Goal: Task Accomplishment & Management: Use online tool/utility

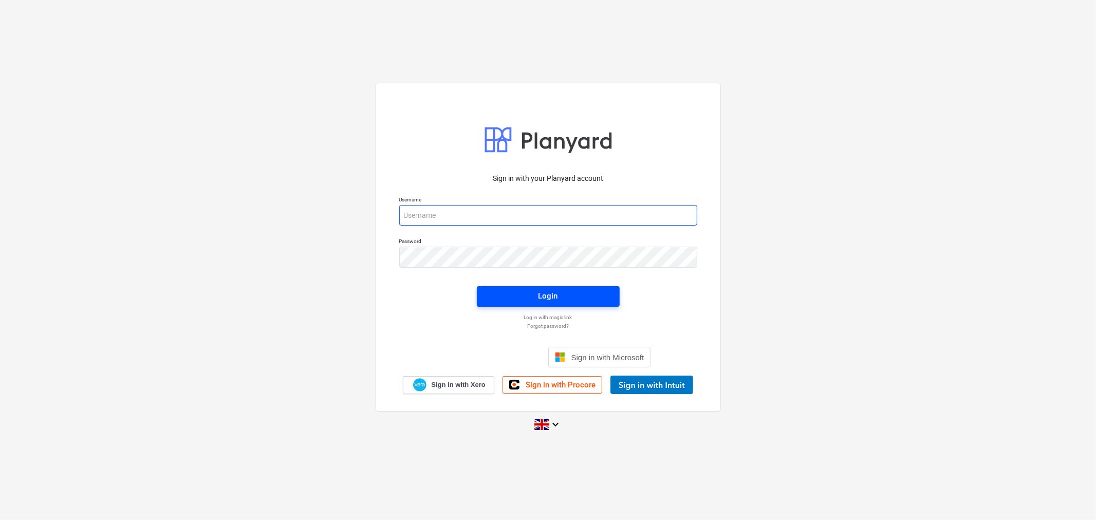
type input "[PERSON_NAME][EMAIL_ADDRESS][DOMAIN_NAME]"
click at [545, 292] on div "Login" at bounding box center [549, 295] width 20 height 13
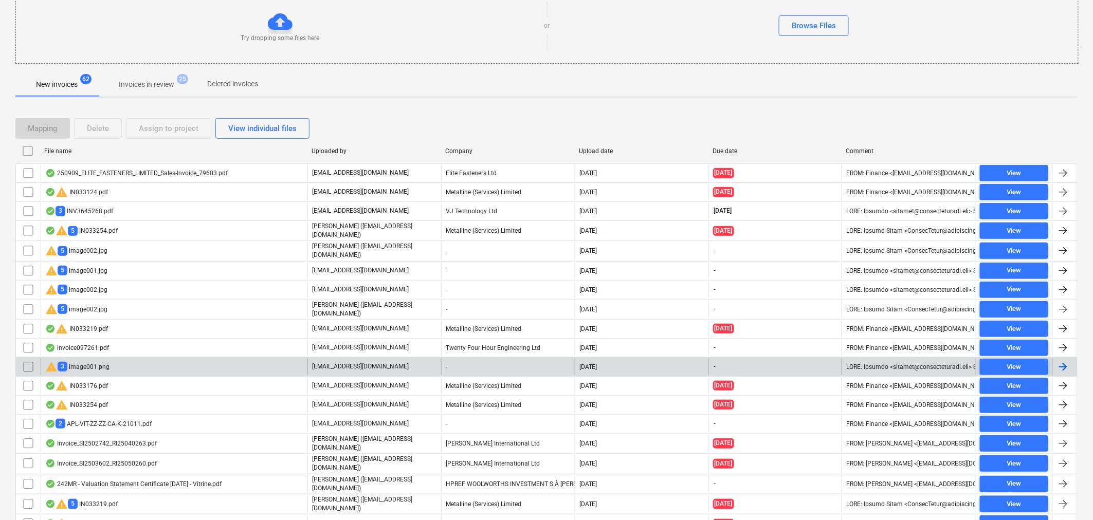
scroll to position [108, 0]
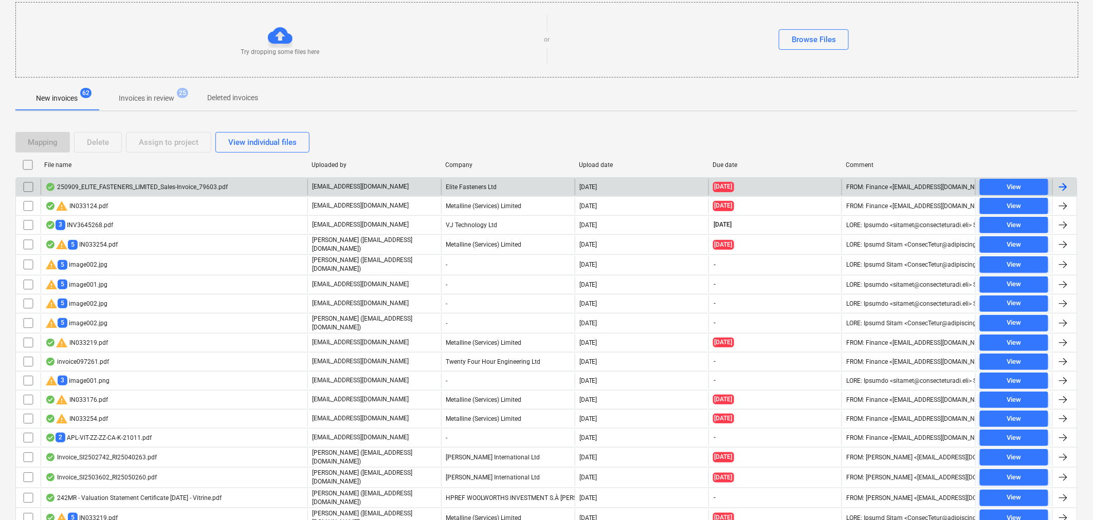
click at [177, 183] on div "250909_ELITE_FASTENERS_LIMITED_Sales-Invoice_79603.pdf" at bounding box center [136, 187] width 182 height 8
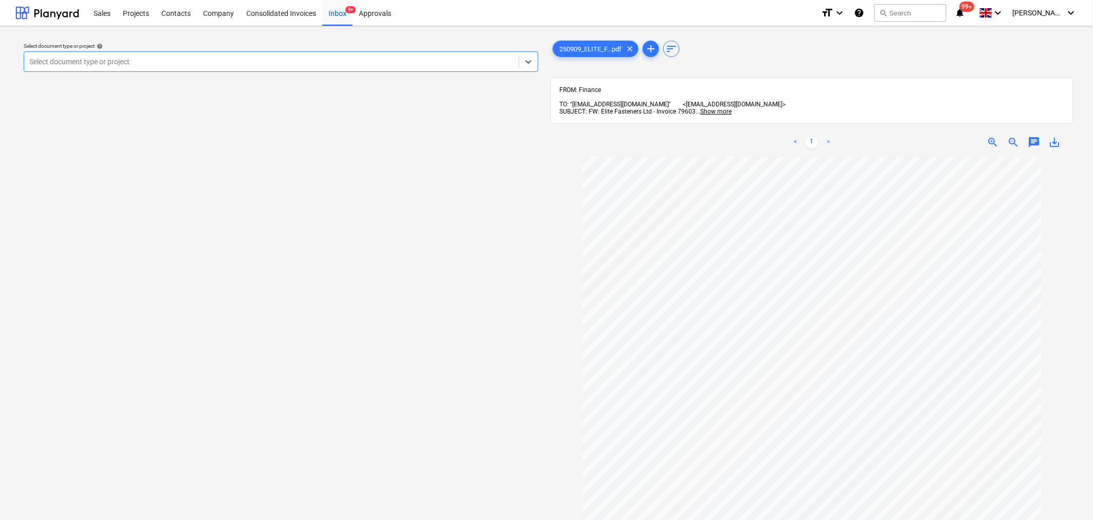
click at [299, 60] on div at bounding box center [271, 62] width 484 height 10
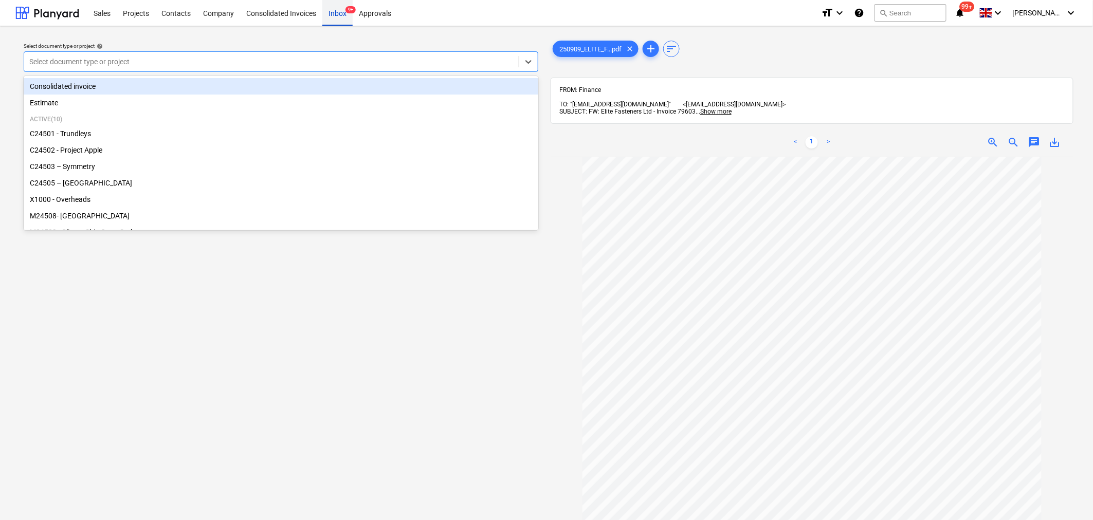
click at [346, 12] on span "9+" at bounding box center [350, 9] width 10 height 7
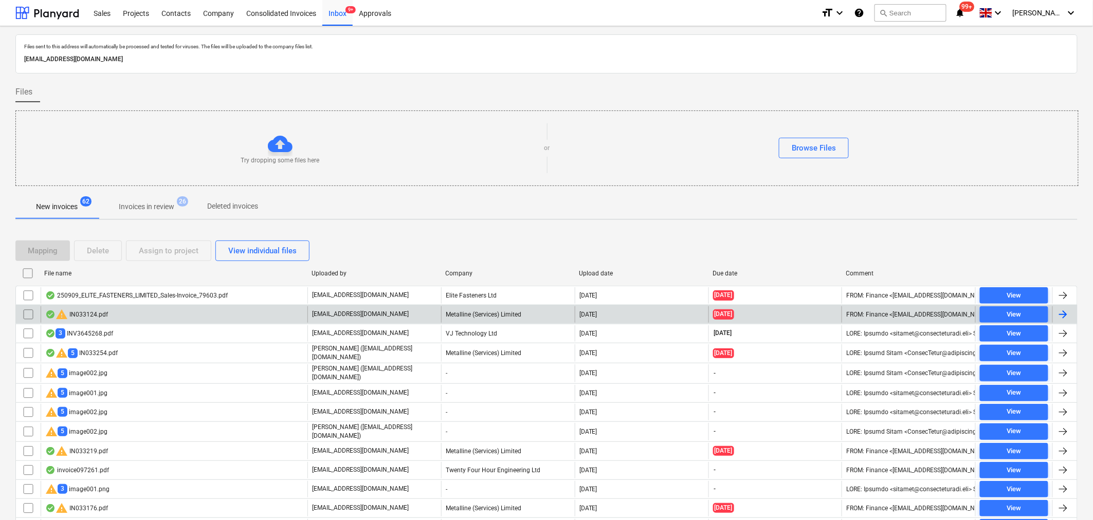
click at [132, 312] on div "warning IN033124.pdf" at bounding box center [174, 314] width 267 height 16
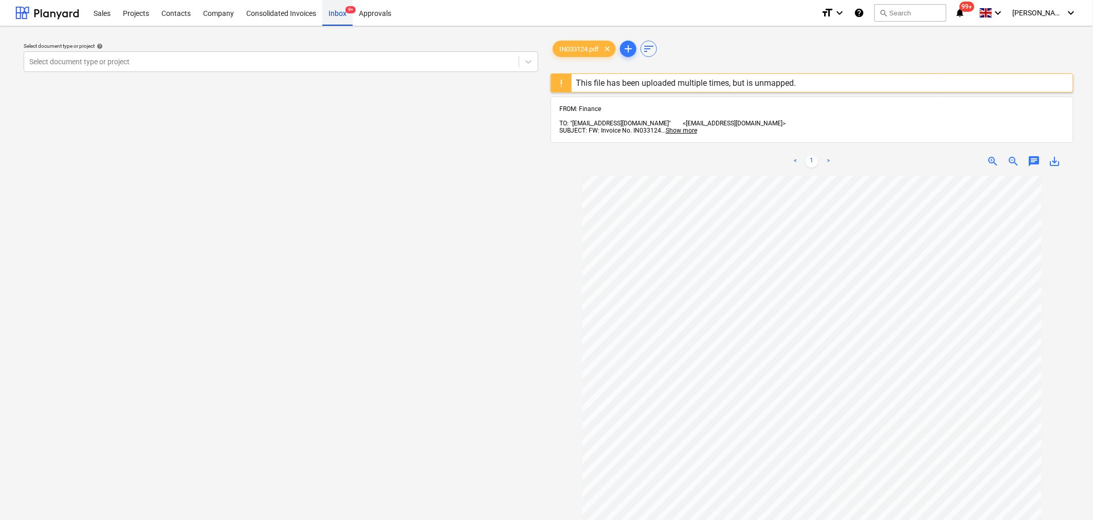
click at [348, 11] on span "9+" at bounding box center [350, 9] width 10 height 7
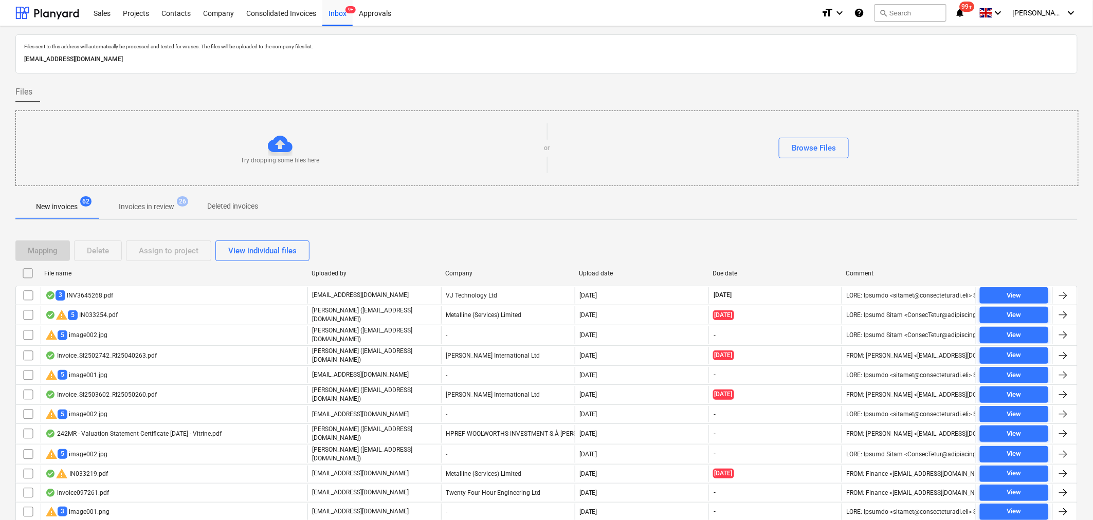
click at [70, 272] on div "File name" at bounding box center [173, 273] width 259 height 7
checkbox input "false"
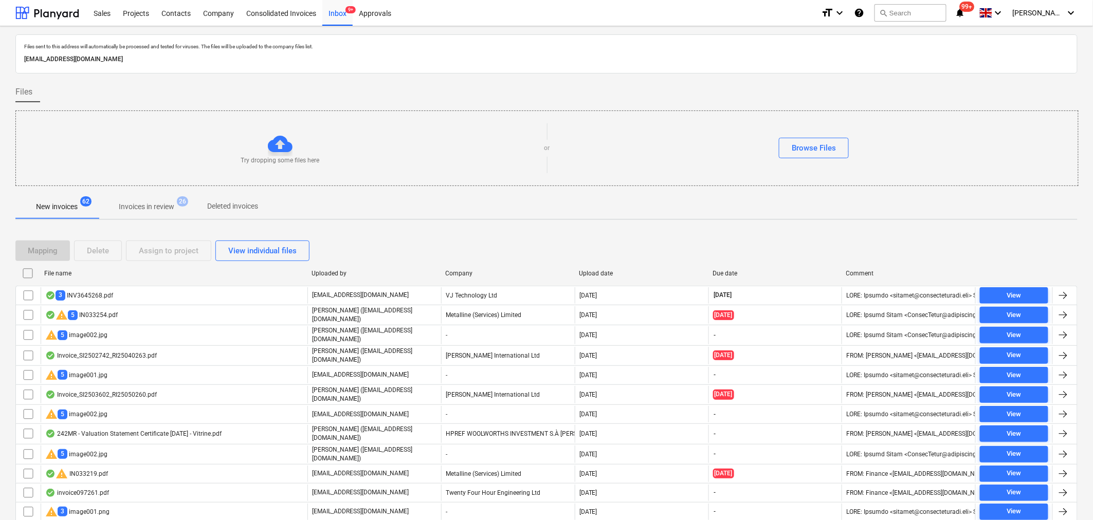
checkbox input "false"
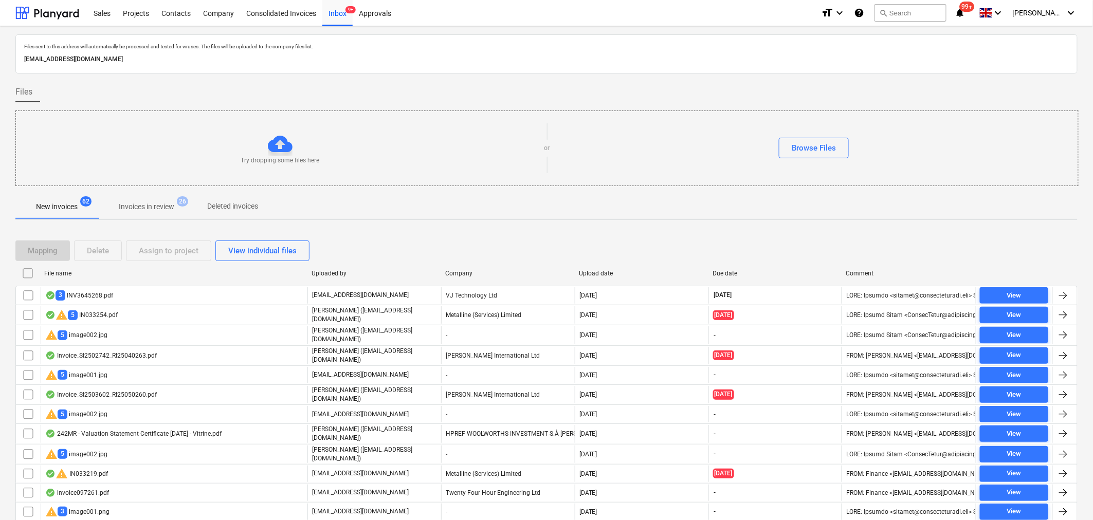
checkbox input "false"
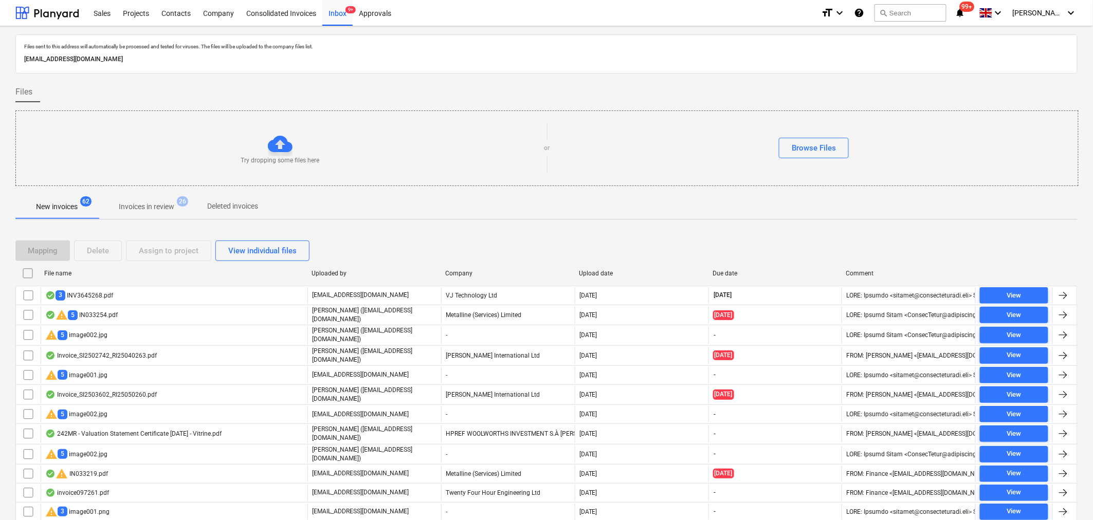
checkbox input "false"
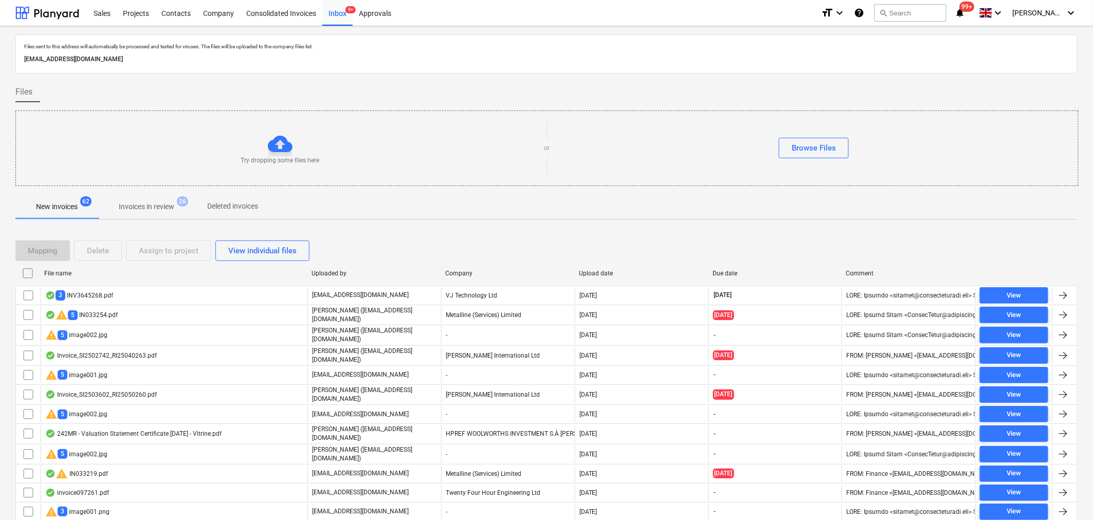
checkbox input "false"
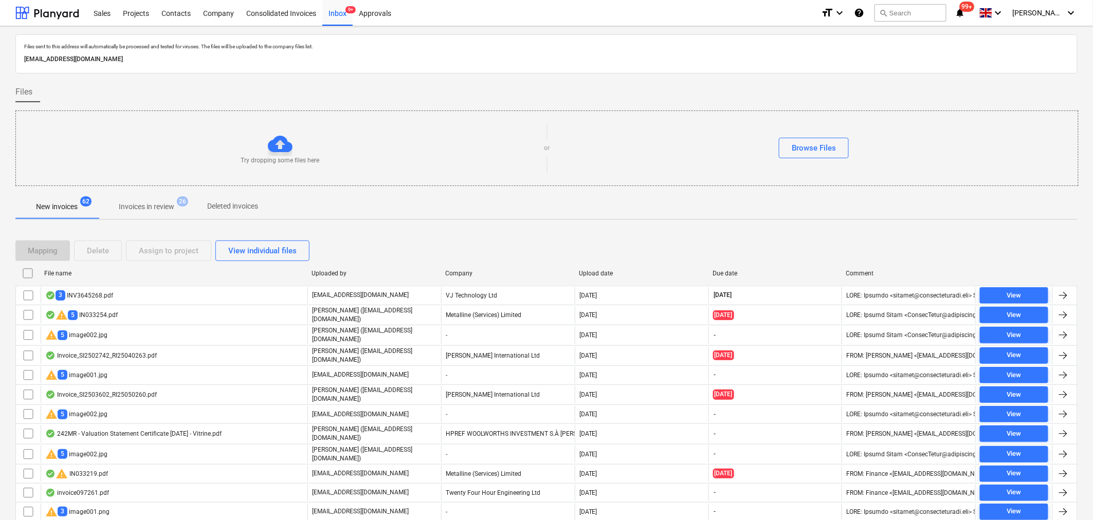
checkbox input "false"
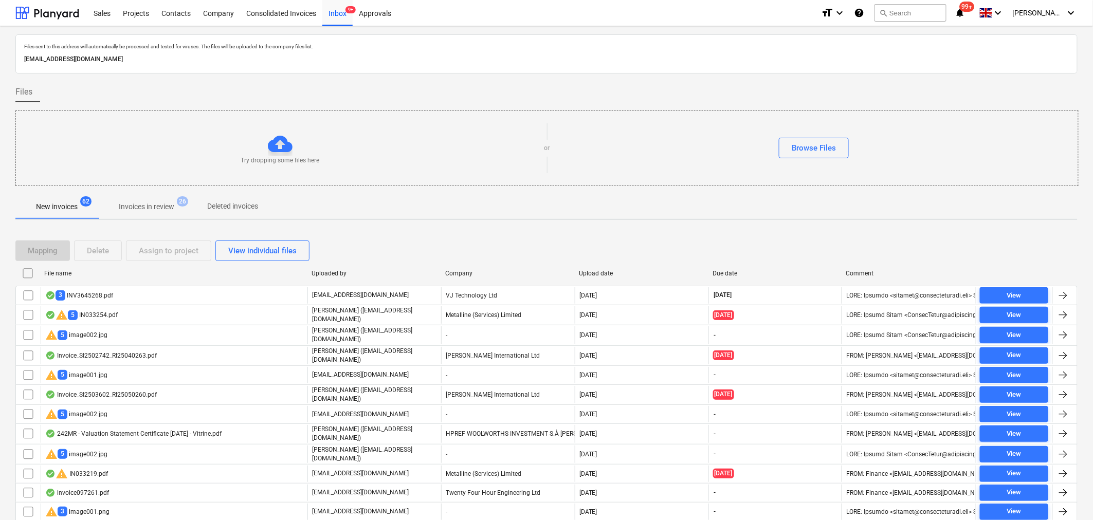
checkbox input "false"
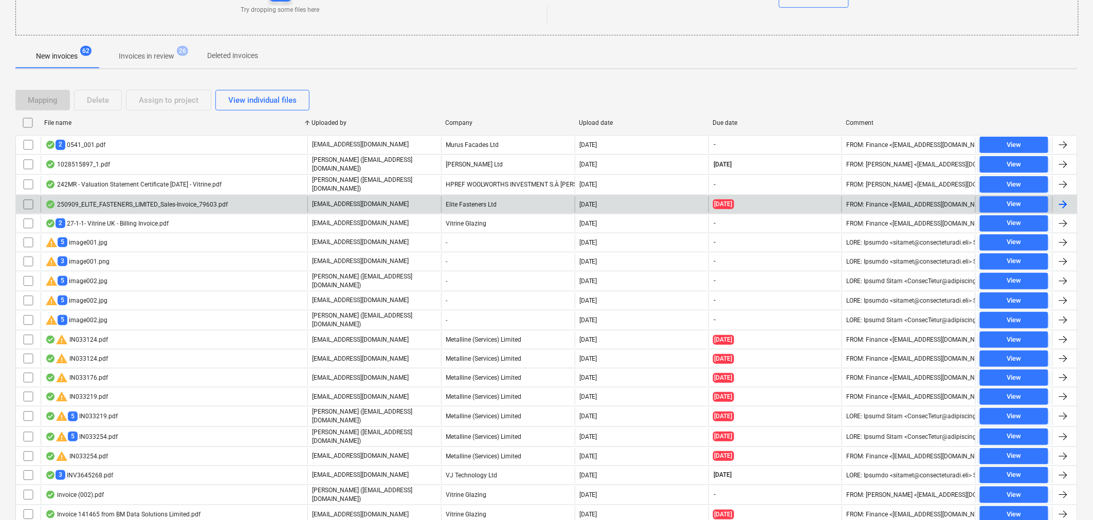
scroll to position [171, 0]
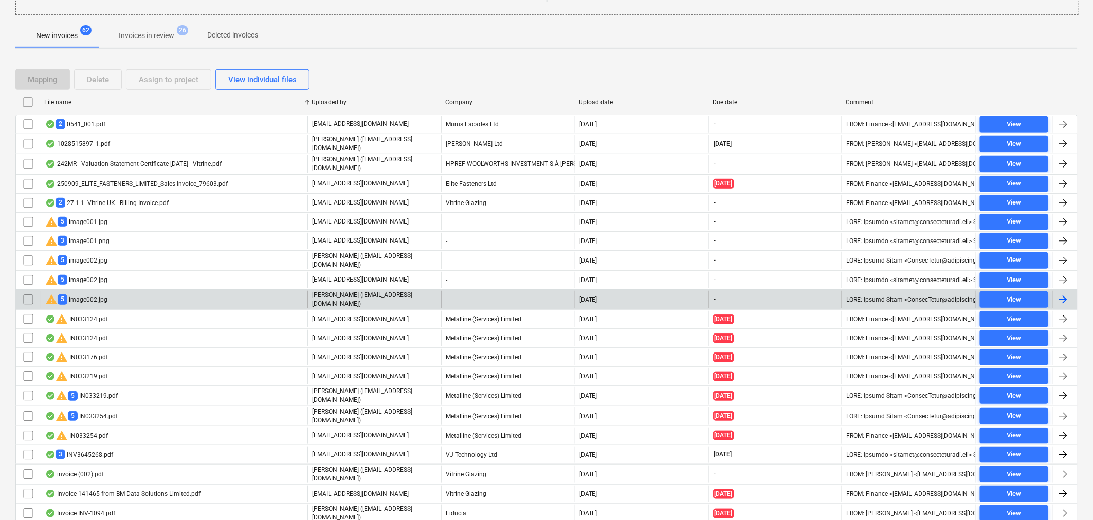
click at [27, 297] on input "checkbox" at bounding box center [28, 299] width 16 height 16
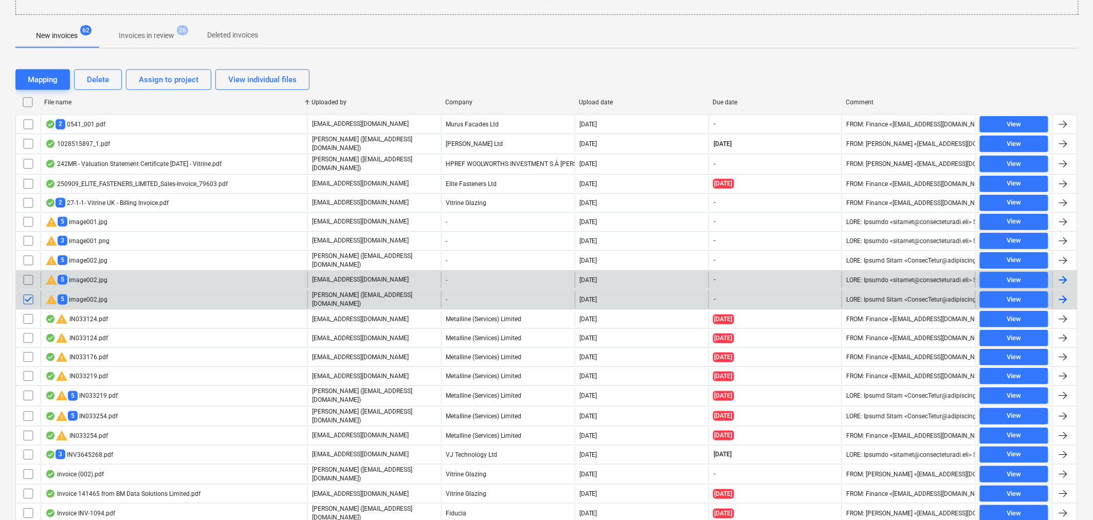
click at [31, 275] on input "checkbox" at bounding box center [28, 280] width 16 height 16
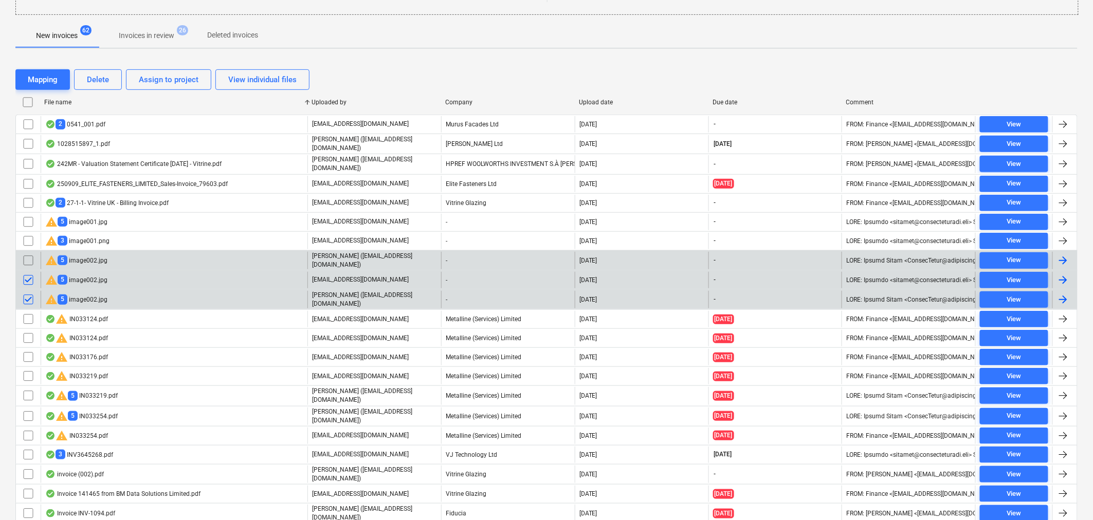
drag, startPoint x: 31, startPoint y: 275, endPoint x: 31, endPoint y: 254, distance: 21.1
click at [31, 254] on input "checkbox" at bounding box center [28, 260] width 16 height 16
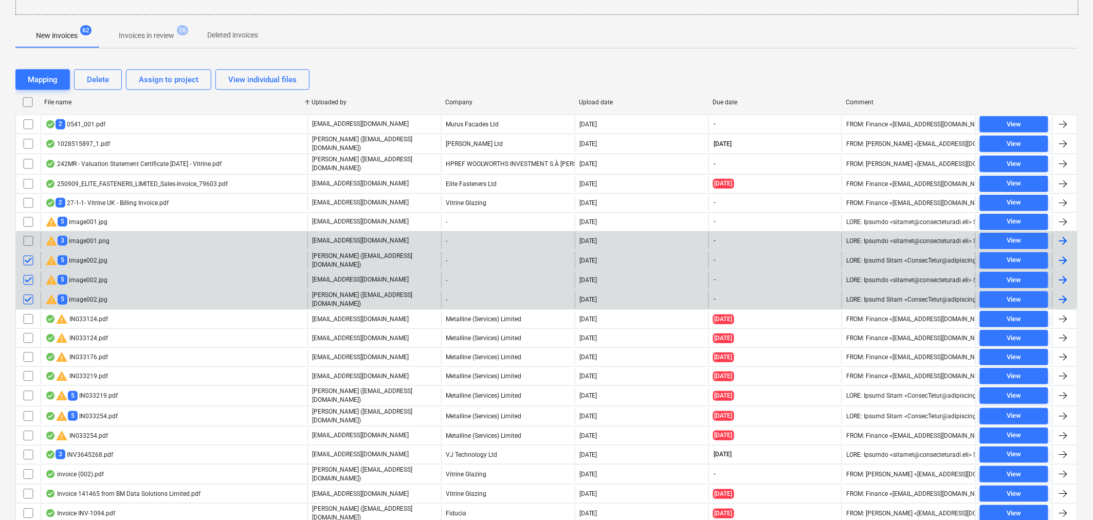
click at [29, 239] on input "checkbox" at bounding box center [28, 241] width 16 height 16
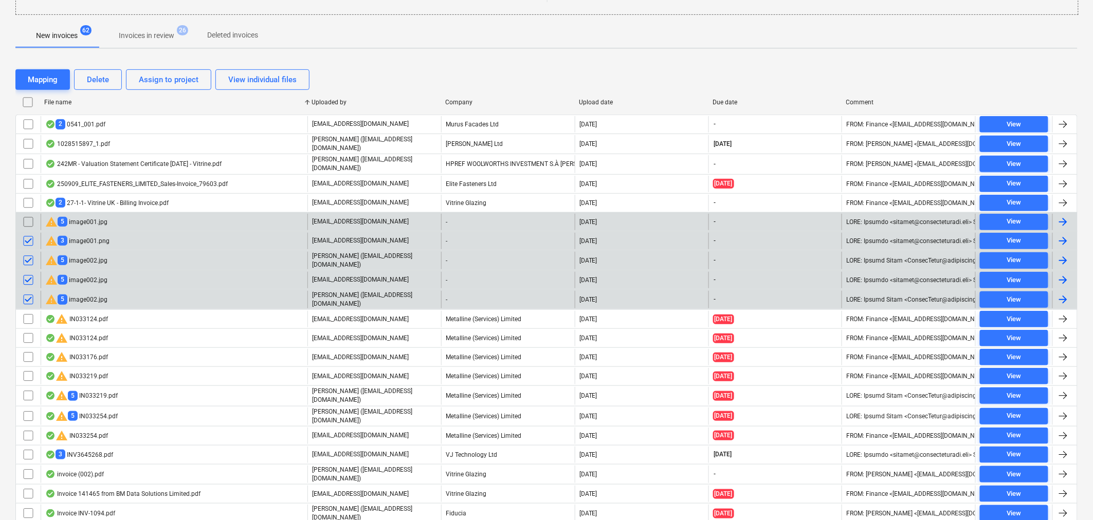
click at [26, 218] on input "checkbox" at bounding box center [28, 222] width 16 height 16
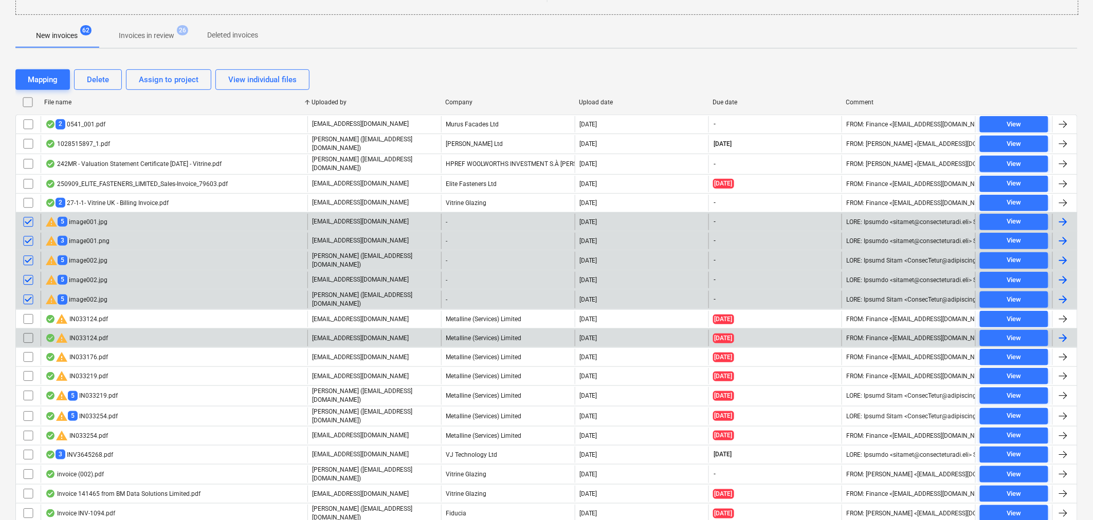
click at [27, 330] on input "checkbox" at bounding box center [28, 338] width 16 height 16
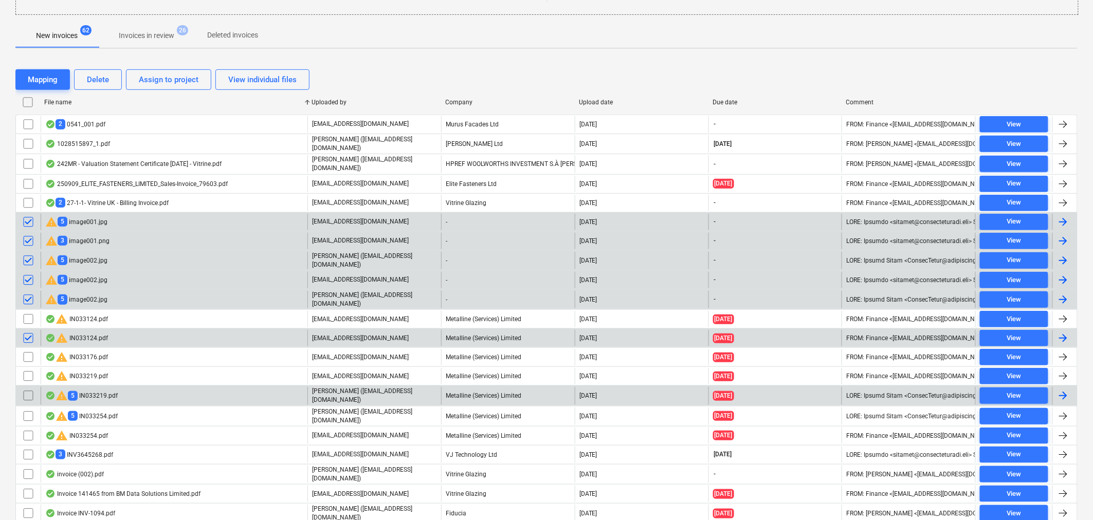
click at [30, 390] on input "checkbox" at bounding box center [28, 396] width 16 height 16
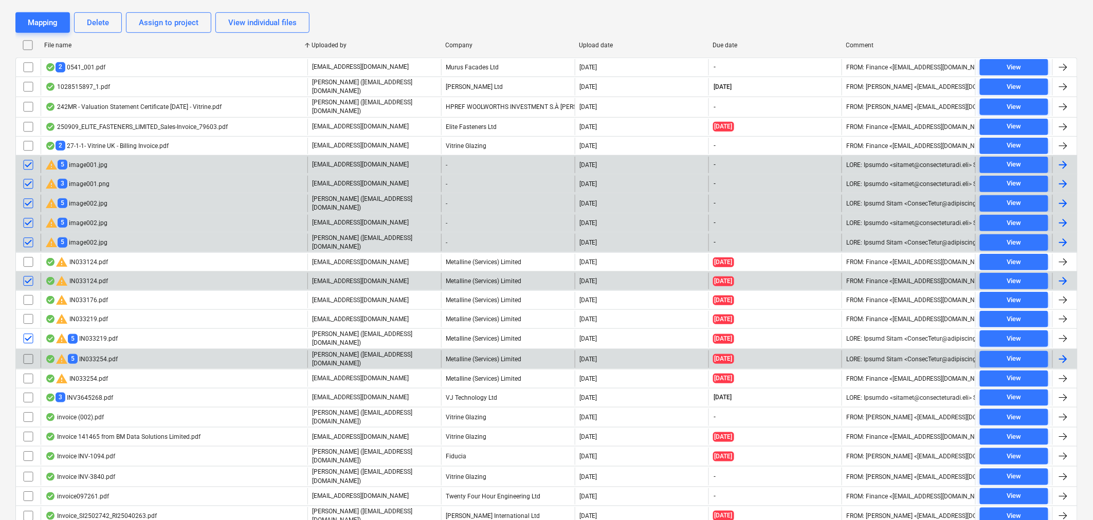
click at [27, 356] on input "checkbox" at bounding box center [28, 359] width 16 height 16
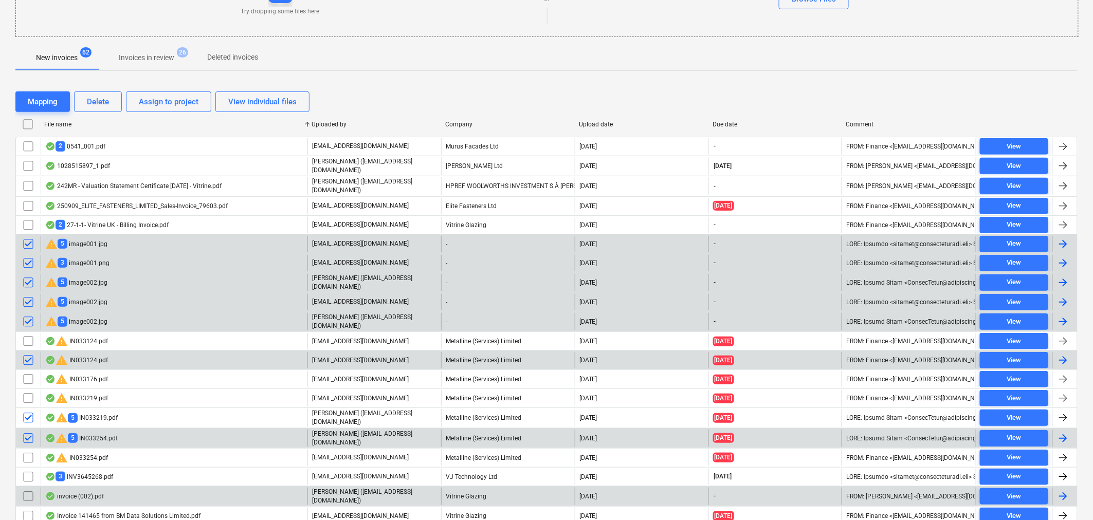
scroll to position [127, 0]
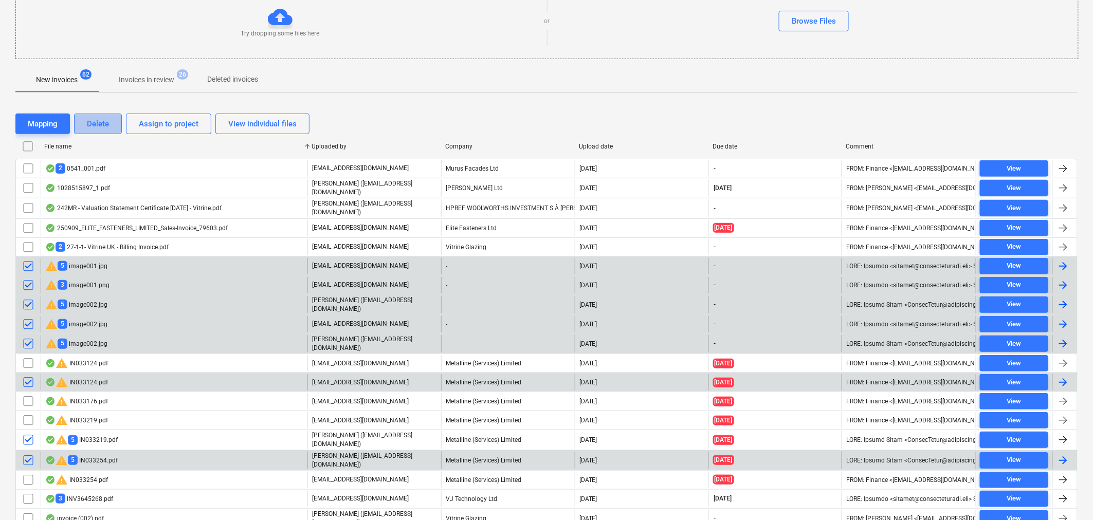
click at [95, 117] on div "Delete" at bounding box center [98, 123] width 22 height 13
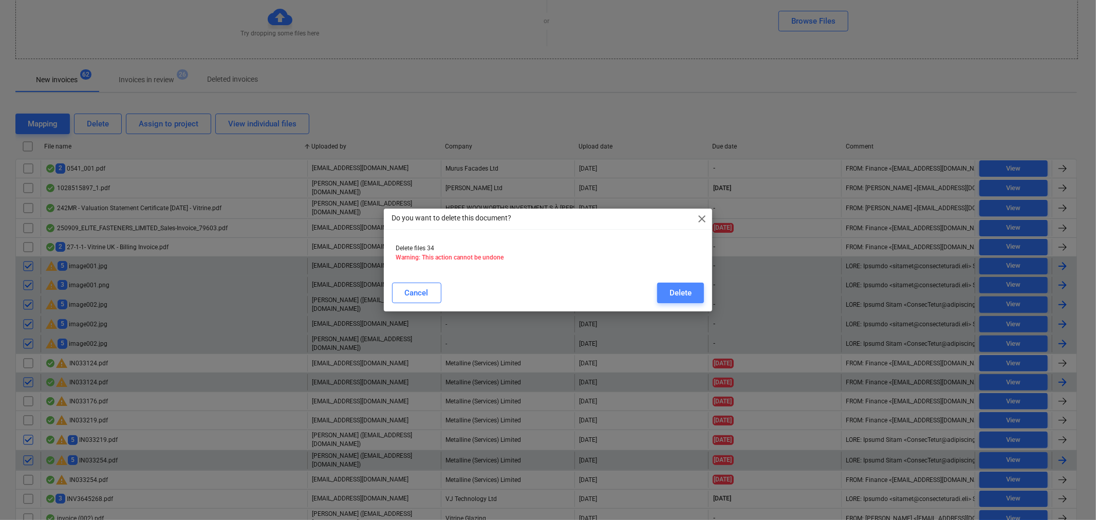
click at [675, 290] on div "Delete" at bounding box center [681, 292] width 22 height 13
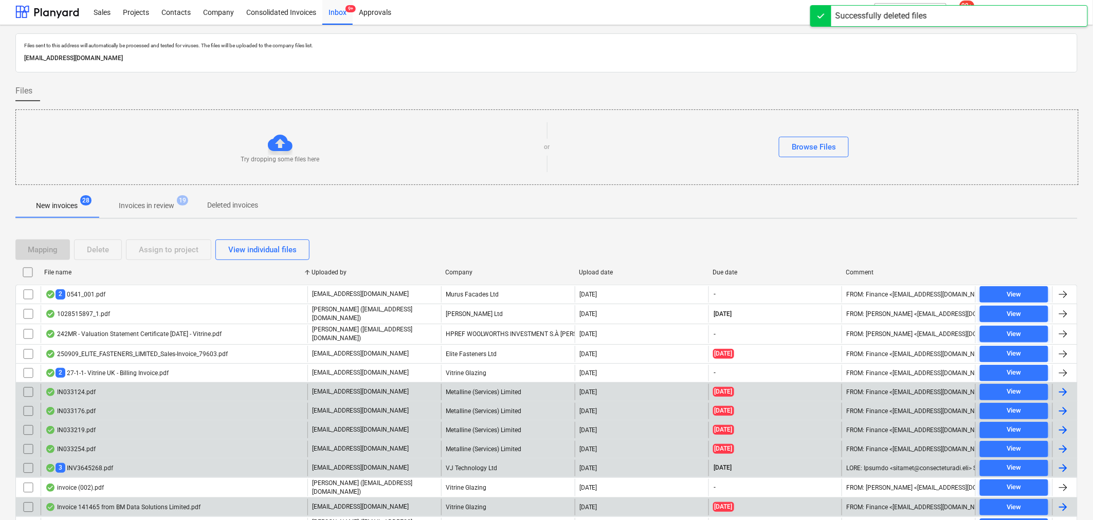
scroll to position [0, 0]
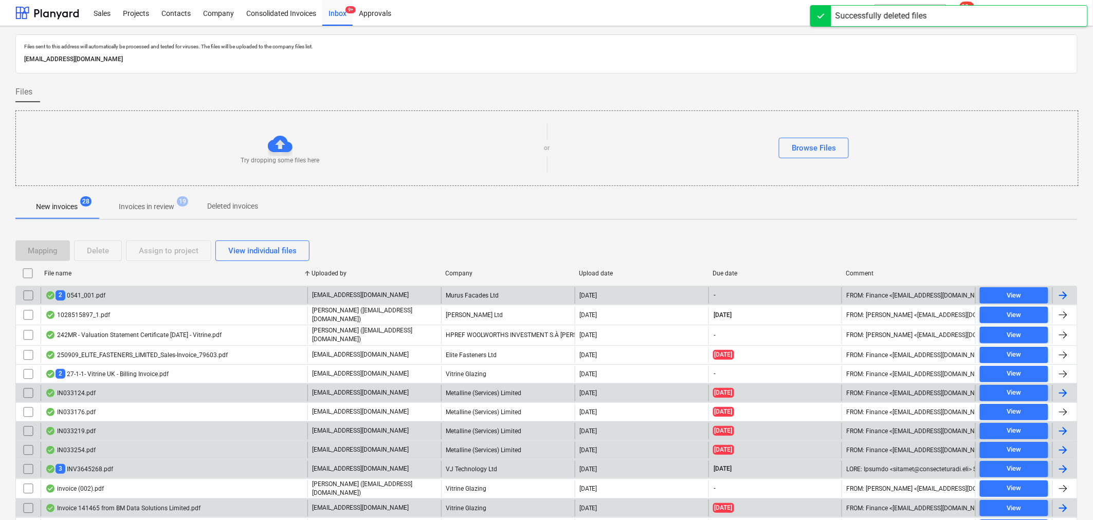
click at [229, 293] on div "2 0541_001.pdf" at bounding box center [174, 295] width 267 height 16
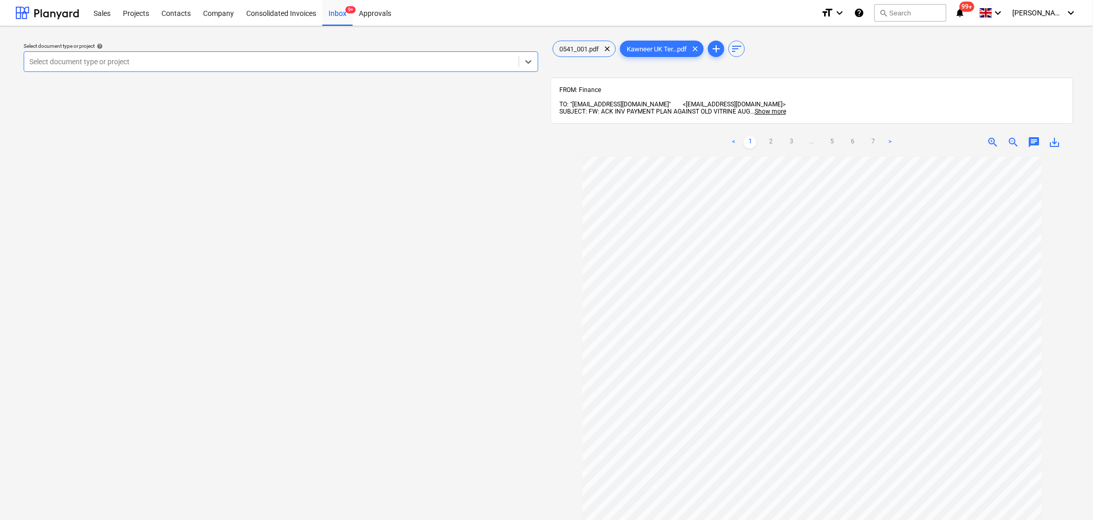
click at [886, 136] on link ">" at bounding box center [889, 142] width 12 height 12
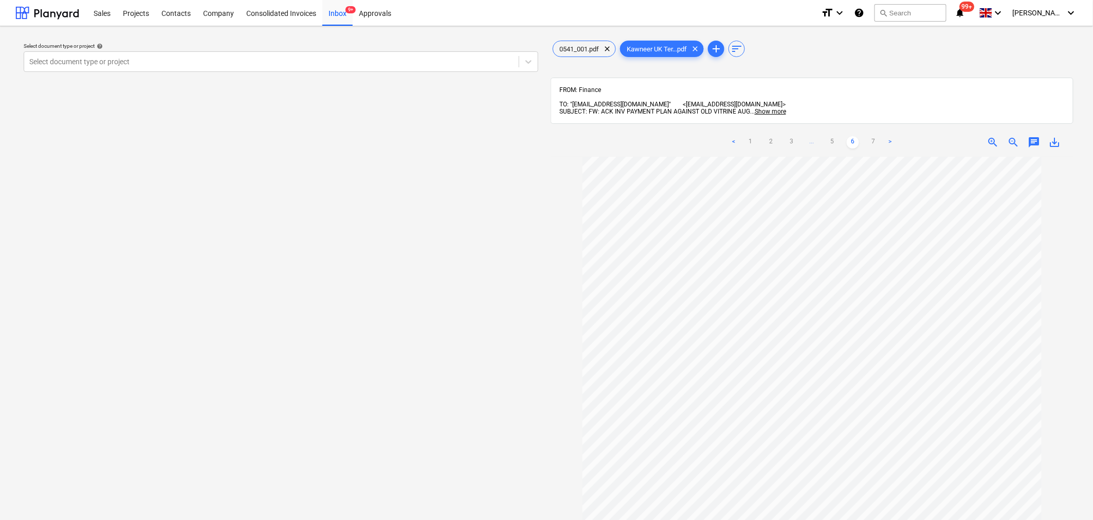
click at [886, 136] on link ">" at bounding box center [889, 142] width 12 height 12
click at [890, 136] on link ">" at bounding box center [889, 142] width 12 height 12
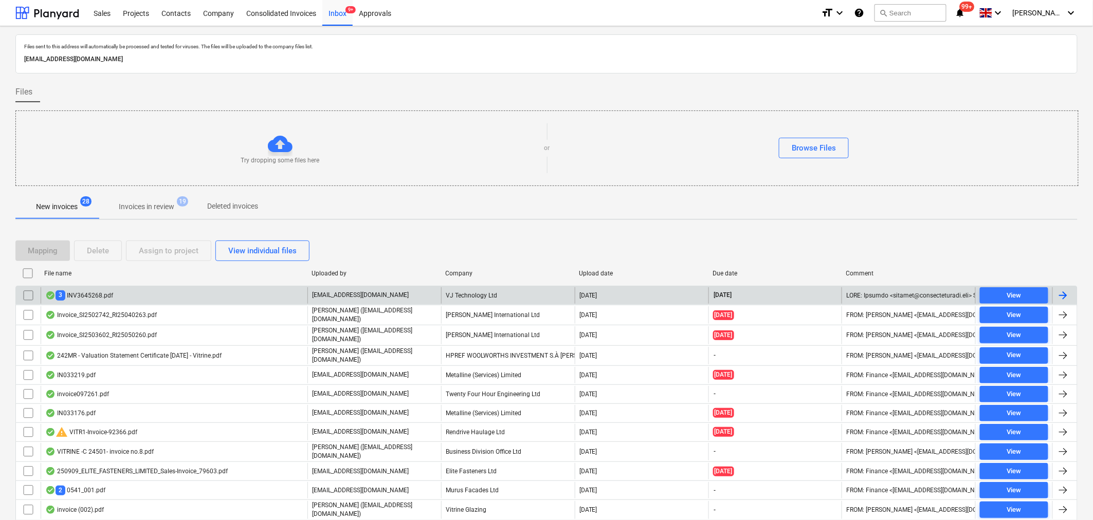
click at [96, 296] on div "3 INV3645268.pdf" at bounding box center [79, 295] width 68 height 10
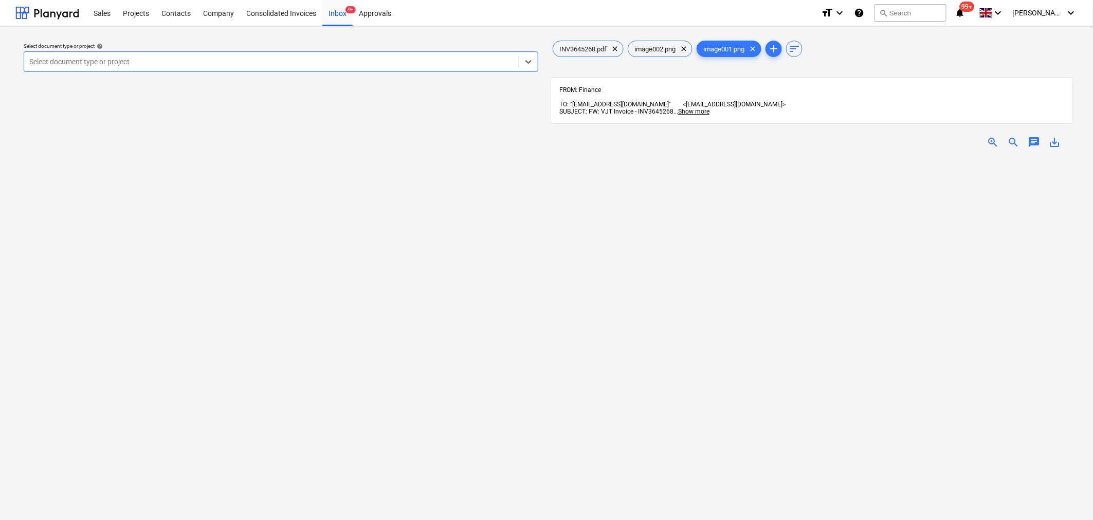
scroll to position [171, 0]
click at [659, 48] on span "image002.png" at bounding box center [654, 49] width 53 height 8
click at [597, 49] on span "INV3645268.pdf" at bounding box center [583, 49] width 60 height 8
click at [687, 53] on span "clear" at bounding box center [683, 49] width 12 height 12
click at [685, 52] on span "clear" at bounding box center [683, 49] width 12 height 12
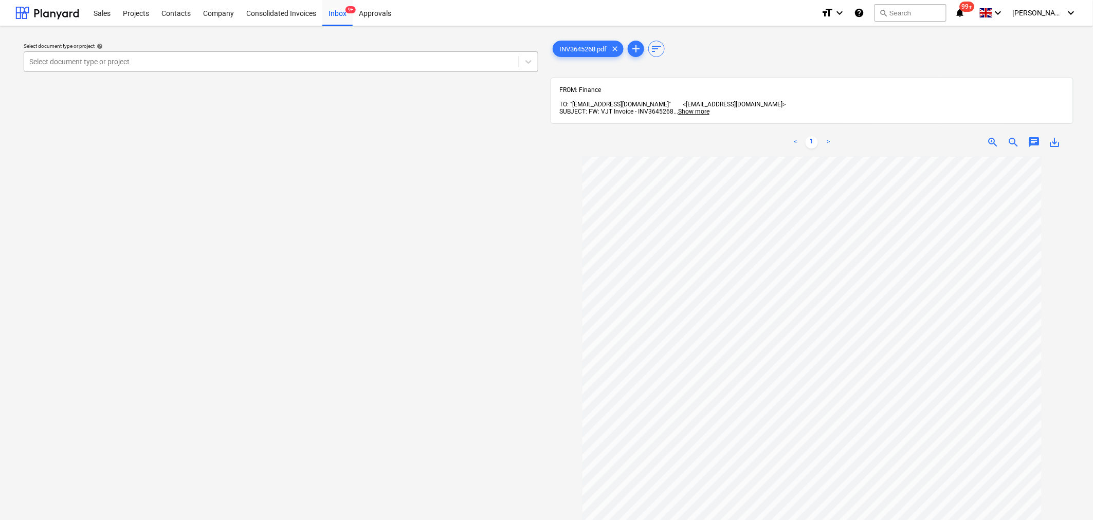
click at [199, 62] on div at bounding box center [271, 62] width 484 height 10
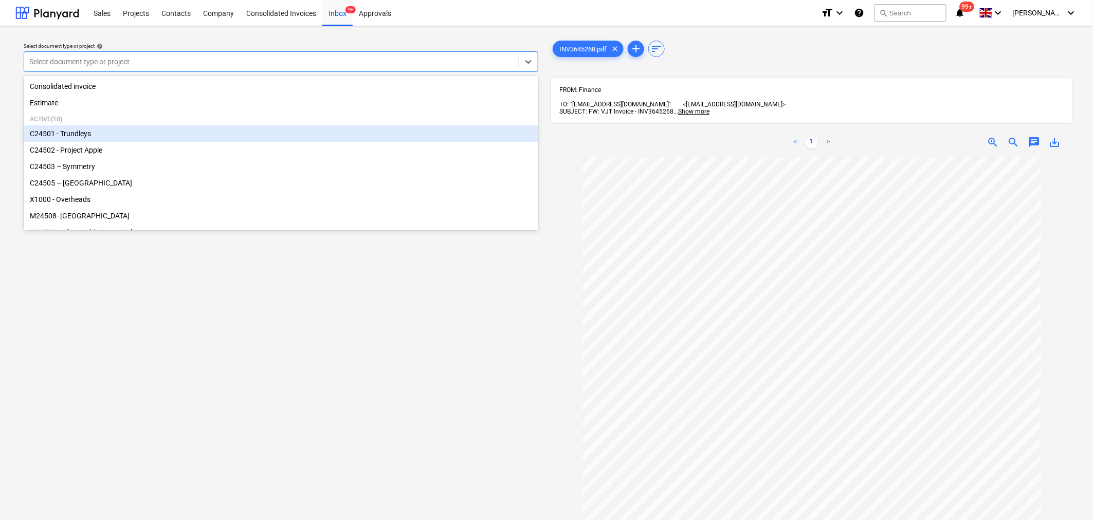
click at [74, 135] on div "C24501 - Trundleys" at bounding box center [281, 133] width 514 height 16
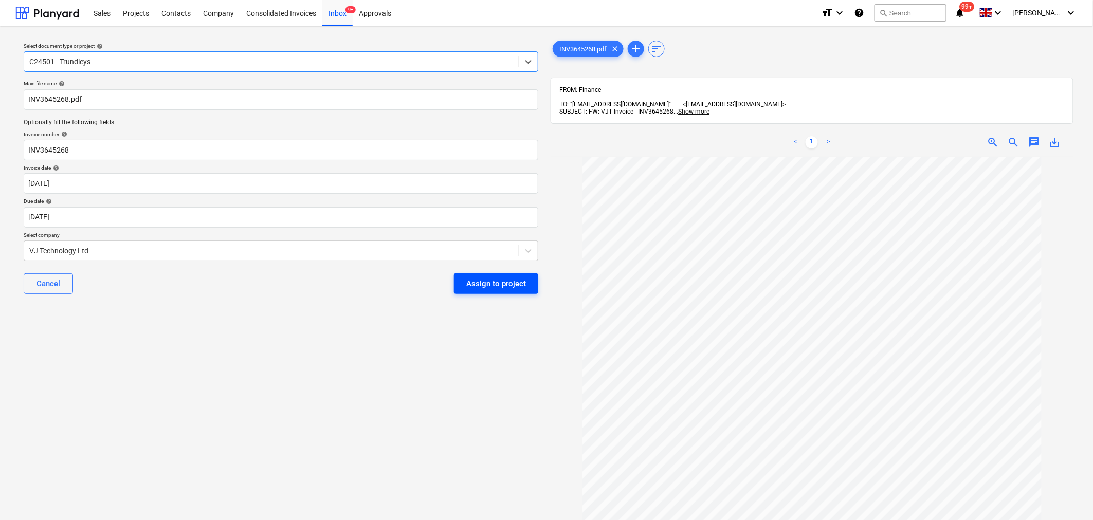
click at [512, 286] on div "Assign to project" at bounding box center [496, 283] width 60 height 13
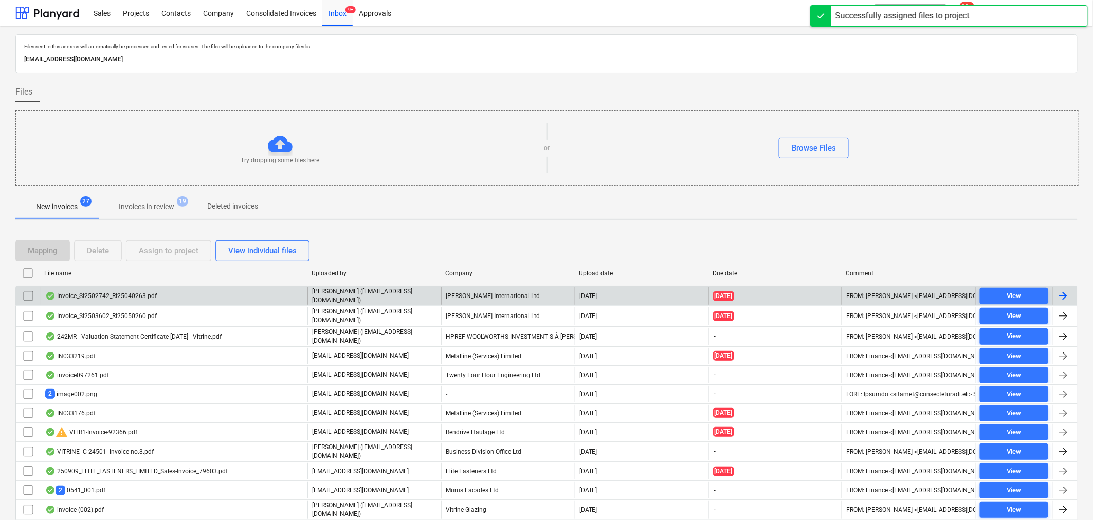
click at [147, 292] on div "Invoice_SI2502742_RI25040263.pdf" at bounding box center [101, 296] width 112 height 8
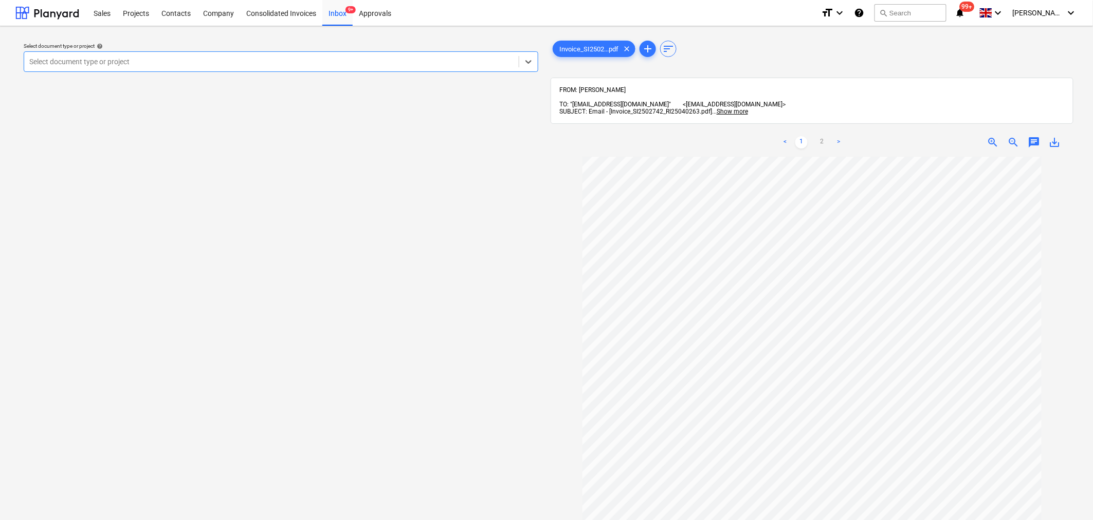
click at [379, 61] on div at bounding box center [271, 62] width 484 height 10
click at [835, 136] on link ">" at bounding box center [838, 142] width 12 height 12
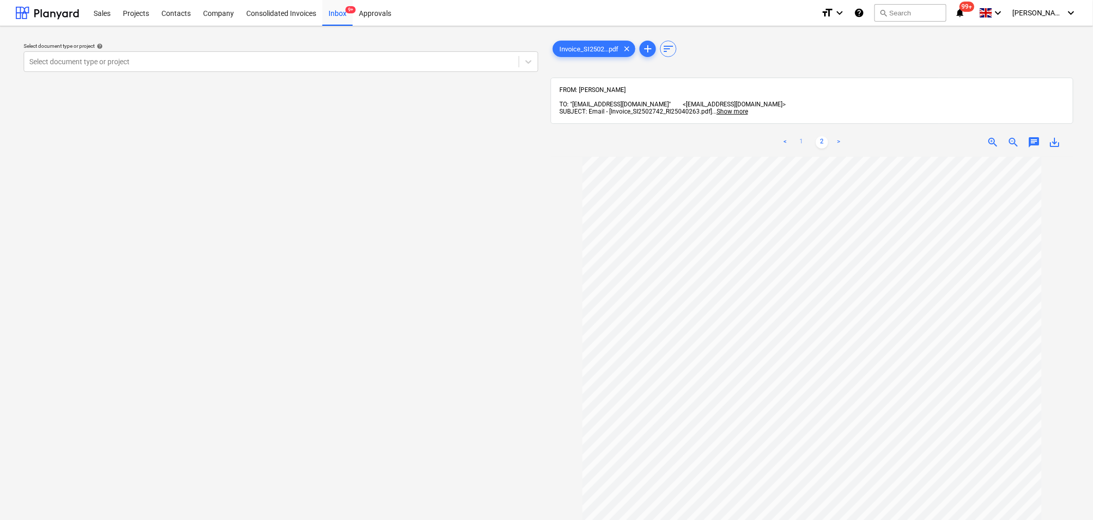
click at [800, 136] on link "1" at bounding box center [801, 142] width 12 height 12
click at [1050, 136] on span "save_alt" at bounding box center [1054, 142] width 12 height 12
click at [1031, 137] on span "chat" at bounding box center [1034, 142] width 12 height 12
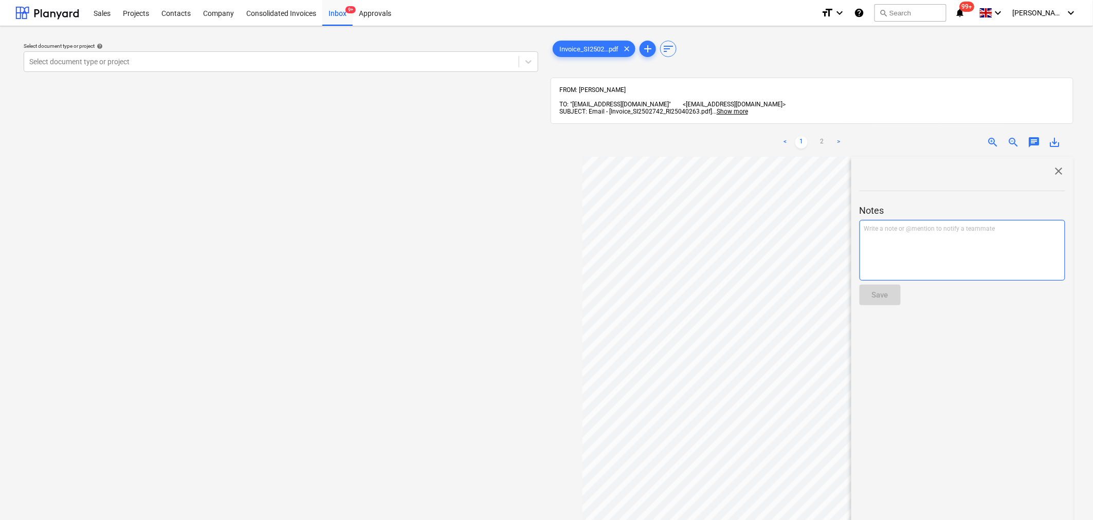
click at [936, 241] on div "Write a note or @mention to notify a teammate [PERSON_NAME]" at bounding box center [962, 250] width 206 height 61
click at [951, 237] on div "Write a note or @mention to notify a teammate [PERSON_NAME]" at bounding box center [962, 250] width 206 height 61
click at [893, 292] on button "Save" at bounding box center [879, 295] width 41 height 21
click at [328, 13] on div "Inbox 9+" at bounding box center [337, 12] width 30 height 26
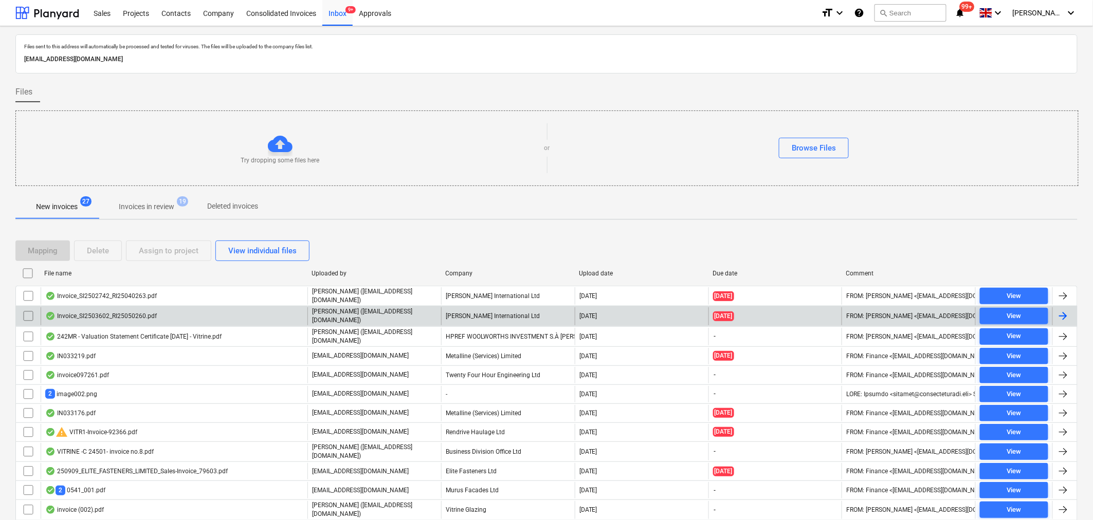
click at [150, 307] on div "Invoice_SI2503602_RI25050260.pdf" at bounding box center [174, 315] width 267 height 17
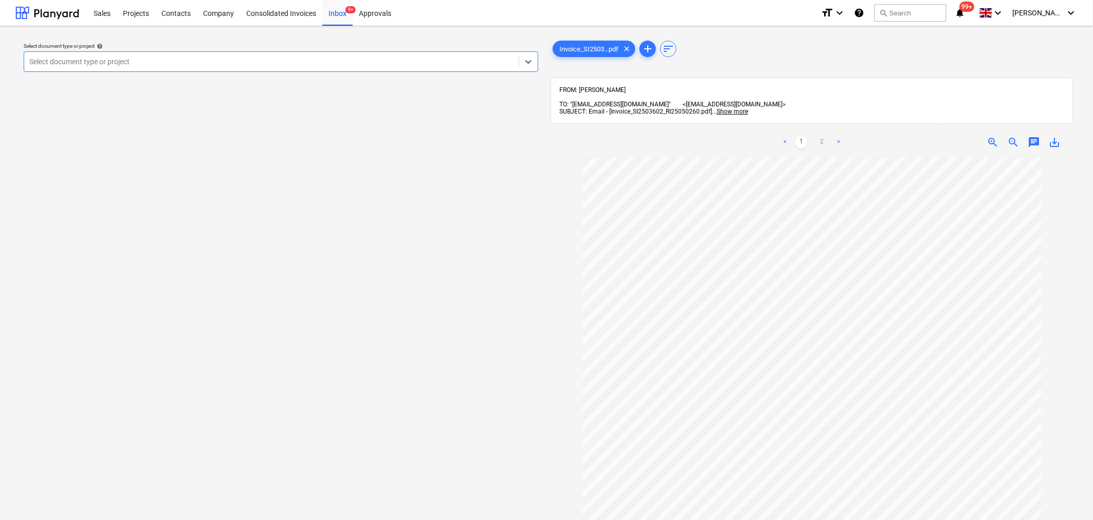
scroll to position [45, 0]
click at [343, 13] on div "Inbox 9+" at bounding box center [337, 12] width 30 height 26
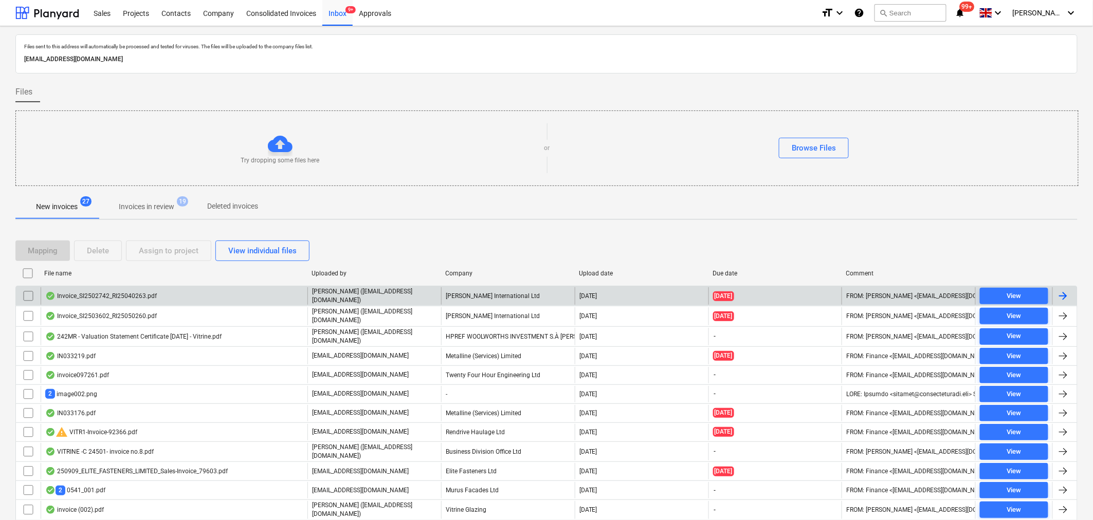
click at [179, 296] on div "Invoice_SI2502742_RI25040263.pdf" at bounding box center [174, 295] width 267 height 17
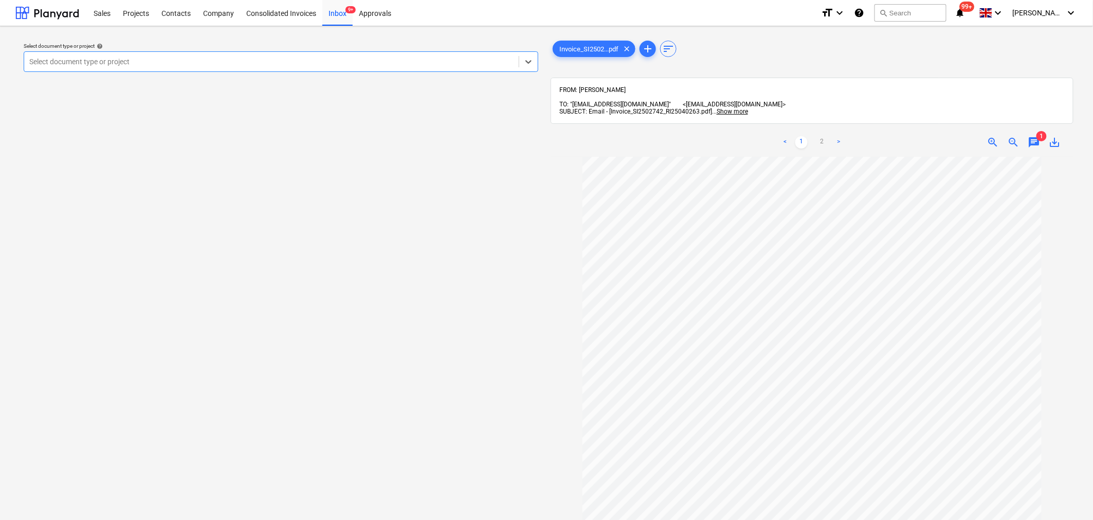
click at [1037, 131] on span "1" at bounding box center [1041, 136] width 10 height 10
click at [1036, 136] on span "chat" at bounding box center [1034, 142] width 12 height 12
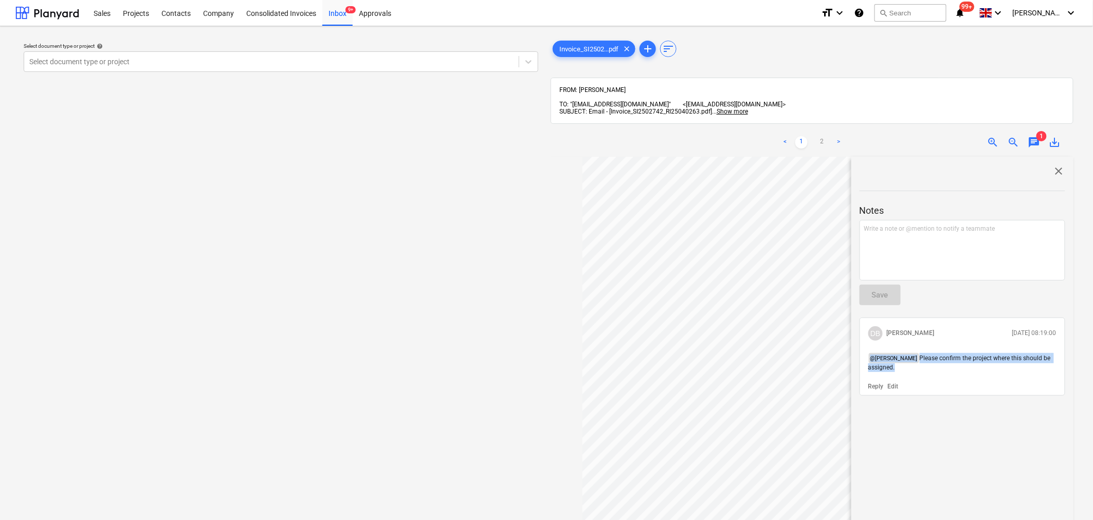
drag, startPoint x: 916, startPoint y: 366, endPoint x: 854, endPoint y: 352, distance: 64.2
click at [854, 352] on div "close Notes Write a note or @mention to notify a teammate ﻿ Save DB Dustin Butl…" at bounding box center [962, 411] width 222 height 508
copy p "@ Maritz Naude Please confirm the project where this should be assigned."
click at [340, 15] on div "Inbox 9+" at bounding box center [337, 12] width 30 height 26
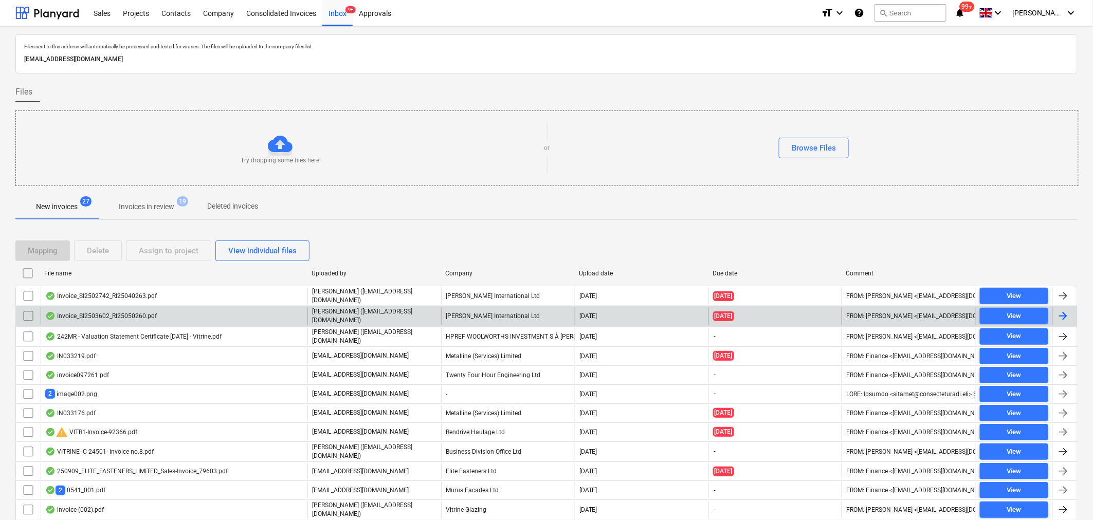
click at [152, 308] on div "Invoice_SI2503602_RI25050260.pdf" at bounding box center [174, 315] width 267 height 17
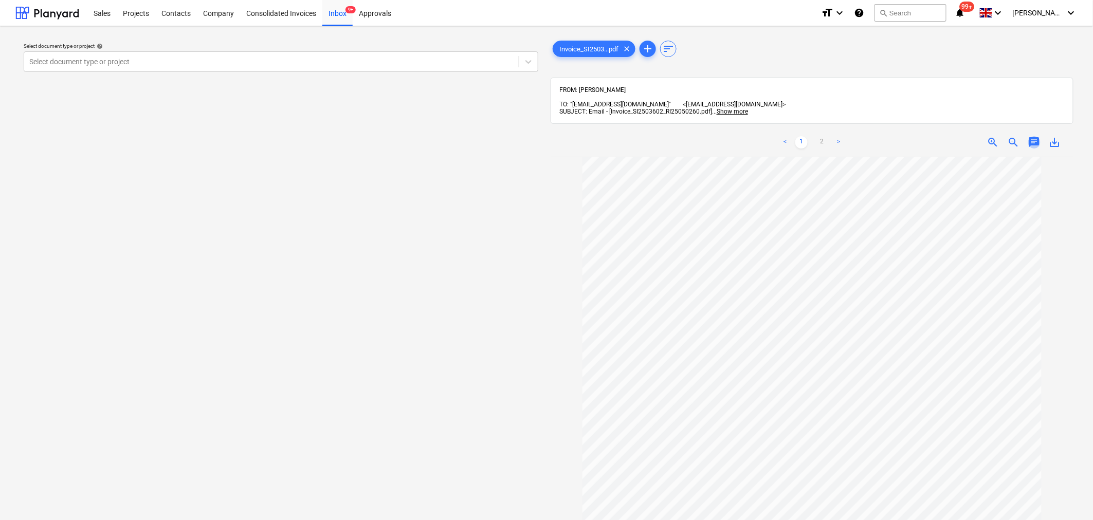
click at [1031, 136] on span "chat" at bounding box center [1034, 142] width 12 height 12
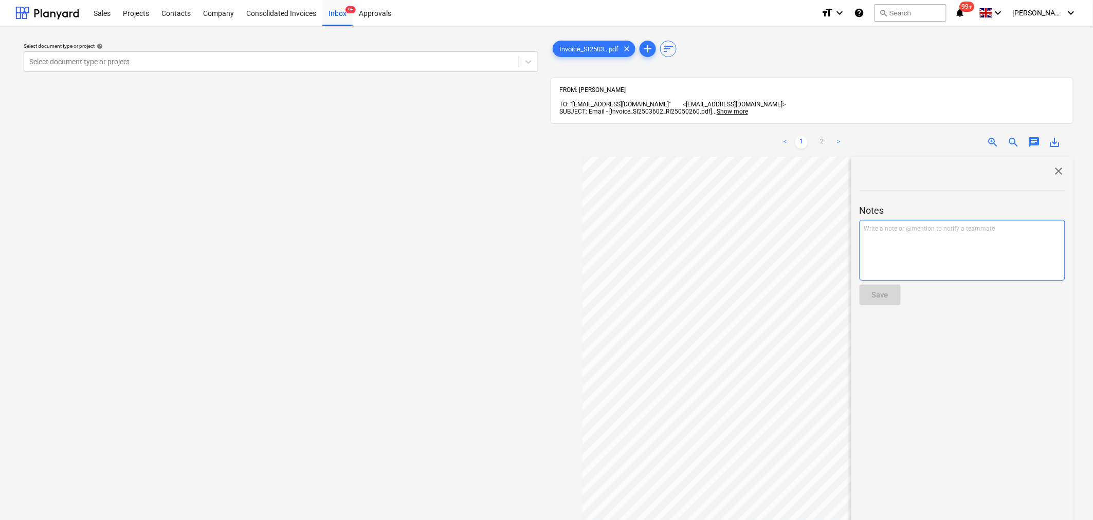
click at [956, 234] on div "Write a note or @mention to notify a teammate [PERSON_NAME]" at bounding box center [962, 250] width 206 height 61
paste div
click at [909, 225] on span "@Maritz NaudePlease confirm the project where this should be assigned." at bounding box center [960, 228] width 193 height 7
click at [907, 225] on span "@Maritz NaudePlease confirm the project where this should be assigned." at bounding box center [960, 228] width 193 height 7
click at [889, 291] on button "Save" at bounding box center [879, 295] width 41 height 21
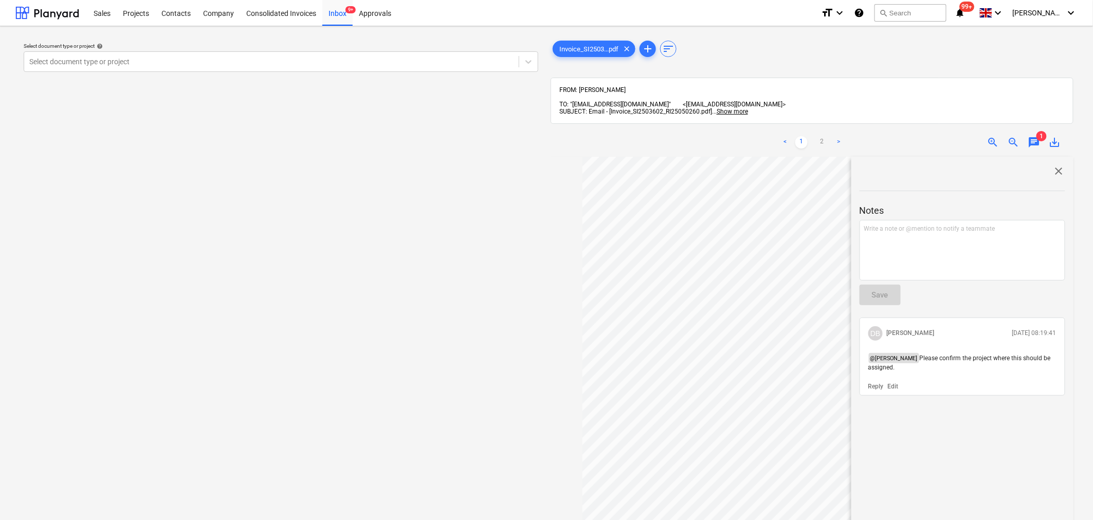
click at [343, 235] on div "Select document type or project help Select document type or project" at bounding box center [280, 343] width 531 height 618
click at [338, 15] on div "Inbox 9+" at bounding box center [337, 12] width 30 height 26
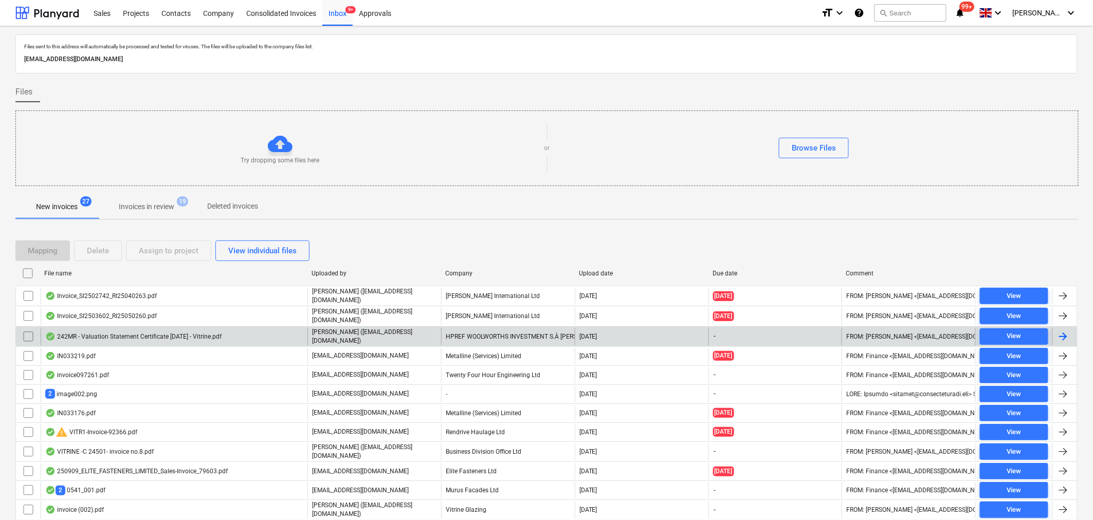
click at [195, 333] on div "242MR - Valuation Statement Certificate [DATE] - Vitrine.pdf" at bounding box center [133, 337] width 176 height 8
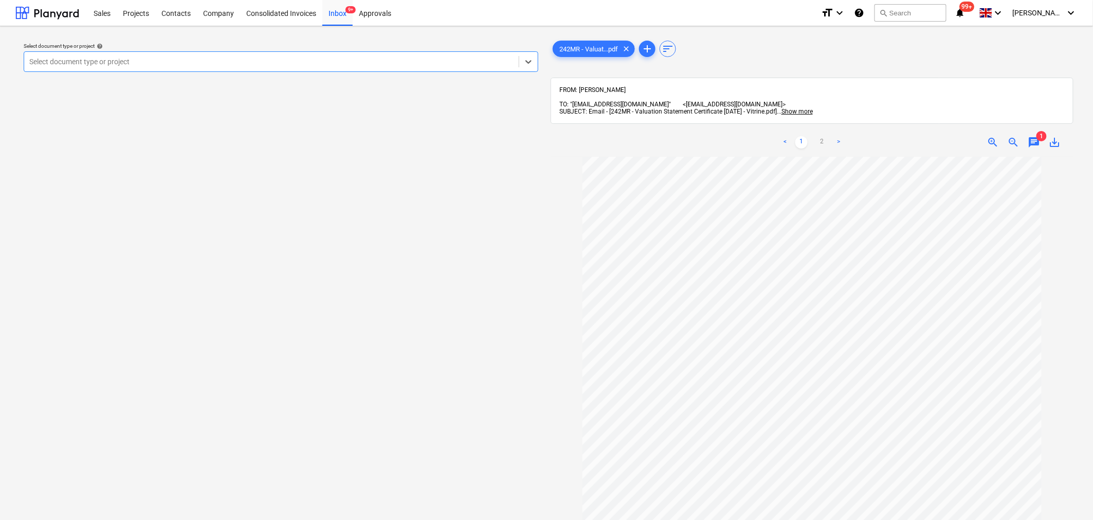
click at [1036, 136] on span "chat" at bounding box center [1034, 142] width 12 height 12
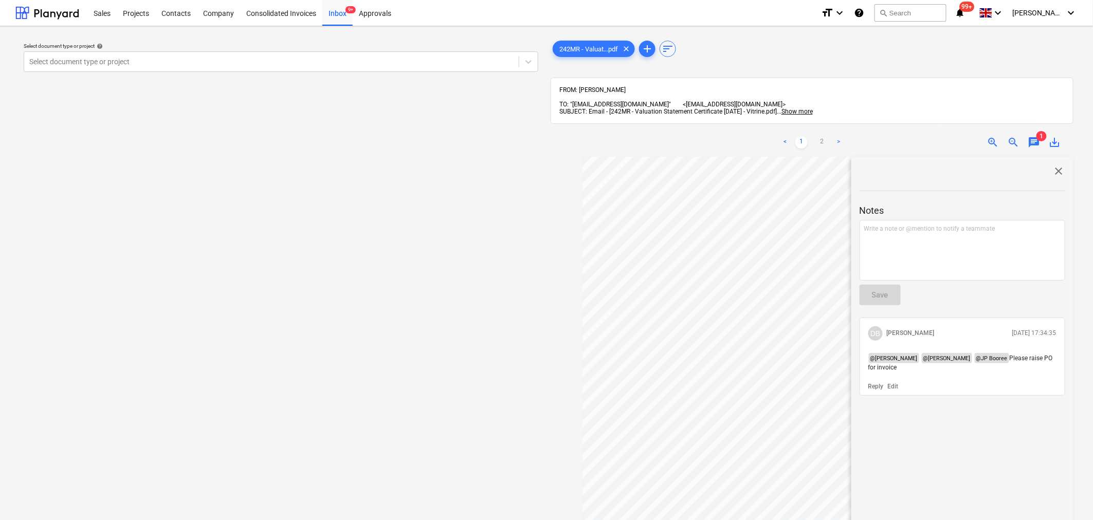
click at [1055, 165] on span "close" at bounding box center [1059, 171] width 12 height 12
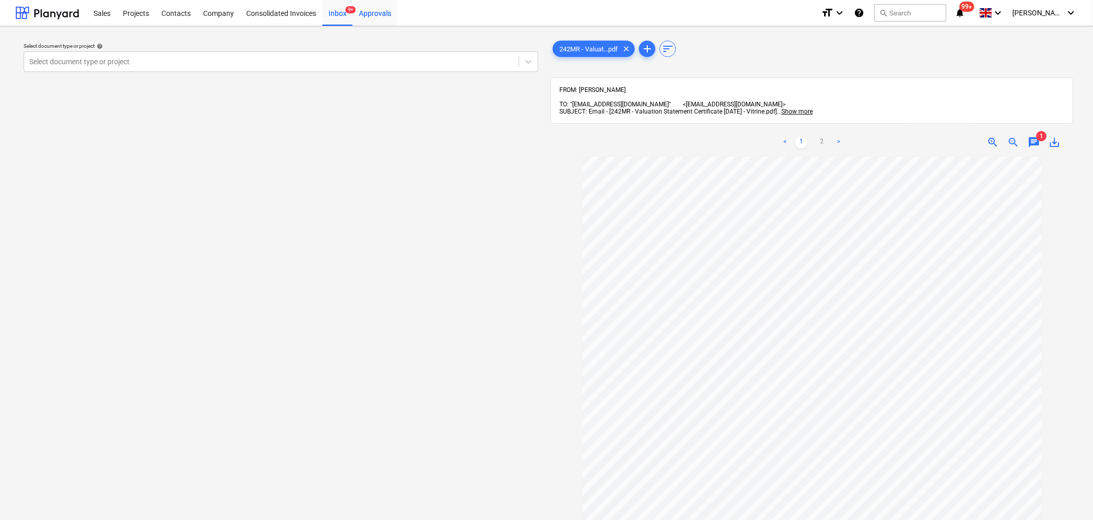
click at [357, 16] on div "Approvals" at bounding box center [375, 12] width 45 height 26
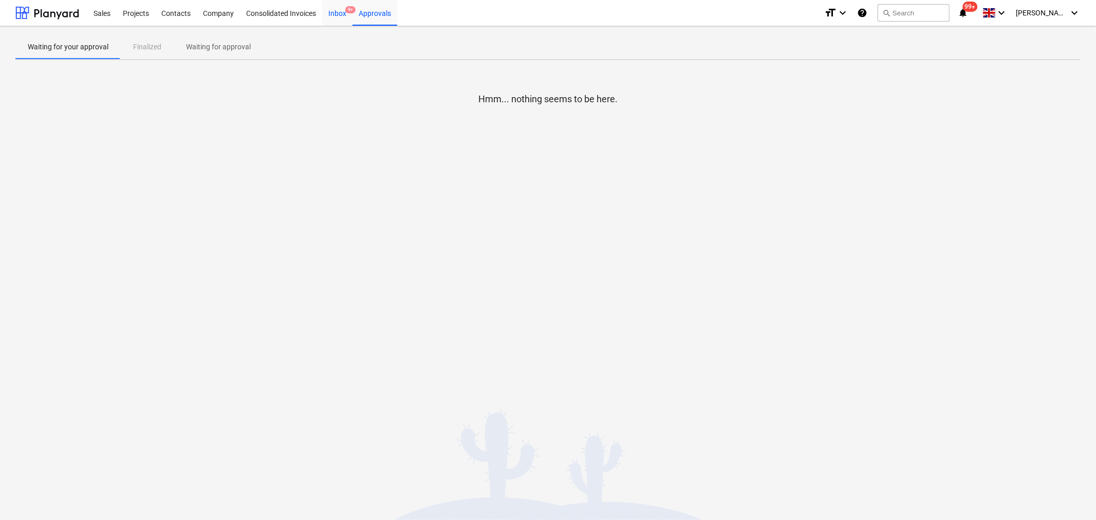
click at [344, 13] on div "Inbox 9+" at bounding box center [337, 12] width 30 height 26
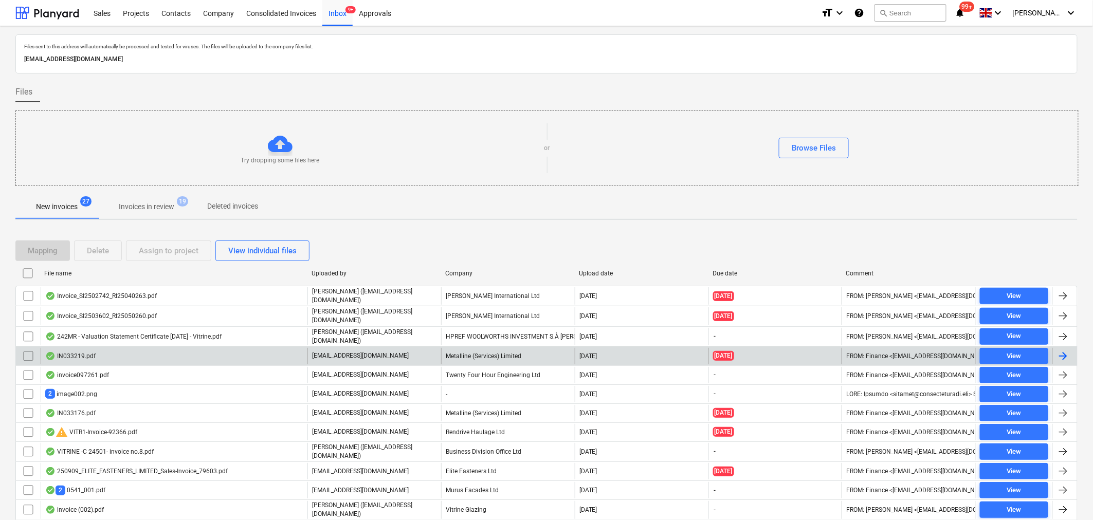
click at [125, 352] on div "IN033219.pdf" at bounding box center [174, 356] width 267 height 16
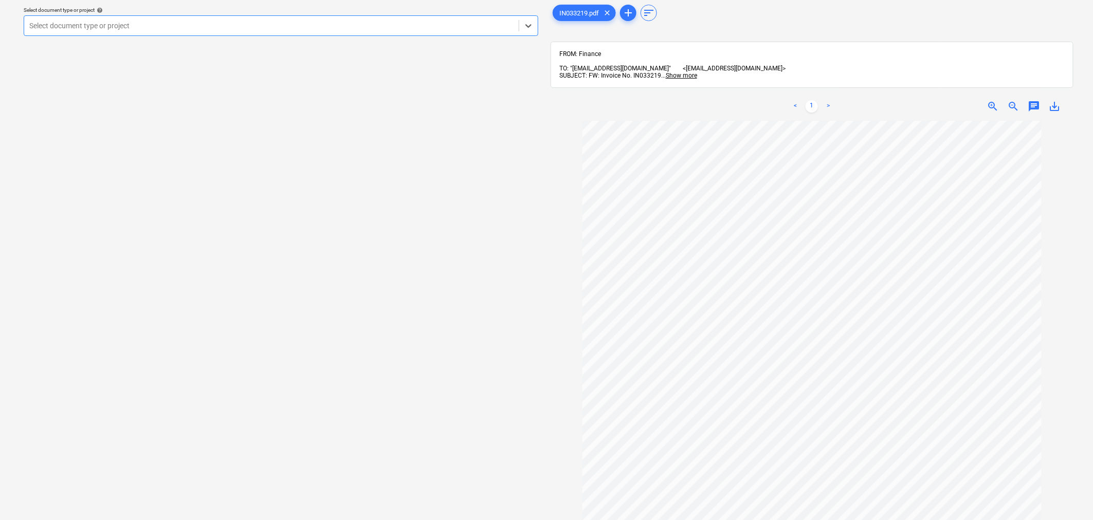
scroll to position [19, 0]
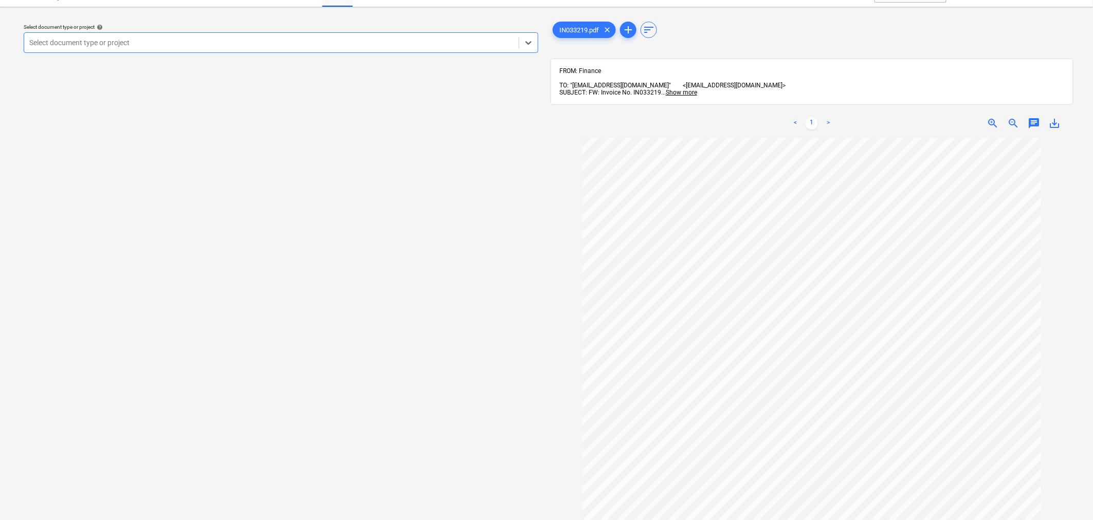
click at [118, 40] on div at bounding box center [271, 43] width 484 height 10
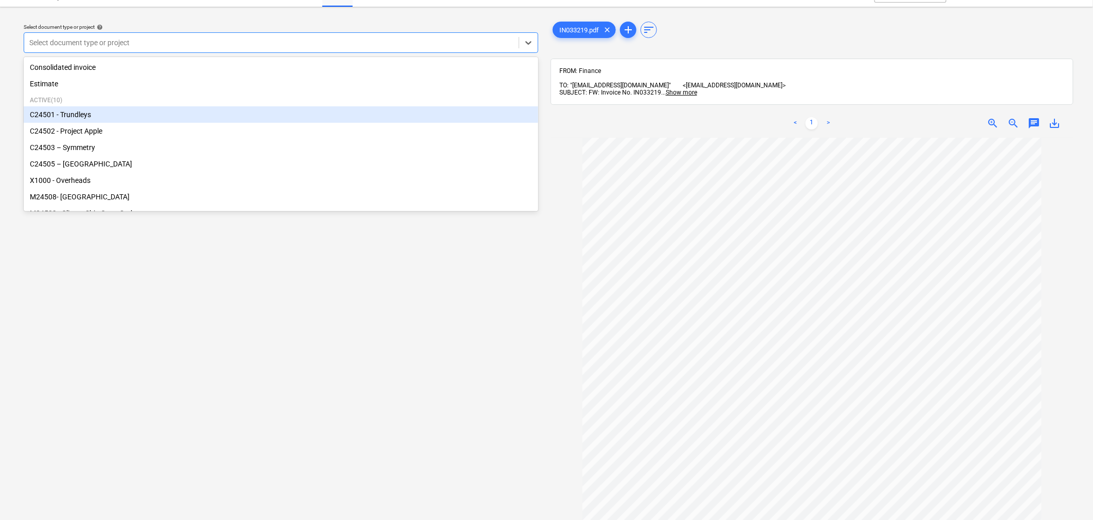
click at [85, 114] on div "C24501 - Trundleys" at bounding box center [281, 114] width 514 height 16
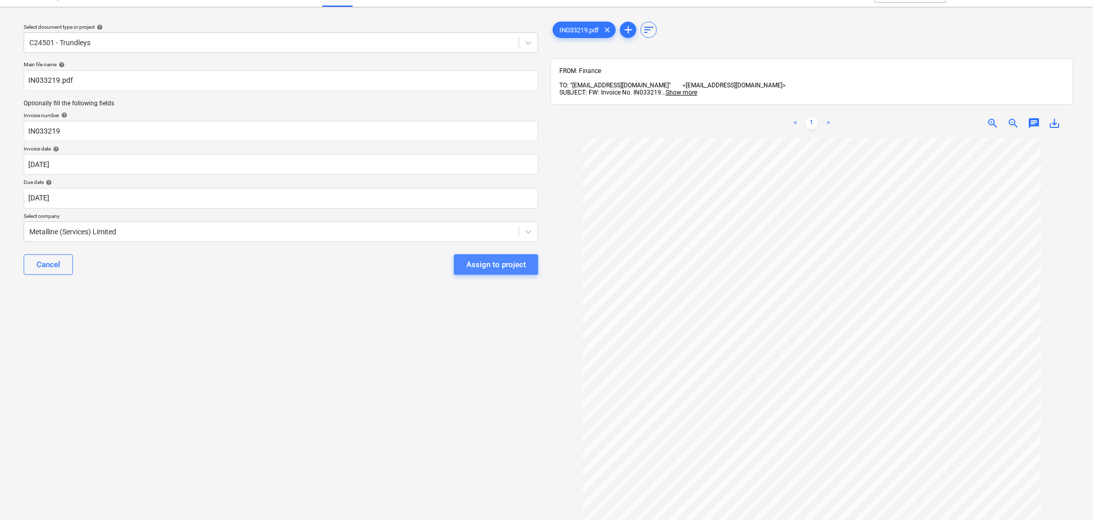
click at [511, 266] on div "Assign to project" at bounding box center [496, 264] width 60 height 13
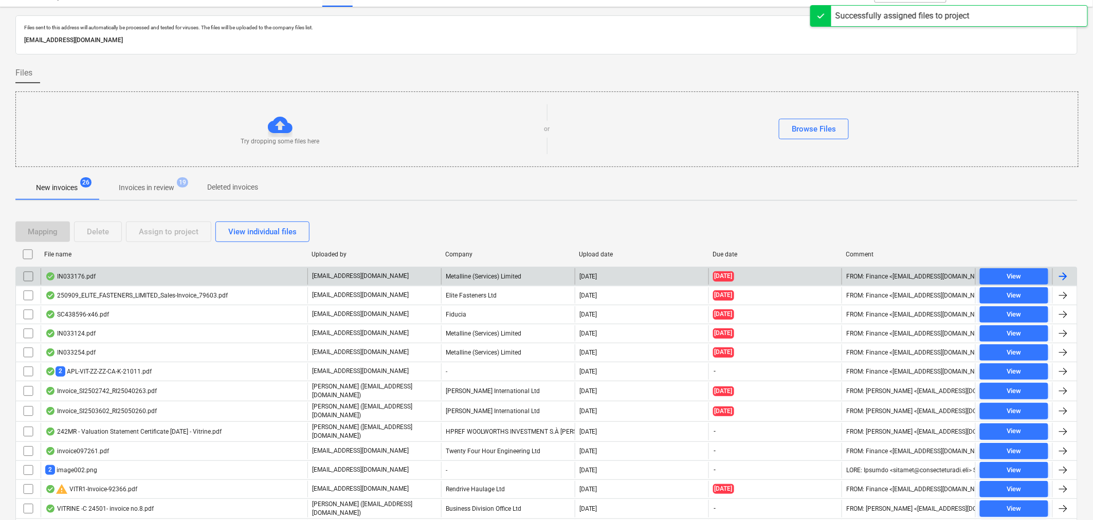
click at [212, 282] on div "IN033176.pdf" at bounding box center [174, 276] width 267 height 16
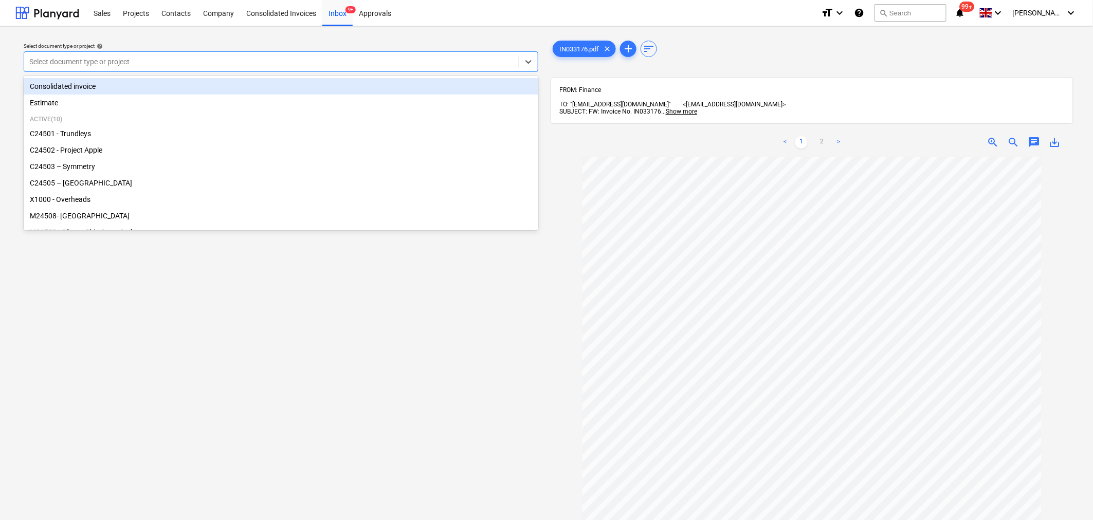
click at [189, 60] on div at bounding box center [271, 62] width 484 height 10
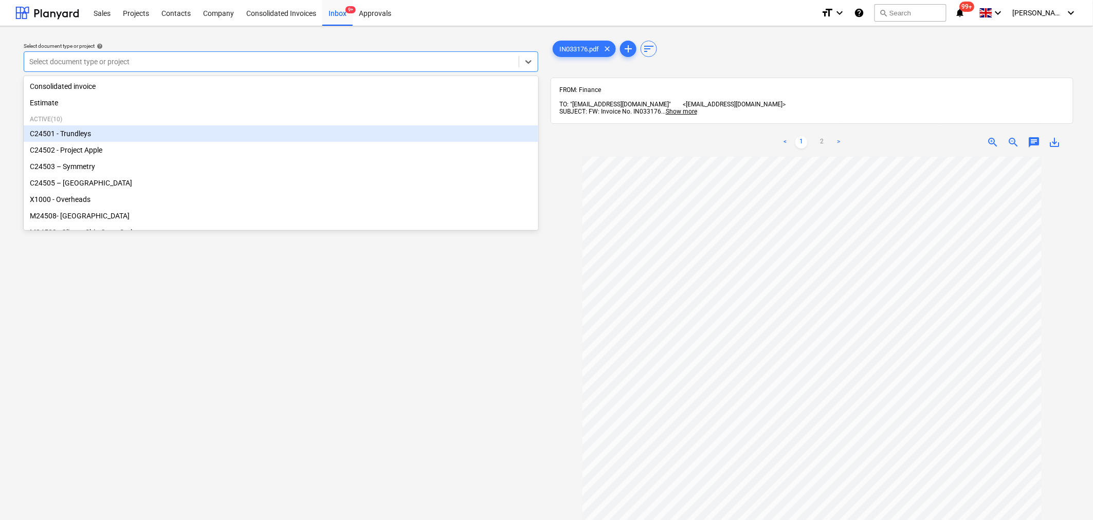
click at [70, 137] on div "C24501 - Trundleys" at bounding box center [281, 133] width 514 height 16
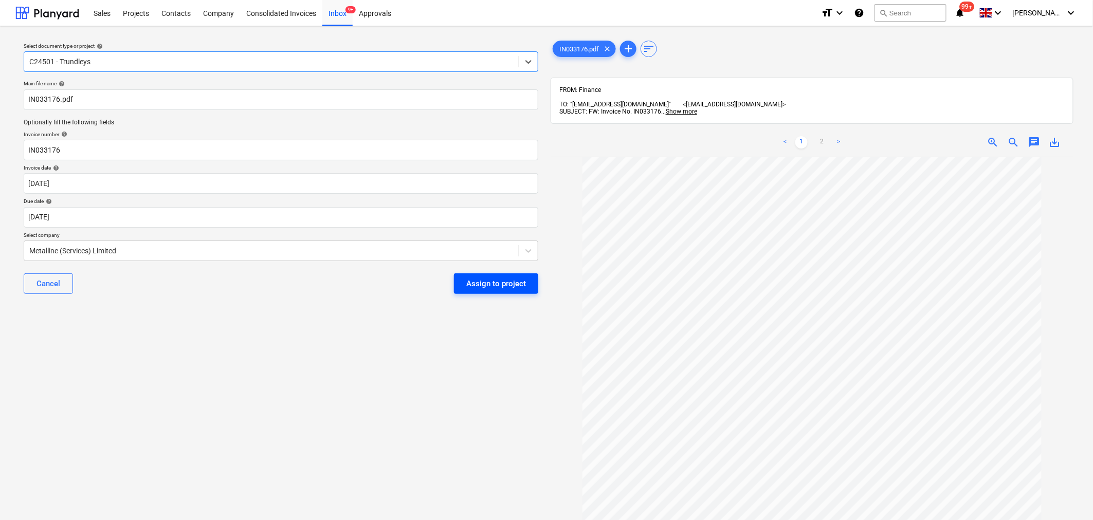
click at [497, 277] on div "Assign to project" at bounding box center [496, 283] width 60 height 13
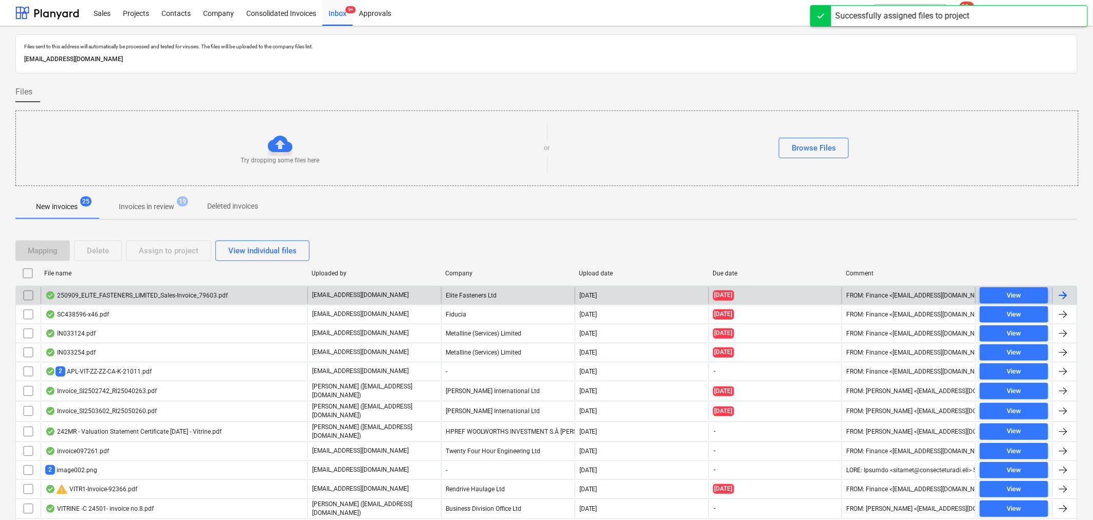
click at [211, 296] on div "250909_ELITE_FASTENERS_LIMITED_Sales-Invoice_79603.pdf" at bounding box center [136, 295] width 182 height 8
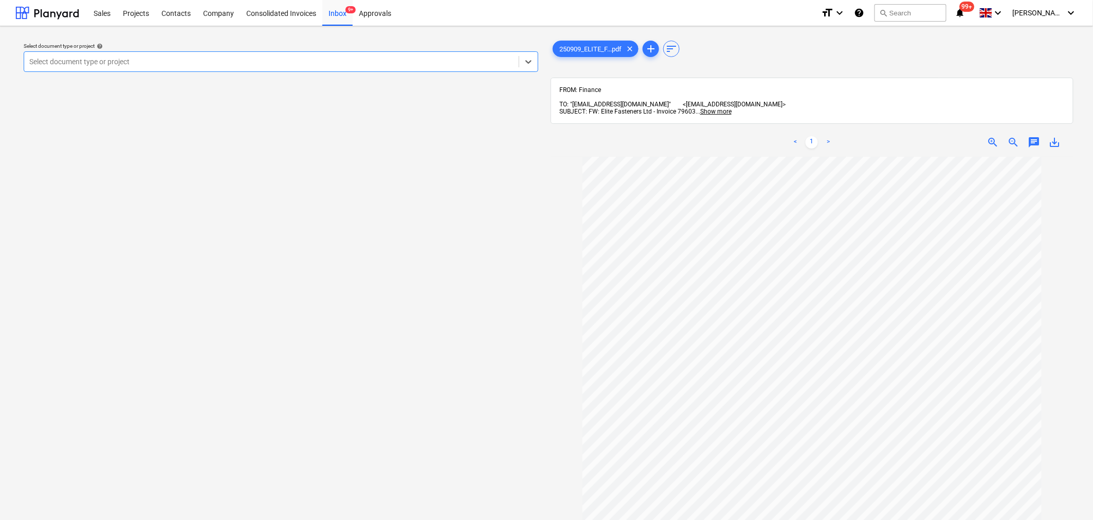
click at [440, 62] on div at bounding box center [271, 62] width 484 height 10
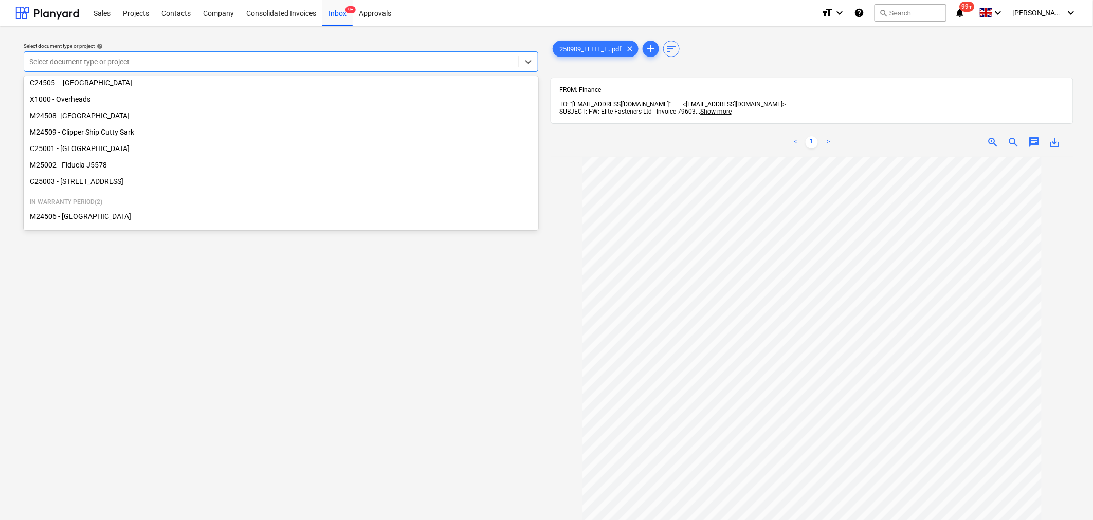
scroll to position [114, 0]
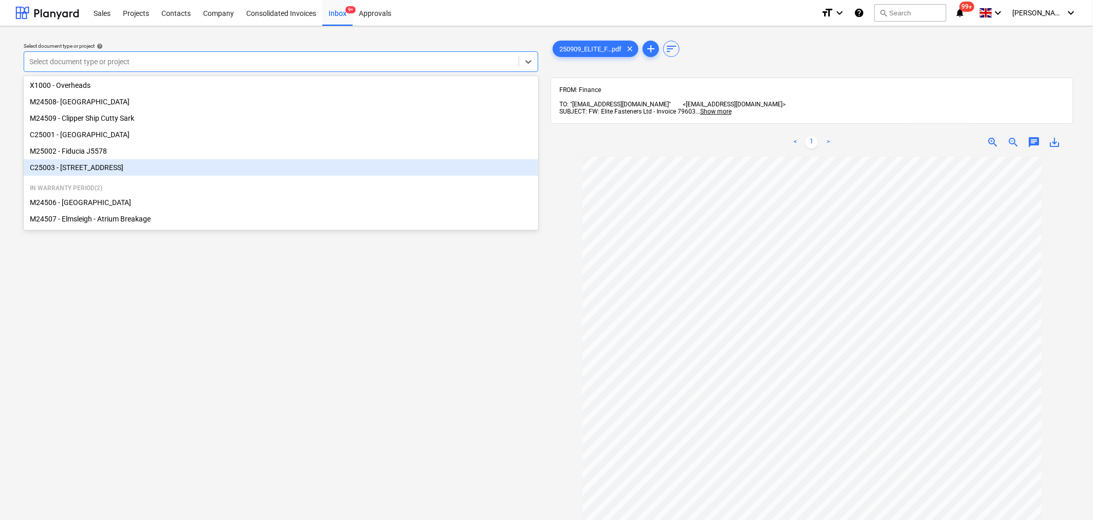
click at [188, 176] on div "C25003 - [STREET_ADDRESS]" at bounding box center [281, 167] width 514 height 16
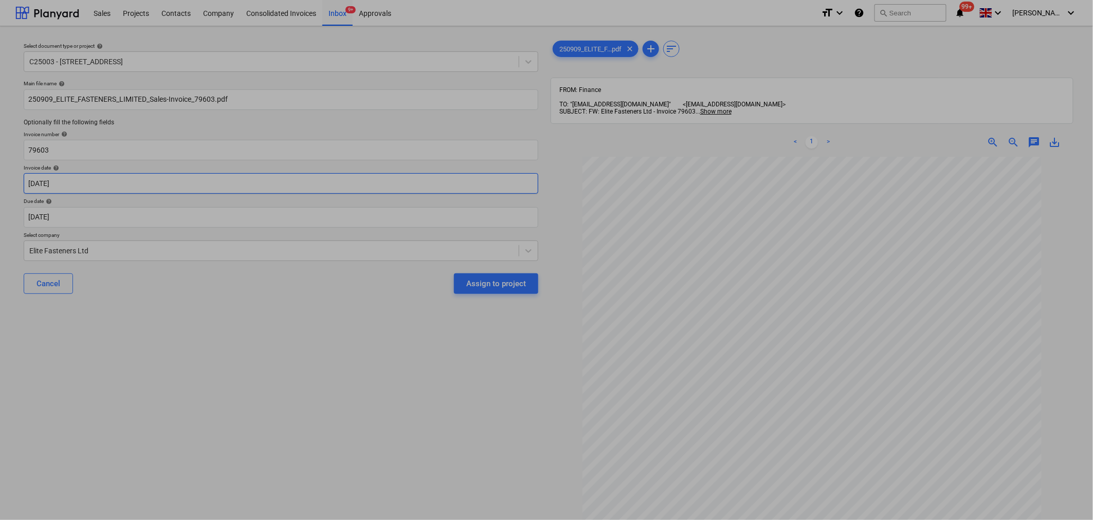
click at [160, 185] on body "Sales Projects Contacts Company Consolidated Invoices Inbox 9+ Approvals format…" at bounding box center [546, 260] width 1093 height 520
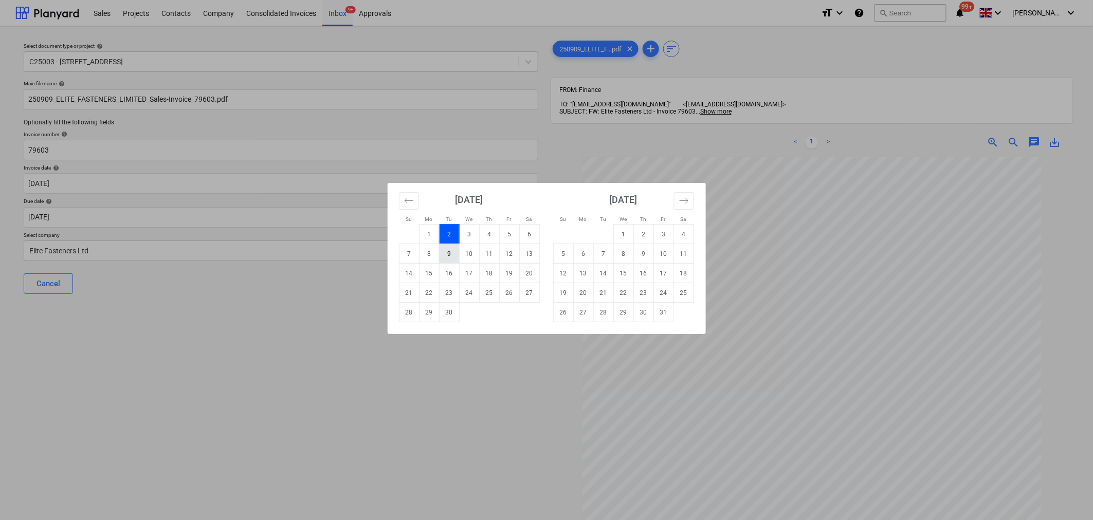
click at [454, 255] on td "9" at bounding box center [449, 254] width 20 height 20
type input "[DATE]"
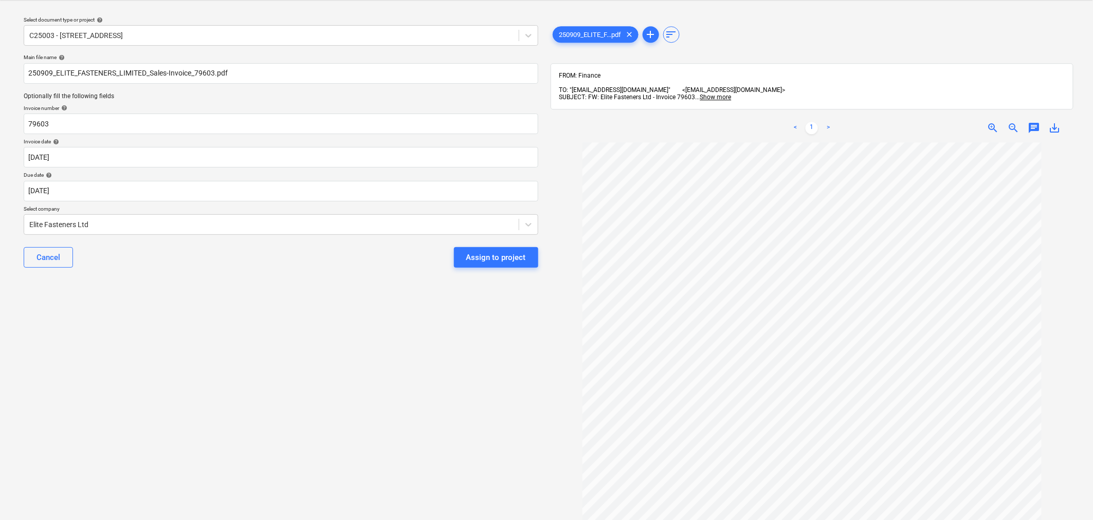
scroll to position [19, 0]
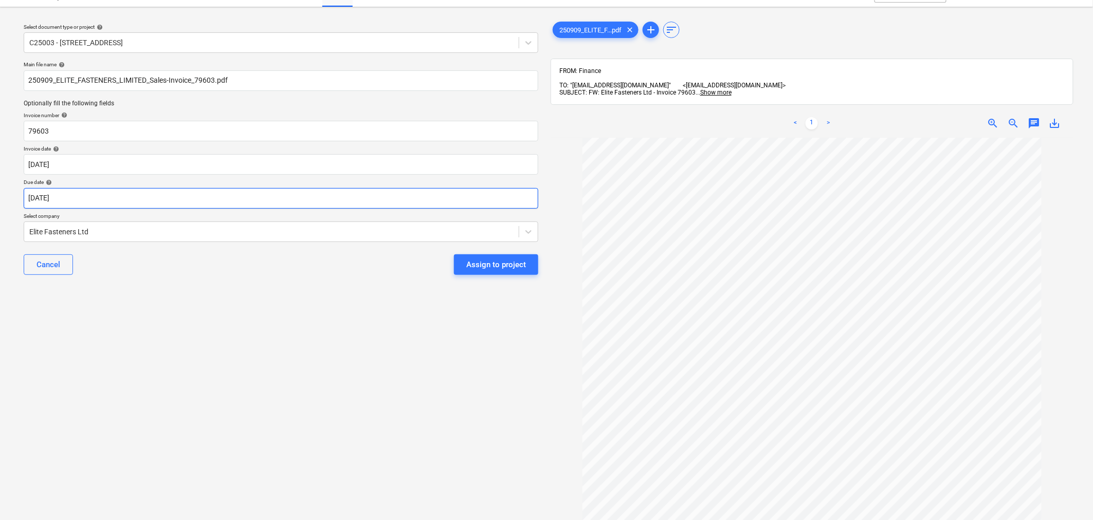
click at [263, 202] on body "Sales Projects Contacts Company Consolidated Invoices Inbox 9+ Approvals format…" at bounding box center [546, 241] width 1093 height 520
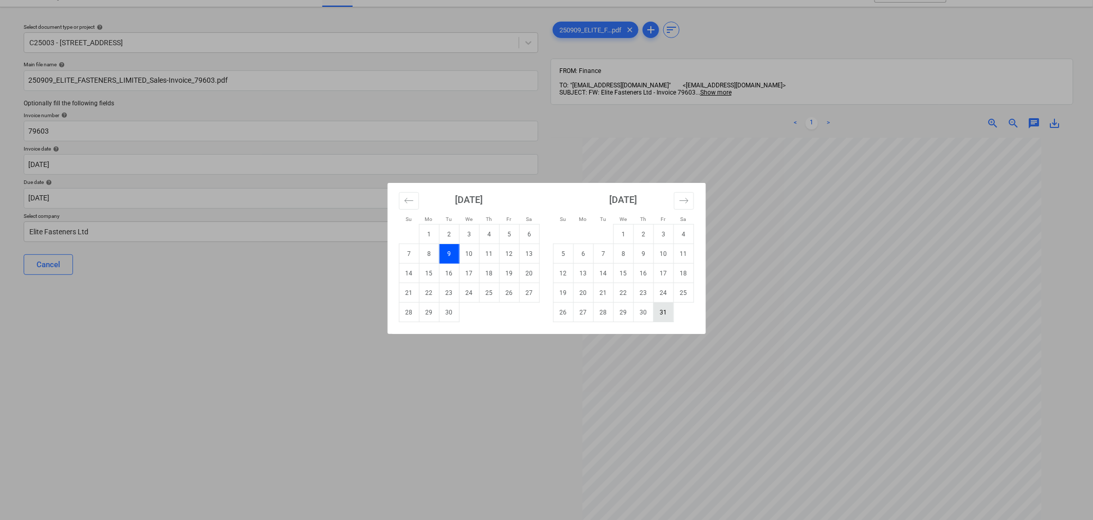
click at [656, 311] on td "31" at bounding box center [663, 313] width 20 height 20
type input "[DATE]"
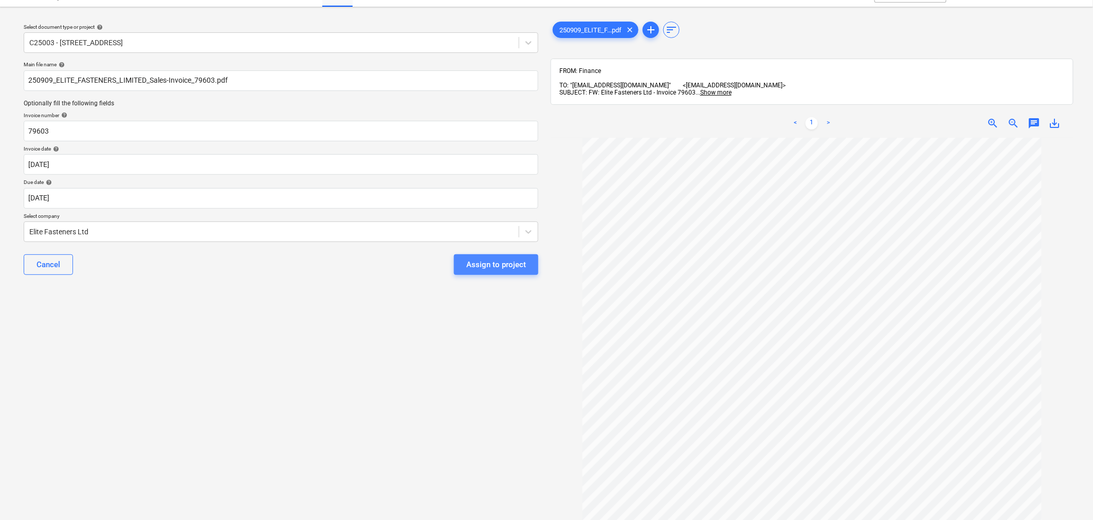
click at [510, 268] on div "Assign to project" at bounding box center [496, 264] width 60 height 13
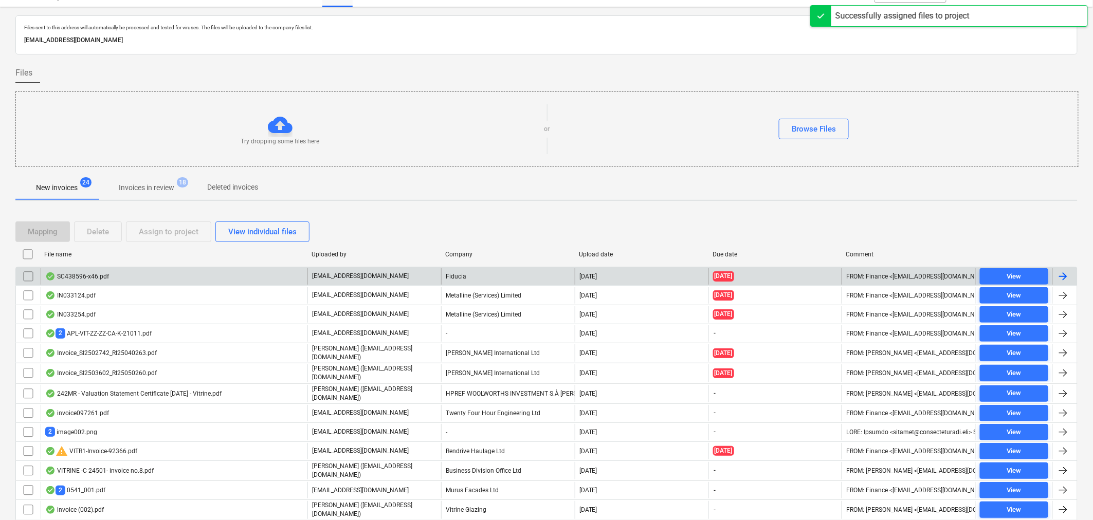
click at [419, 272] on div "[EMAIL_ADDRESS][DOMAIN_NAME]" at bounding box center [374, 276] width 134 height 16
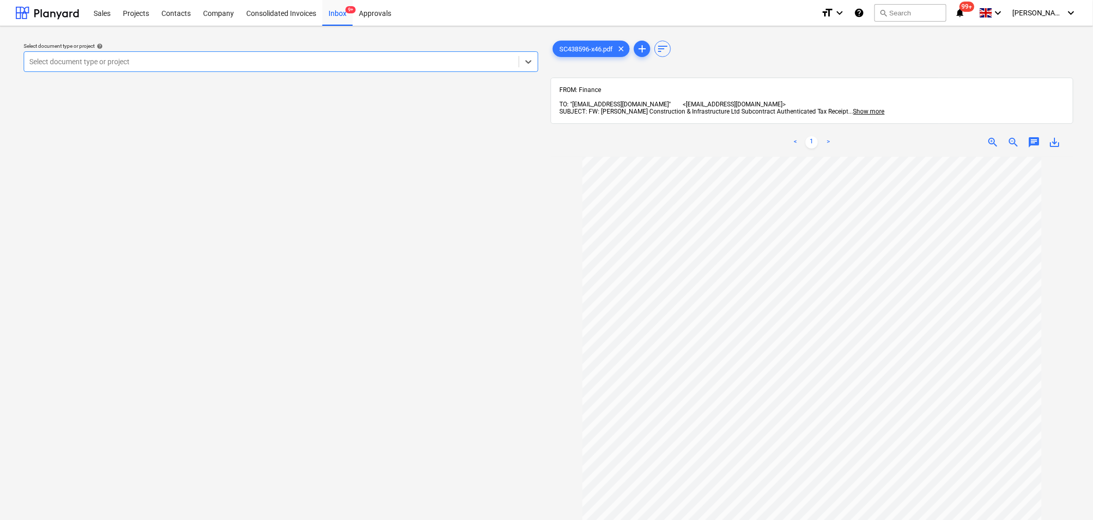
scroll to position [114, 0]
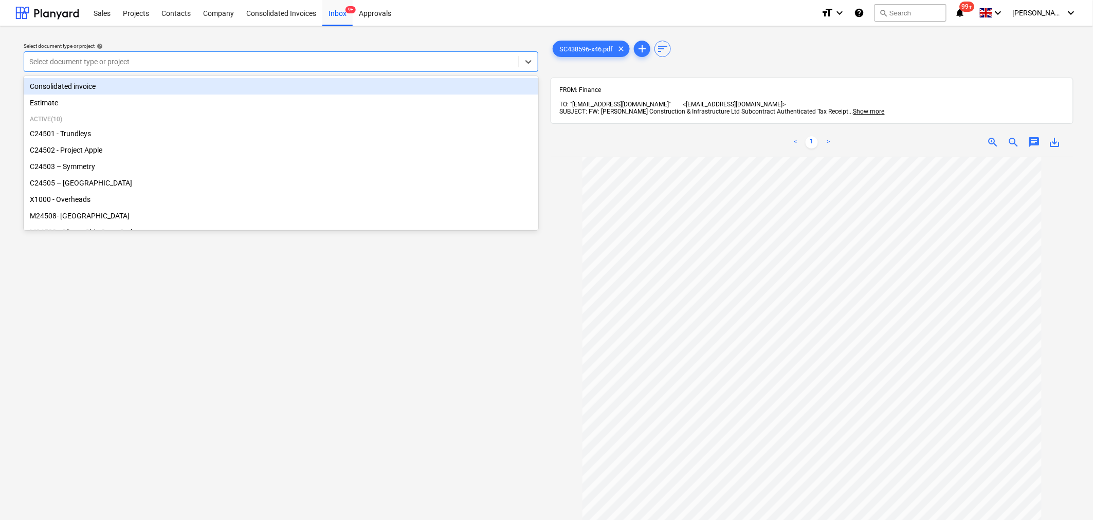
click at [279, 65] on div at bounding box center [271, 62] width 484 height 10
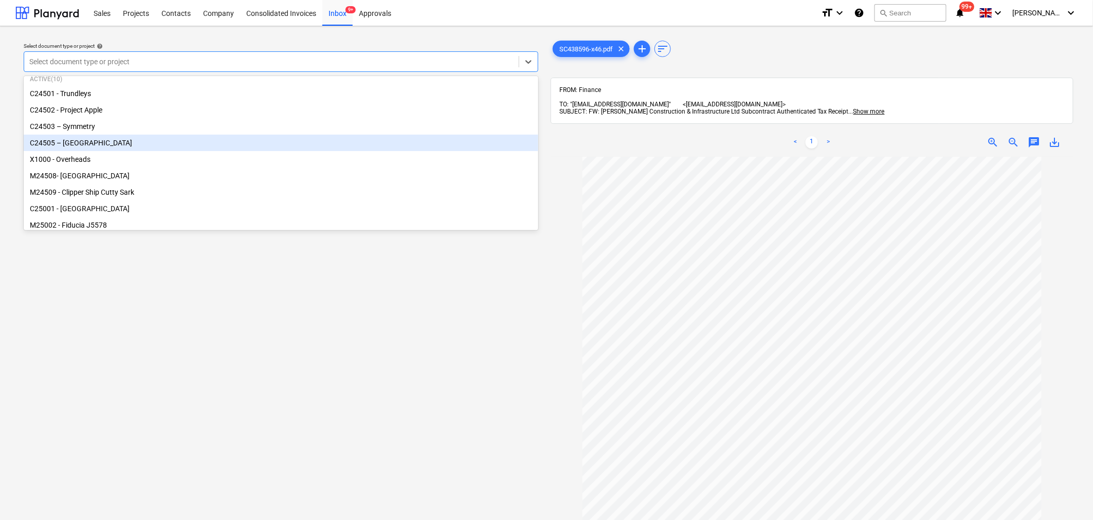
scroll to position [7, 0]
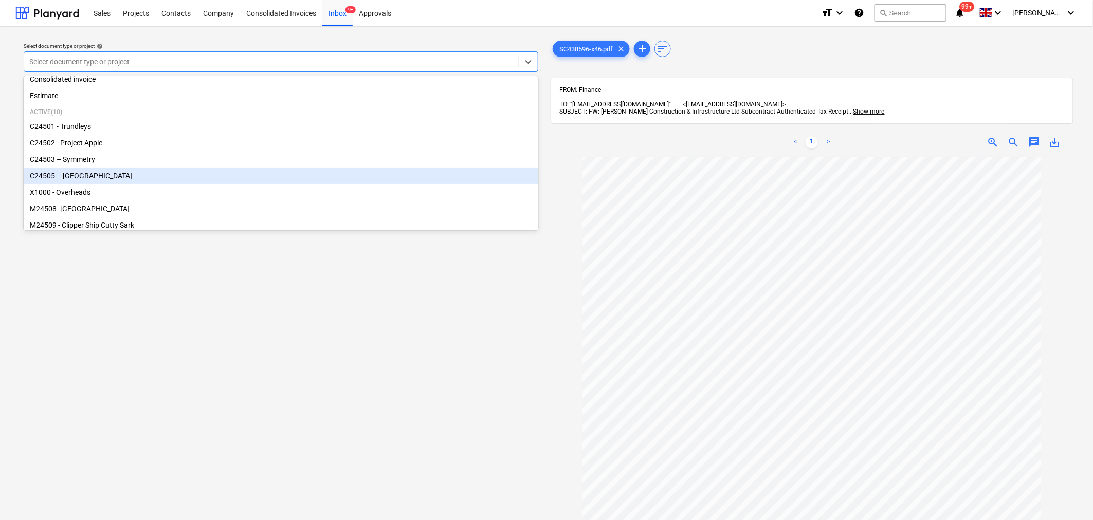
click at [139, 178] on div "C24505 – [GEOGRAPHIC_DATA]" at bounding box center [281, 176] width 514 height 16
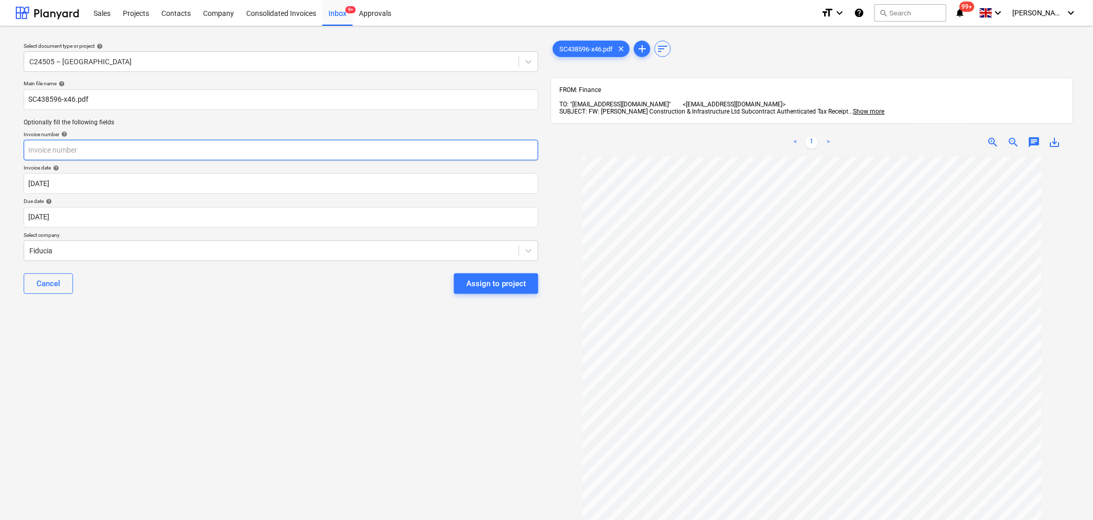
click at [195, 153] on input "text" at bounding box center [281, 150] width 514 height 21
type input "25090354"
click at [494, 289] on div "Assign to project" at bounding box center [496, 283] width 60 height 13
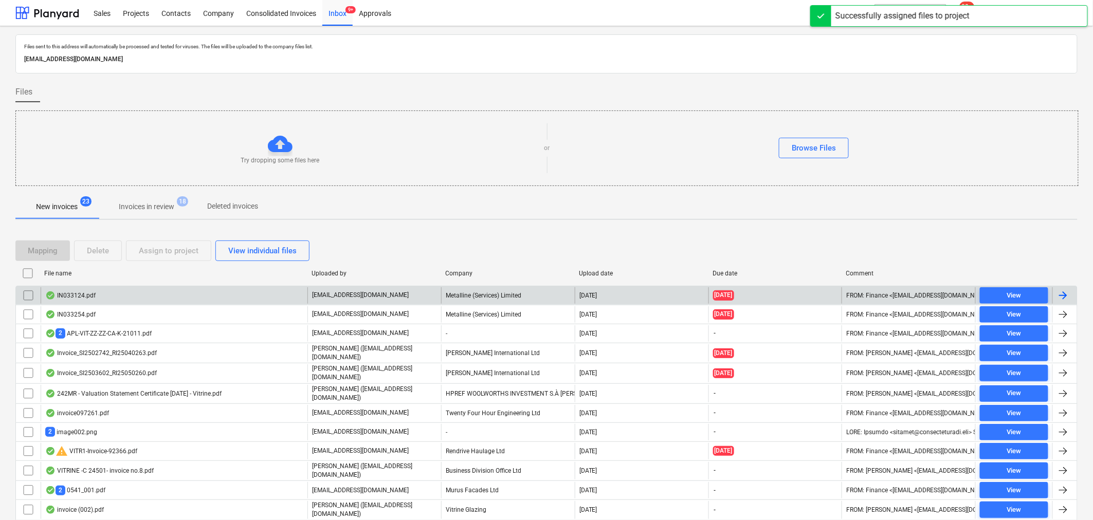
click at [372, 300] on div "[EMAIL_ADDRESS][DOMAIN_NAME]" at bounding box center [374, 295] width 134 height 16
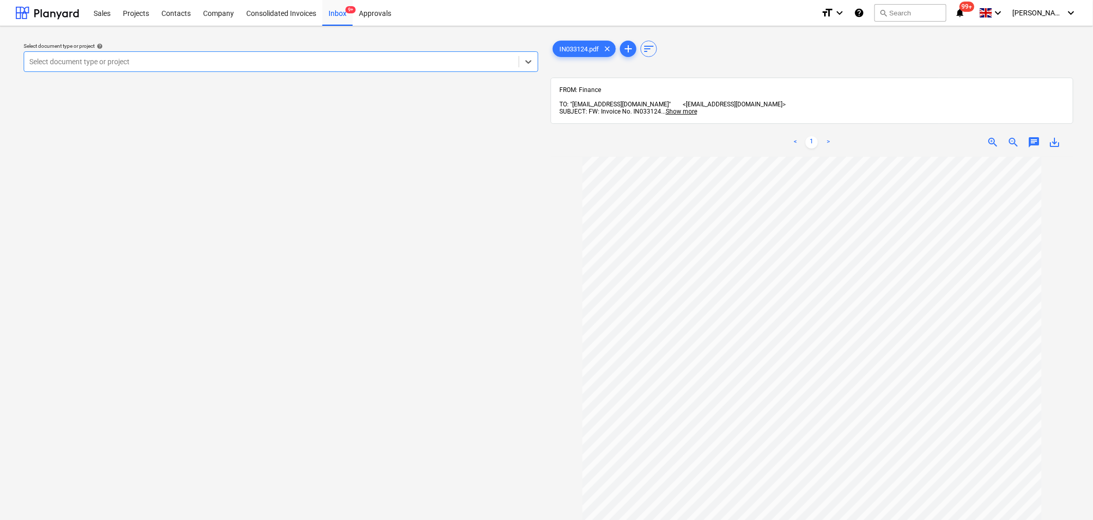
click at [243, 61] on div at bounding box center [271, 62] width 484 height 10
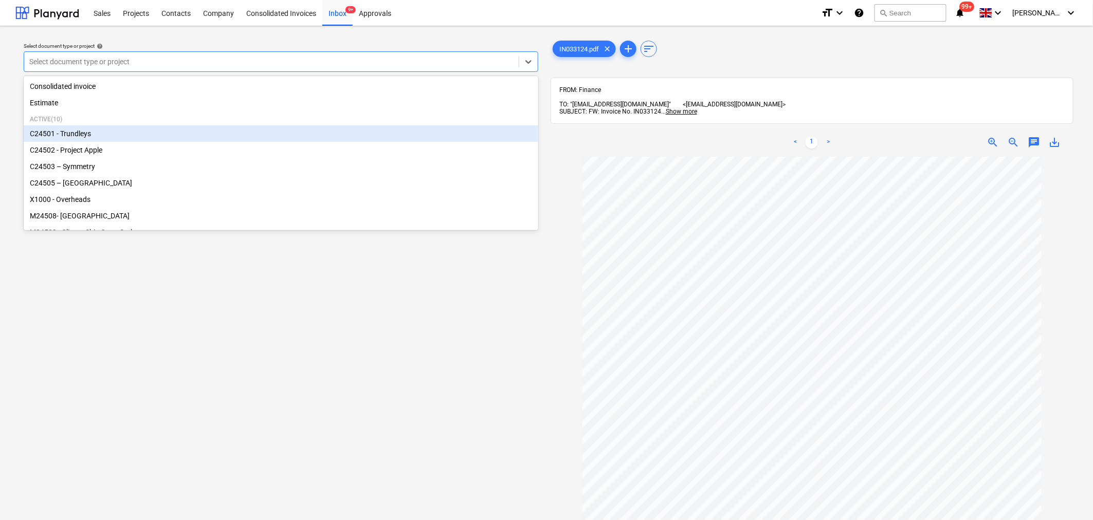
click at [117, 137] on div "C24501 - Trundleys" at bounding box center [281, 133] width 514 height 16
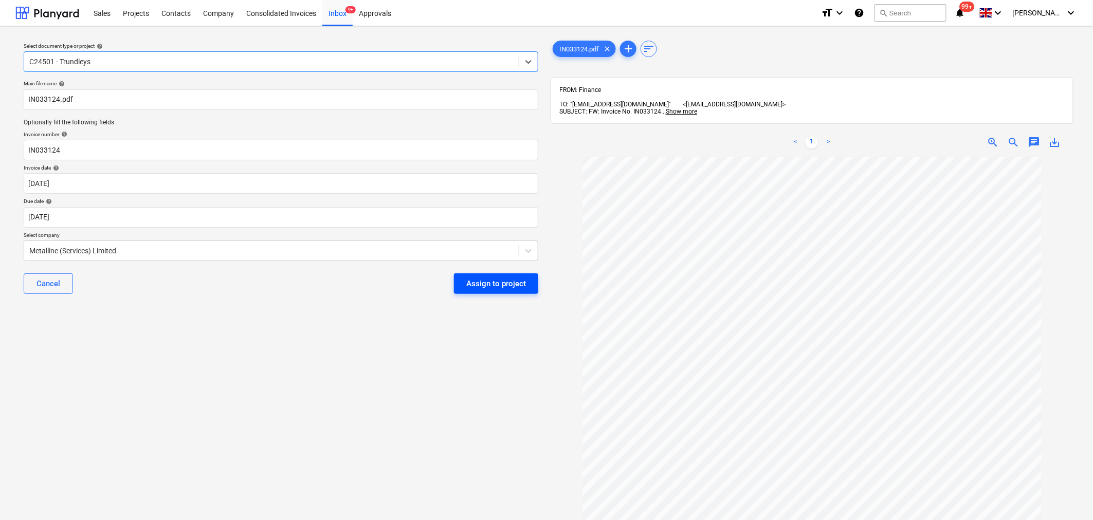
click at [509, 283] on div "Assign to project" at bounding box center [496, 283] width 60 height 13
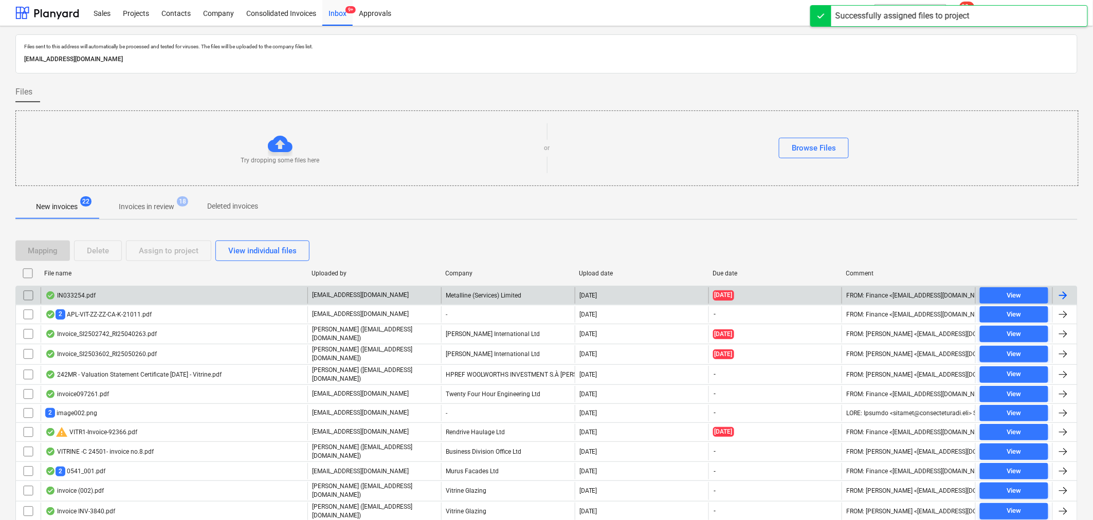
click at [366, 292] on p "[EMAIL_ADDRESS][DOMAIN_NAME]" at bounding box center [360, 295] width 97 height 9
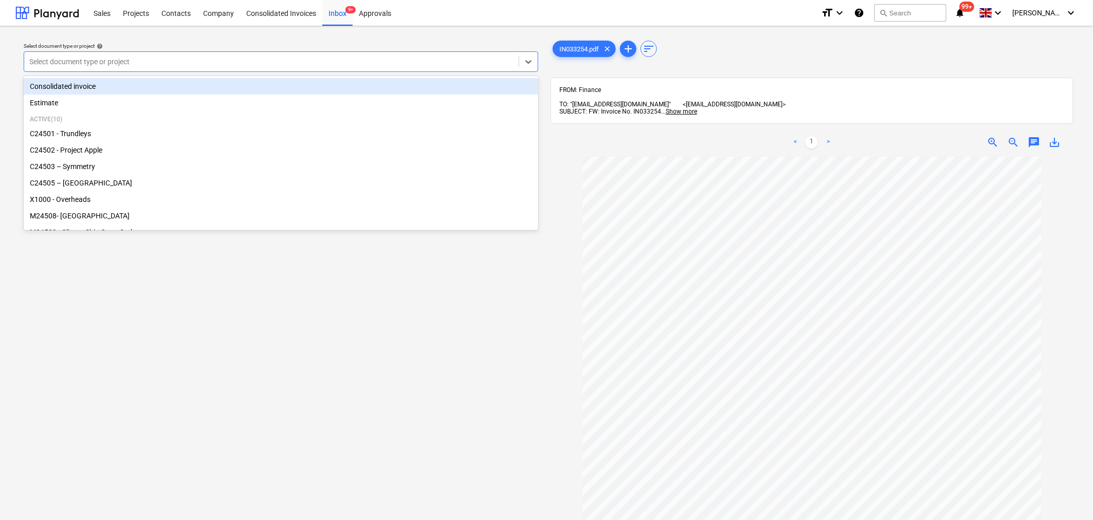
click at [326, 57] on div at bounding box center [271, 62] width 484 height 10
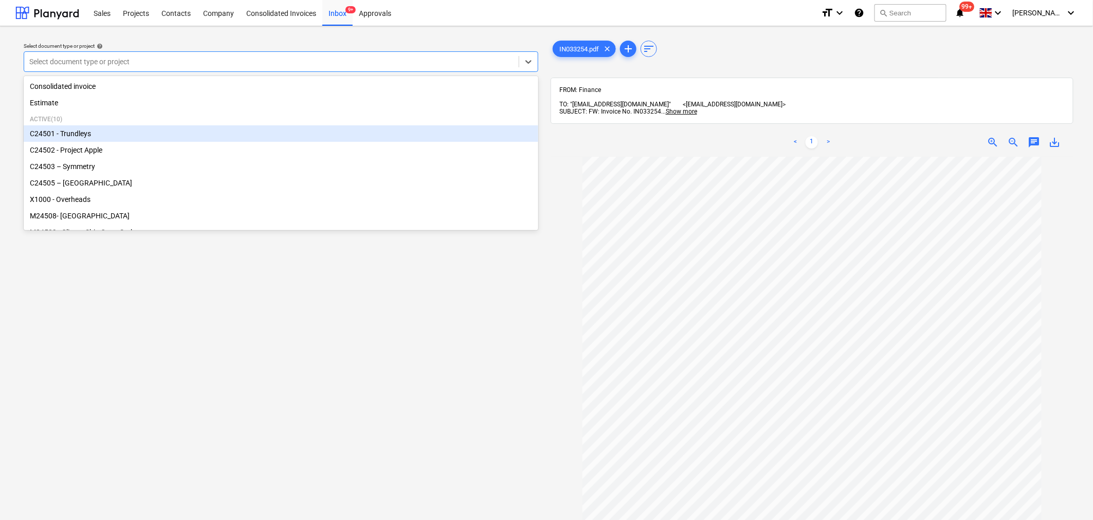
click at [115, 140] on div "C24501 - Trundleys" at bounding box center [281, 133] width 514 height 16
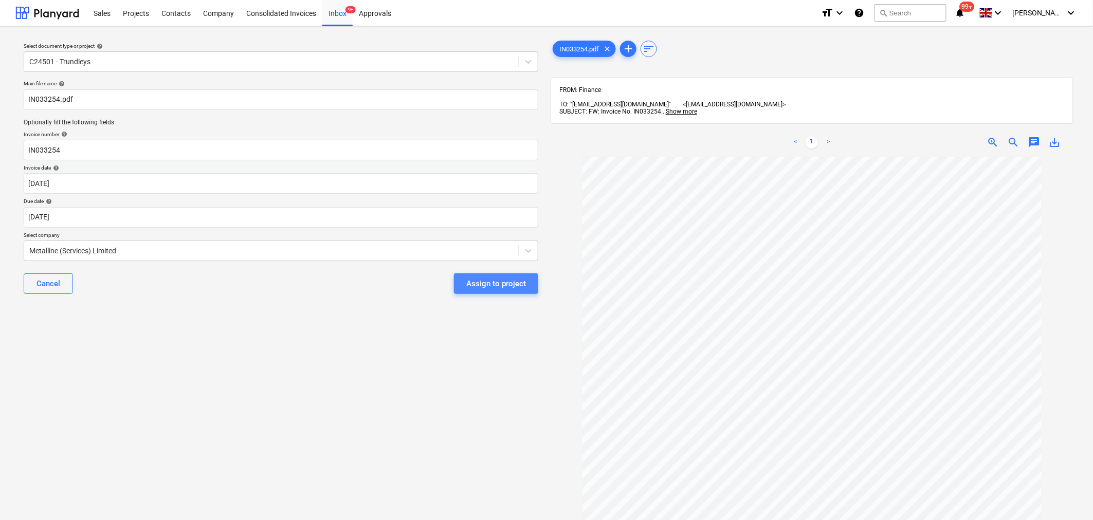
click at [511, 284] on div "Assign to project" at bounding box center [496, 283] width 60 height 13
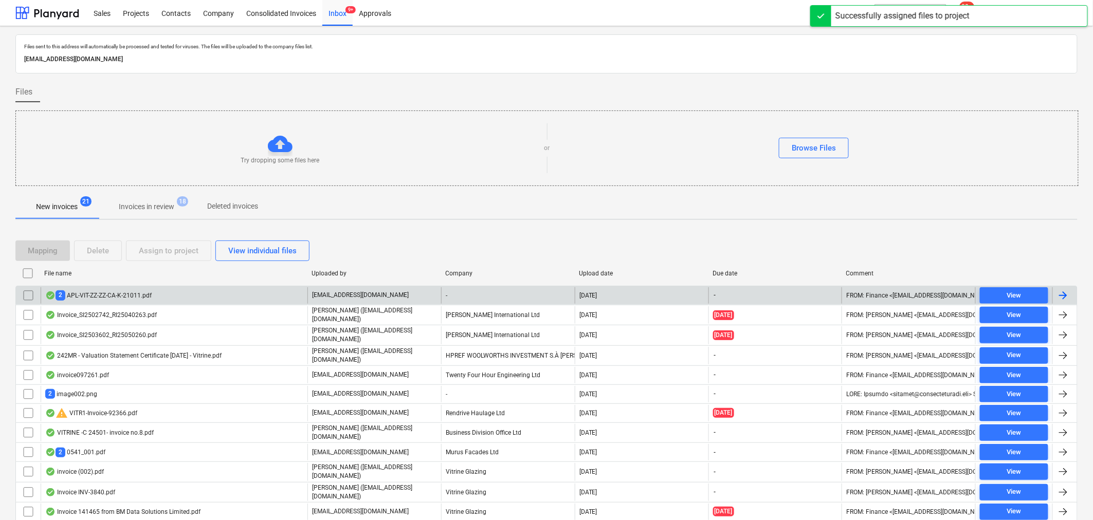
click at [353, 297] on p "[EMAIL_ADDRESS][DOMAIN_NAME]" at bounding box center [360, 295] width 97 height 9
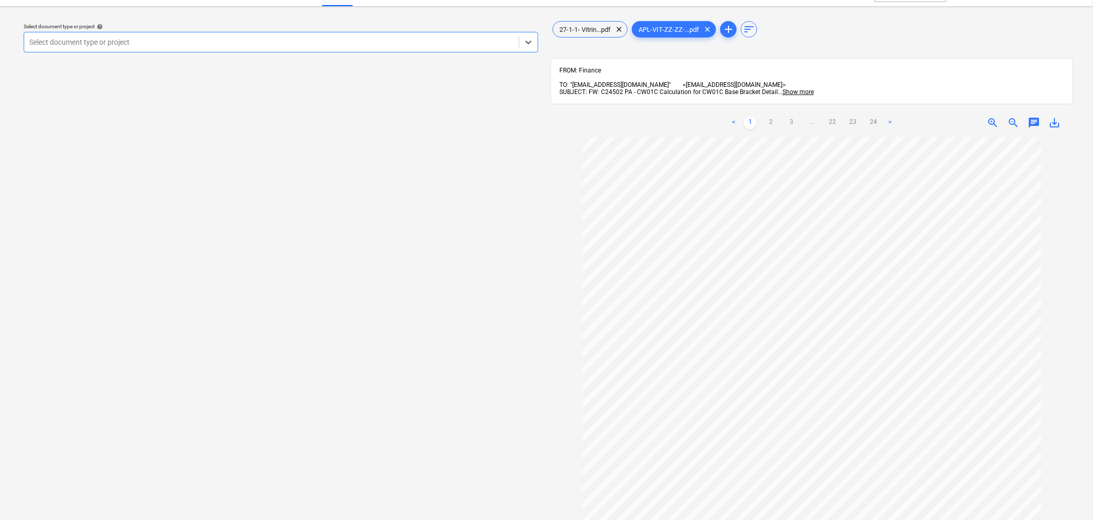
scroll to position [19, 0]
click at [891, 117] on link ">" at bounding box center [889, 123] width 12 height 12
click at [891, 117] on ul "< 1 2 3 4 ... 22 23 24 >" at bounding box center [811, 123] width 189 height 12
click at [898, 117] on link ">" at bounding box center [900, 123] width 12 height 12
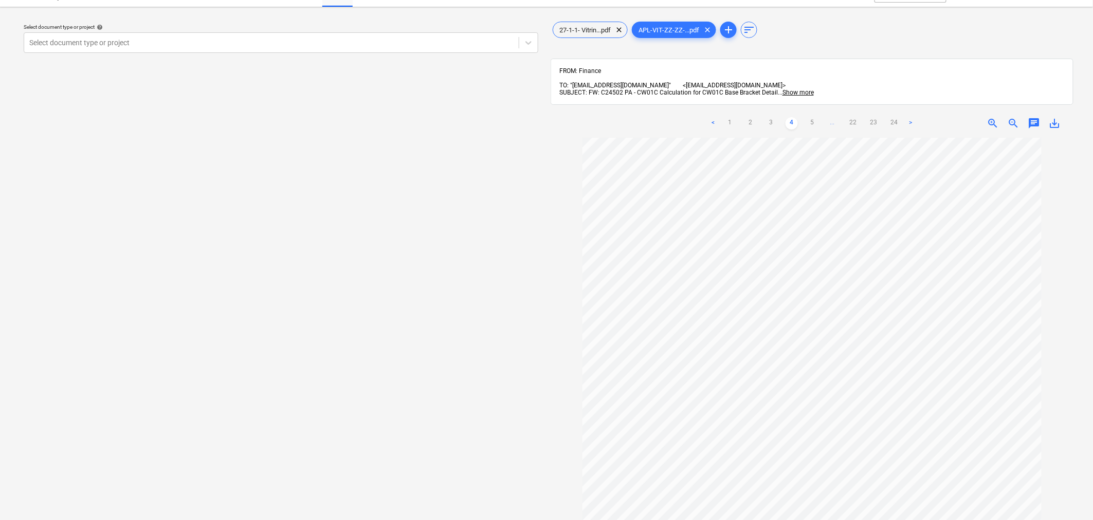
click at [898, 117] on link "24" at bounding box center [894, 123] width 12 height 12
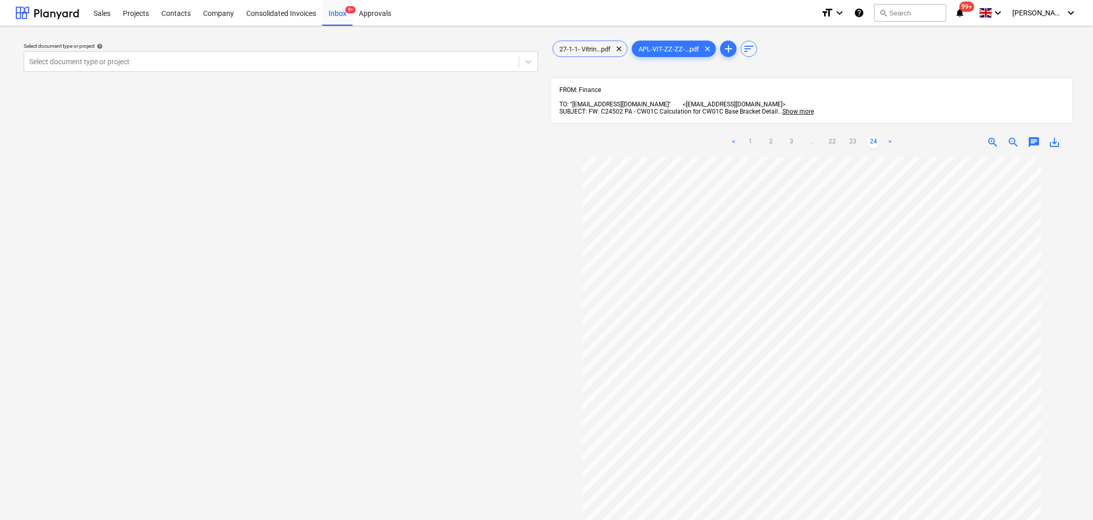
click at [885, 138] on link ">" at bounding box center [889, 142] width 12 height 12
click at [888, 137] on link ">" at bounding box center [889, 142] width 12 height 12
click at [334, 17] on div "Inbox 9+" at bounding box center [337, 12] width 30 height 26
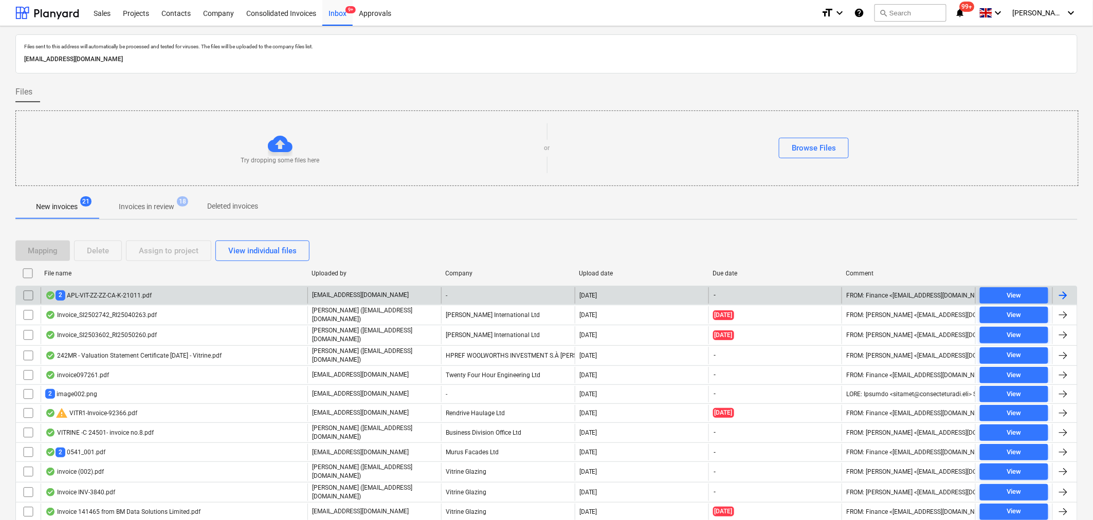
click at [26, 289] on input "checkbox" at bounding box center [28, 295] width 16 height 16
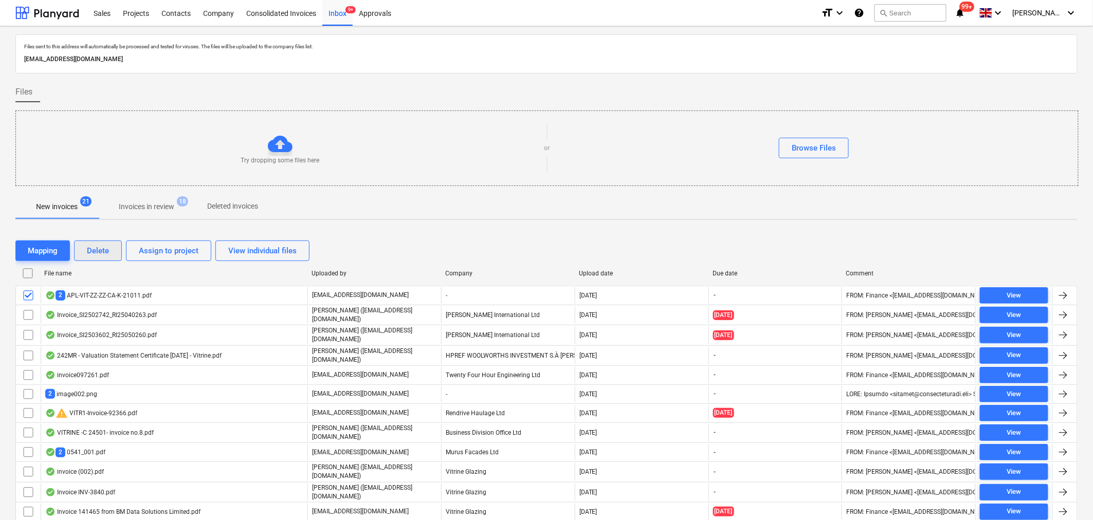
click at [107, 250] on div "Delete" at bounding box center [98, 250] width 22 height 13
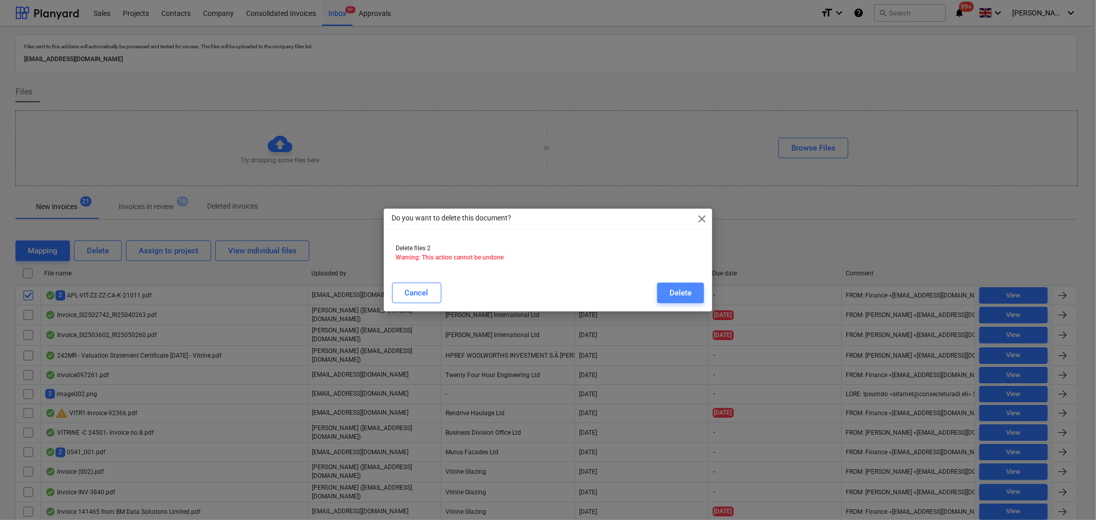
click at [687, 291] on div "Delete" at bounding box center [681, 292] width 22 height 13
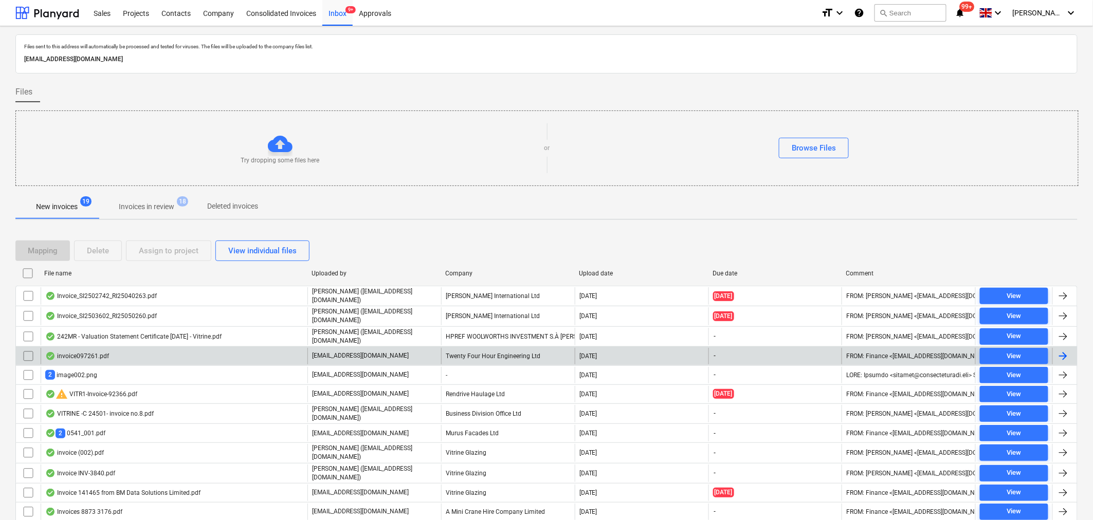
click at [403, 352] on div "[EMAIL_ADDRESS][DOMAIN_NAME]" at bounding box center [374, 356] width 134 height 16
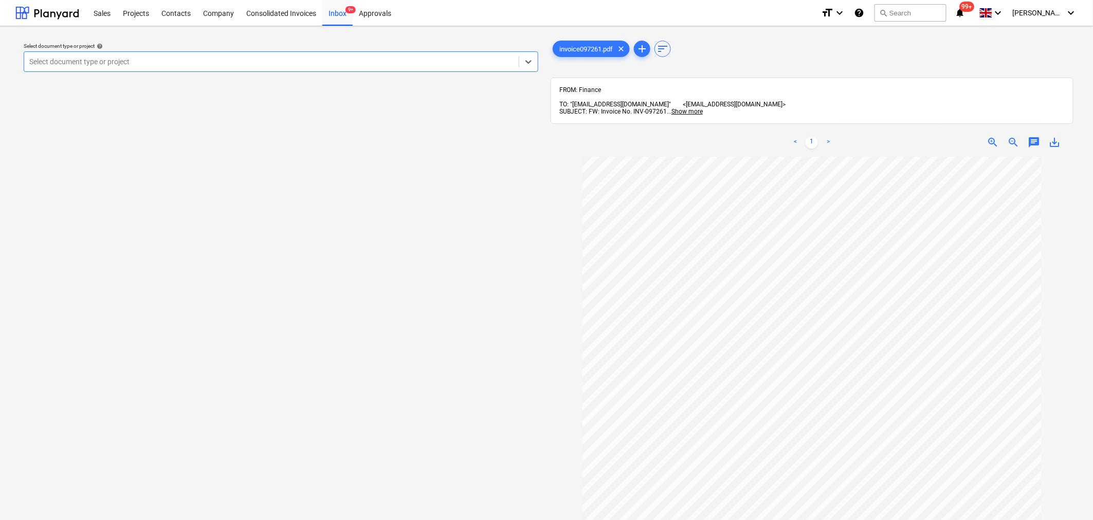
click at [327, 60] on div at bounding box center [271, 62] width 484 height 10
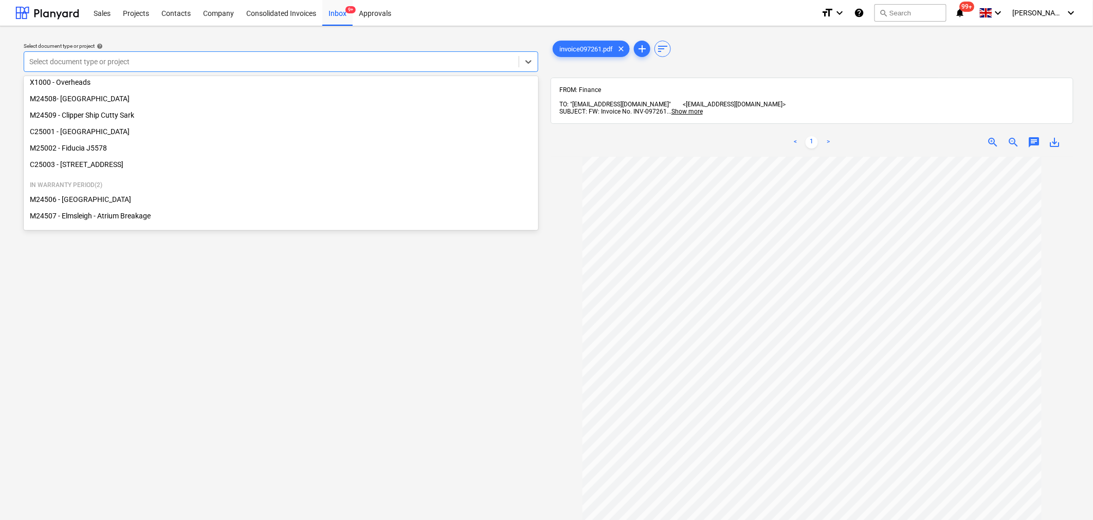
scroll to position [121, 0]
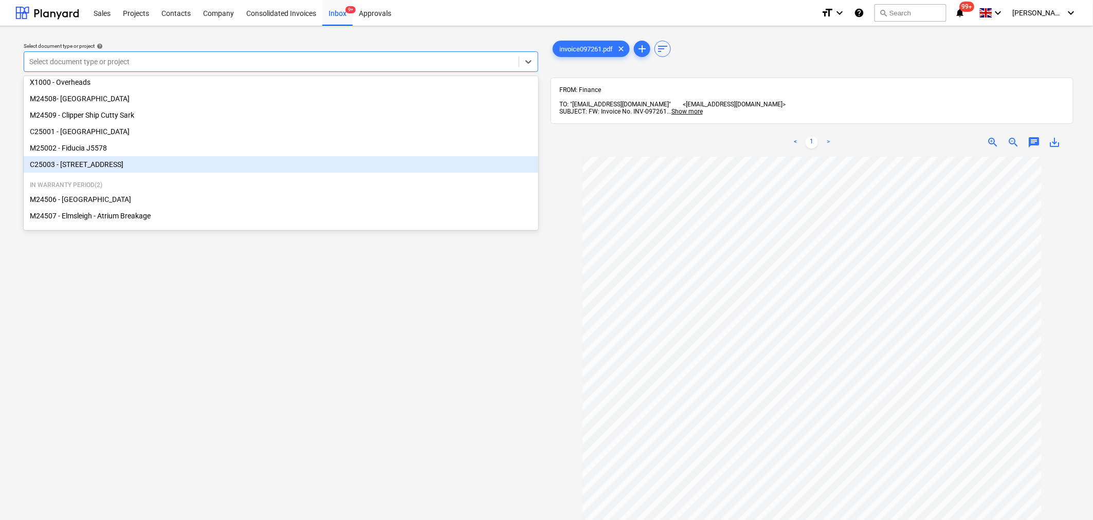
click at [98, 161] on div "C25003 - [STREET_ADDRESS]" at bounding box center [281, 164] width 514 height 16
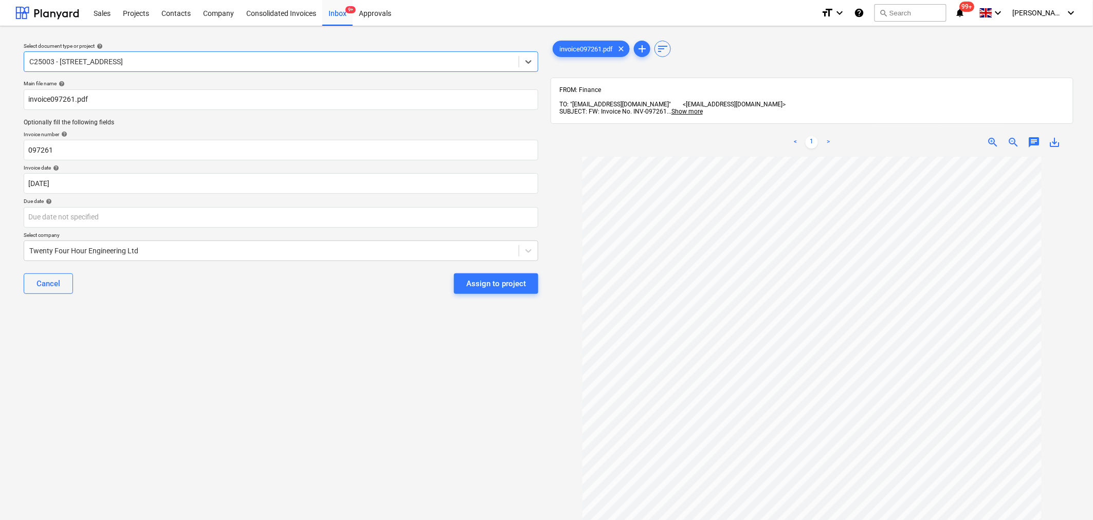
scroll to position [160, 0]
click at [209, 213] on body "Sales Projects Contacts Company Consolidated Invoices Inbox 9+ Approvals format…" at bounding box center [546, 260] width 1093 height 520
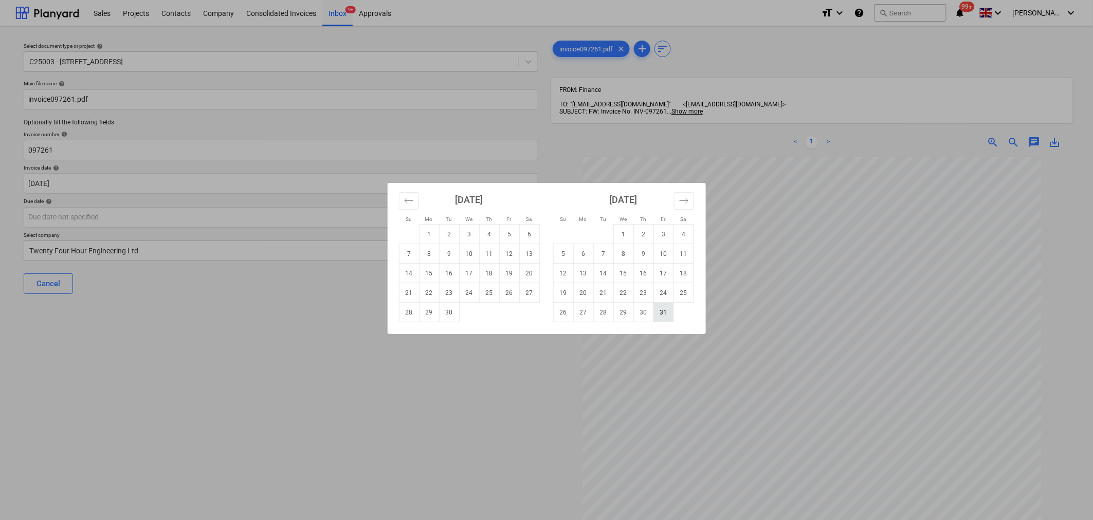
click at [666, 312] on td "31" at bounding box center [663, 313] width 20 height 20
type input "[DATE]"
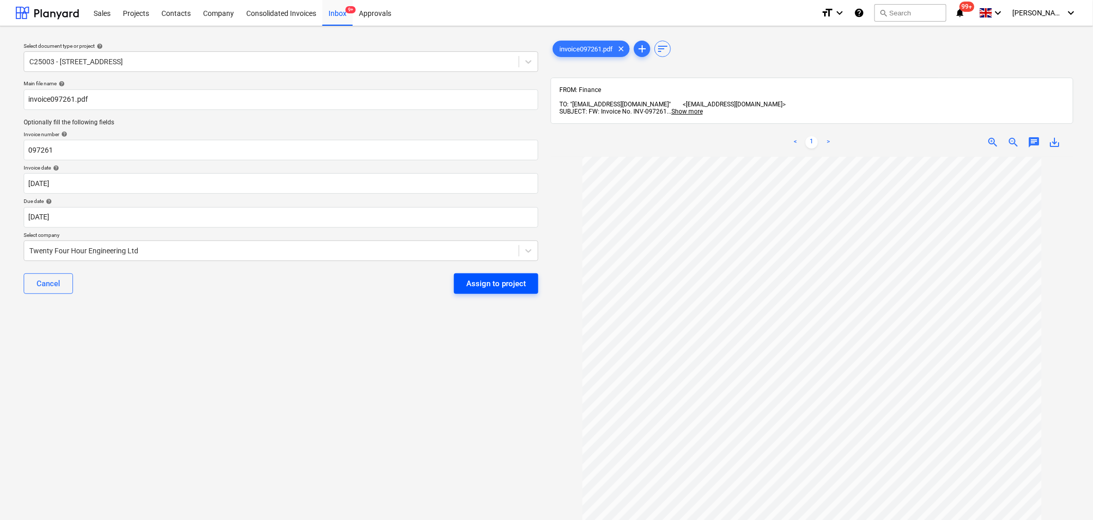
click at [497, 289] on div "Assign to project" at bounding box center [496, 283] width 60 height 13
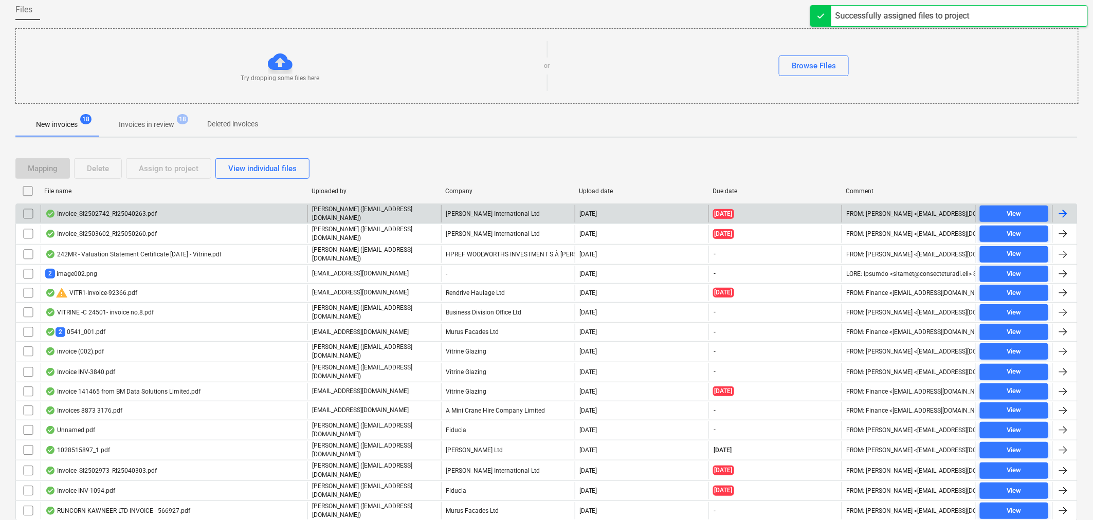
scroll to position [108, 0]
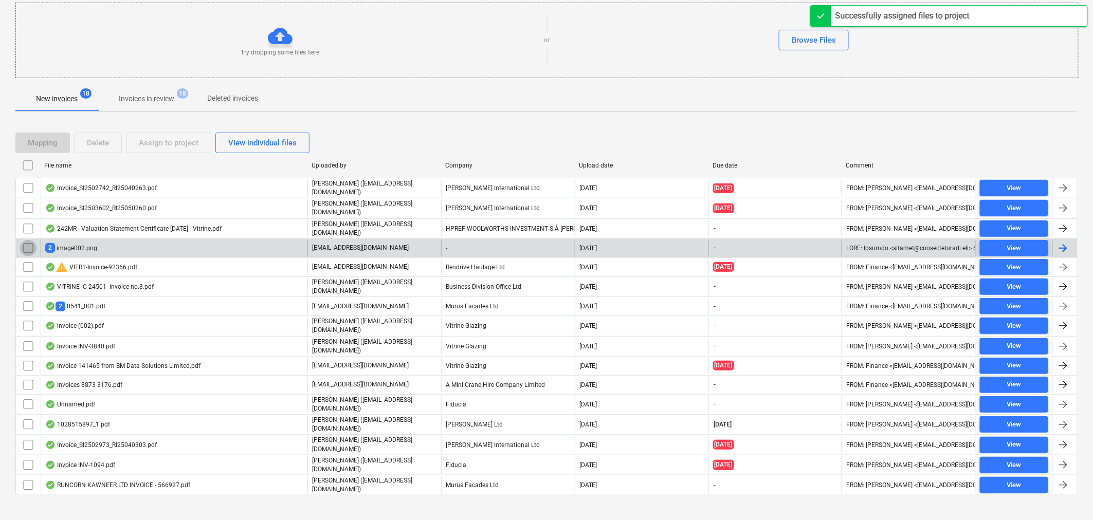
click at [23, 243] on input "checkbox" at bounding box center [28, 248] width 16 height 16
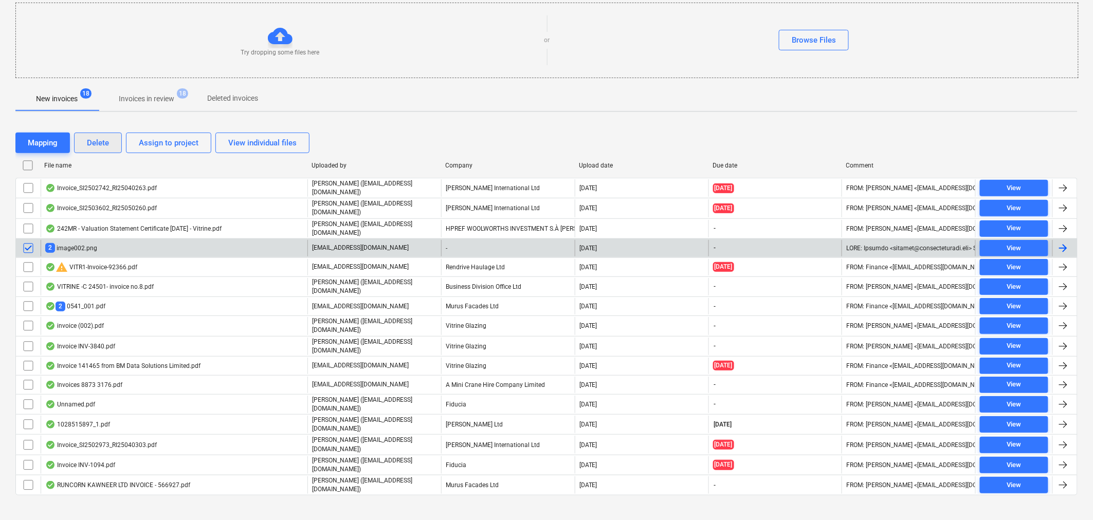
click at [109, 142] on button "Delete" at bounding box center [98, 143] width 48 height 21
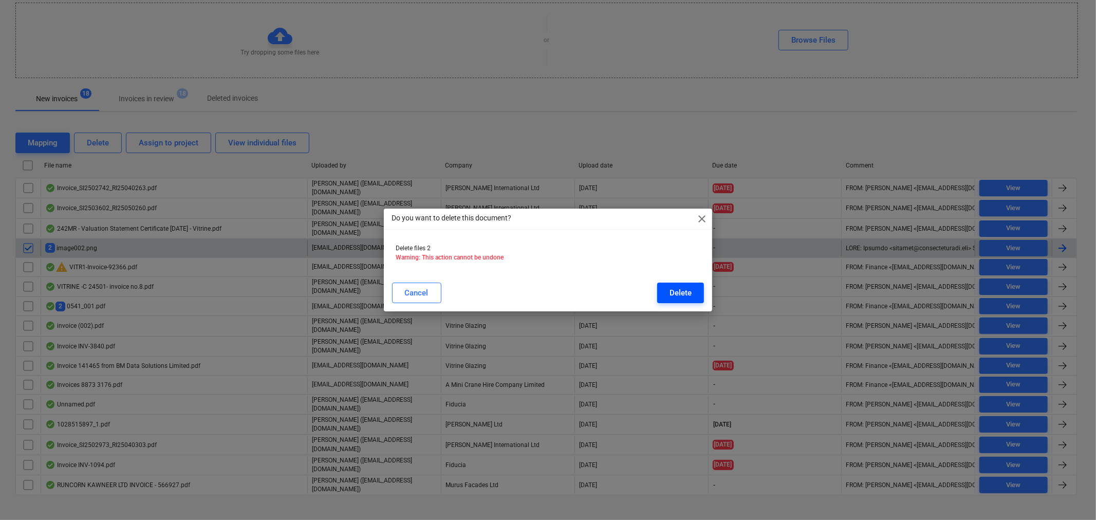
click at [694, 289] on button "Delete" at bounding box center [680, 293] width 47 height 21
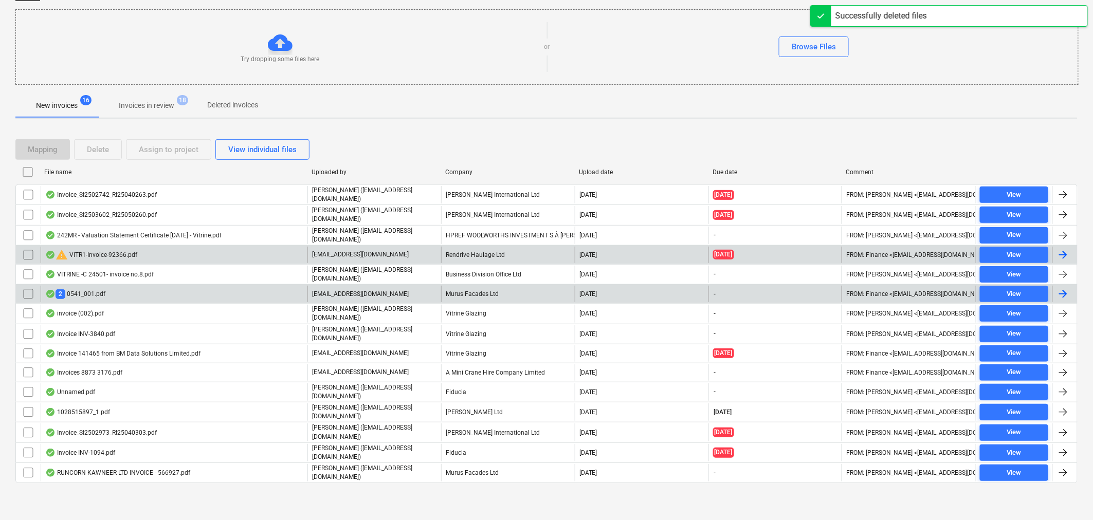
scroll to position [88, 0]
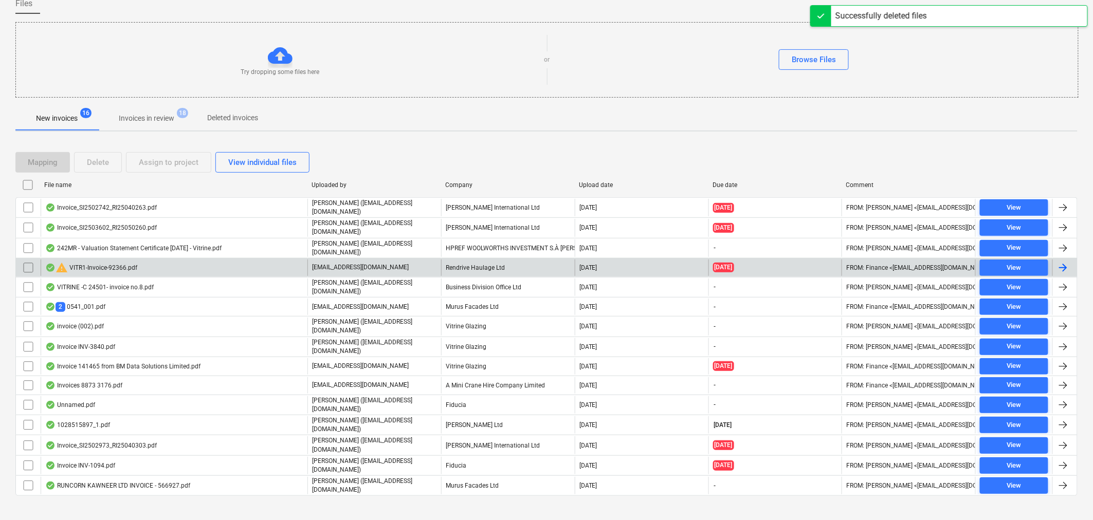
click at [230, 269] on div "warning VITR1-Invoice-92366.pdf" at bounding box center [174, 268] width 267 height 16
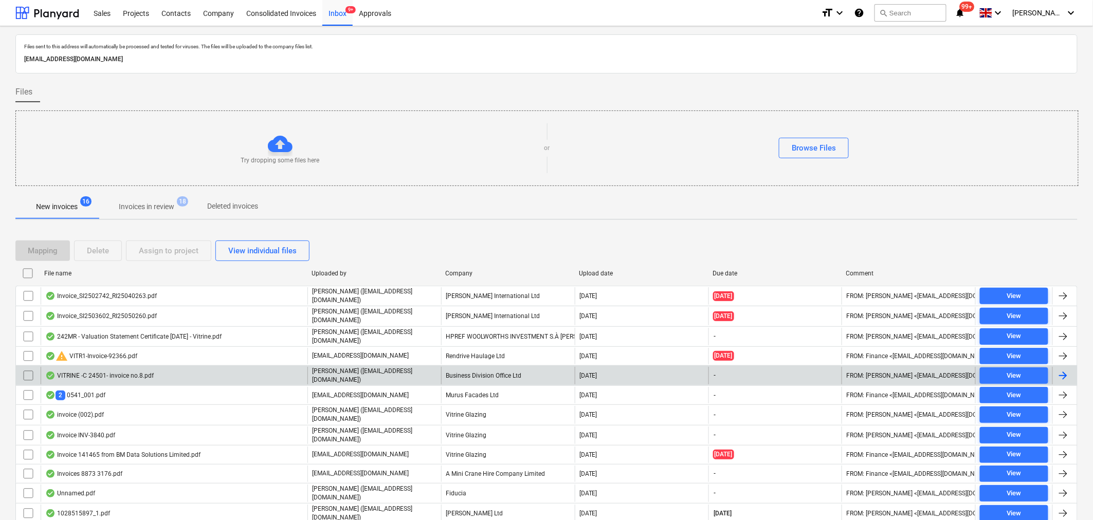
scroll to position [88, 0]
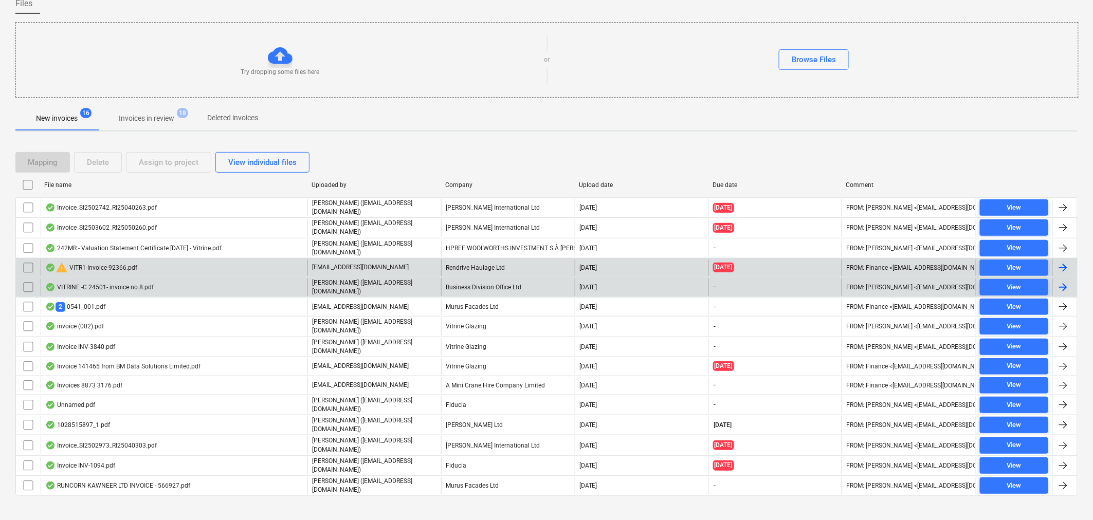
click at [25, 264] on input "checkbox" at bounding box center [28, 268] width 16 height 16
click at [104, 159] on div "Delete" at bounding box center [98, 162] width 22 height 13
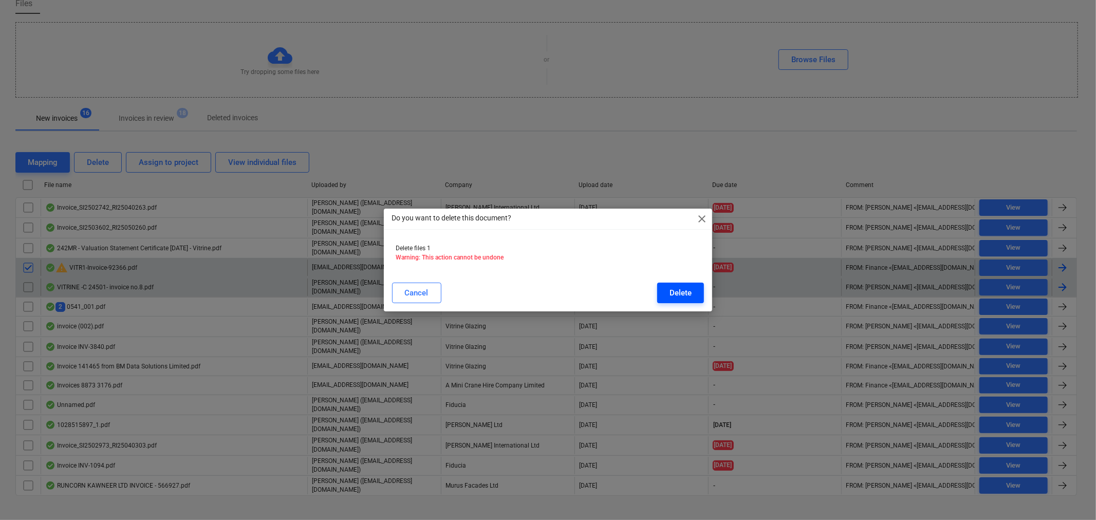
click at [679, 289] on div "Delete" at bounding box center [681, 292] width 22 height 13
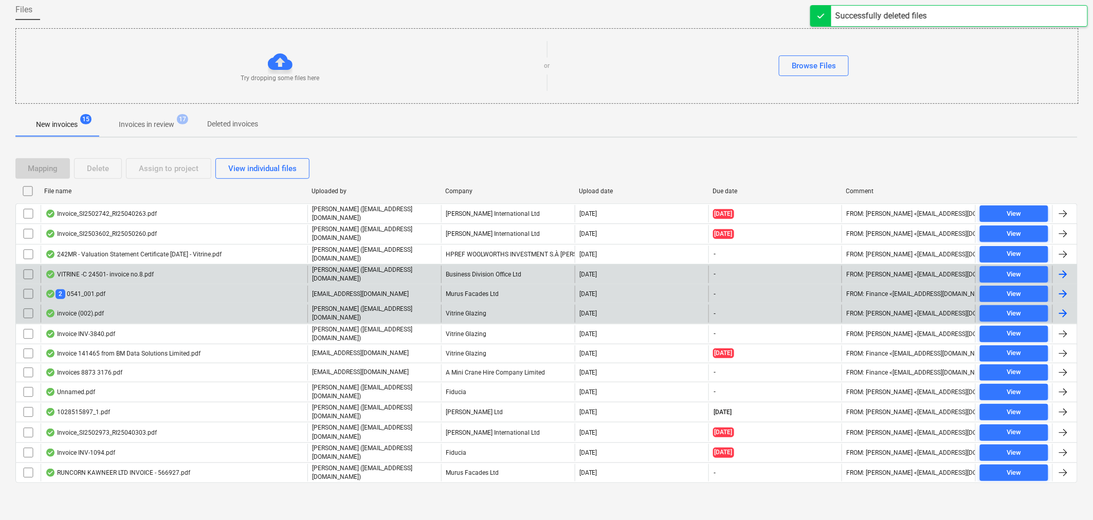
scroll to position [69, 0]
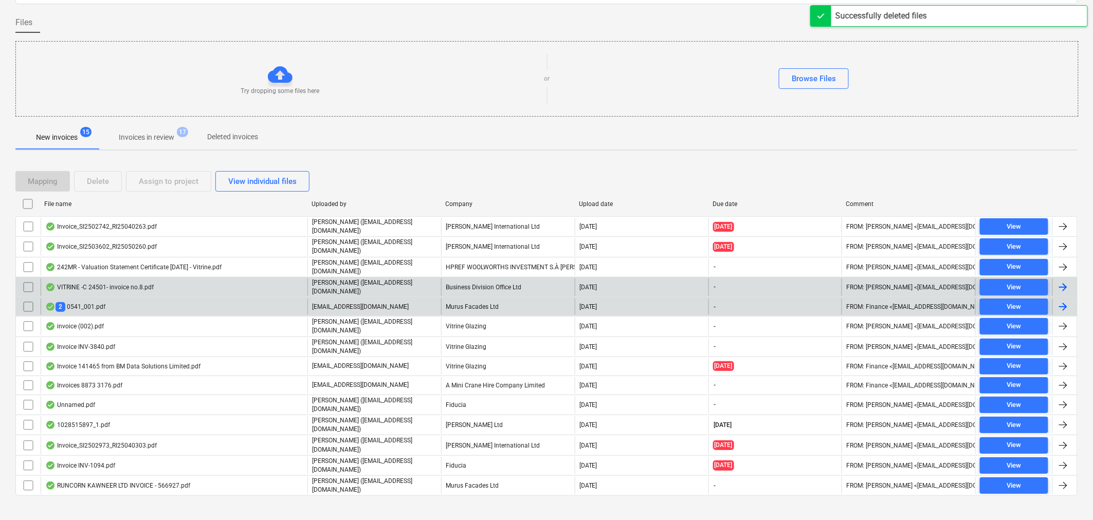
click at [159, 285] on div "VITRINE -C 24501- invoice no.8.pdf" at bounding box center [174, 287] width 267 height 17
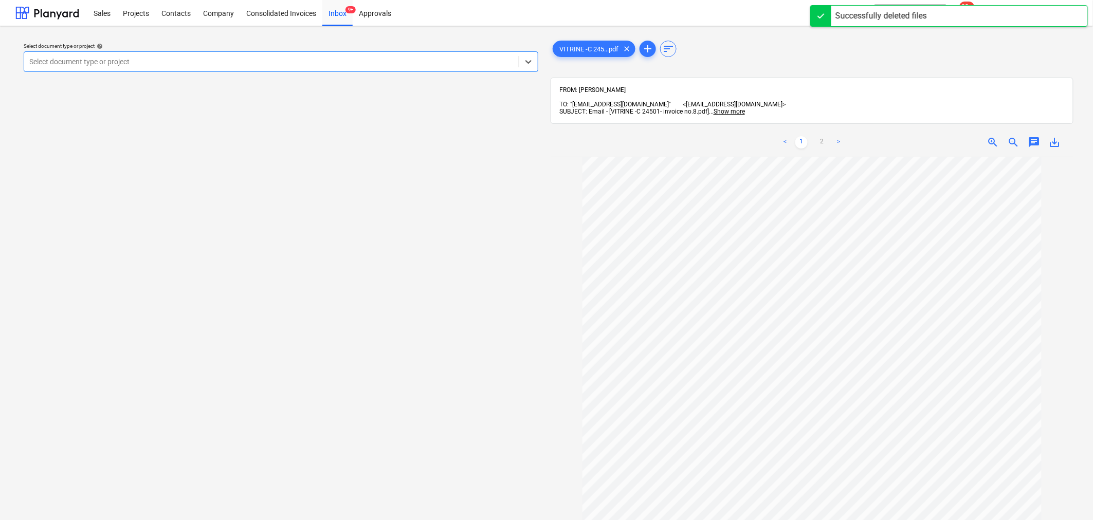
scroll to position [160, 0]
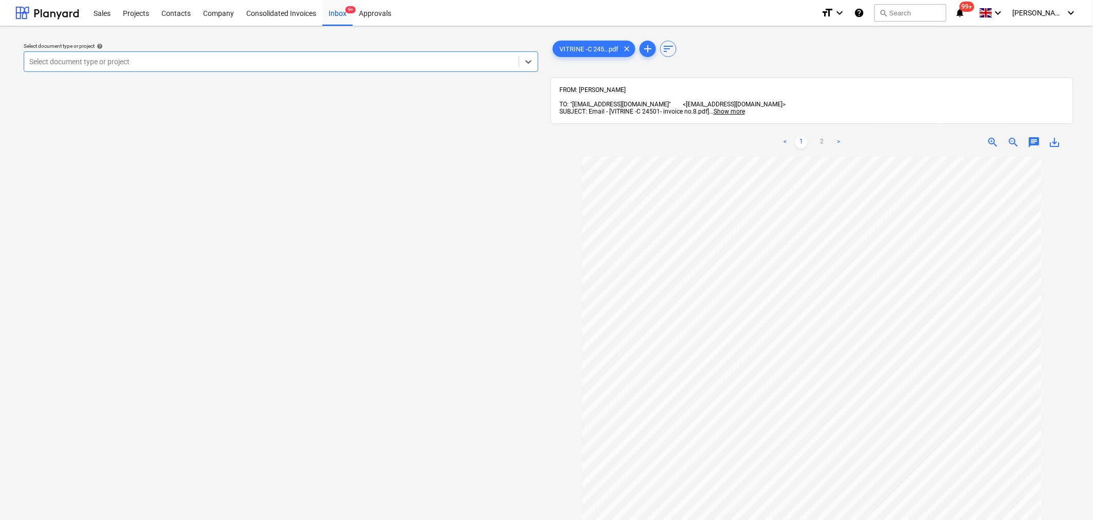
click at [285, 58] on div at bounding box center [271, 62] width 484 height 10
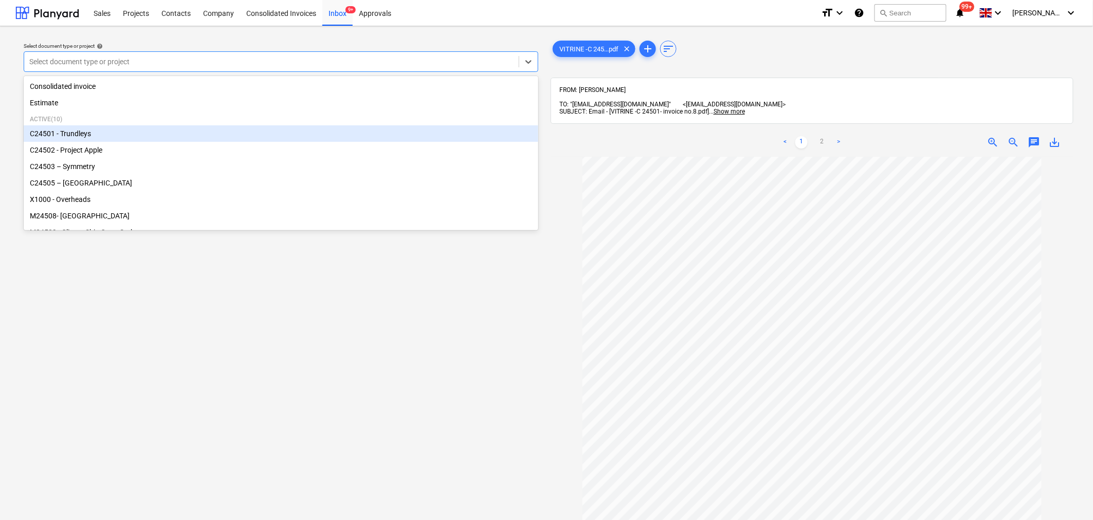
click at [68, 139] on div "C24501 - Trundleys" at bounding box center [281, 133] width 514 height 16
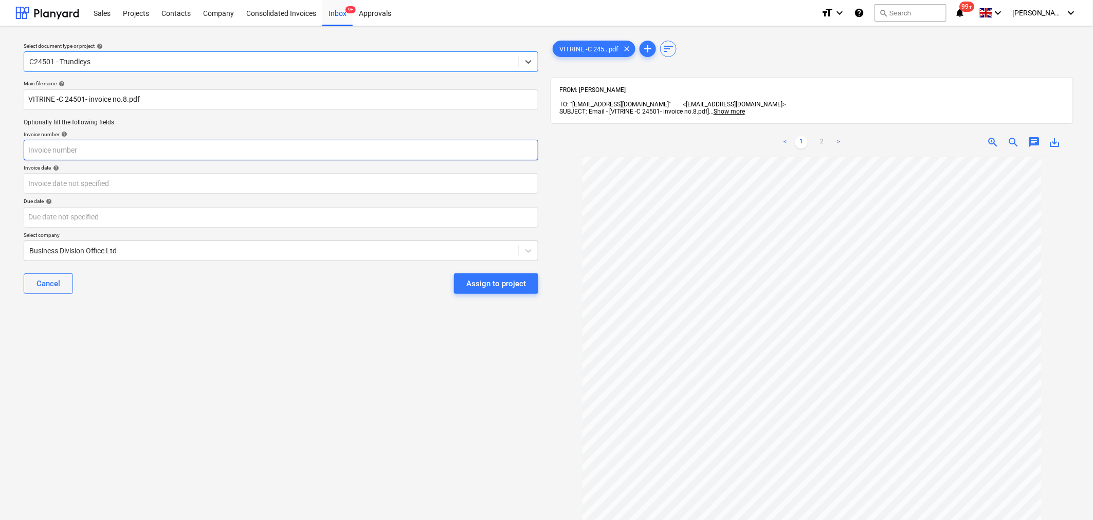
click at [173, 146] on input "text" at bounding box center [281, 150] width 514 height 21
type input "8"
click at [216, 186] on body "Sales Projects Contacts Company Consolidated Invoices Inbox 9+ Approvals format…" at bounding box center [546, 260] width 1093 height 520
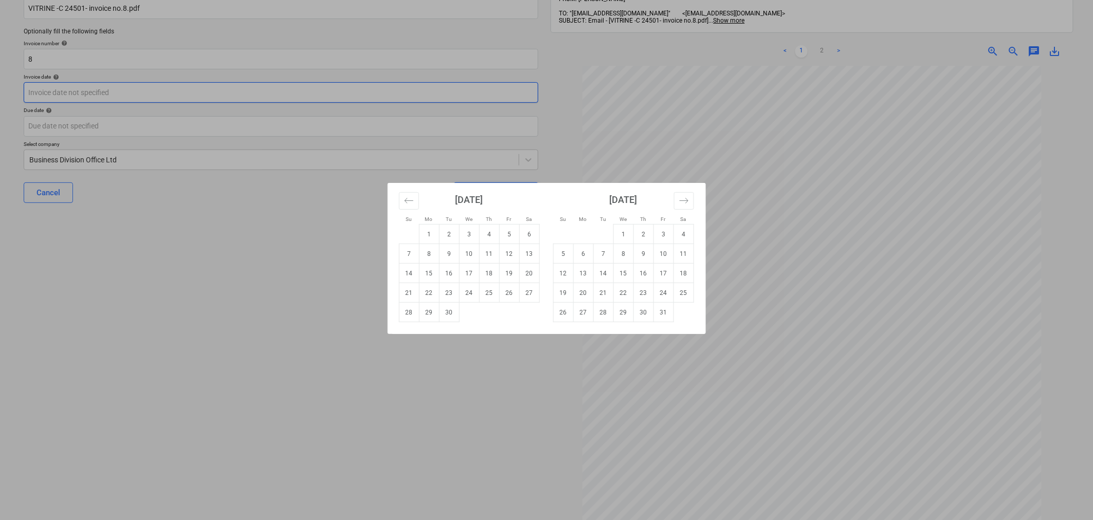
scroll to position [134, 0]
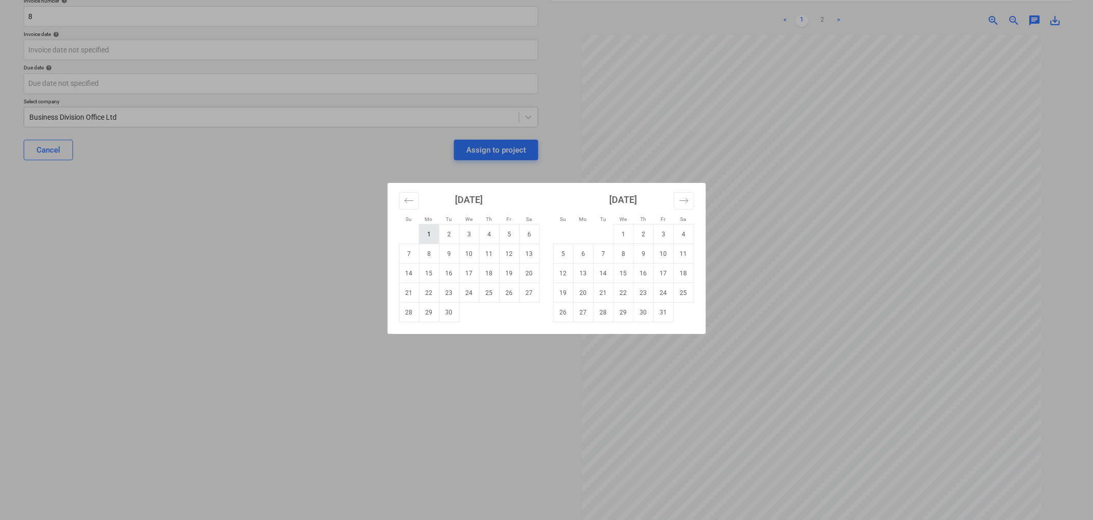
click at [430, 232] on td "1" at bounding box center [429, 235] width 20 height 20
type input "[DATE]"
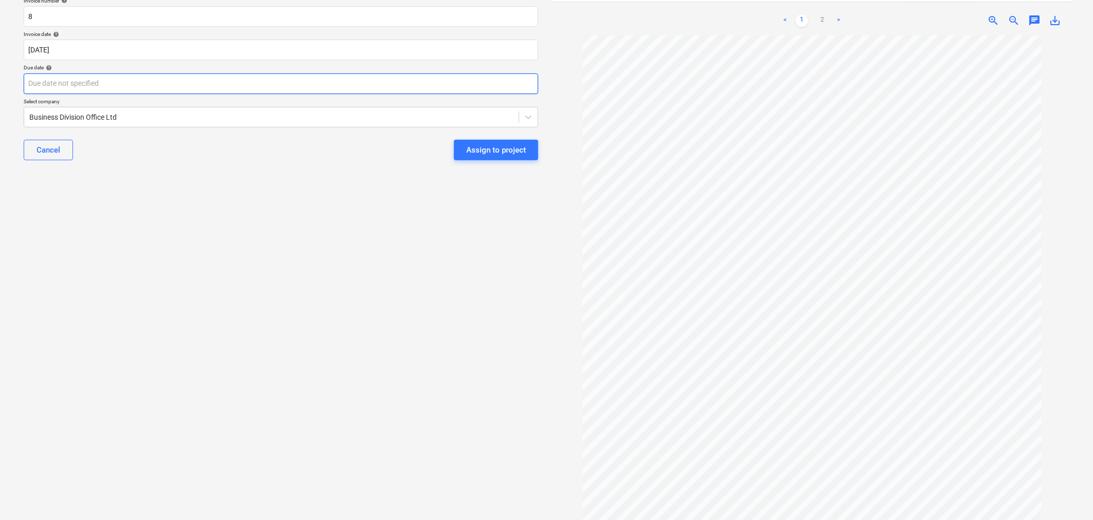
click at [392, 84] on body "Sales Projects Contacts Company Consolidated Invoices Inbox 9+ Approvals format…" at bounding box center [546, 126] width 1093 height 520
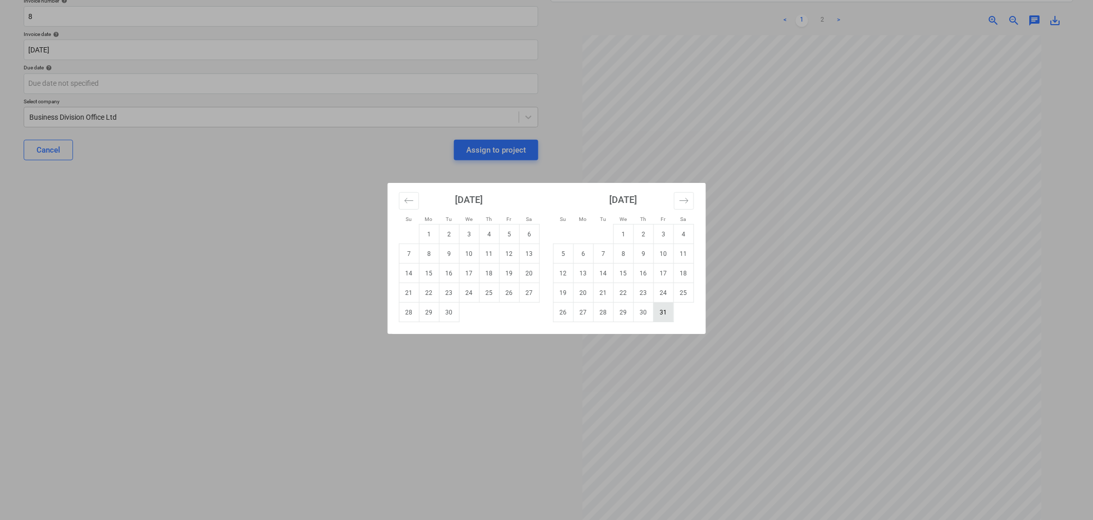
click at [660, 310] on td "31" at bounding box center [663, 313] width 20 height 20
type input "[DATE]"
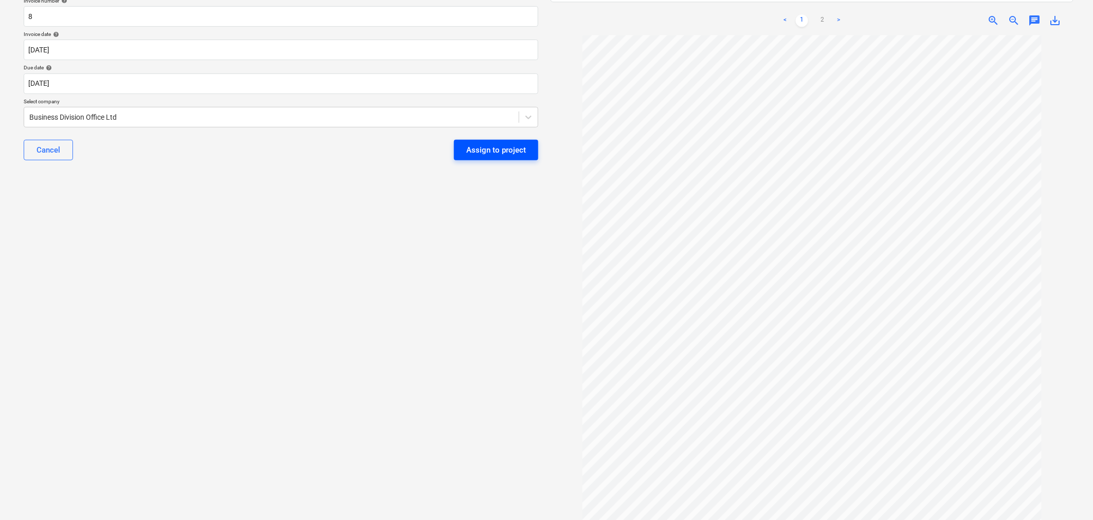
click at [520, 151] on div "Assign to project" at bounding box center [496, 149] width 60 height 13
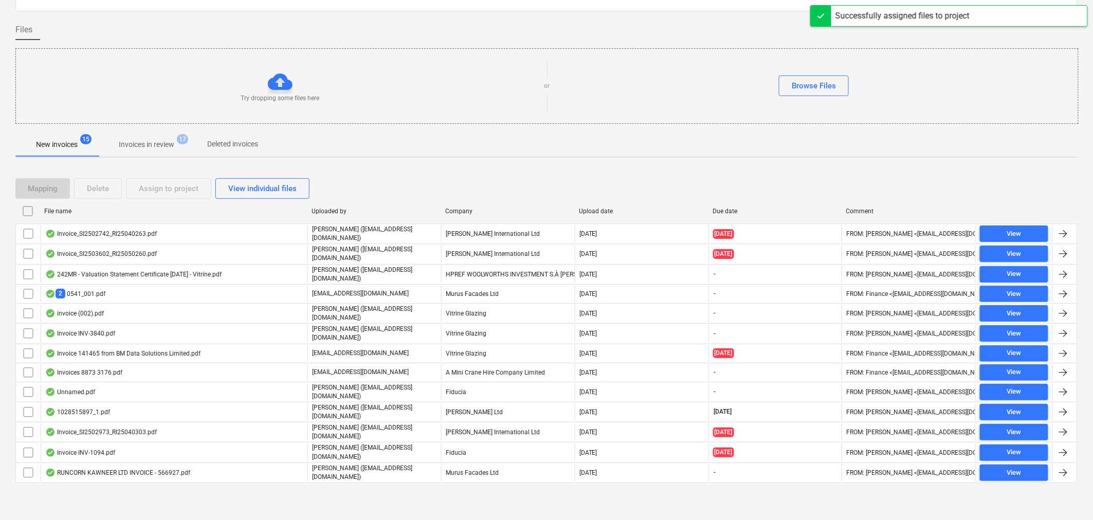
scroll to position [50, 0]
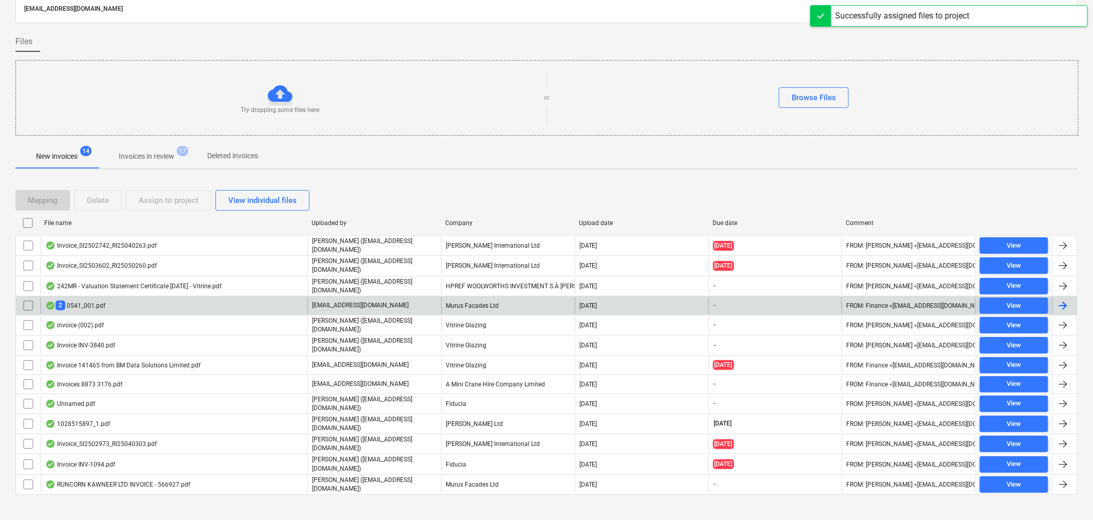
click at [245, 305] on div "2 0541_001.pdf" at bounding box center [174, 306] width 267 height 16
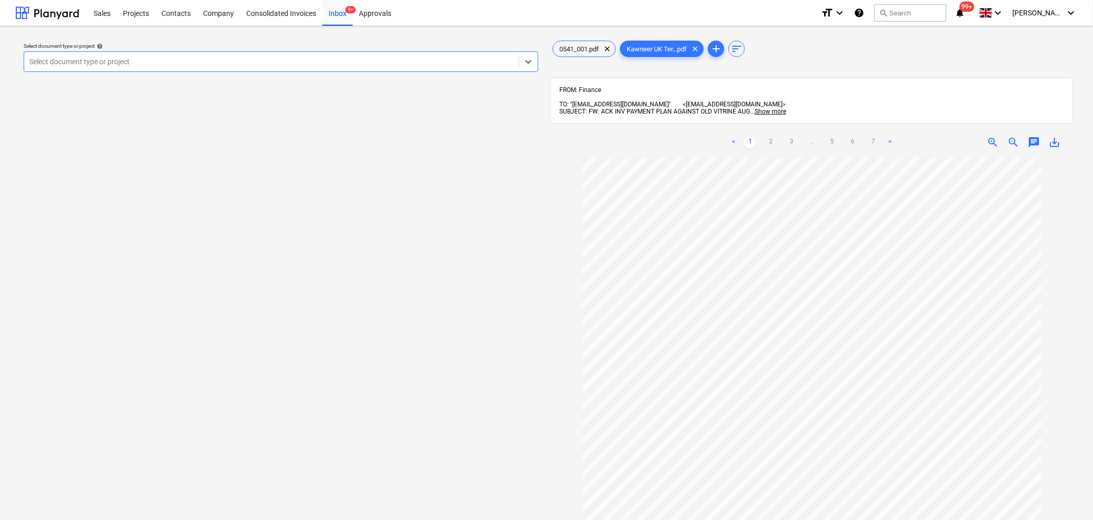
click at [881, 136] on ul "< 1 2 3 ... 5 6 7 >" at bounding box center [811, 142] width 169 height 12
click at [888, 136] on link ">" at bounding box center [889, 142] width 12 height 12
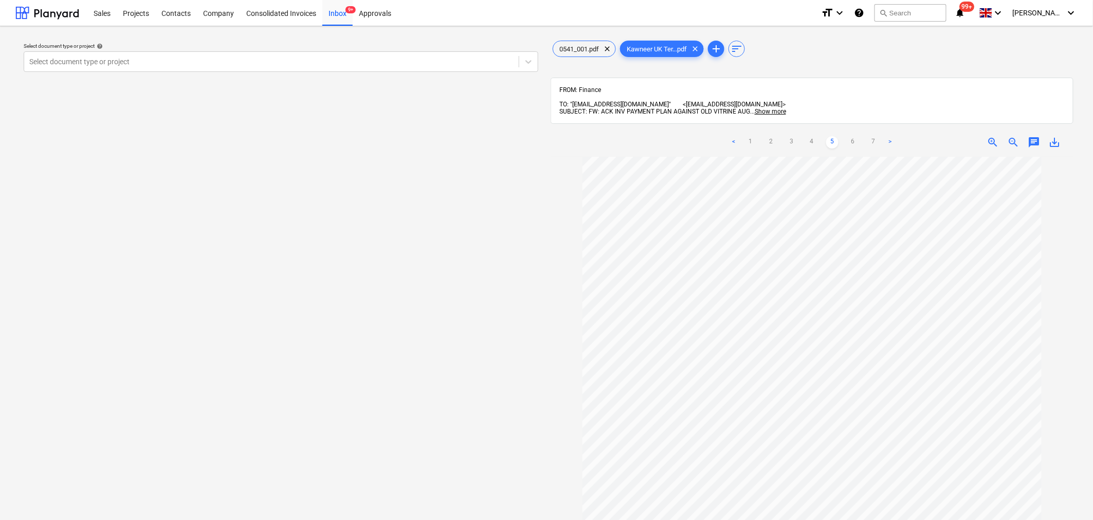
click at [888, 136] on link ">" at bounding box center [889, 142] width 12 height 12
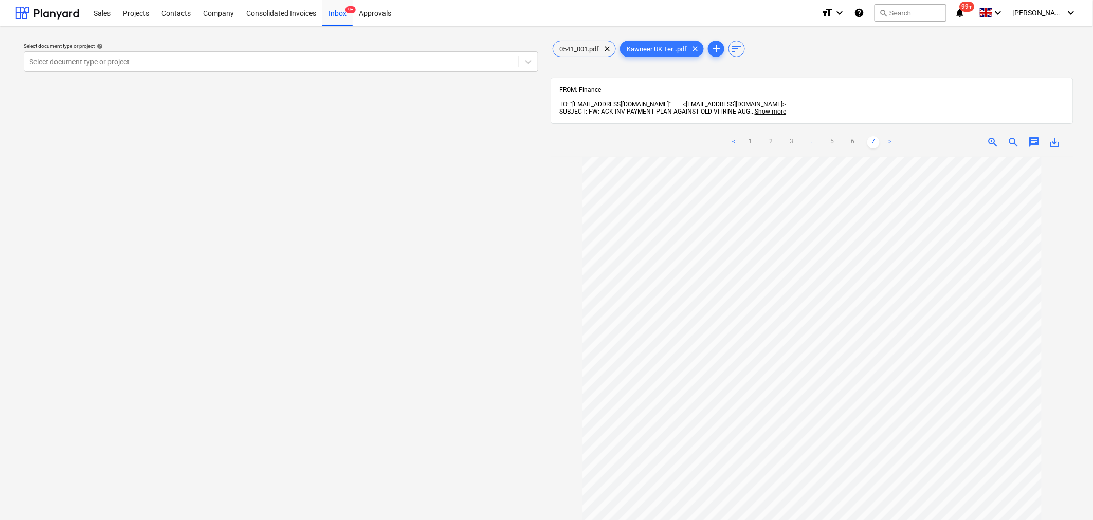
click at [888, 136] on link ">" at bounding box center [889, 142] width 12 height 12
click at [351, 8] on span "9+" at bounding box center [350, 9] width 10 height 7
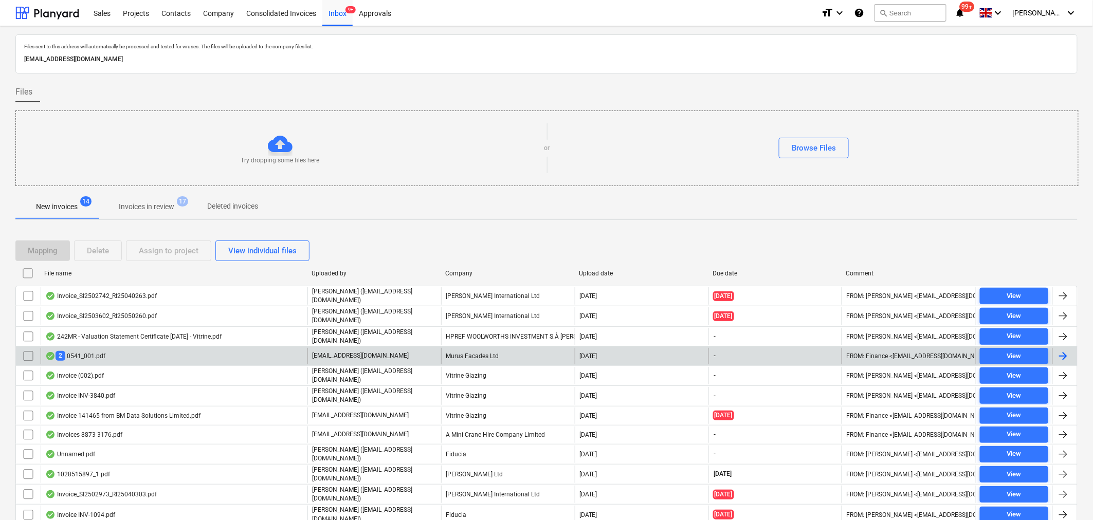
click at [79, 353] on div "2 0541_001.pdf" at bounding box center [75, 356] width 60 height 10
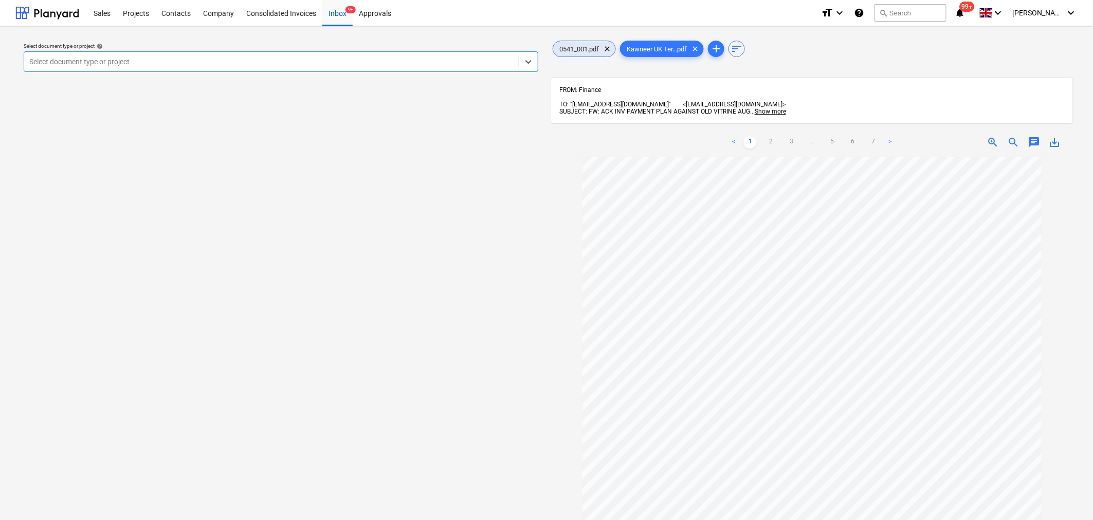
click at [578, 43] on div "0541_001.pdf clear" at bounding box center [583, 49] width 63 height 16
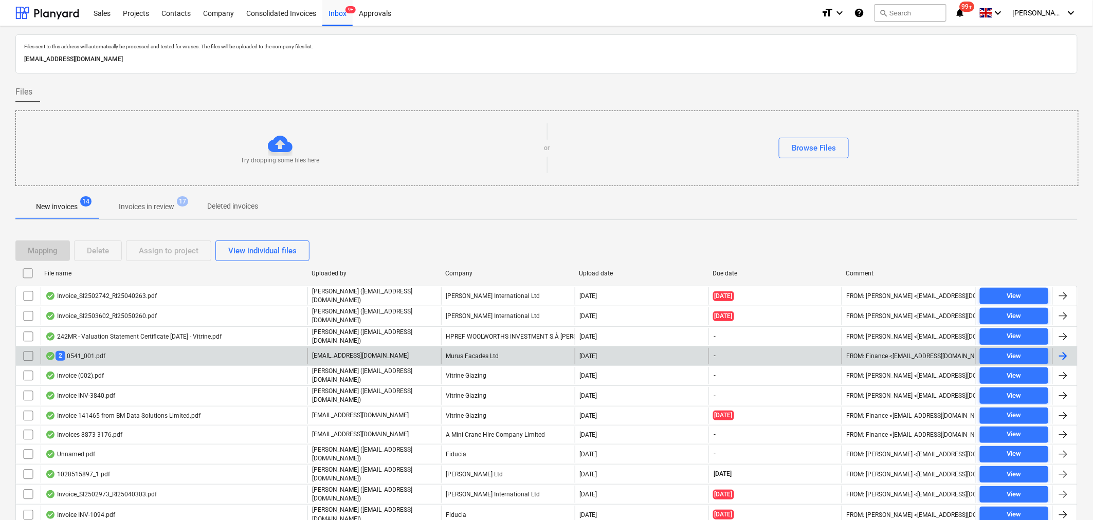
click at [23, 351] on input "checkbox" at bounding box center [28, 356] width 16 height 16
click at [98, 244] on div "Delete" at bounding box center [98, 250] width 22 height 13
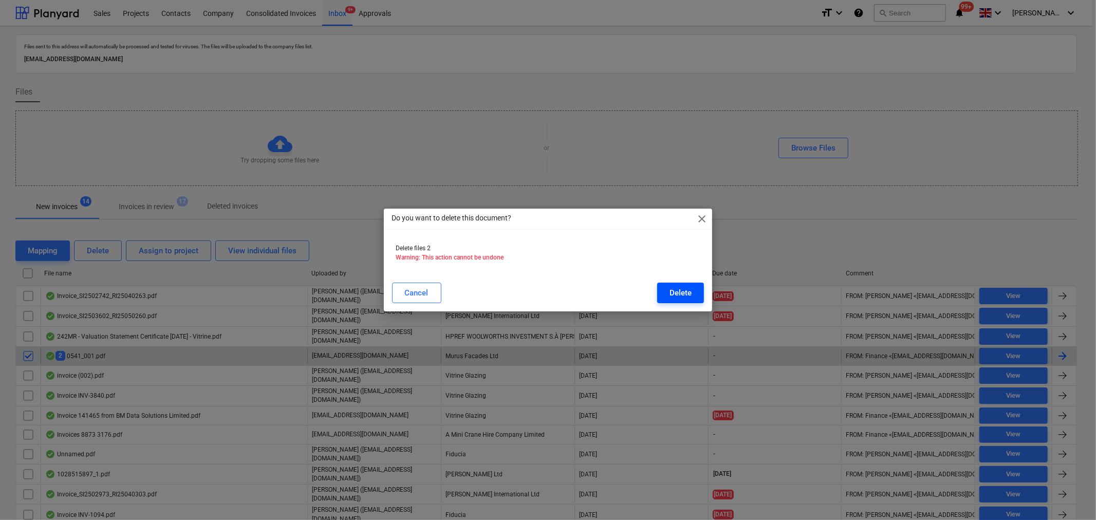
click at [680, 288] on div "Delete" at bounding box center [681, 292] width 22 height 13
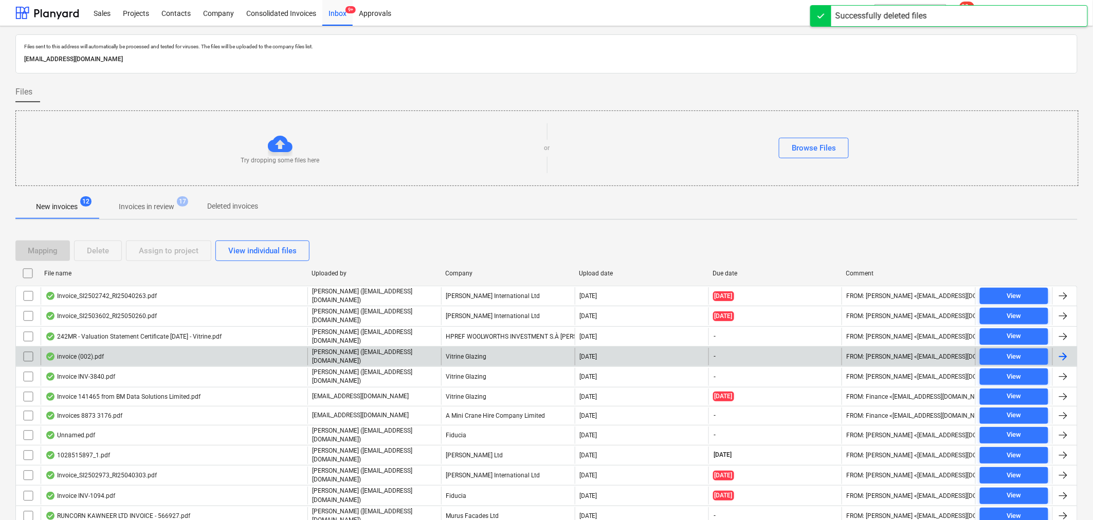
click at [230, 355] on div "invoice (002).pdf" at bounding box center [174, 356] width 267 height 17
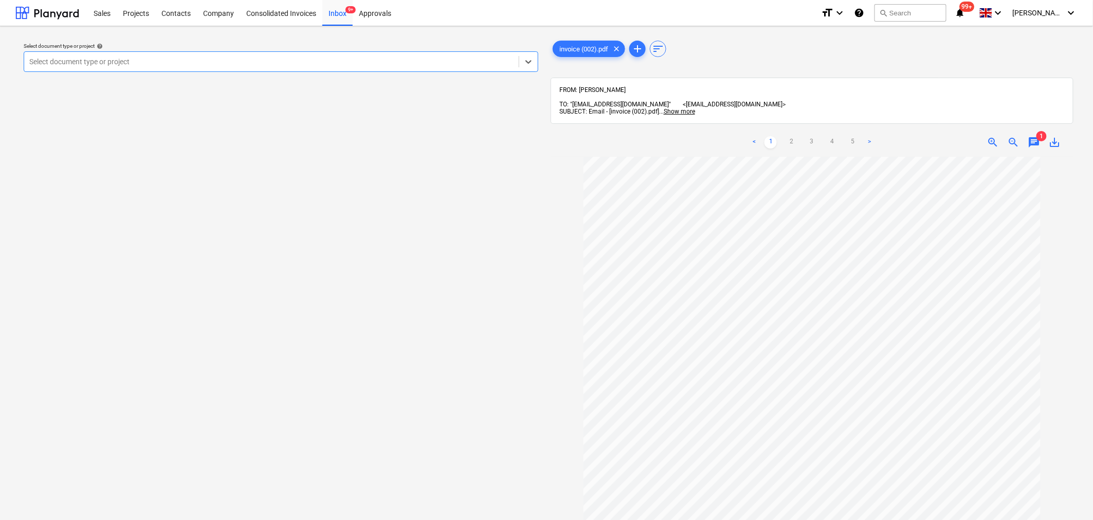
click at [1034, 136] on span "chat" at bounding box center [1034, 142] width 12 height 12
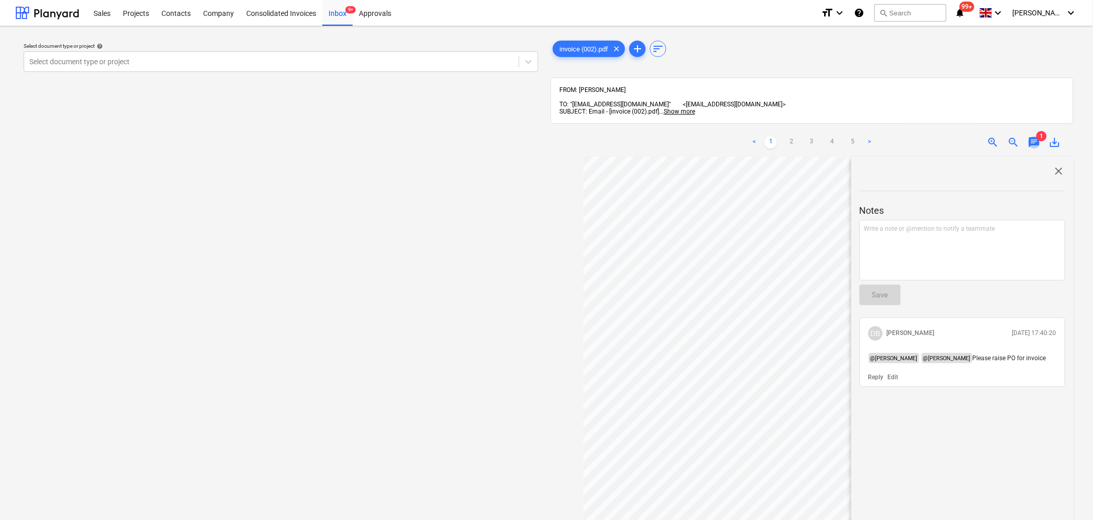
click at [1034, 136] on span "chat" at bounding box center [1034, 142] width 12 height 12
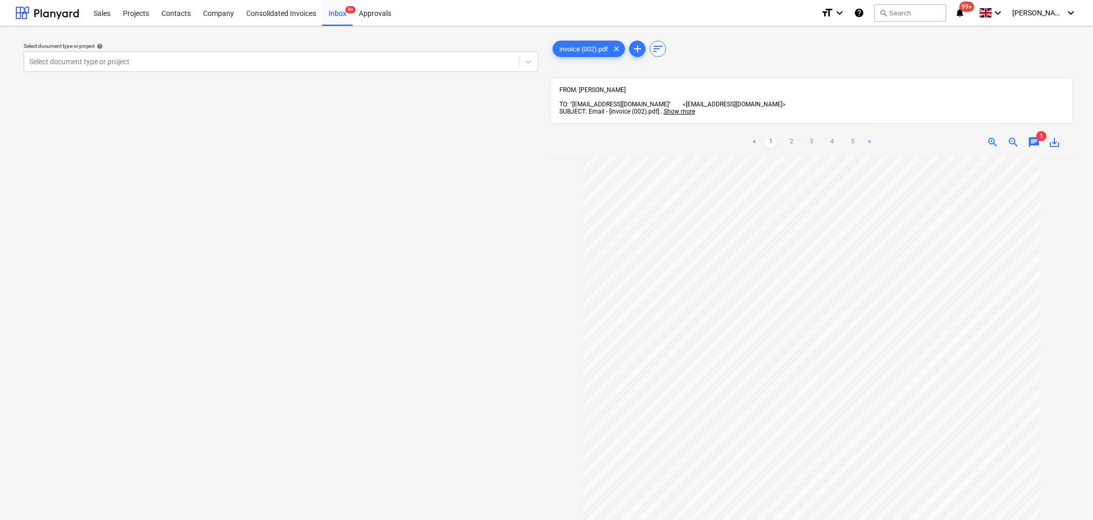
click at [871, 136] on link ">" at bounding box center [869, 142] width 12 height 12
click at [339, 16] on div "Inbox 9+" at bounding box center [337, 12] width 30 height 26
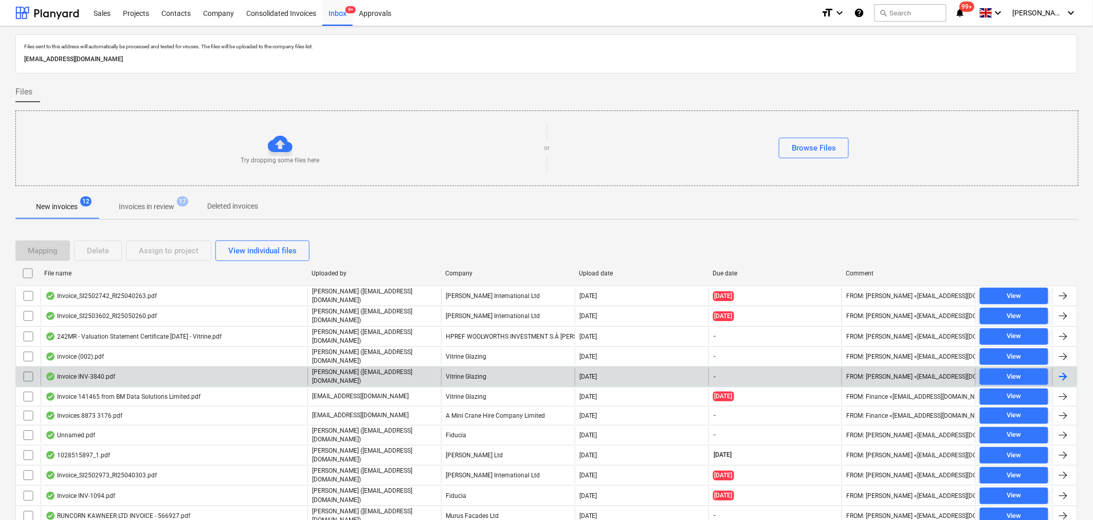
click at [206, 378] on div "Invoice INV-3840.pdf" at bounding box center [174, 376] width 267 height 17
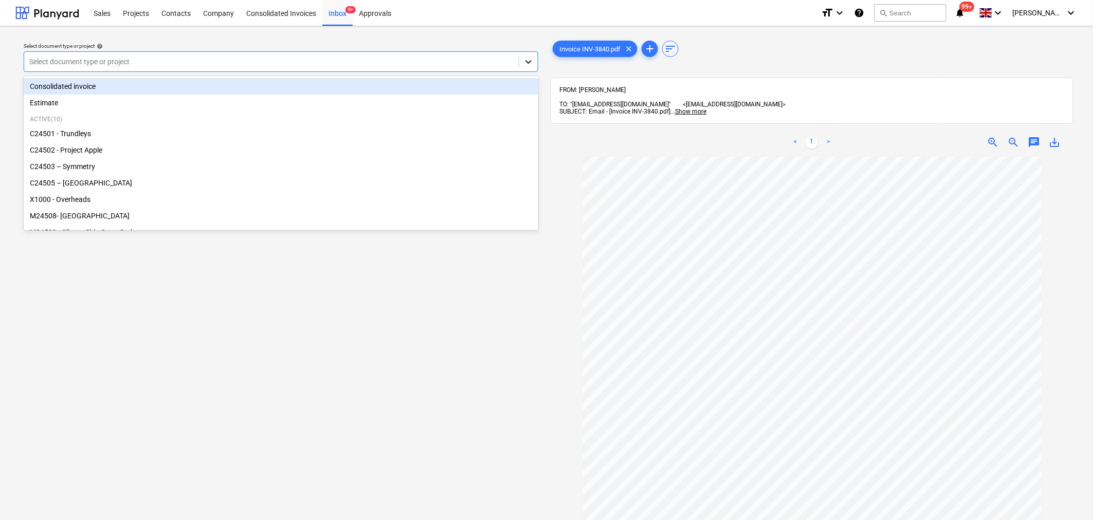
click at [528, 62] on icon at bounding box center [528, 62] width 10 height 10
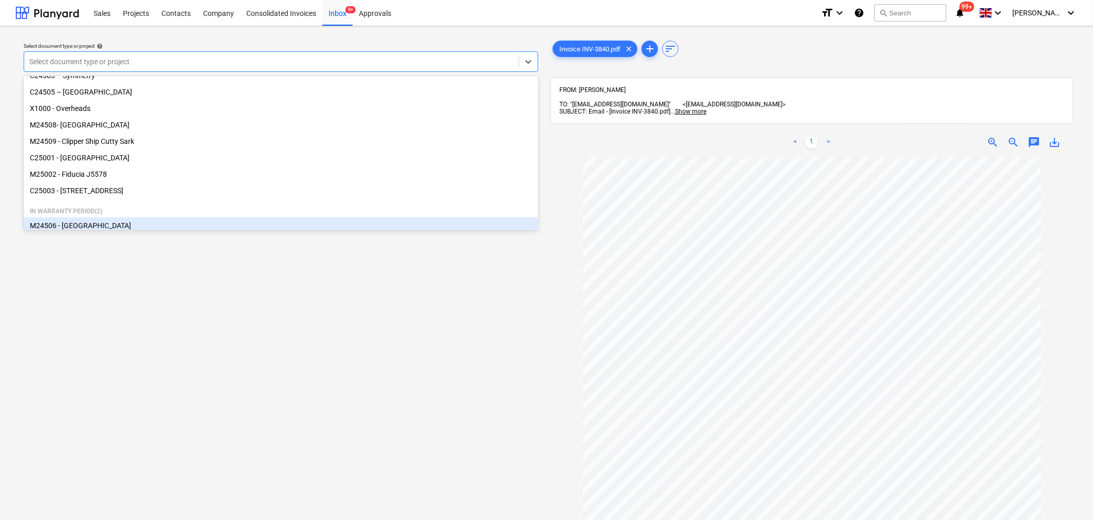
scroll to position [64, 0]
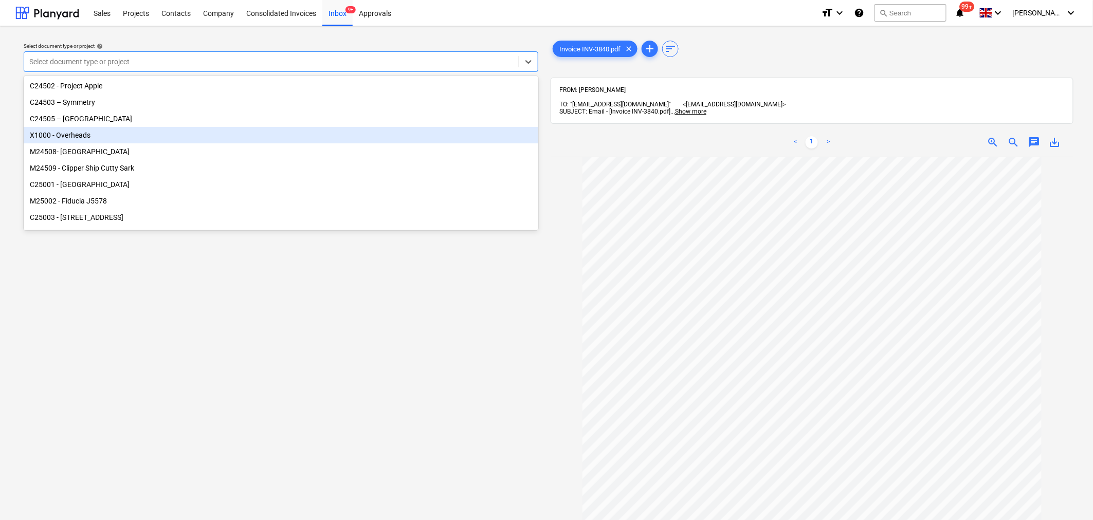
click at [101, 132] on div "X1000 - Overheads" at bounding box center [281, 135] width 514 height 16
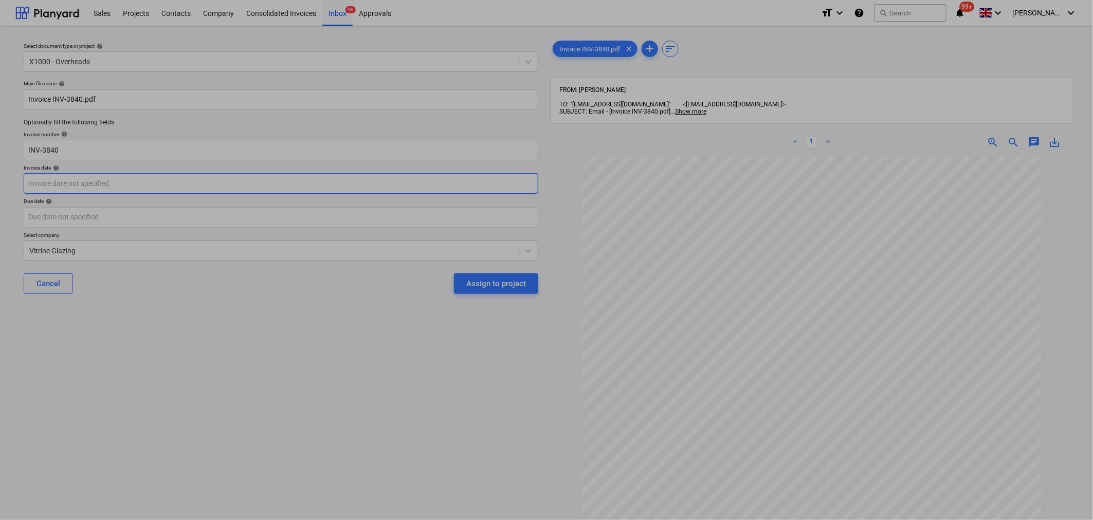
click at [195, 188] on body "Sales Projects Contacts Company Consolidated Invoices Inbox 9+ Approvals format…" at bounding box center [546, 260] width 1093 height 520
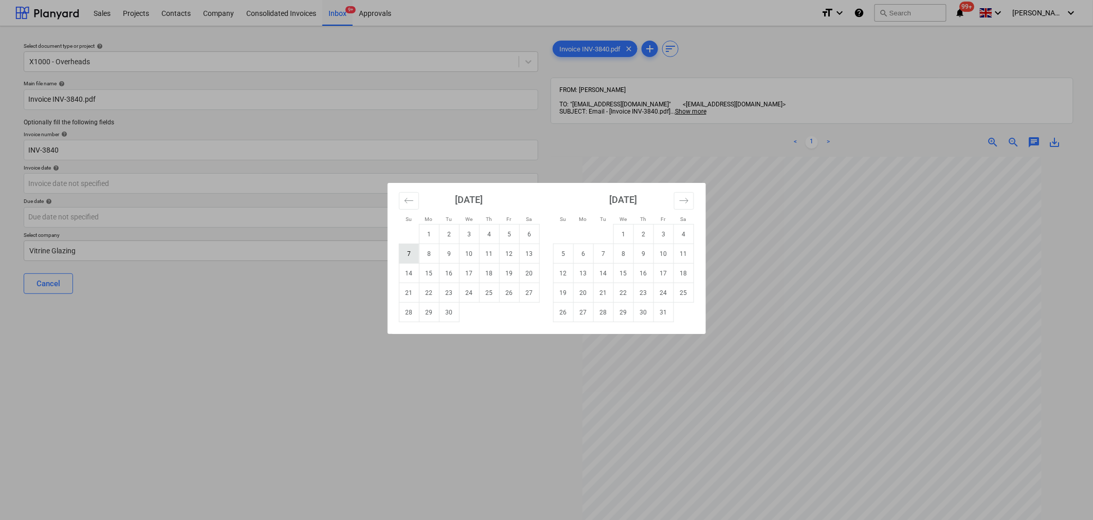
click at [408, 252] on td "7" at bounding box center [409, 254] width 20 height 20
type input "[DATE]"
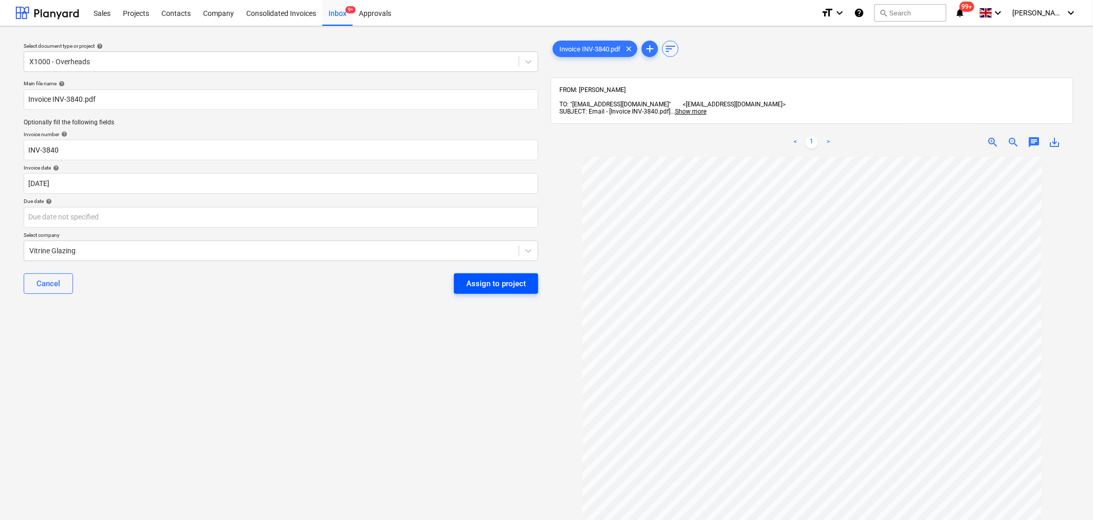
scroll to position [159, 0]
click at [203, 223] on body "Sales Projects Contacts Company Consolidated Invoices Inbox 9+ Approvals format…" at bounding box center [546, 260] width 1093 height 520
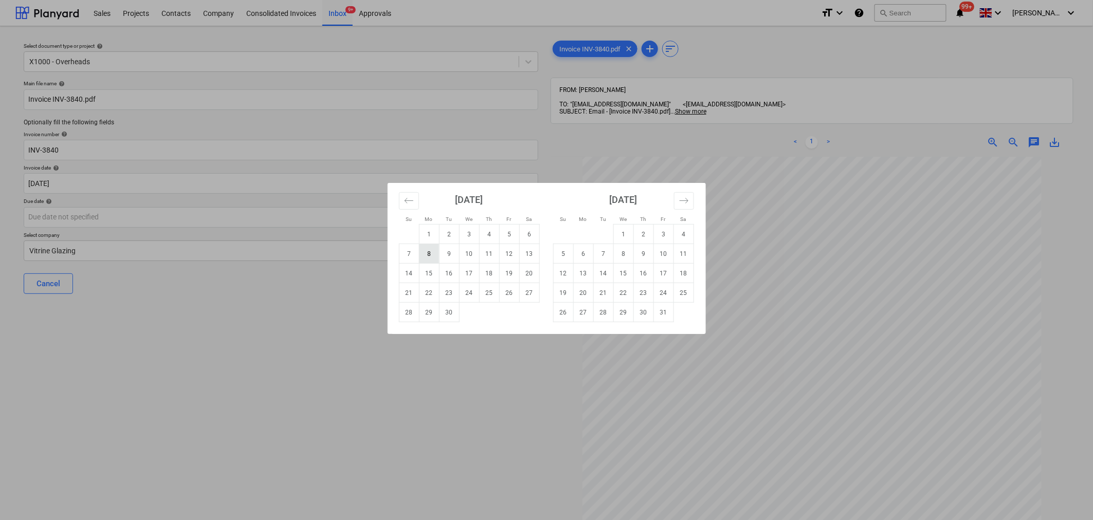
click at [432, 253] on td "8" at bounding box center [429, 254] width 20 height 20
type input "[DATE]"
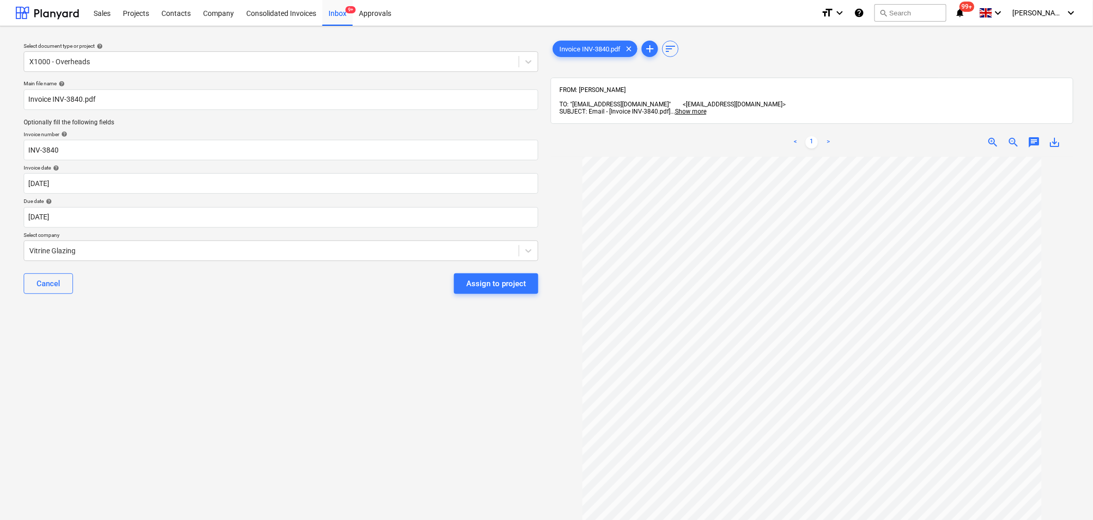
scroll to position [45, 0]
click at [343, 247] on div at bounding box center [271, 251] width 484 height 10
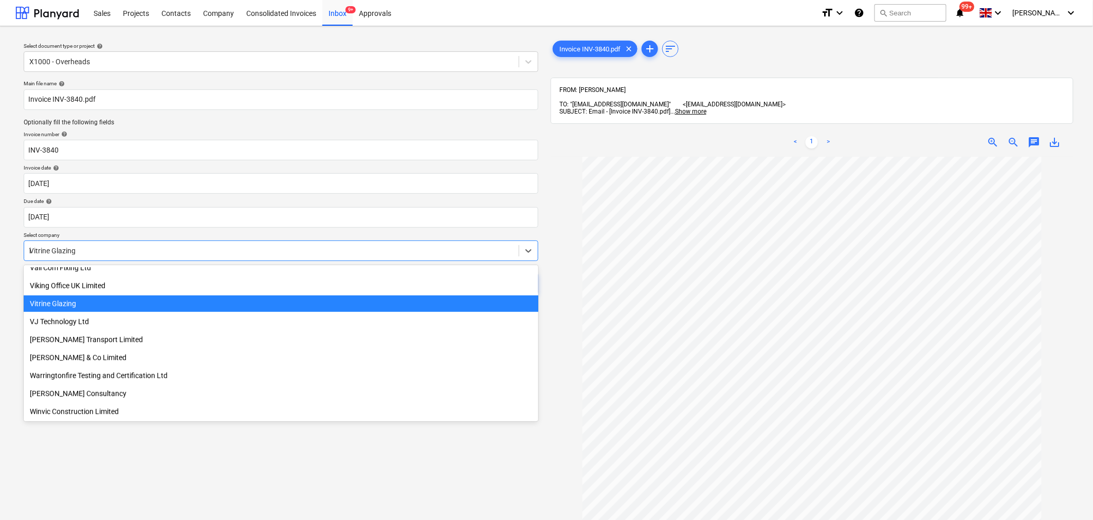
scroll to position [242, 0]
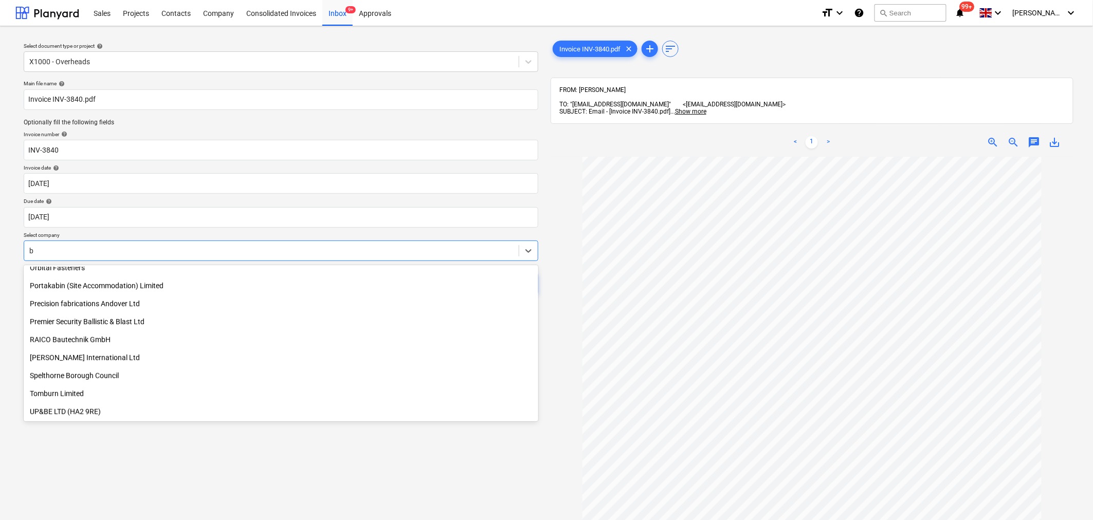
type input "bb"
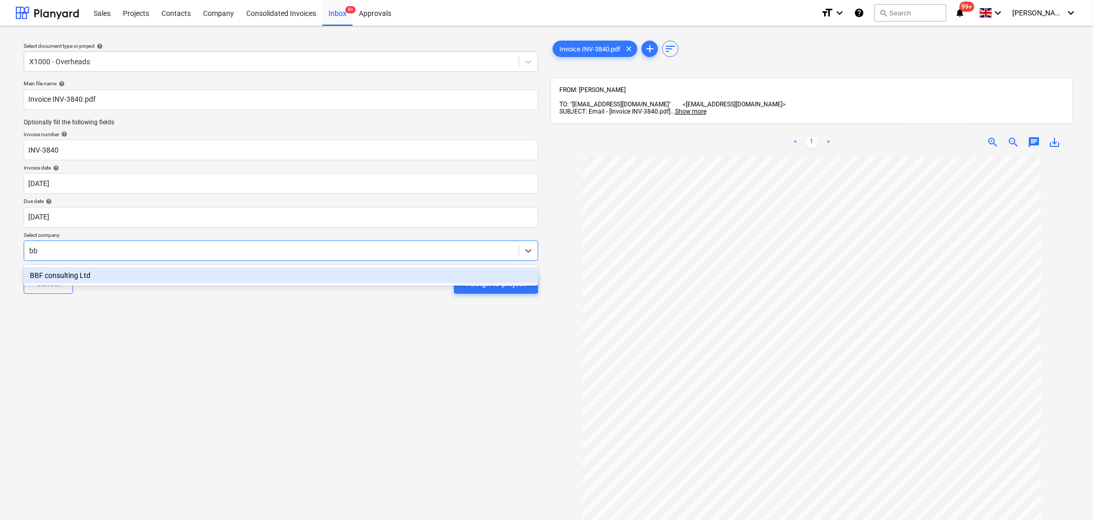
click at [348, 267] on div "BBF consulting Ltd" at bounding box center [281, 275] width 514 height 16
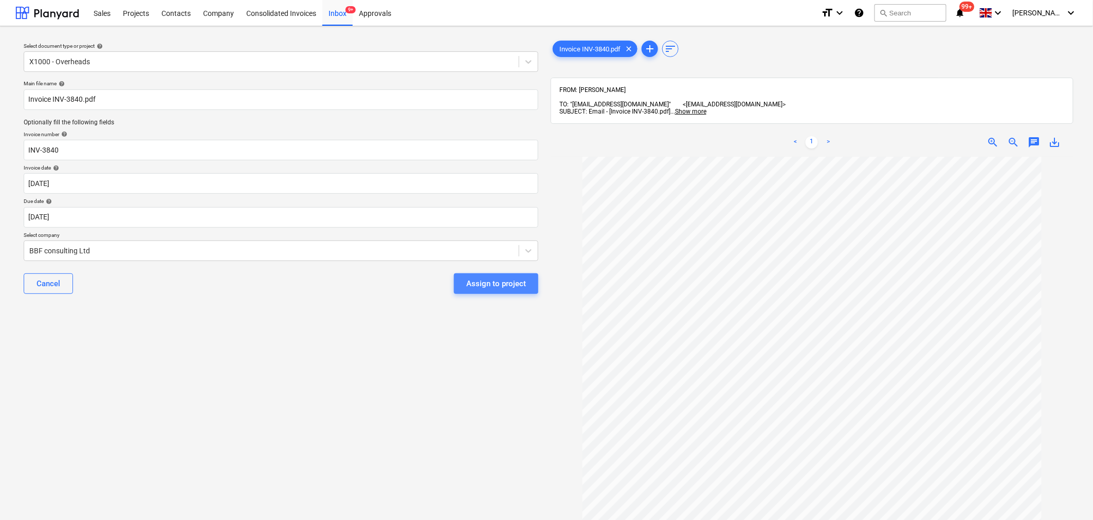
click at [491, 284] on div "Assign to project" at bounding box center [496, 283] width 60 height 13
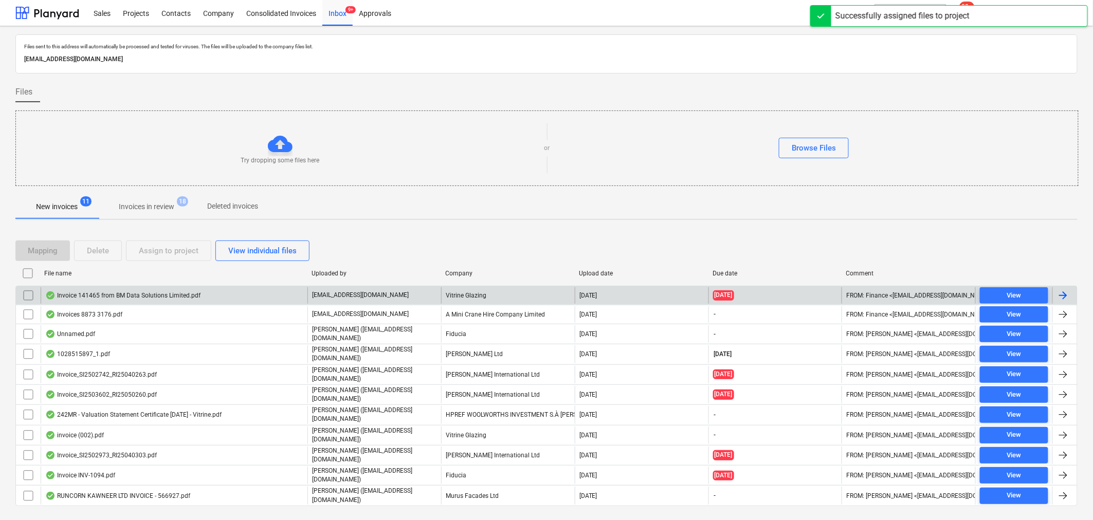
click at [199, 297] on div "Invoice 141465 from BM Data Solutions Limited.pdf" at bounding box center [174, 295] width 267 height 16
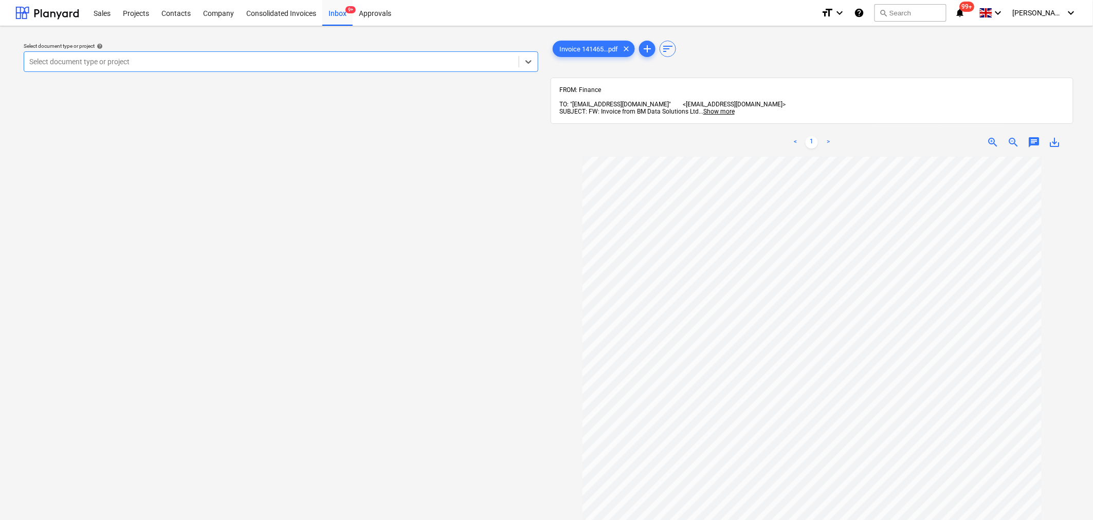
click at [379, 63] on div at bounding box center [271, 62] width 484 height 10
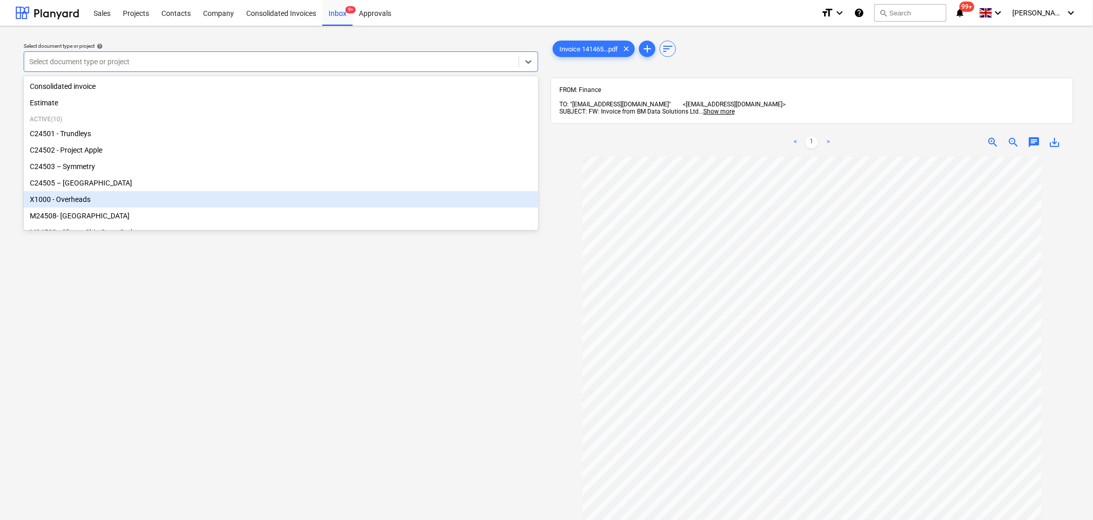
click at [132, 202] on div "X1000 - Overheads" at bounding box center [281, 199] width 514 height 16
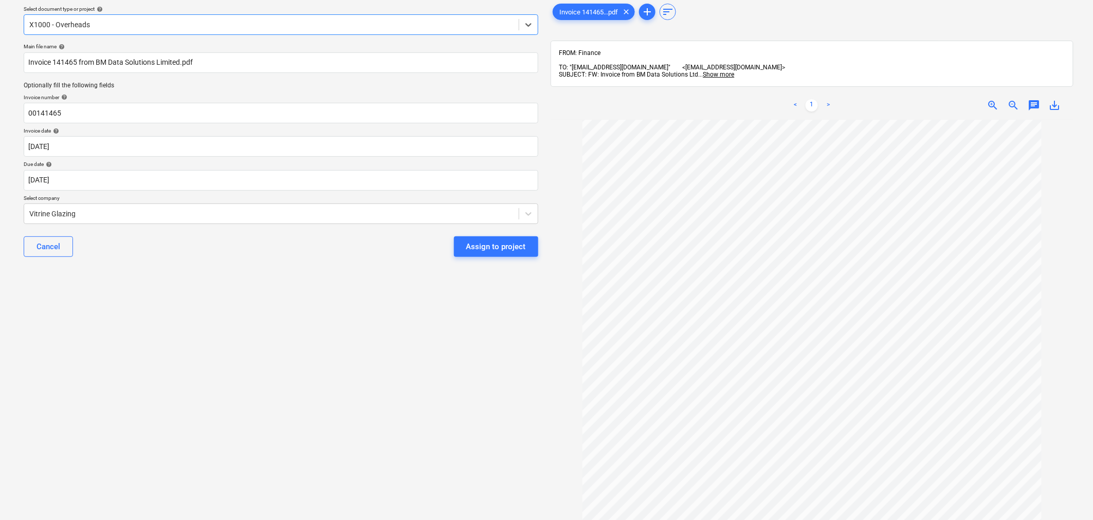
scroll to position [57, 0]
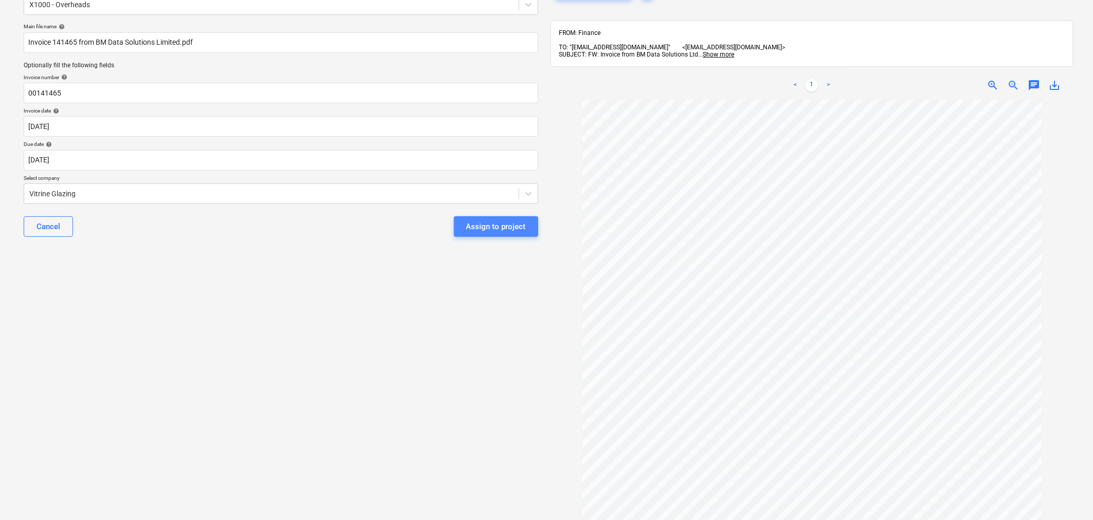
click at [509, 228] on div "Assign to project" at bounding box center [496, 226] width 60 height 13
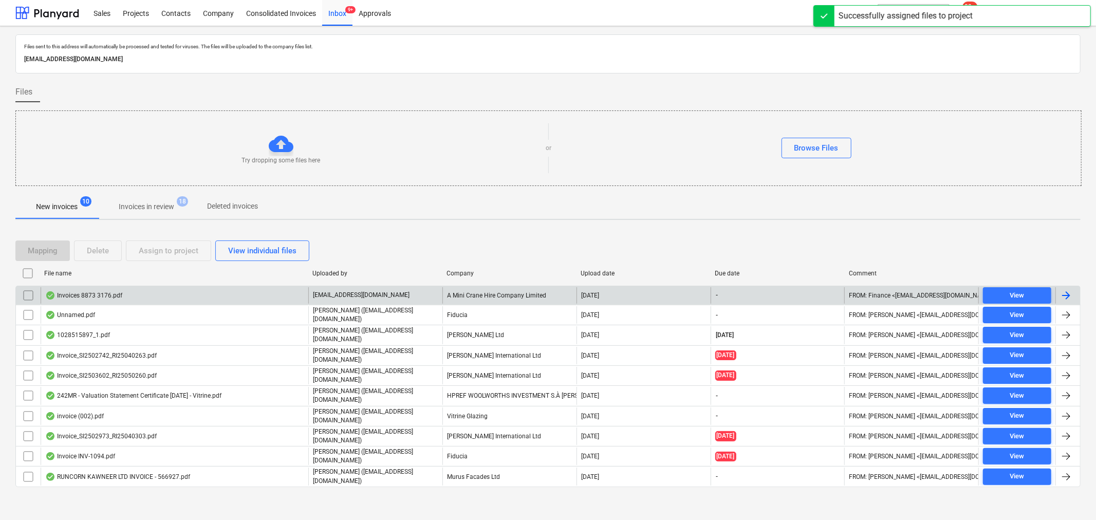
click at [239, 299] on div "Invoices 8873 3176.pdf" at bounding box center [175, 295] width 268 height 16
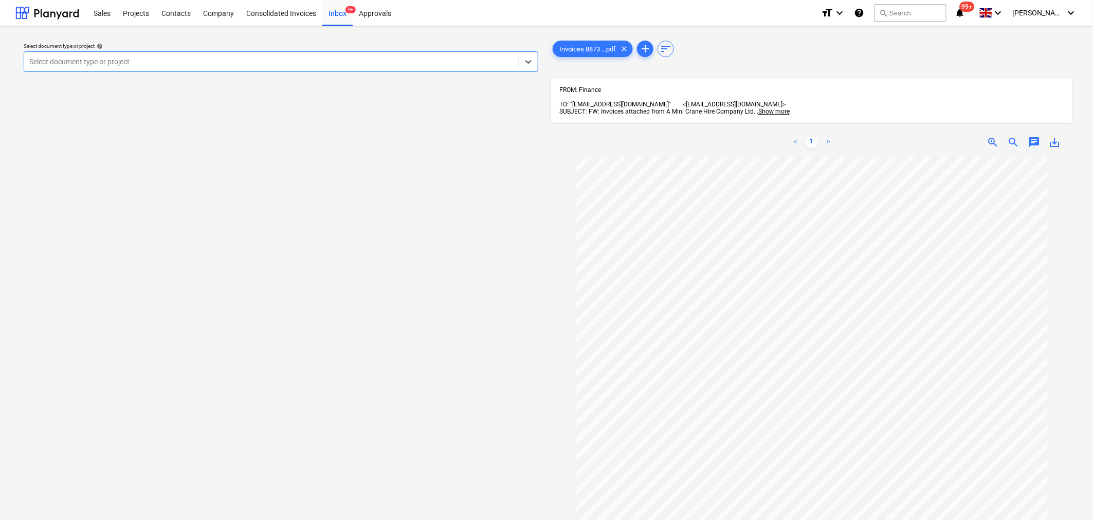
click at [184, 58] on div at bounding box center [271, 62] width 484 height 10
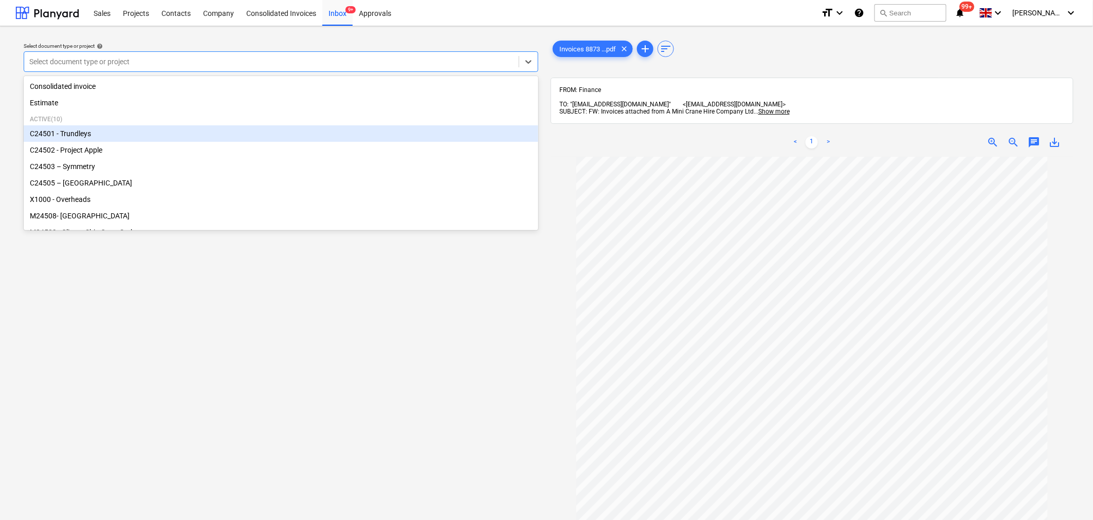
click at [106, 135] on div "C24501 - Trundleys" at bounding box center [281, 133] width 514 height 16
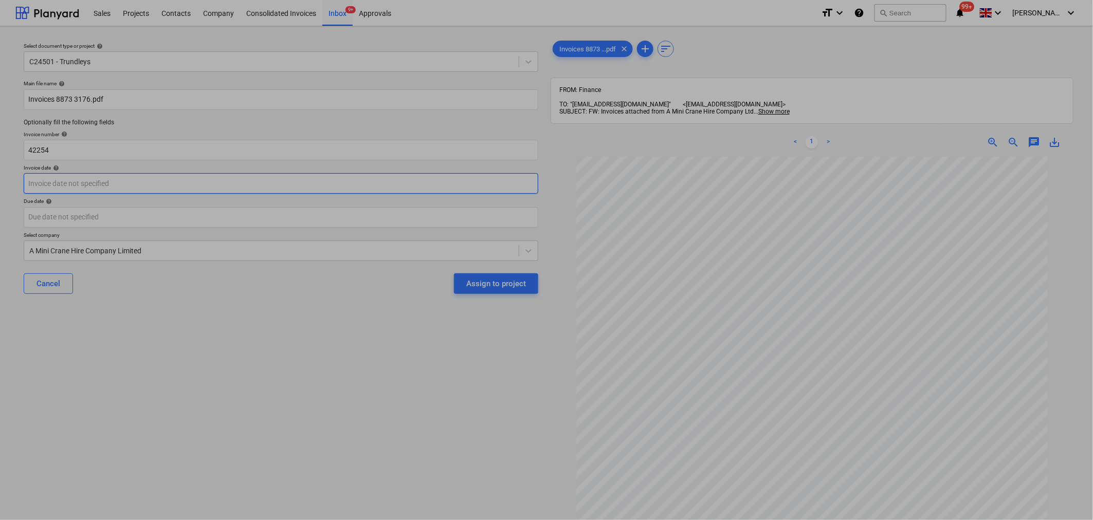
click at [138, 185] on body "Sales Projects Contacts Company Consolidated Invoices Inbox 9+ Approvals format…" at bounding box center [546, 260] width 1093 height 520
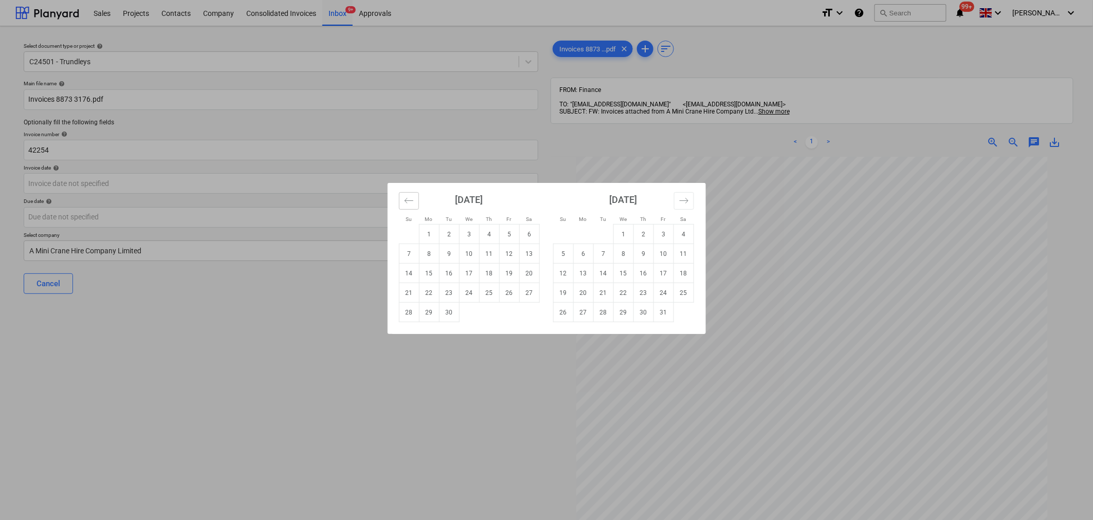
click at [407, 199] on icon "Move backward to switch to the previous month." at bounding box center [409, 201] width 10 height 10
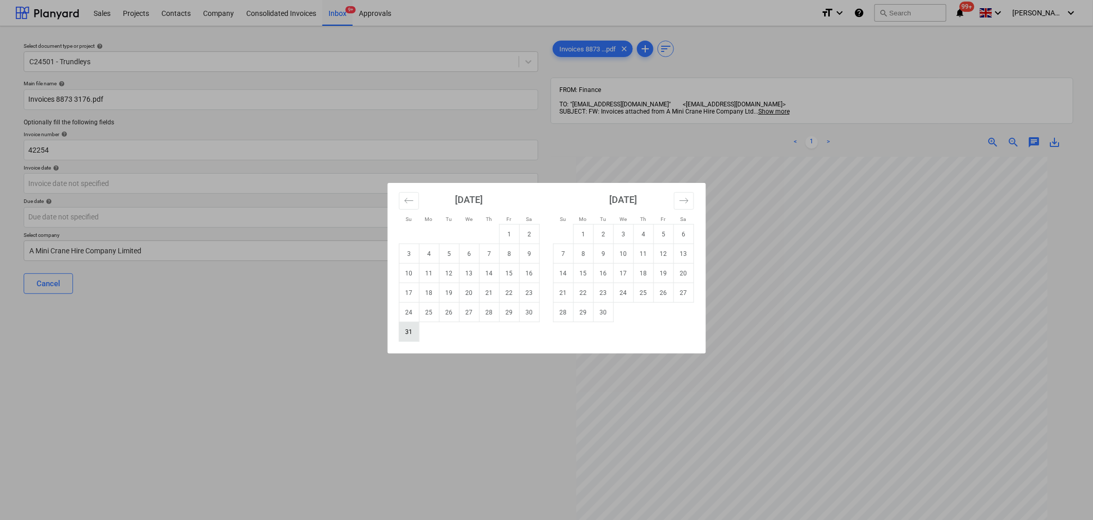
click at [408, 323] on td "31" at bounding box center [409, 332] width 20 height 20
type input "[DATE]"
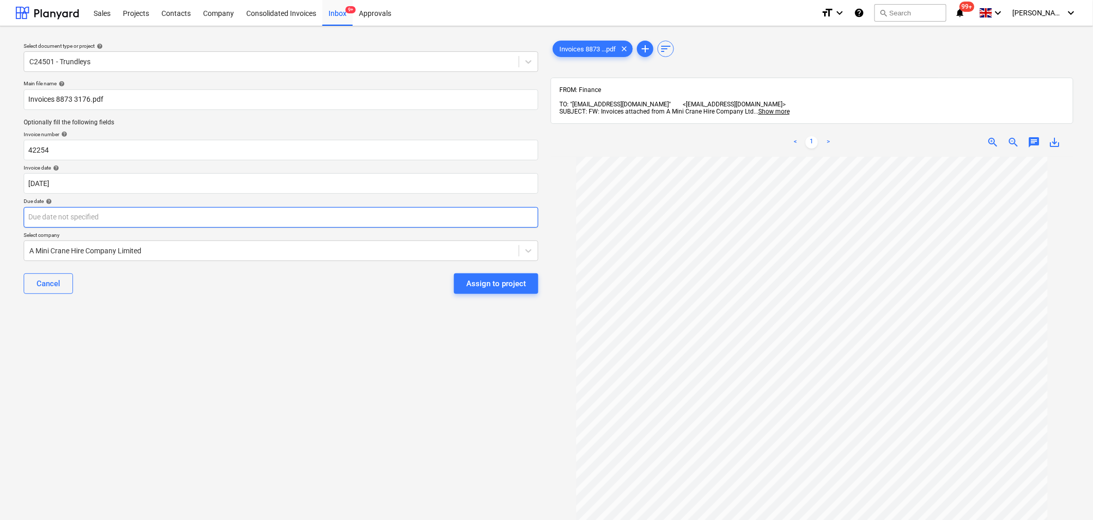
click at [366, 218] on body "Sales Projects Contacts Company Consolidated Invoices Inbox 9+ Approvals format…" at bounding box center [546, 260] width 1093 height 520
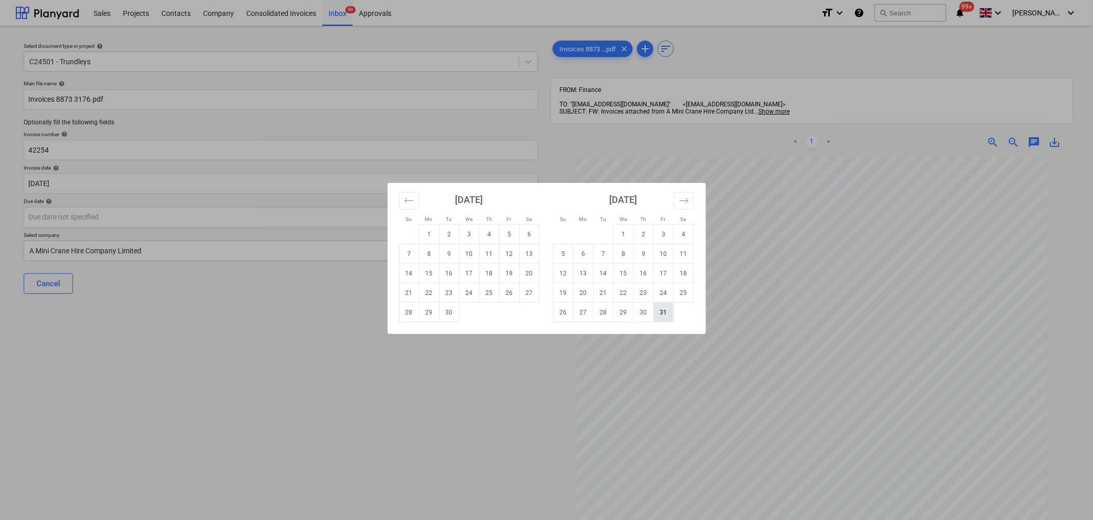
click at [658, 311] on td "31" at bounding box center [663, 313] width 20 height 20
type input "[DATE]"
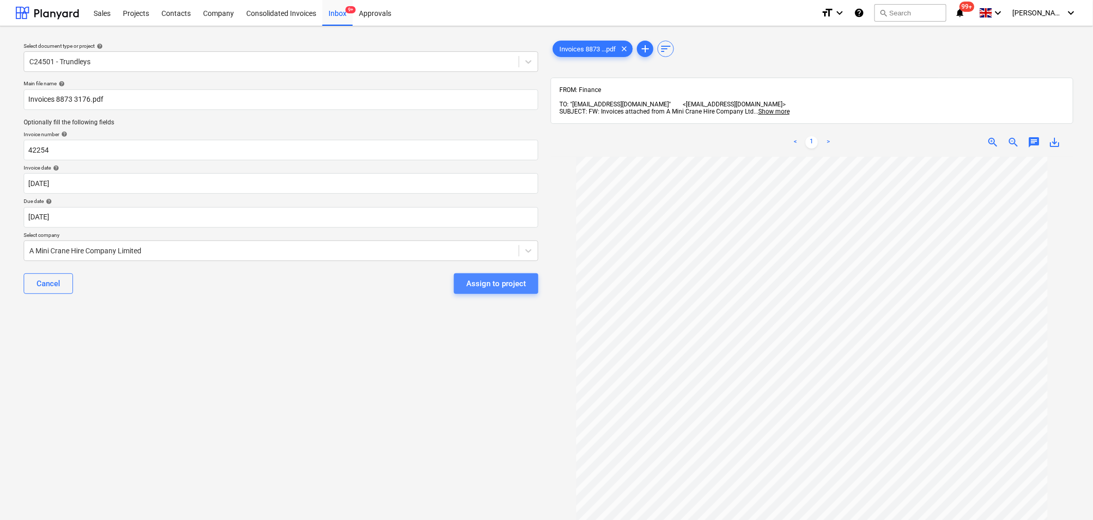
click at [523, 288] on div "Assign to project" at bounding box center [496, 283] width 60 height 13
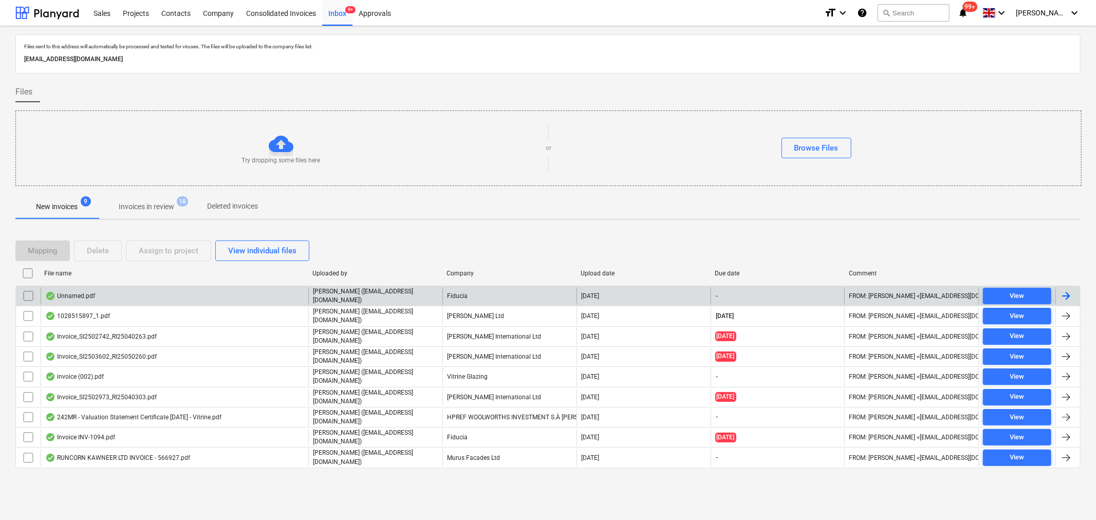
click at [346, 291] on p "[PERSON_NAME] ([EMAIL_ADDRESS][DOMAIN_NAME])" at bounding box center [375, 295] width 125 height 17
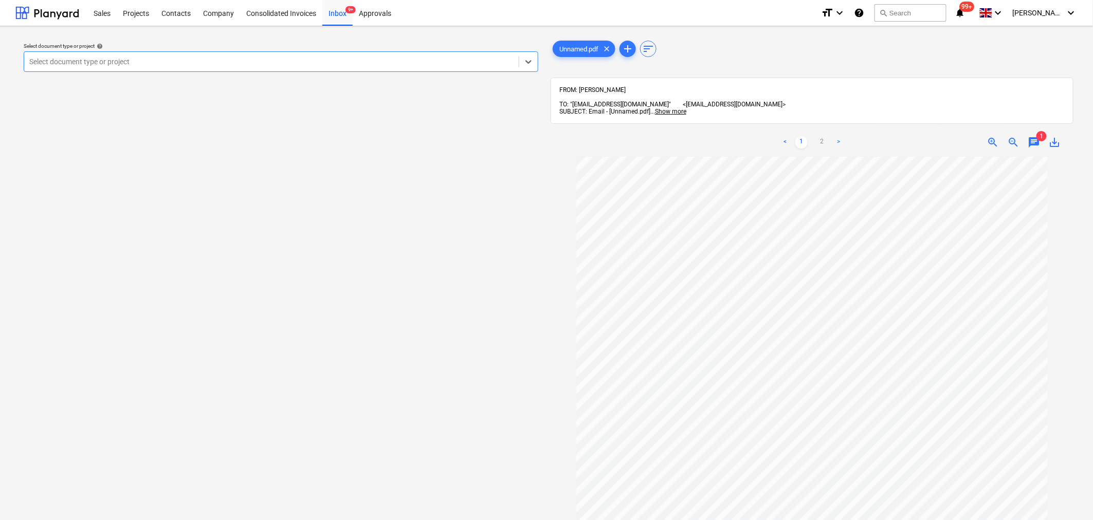
click at [1030, 136] on span "chat" at bounding box center [1034, 142] width 12 height 12
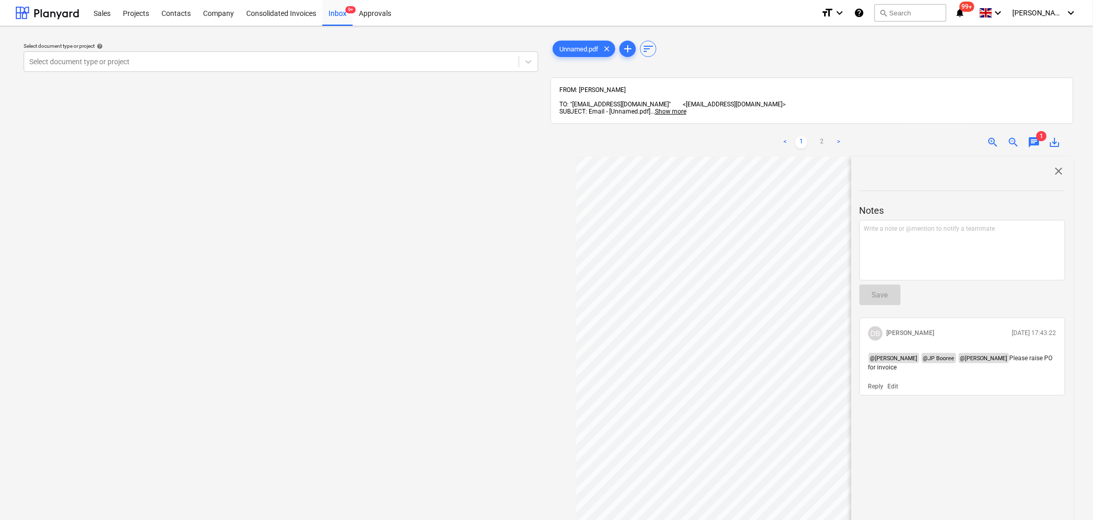
click at [1030, 136] on span "chat" at bounding box center [1034, 142] width 12 height 12
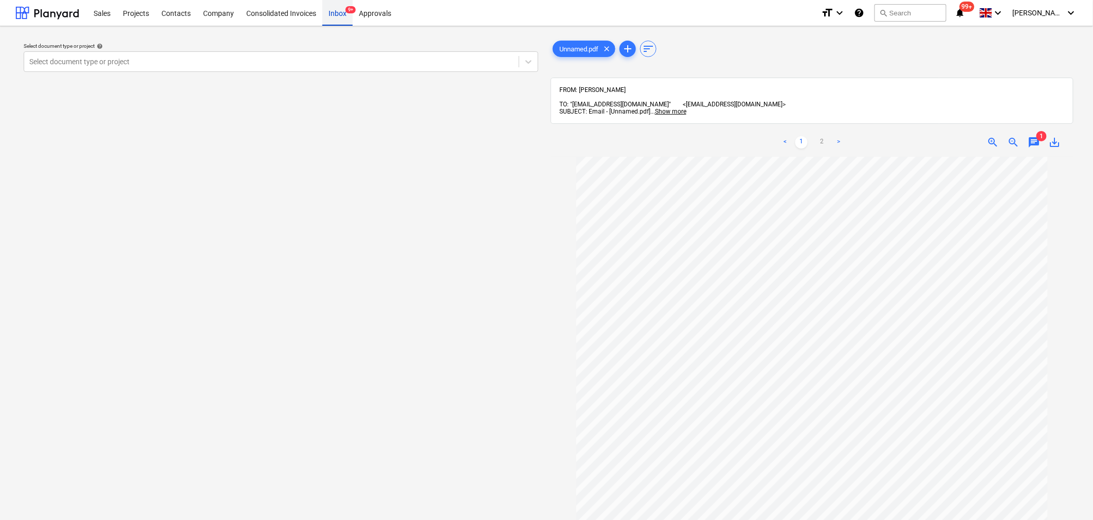
click at [333, 12] on div "Inbox 9+" at bounding box center [337, 12] width 30 height 26
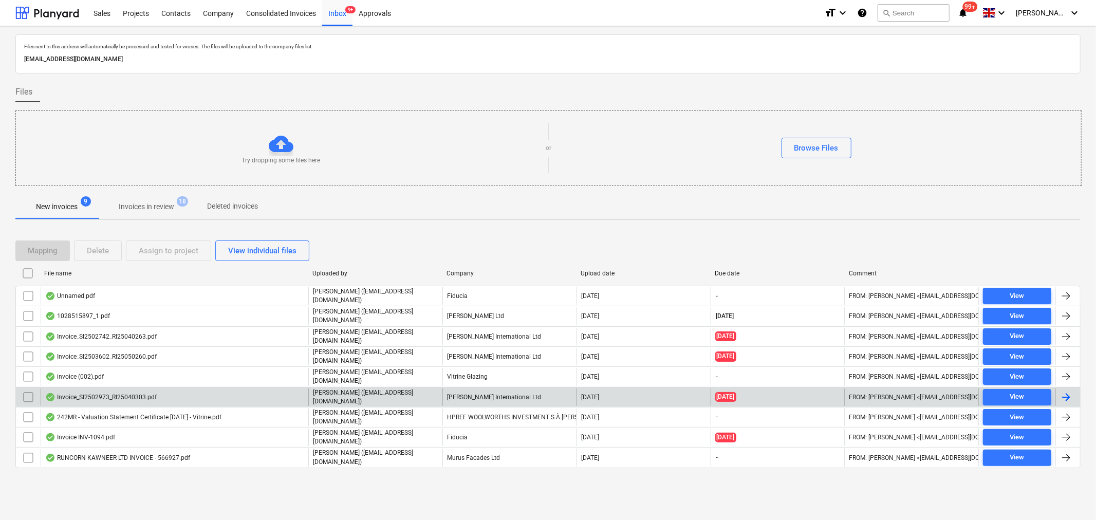
click at [143, 395] on div "Invoice_SI2502973_RI25040303.pdf" at bounding box center [175, 397] width 268 height 17
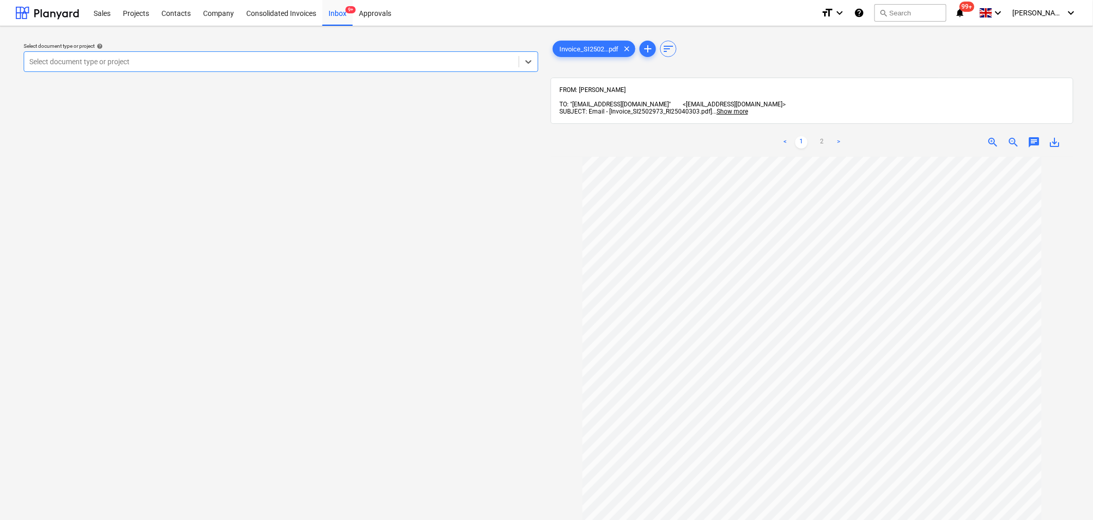
click at [1036, 137] on span "chat" at bounding box center [1034, 142] width 12 height 12
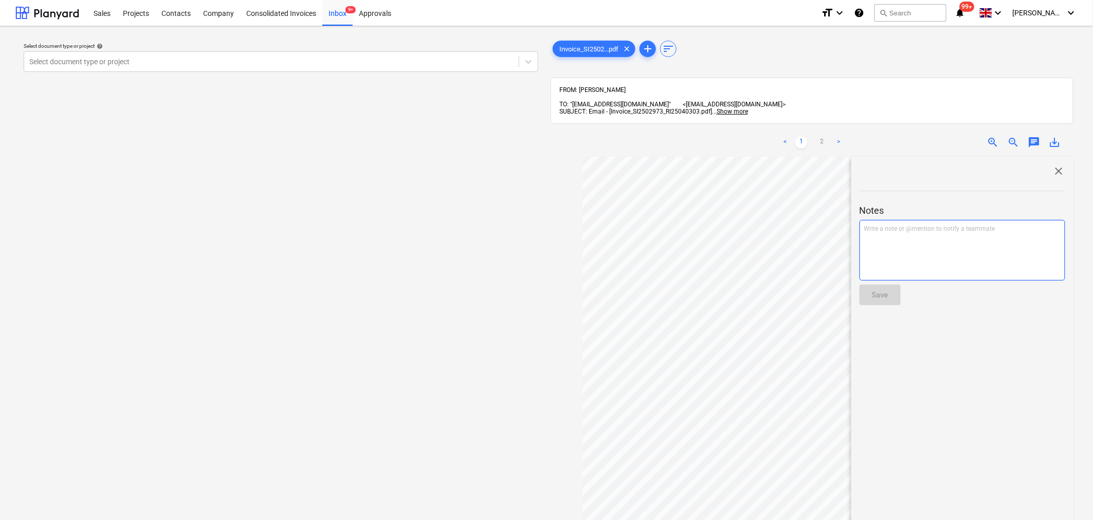
click at [986, 225] on p "Write a note or @mention to notify a teammate [PERSON_NAME]" at bounding box center [962, 229] width 196 height 9
click at [907, 225] on span "@Maritz NaudePlease confirm the project where this should be assigned." at bounding box center [960, 228] width 193 height 7
click at [875, 290] on div "Save" at bounding box center [880, 294] width 16 height 13
click at [346, 9] on span "9+" at bounding box center [350, 9] width 10 height 7
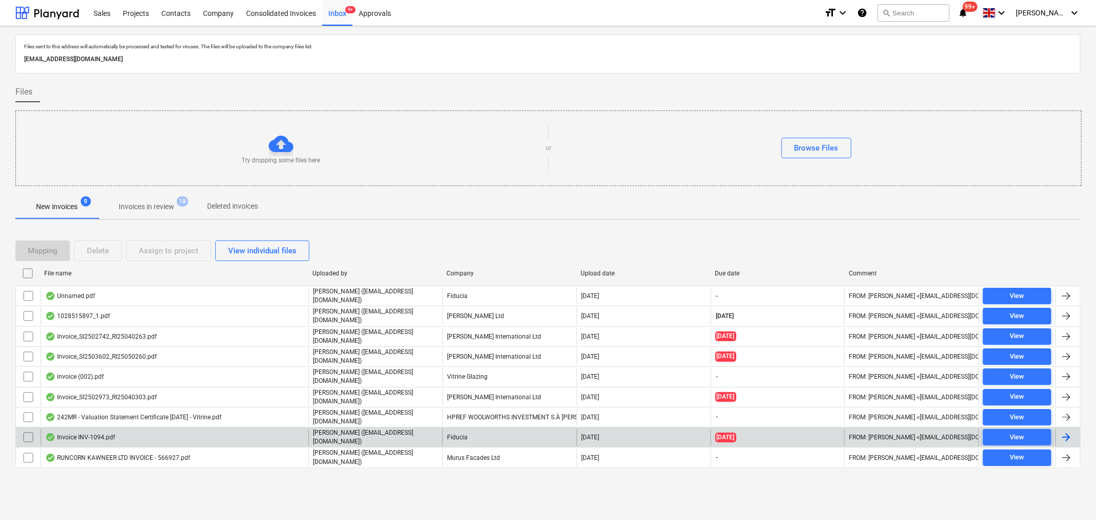
click at [116, 429] on div "Invoice INV-1094.pdf" at bounding box center [175, 437] width 268 height 17
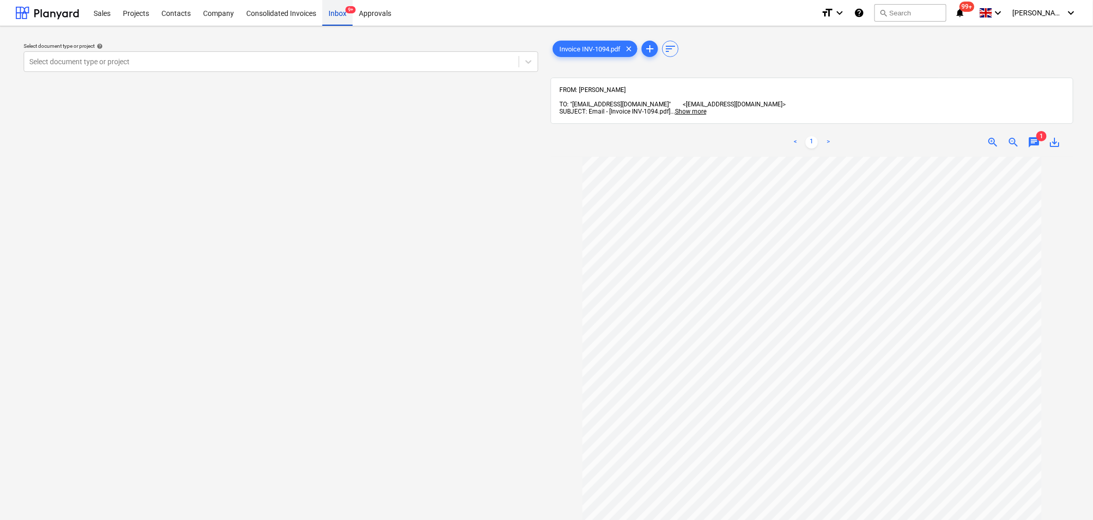
click at [335, 17] on div "Inbox 9+" at bounding box center [337, 12] width 30 height 26
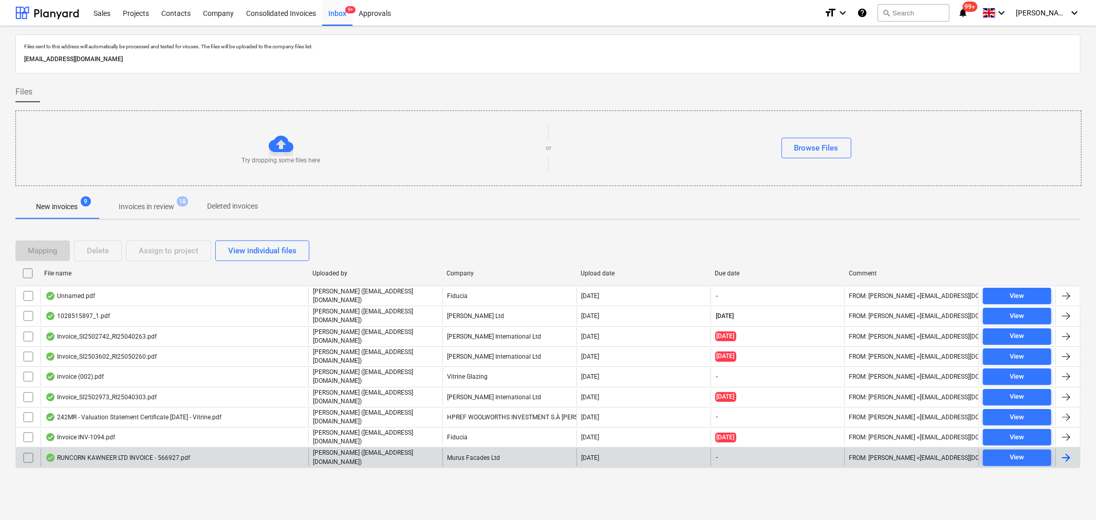
click at [155, 454] on div "RUNCORN KAWNEER LTD INVOICE - 566927.pdf" at bounding box center [117, 458] width 145 height 8
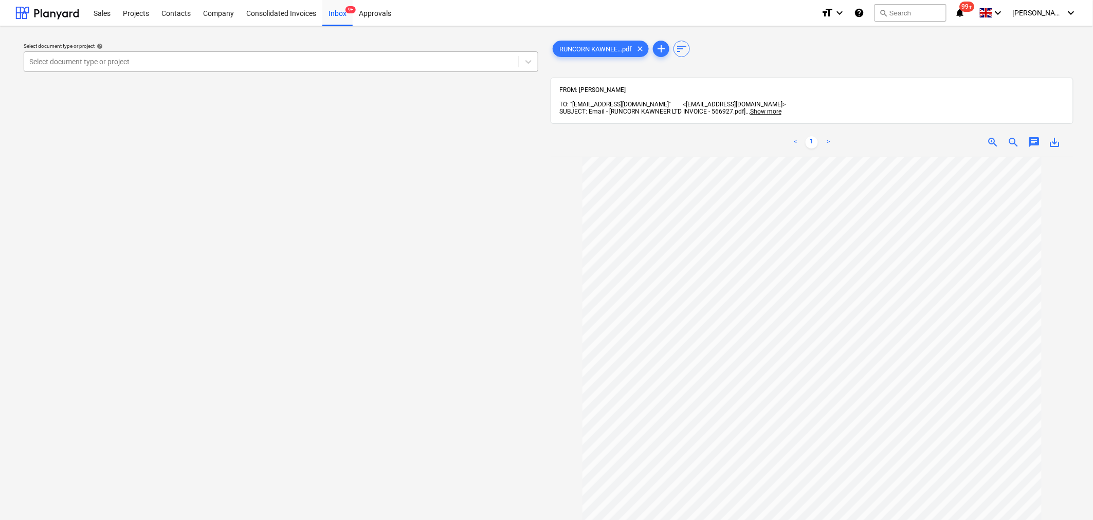
drag, startPoint x: 560, startPoint y: 341, endPoint x: 184, endPoint y: 64, distance: 467.2
click at [184, 64] on div at bounding box center [271, 62] width 484 height 10
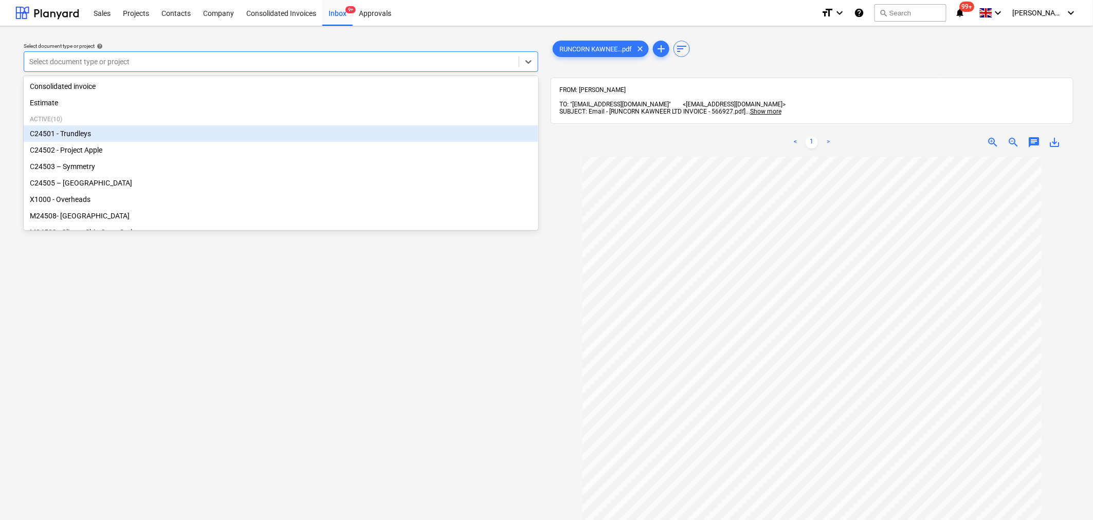
click at [76, 139] on div "C24501 - Trundleys" at bounding box center [281, 133] width 514 height 16
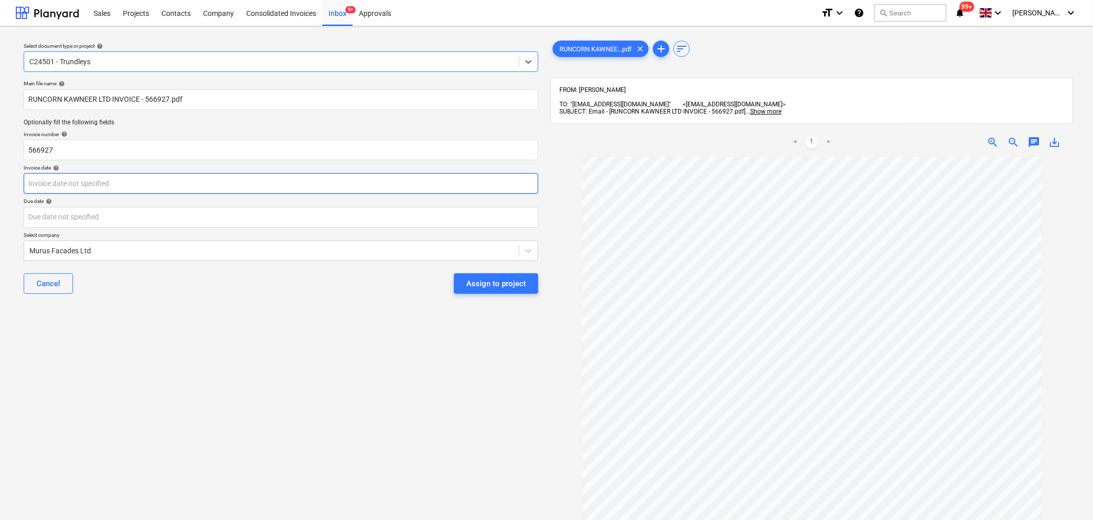
click at [326, 186] on body "Sales Projects Contacts Company Consolidated Invoices Inbox 9+ Approvals format…" at bounding box center [546, 260] width 1093 height 520
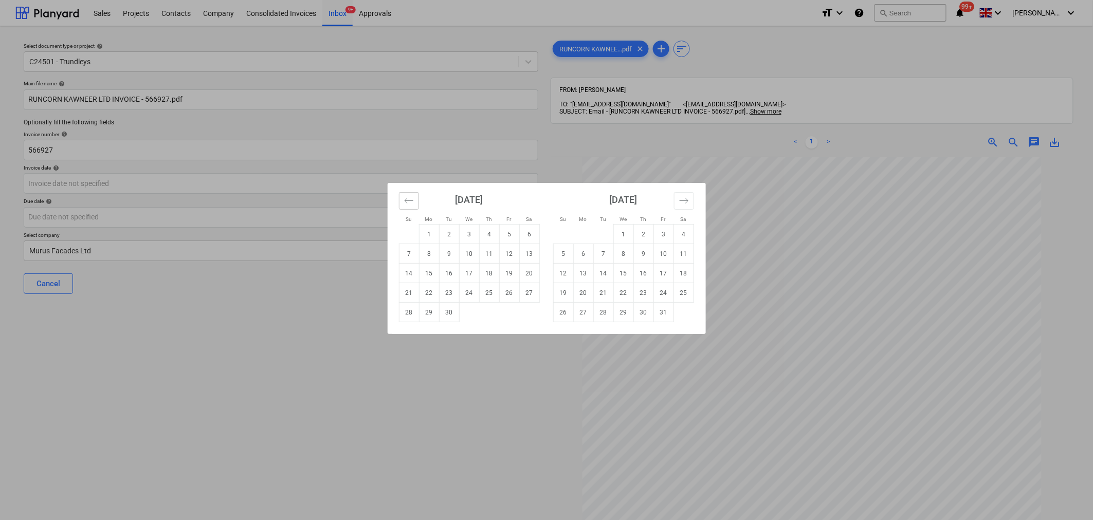
click at [408, 200] on icon "Move backward to switch to the previous month." at bounding box center [409, 201] width 10 height 10
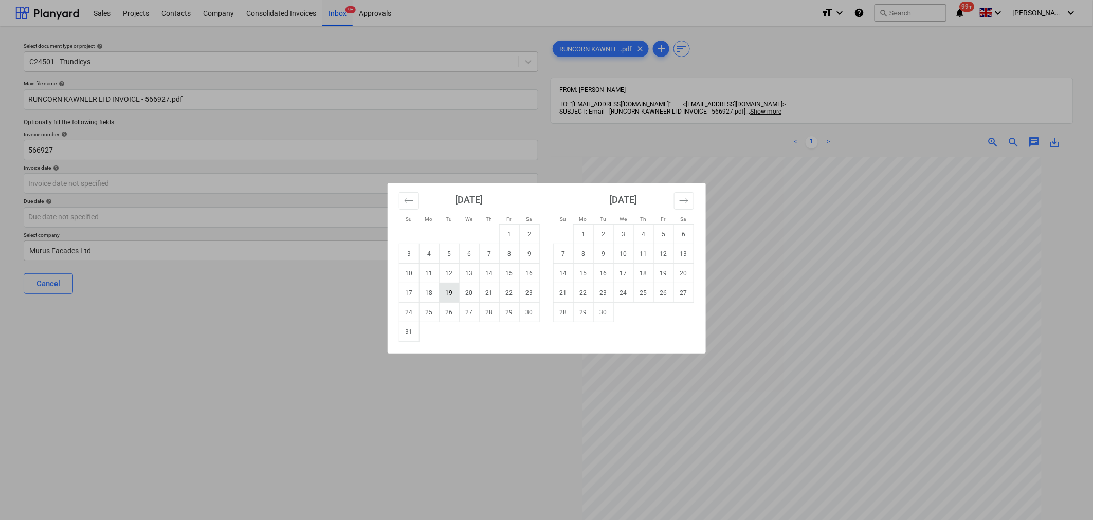
click at [447, 293] on td "19" at bounding box center [449, 293] width 20 height 20
type input "[DATE]"
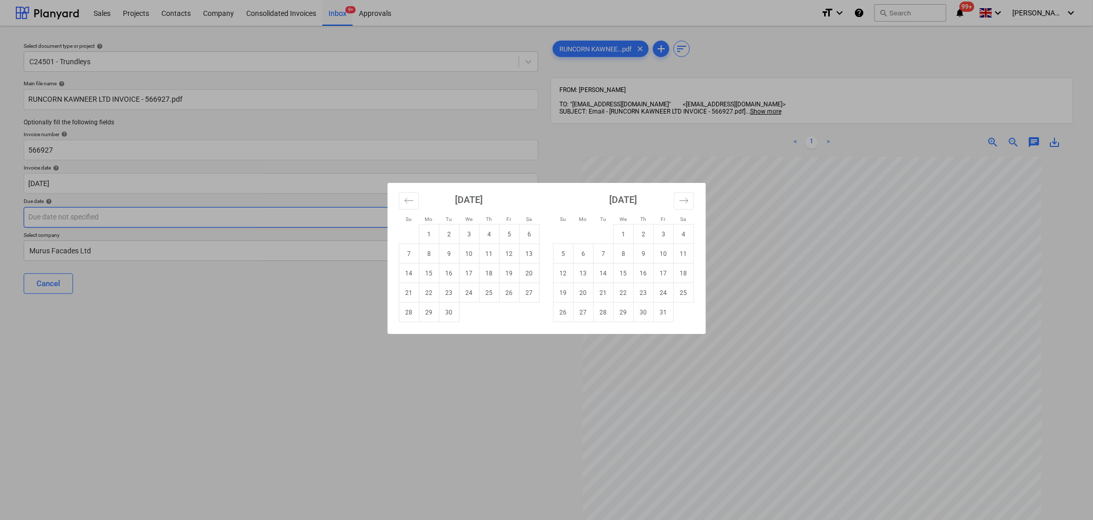
click at [349, 213] on body "Sales Projects Contacts Company Consolidated Invoices Inbox 9+ Approvals format…" at bounding box center [546, 260] width 1093 height 520
click at [656, 310] on td "31" at bounding box center [663, 313] width 20 height 20
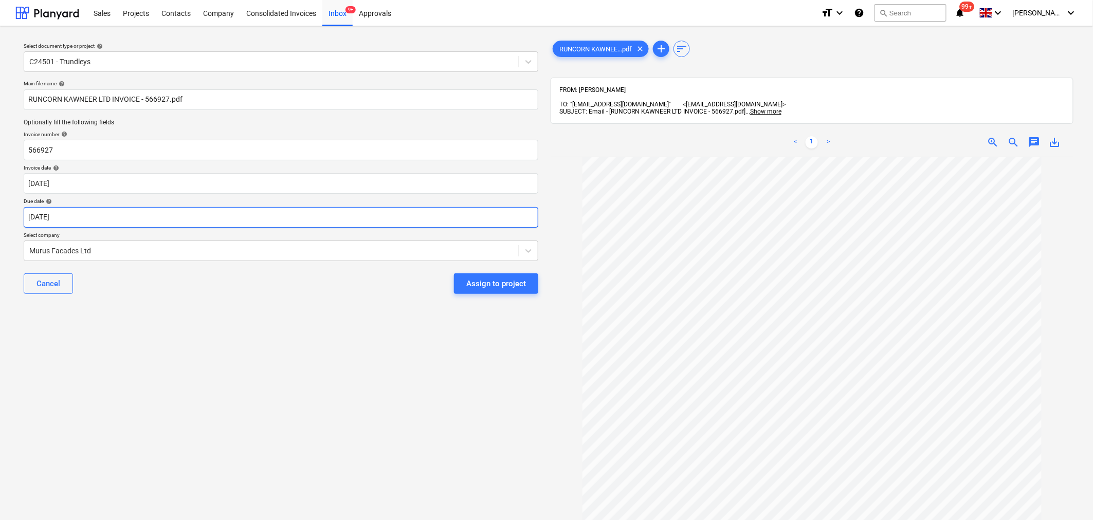
click at [413, 213] on body "Sales Projects Contacts Company Consolidated Invoices Inbox 9+ Approvals format…" at bounding box center [546, 260] width 1093 height 520
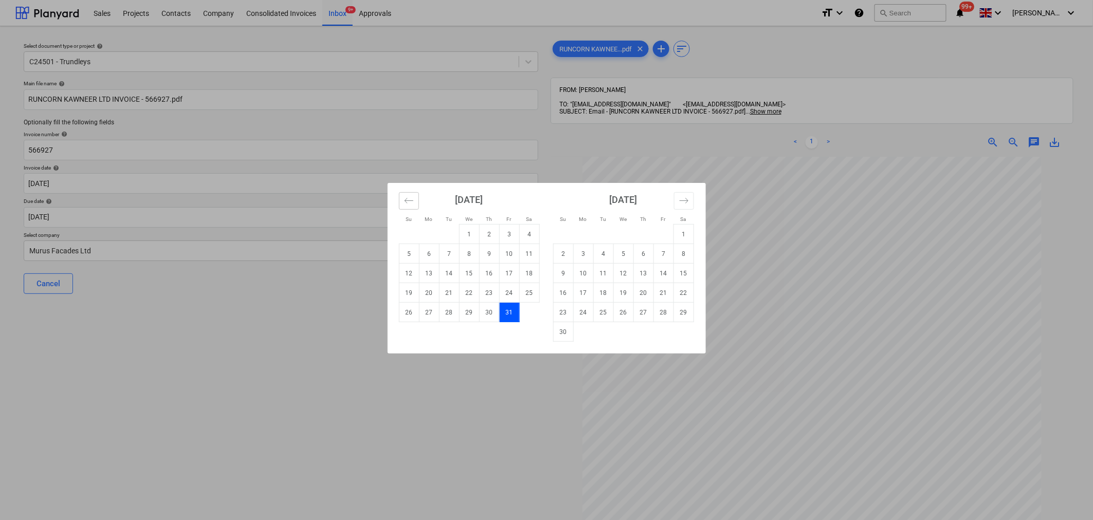
click at [404, 199] on icon "Move backward to switch to the previous month." at bounding box center [409, 201] width 10 height 10
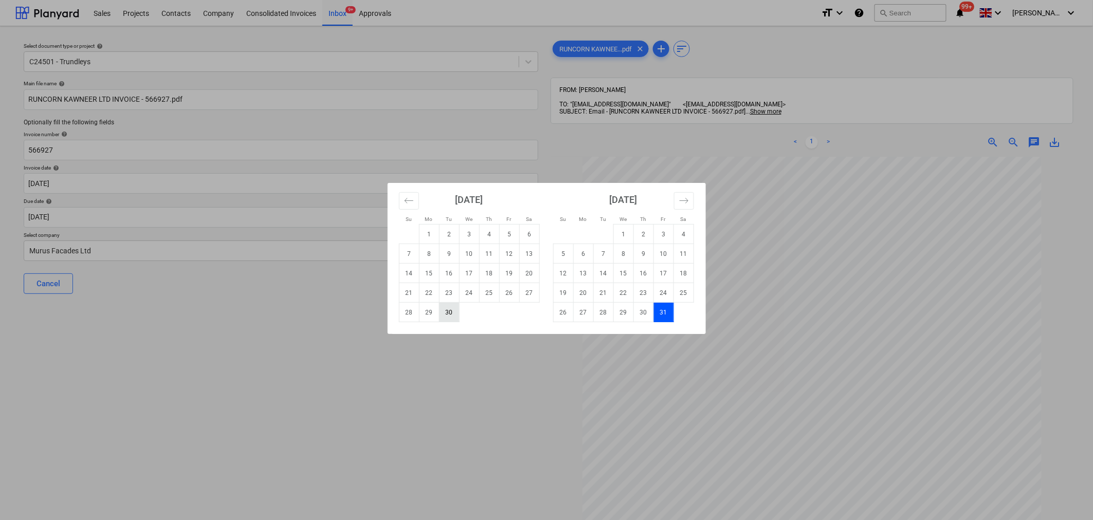
click at [456, 311] on td "30" at bounding box center [449, 313] width 20 height 20
type input "[DATE]"
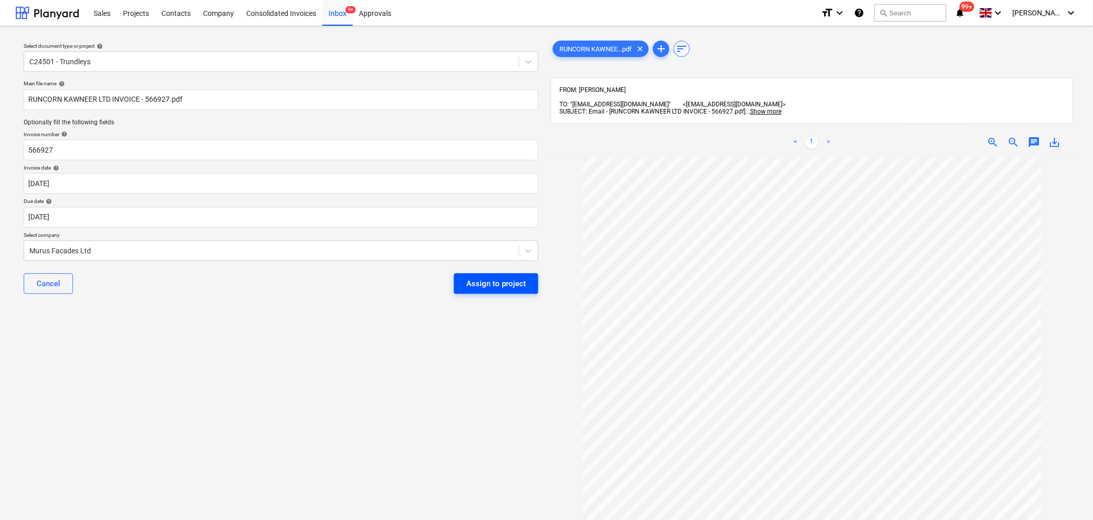
click at [497, 281] on div "Assign to project" at bounding box center [496, 283] width 60 height 13
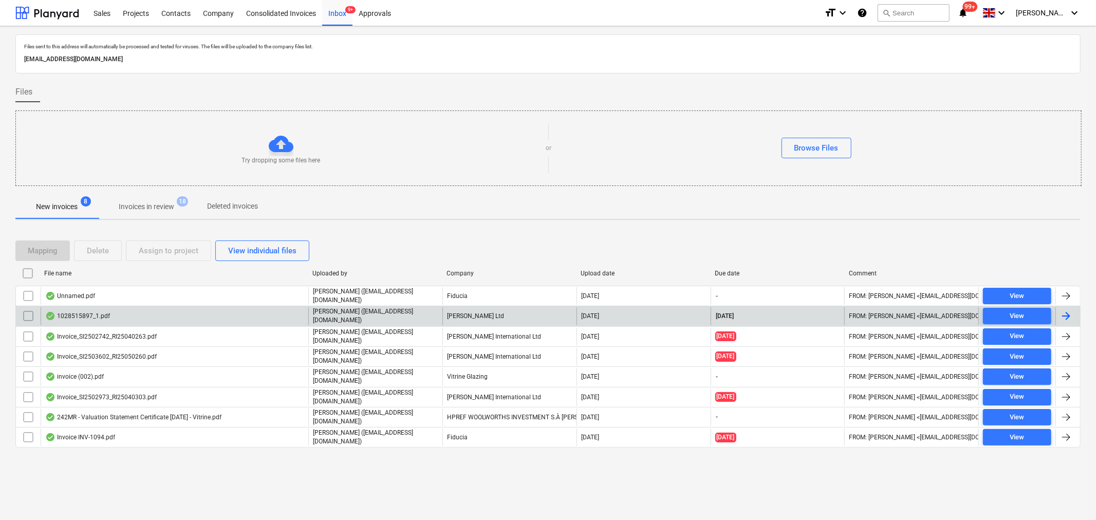
click at [163, 311] on div "1028515897_1.pdf" at bounding box center [175, 315] width 268 height 17
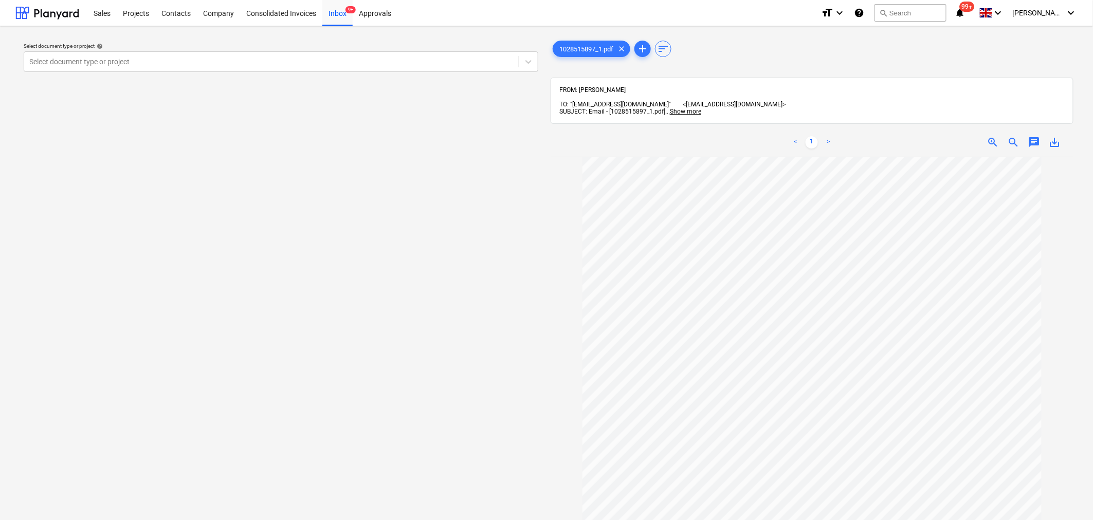
drag, startPoint x: 239, startPoint y: 264, endPoint x: 458, endPoint y: 357, distance: 237.7
click at [458, 357] on div "Select document type or project help Select document type or project" at bounding box center [280, 343] width 531 height 618
click at [139, 65] on div at bounding box center [271, 62] width 484 height 10
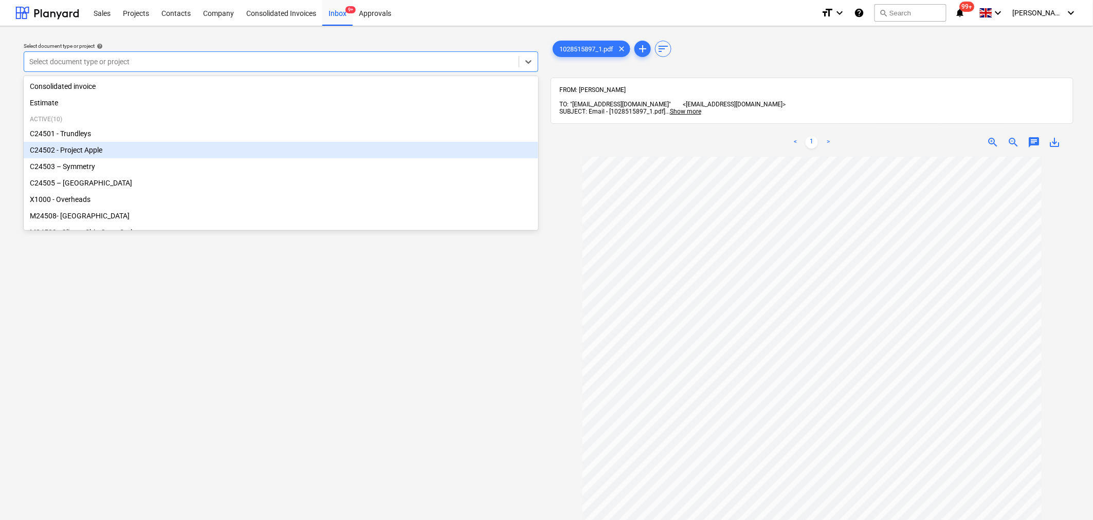
click at [96, 144] on div "C24502 - Project Apple" at bounding box center [281, 150] width 514 height 16
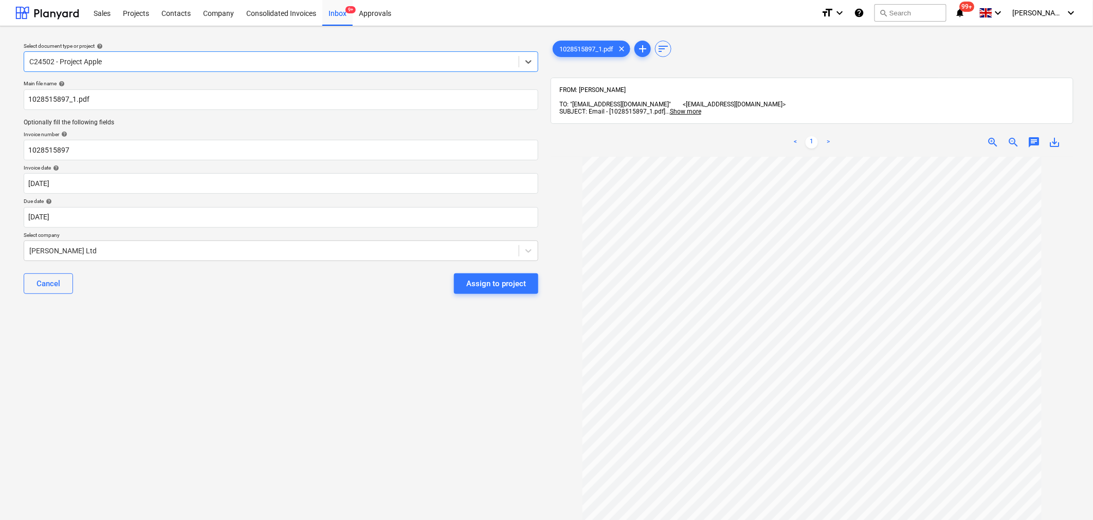
click at [188, 64] on div at bounding box center [271, 62] width 484 height 10
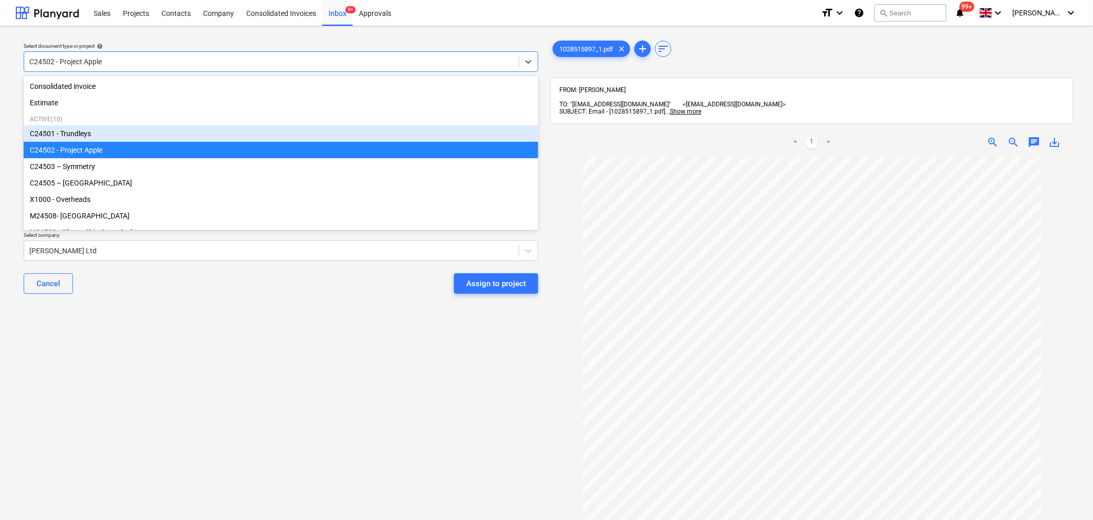
click at [93, 135] on div "C24501 - Trundleys" at bounding box center [281, 133] width 514 height 16
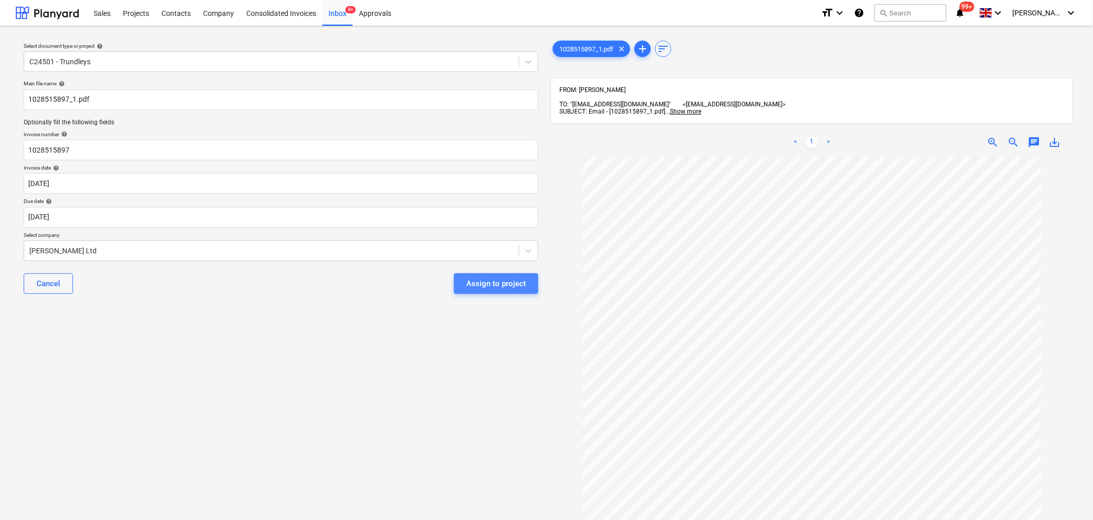
click at [504, 284] on div "Assign to project" at bounding box center [496, 283] width 60 height 13
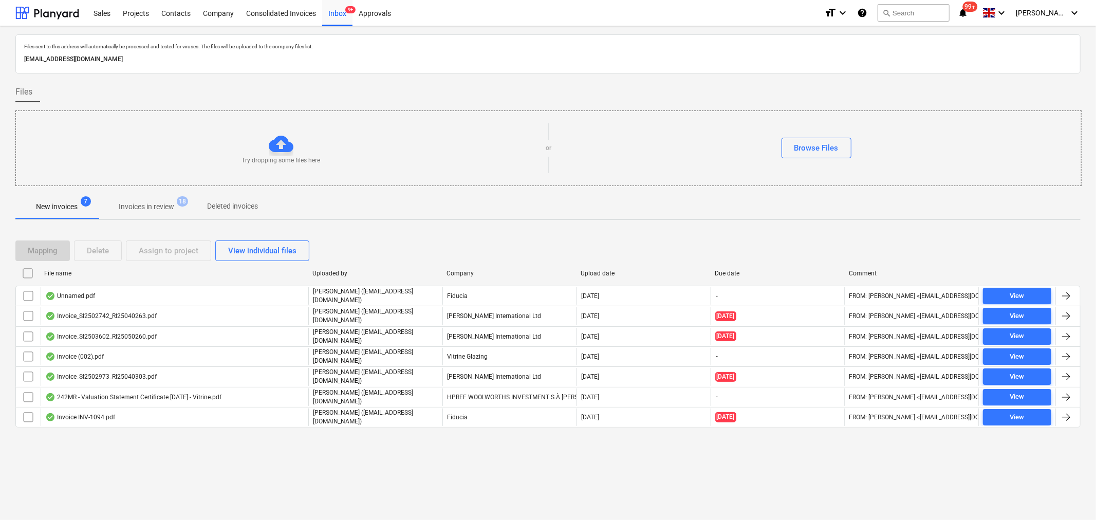
click at [161, 216] on button "Invoices in review 18" at bounding box center [146, 206] width 97 height 25
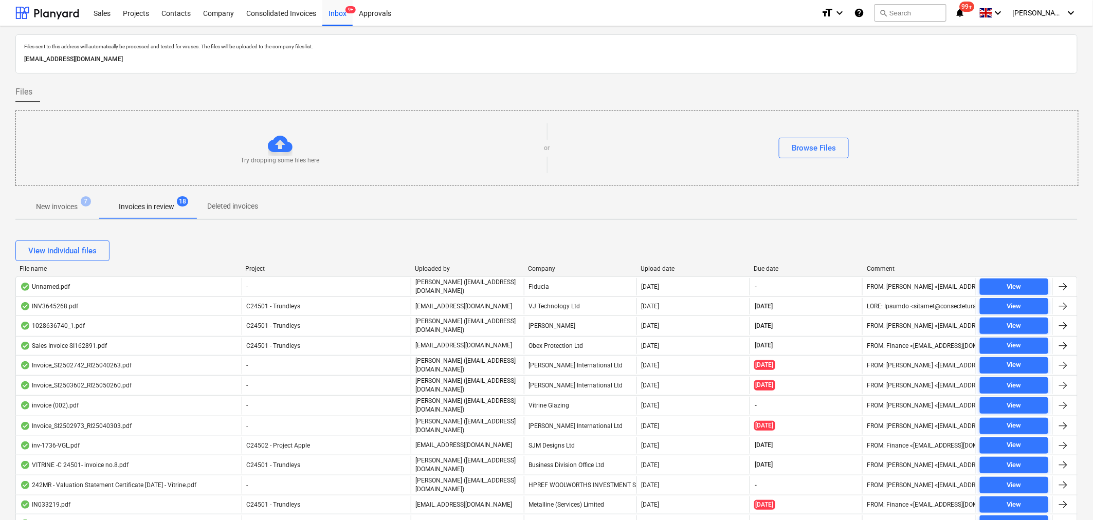
click at [263, 267] on div "Project" at bounding box center [326, 268] width 161 height 7
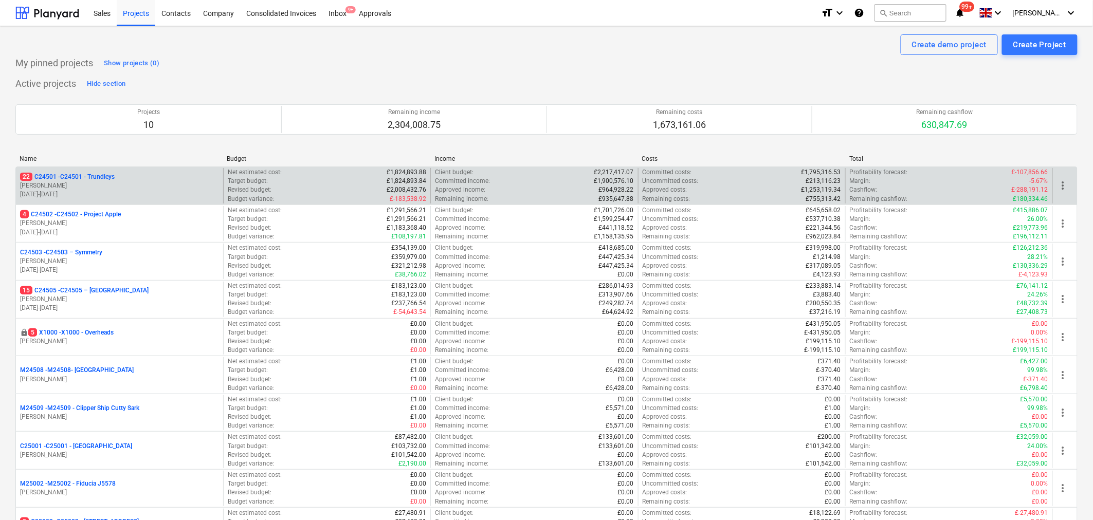
click at [102, 184] on p "[PERSON_NAME]" at bounding box center [119, 185] width 199 height 9
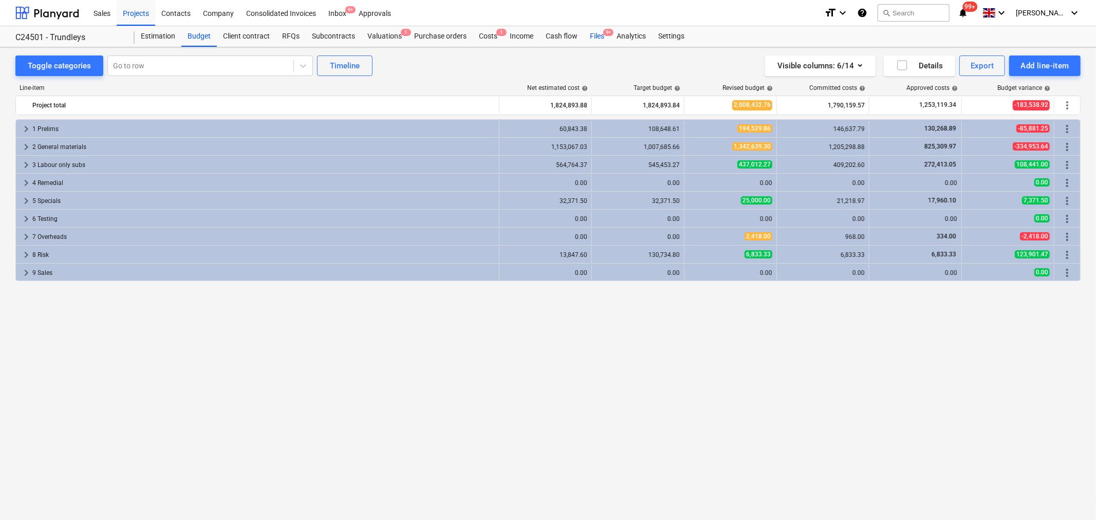
click at [584, 34] on div "Files 9+" at bounding box center [597, 36] width 27 height 21
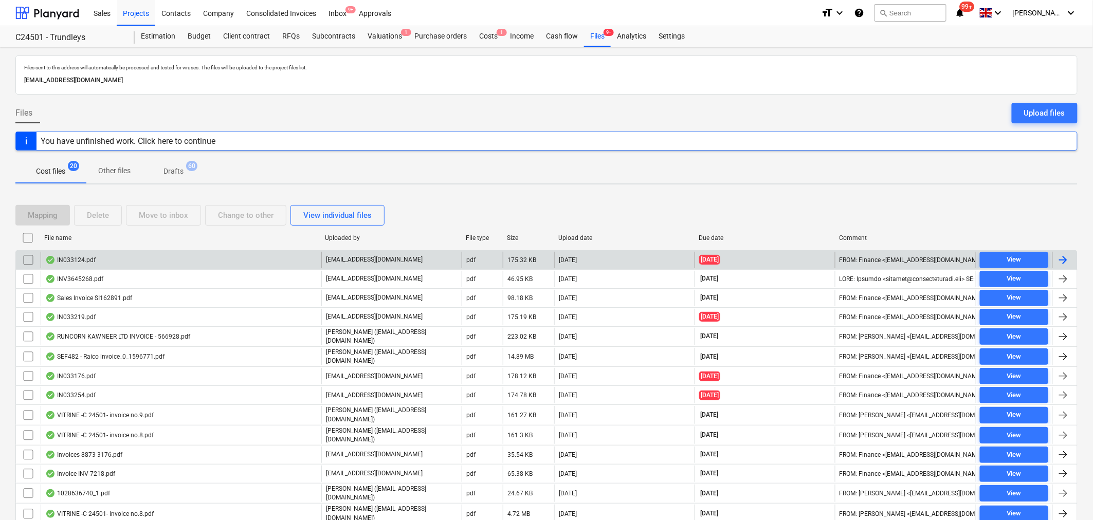
click at [86, 260] on div "IN033124.pdf" at bounding box center [70, 260] width 50 height 8
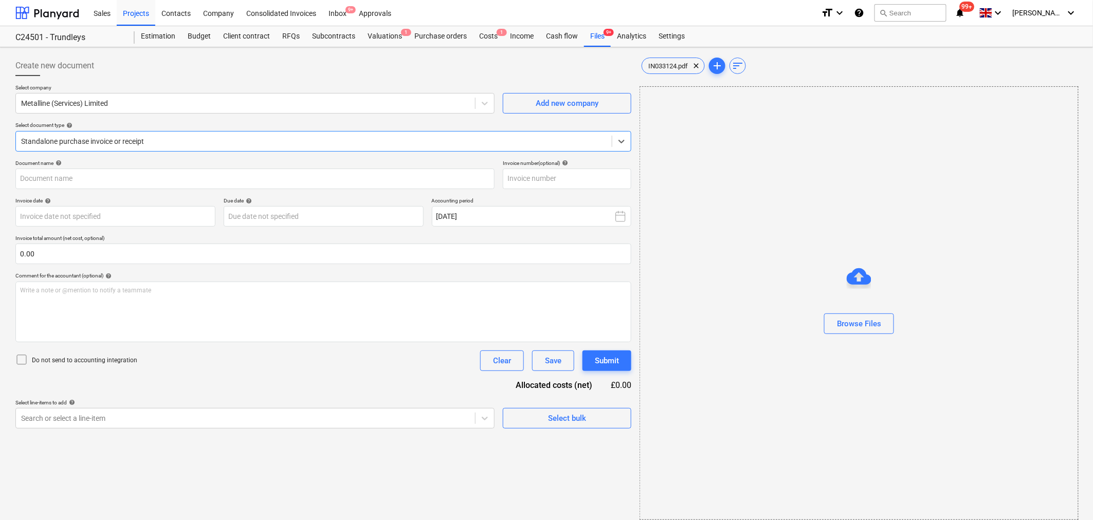
type input "IN033124"
type input "[DATE]"
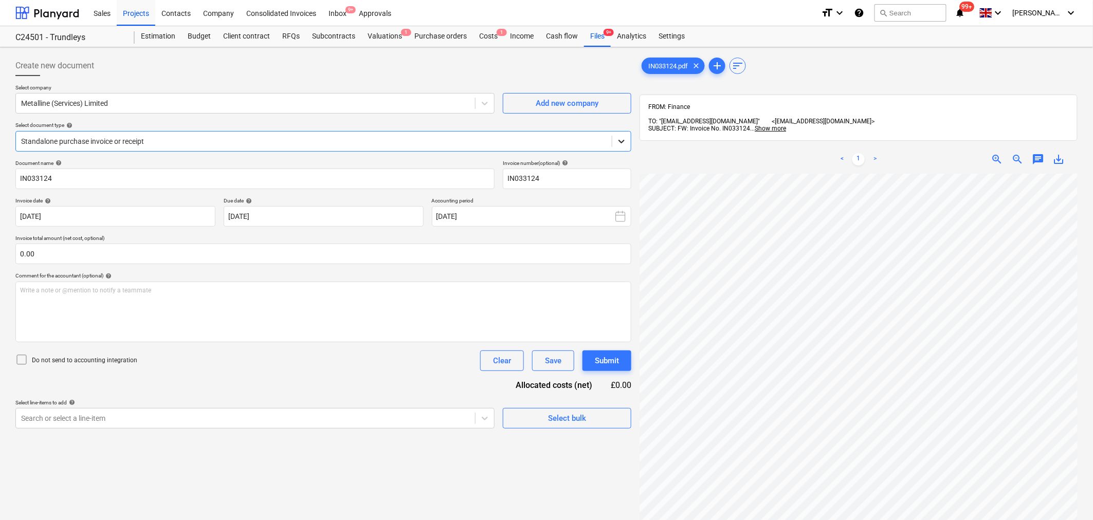
click at [625, 136] on icon at bounding box center [621, 141] width 10 height 10
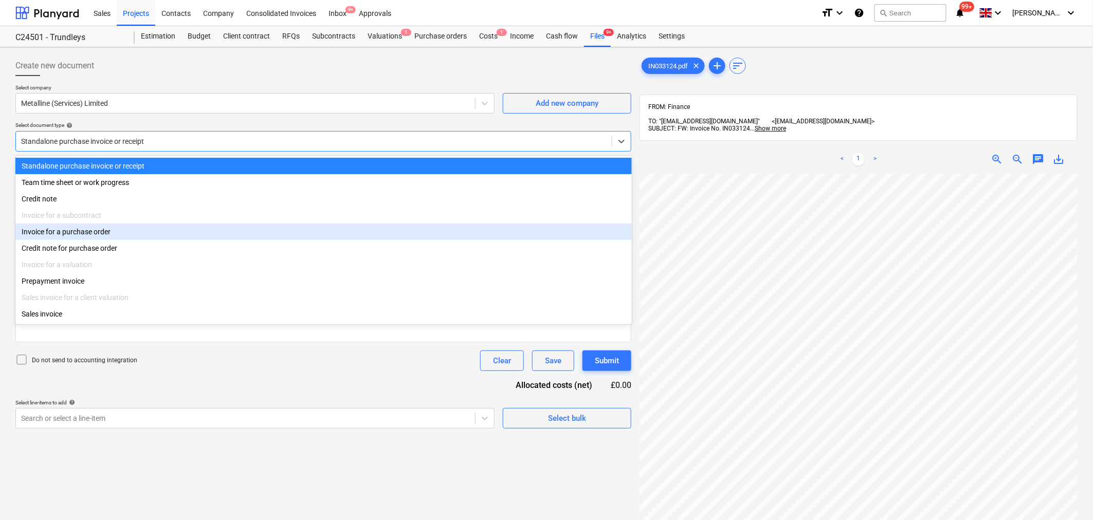
click at [94, 233] on div "Invoice for a purchase order" at bounding box center [323, 232] width 616 height 16
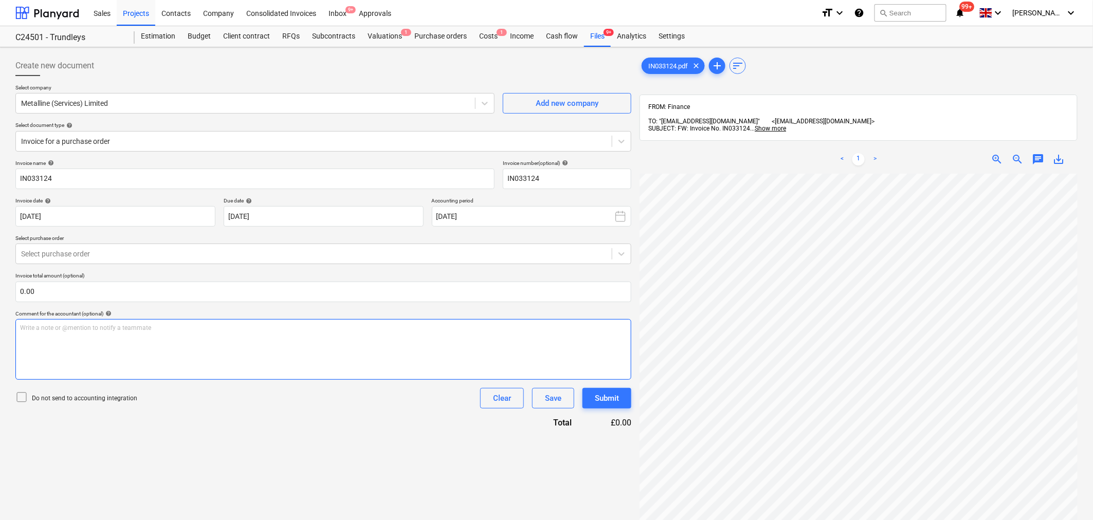
scroll to position [114, 9]
click at [165, 252] on div at bounding box center [313, 254] width 585 height 10
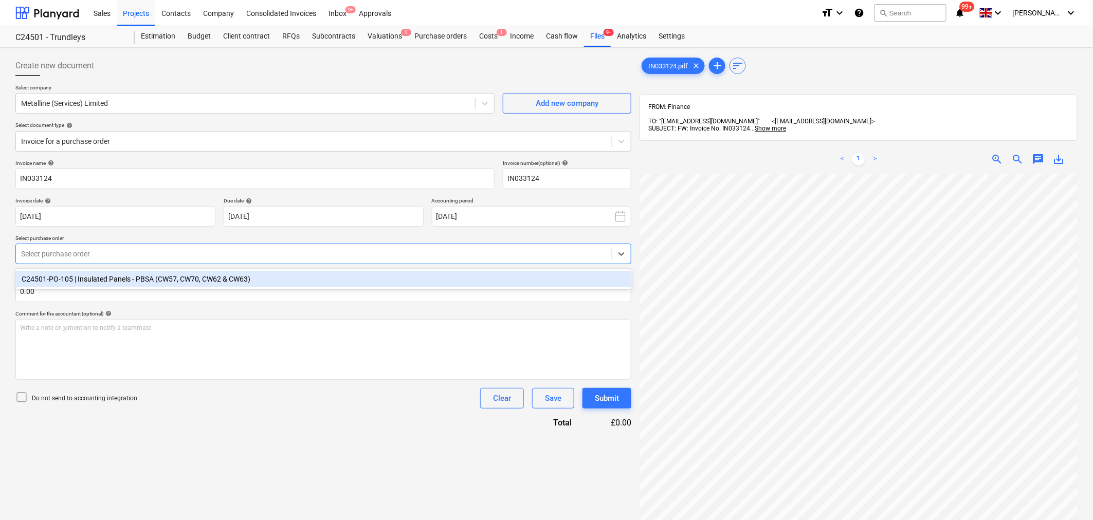
click at [245, 281] on div "C24501-PO-105 | Insulated Panels - PBSA (CW57, CW70, CW62 & CW63)" at bounding box center [323, 279] width 616 height 16
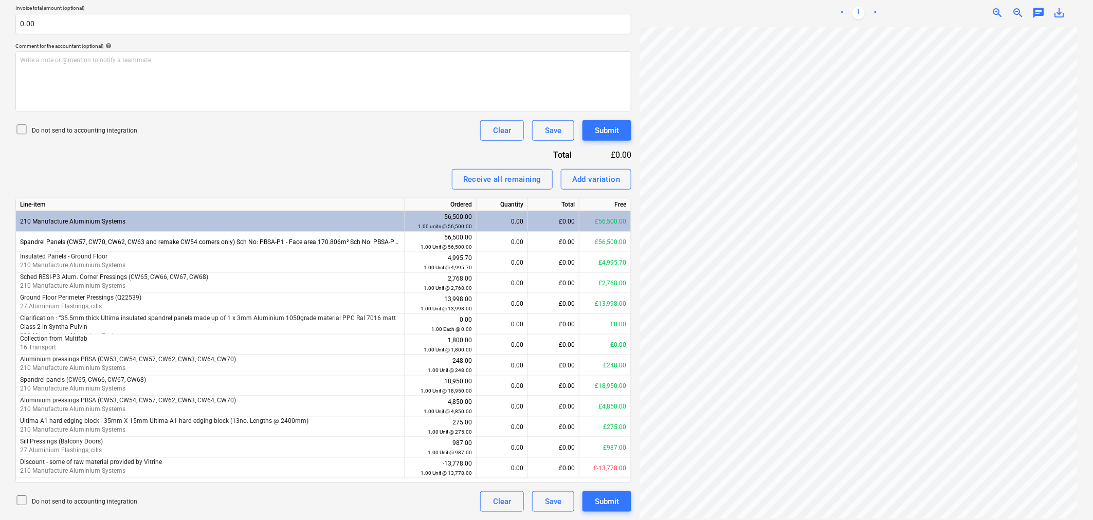
scroll to position [98, 26]
click at [526, 243] on div "0.00" at bounding box center [501, 242] width 51 height 21
click at [569, 247] on div "£0.00" at bounding box center [553, 242] width 51 height 21
type input "15566.40"
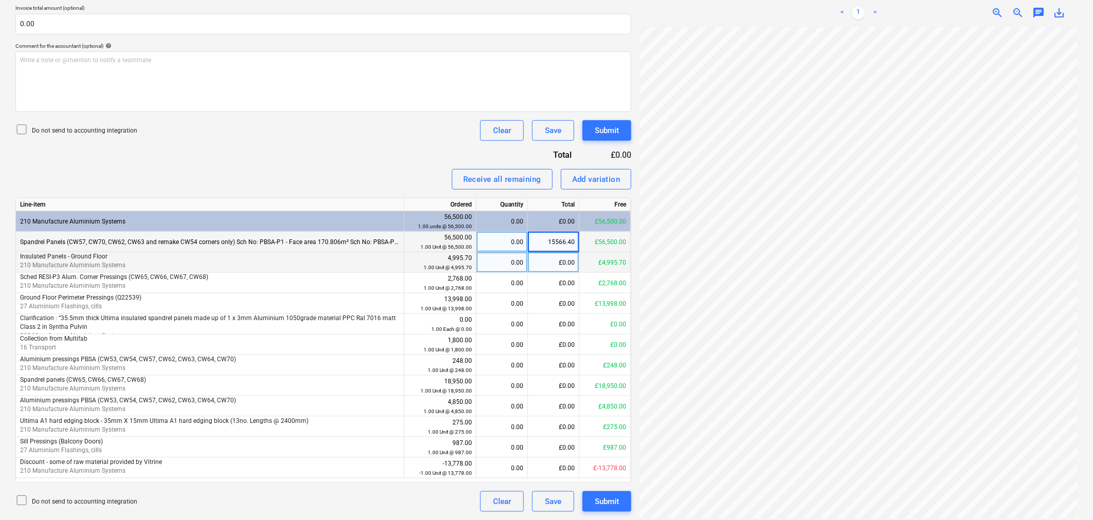
click at [578, 266] on div "£0.00" at bounding box center [553, 262] width 51 height 21
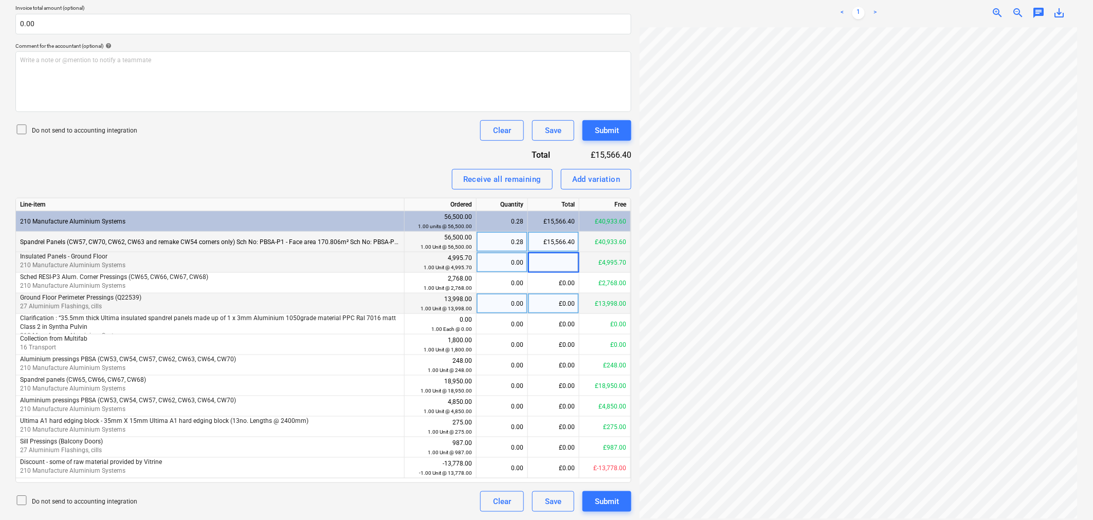
scroll to position [40, 0]
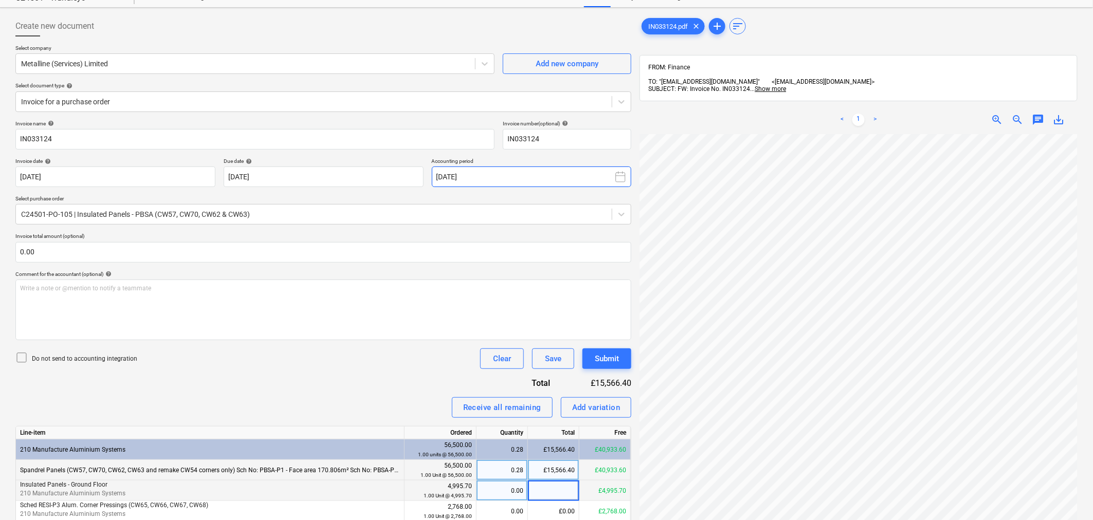
click at [618, 178] on icon at bounding box center [620, 177] width 12 height 12
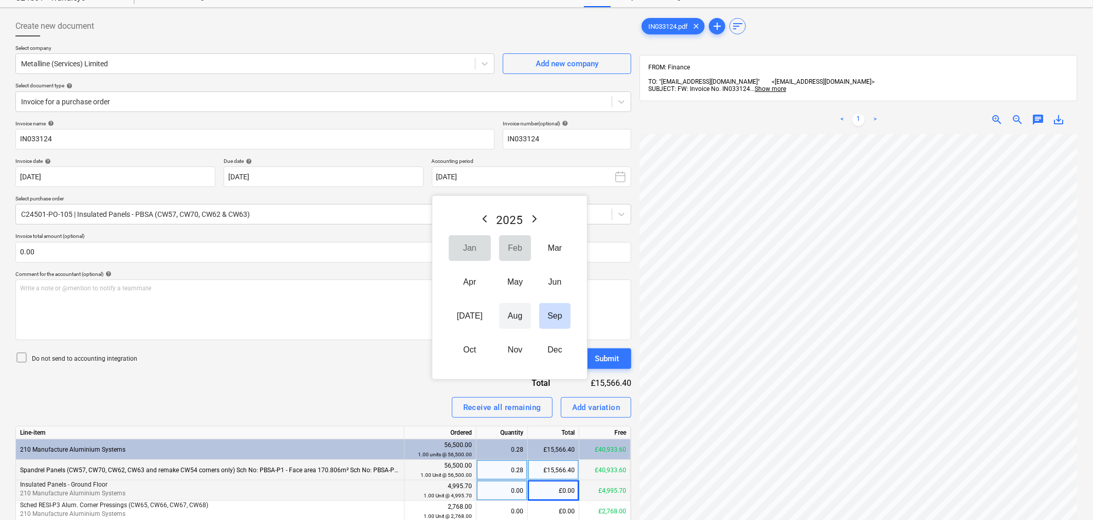
click at [509, 316] on button "Aug" at bounding box center [515, 316] width 32 height 26
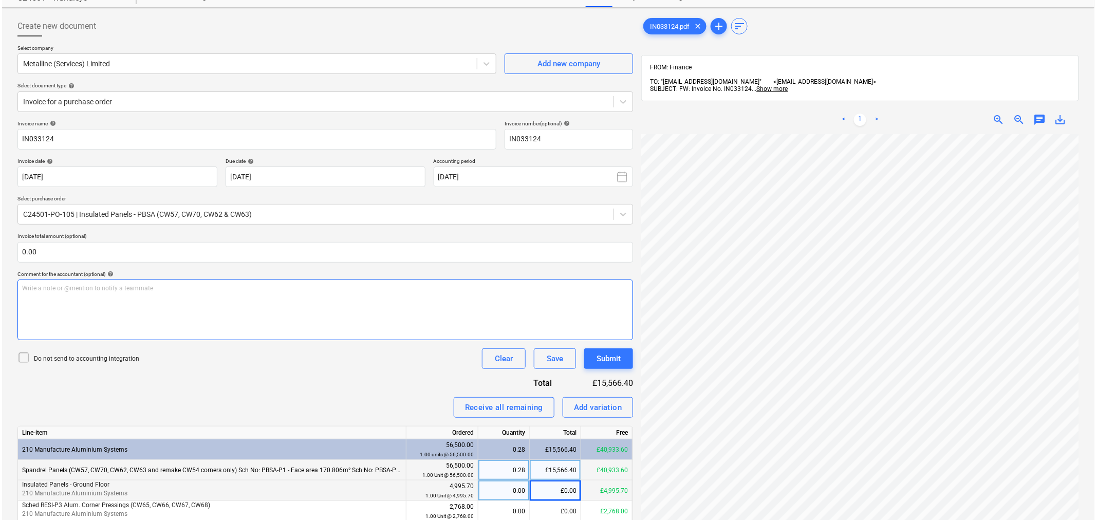
scroll to position [165, 26]
click at [617, 357] on div "Submit" at bounding box center [607, 358] width 24 height 13
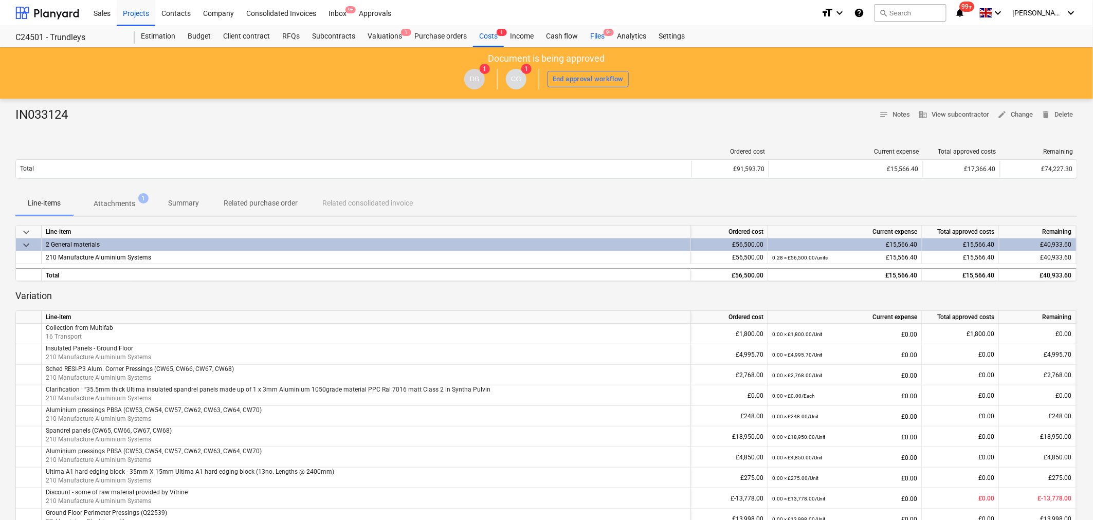
click at [605, 36] on span "9+" at bounding box center [608, 32] width 10 height 7
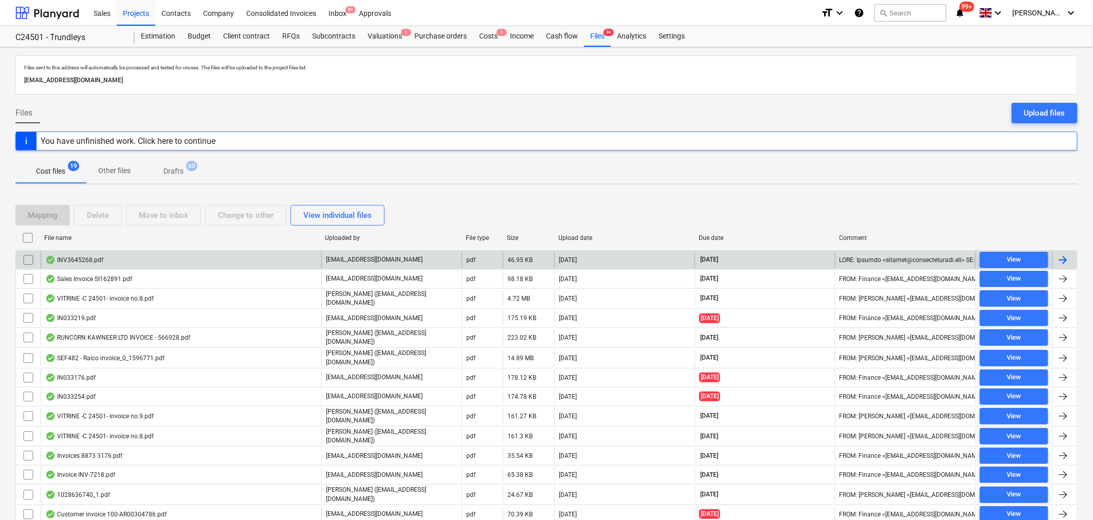
click at [151, 265] on div "INV3645268.pdf" at bounding box center [181, 260] width 281 height 16
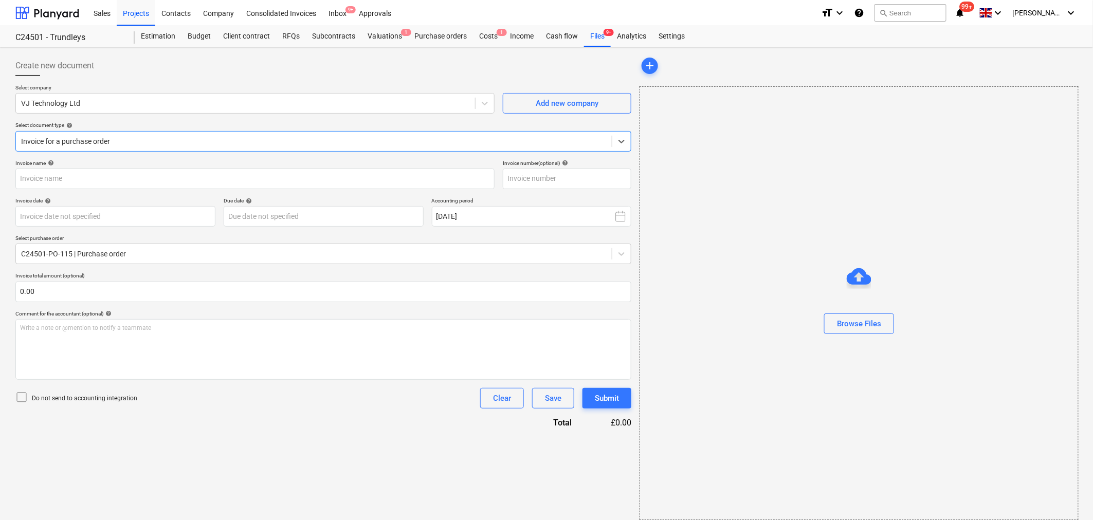
type input "INV3645268"
type input "[DATE]"
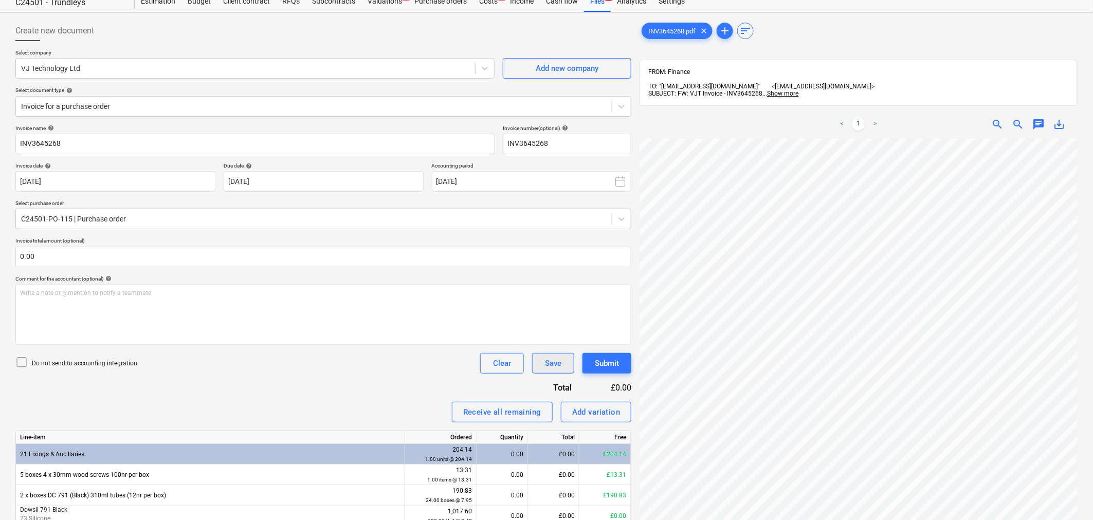
scroll to position [171, 0]
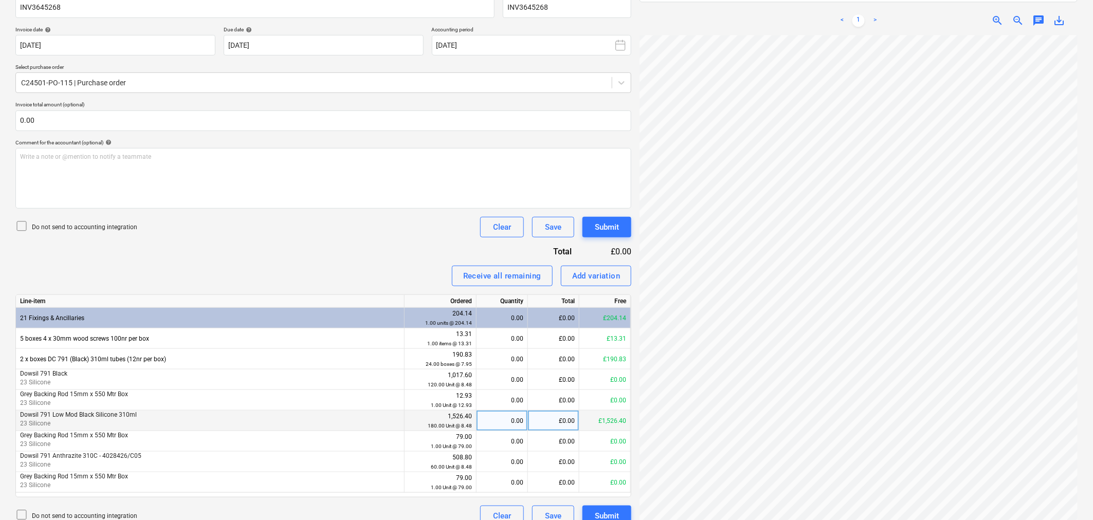
click at [564, 431] on div "£0.00" at bounding box center [553, 421] width 51 height 21
type input "1526.40"
click at [569, 440] on div "£0.00" at bounding box center [553, 441] width 51 height 21
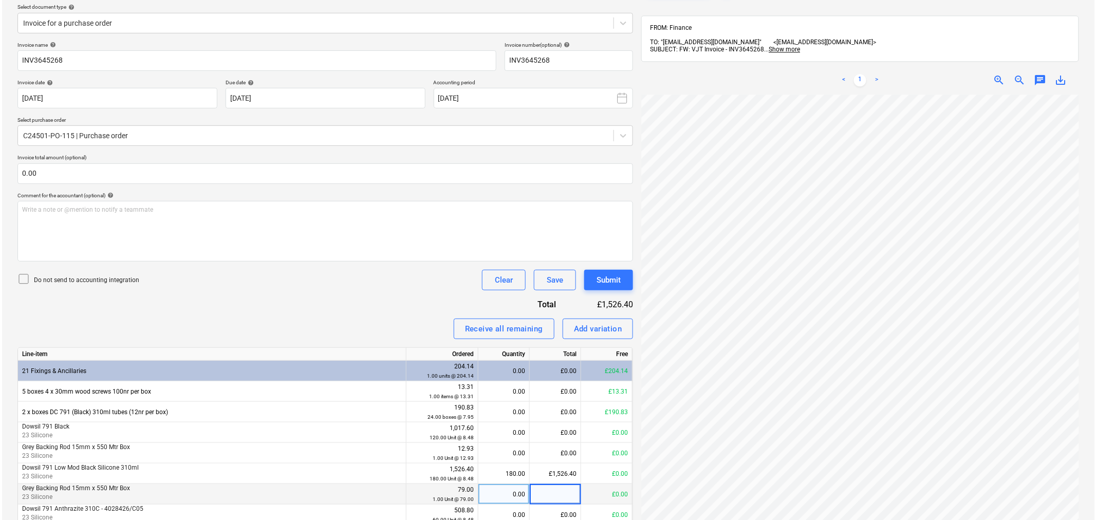
scroll to position [186, 0]
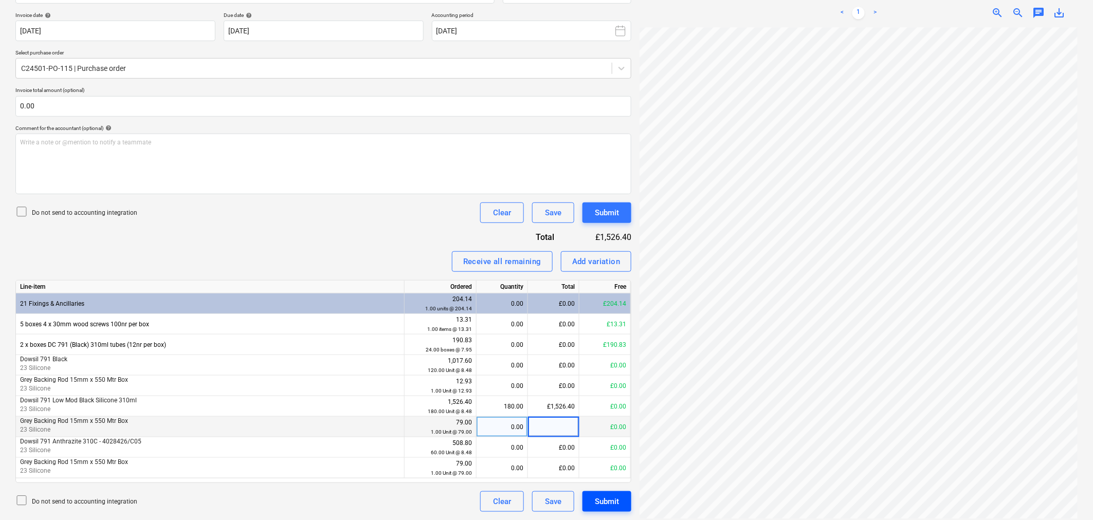
click at [619, 500] on div "Submit" at bounding box center [607, 501] width 24 height 13
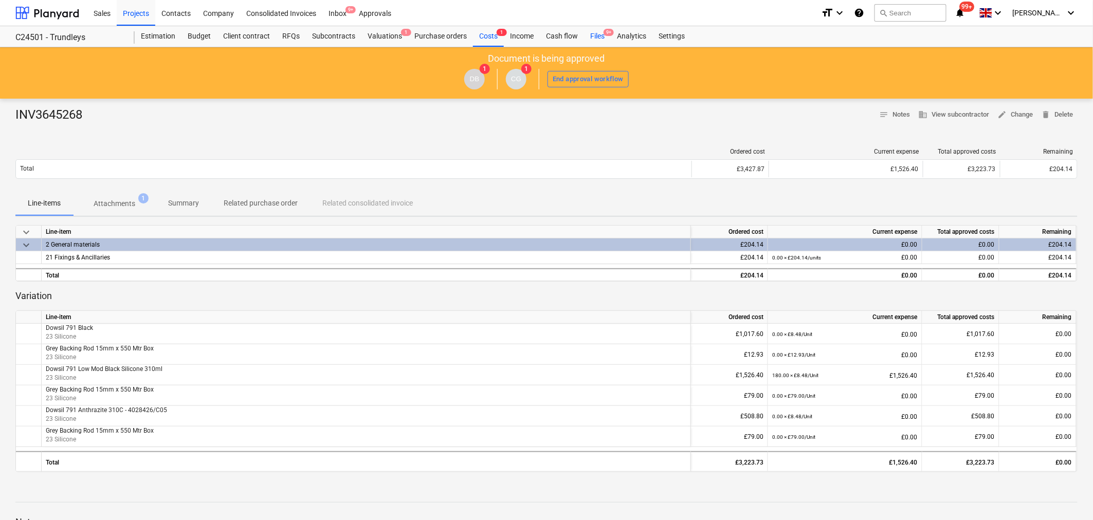
click at [605, 36] on span "9+" at bounding box center [608, 32] width 10 height 7
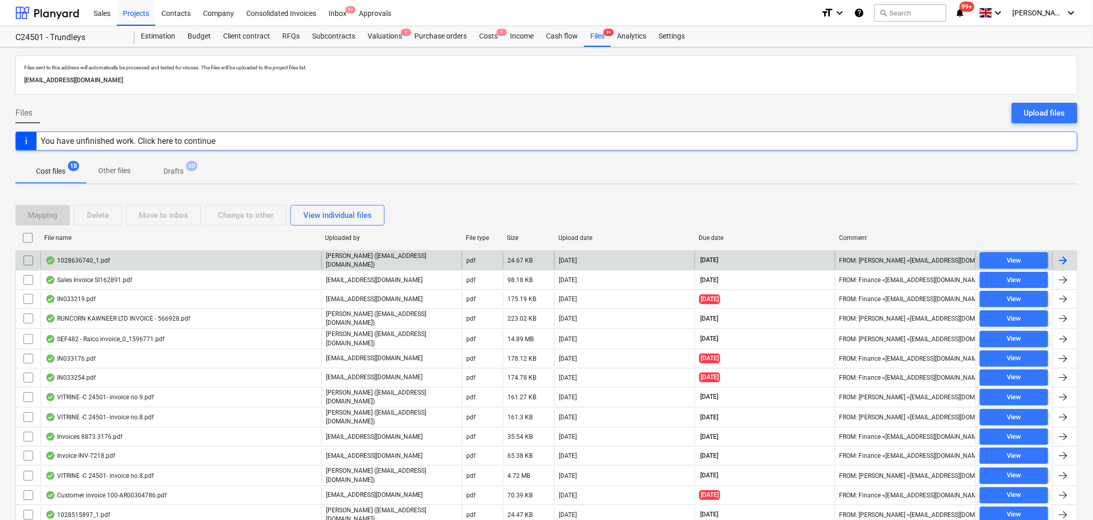
click at [109, 263] on div "1028636740_1.pdf" at bounding box center [181, 260] width 281 height 17
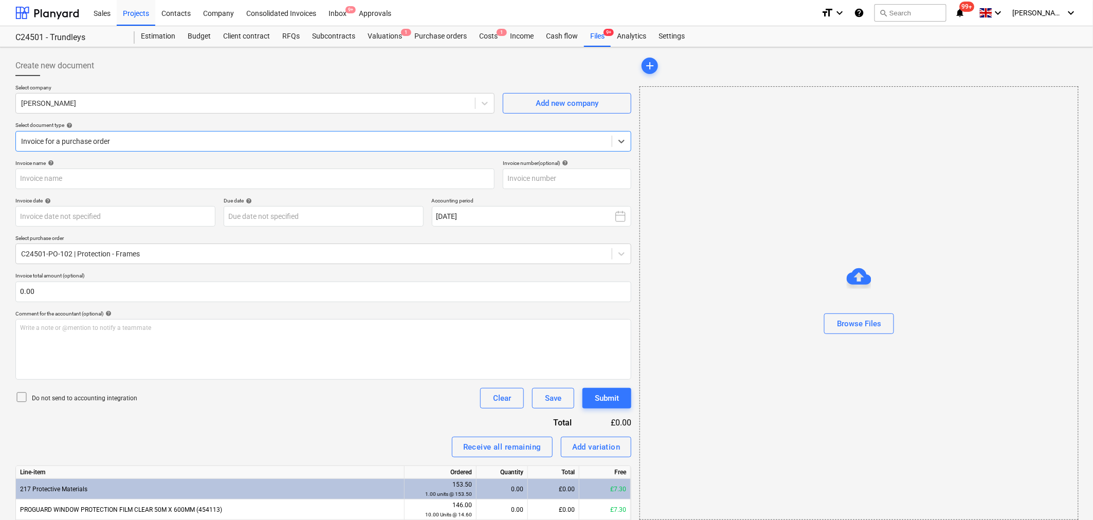
type input "1028636740"
type input "[DATE]"
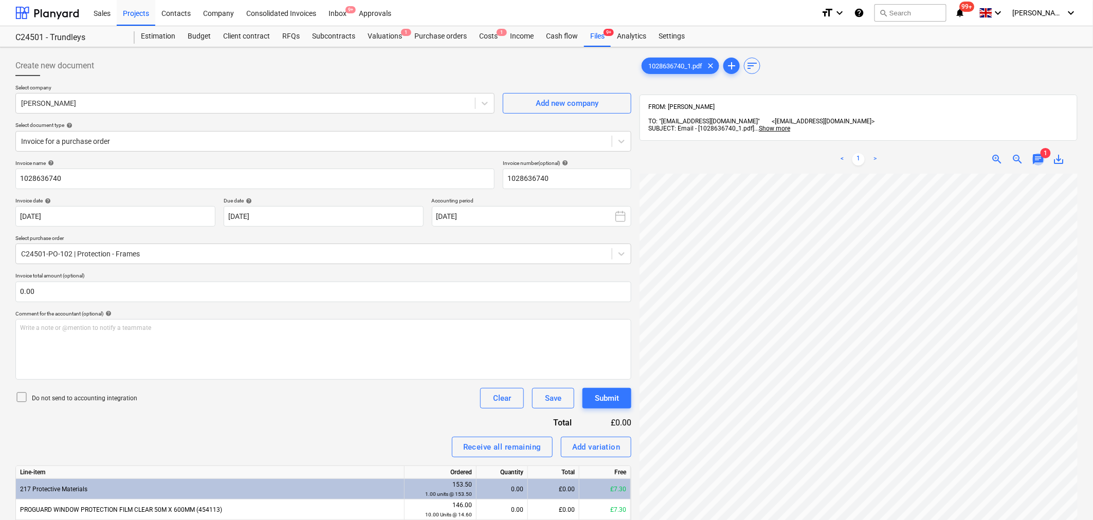
click at [1038, 153] on span "chat" at bounding box center [1038, 159] width 12 height 12
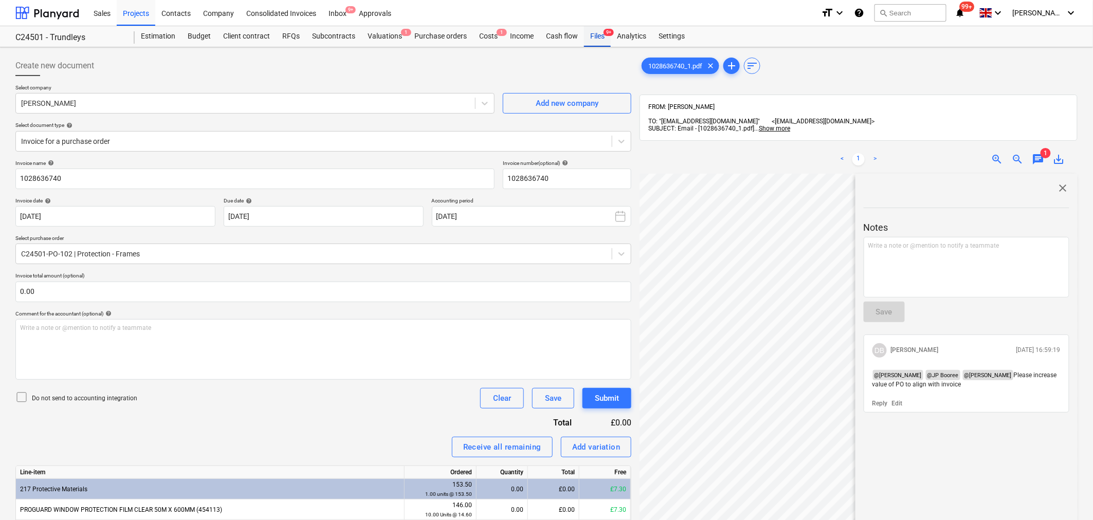
click at [604, 38] on div "Files 9+" at bounding box center [597, 36] width 27 height 21
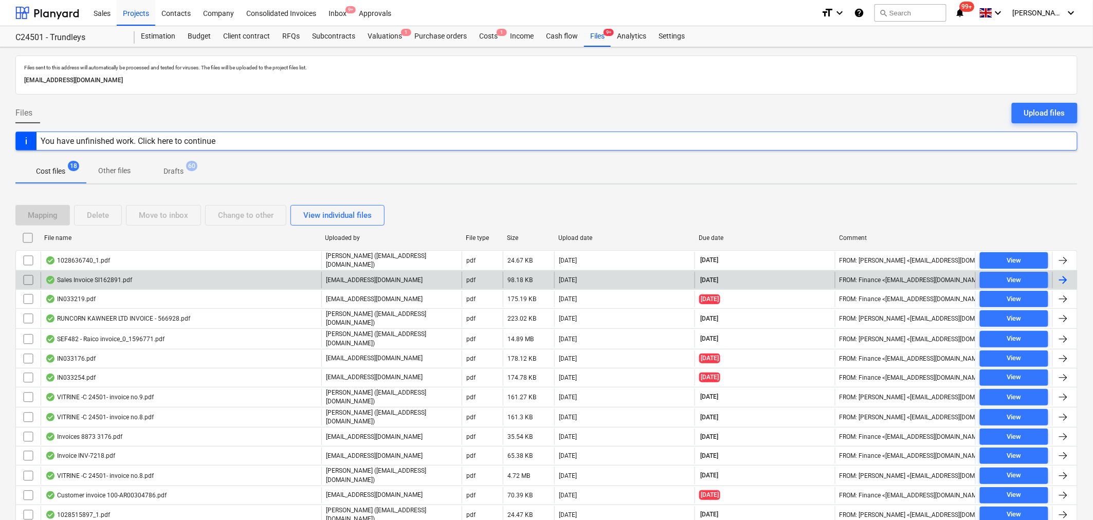
click at [132, 279] on div "Sales Invoice SI162891.pdf" at bounding box center [181, 280] width 281 height 16
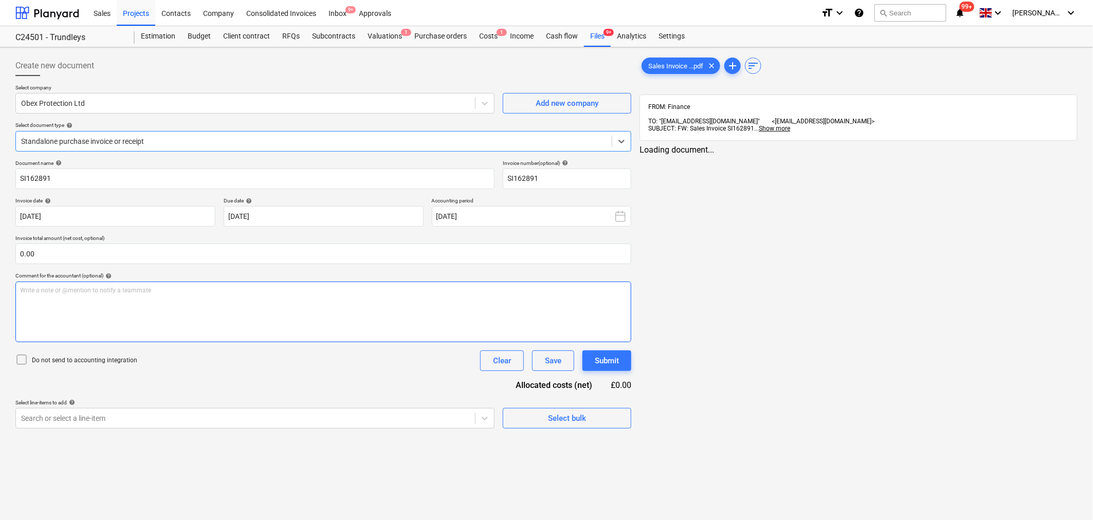
type input "SI162891"
type input "[DATE]"
click at [1034, 157] on span "chat" at bounding box center [1038, 159] width 12 height 12
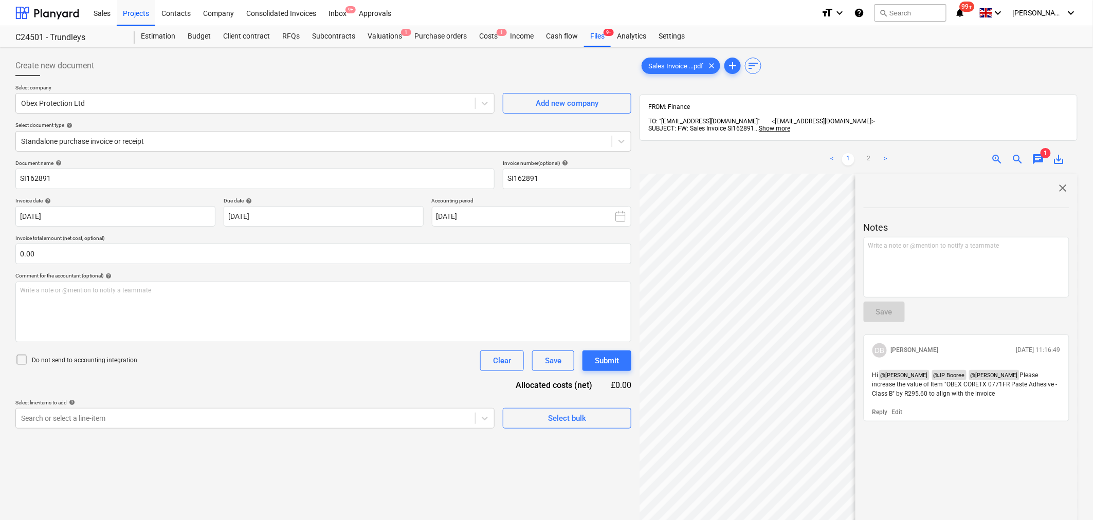
click at [1034, 157] on span "chat" at bounding box center [1038, 159] width 12 height 12
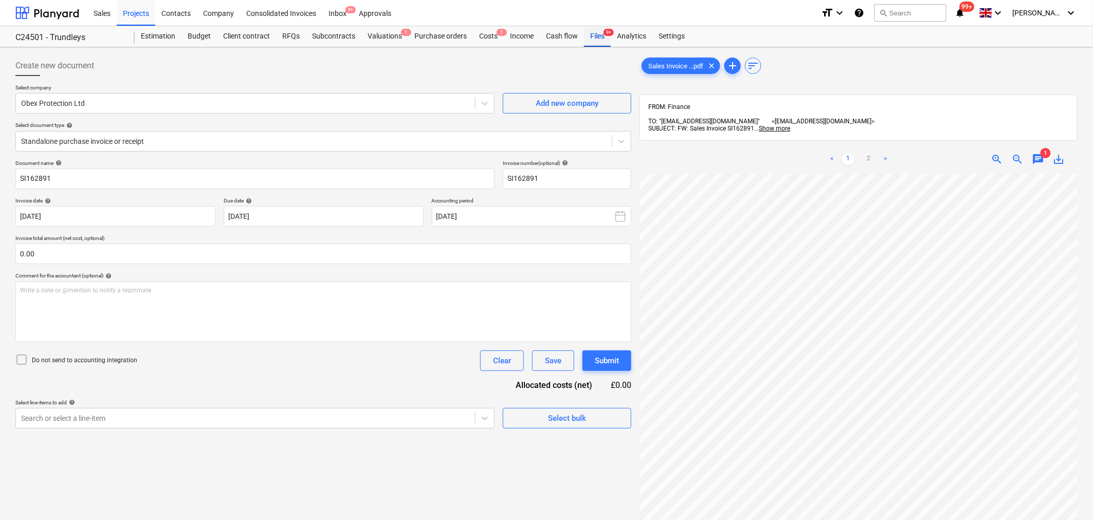
click at [587, 28] on div "Files 9+" at bounding box center [597, 36] width 27 height 21
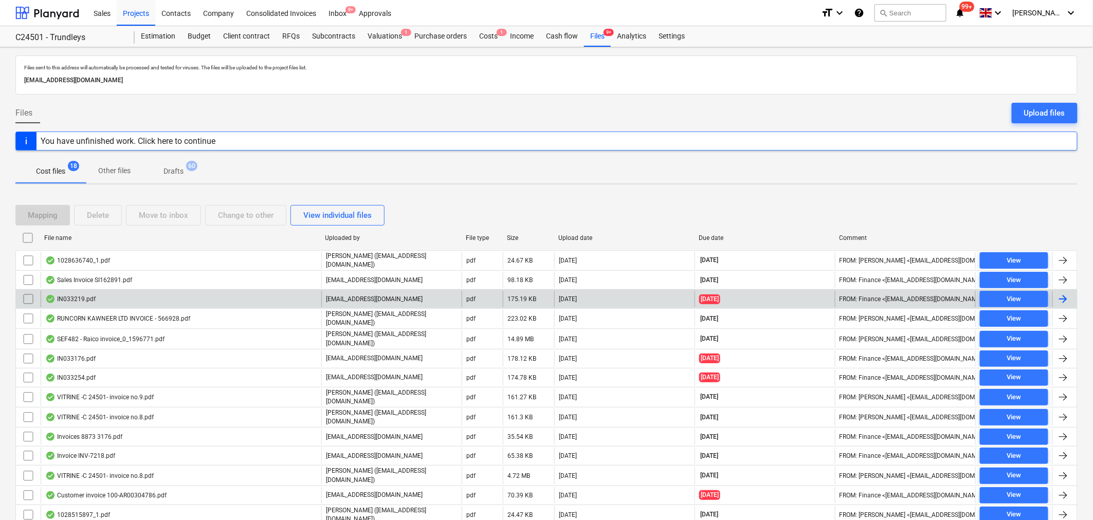
click at [94, 293] on div "IN033219.pdf" at bounding box center [181, 299] width 281 height 16
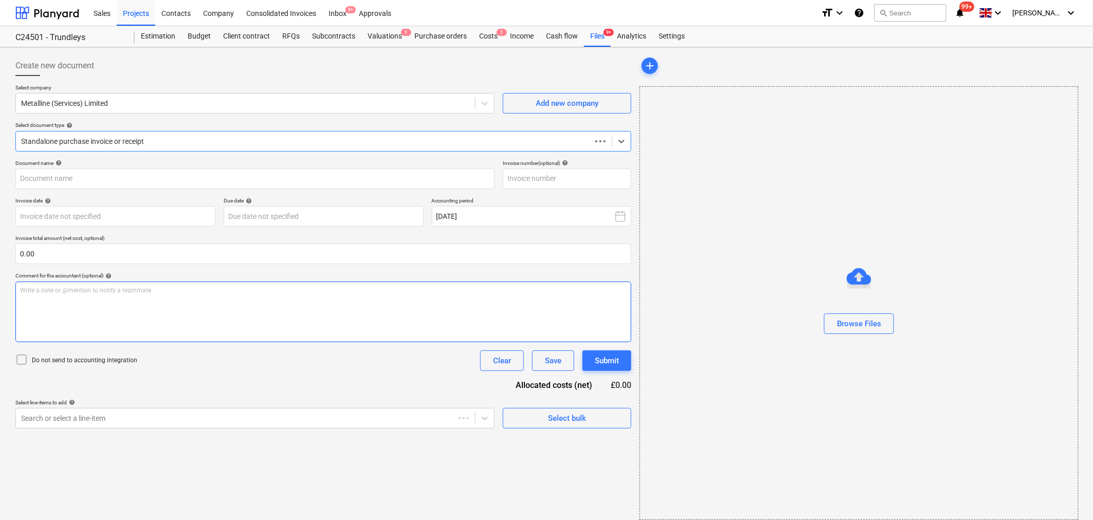
type input "IN033219"
type input "[DATE]"
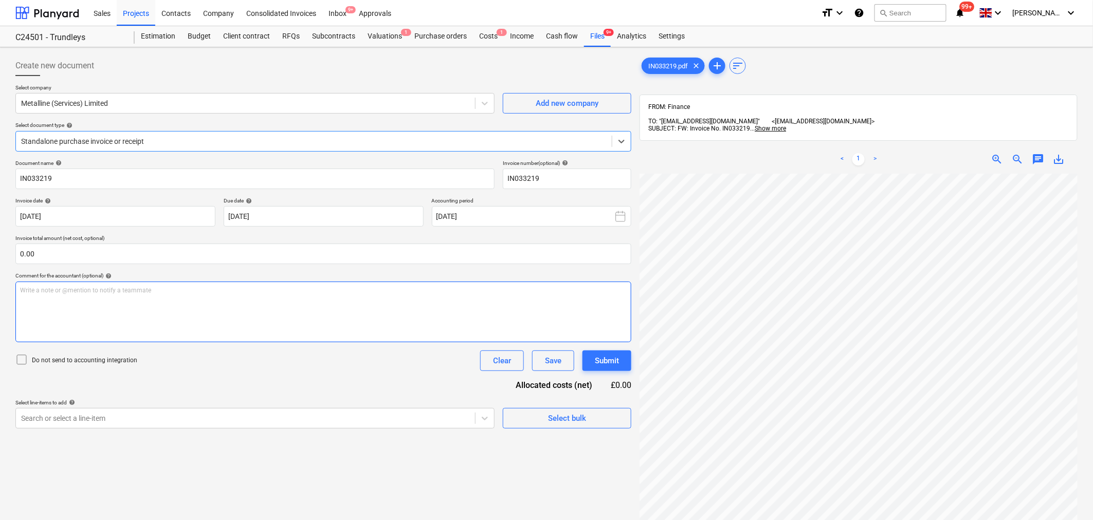
scroll to position [165, 0]
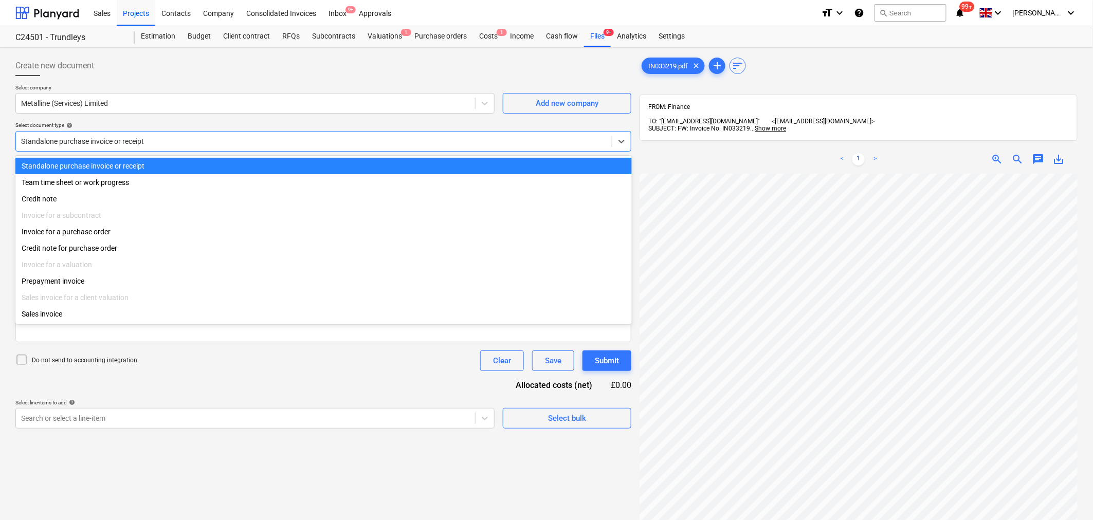
click at [238, 146] on div at bounding box center [313, 141] width 585 height 10
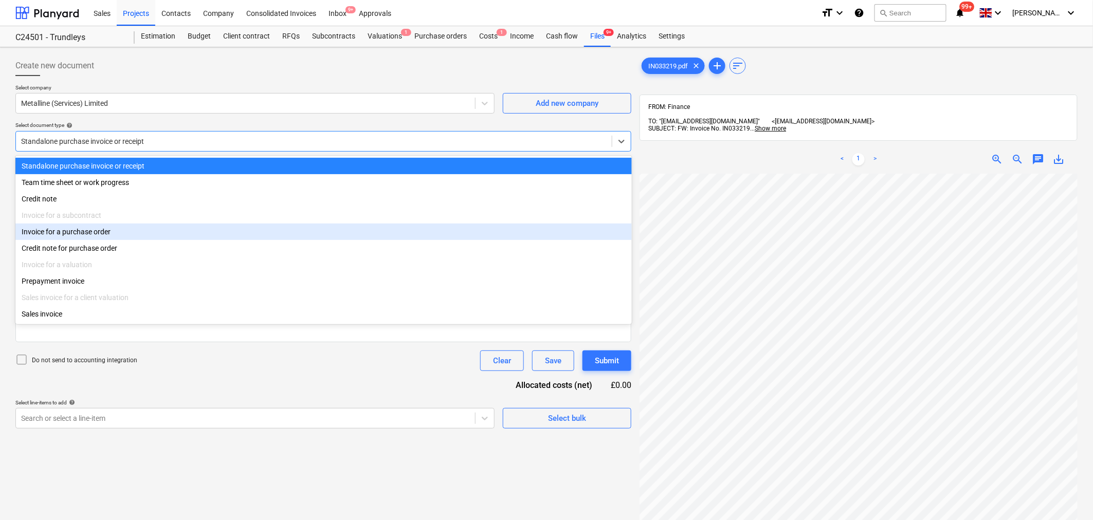
click at [88, 230] on div "Invoice for a purchase order" at bounding box center [323, 232] width 616 height 16
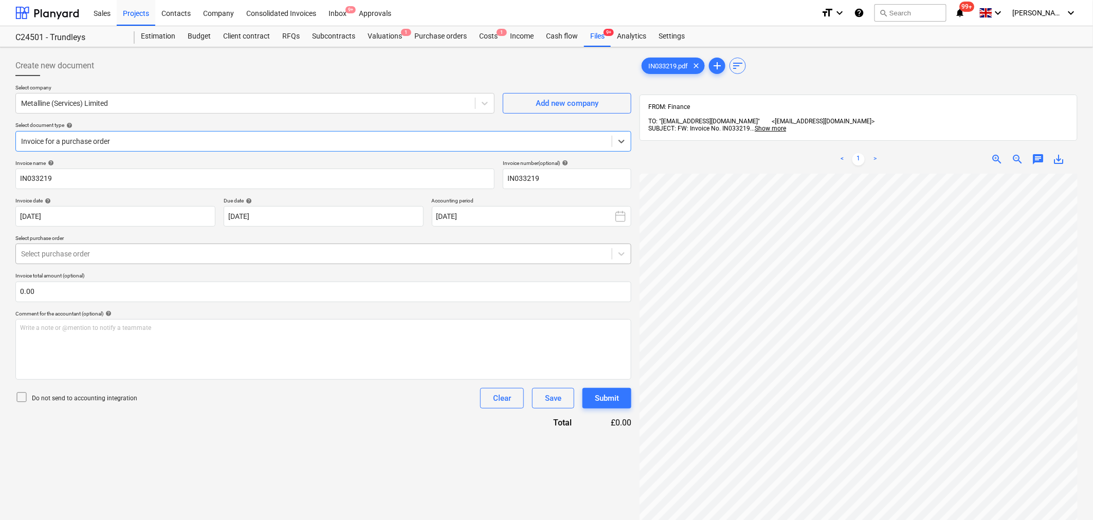
click at [196, 258] on div at bounding box center [313, 254] width 585 height 10
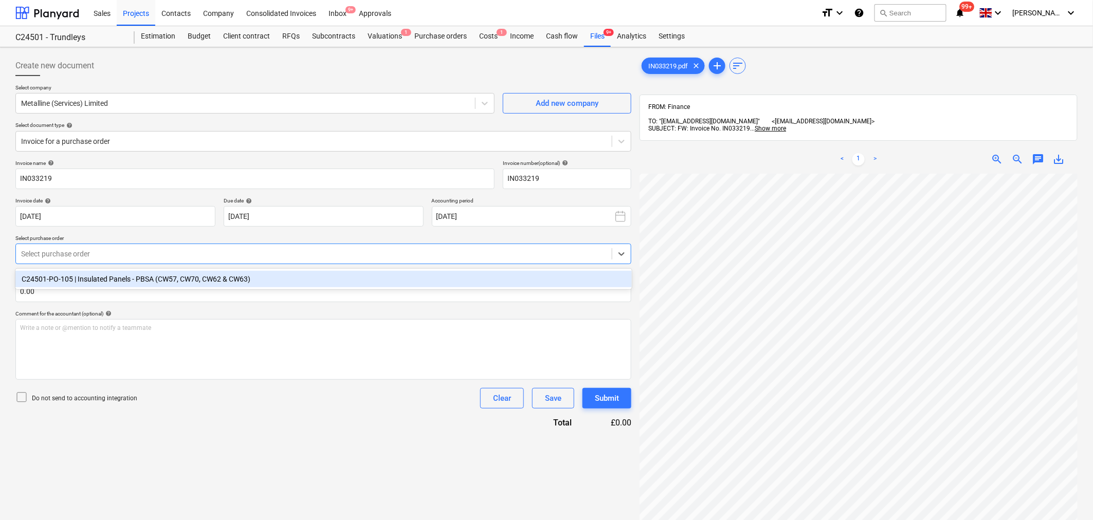
click at [183, 278] on div "C24501-PO-105 | Insulated Panels - PBSA (CW57, CW70, CW62 & CW63)" at bounding box center [323, 279] width 616 height 16
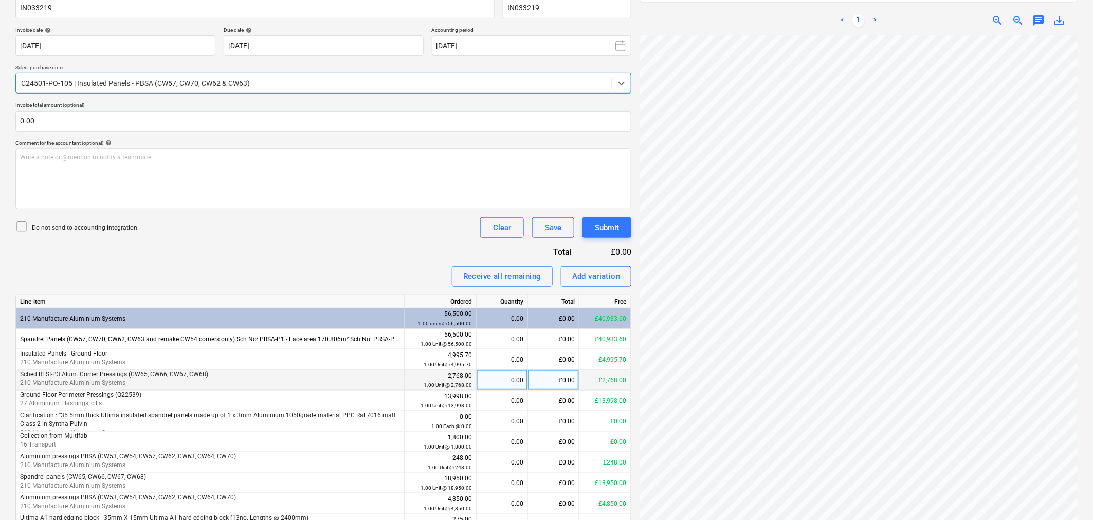
scroll to position [171, 0]
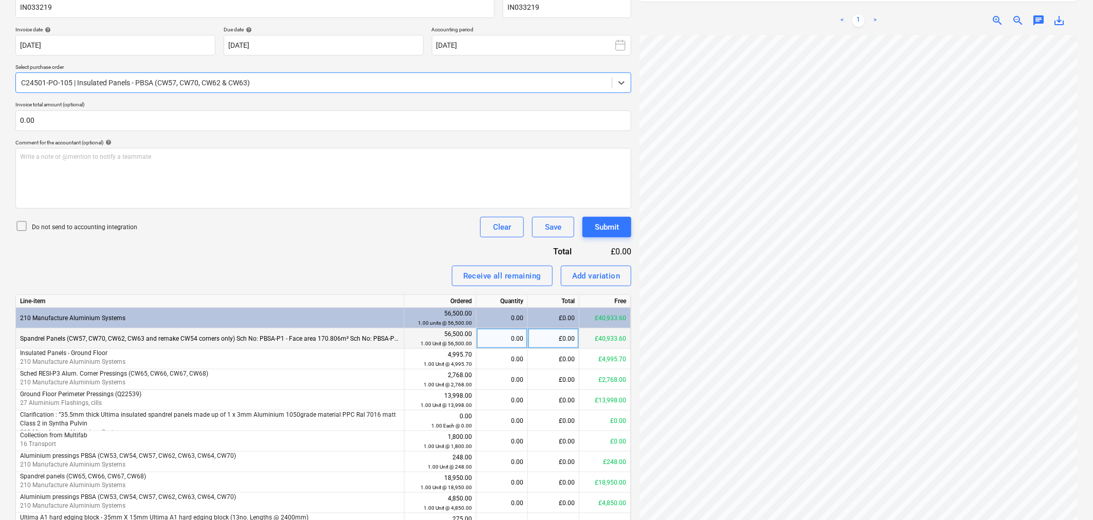
click at [568, 338] on div "£0.00" at bounding box center [553, 338] width 51 height 21
click at [562, 341] on div "£0.00" at bounding box center [553, 338] width 51 height 21
type input "5015.84"
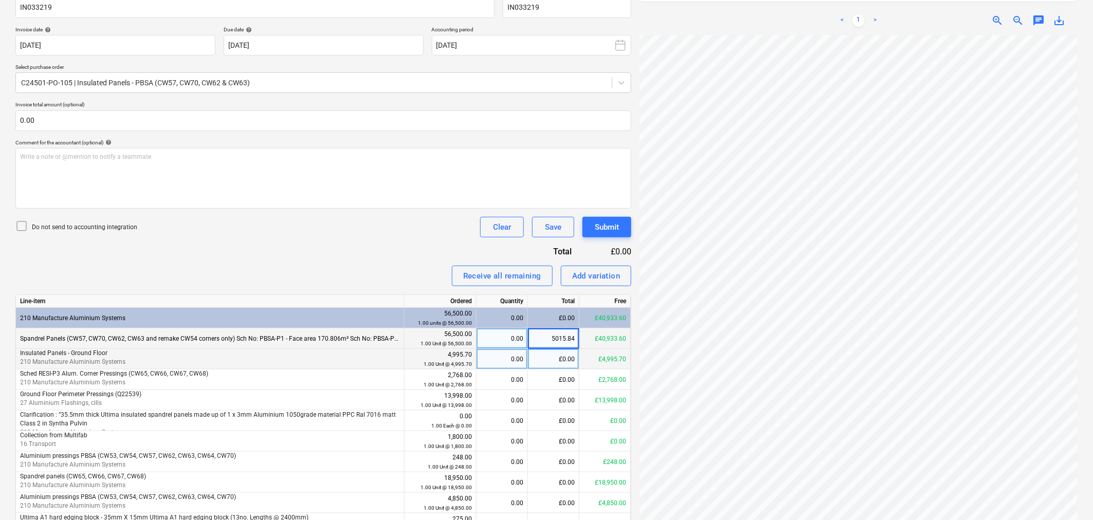
click at [561, 360] on div "£0.00" at bounding box center [553, 359] width 51 height 21
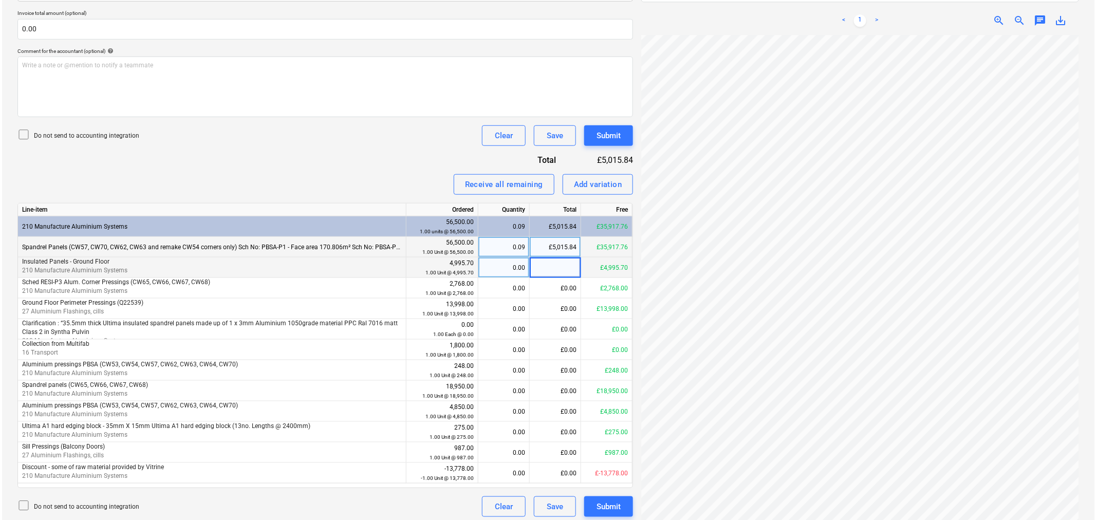
scroll to position [268, 0]
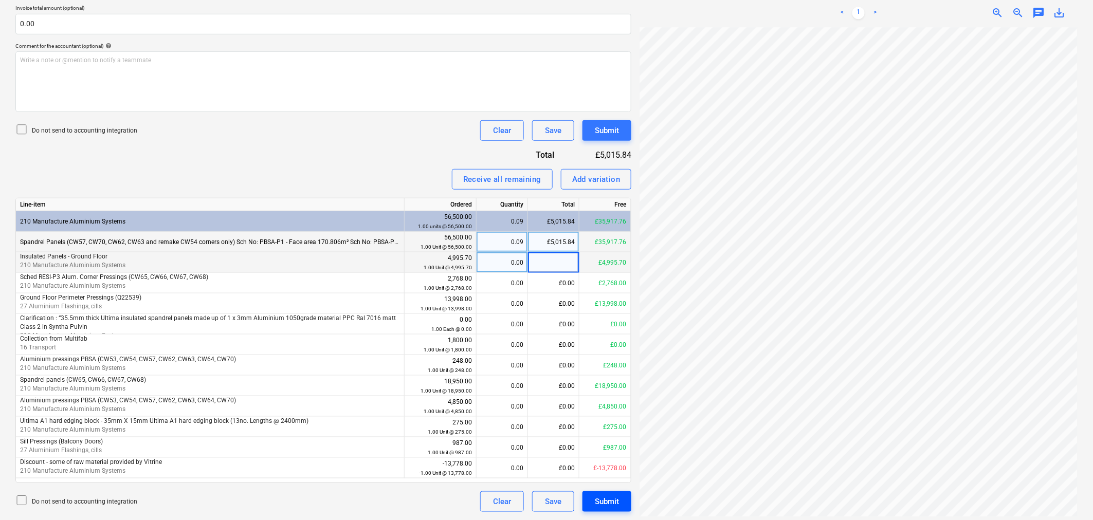
click at [619, 504] on div "Submit" at bounding box center [607, 501] width 24 height 13
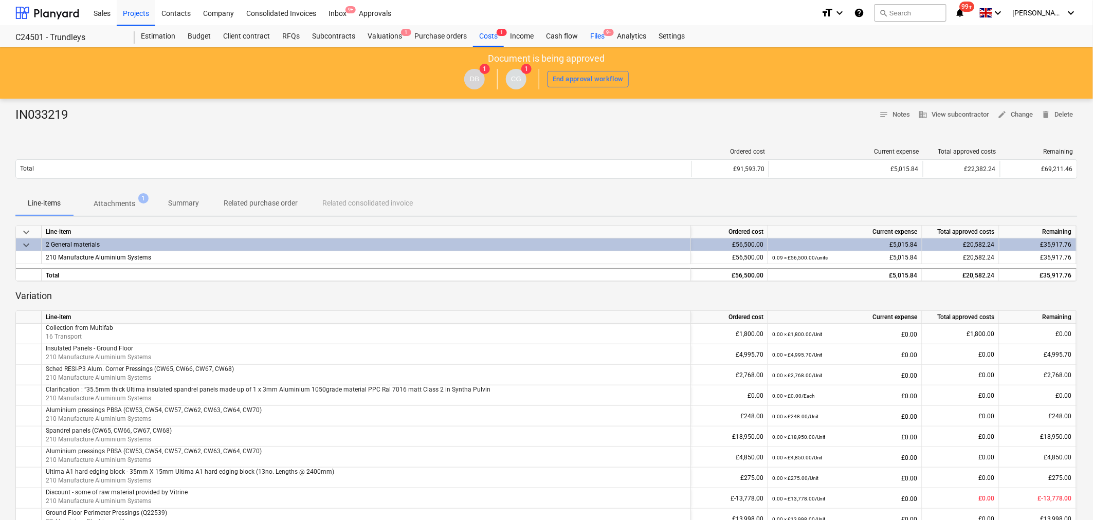
click at [607, 34] on span "9+" at bounding box center [608, 32] width 10 height 7
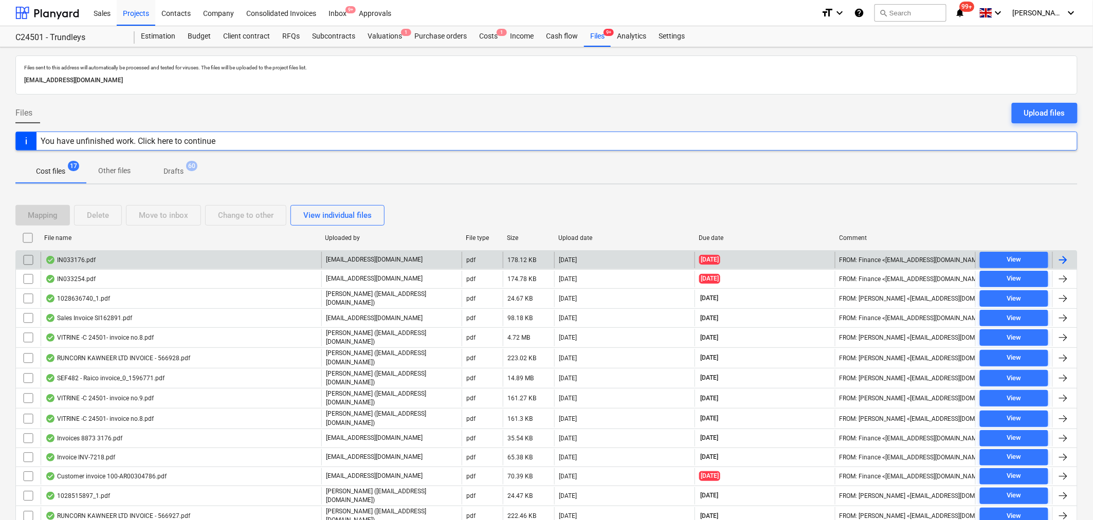
click at [159, 264] on div "IN033176.pdf" at bounding box center [181, 260] width 281 height 16
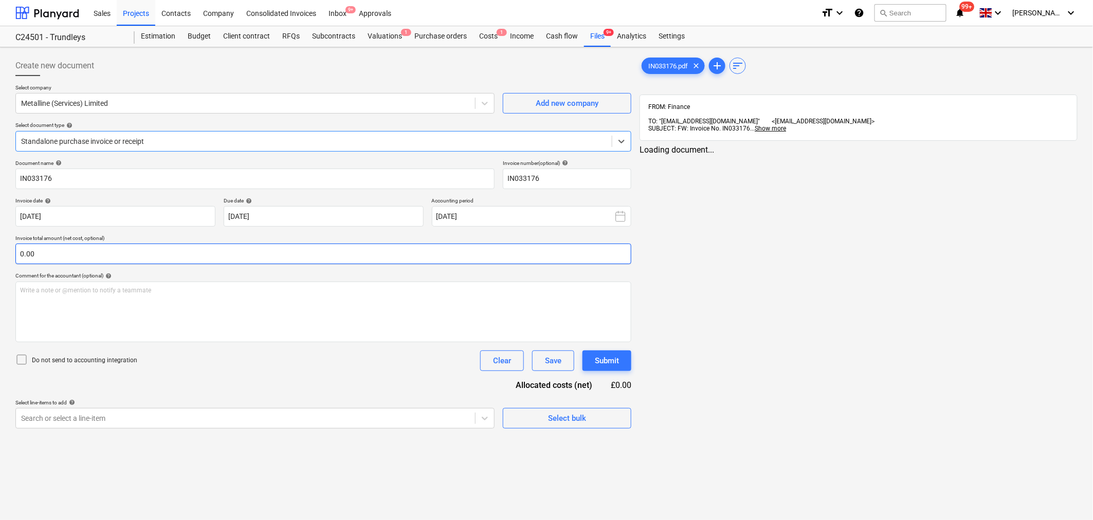
type input "IN033176"
type input "[DATE]"
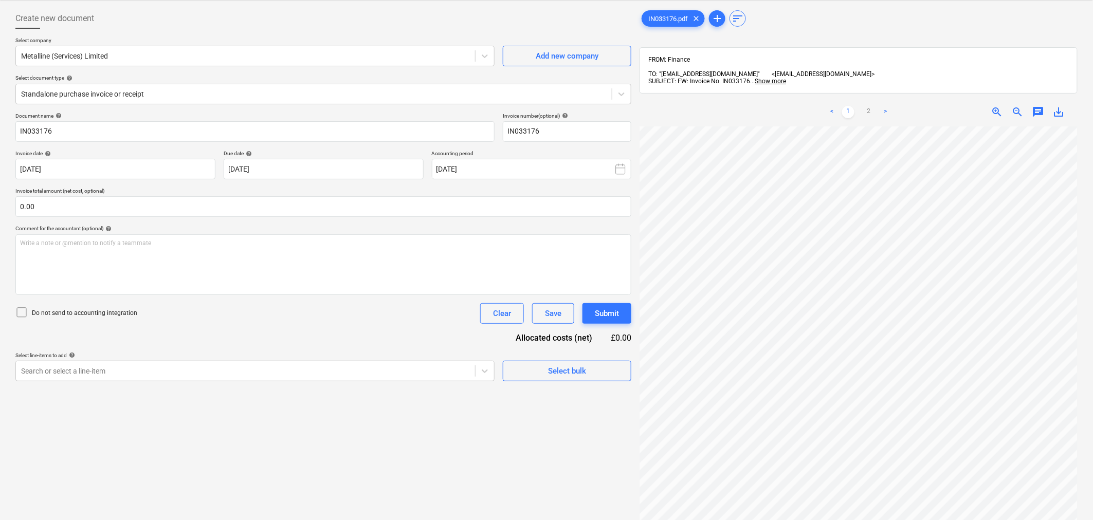
scroll to position [32, 0]
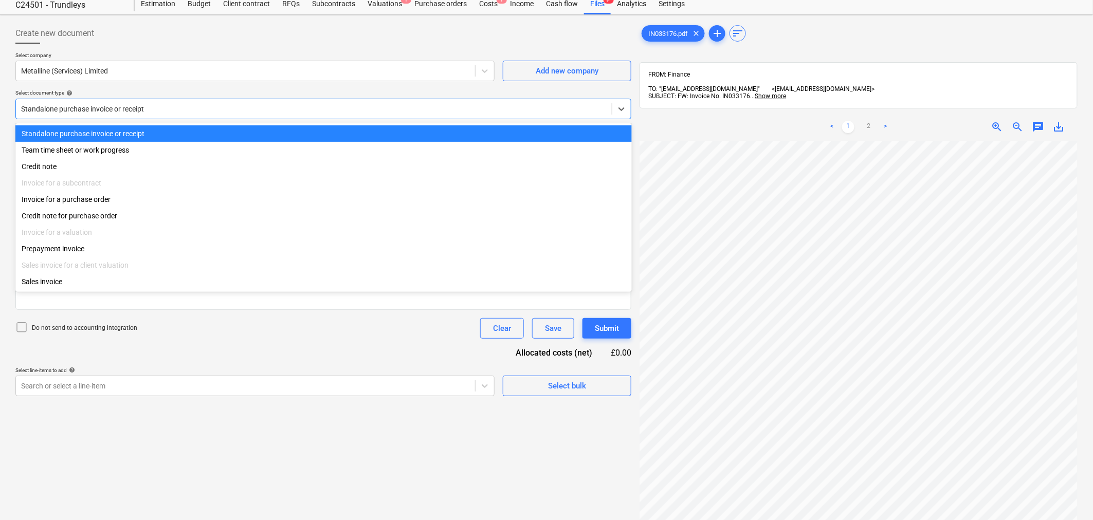
click at [170, 112] on div at bounding box center [313, 109] width 585 height 10
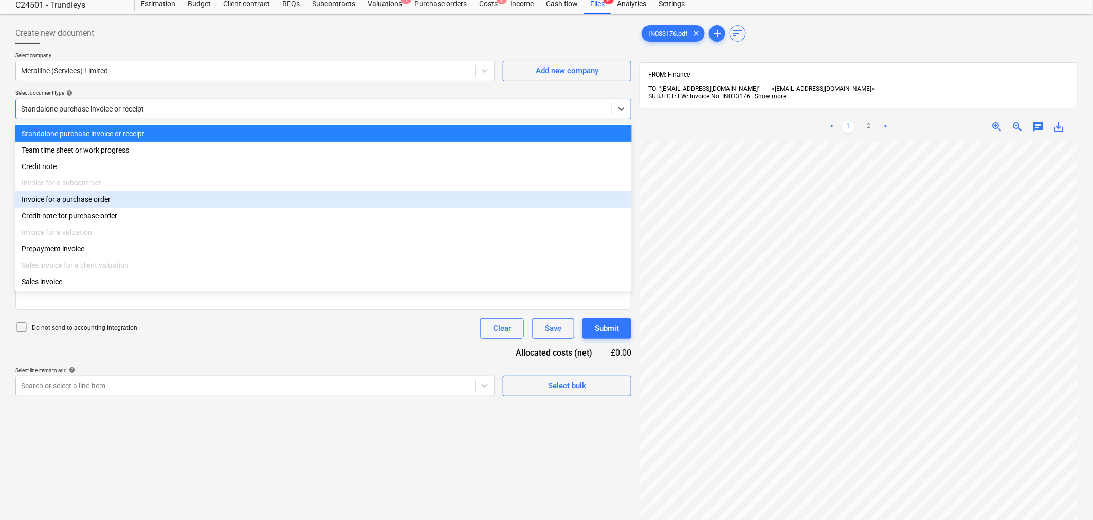
click at [124, 203] on div "Invoice for a purchase order" at bounding box center [323, 199] width 616 height 16
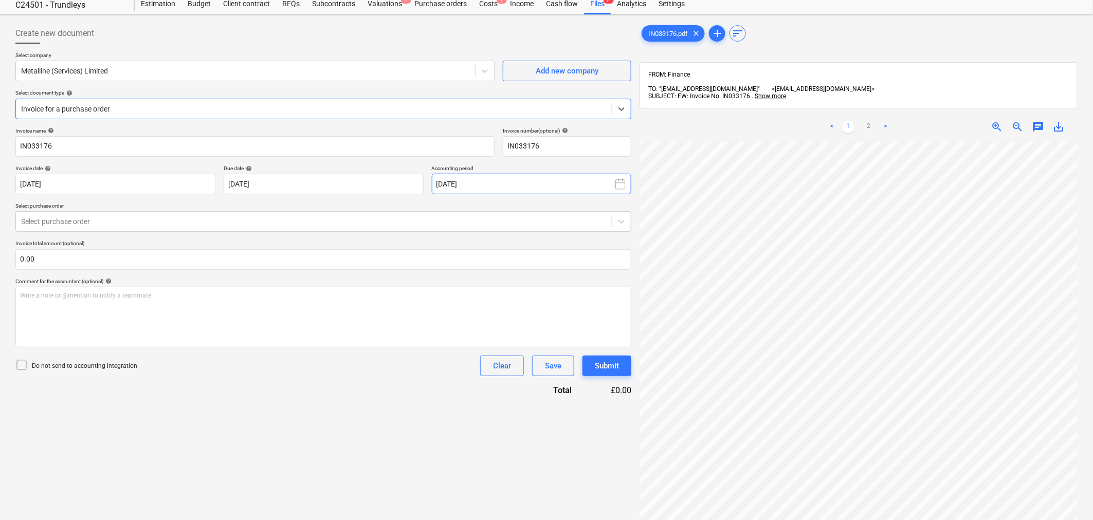
click at [617, 183] on icon at bounding box center [620, 184] width 12 height 12
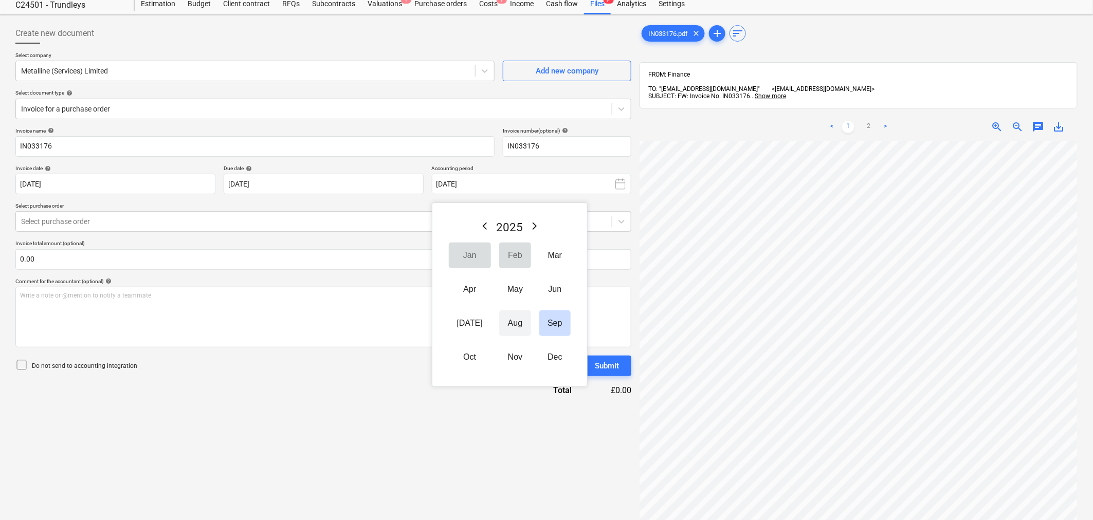
click at [509, 325] on button "Aug" at bounding box center [515, 323] width 32 height 26
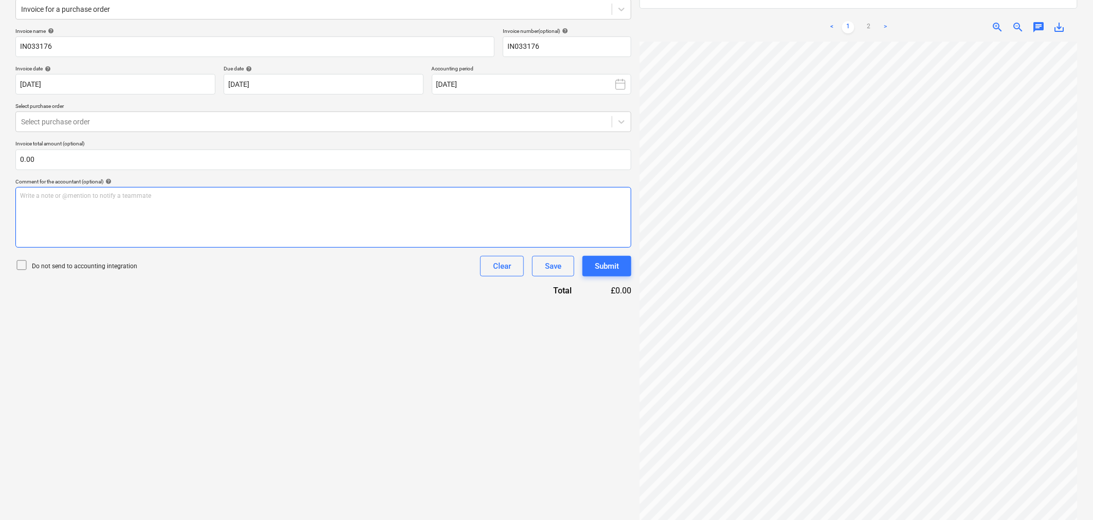
scroll to position [146, 0]
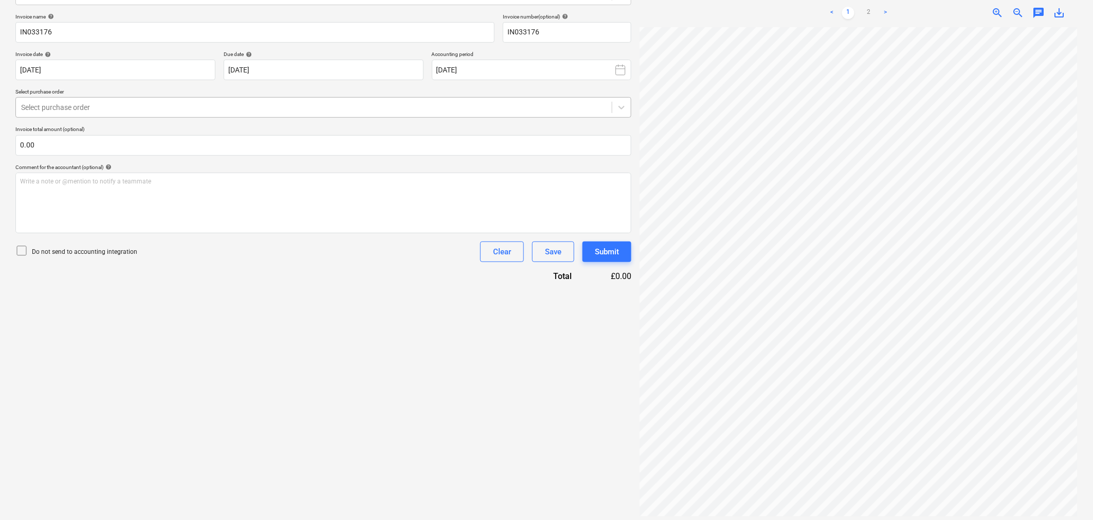
click at [499, 104] on div at bounding box center [313, 107] width 585 height 10
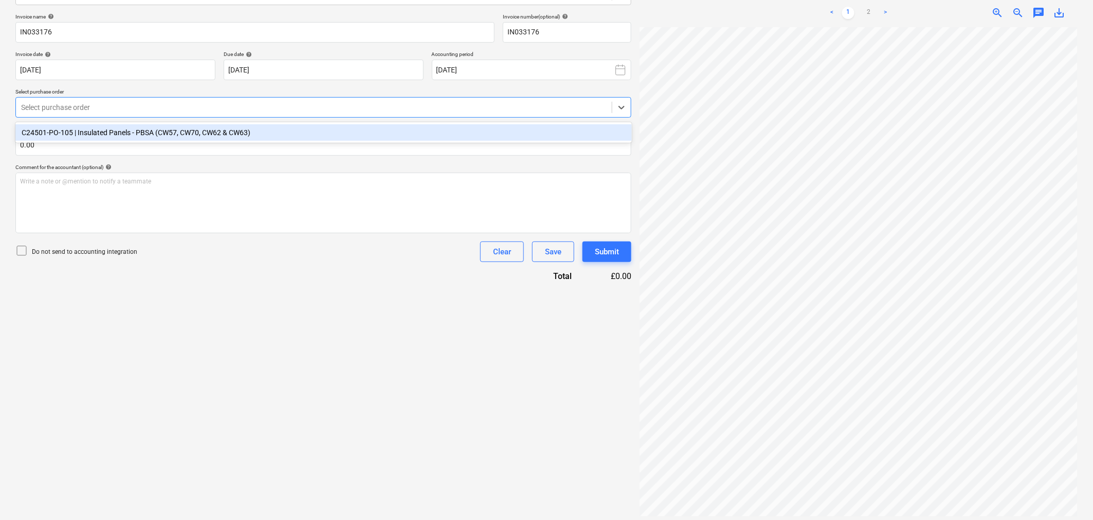
click at [291, 127] on div "C24501-PO-105 | Insulated Panels - PBSA (CW57, CW70, CW62 & CW63)" at bounding box center [323, 132] width 616 height 16
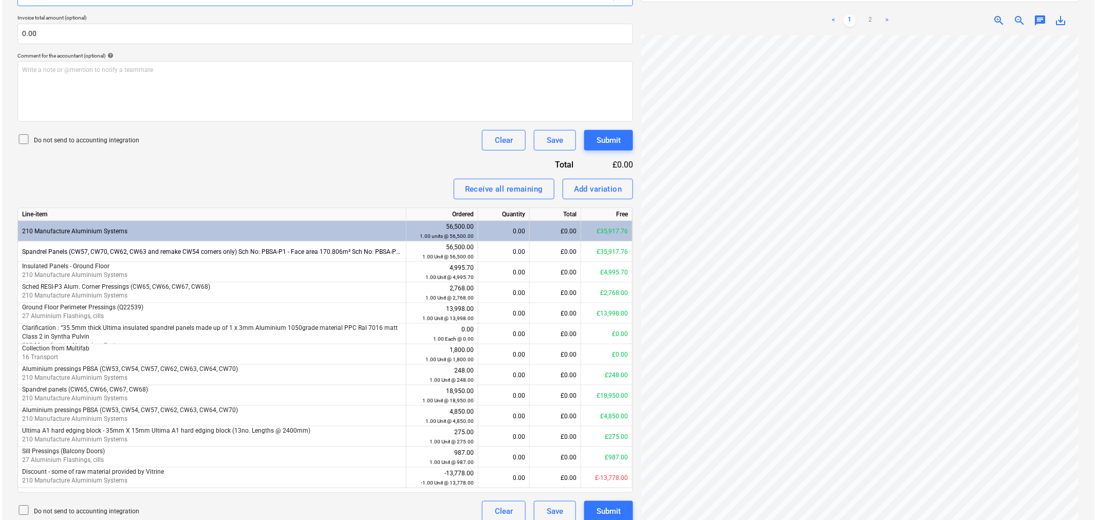
scroll to position [261, 0]
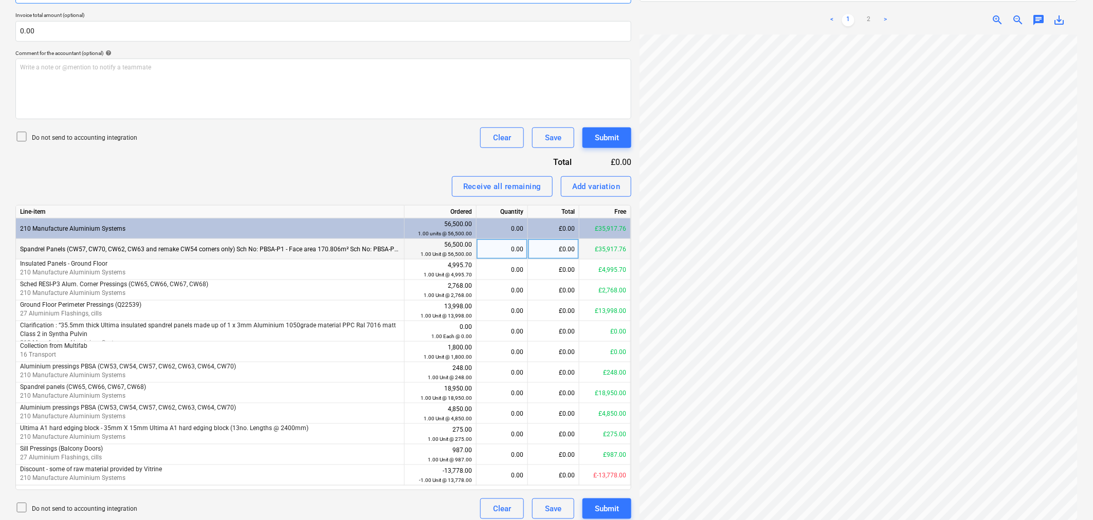
click at [552, 253] on div "£0.00" at bounding box center [553, 249] width 51 height 21
type input "22138.88"
click at [563, 268] on div "£0.00" at bounding box center [553, 270] width 51 height 21
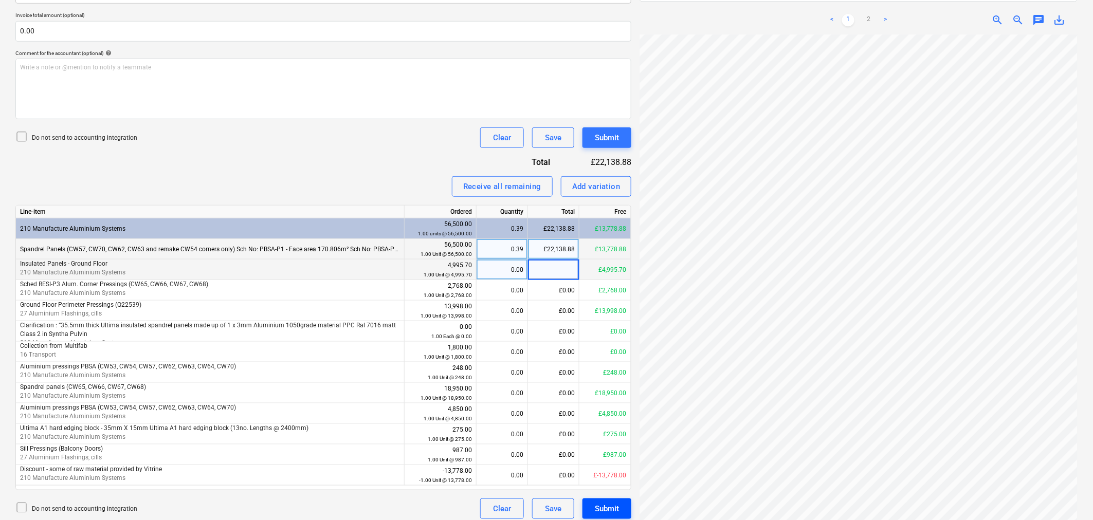
click at [619, 514] on button "Submit" at bounding box center [606, 509] width 49 height 21
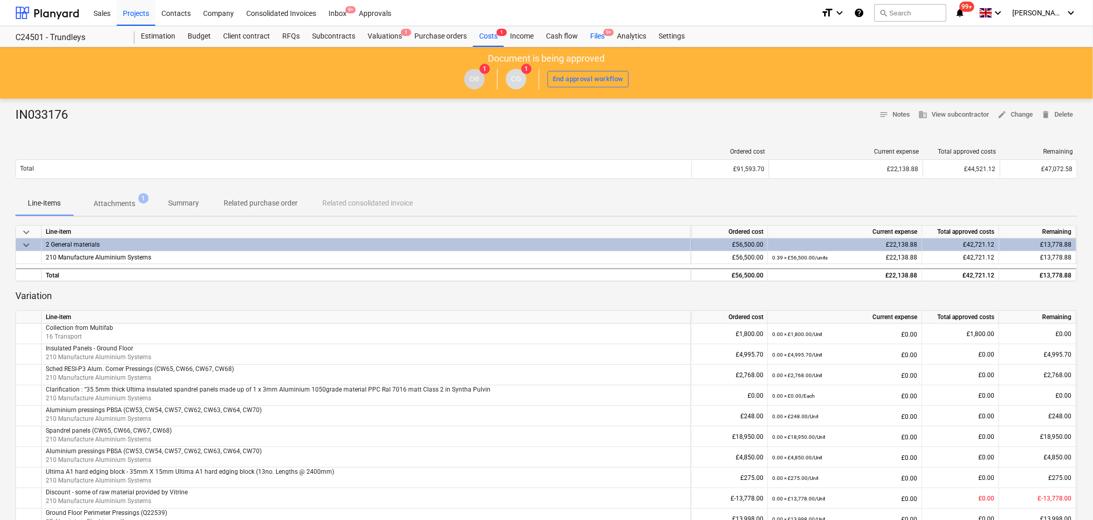
click at [606, 38] on div "Files 9+" at bounding box center [597, 36] width 27 height 21
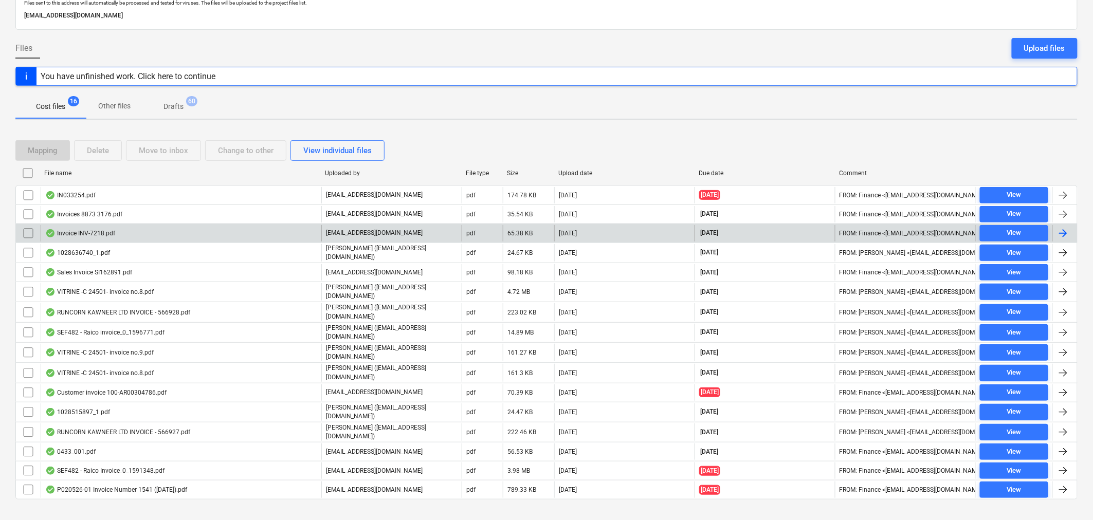
scroll to position [73, 0]
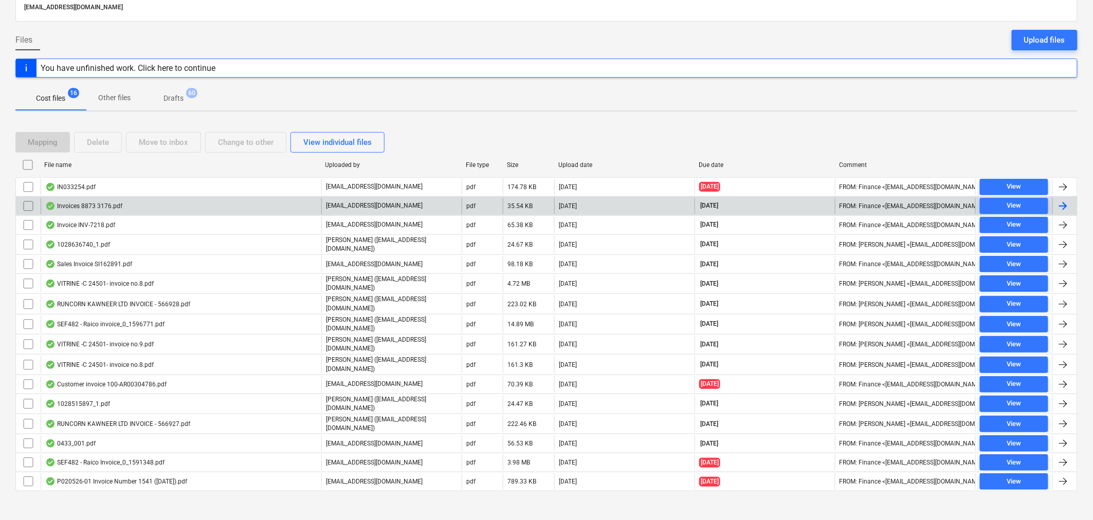
click at [291, 212] on div "Invoices 8873 3176.pdf" at bounding box center [181, 206] width 281 height 16
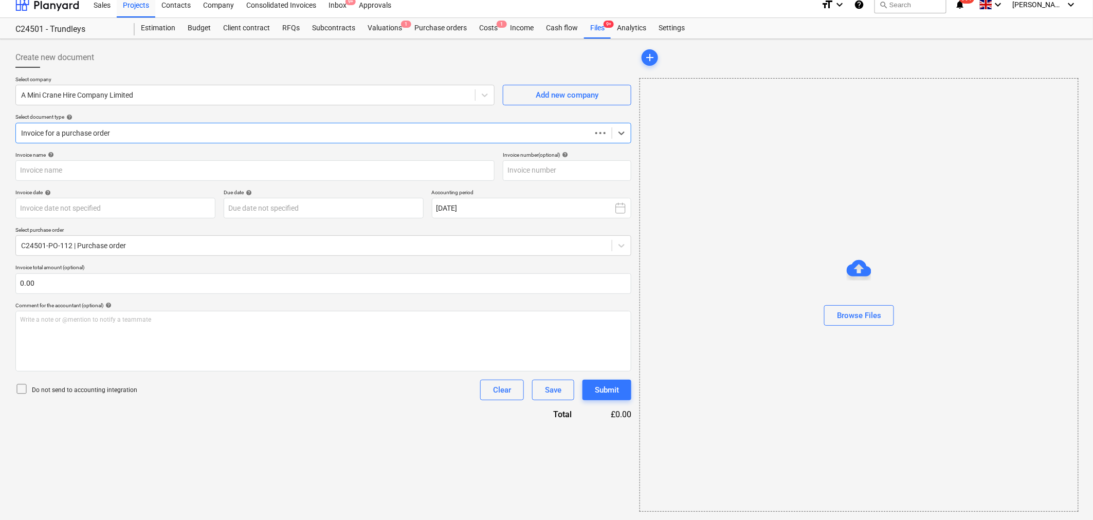
scroll to position [8, 0]
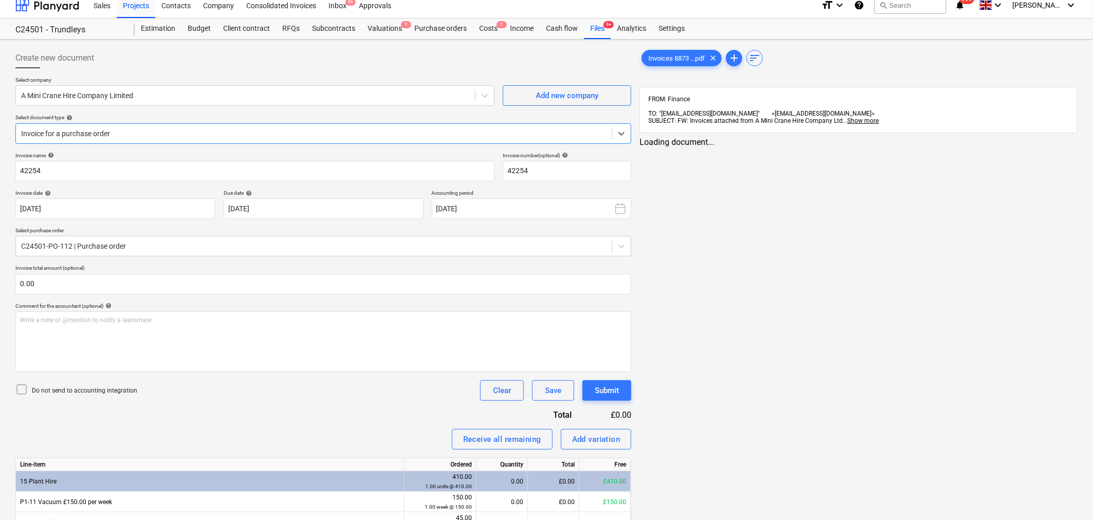
type input "42254"
type input "[DATE]"
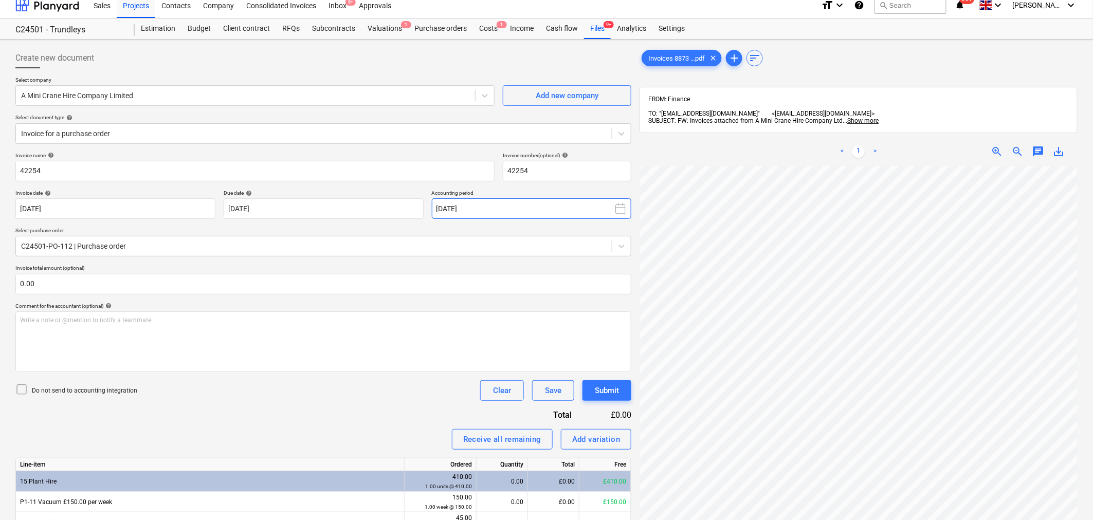
click at [625, 208] on rect at bounding box center [620, 209] width 9 height 9
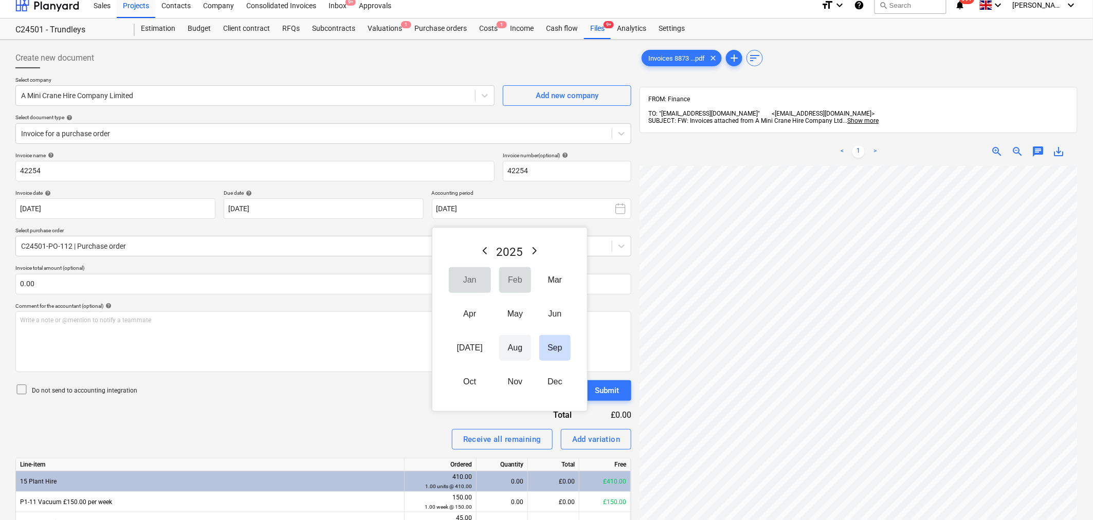
click at [504, 346] on button "Aug" at bounding box center [515, 348] width 32 height 26
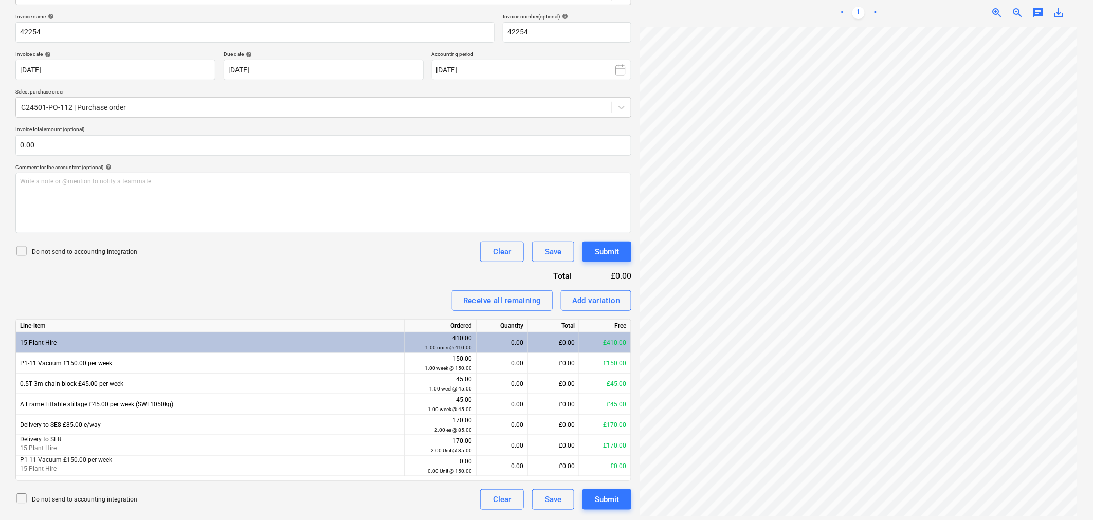
scroll to position [126, 39]
click at [568, 362] on div "£0.00" at bounding box center [553, 363] width 51 height 21
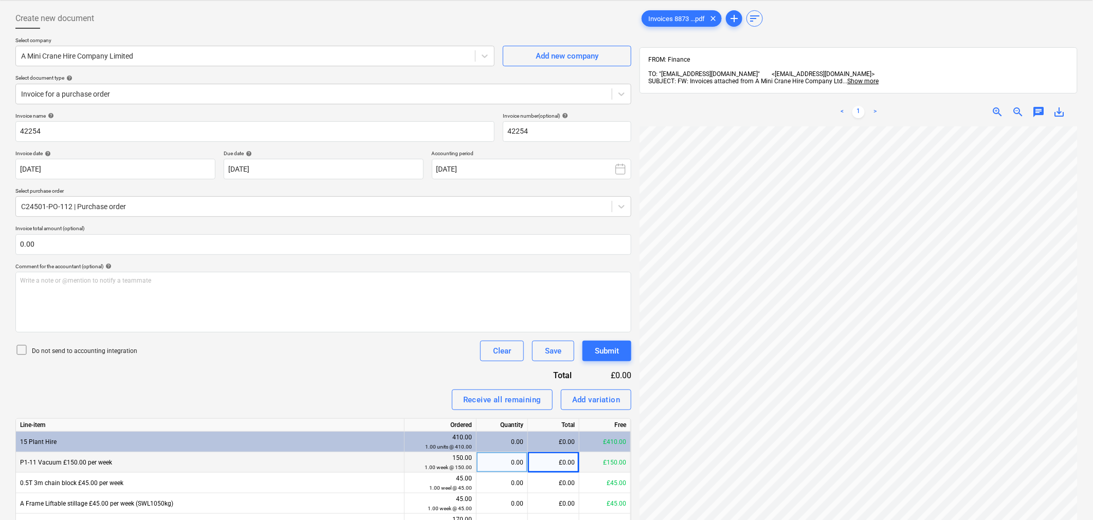
scroll to position [32, 0]
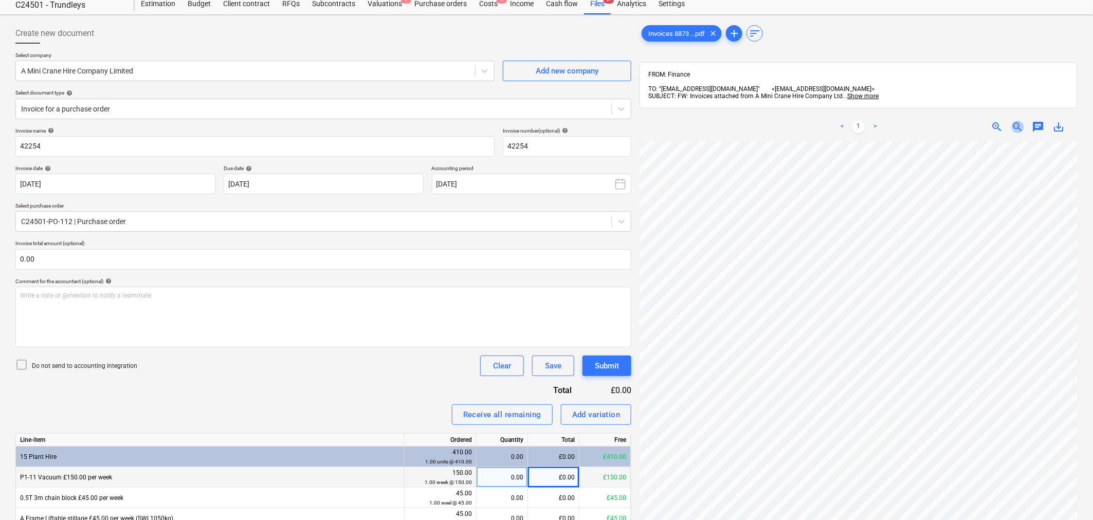
click at [1018, 121] on span "zoom_out" at bounding box center [1017, 127] width 12 height 12
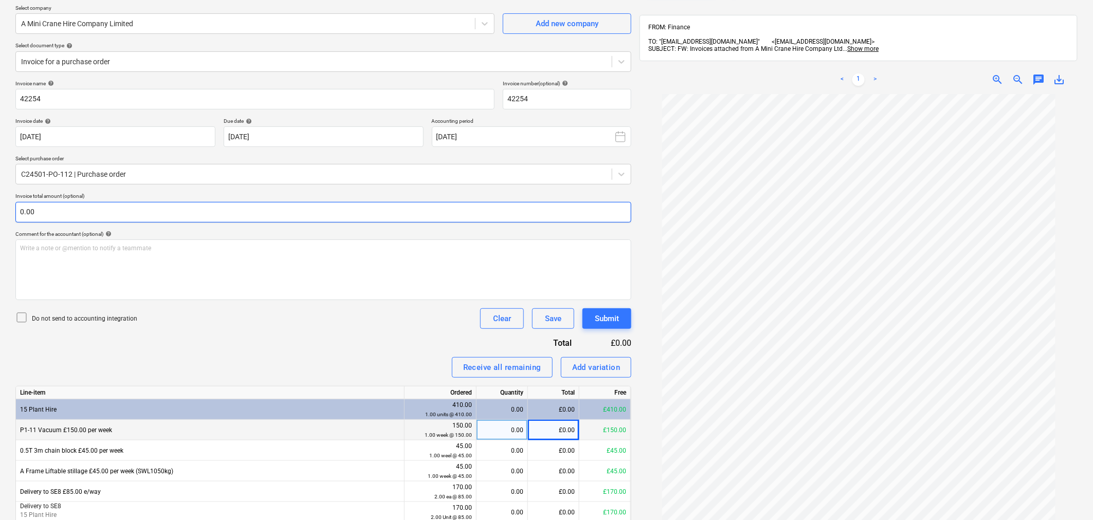
scroll to position [146, 0]
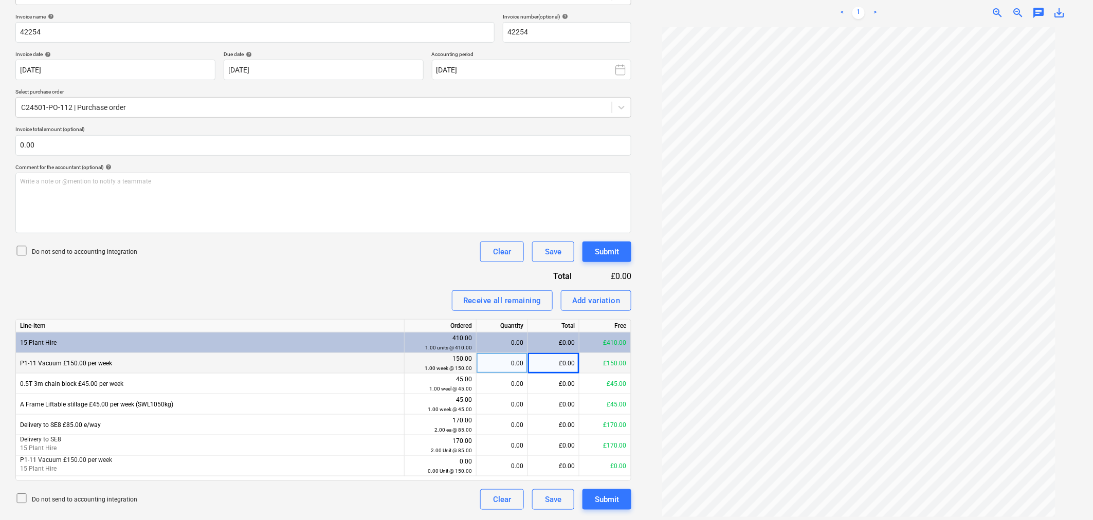
click at [559, 366] on div "£0.00" at bounding box center [553, 363] width 51 height 21
type input "150"
click at [556, 382] on div "£0.00" at bounding box center [553, 384] width 51 height 21
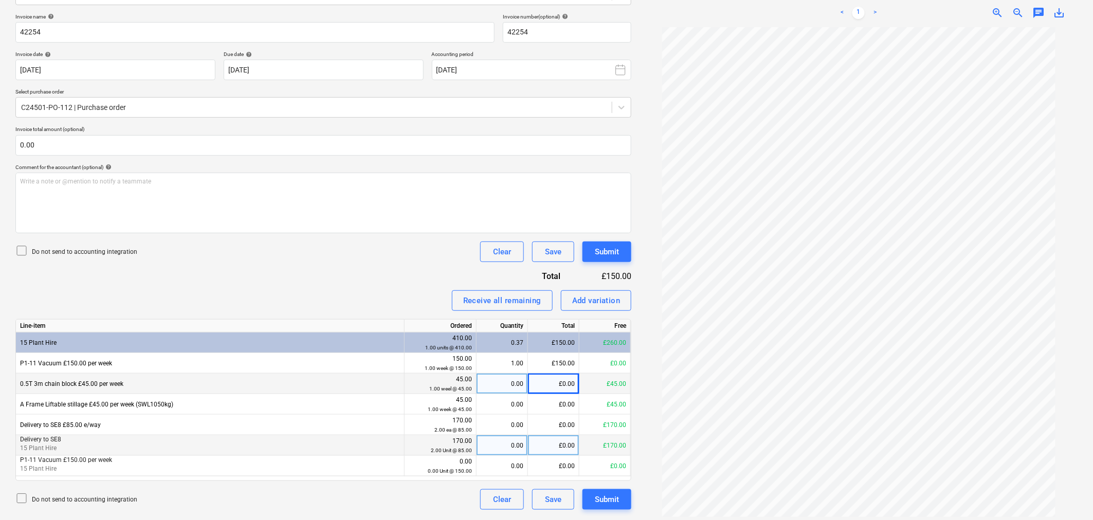
click at [554, 445] on div "£0.00" at bounding box center [553, 445] width 51 height 21
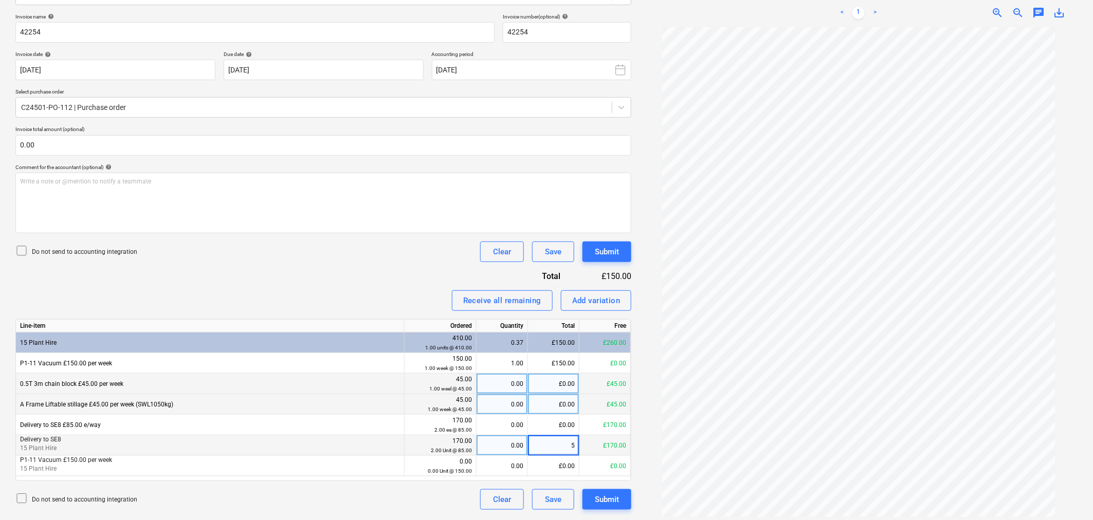
type input "55"
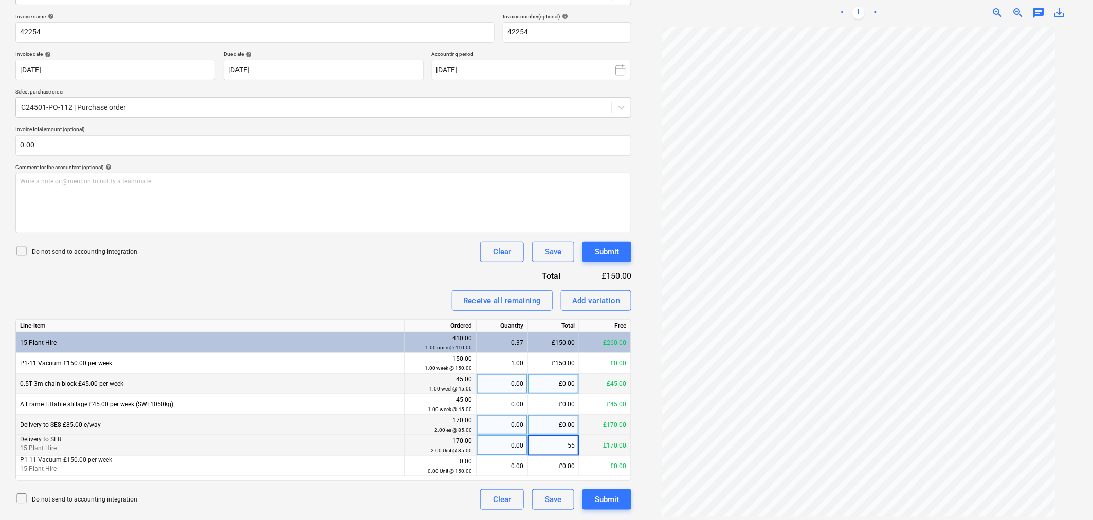
click at [559, 420] on div "£0.00" at bounding box center [553, 425] width 51 height 21
click at [622, 501] on button "Submit" at bounding box center [606, 499] width 49 height 21
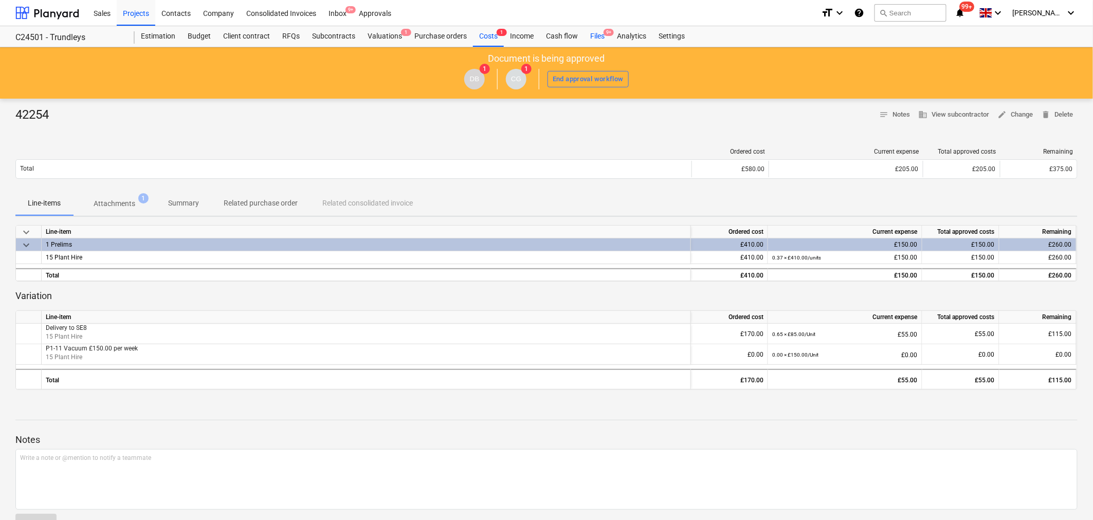
click at [598, 34] on div "Files 9+" at bounding box center [597, 36] width 27 height 21
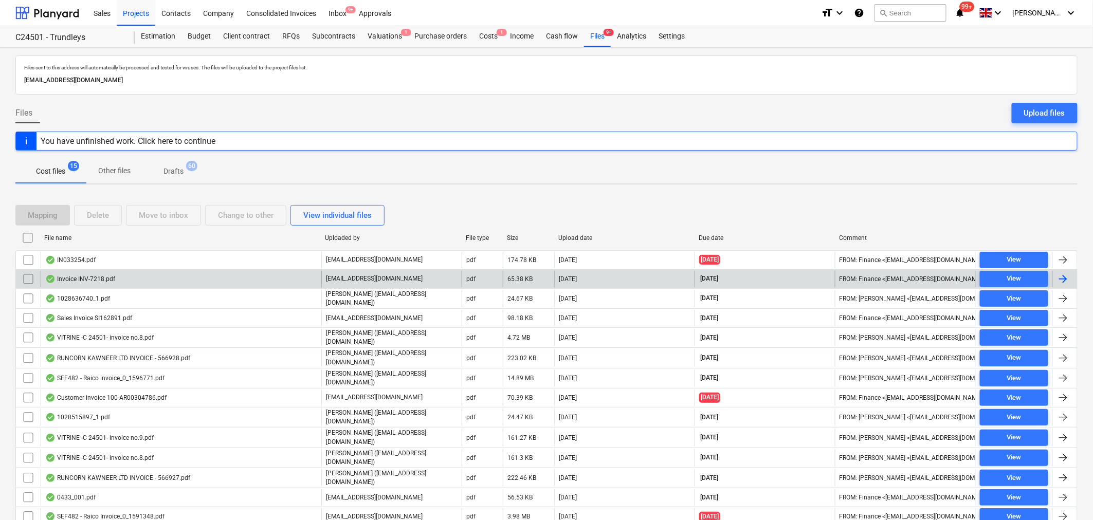
click at [151, 284] on div "Invoice INV-7218.pdf" at bounding box center [181, 279] width 281 height 16
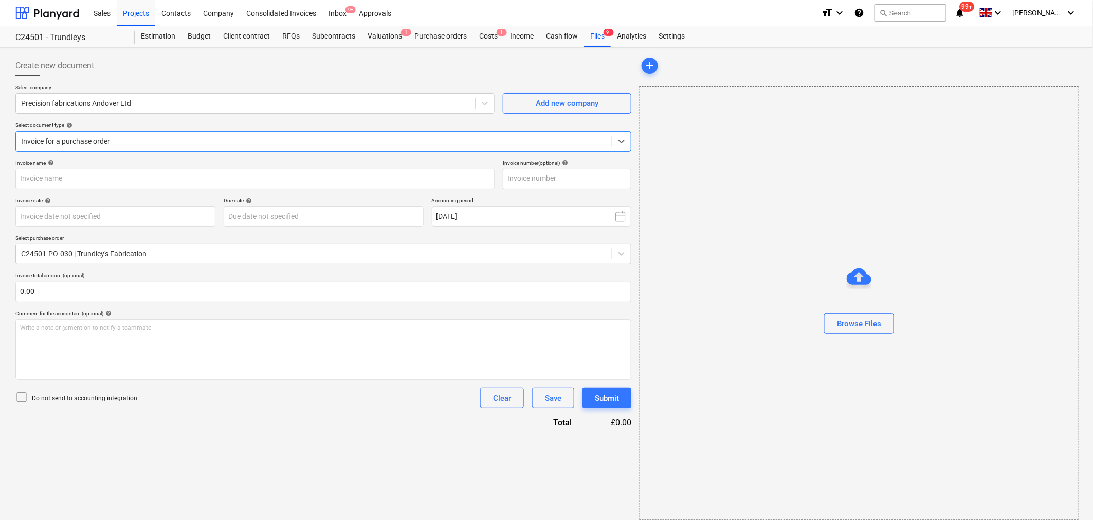
type input "INV-7218"
type input "[DATE]"
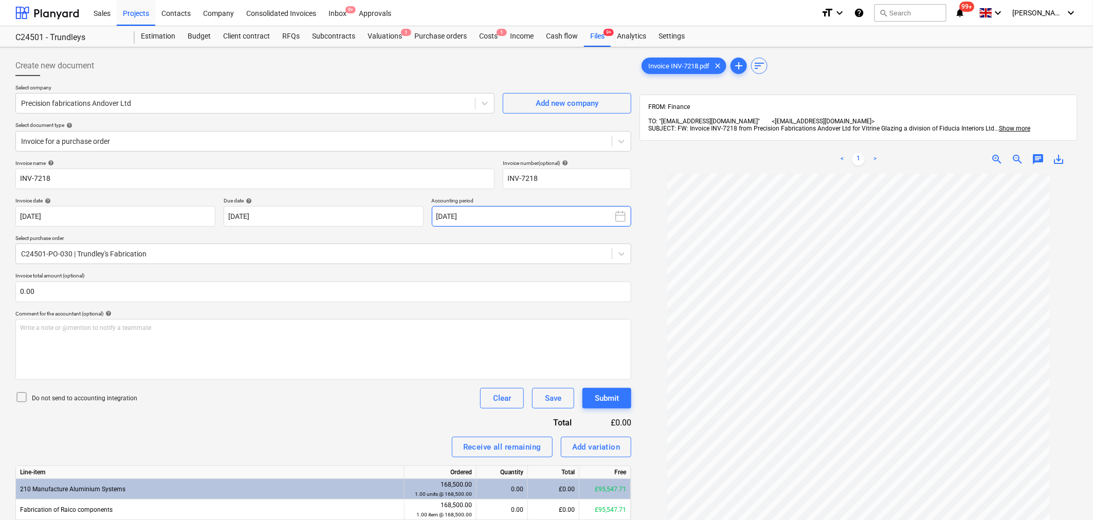
click at [623, 217] on icon at bounding box center [620, 216] width 12 height 12
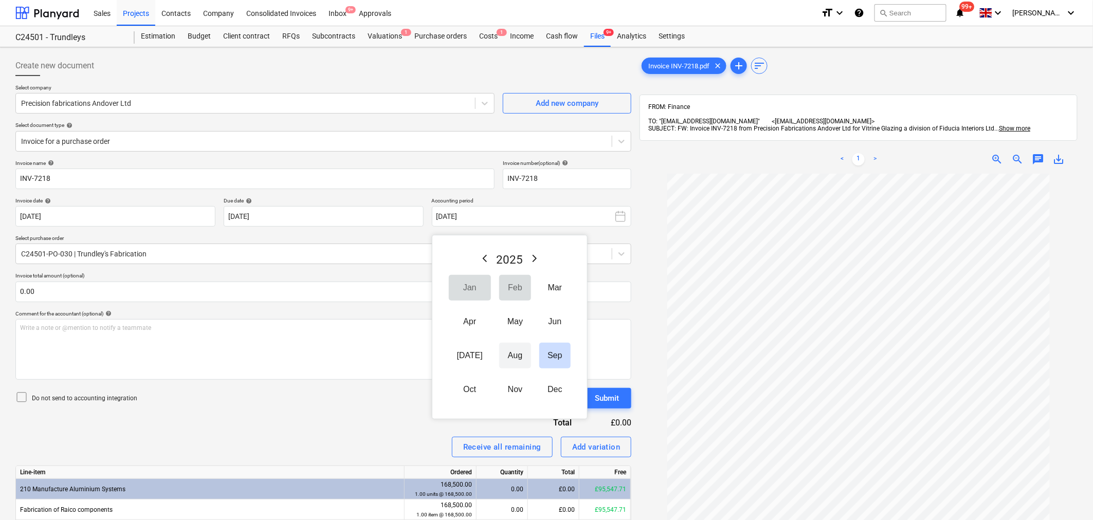
click at [513, 356] on button "Aug" at bounding box center [515, 356] width 32 height 26
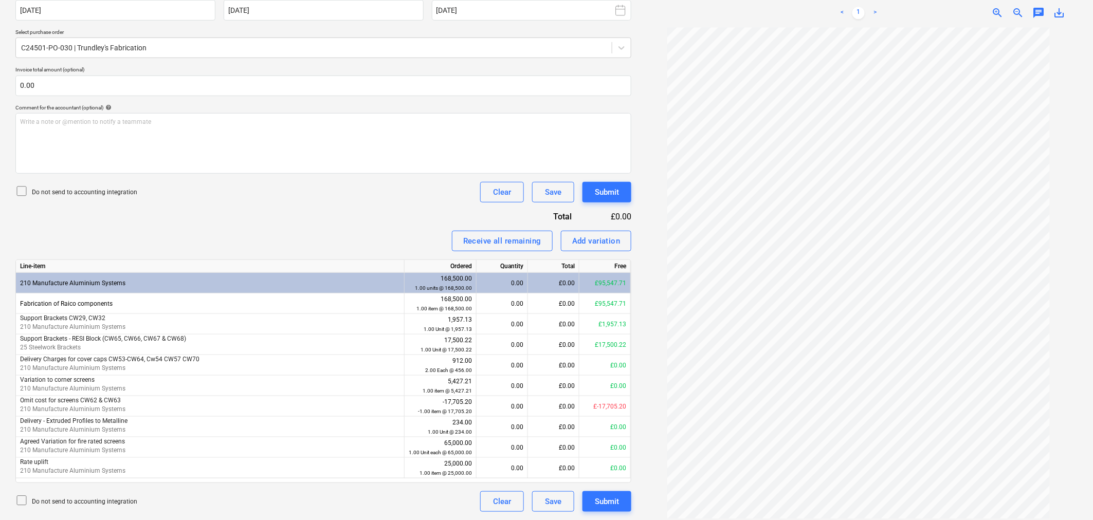
scroll to position [51, 0]
click at [547, 321] on div "£0.00" at bounding box center [553, 324] width 51 height 21
type input "1517.84"
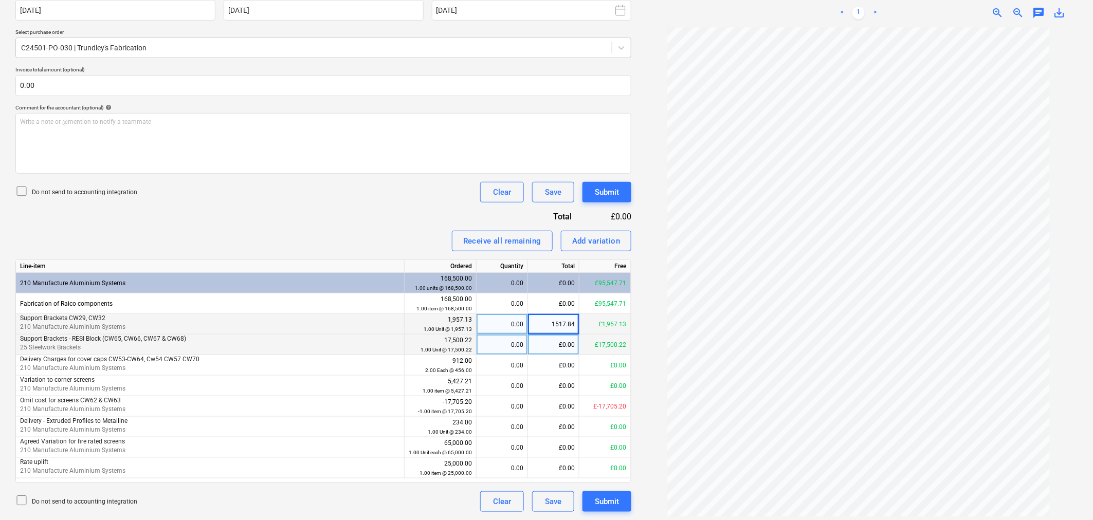
click at [551, 345] on div "£0.00" at bounding box center [553, 345] width 51 height 21
click at [565, 329] on div "£1,517.84" at bounding box center [553, 324] width 51 height 21
click at [567, 327] on input "1517.84" at bounding box center [553, 324] width 51 height 20
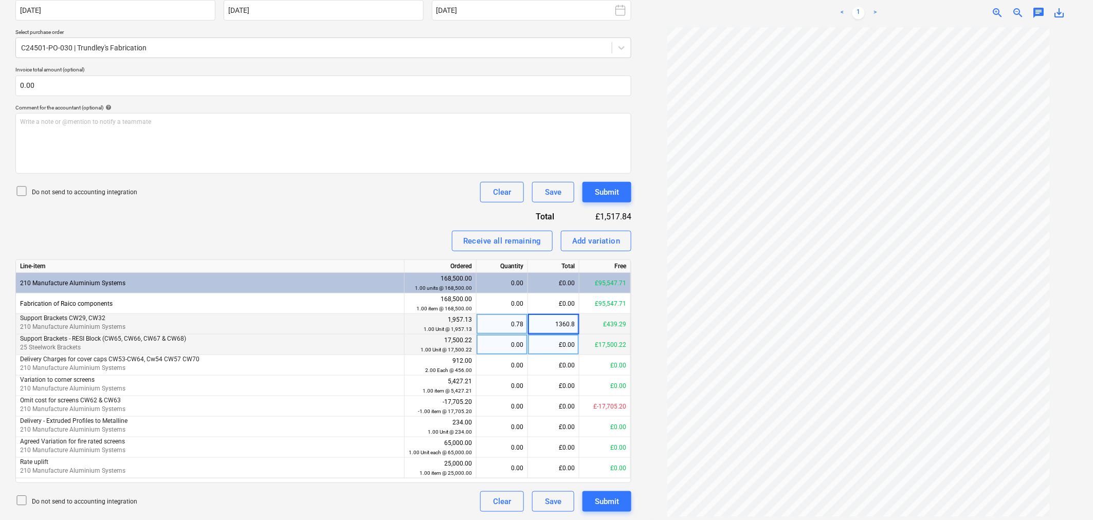
type input "1360.84"
click at [569, 345] on div "£0.00" at bounding box center [553, 345] width 51 height 21
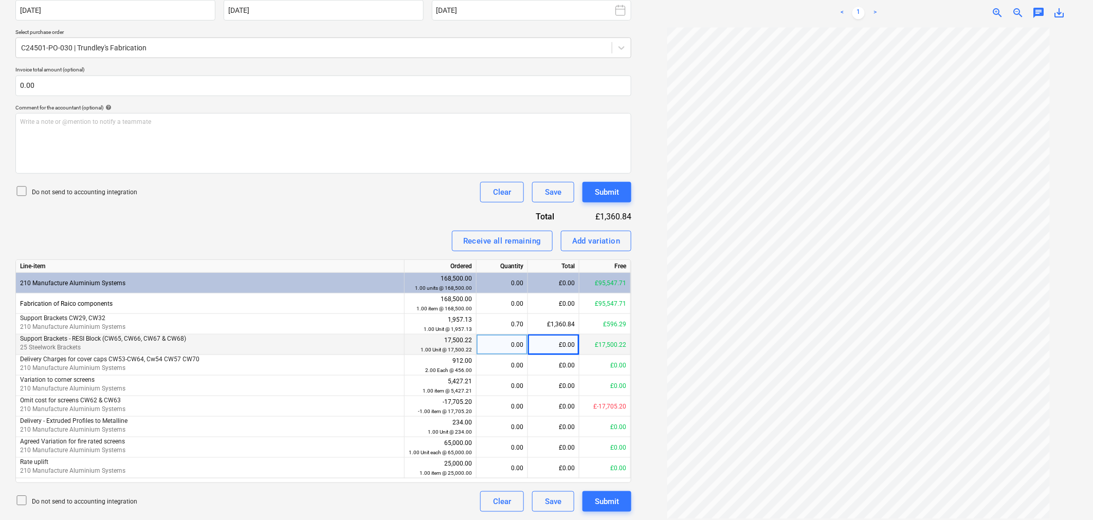
scroll to position [93, 0]
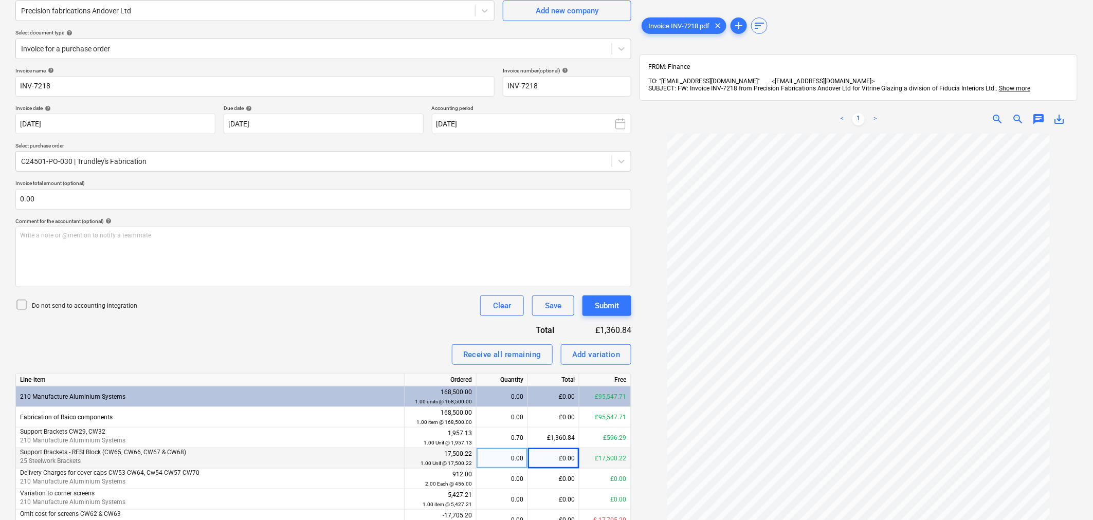
click at [1031, 113] on div "chat" at bounding box center [1038, 119] width 21 height 12
click at [1046, 113] on div "chat" at bounding box center [1038, 119] width 21 height 12
click at [1042, 113] on span "chat" at bounding box center [1038, 119] width 12 height 12
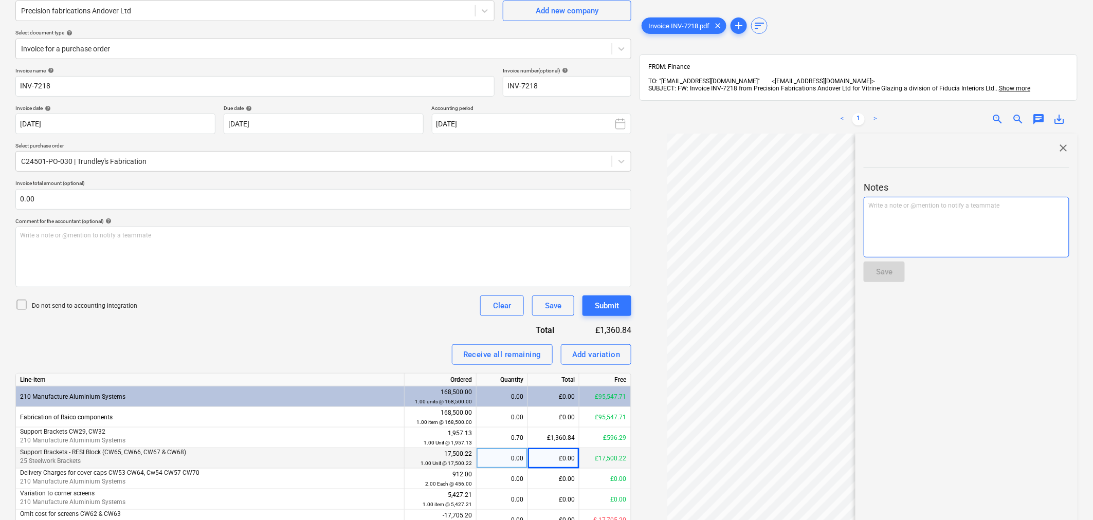
click at [983, 214] on div "Write a note or @mention to notify a teammate [PERSON_NAME]" at bounding box center [966, 227] width 206 height 61
click at [912, 203] on span "Please increase value of delivery on PO to align with invoice." at bounding box center [966, 211] width 197 height 16
click at [898, 266] on button "Save" at bounding box center [883, 272] width 41 height 21
click at [1064, 142] on span "close" at bounding box center [1063, 148] width 12 height 12
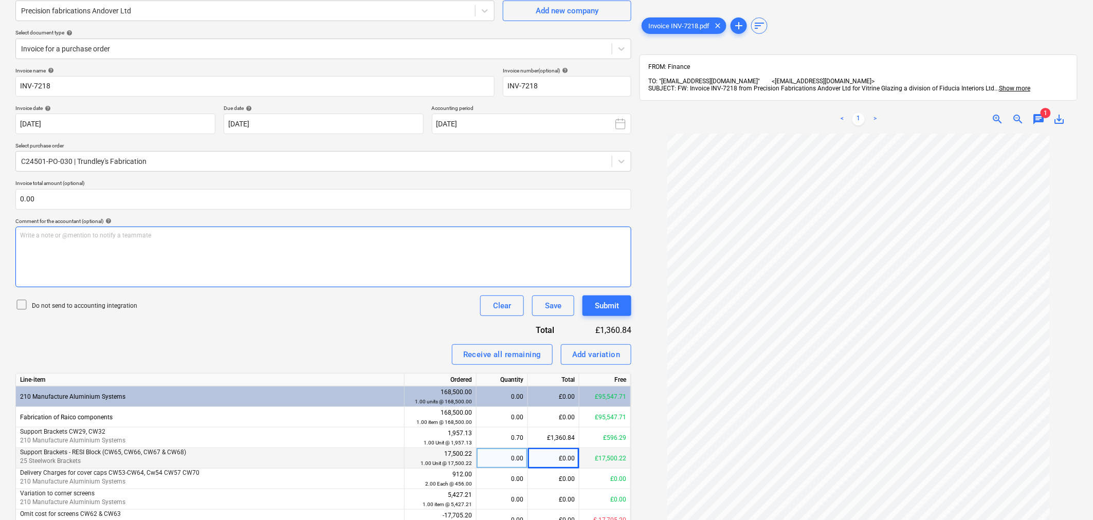
scroll to position [0, 0]
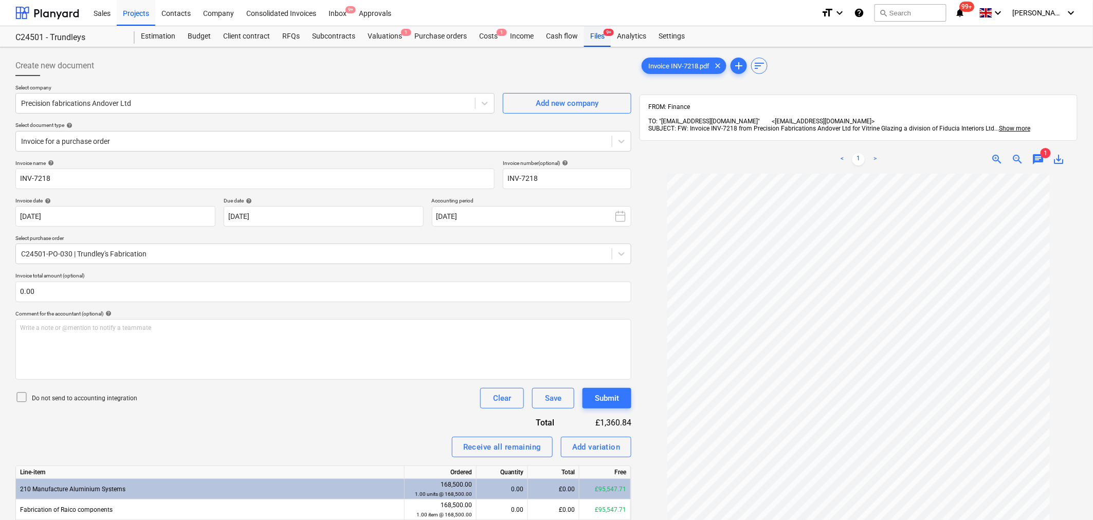
click at [592, 38] on div "Files 9+" at bounding box center [597, 36] width 27 height 21
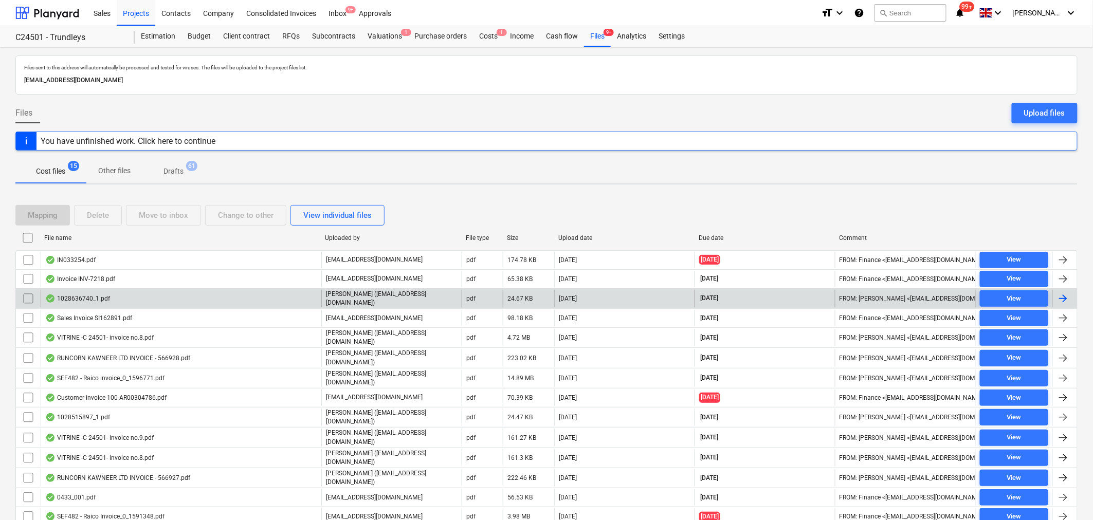
click at [124, 296] on div "1028636740_1.pdf" at bounding box center [181, 298] width 281 height 17
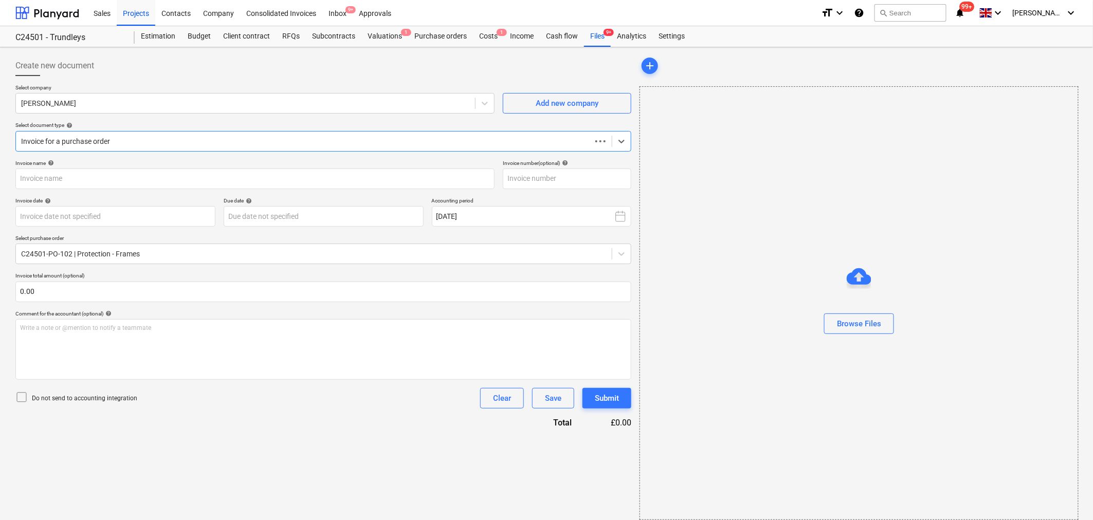
type input "1028636740"
type input "[DATE]"
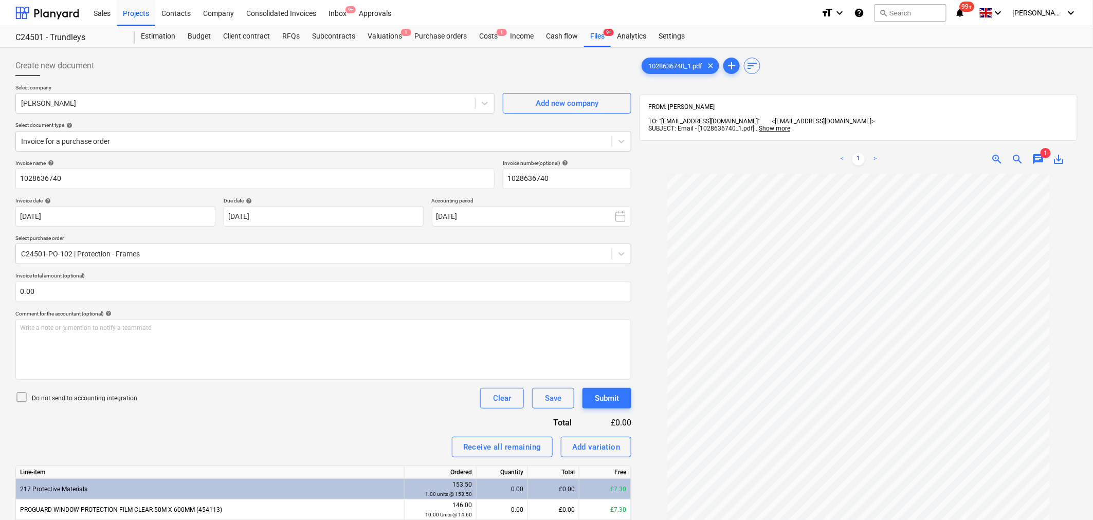
click at [1044, 159] on div "< 1 > zoom_in zoom_out chat 1 save_alt" at bounding box center [858, 159] width 438 height 29
click at [1040, 153] on span "chat" at bounding box center [1038, 159] width 12 height 12
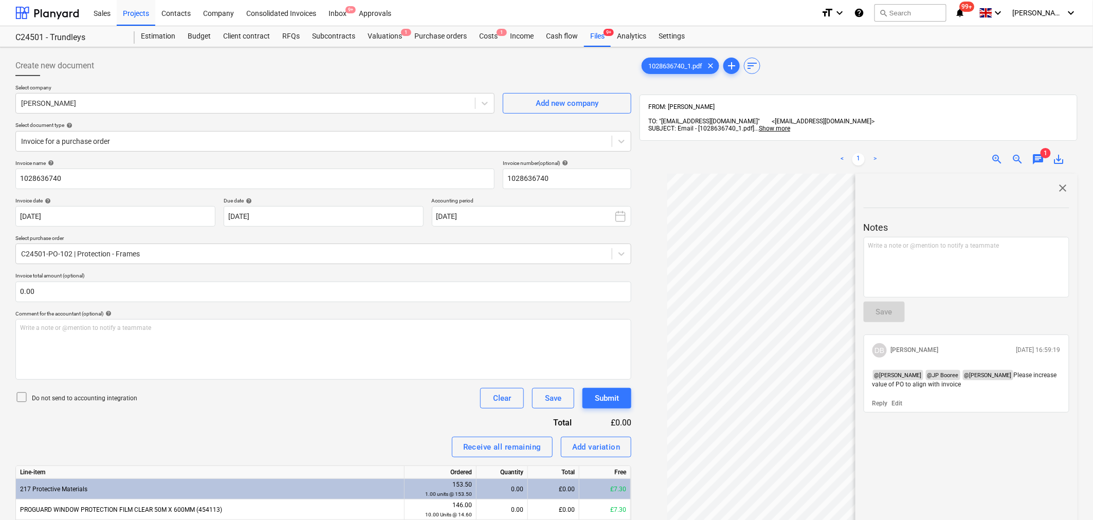
click at [1060, 182] on span "close" at bounding box center [1063, 188] width 12 height 12
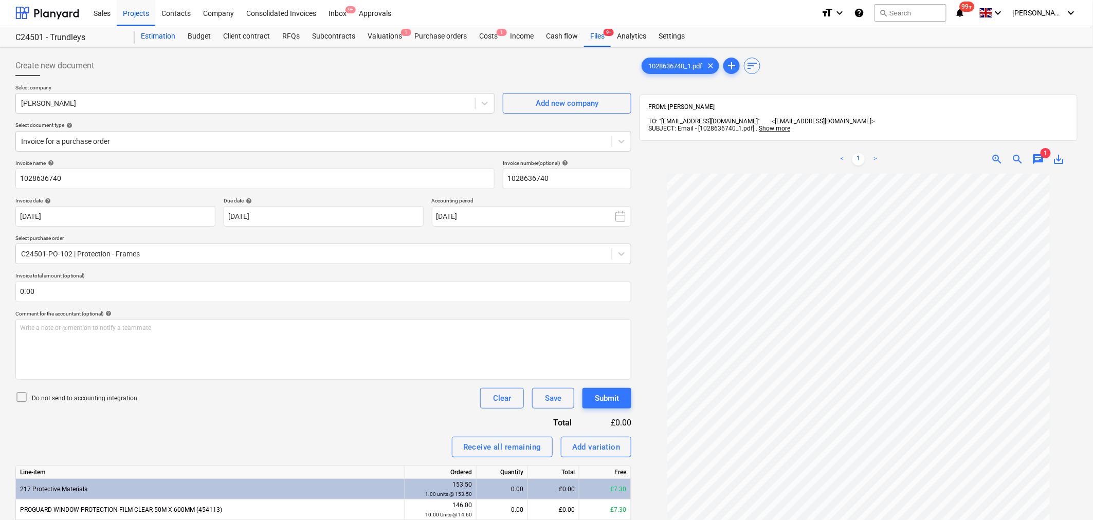
click at [594, 39] on div "Files 9+" at bounding box center [597, 36] width 27 height 21
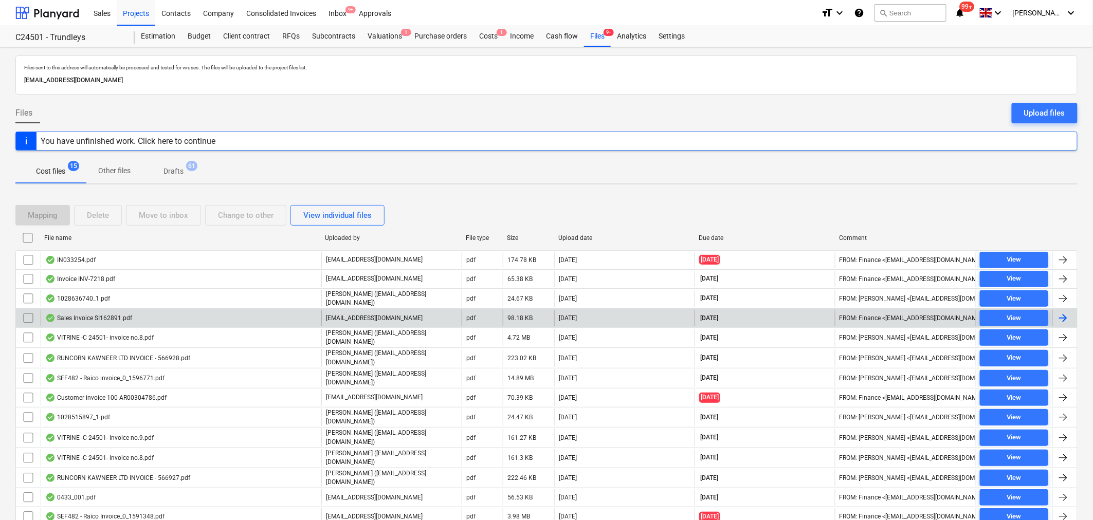
click at [269, 317] on div "Sales Invoice SI162891.pdf" at bounding box center [181, 318] width 281 height 16
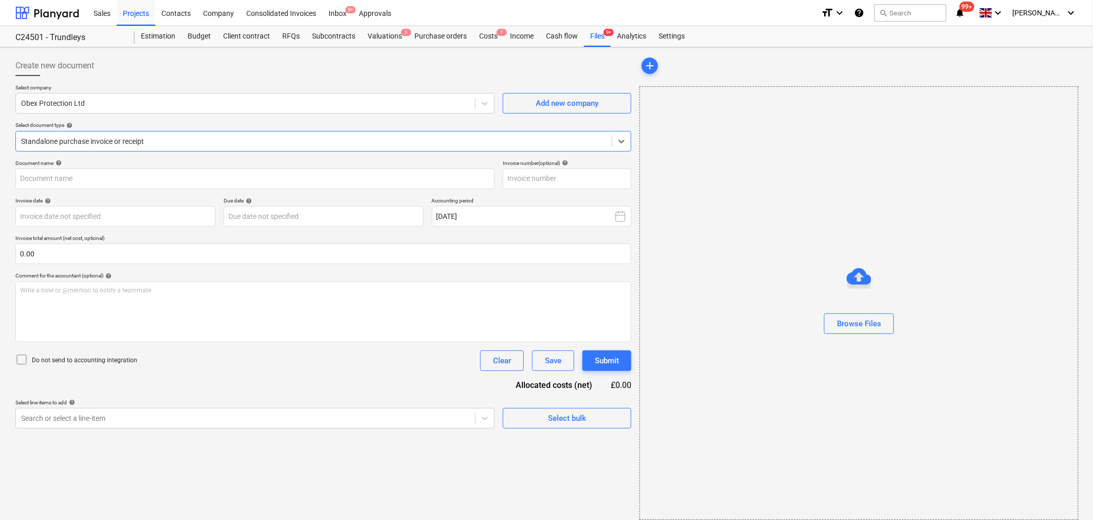
type input "SI162891"
type input "[DATE]"
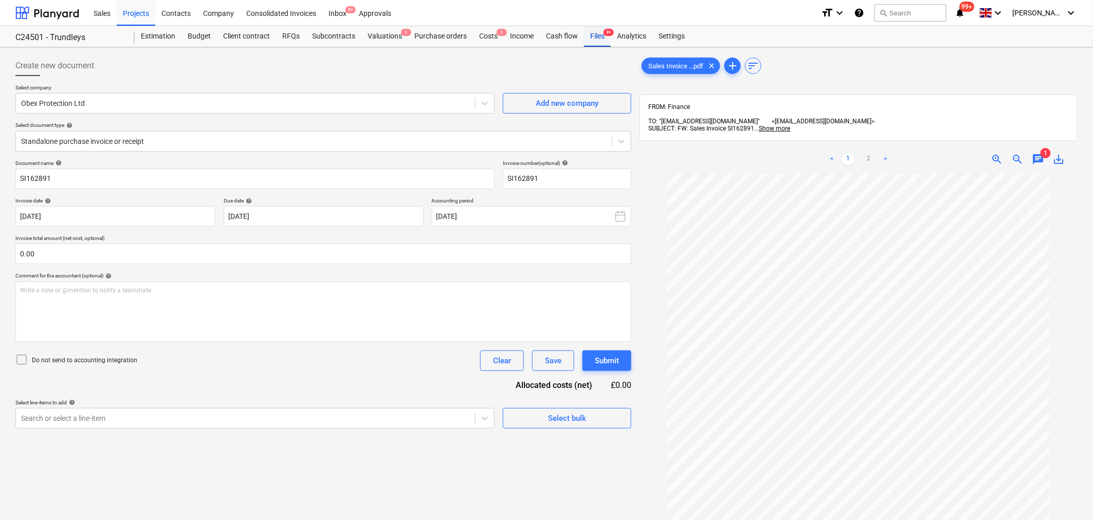
click at [594, 38] on div "Files 9+" at bounding box center [597, 36] width 27 height 21
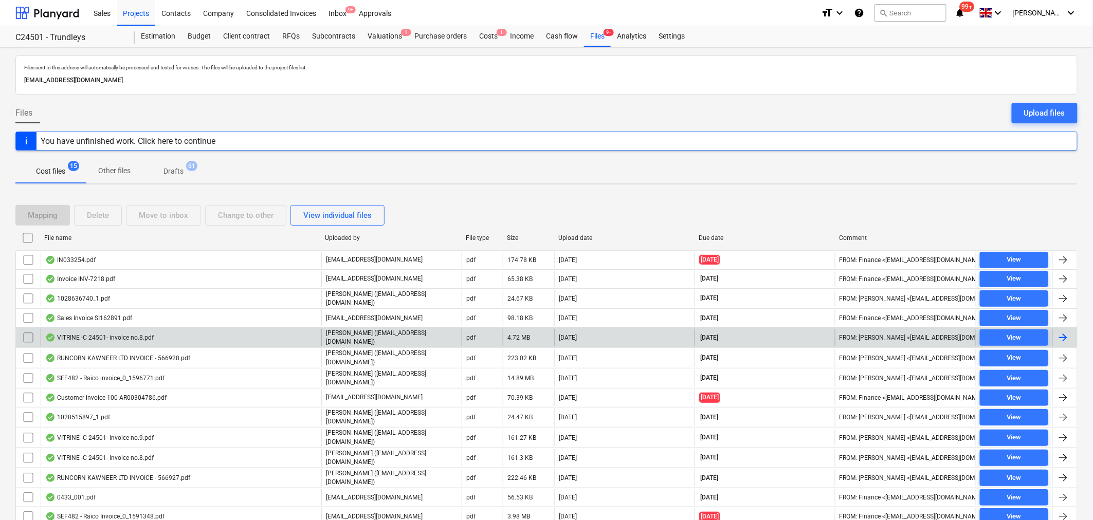
click at [175, 340] on div "VITRINE -C 24501- invoice no.8.pdf" at bounding box center [181, 337] width 281 height 17
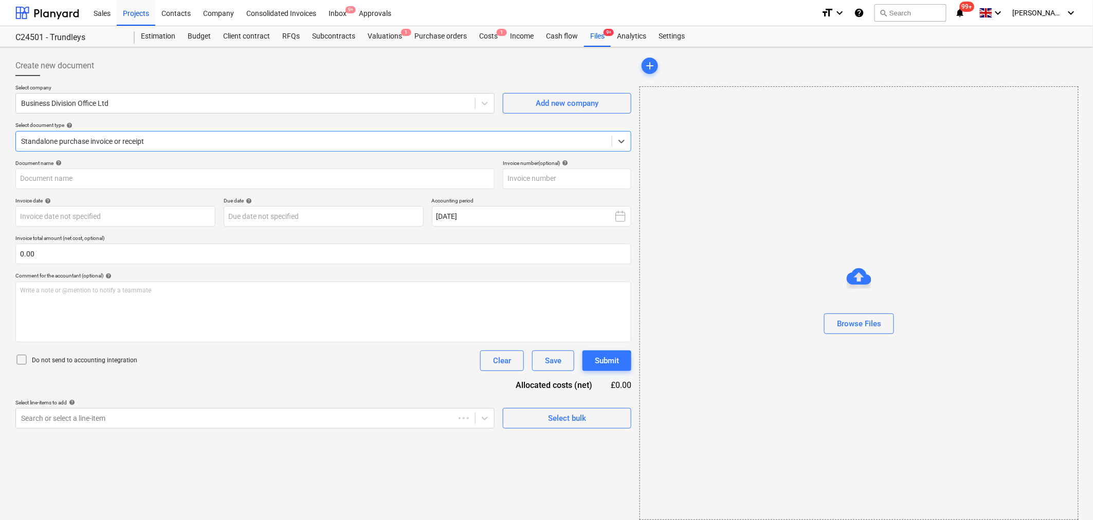
type input "8"
type input "[DATE]"
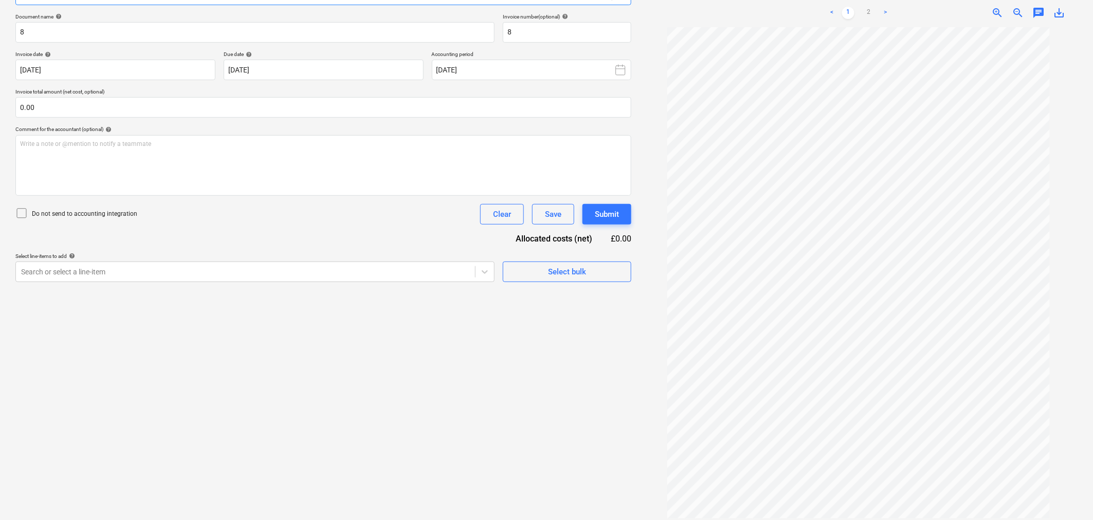
scroll to position [89, 0]
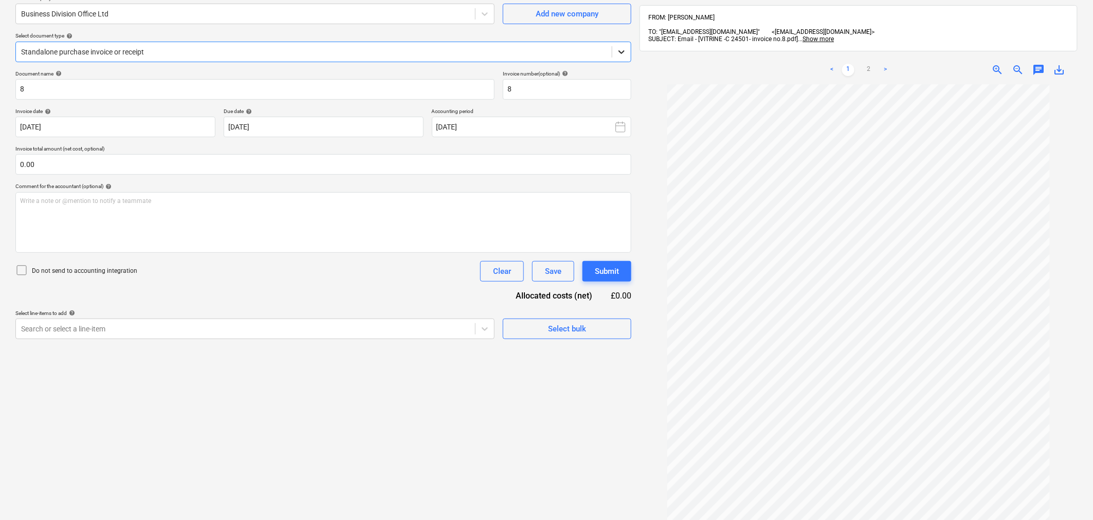
click at [622, 47] on icon at bounding box center [621, 52] width 10 height 10
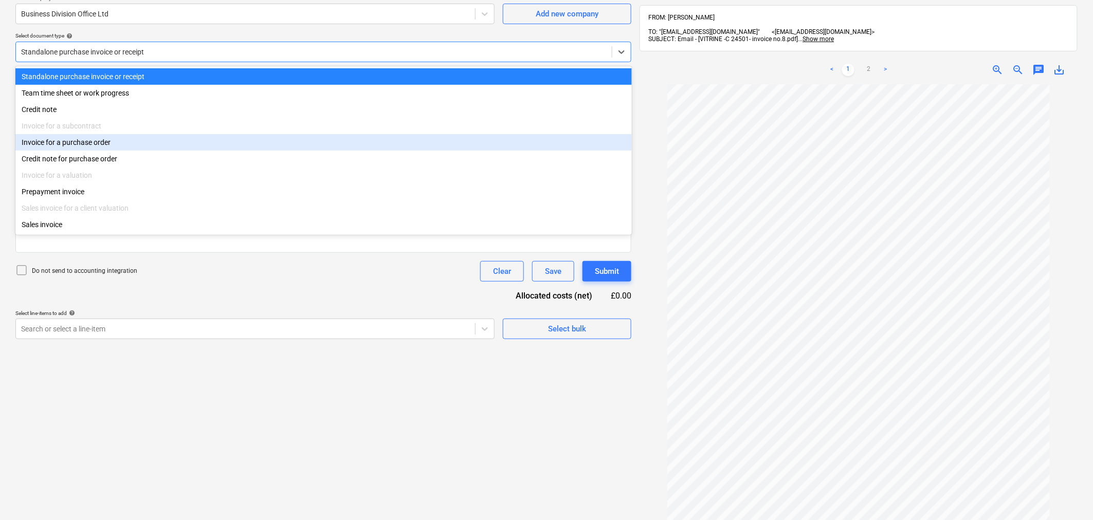
click at [194, 141] on div "Invoice for a purchase order" at bounding box center [323, 142] width 616 height 16
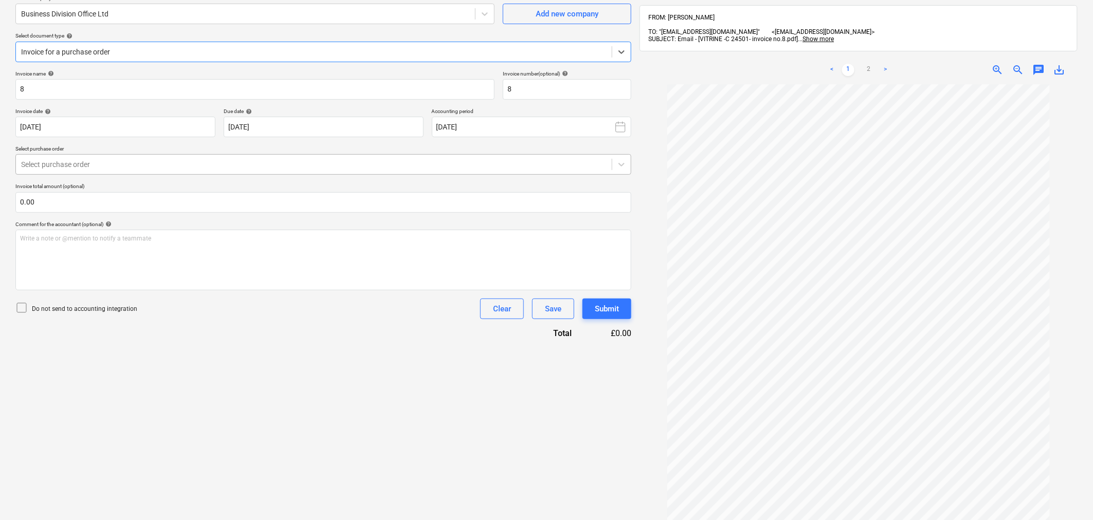
click at [270, 170] on div "Select purchase order" at bounding box center [314, 164] width 596 height 14
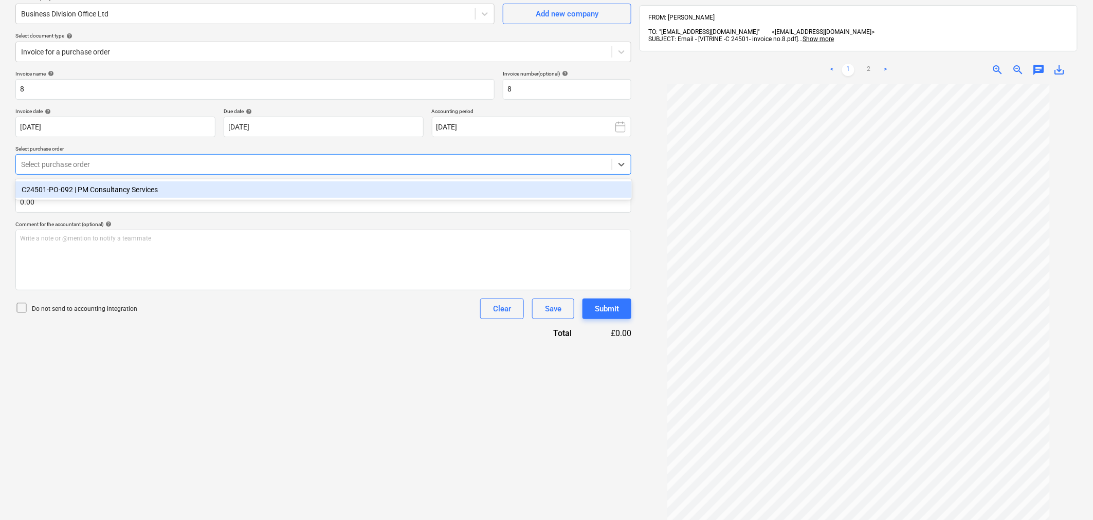
click at [272, 188] on div "C24501-PO-092 | PM Consultancy Services" at bounding box center [323, 189] width 616 height 16
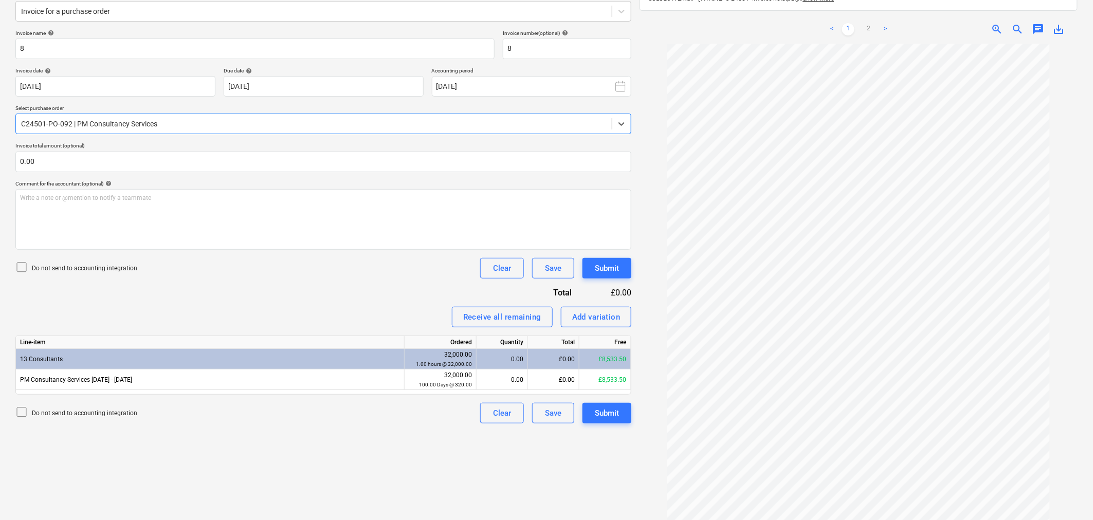
scroll to position [146, 0]
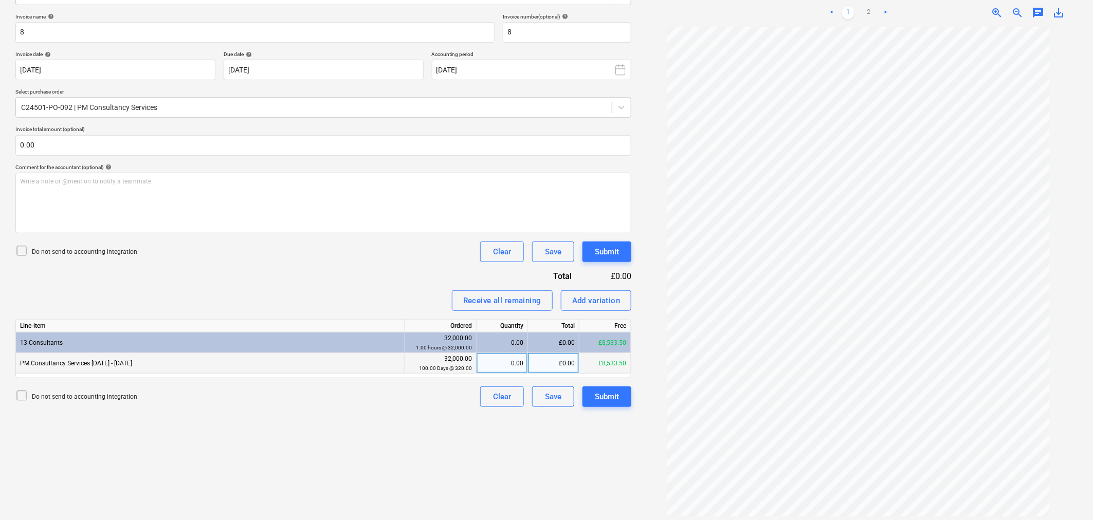
click at [551, 360] on div "£0.00" at bounding box center [553, 363] width 51 height 21
type input "1600"
click at [567, 346] on div "£1,600.00" at bounding box center [553, 343] width 51 height 21
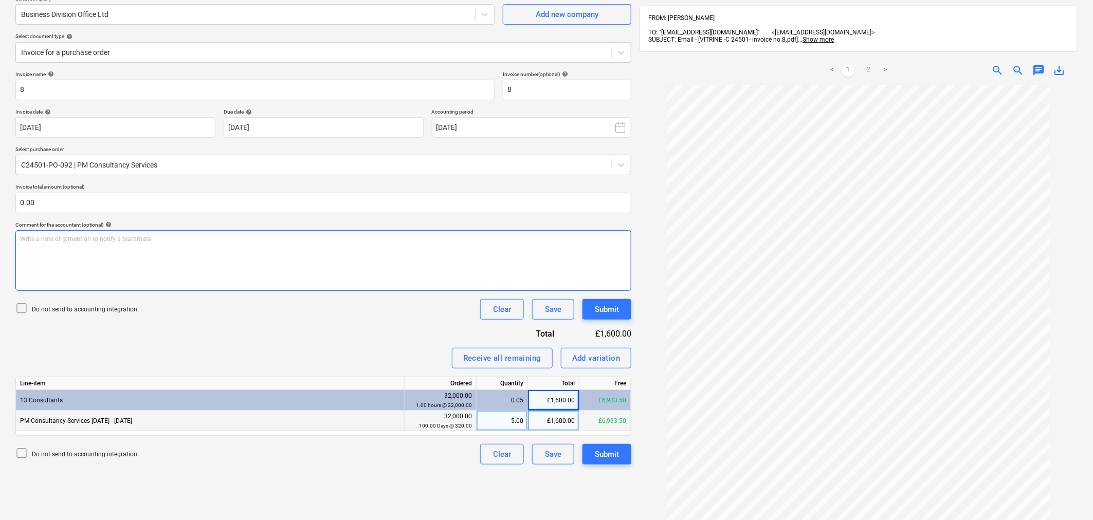
scroll to position [32, 0]
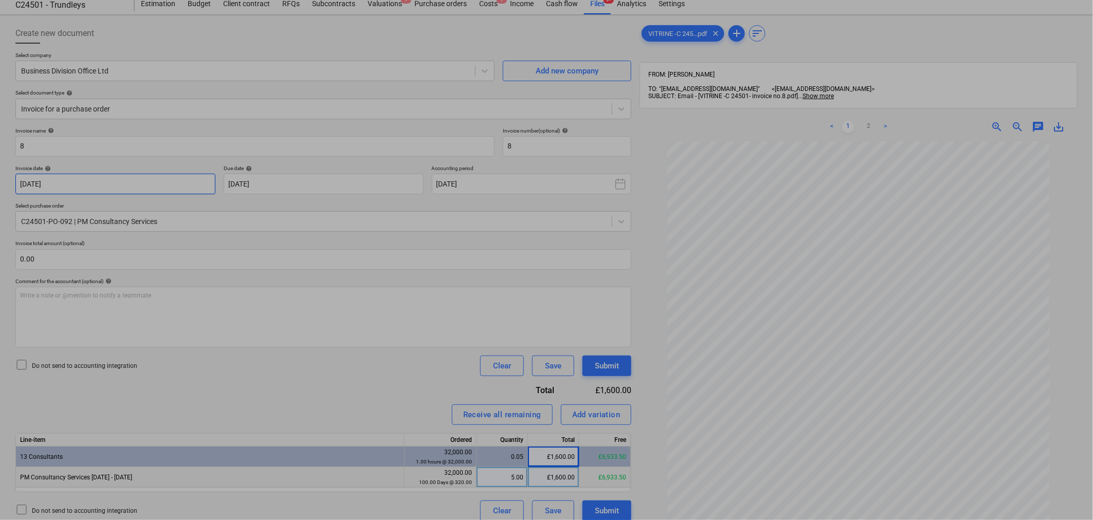
click at [136, 179] on body "Sales Projects Contacts Company Consolidated Invoices Inbox 9+ Approvals format…" at bounding box center [546, 228] width 1093 height 520
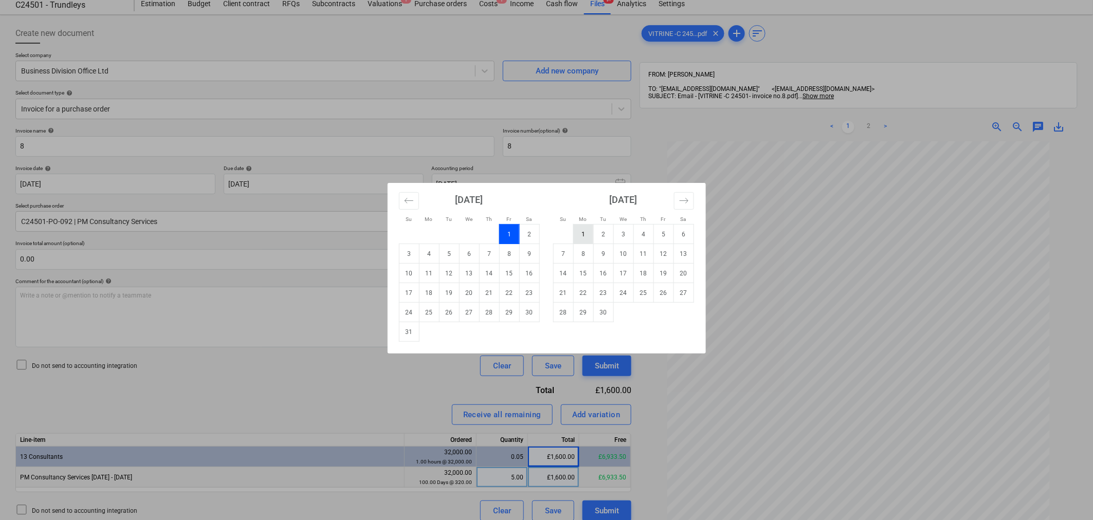
click at [592, 228] on td "1" at bounding box center [583, 235] width 20 height 20
type input "[DATE]"
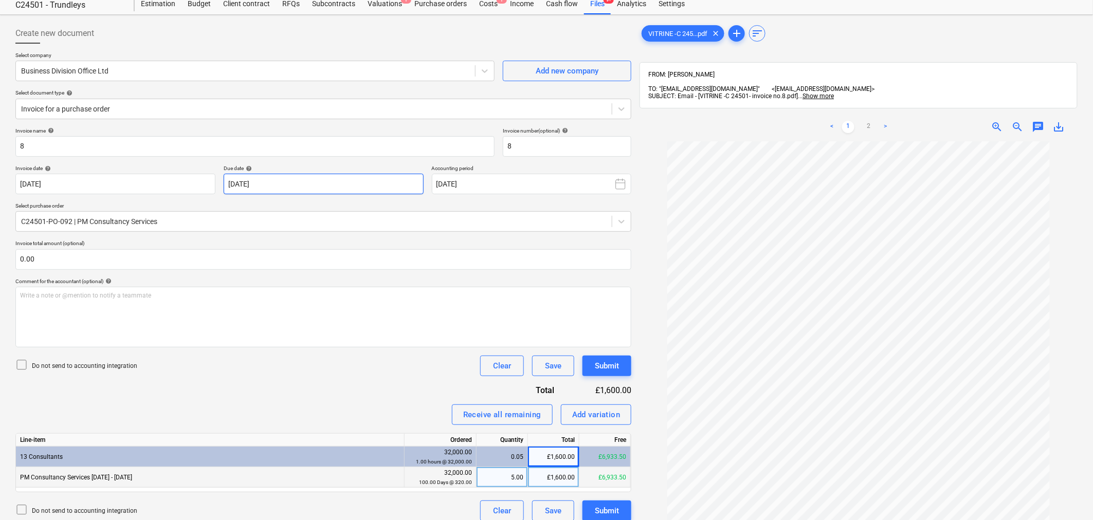
click at [374, 186] on body "Sales Projects Contacts Company Consolidated Invoices Inbox 9+ Approvals format…" at bounding box center [546, 228] width 1093 height 520
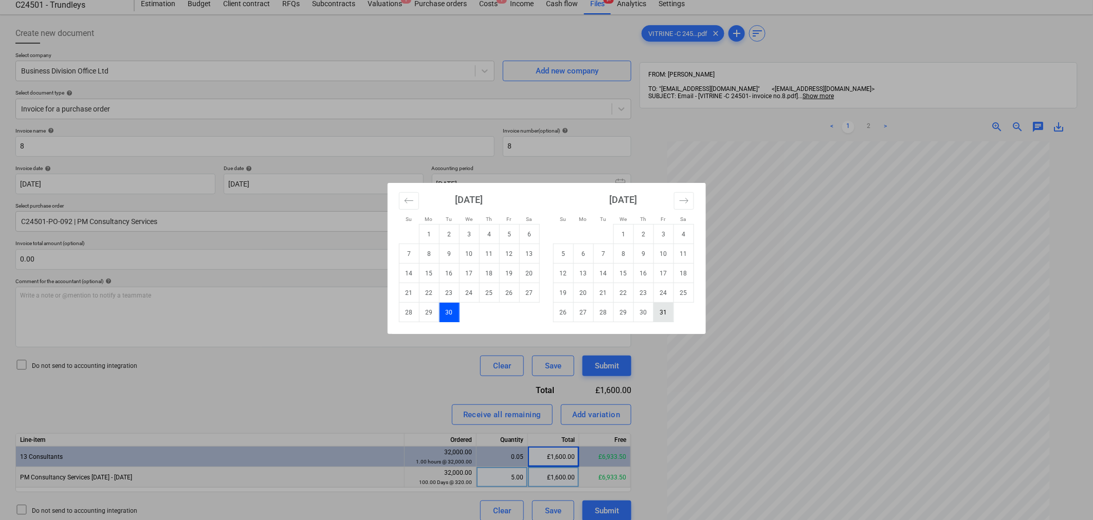
click at [664, 312] on td "31" at bounding box center [663, 313] width 20 height 20
type input "[DATE]"
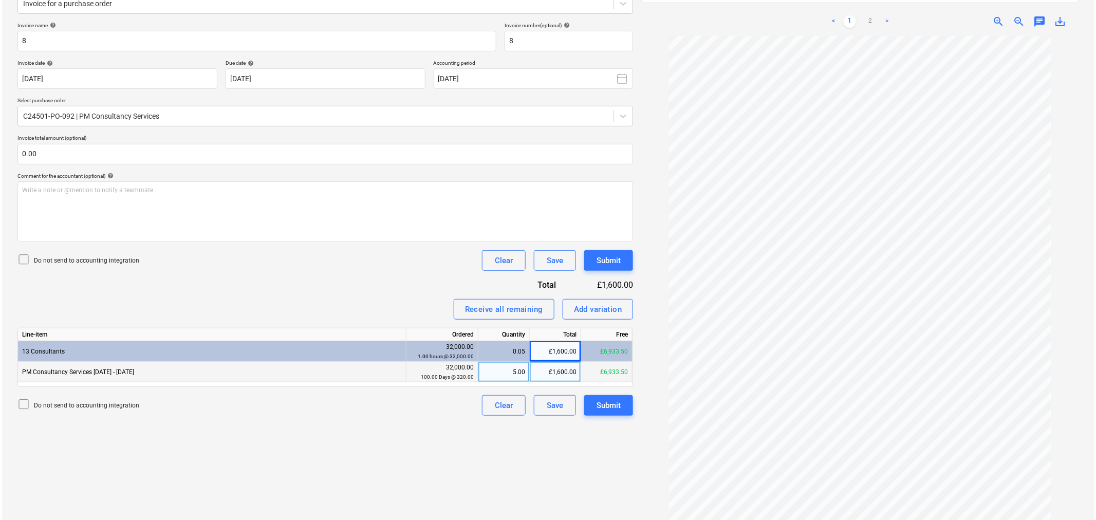
scroll to position [146, 0]
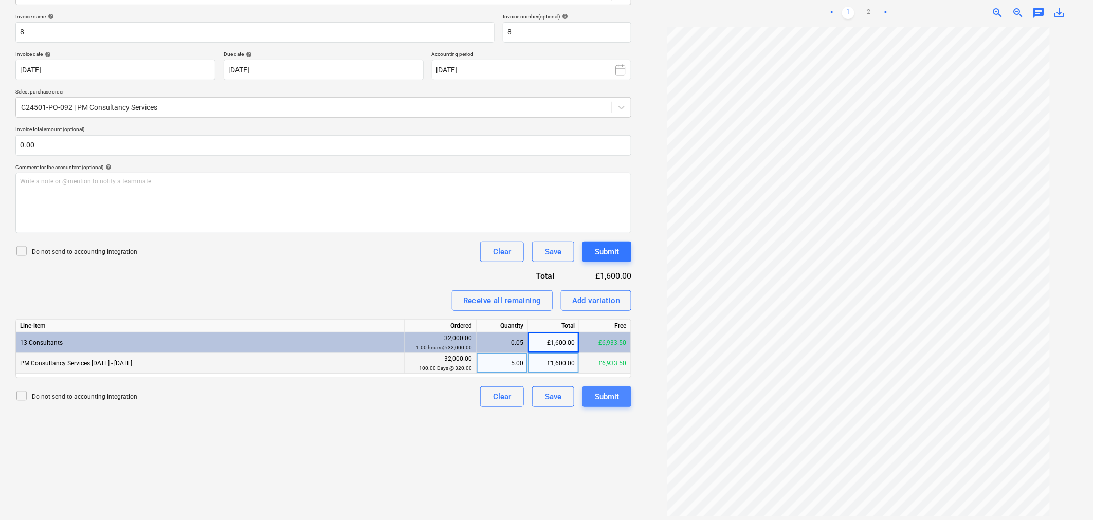
click at [603, 397] on div "Submit" at bounding box center [607, 396] width 24 height 13
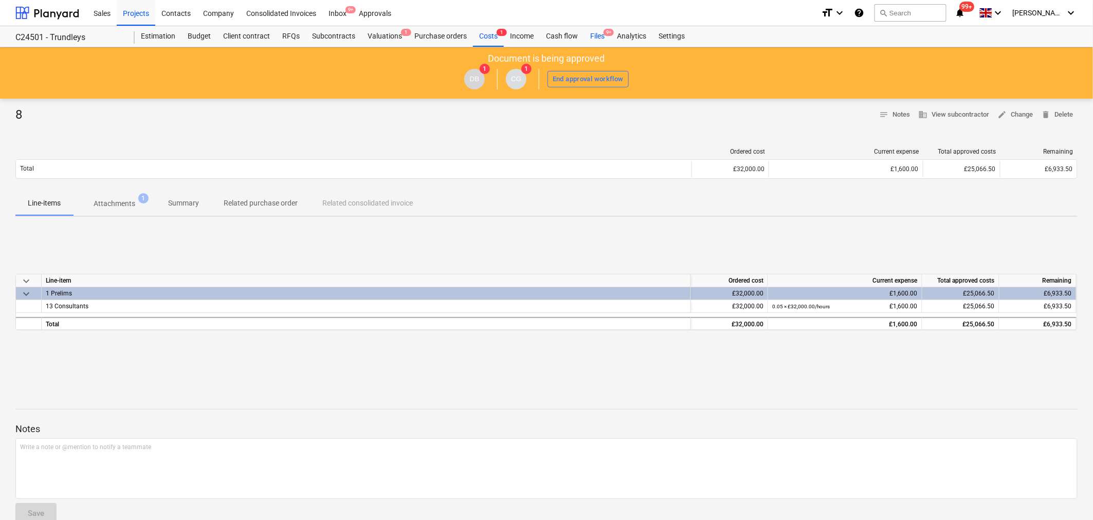
click at [598, 37] on div "Files 9+" at bounding box center [597, 36] width 27 height 21
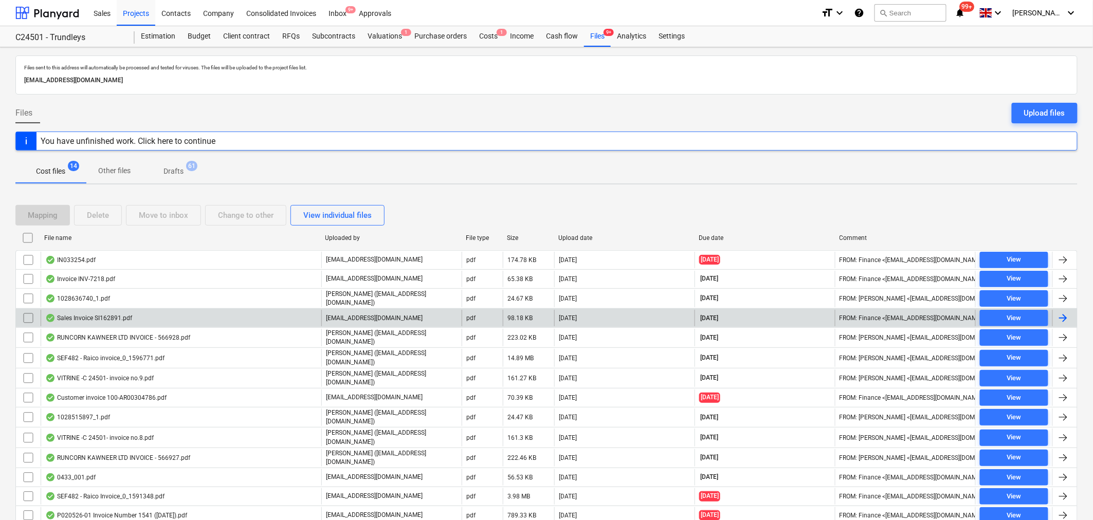
click at [133, 318] on div "Sales Invoice SI162891.pdf" at bounding box center [181, 318] width 281 height 16
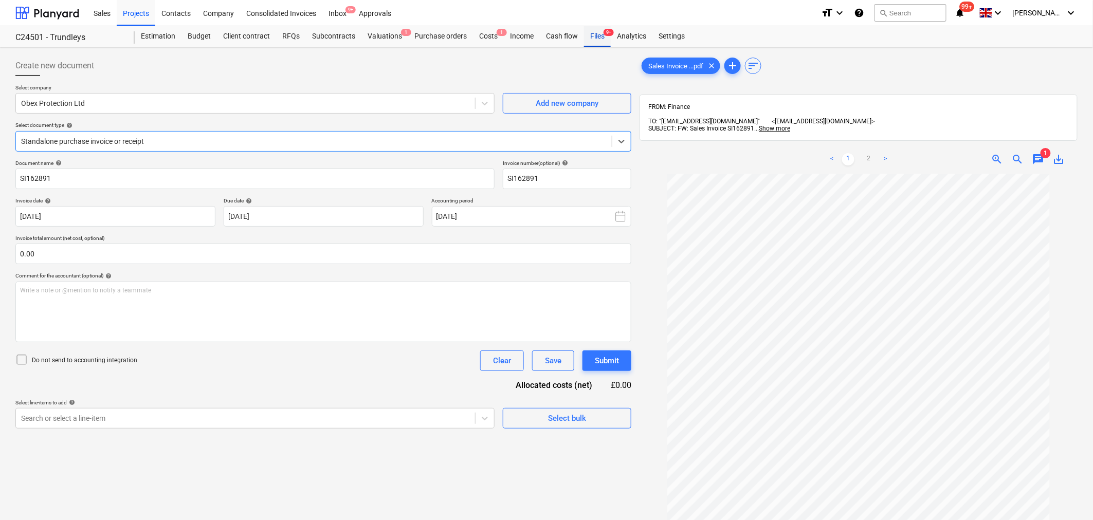
click at [594, 39] on div "Files 9+" at bounding box center [597, 36] width 27 height 21
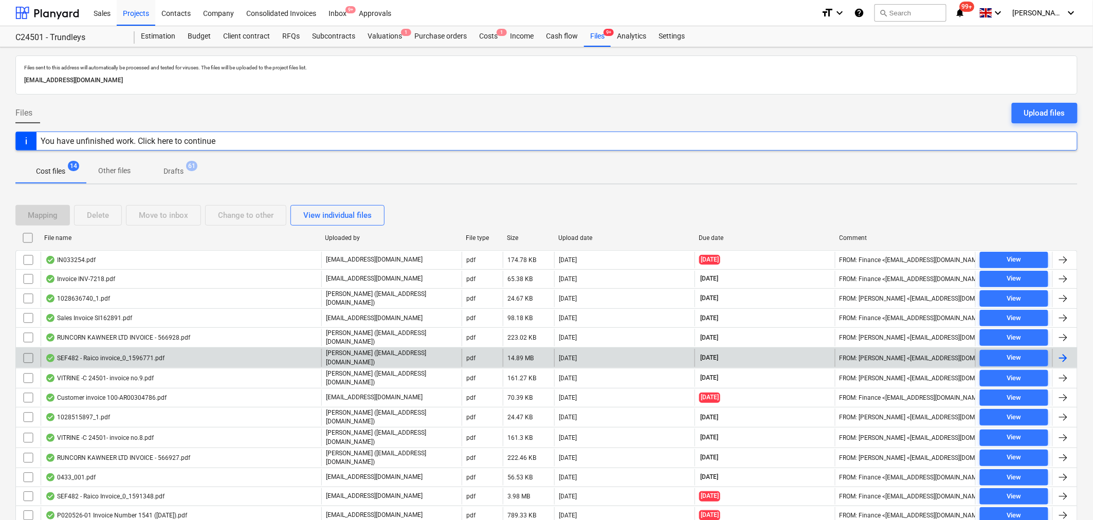
click at [197, 362] on div "SEF482 - Raico invoice_0_1596771.pdf" at bounding box center [181, 357] width 281 height 17
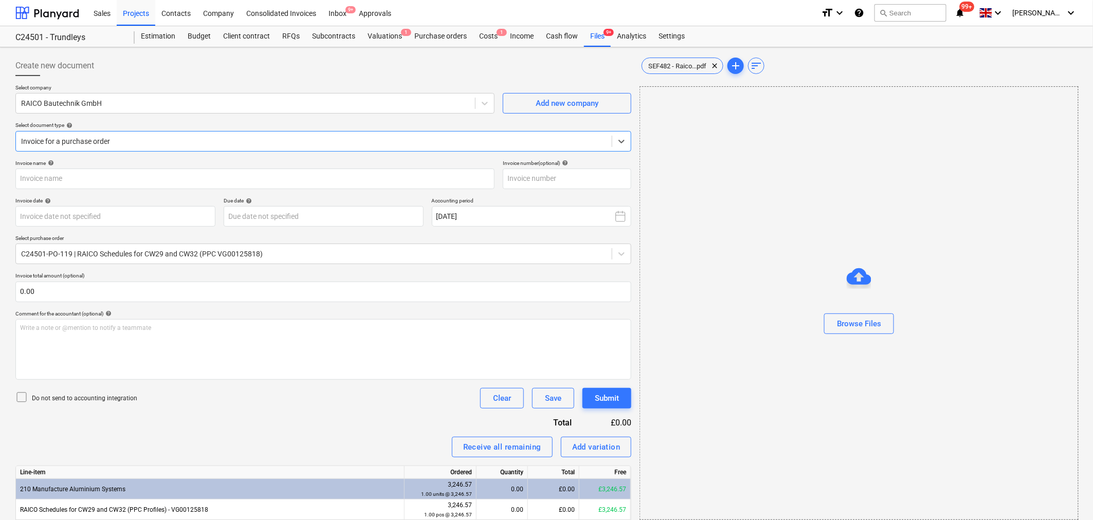
type input "AR00304102"
type input "[DATE]"
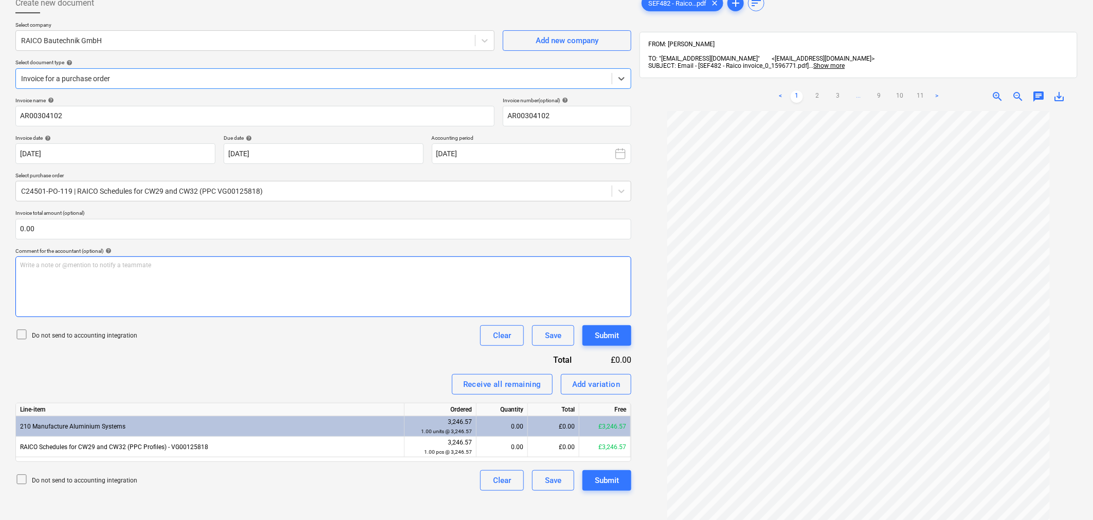
scroll to position [57, 0]
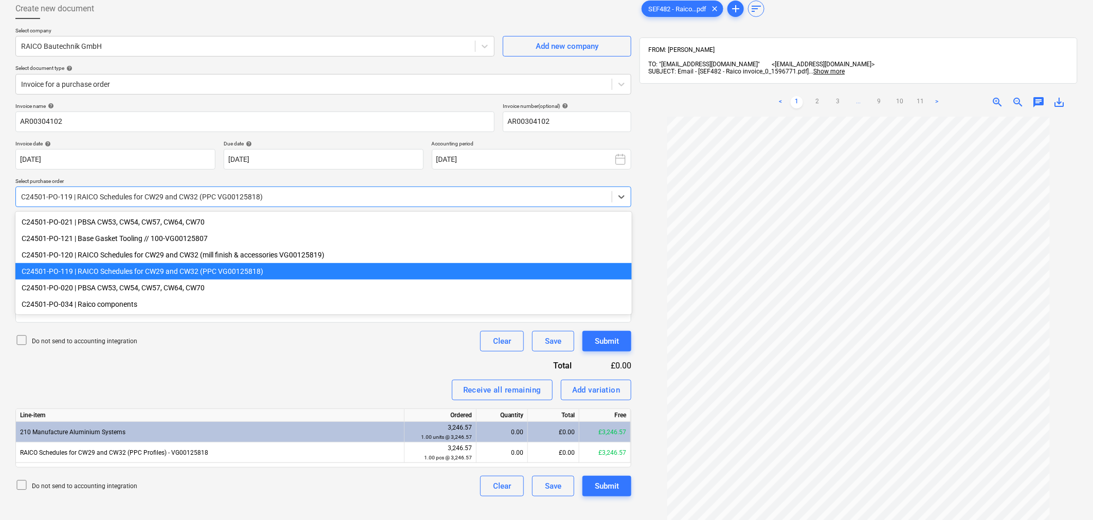
click at [386, 190] on div "C24501-PO-119 | RAICO Schedules for CW29 and CW32 (PPC VG00125818)" at bounding box center [314, 197] width 596 height 14
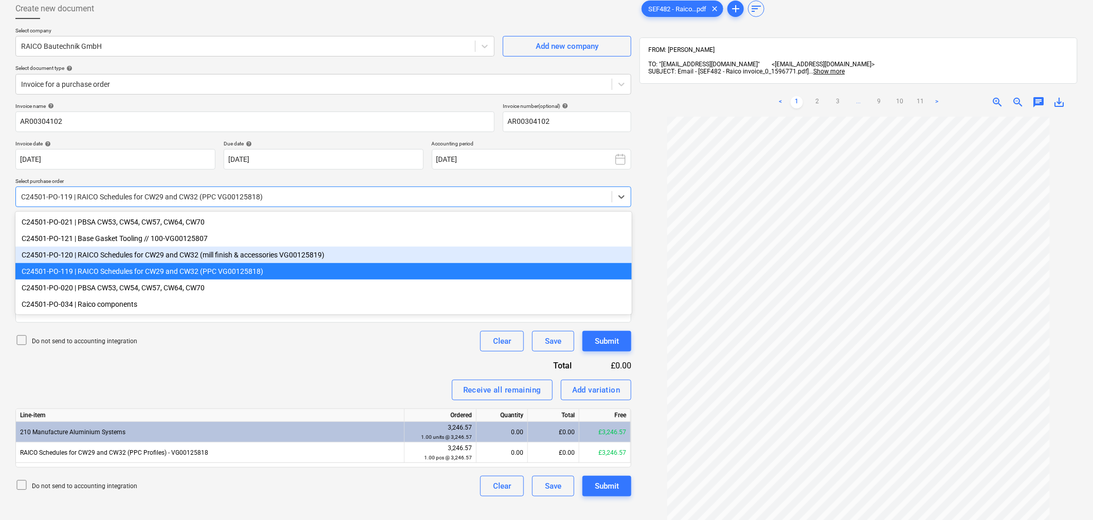
click at [309, 257] on div "C24501-PO-120 | RAICO Schedules for CW29 and CW32 (mill finish & accessories VG…" at bounding box center [323, 255] width 616 height 16
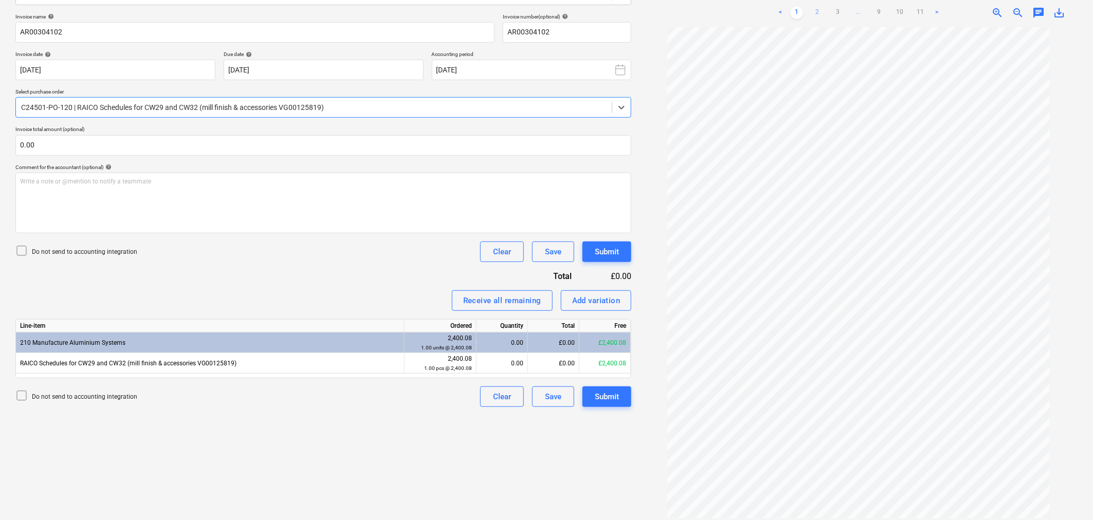
click at [818, 7] on link "2" at bounding box center [817, 13] width 12 height 12
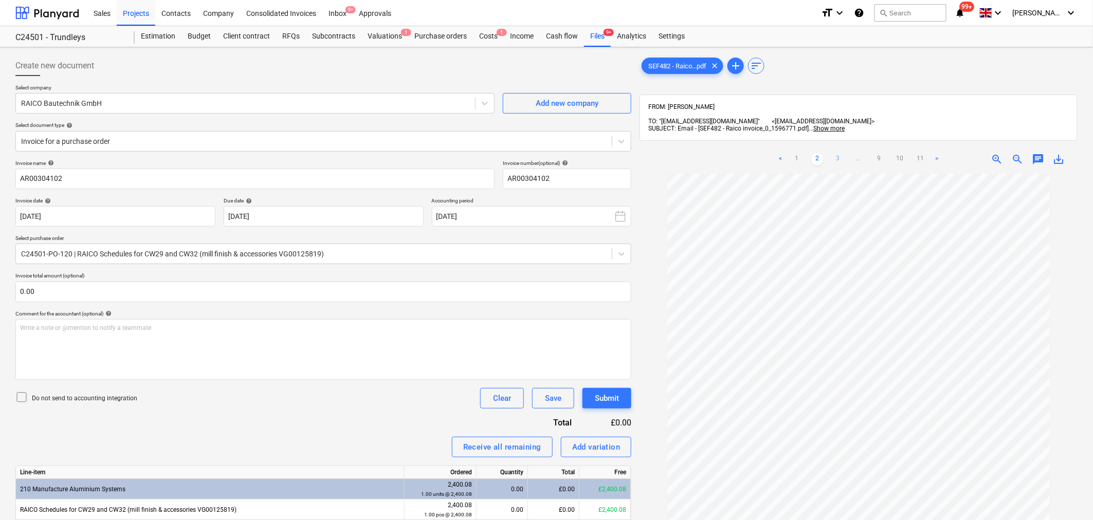
click at [840, 153] on link "3" at bounding box center [838, 159] width 12 height 12
click at [845, 153] on link "4" at bounding box center [848, 159] width 12 height 12
click at [856, 153] on link "5" at bounding box center [858, 159] width 12 height 12
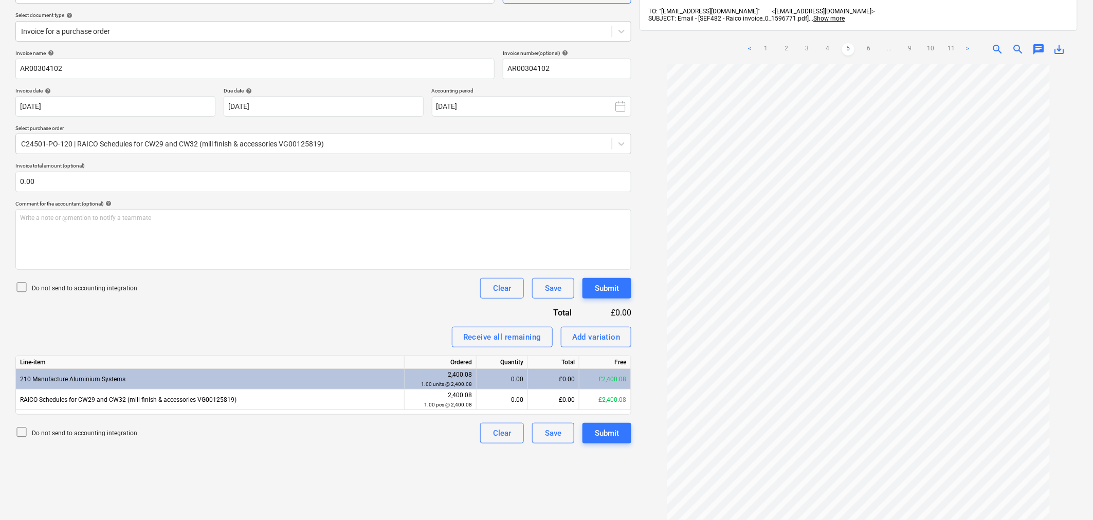
scroll to position [89, 0]
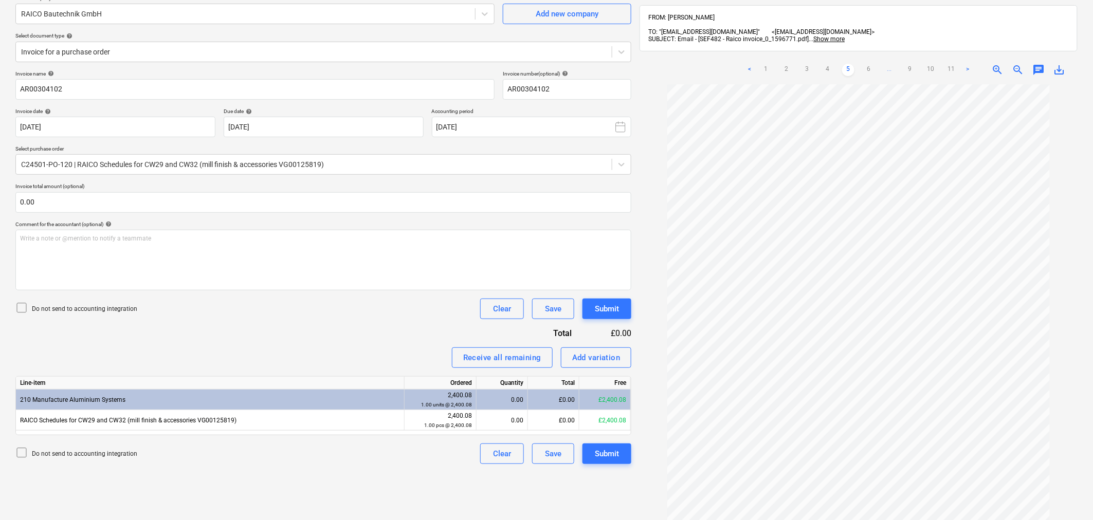
click at [1037, 71] on div "< 1 2 3 4 5 6 ... 9 10 11 > zoom_in zoom_out chat 0 save_alt" at bounding box center [858, 70] width 438 height 29
click at [1037, 65] on span "chat" at bounding box center [1038, 70] width 12 height 12
click at [914, 160] on div "Write a note or @mention to notify a teammate [PERSON_NAME]" at bounding box center [966, 178] width 206 height 61
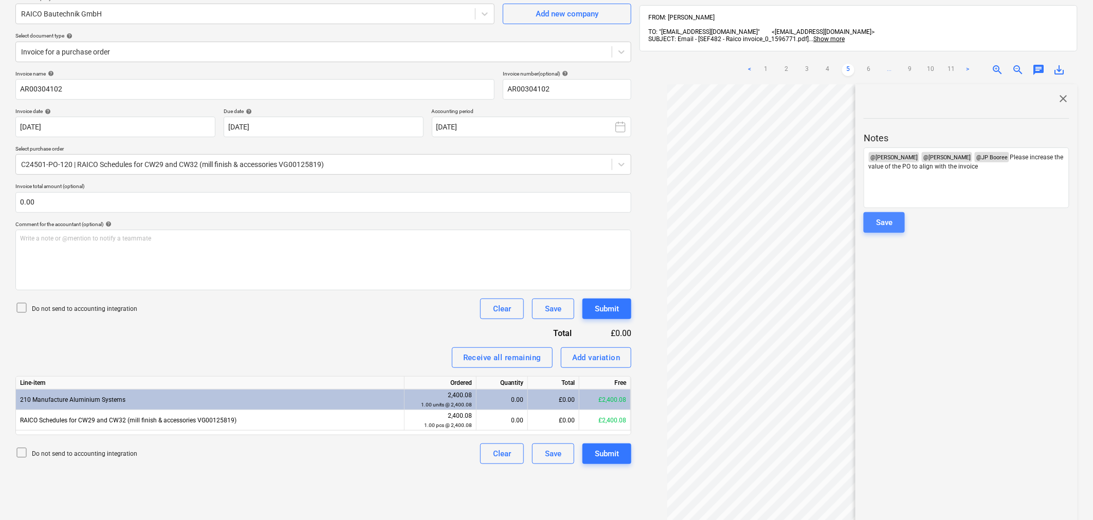
click at [884, 216] on div "Save" at bounding box center [884, 222] width 16 height 13
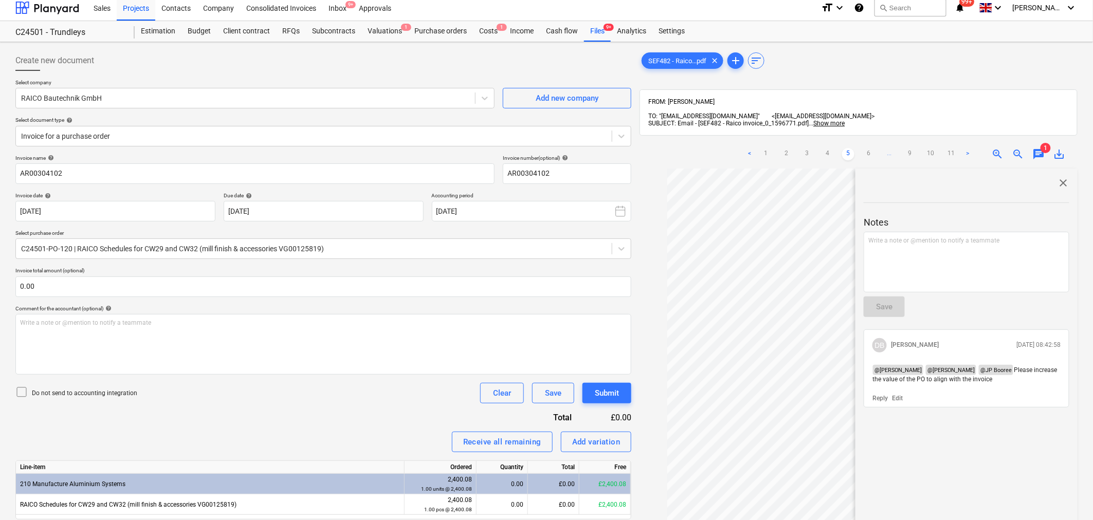
scroll to position [0, 0]
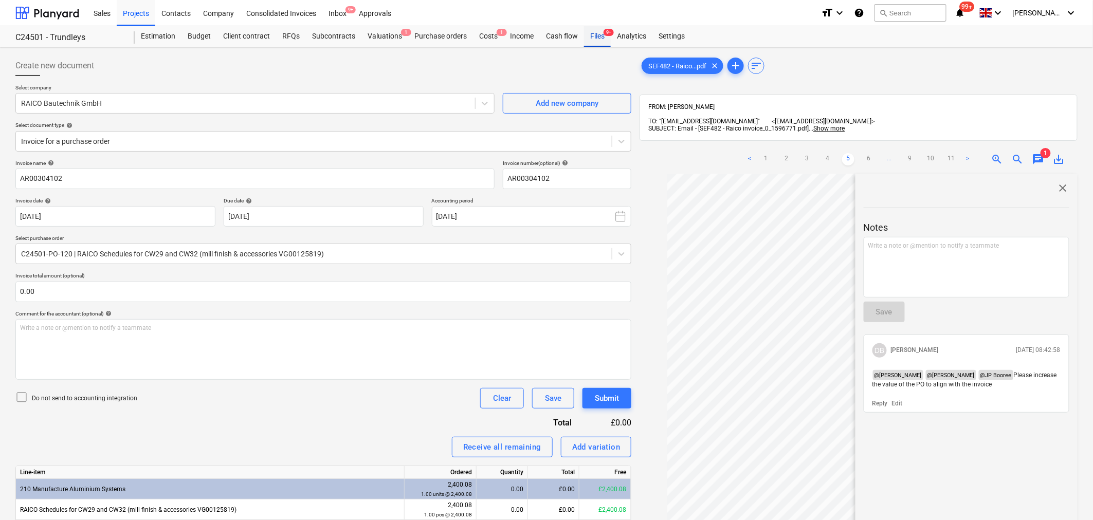
click at [598, 40] on div "Files 9+" at bounding box center [597, 36] width 27 height 21
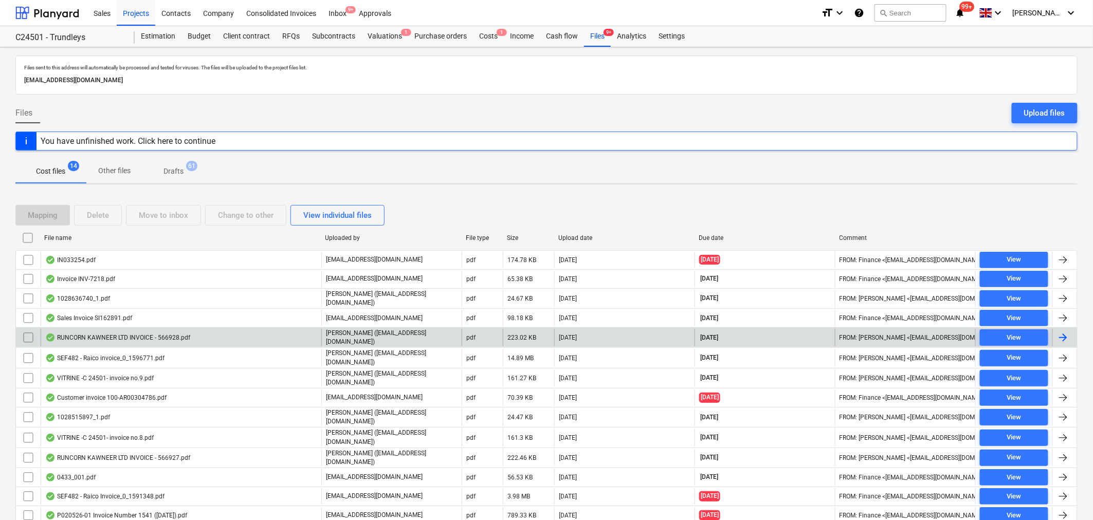
click at [168, 340] on div "RUNCORN KAWNEER LTD INVOICE - 566928.pdf" at bounding box center [117, 338] width 145 height 8
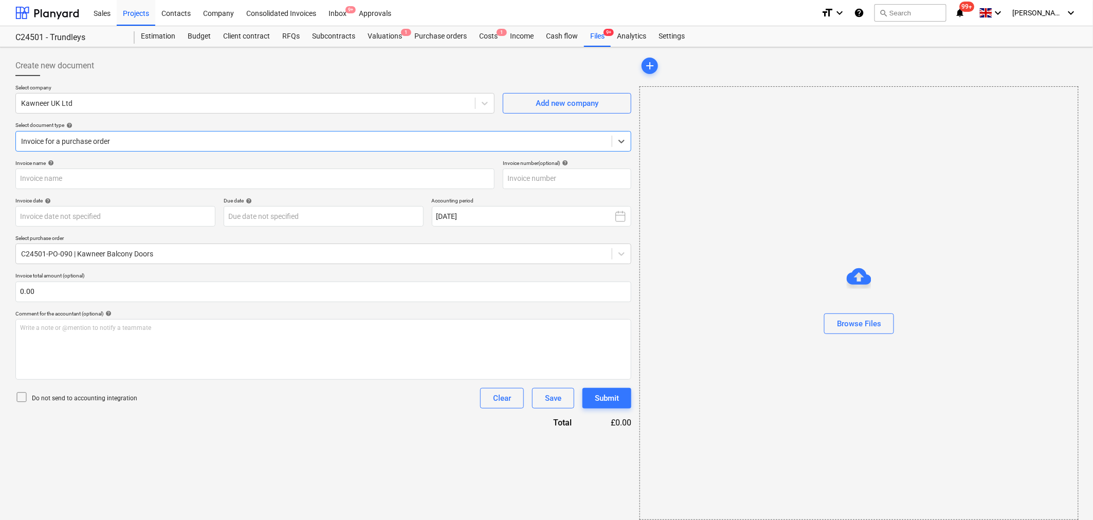
type input "566928"
type input "[DATE]"
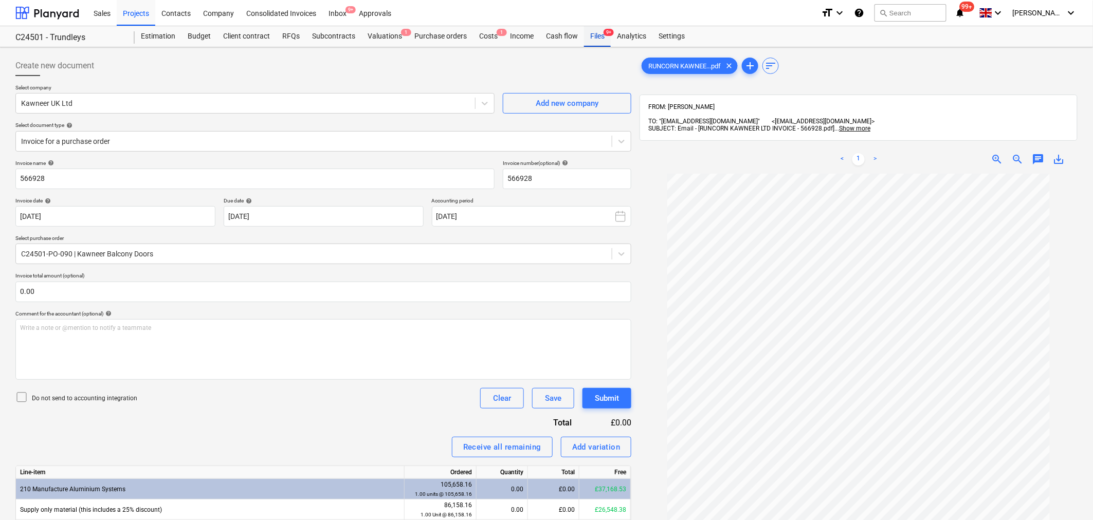
click at [598, 37] on div "Files 9+" at bounding box center [597, 36] width 27 height 21
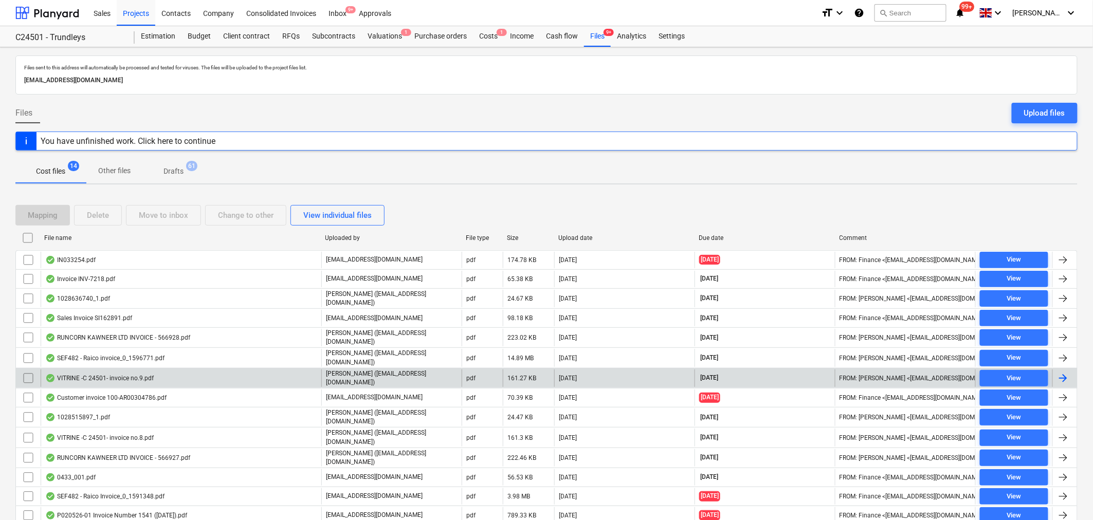
click at [130, 374] on div "VITRINE -C 24501- invoice no.9.pdf" at bounding box center [99, 378] width 108 height 8
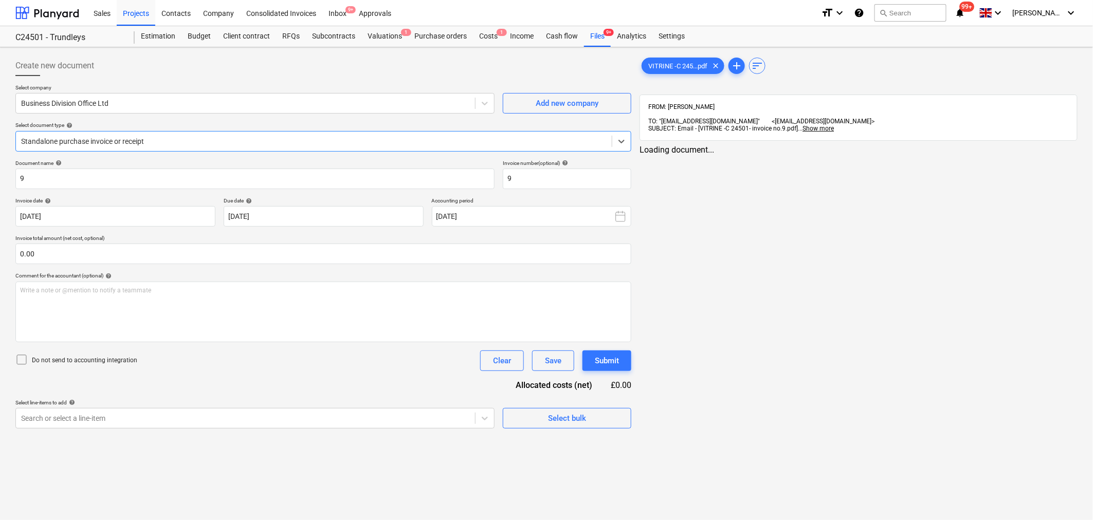
type input "9"
type input "[DATE]"
click at [592, 32] on div "Files 9+" at bounding box center [597, 36] width 27 height 21
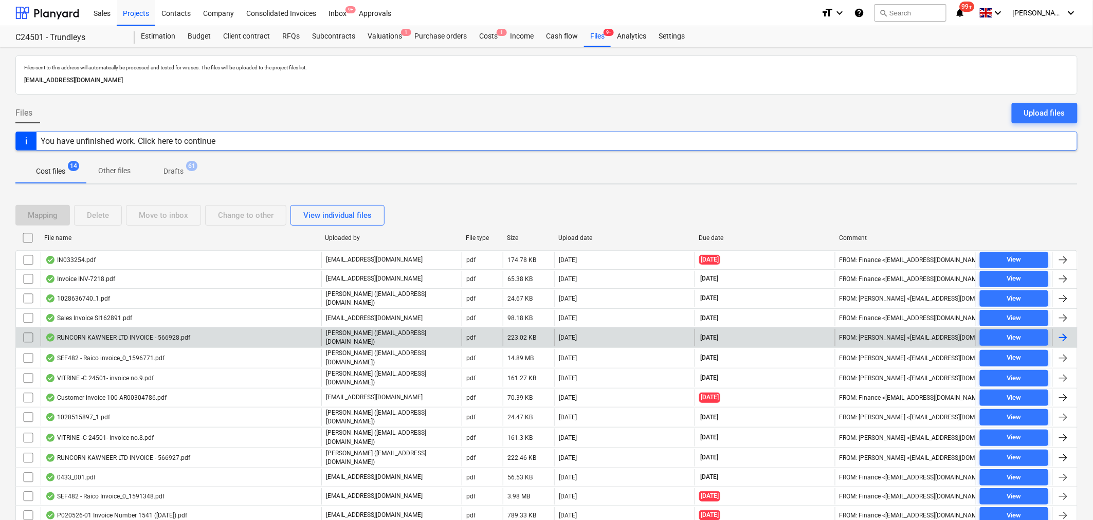
scroll to position [34, 0]
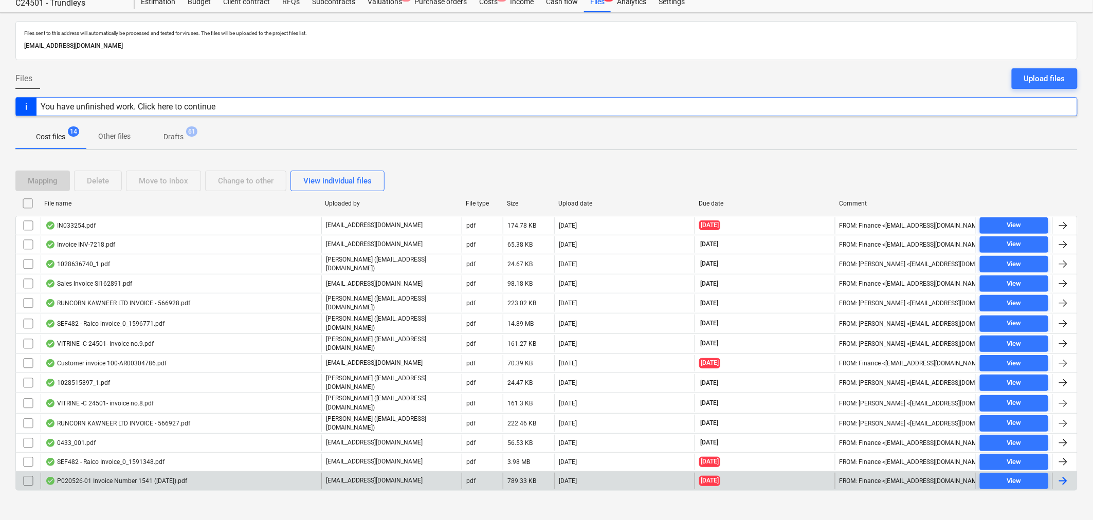
click at [203, 475] on div "P020526-01 Invoice Number 1541 ([DATE]).pdf" at bounding box center [181, 481] width 281 height 16
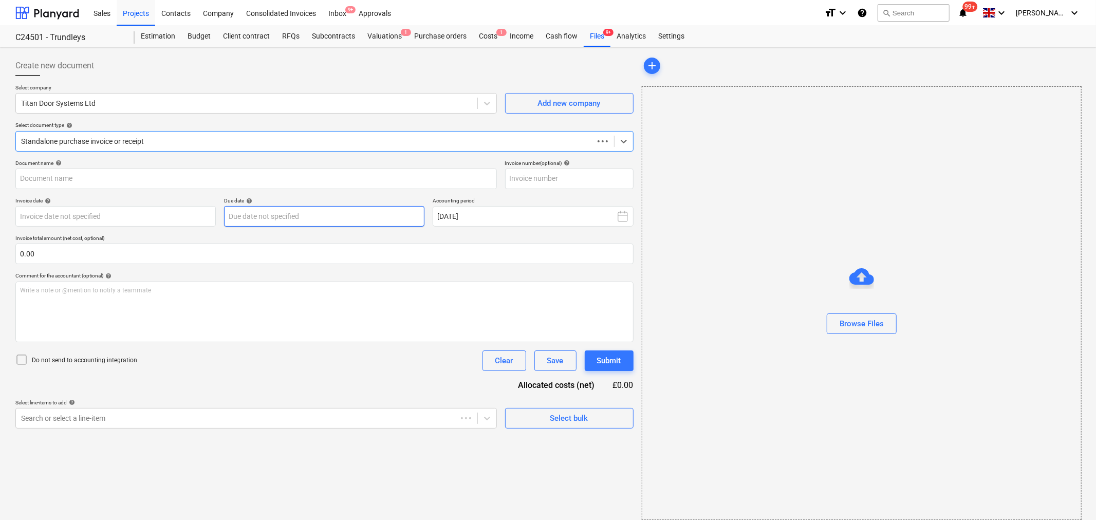
type input "INV-1541"
type input "[DATE]"
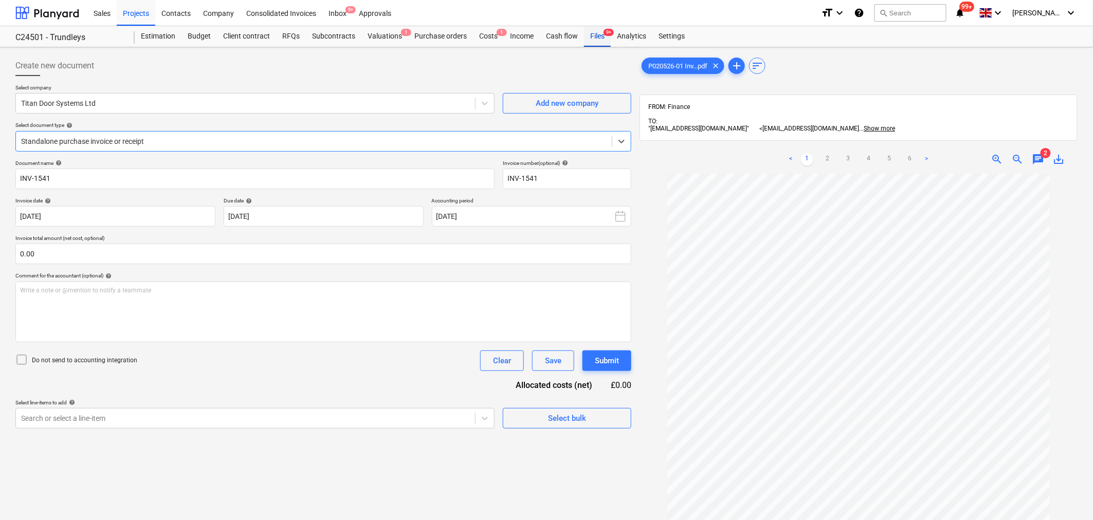
click at [602, 36] on div "Files 9+" at bounding box center [597, 36] width 27 height 21
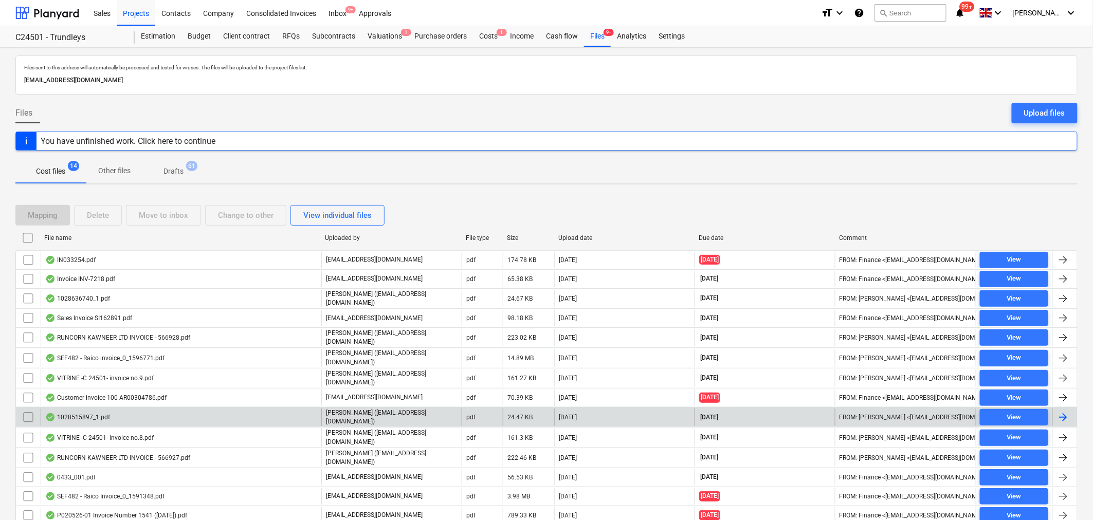
scroll to position [34, 0]
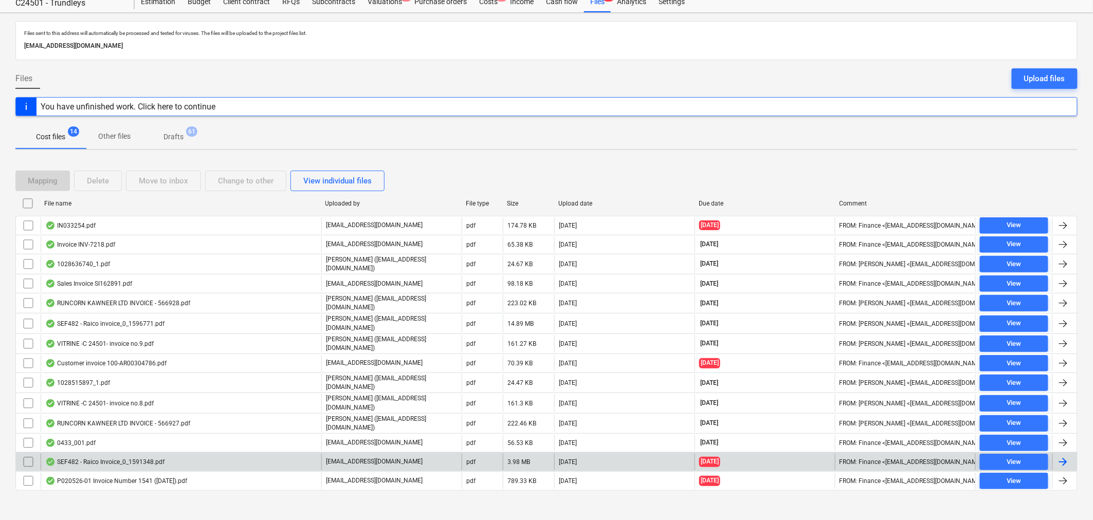
click at [142, 458] on div "SEF482 - Raico Invoice_0_1591348.pdf" at bounding box center [104, 462] width 119 height 8
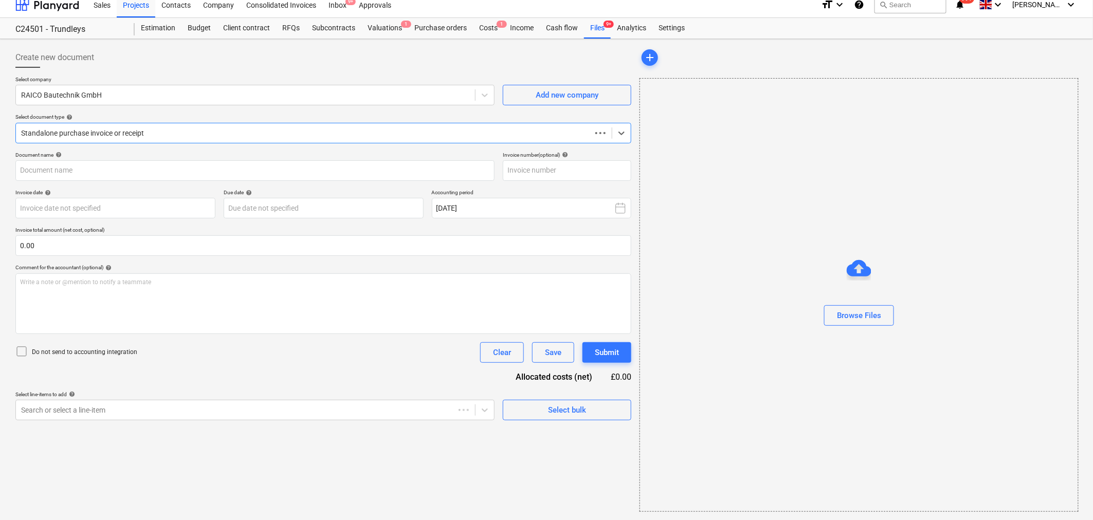
scroll to position [8, 0]
type input "AR00303935"
type input "[DATE]"
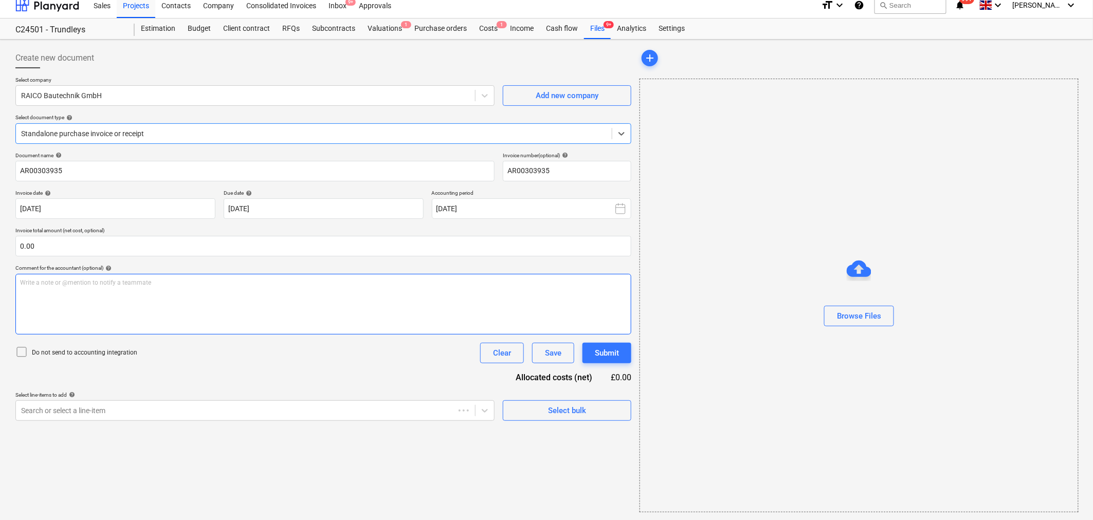
scroll to position [0, 0]
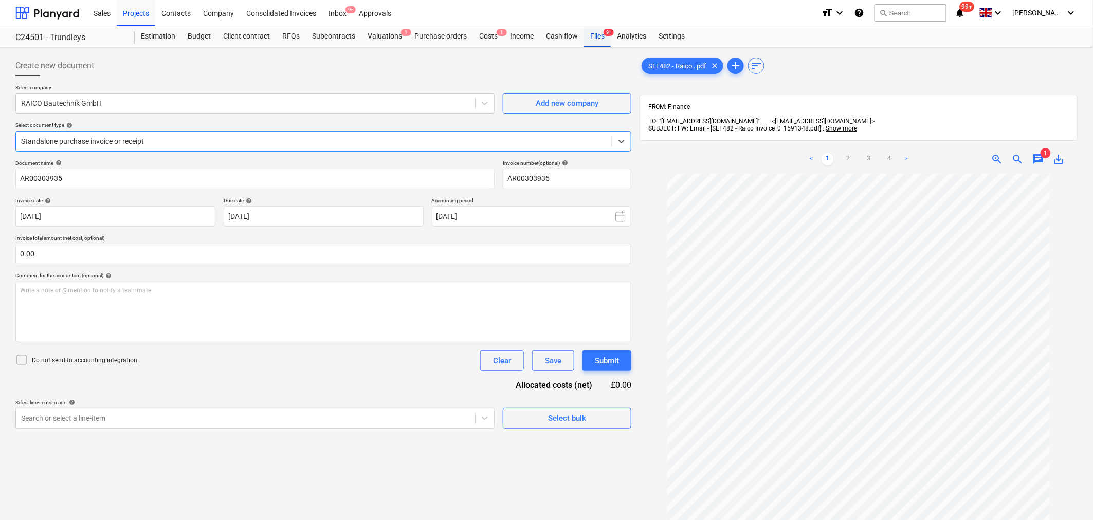
click at [594, 36] on div "Files 9+" at bounding box center [597, 36] width 27 height 21
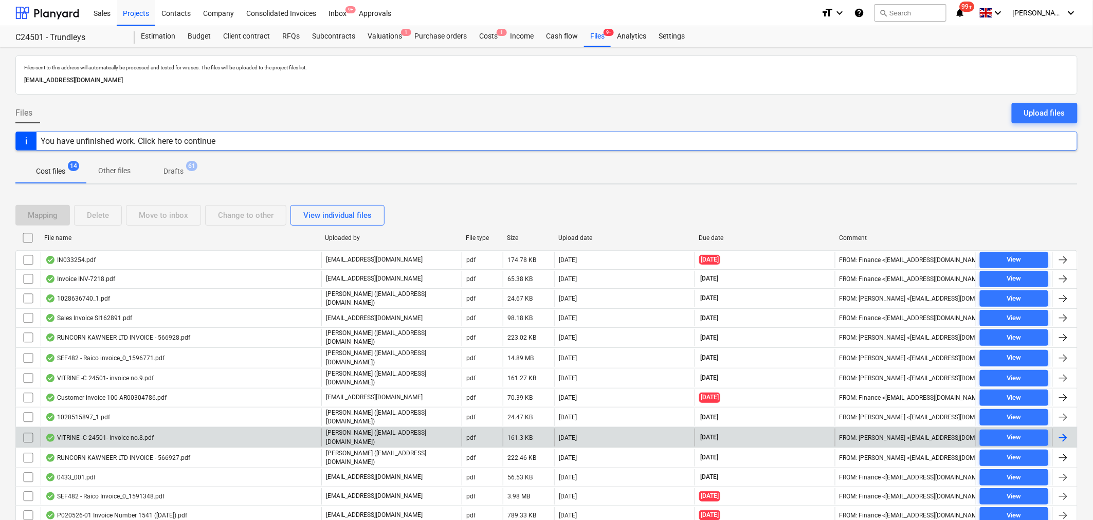
click at [148, 434] on div "VITRINE -C 24501- invoice no.8.pdf" at bounding box center [99, 438] width 108 height 8
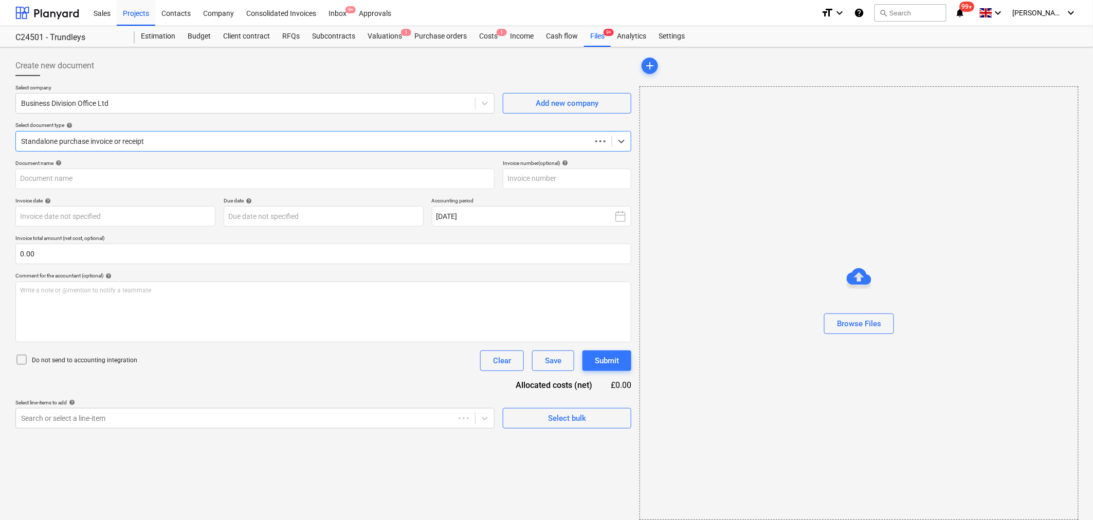
type input "8"
type input "[DATE]"
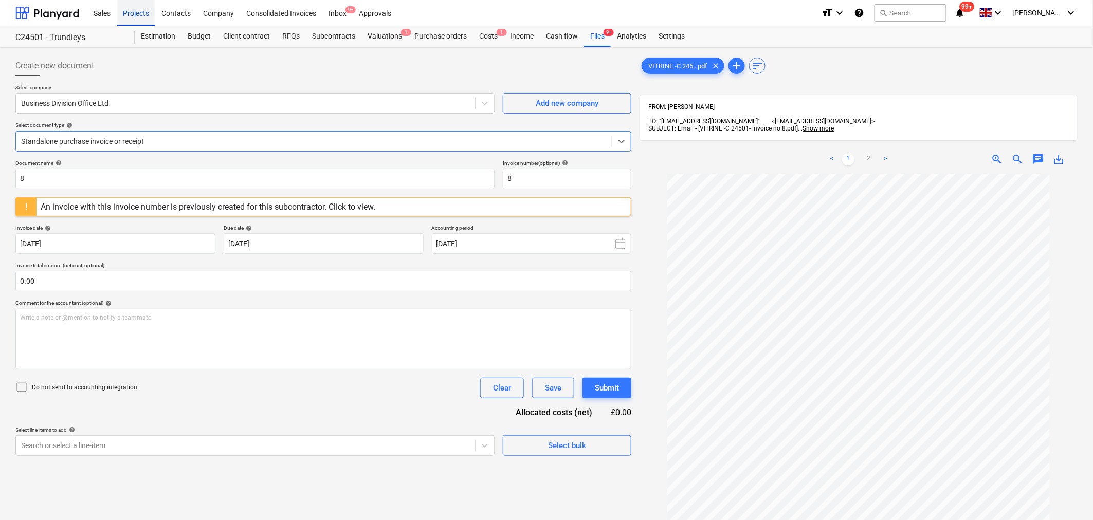
click at [139, 14] on div "Projects" at bounding box center [136, 12] width 39 height 26
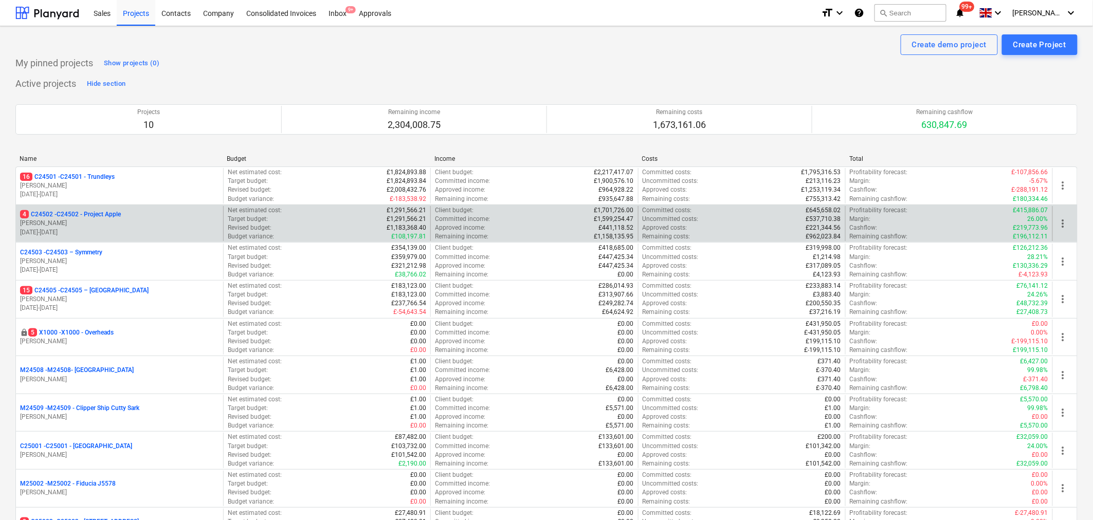
click at [121, 224] on p "[PERSON_NAME]" at bounding box center [119, 223] width 199 height 9
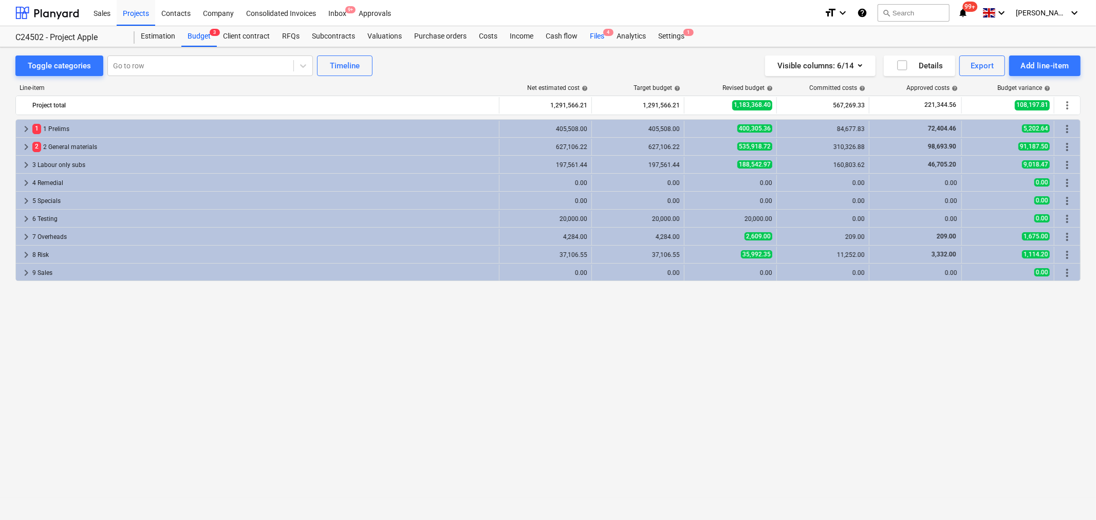
click at [599, 33] on div "Files 4" at bounding box center [597, 36] width 27 height 21
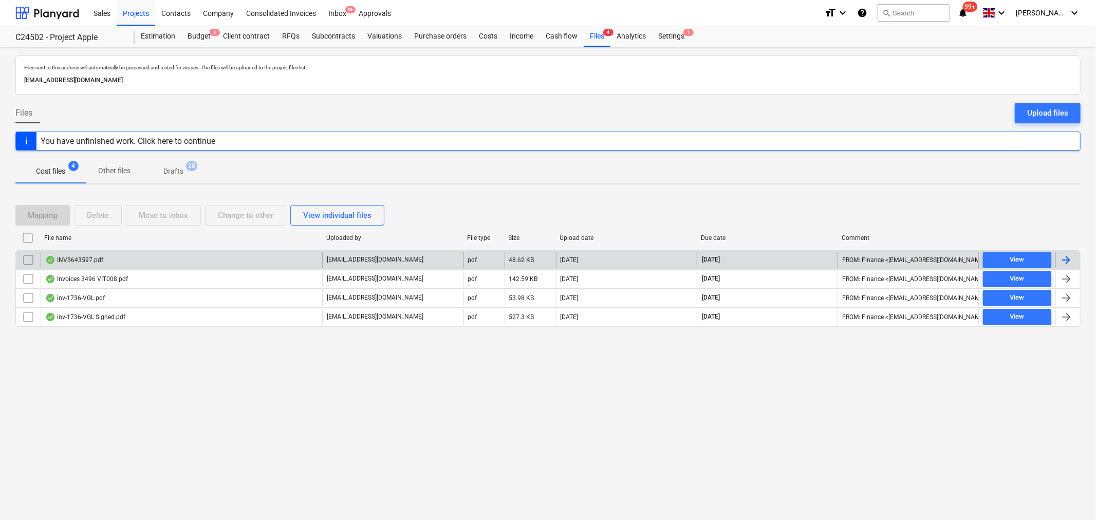
click at [81, 260] on div "INV3643597.pdf" at bounding box center [74, 260] width 58 height 8
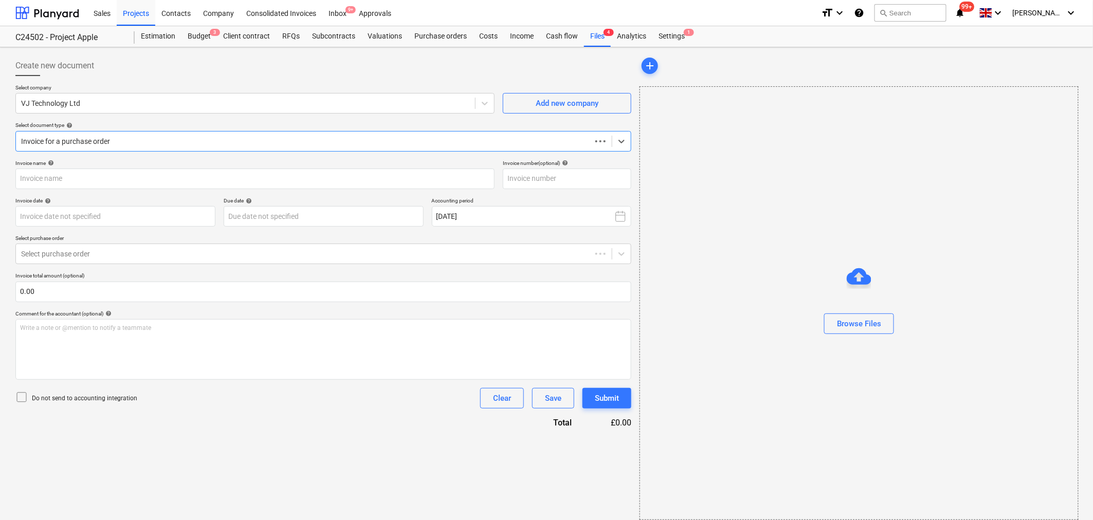
type input "INV3643597"
type input "[DATE]"
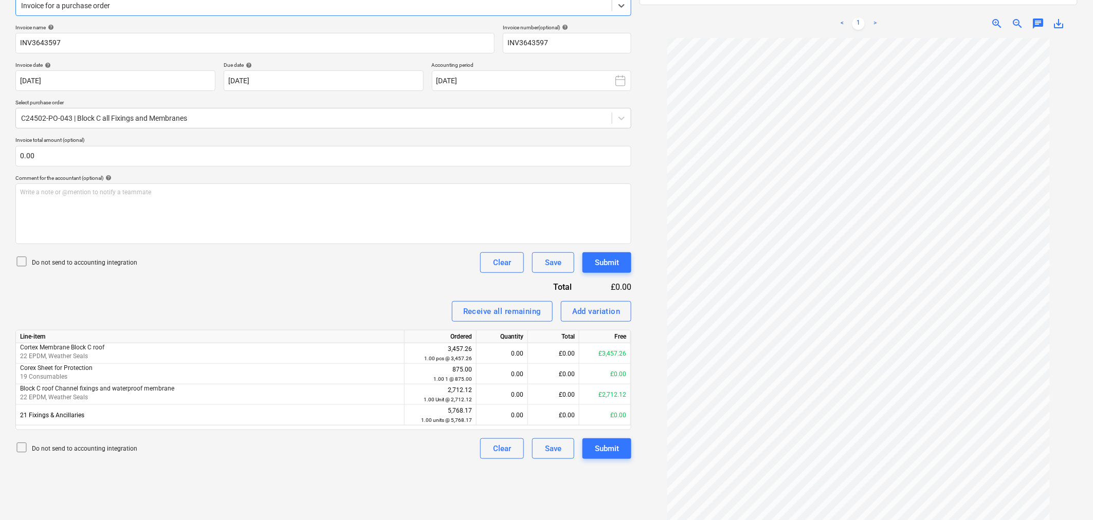
scroll to position [146, 0]
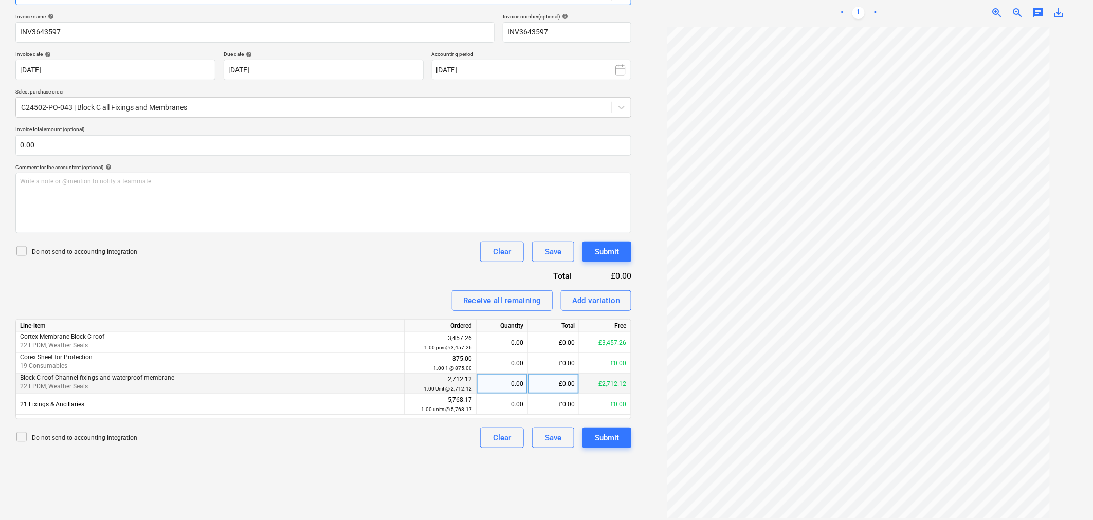
click at [547, 392] on div "£0.00" at bounding box center [553, 384] width 51 height 21
type input "2712.12"
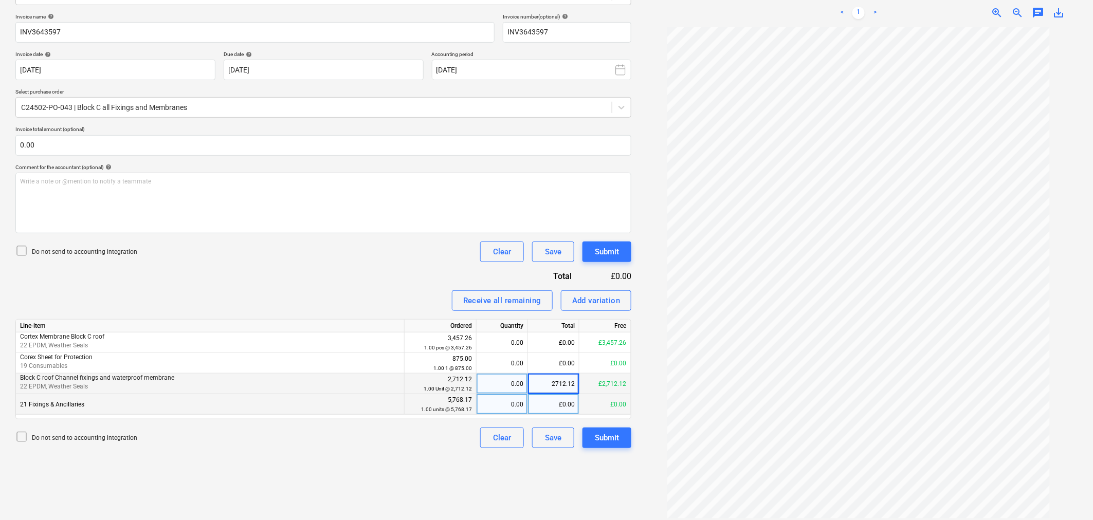
click at [557, 413] on div "£0.00" at bounding box center [553, 404] width 51 height 21
click at [620, 438] on button "Submit" at bounding box center [606, 438] width 49 height 21
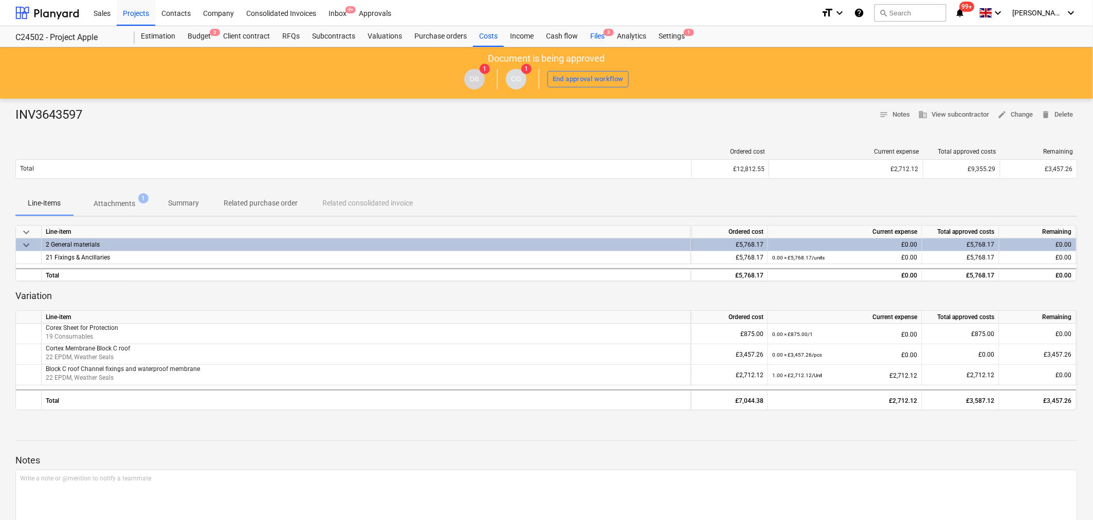
click at [597, 33] on div "Files 3" at bounding box center [597, 36] width 27 height 21
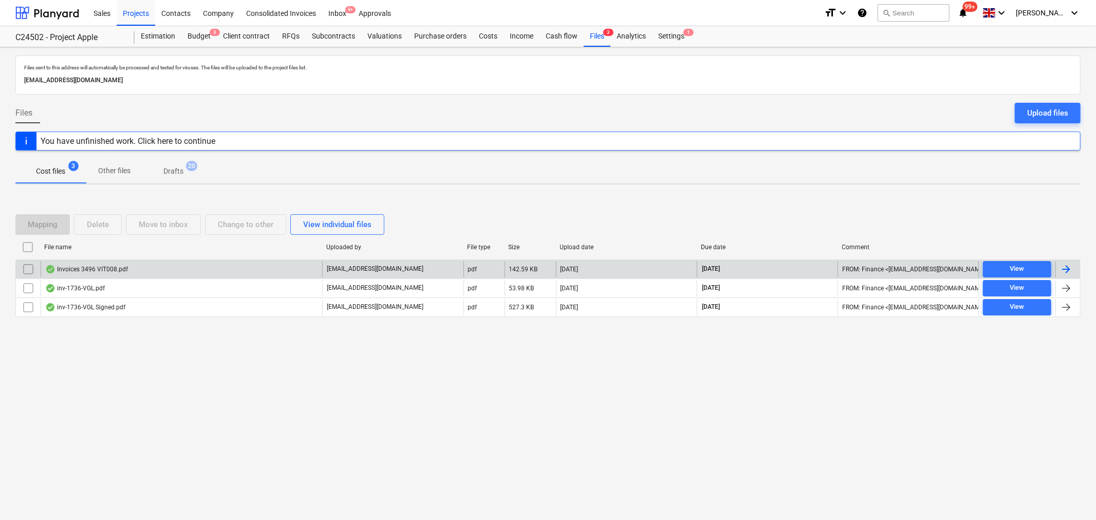
click at [229, 270] on div "Invoices 3496 VIT008.pdf" at bounding box center [182, 269] width 282 height 16
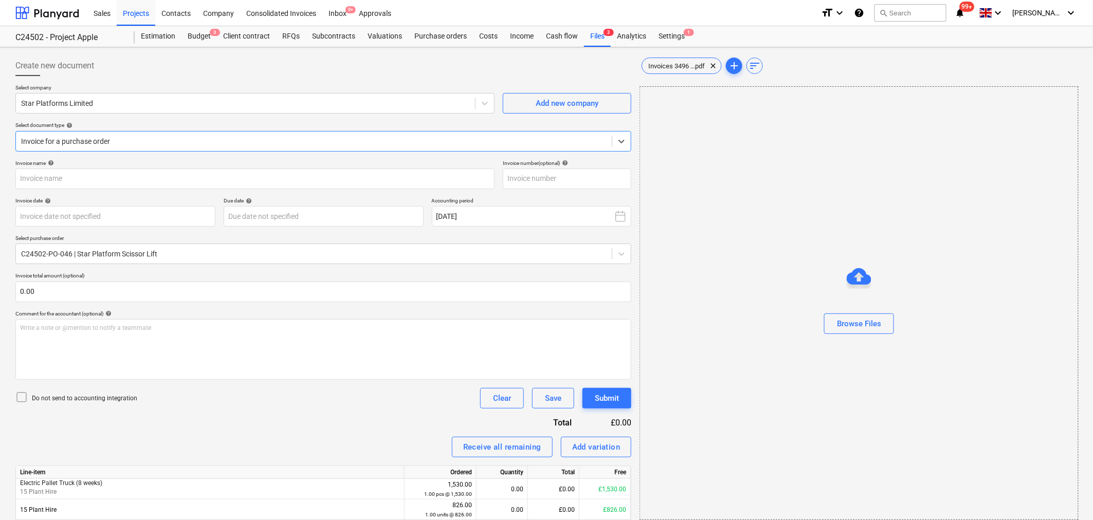
type input "R378641"
type input "[DATE]"
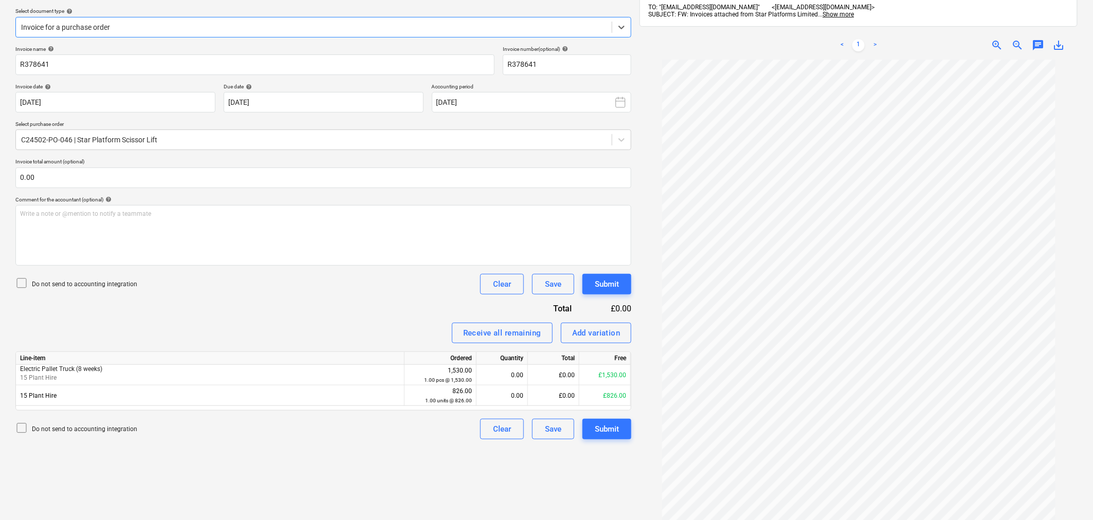
scroll to position [57, 0]
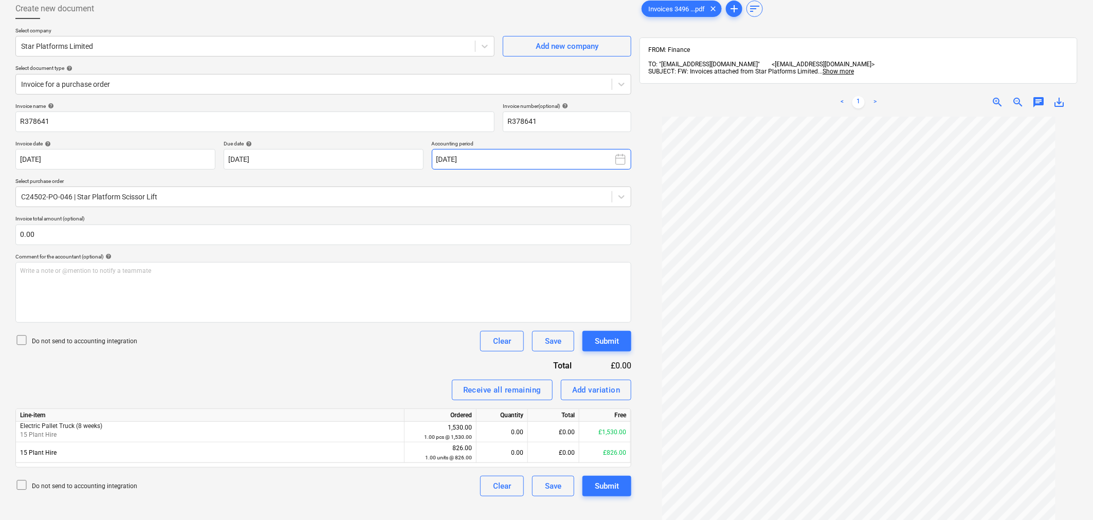
click at [618, 157] on icon at bounding box center [620, 159] width 12 height 12
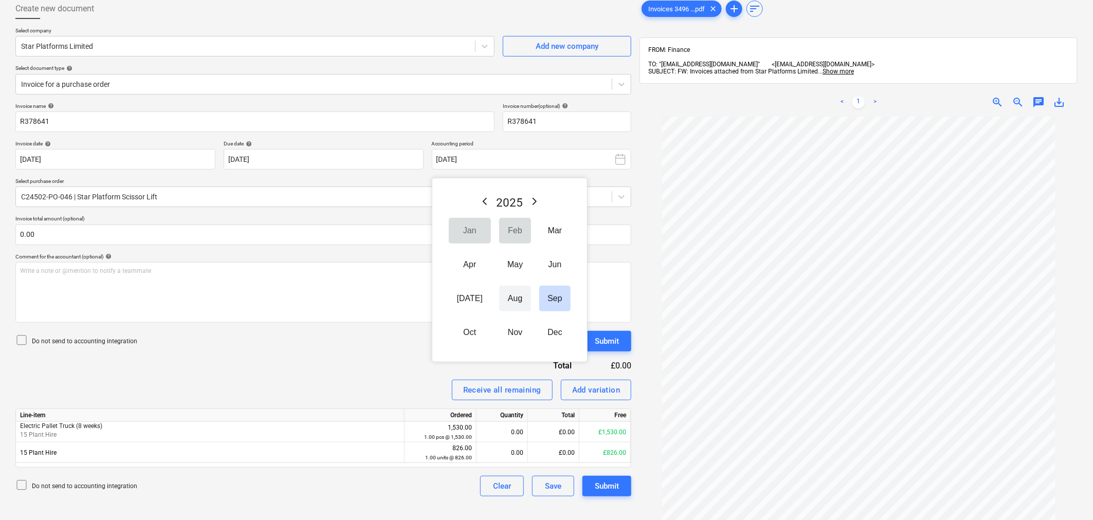
click at [504, 304] on button "Aug" at bounding box center [515, 299] width 32 height 26
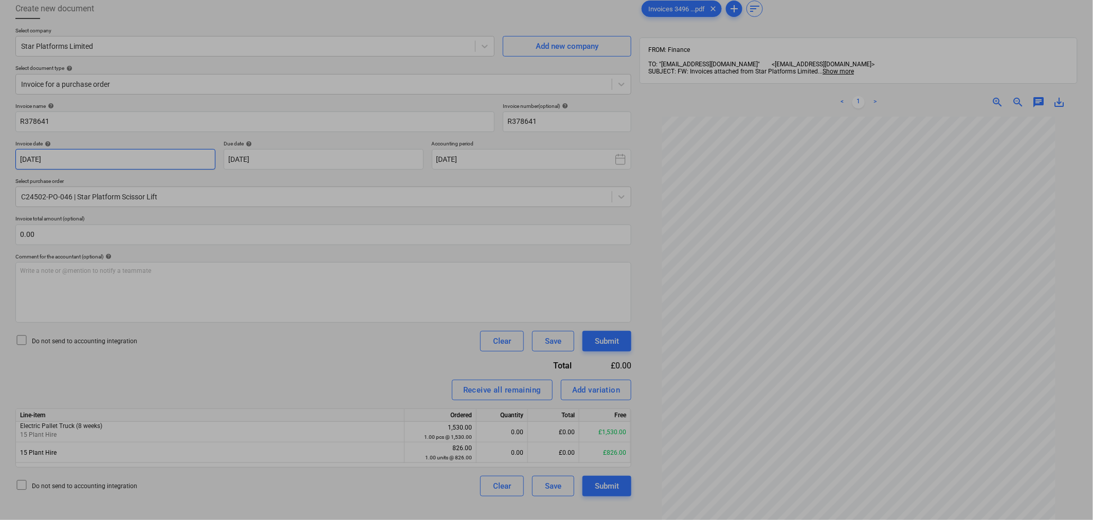
click at [156, 158] on body "Sales Projects Contacts Company Consolidated Invoices Inbox 9+ Approvals format…" at bounding box center [546, 203] width 1093 height 520
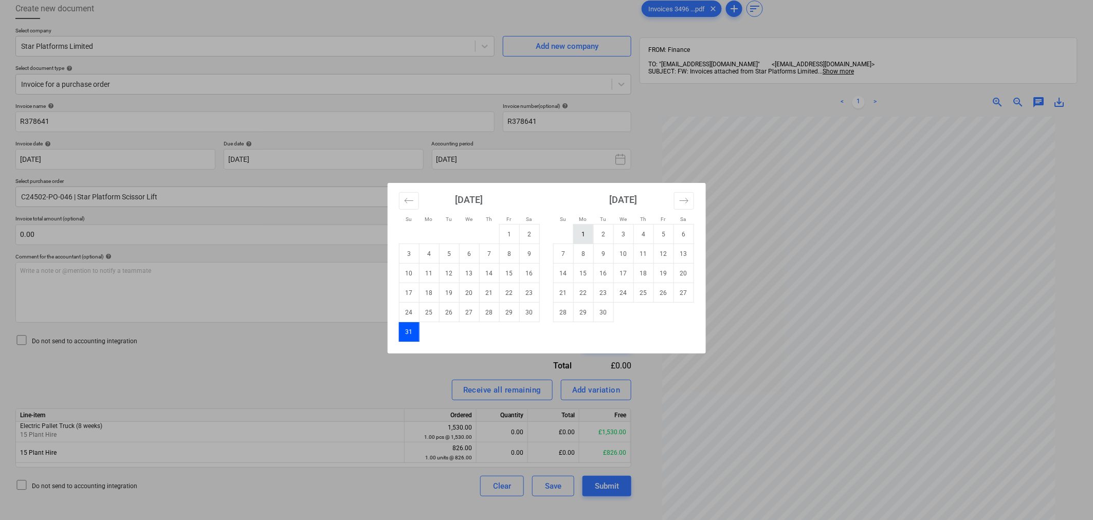
click at [585, 235] on td "1" at bounding box center [583, 235] width 20 height 20
type input "[DATE]"
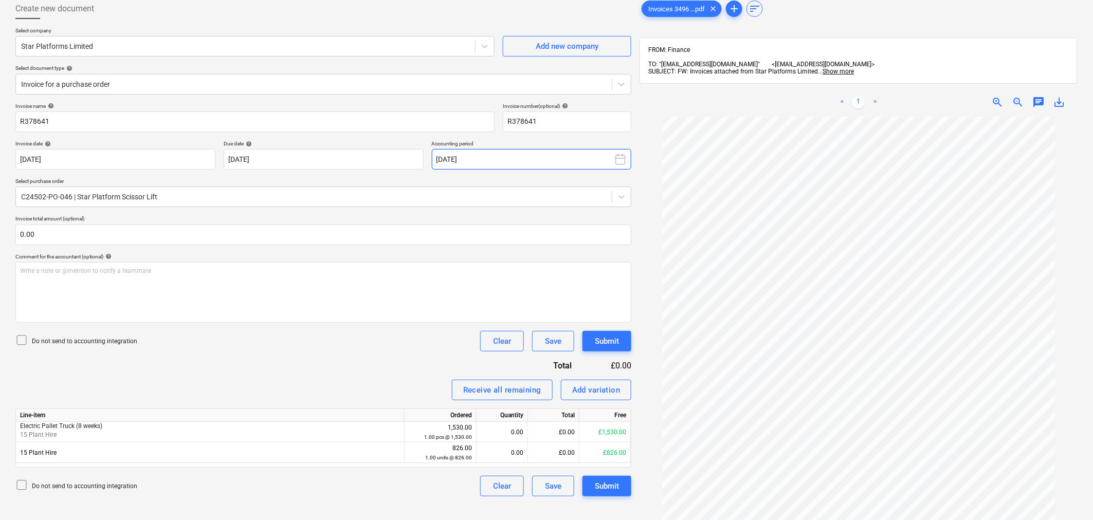
click at [593, 161] on button "[DATE]" at bounding box center [532, 159] width 200 height 21
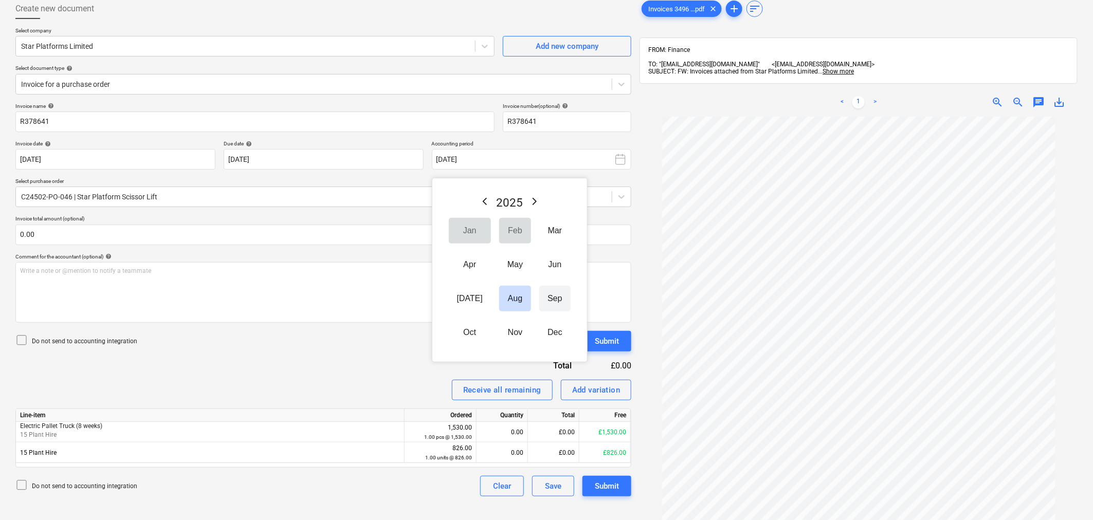
click at [539, 302] on button "Sep" at bounding box center [554, 299] width 31 height 26
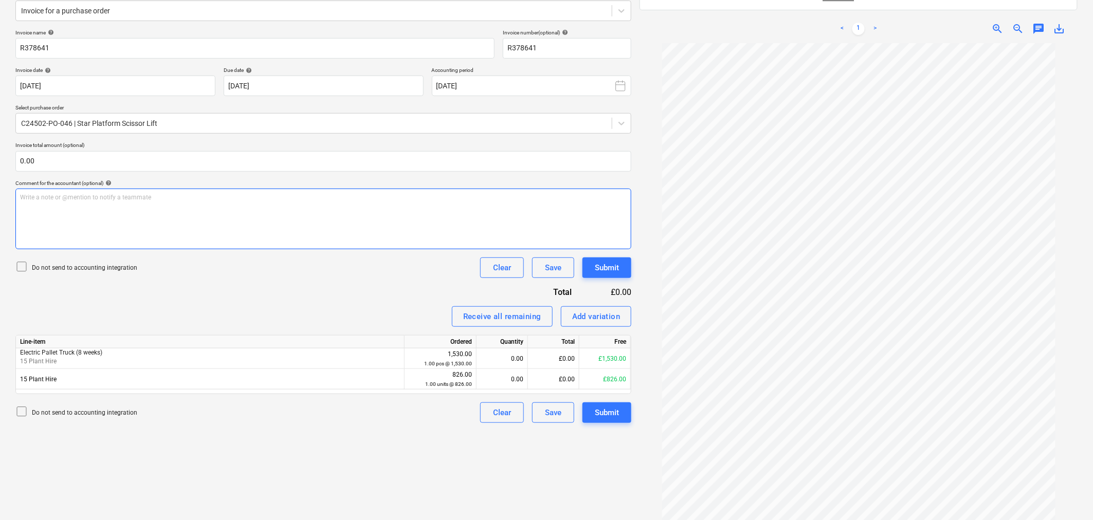
scroll to position [146, 0]
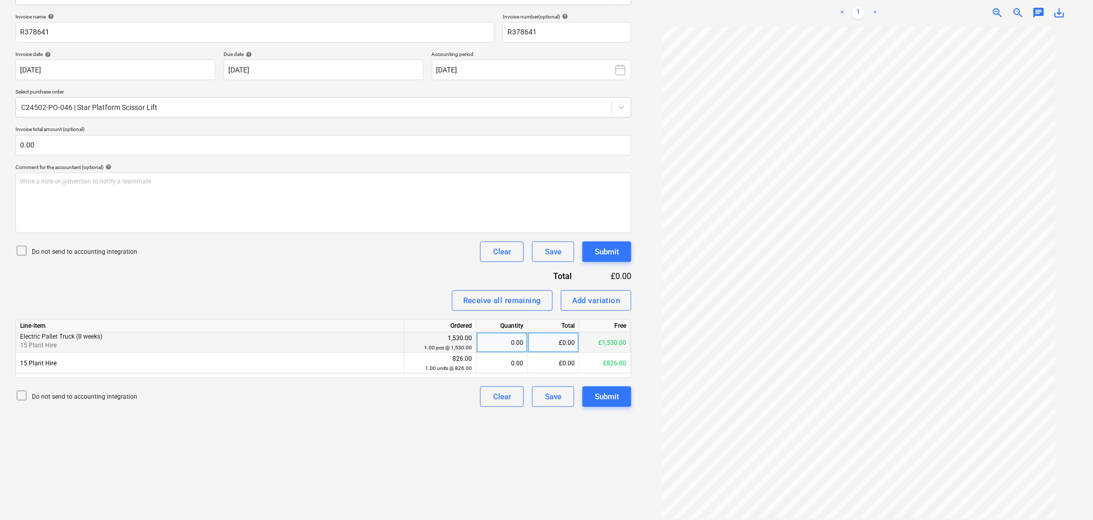
click at [558, 340] on div "£0.00" at bounding box center [553, 343] width 51 height 21
type input "413.28"
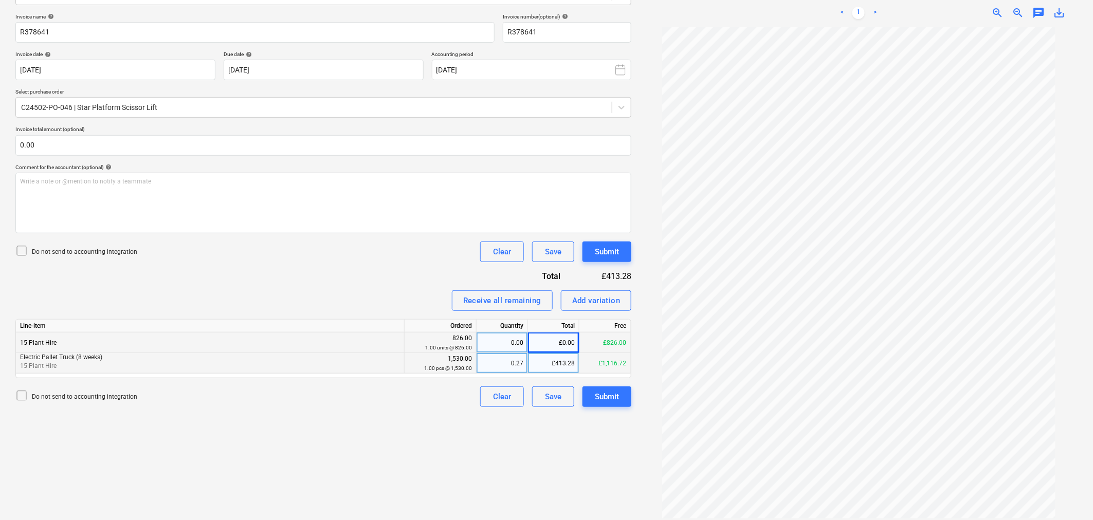
click at [558, 360] on div "£413.28" at bounding box center [553, 363] width 51 height 21
click at [564, 347] on div "£0.00" at bounding box center [553, 343] width 51 height 21
click at [552, 450] on div "Create new document Select company Star Platforms Limited Add new company Selec…" at bounding box center [323, 211] width 624 height 612
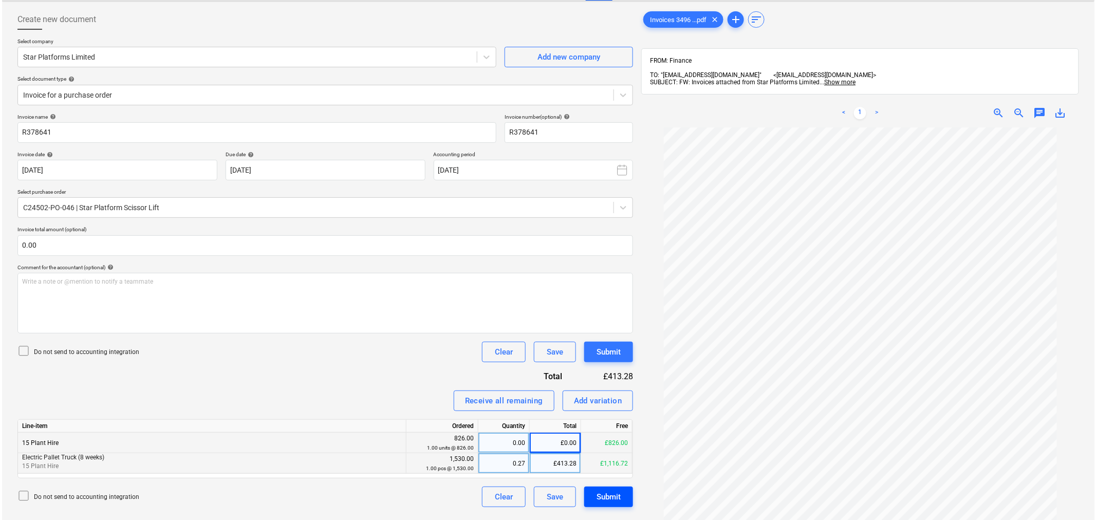
scroll to position [114, 0]
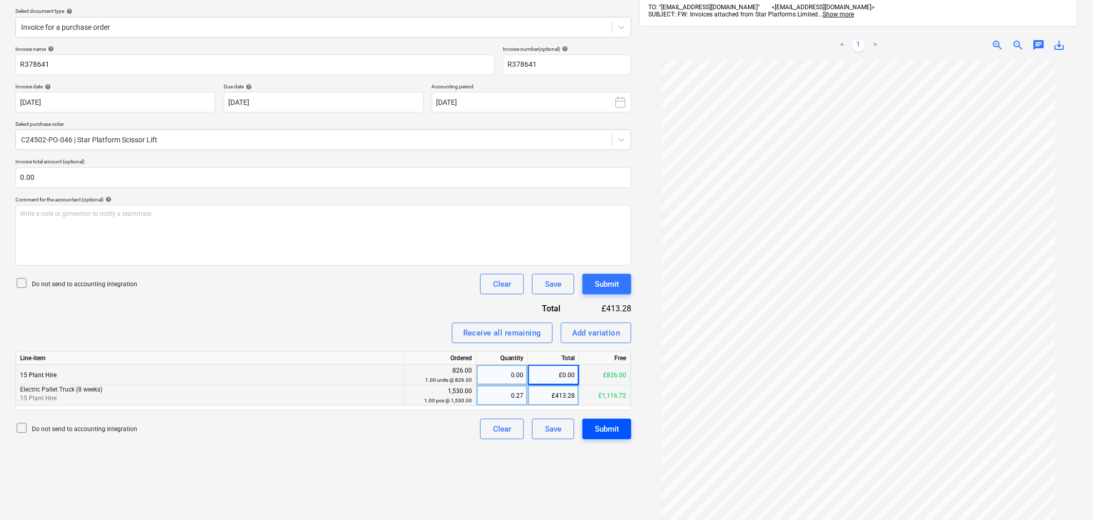
click at [617, 430] on div "Submit" at bounding box center [607, 428] width 24 height 13
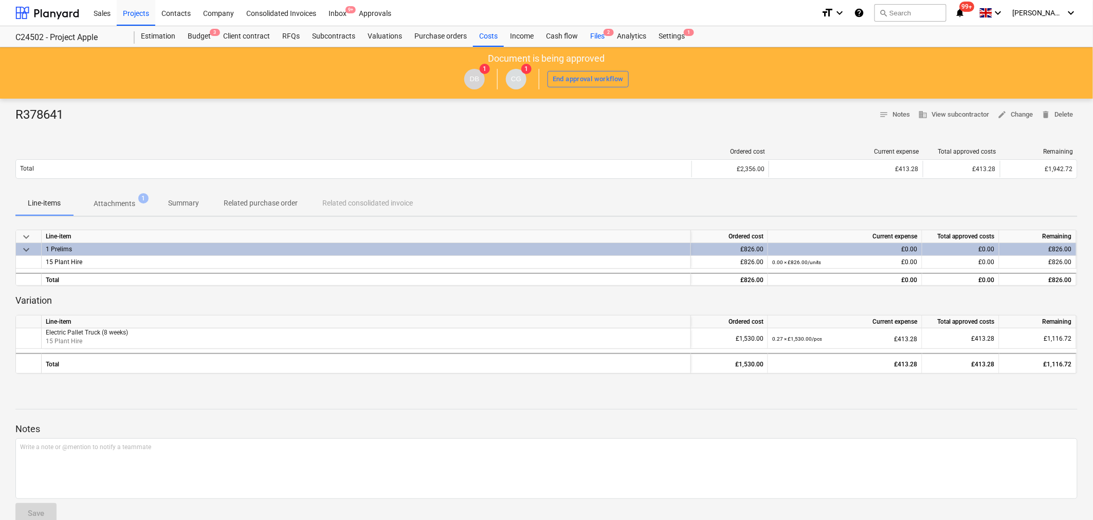
click at [591, 36] on div "Files 2" at bounding box center [597, 36] width 27 height 21
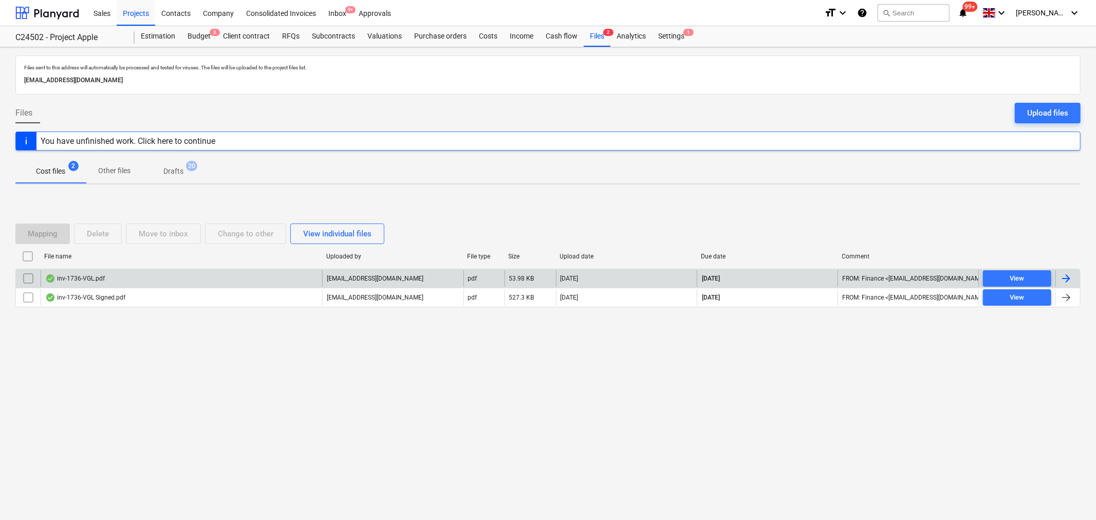
click at [104, 285] on div "inv-1736-VGL.pdf" at bounding box center [182, 278] width 282 height 16
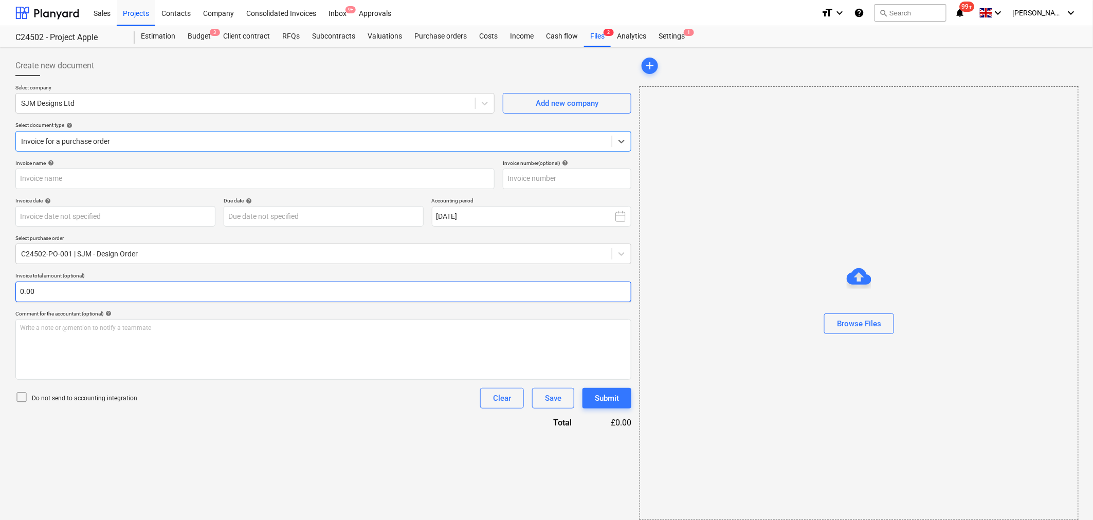
type input "1736"
type input "[DATE]"
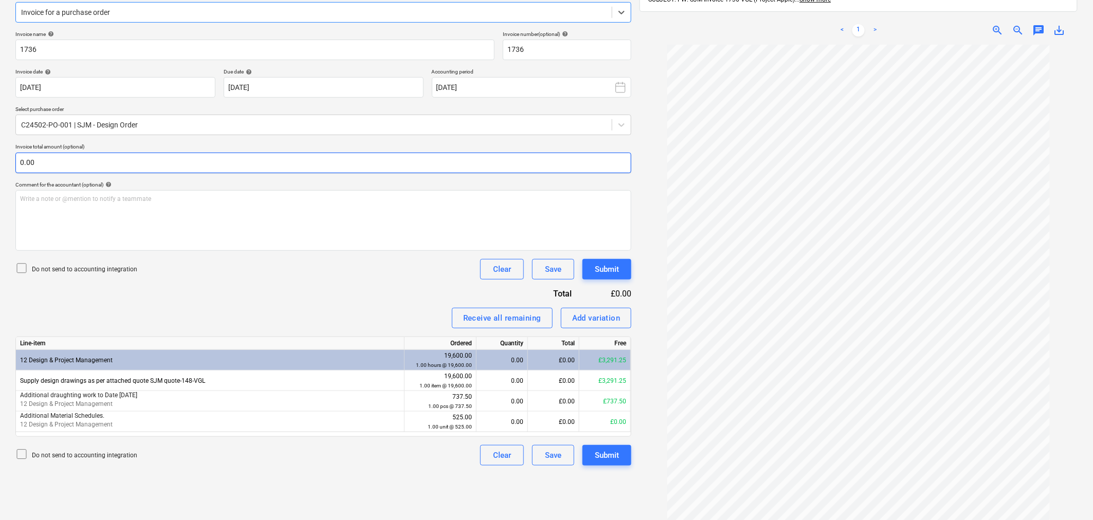
scroll to position [146, 0]
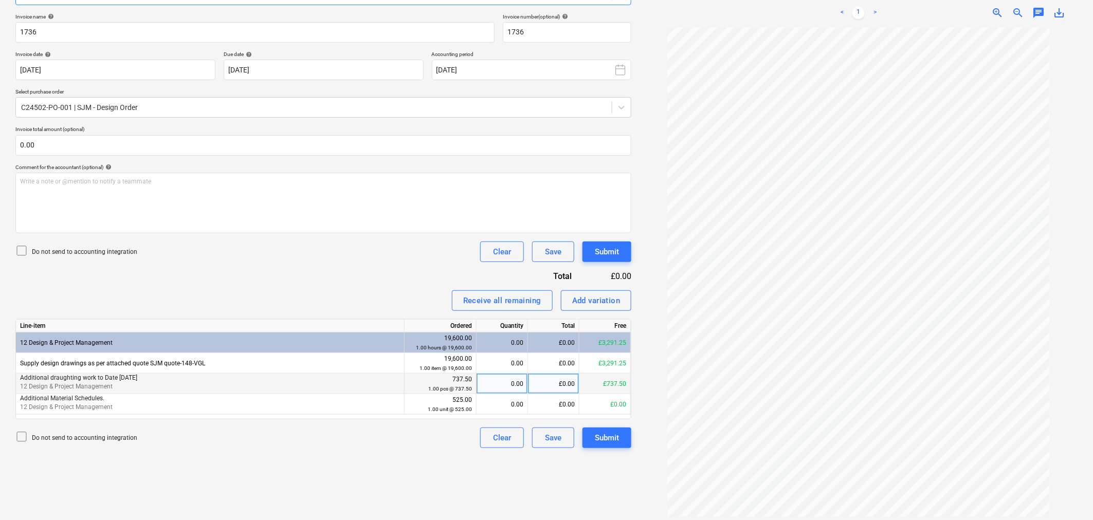
click at [556, 382] on div "£0.00" at bounding box center [553, 384] width 51 height 21
type input "737.50"
click at [382, 198] on div "Write a note or @mention to notify a teammate [PERSON_NAME]" at bounding box center [323, 203] width 616 height 61
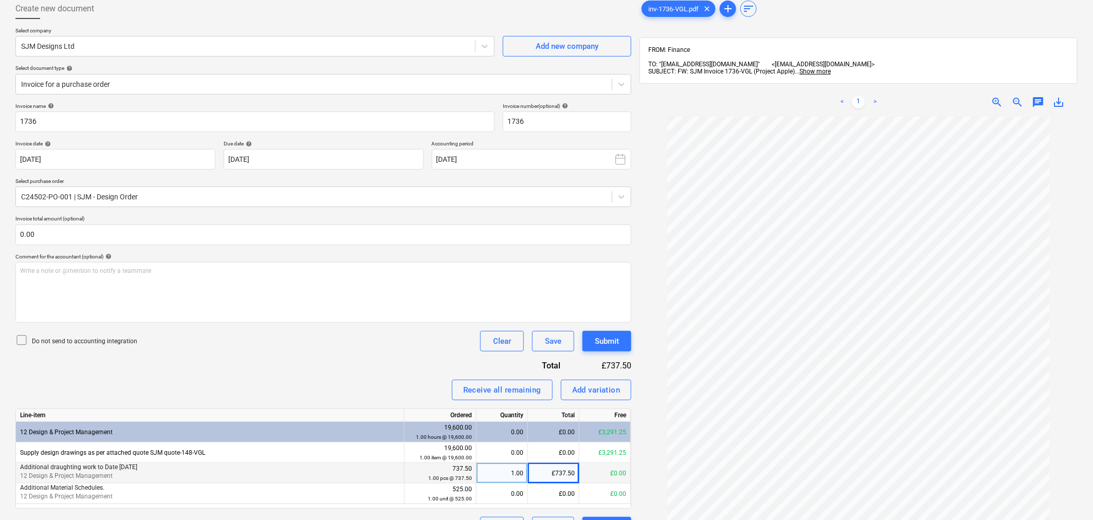
scroll to position [32, 0]
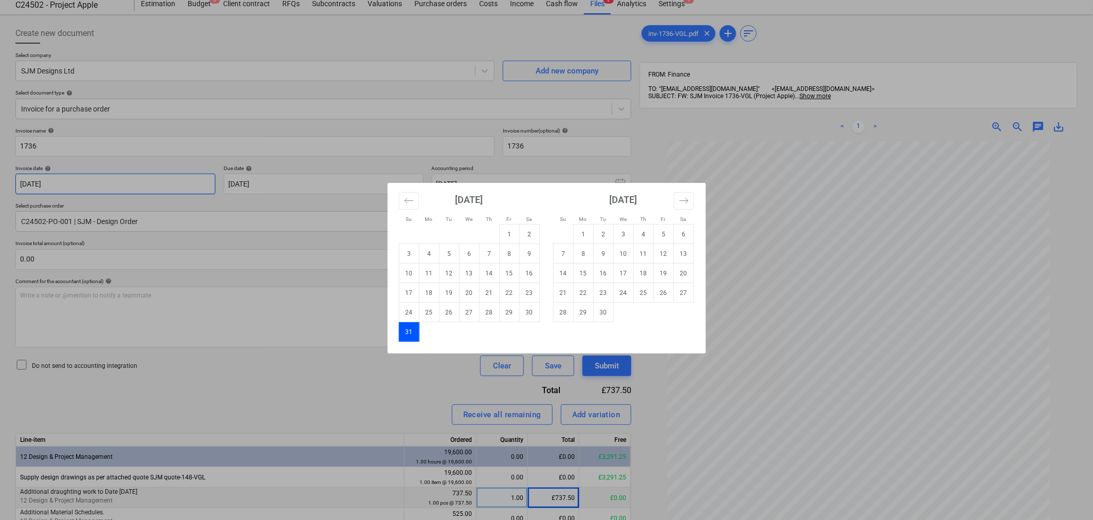
click at [196, 183] on body "Sales Projects Contacts Company Consolidated Invoices Inbox 9+ Approvals format…" at bounding box center [546, 228] width 1093 height 520
click at [576, 233] on td "1" at bounding box center [583, 235] width 20 height 20
type input "[DATE]"
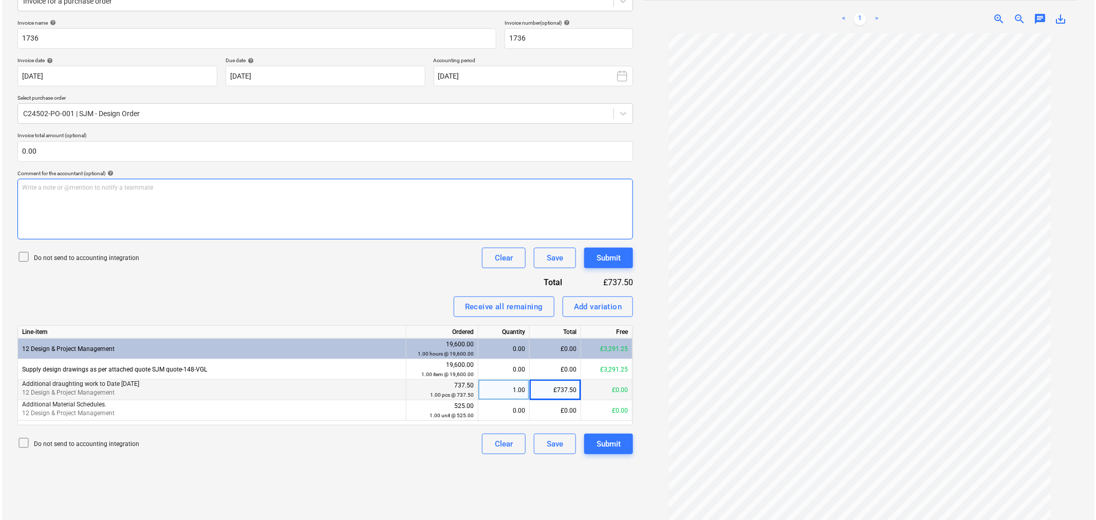
scroll to position [146, 0]
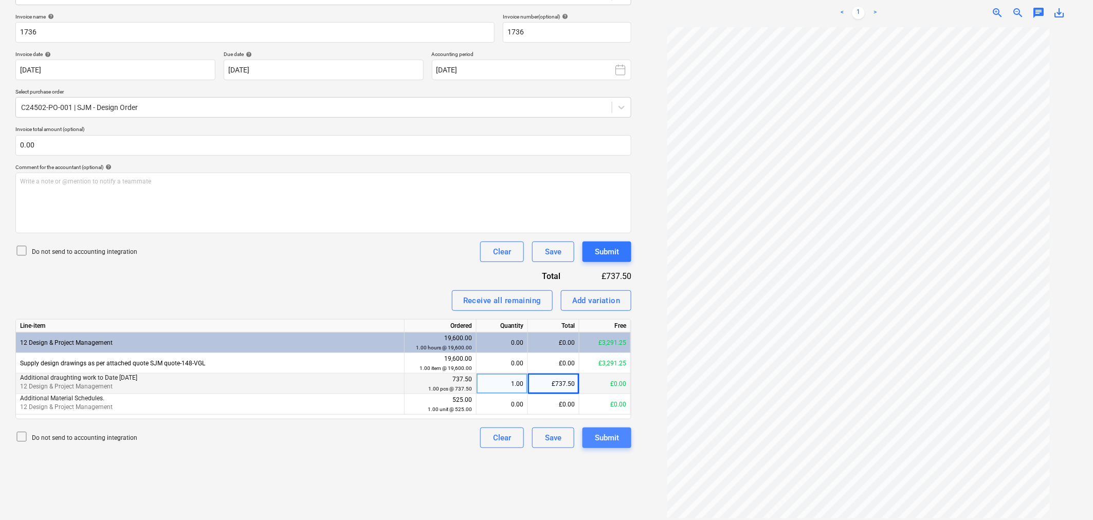
click at [612, 438] on div "Submit" at bounding box center [607, 437] width 24 height 13
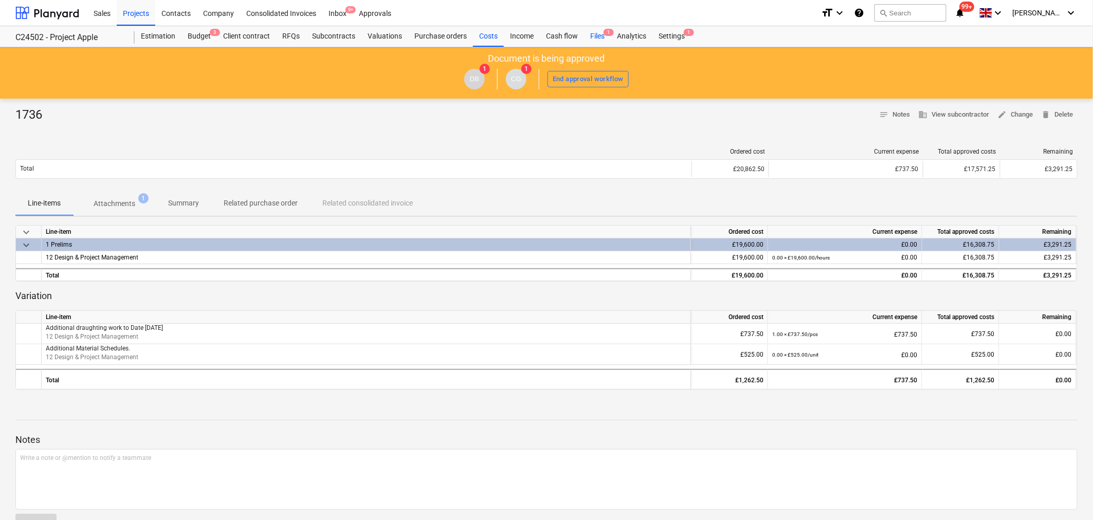
click at [597, 34] on div "Files 1" at bounding box center [597, 36] width 27 height 21
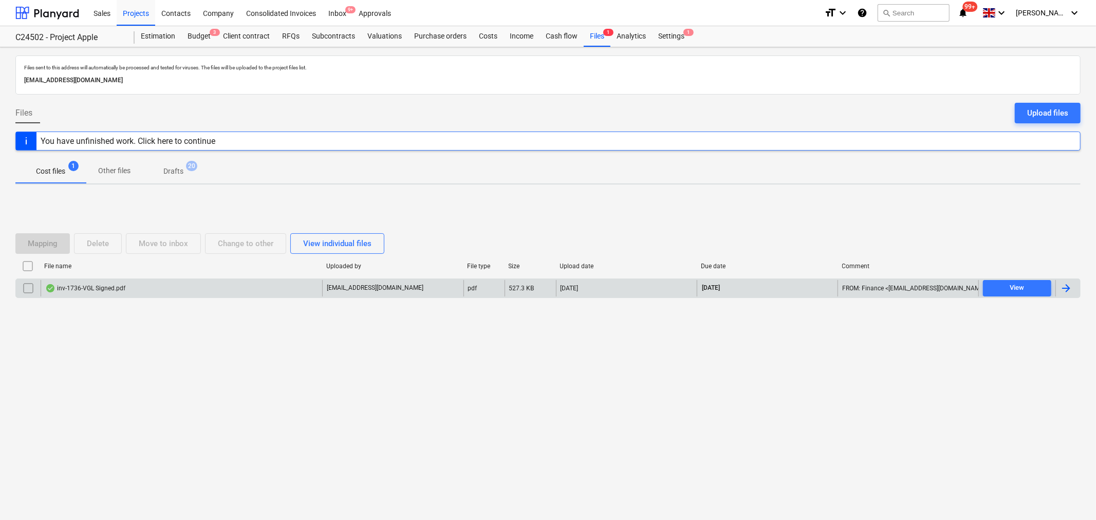
click at [100, 287] on div "inv-1736-VGL Signed.pdf" at bounding box center [85, 288] width 80 height 8
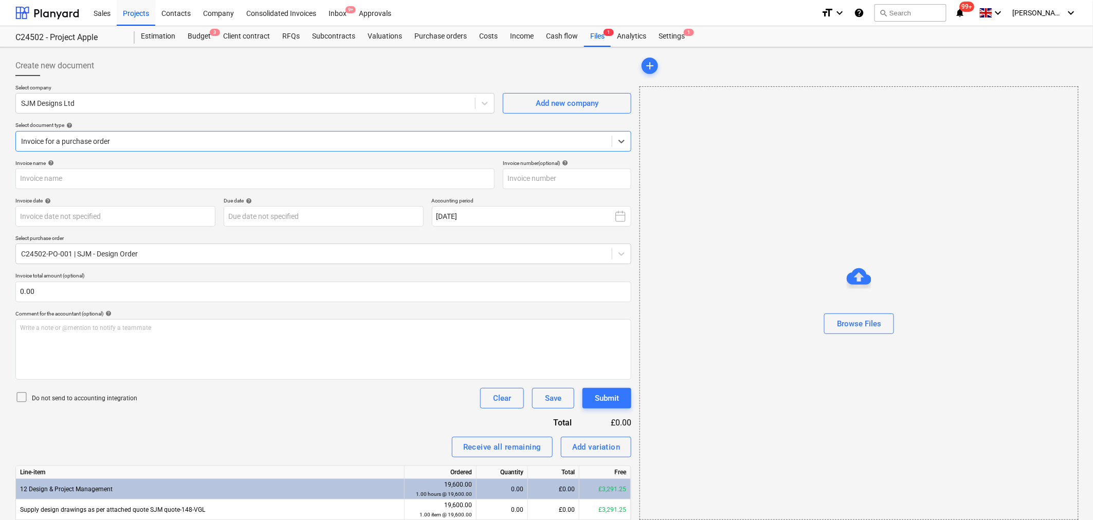
type input "1736"
type input "[DATE]"
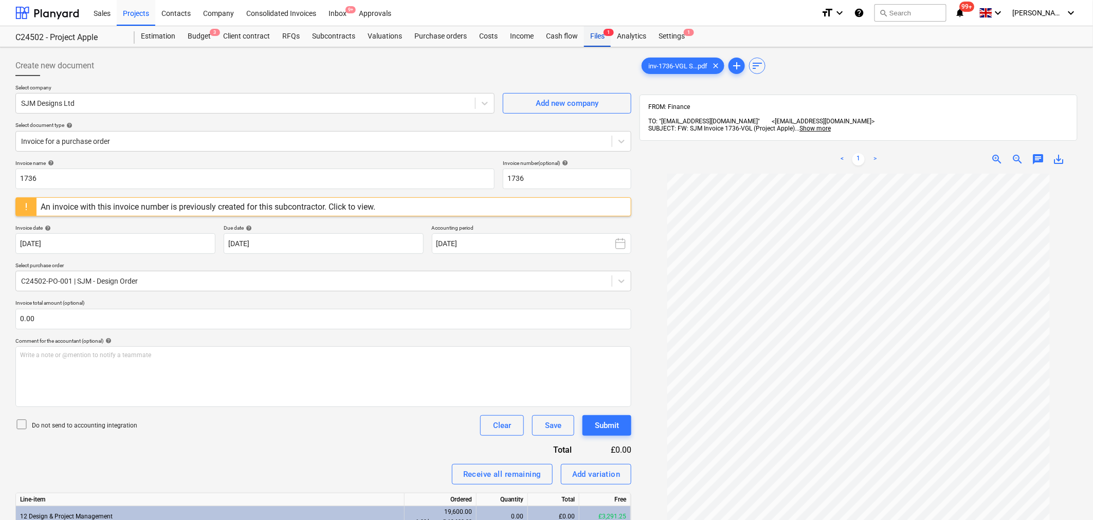
click at [594, 37] on div "Files 1" at bounding box center [597, 36] width 27 height 21
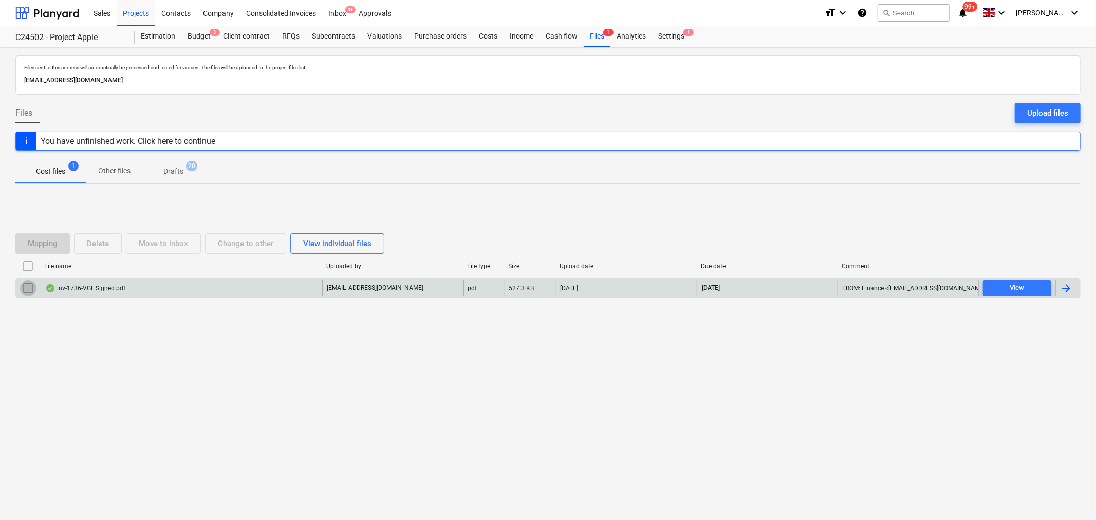
click at [26, 289] on input "checkbox" at bounding box center [28, 288] width 16 height 16
click at [102, 239] on div "Delete" at bounding box center [98, 243] width 22 height 13
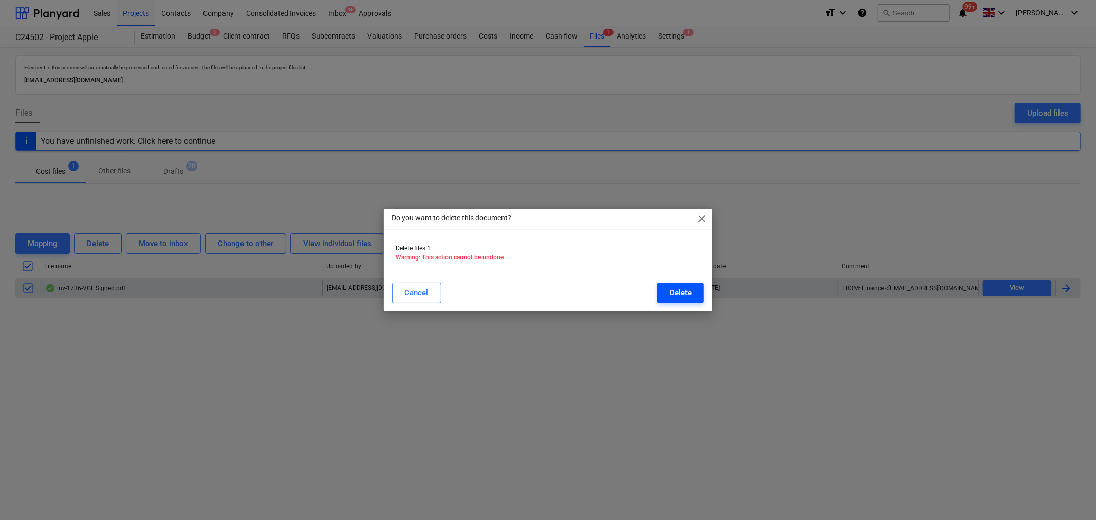
click at [677, 287] on div "Delete" at bounding box center [681, 292] width 22 height 13
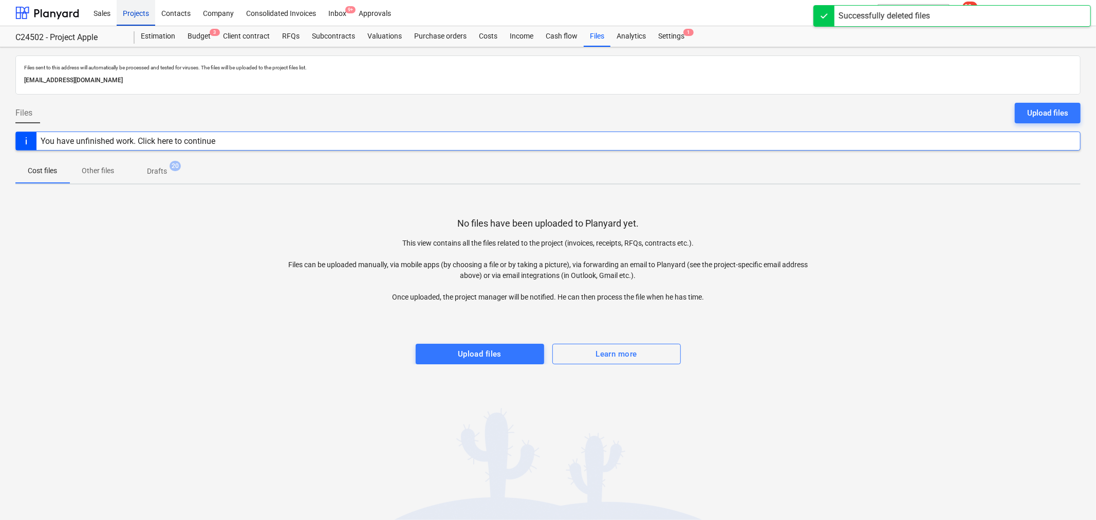
click at [145, 17] on div "Projects" at bounding box center [136, 12] width 39 height 26
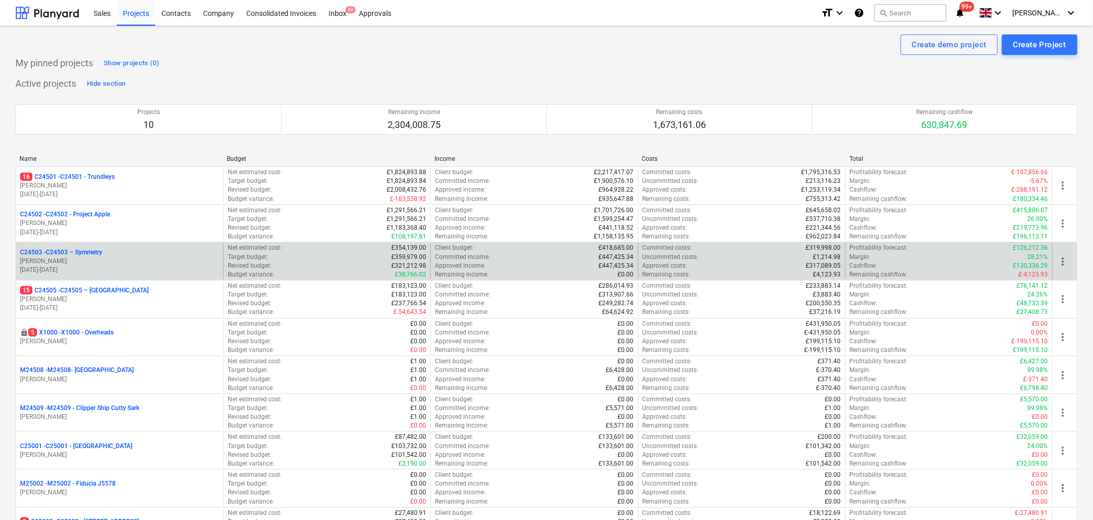
click at [96, 257] on p "C24503 - C24503 – Symmetry" at bounding box center [61, 252] width 82 height 9
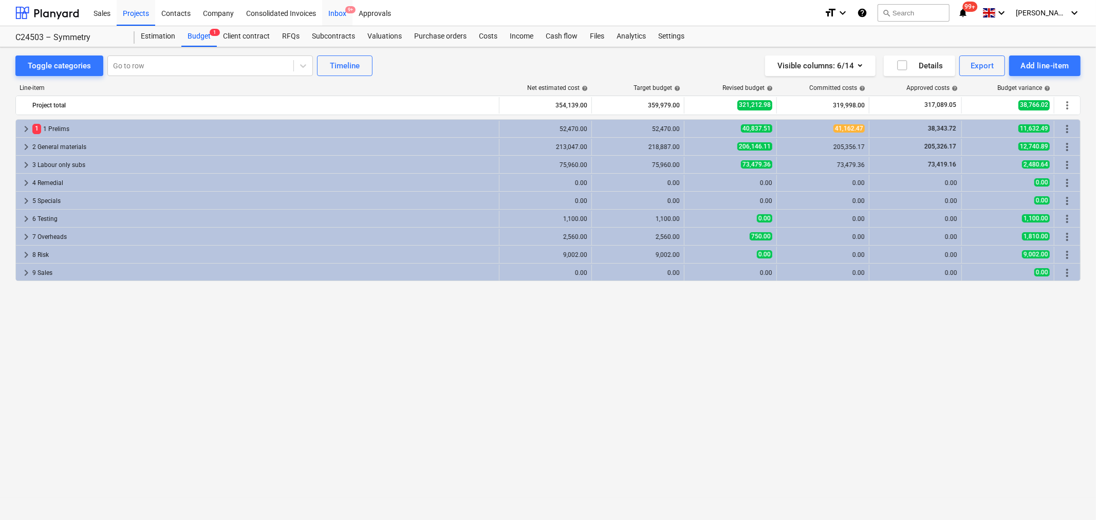
click at [343, 16] on div "Inbox 9+" at bounding box center [337, 12] width 30 height 26
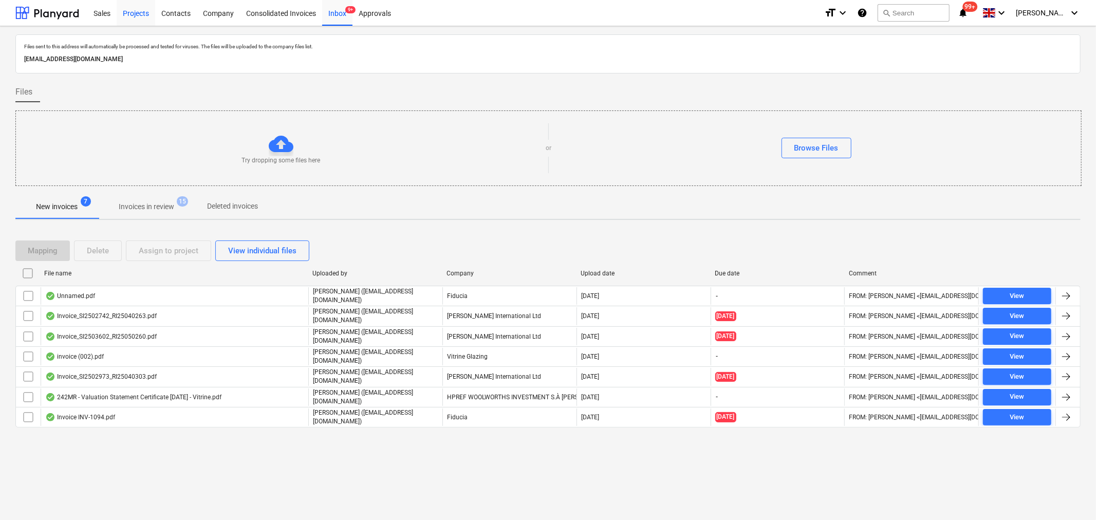
click at [135, 14] on div "Projects" at bounding box center [136, 12] width 39 height 26
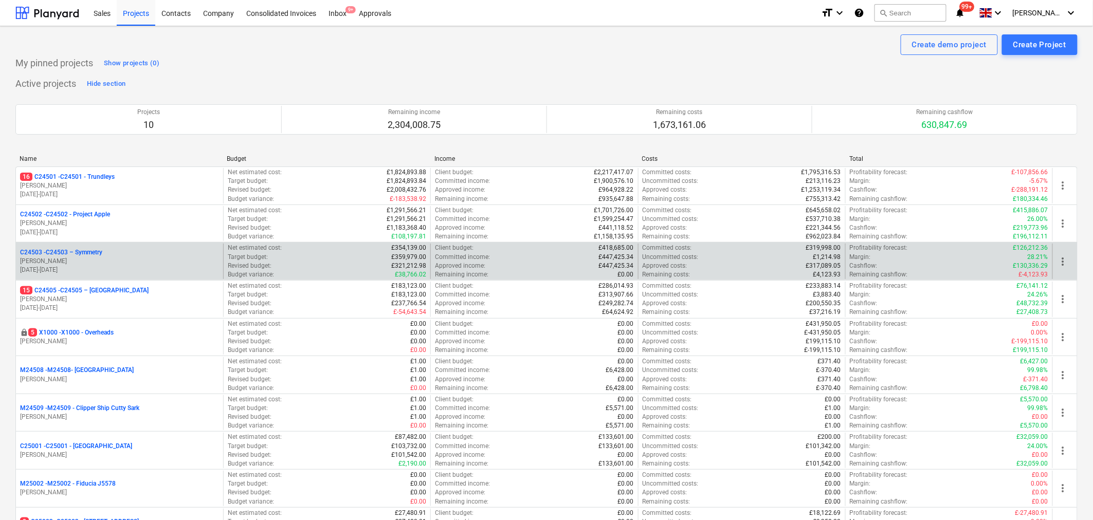
click at [118, 260] on p "[PERSON_NAME]" at bounding box center [119, 261] width 199 height 9
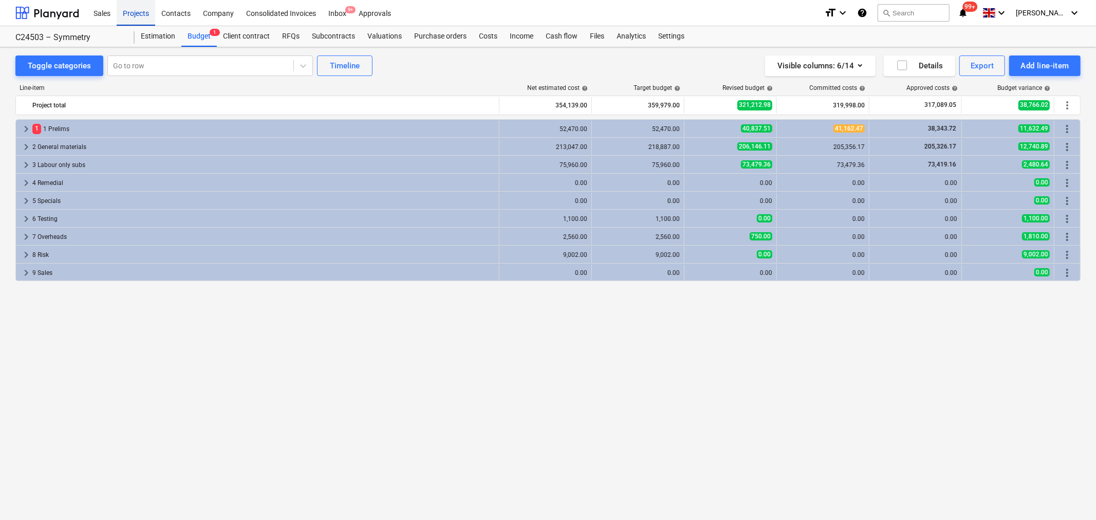
click at [140, 17] on div "Projects" at bounding box center [136, 12] width 39 height 26
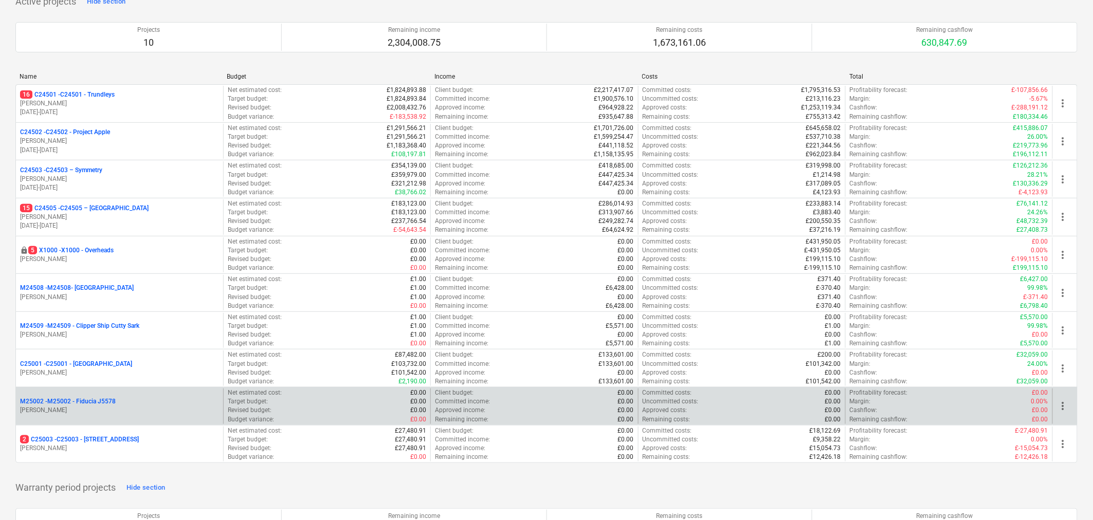
scroll to position [114, 0]
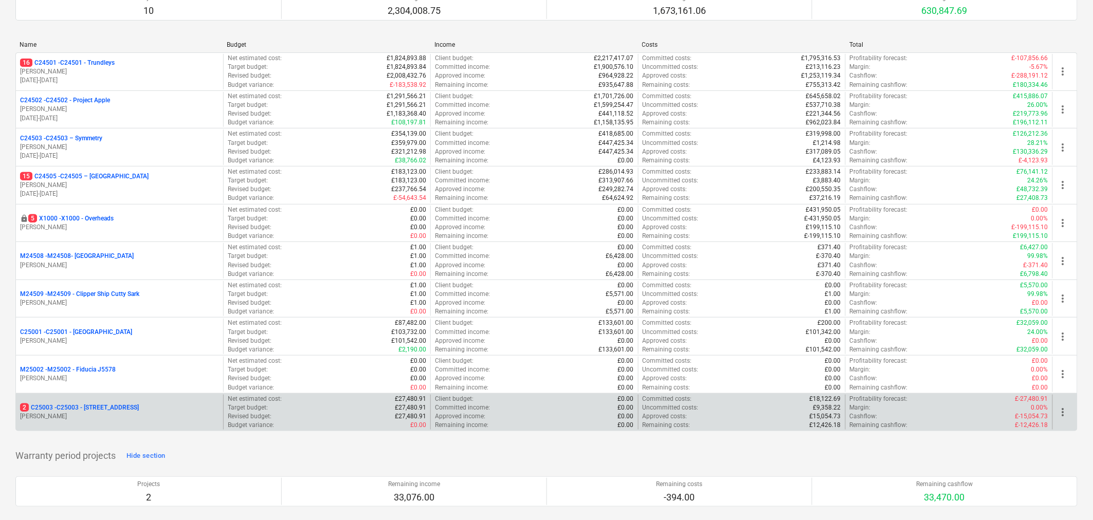
click at [137, 410] on p "2 C25003 - C25003 - [STREET_ADDRESS]" at bounding box center [79, 407] width 119 height 9
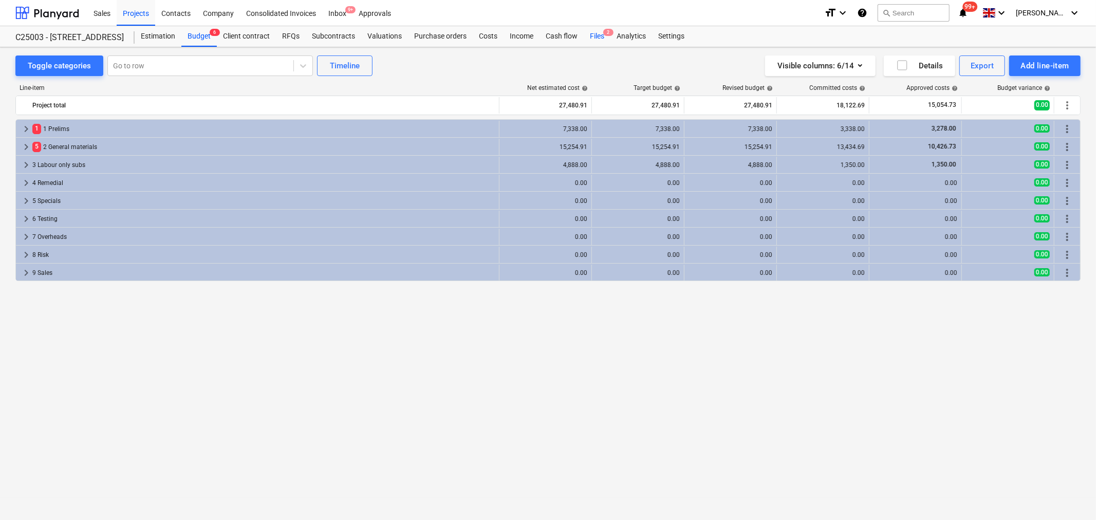
click at [596, 36] on div "Files 2" at bounding box center [597, 36] width 27 height 21
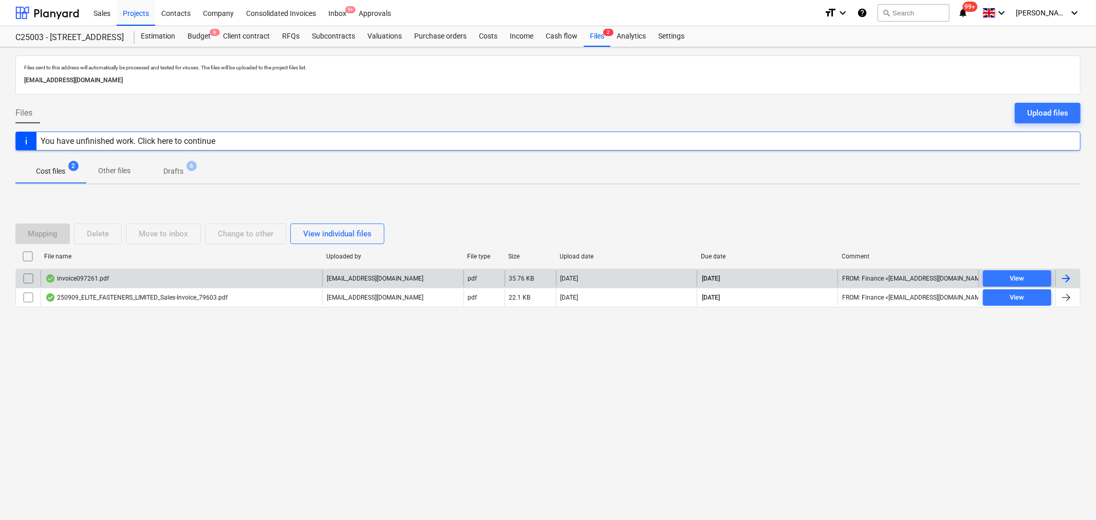
click at [85, 273] on div "invoice097261.pdf" at bounding box center [182, 278] width 282 height 16
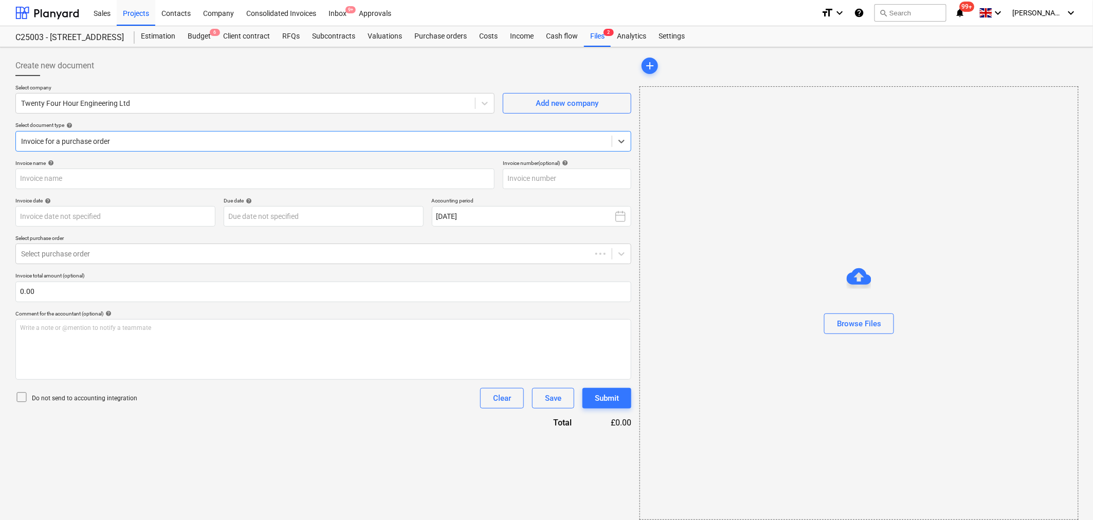
type input "097261"
type input "[DATE]"
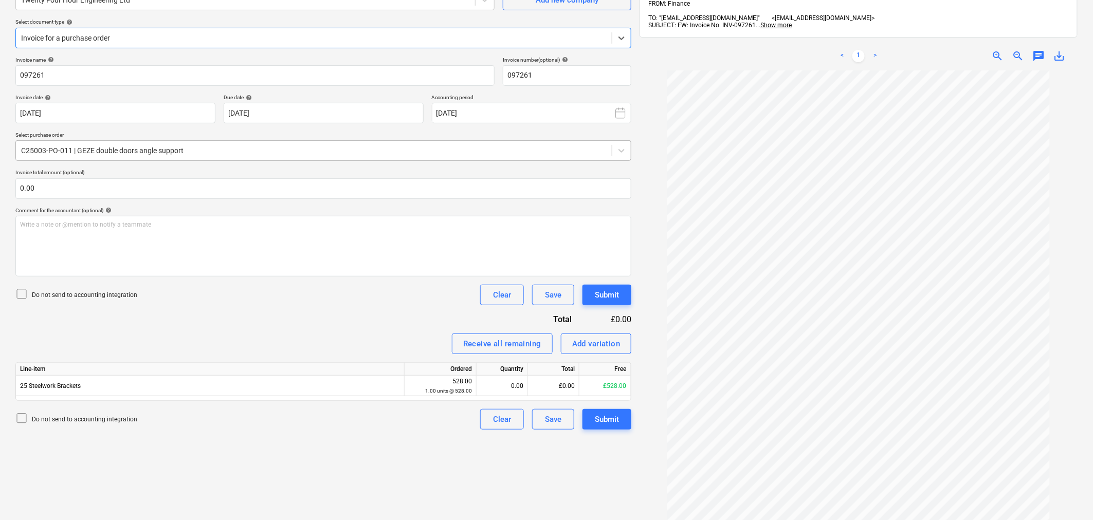
scroll to position [114, 0]
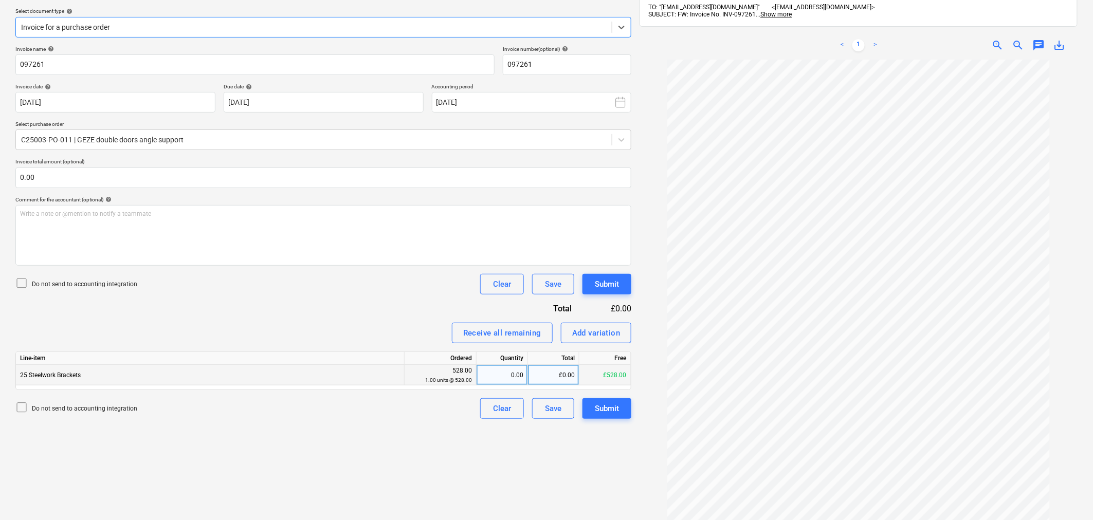
click at [560, 379] on div "£0.00" at bounding box center [553, 375] width 51 height 21
type input "528"
click at [432, 319] on div "Invoice name help 097261 Invoice number (optional) help 097261 Invoice date hel…" at bounding box center [323, 232] width 616 height 373
click at [612, 405] on div "Submit" at bounding box center [607, 408] width 24 height 13
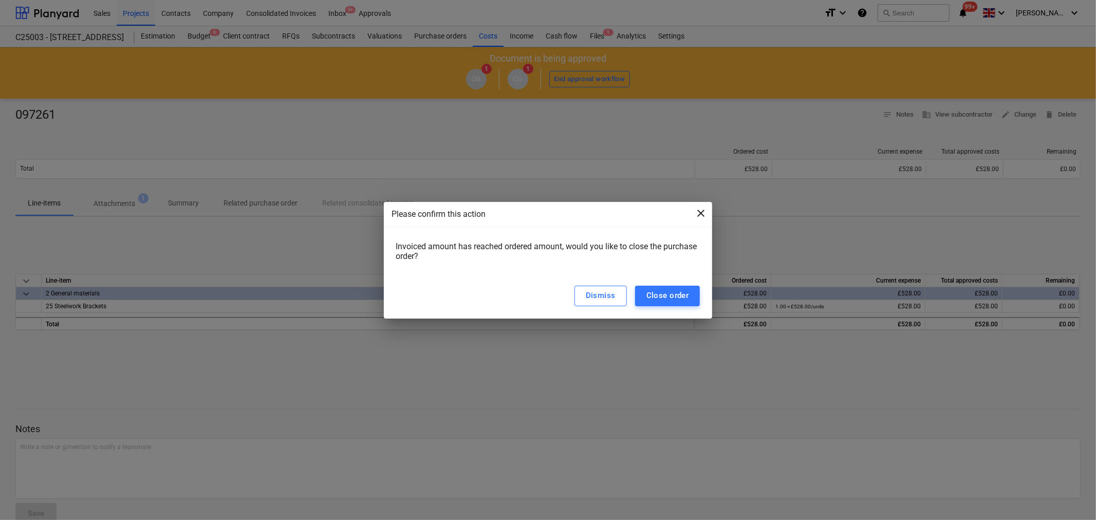
click at [695, 212] on span "close" at bounding box center [701, 213] width 12 height 12
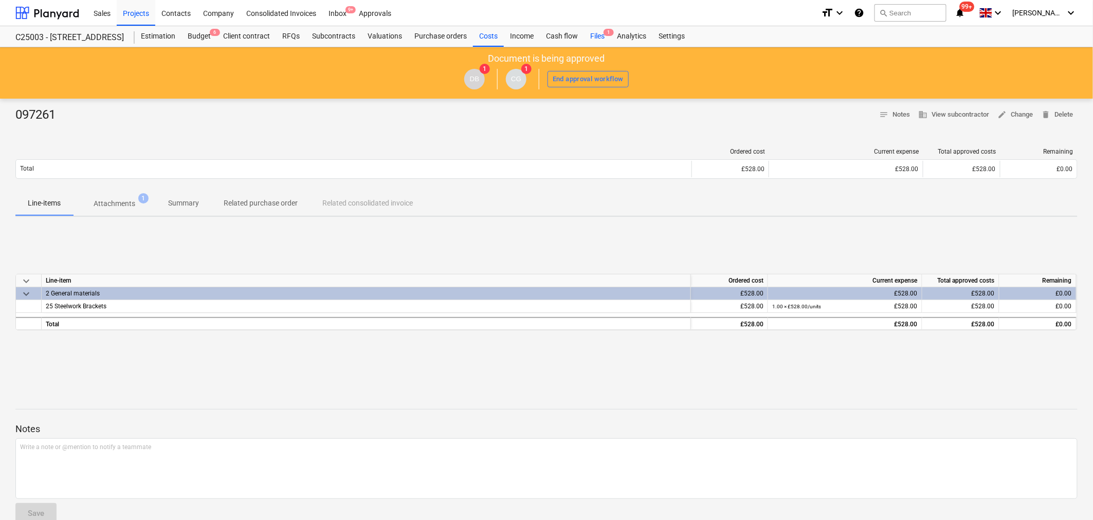
click at [592, 38] on div "Files 1" at bounding box center [597, 36] width 27 height 21
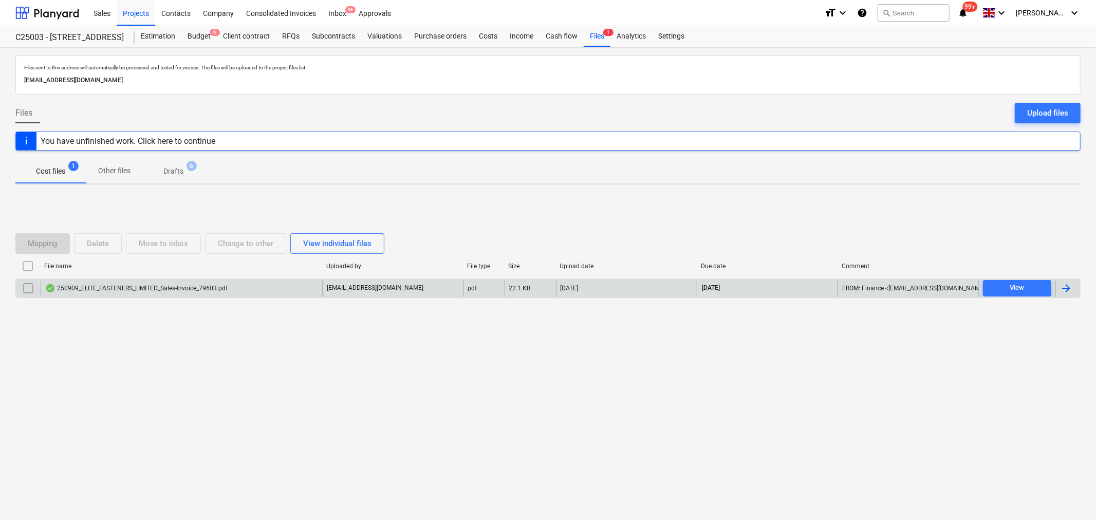
click at [186, 288] on div "250909_ELITE_FASTENERS_LIMITED_Sales-Invoice_79603.pdf" at bounding box center [136, 288] width 182 height 8
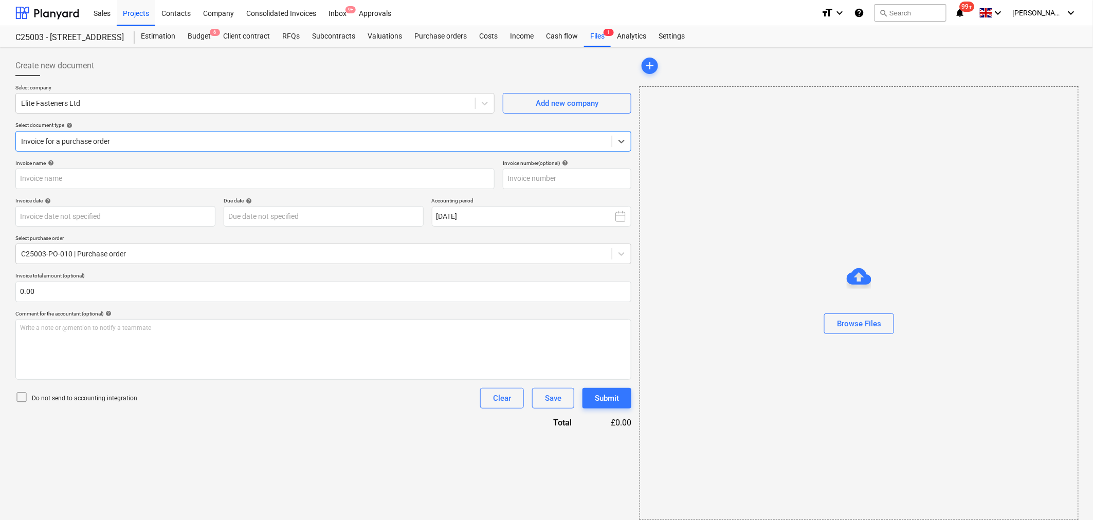
type input "79603"
type input "[DATE]"
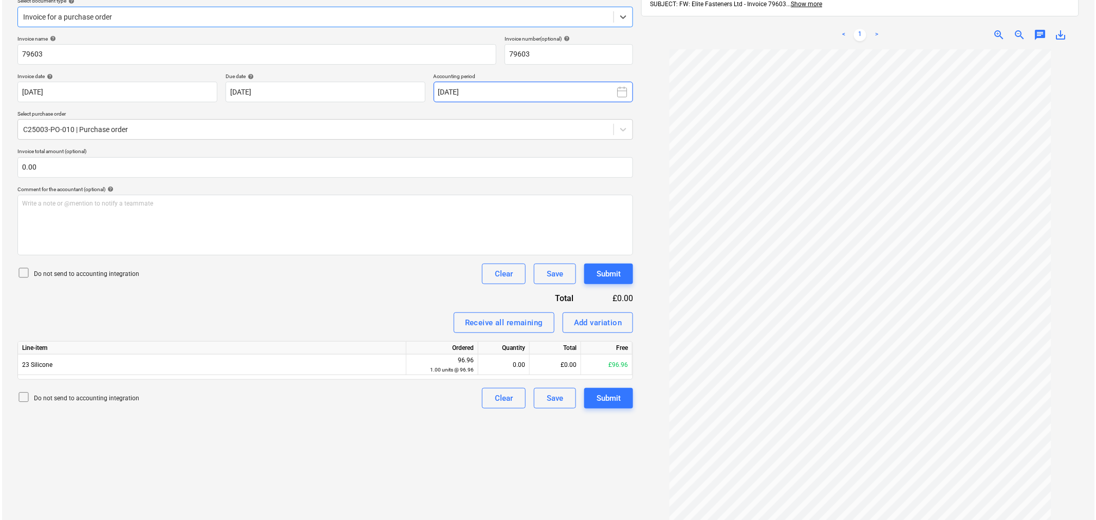
scroll to position [146, 0]
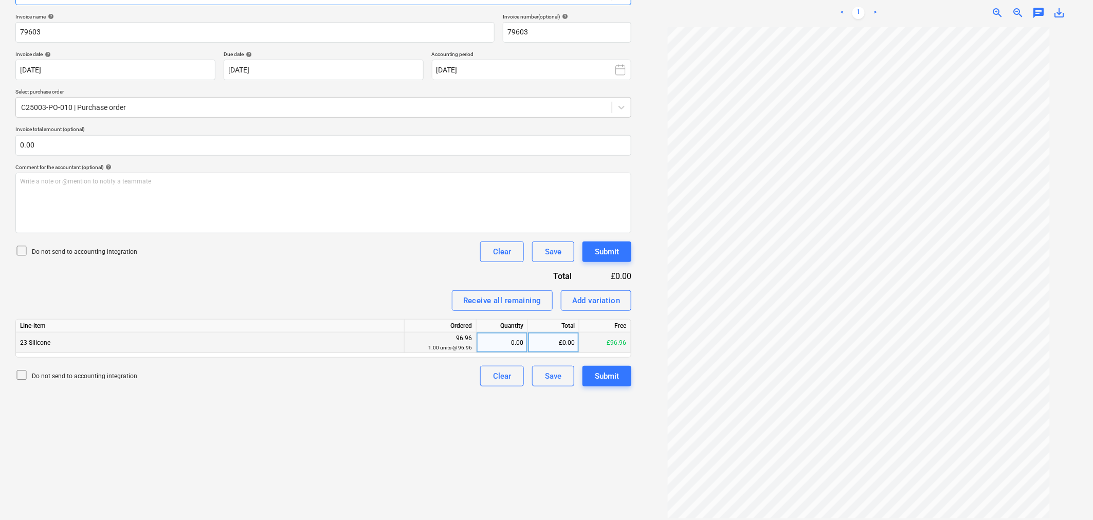
click at [560, 347] on div "£0.00" at bounding box center [553, 343] width 51 height 21
type input "96.96"
click at [304, 249] on div "Do not send to accounting integration Clear Save Submit" at bounding box center [323, 252] width 616 height 21
click at [617, 372] on div "Submit" at bounding box center [607, 376] width 24 height 13
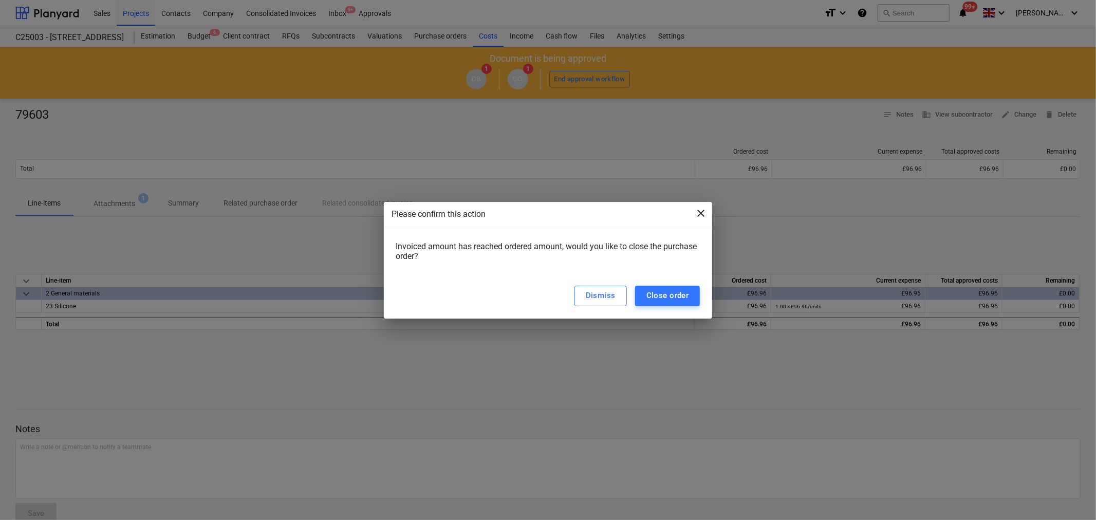
click at [705, 211] on span "close" at bounding box center [701, 213] width 12 height 12
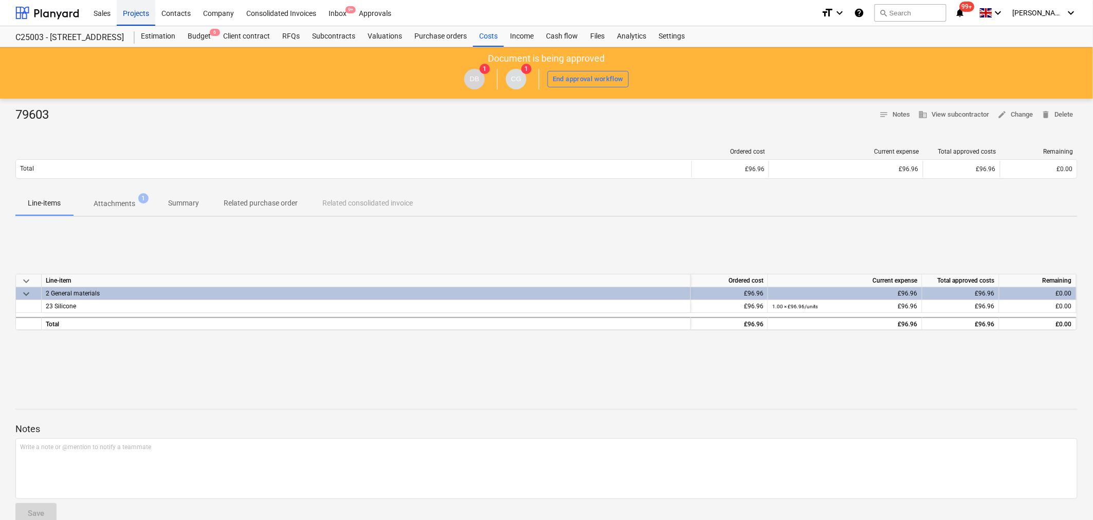
click at [134, 14] on div "Projects" at bounding box center [136, 12] width 39 height 26
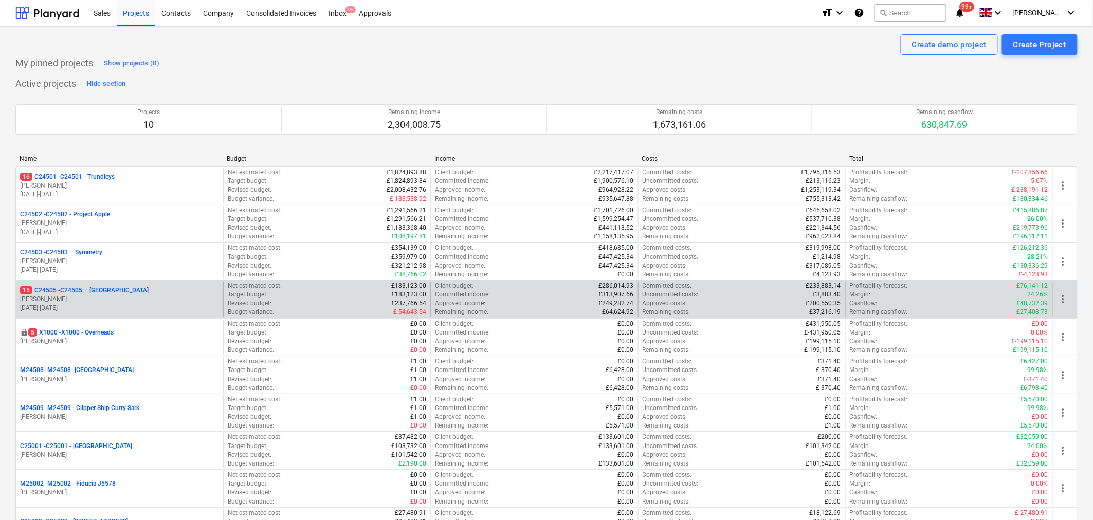
click at [145, 291] on div "15 C24505 - C24505 – [GEOGRAPHIC_DATA]" at bounding box center [119, 290] width 199 height 9
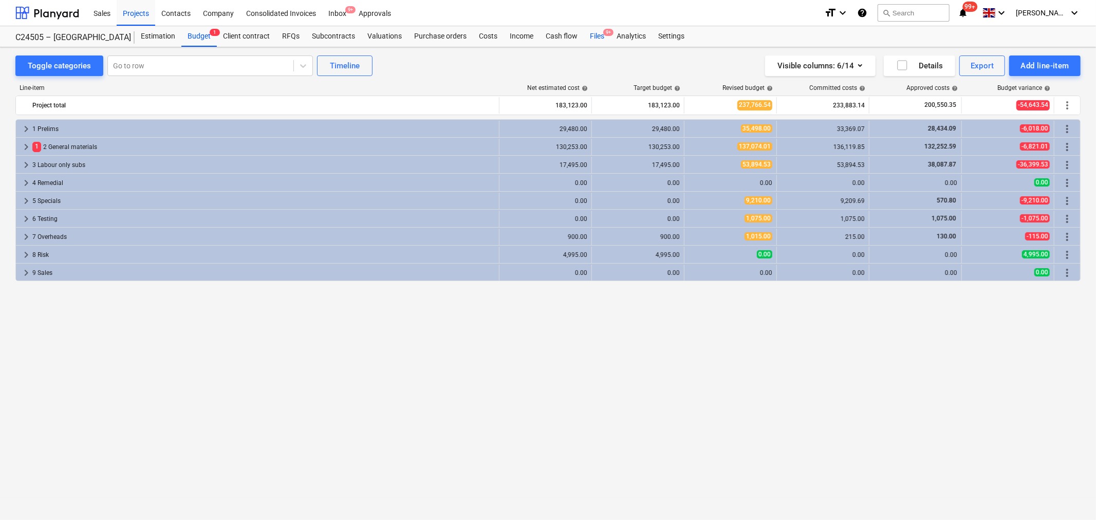
click at [600, 36] on div "Files 9+" at bounding box center [597, 36] width 27 height 21
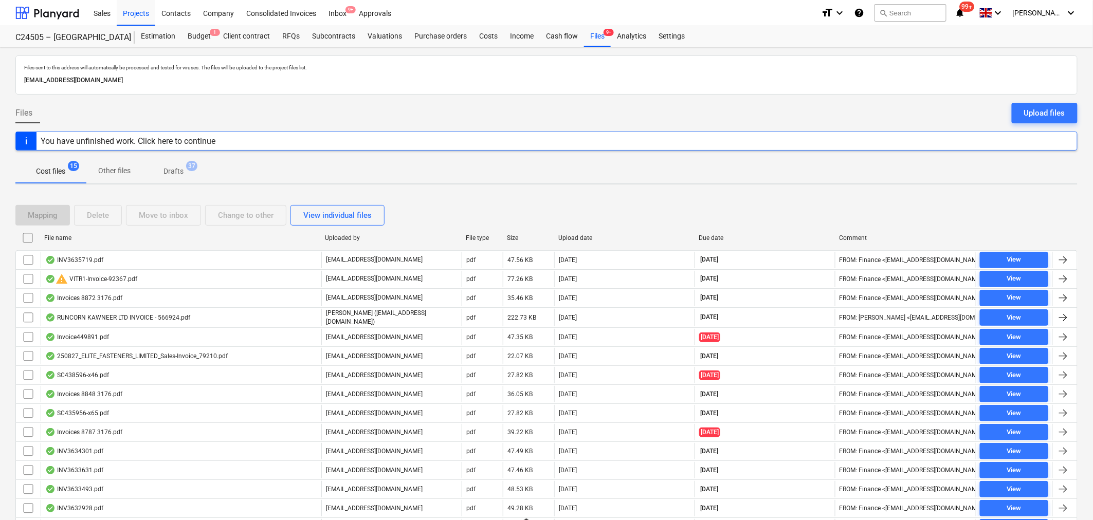
click at [932, 164] on div "Cost files 15 Other files Drafts 37" at bounding box center [546, 171] width 1062 height 25
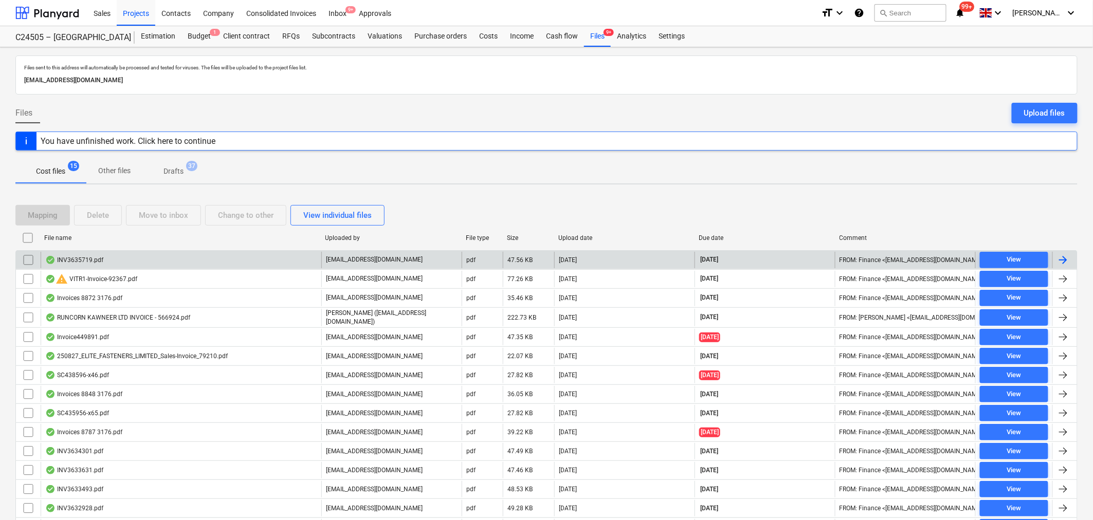
click at [98, 260] on div "INV3635719.pdf" at bounding box center [74, 260] width 58 height 8
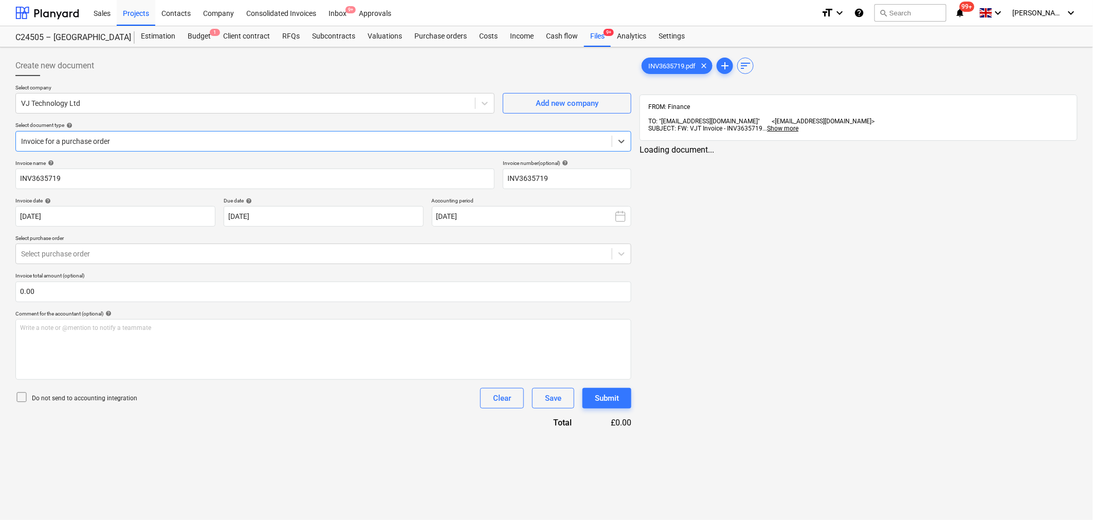
type input "INV3635719"
type input "[DATE]"
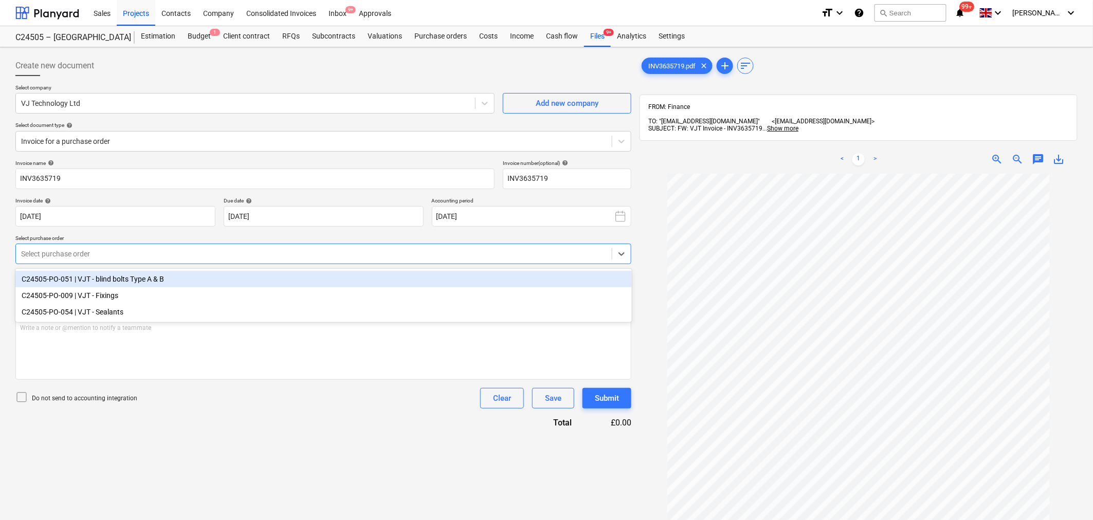
click at [521, 255] on div at bounding box center [313, 254] width 585 height 10
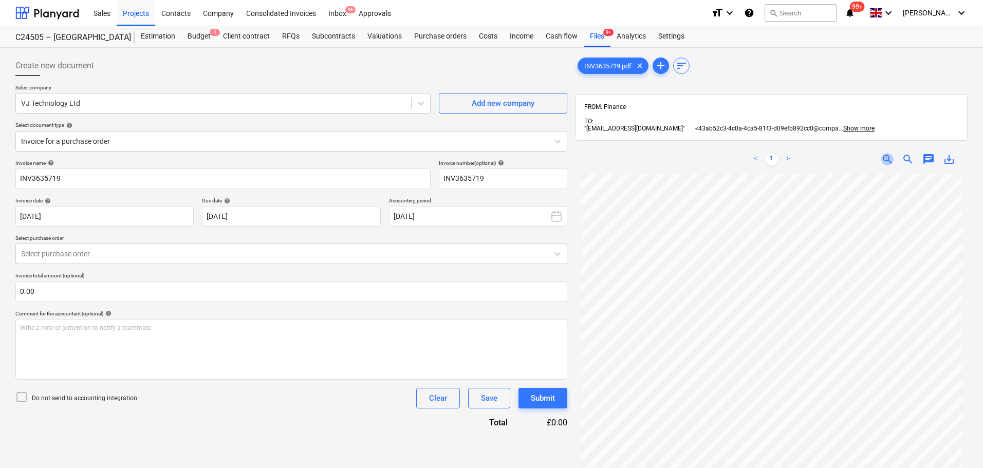
click at [886, 153] on span "zoom_in" at bounding box center [887, 159] width 12 height 12
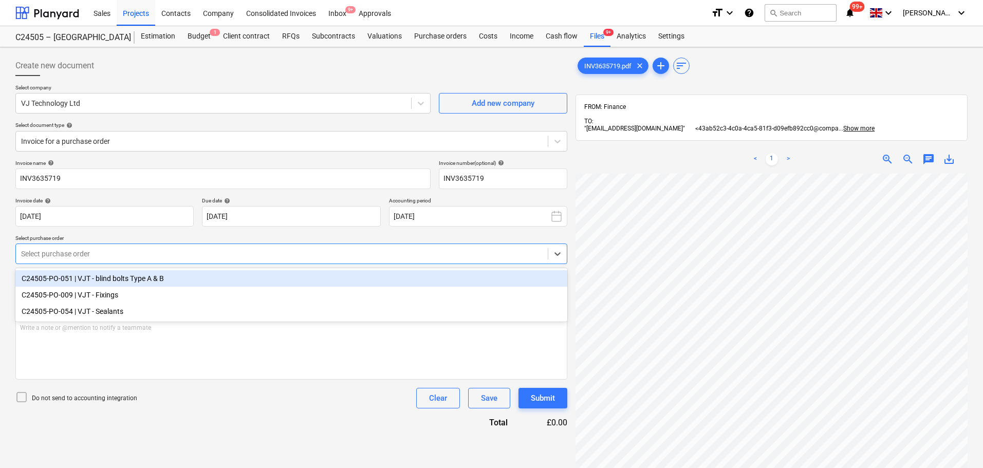
click at [289, 252] on div at bounding box center [282, 254] width 522 height 10
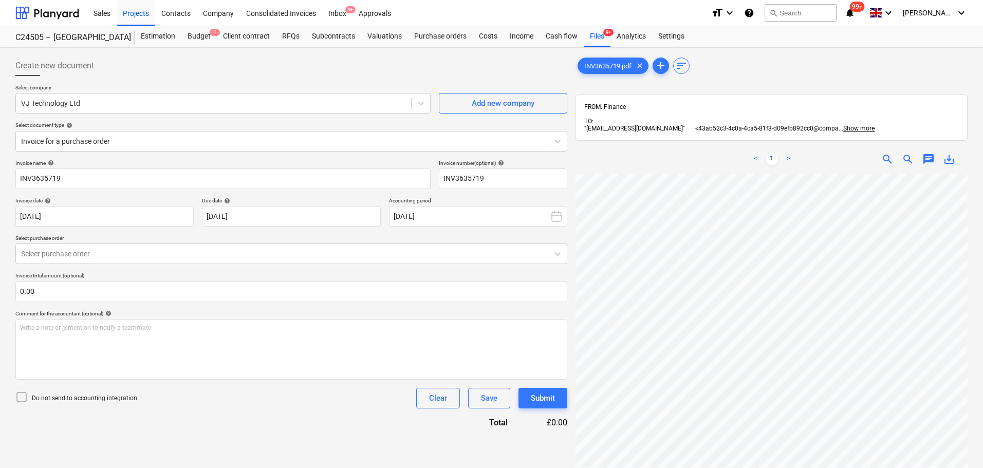
scroll to position [24, 66]
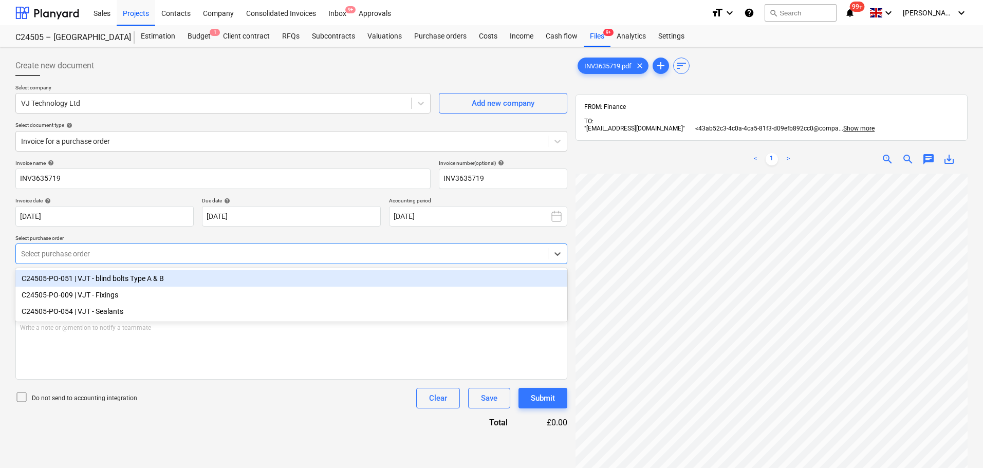
click at [330, 254] on div at bounding box center [282, 254] width 522 height 10
click at [323, 275] on div "C24505-PO-051 | VJT - blind bolts Type A & B" at bounding box center [291, 278] width 552 height 16
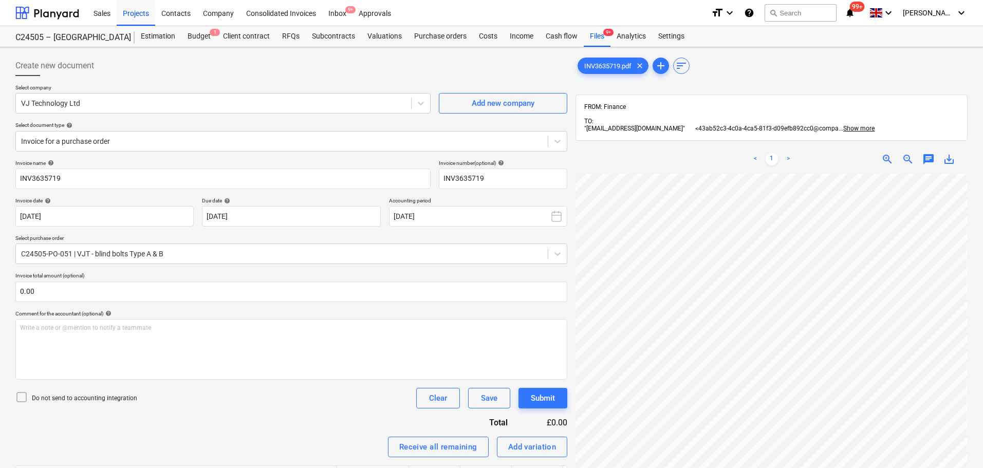
click at [931, 153] on span "chat" at bounding box center [929, 159] width 12 height 12
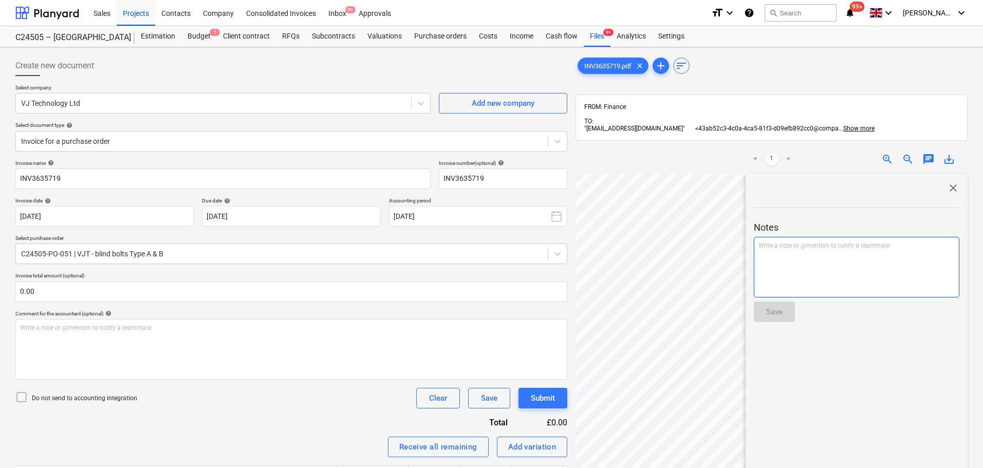
click at [862, 242] on p "Write a note or @mention to notify a teammate [PERSON_NAME]" at bounding box center [857, 246] width 196 height 9
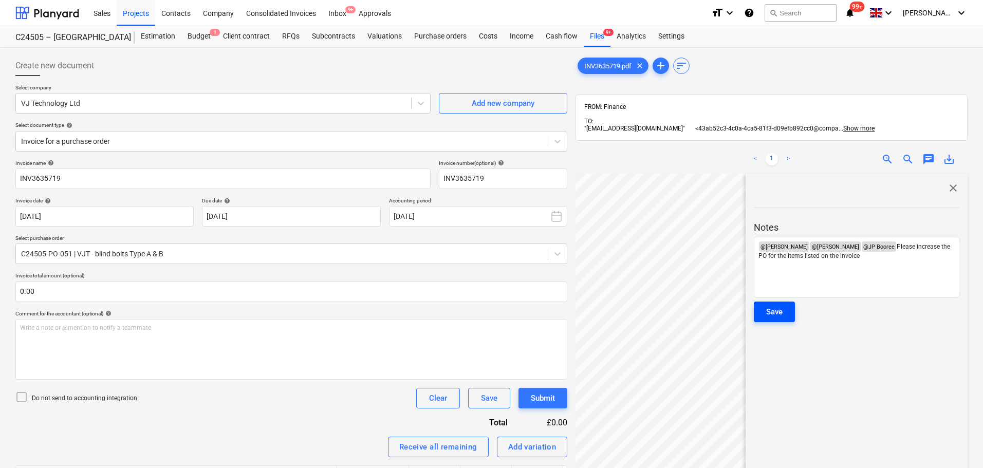
click at [773, 305] on div "Save" at bounding box center [774, 311] width 16 height 13
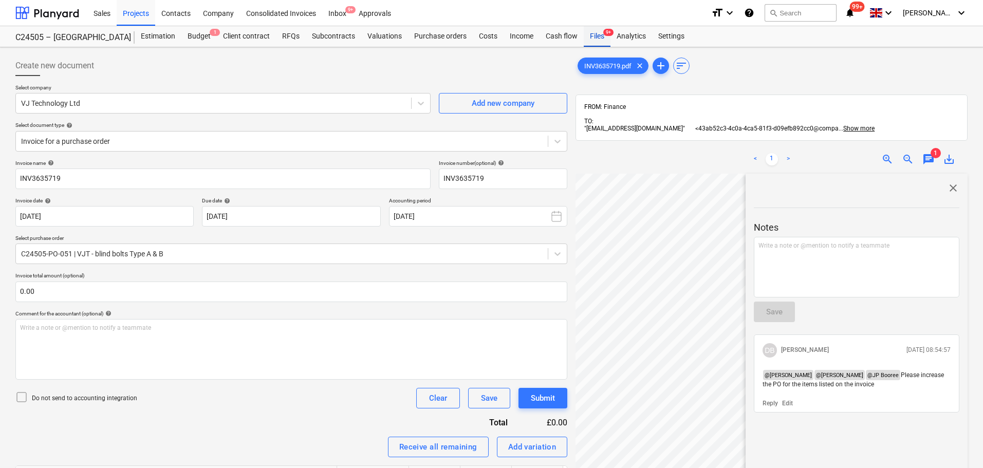
click at [605, 35] on span "9+" at bounding box center [608, 32] width 10 height 7
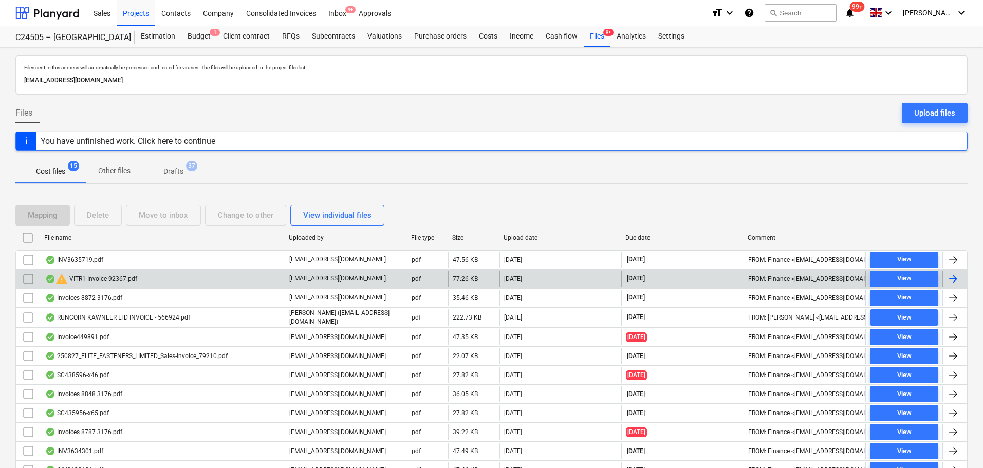
click at [134, 283] on div "warning VITR1-Invoice-92367.pdf" at bounding box center [91, 279] width 92 height 12
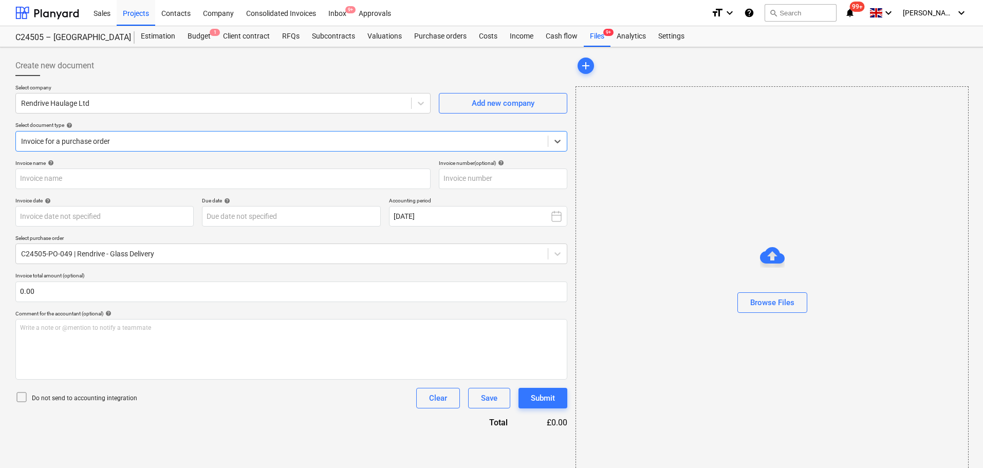
type input "92367"
type input "[DATE]"
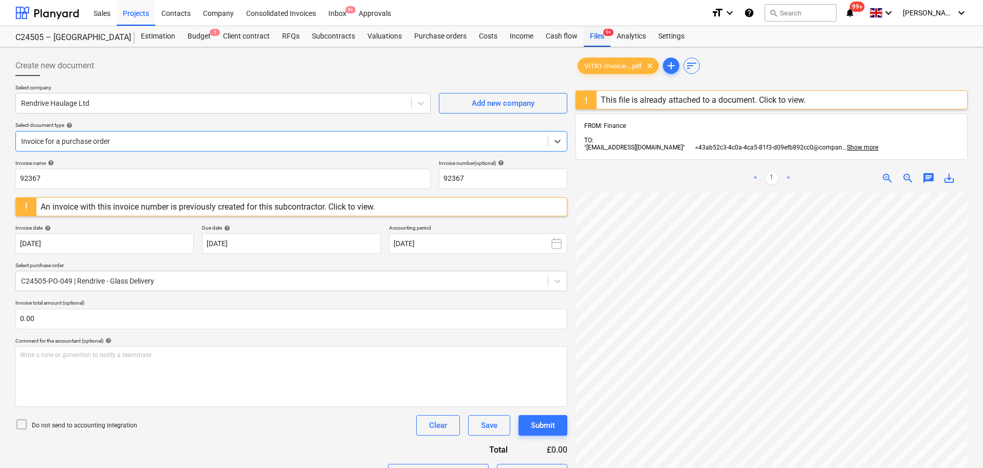
click at [605, 34] on span "9+" at bounding box center [608, 32] width 10 height 7
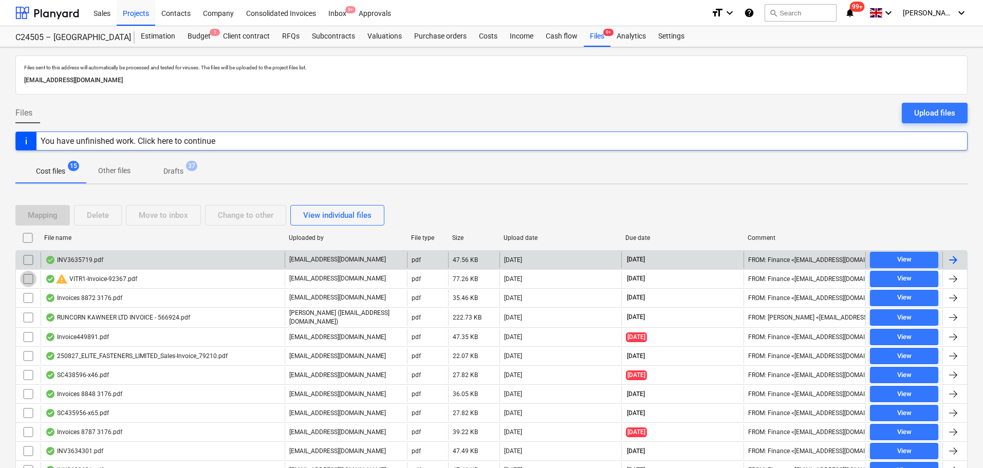
drag, startPoint x: 25, startPoint y: 278, endPoint x: 43, endPoint y: 268, distance: 20.5
click at [25, 278] on input "checkbox" at bounding box center [28, 279] width 16 height 16
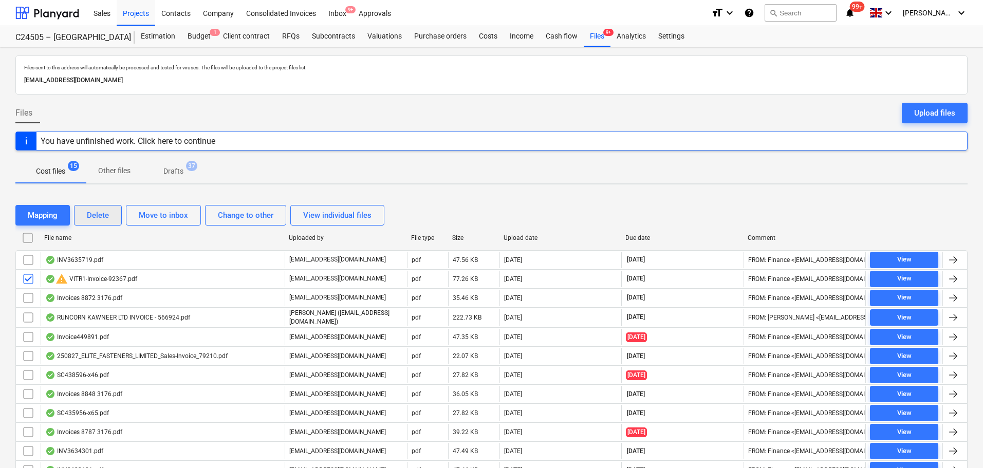
click at [104, 214] on div "Delete" at bounding box center [98, 215] width 22 height 13
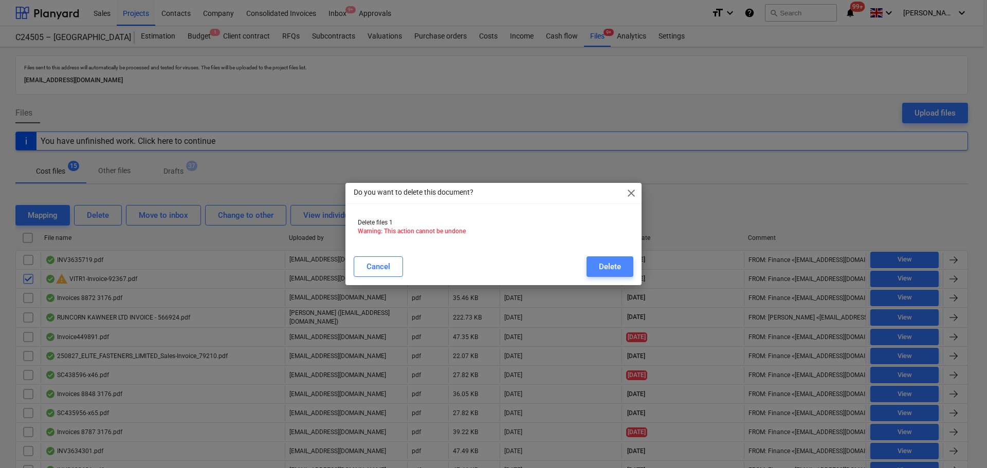
click at [620, 266] on div "Delete" at bounding box center [610, 266] width 22 height 13
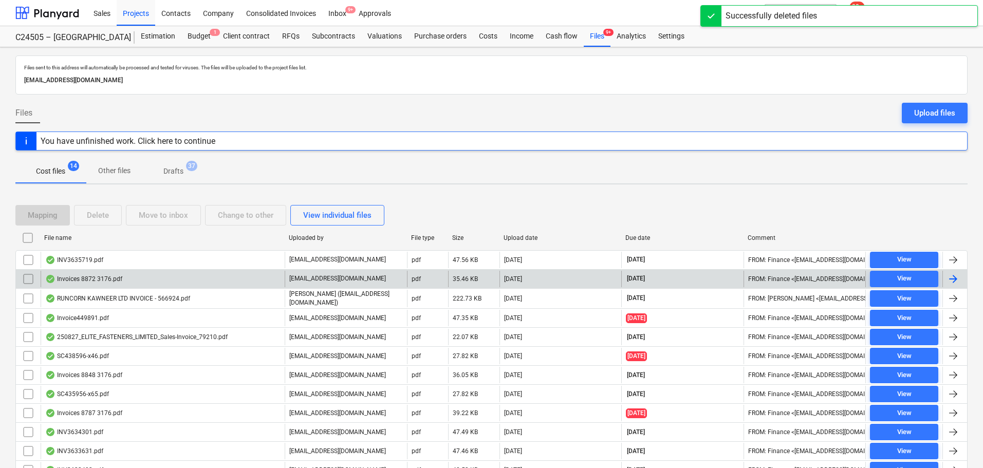
click at [179, 278] on div "Invoices 8872 3176.pdf" at bounding box center [163, 279] width 244 height 16
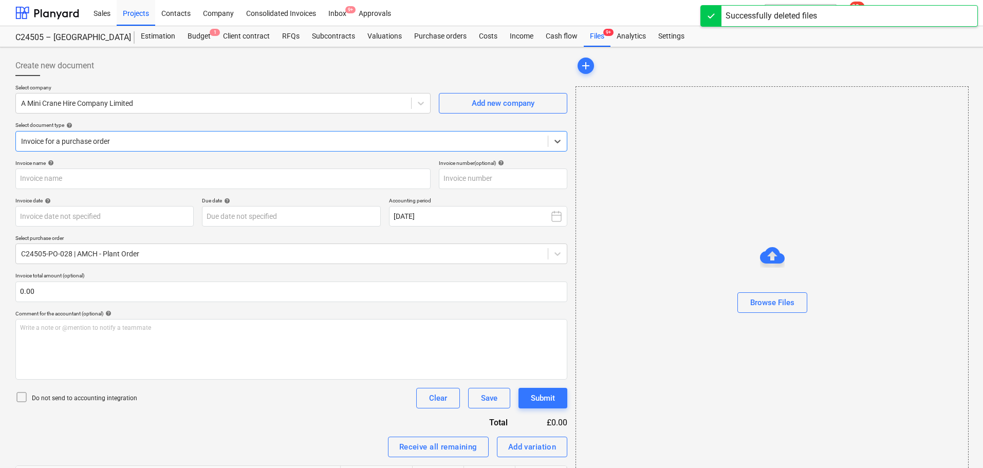
type input "42175"
type input "[DATE]"
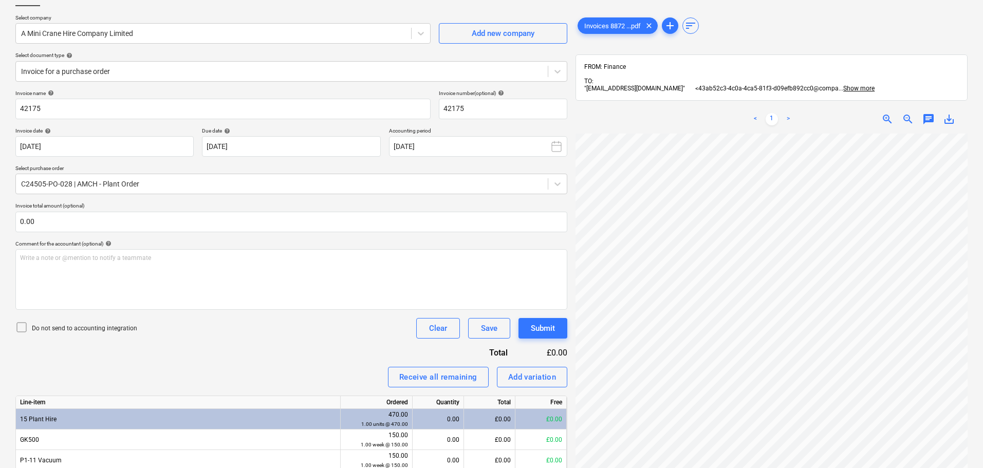
scroll to position [52, 0]
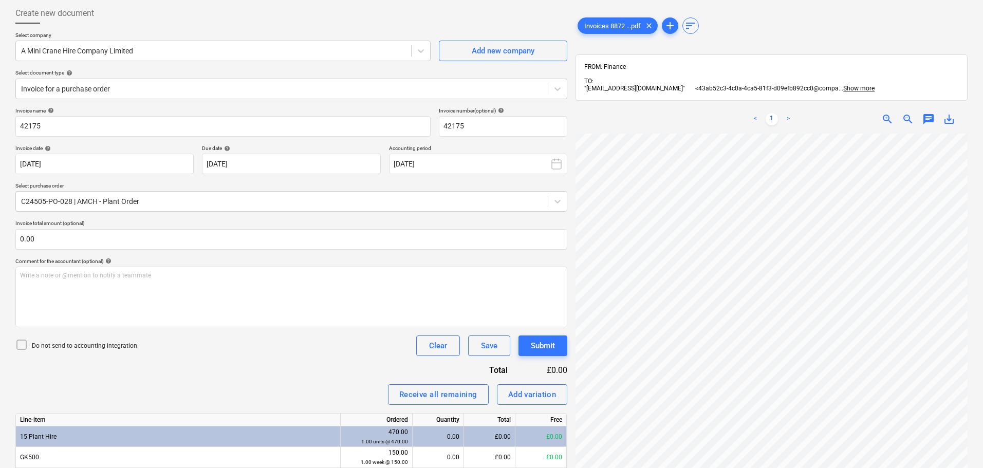
click at [926, 115] on span "chat" at bounding box center [929, 119] width 12 height 12
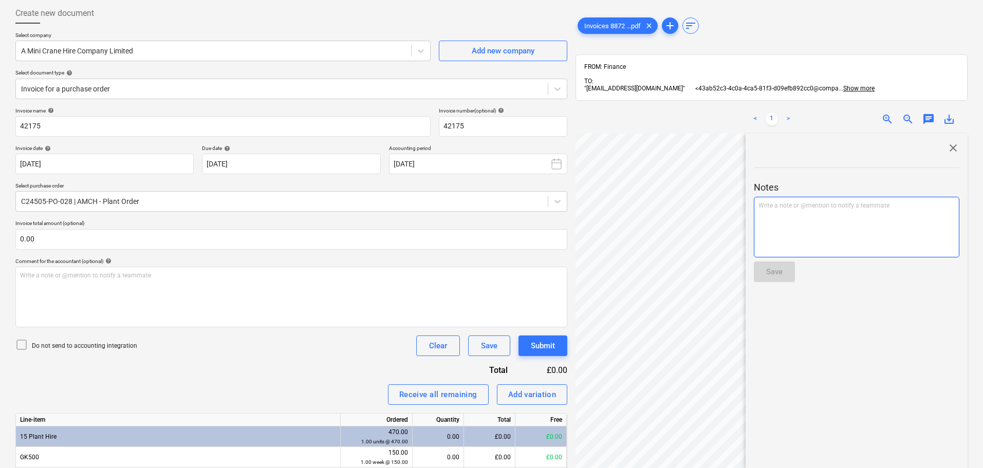
click at [831, 191] on div "Notes Write a note or @mention to notify a teammate ﻿ Save" at bounding box center [857, 222] width 206 height 136
click at [834, 201] on p "Write a note or @mention to notify a teammate [PERSON_NAME]" at bounding box center [857, 205] width 196 height 9
click at [785, 262] on button "Save" at bounding box center [774, 272] width 41 height 21
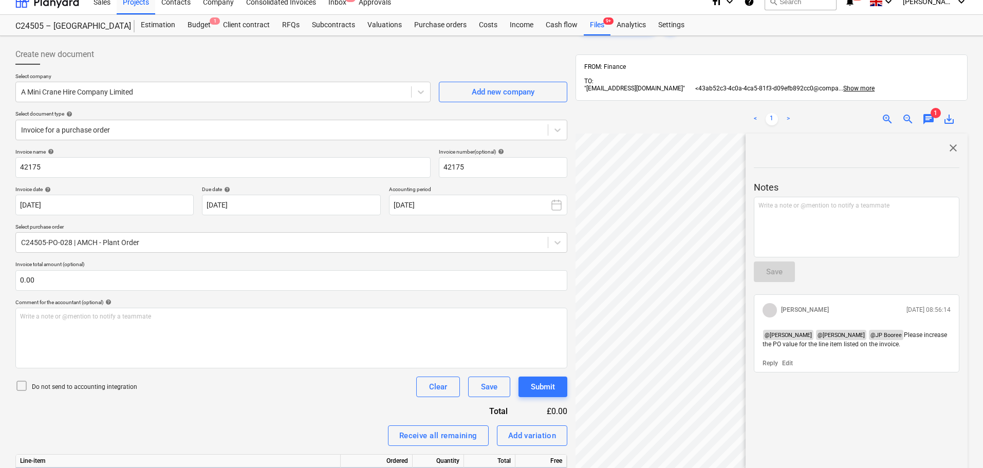
scroll to position [0, 0]
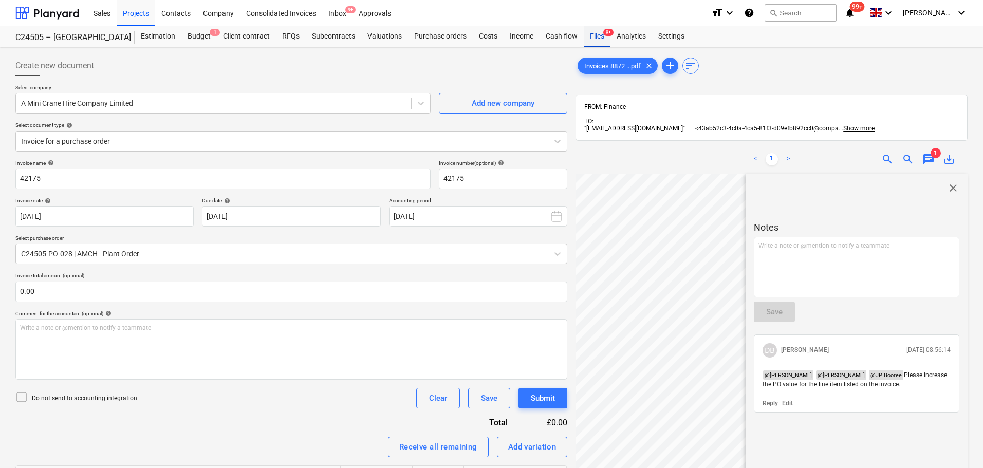
click at [595, 37] on div "Files 9+" at bounding box center [597, 36] width 27 height 21
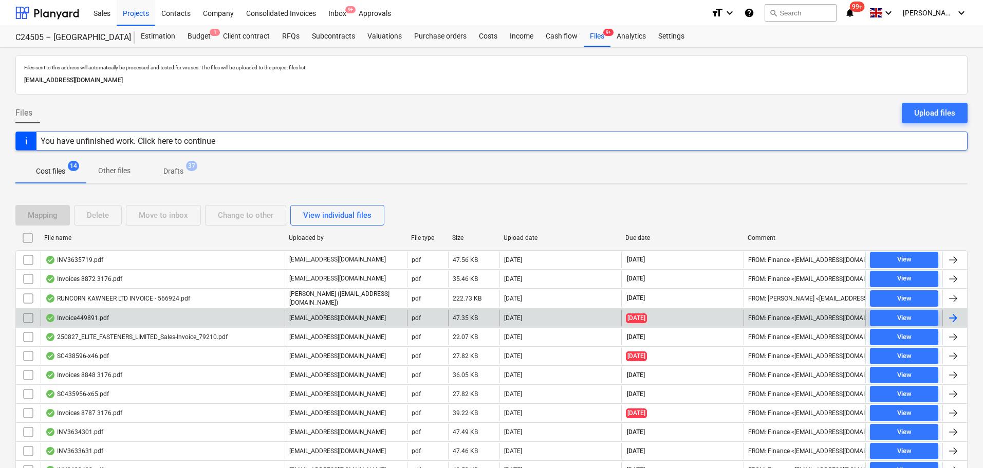
click at [98, 317] on div "Invoice449891.pdf" at bounding box center [77, 318] width 64 height 8
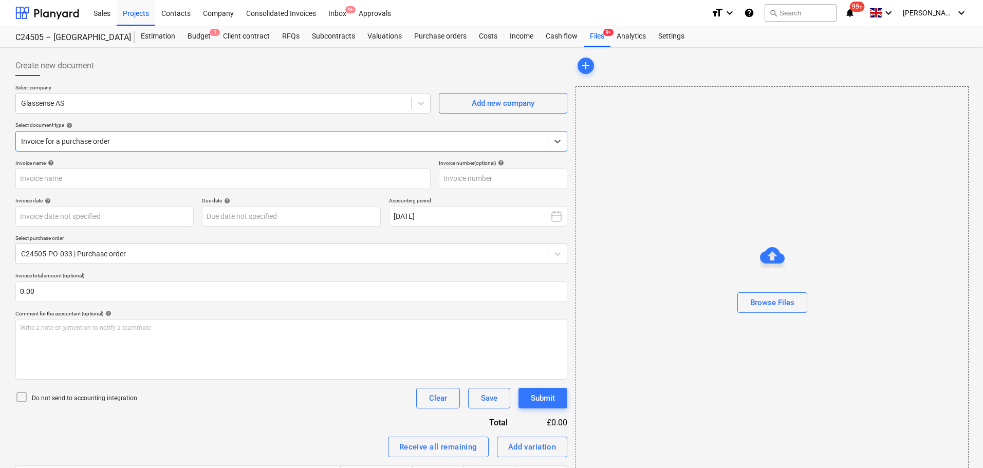
type input "10149878"
type input "[DATE]"
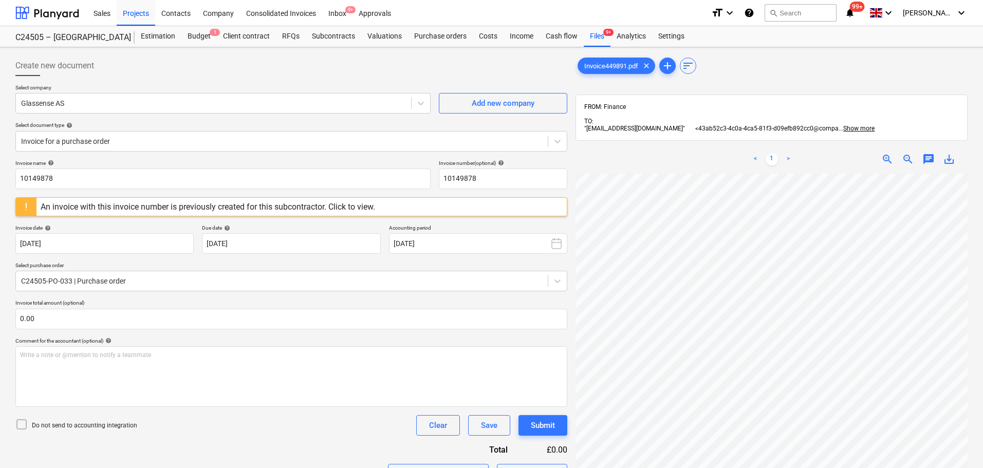
scroll to position [98, 35]
click at [355, 207] on div "An invoice with this invoice number is previously created for this subcontracto…" at bounding box center [208, 207] width 335 height 10
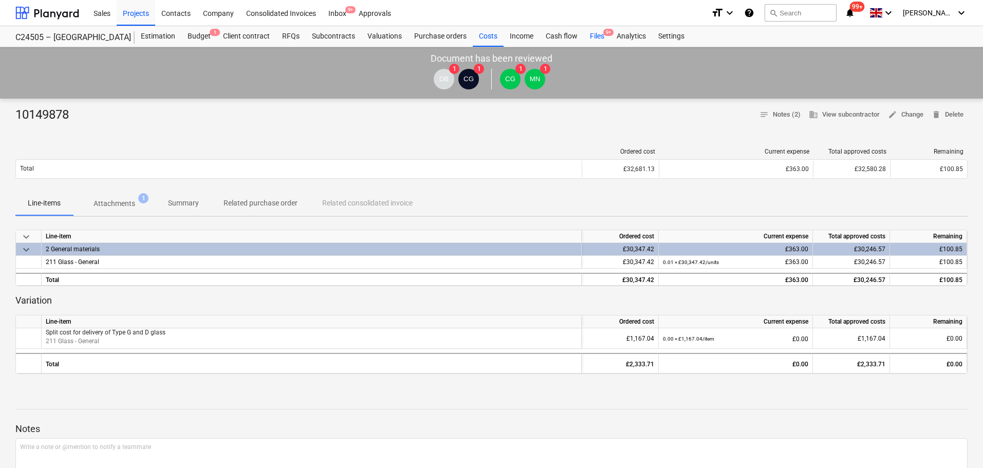
click at [599, 36] on div "Files 9+" at bounding box center [597, 36] width 27 height 21
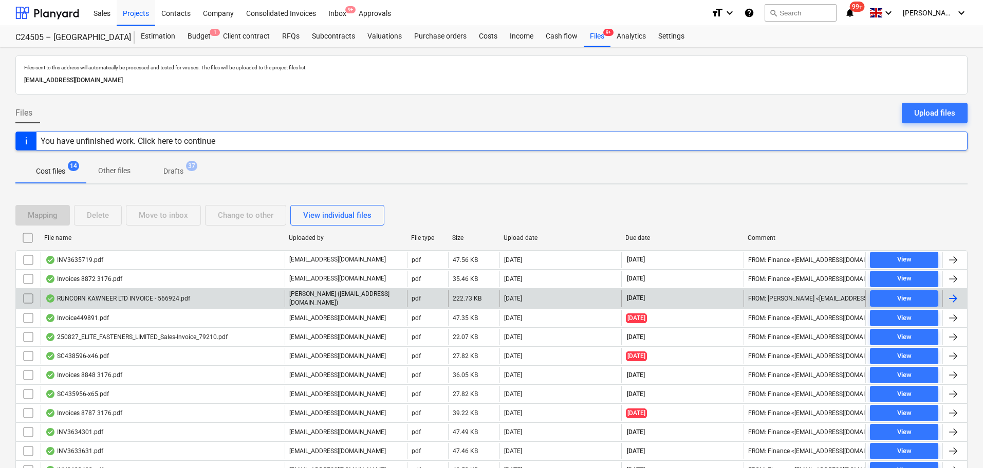
click at [135, 299] on div "RUNCORN KAWNEER LTD INVOICE - 566924.pdf" at bounding box center [117, 298] width 145 height 8
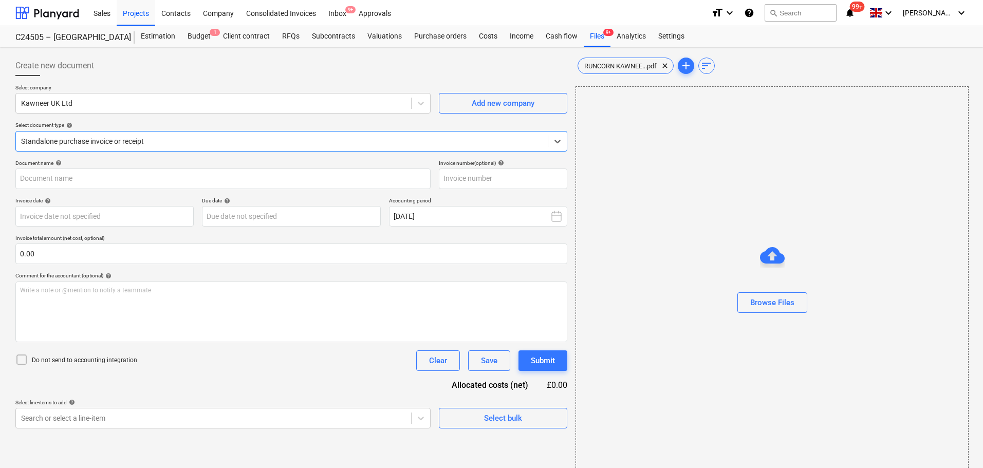
type input "566924"
type input "[DATE]"
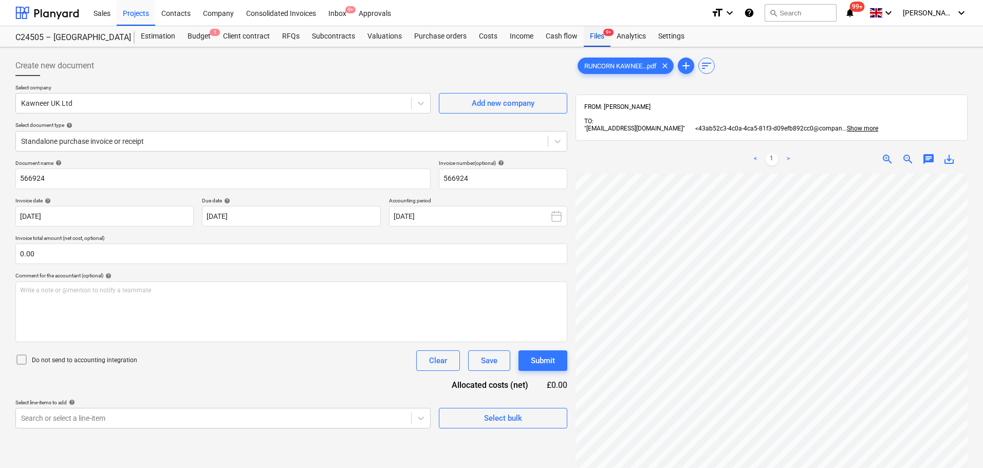
click at [600, 38] on div "Files 9+" at bounding box center [597, 36] width 27 height 21
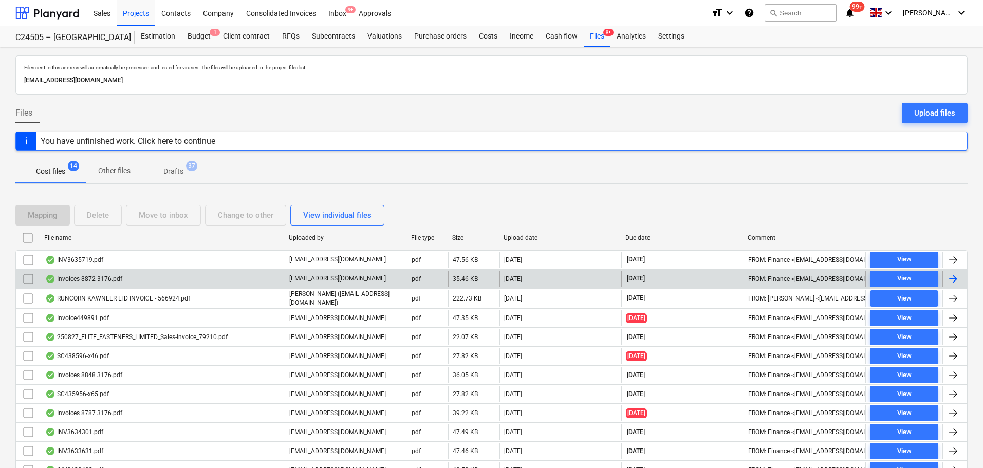
click at [124, 279] on div "Invoices 8872 3176.pdf" at bounding box center [163, 279] width 244 height 16
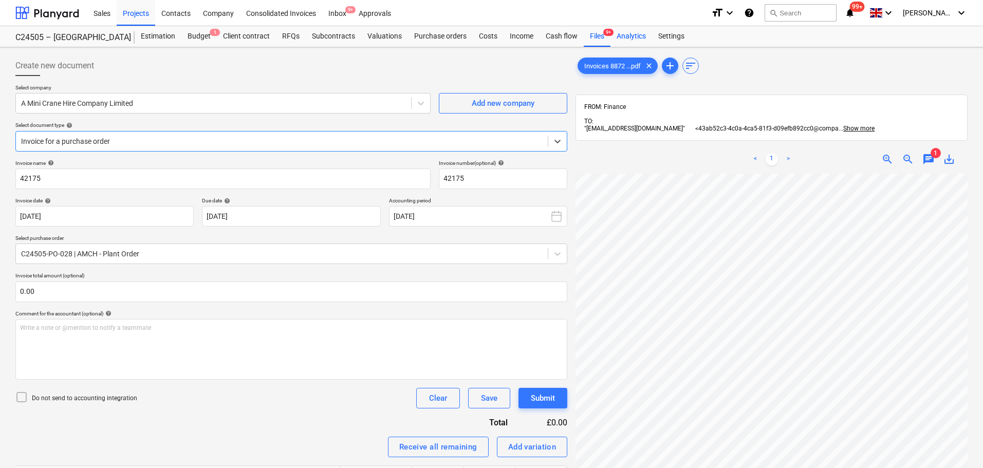
click at [611, 35] on div "Analytics" at bounding box center [632, 36] width 42 height 21
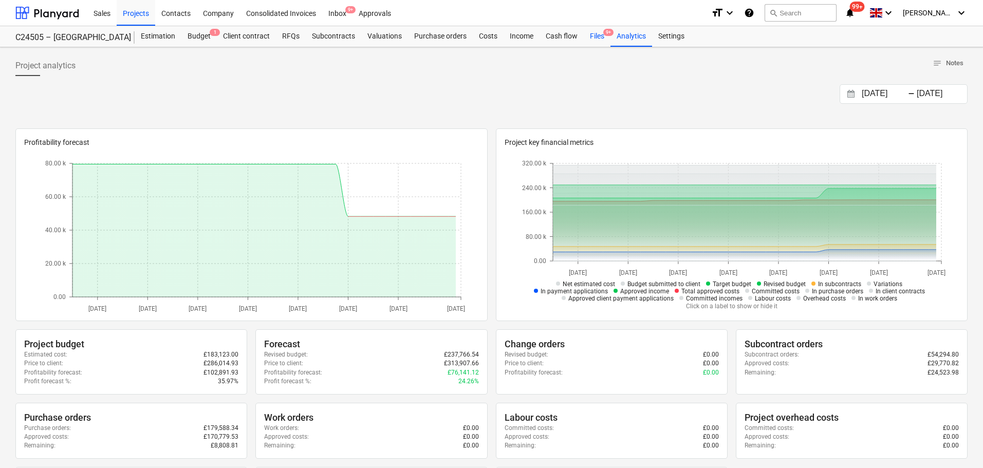
click at [593, 36] on div "Files 9+" at bounding box center [597, 36] width 27 height 21
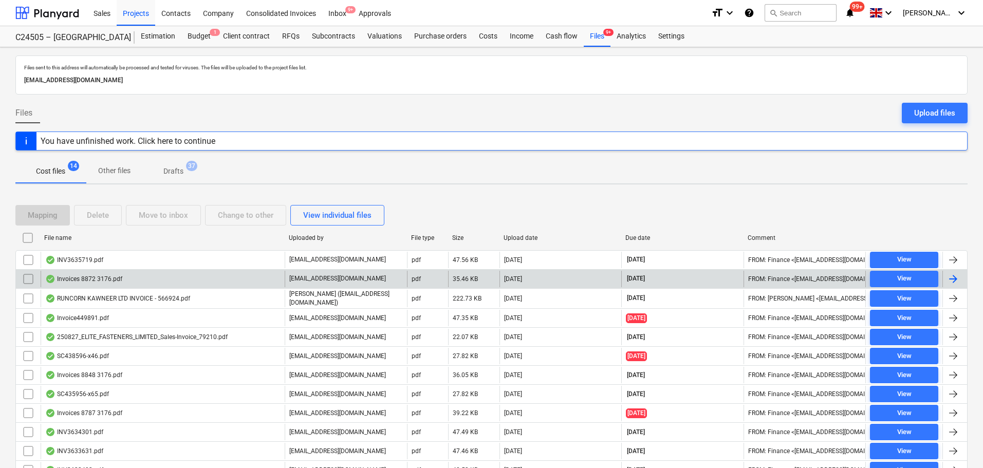
click at [97, 277] on div "Invoices 8872 3176.pdf" at bounding box center [83, 279] width 77 height 8
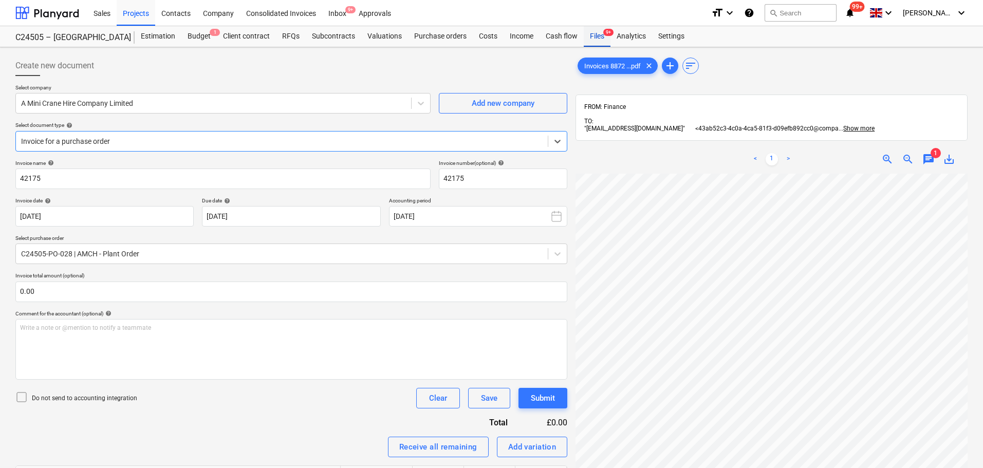
click at [601, 32] on div "Files 9+" at bounding box center [597, 36] width 27 height 21
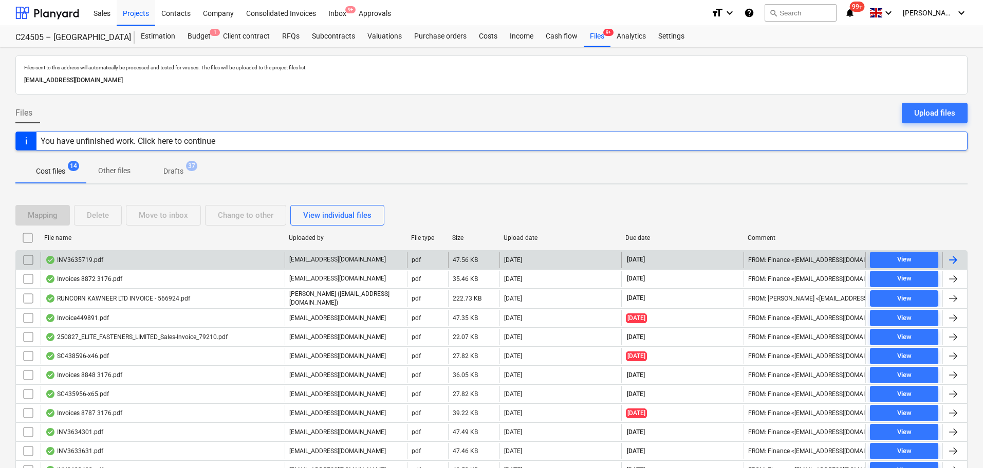
click at [123, 264] on div "INV3635719.pdf" at bounding box center [163, 260] width 244 height 16
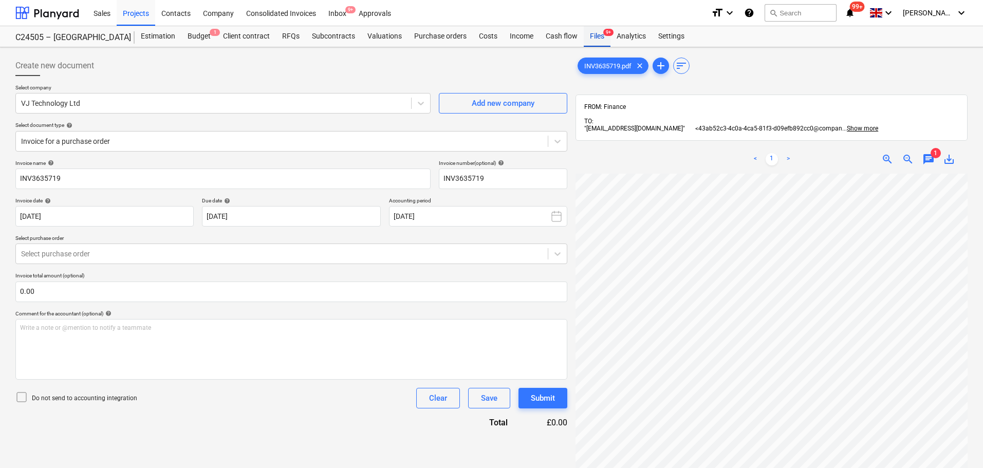
click at [601, 36] on div "Files 9+" at bounding box center [597, 36] width 27 height 21
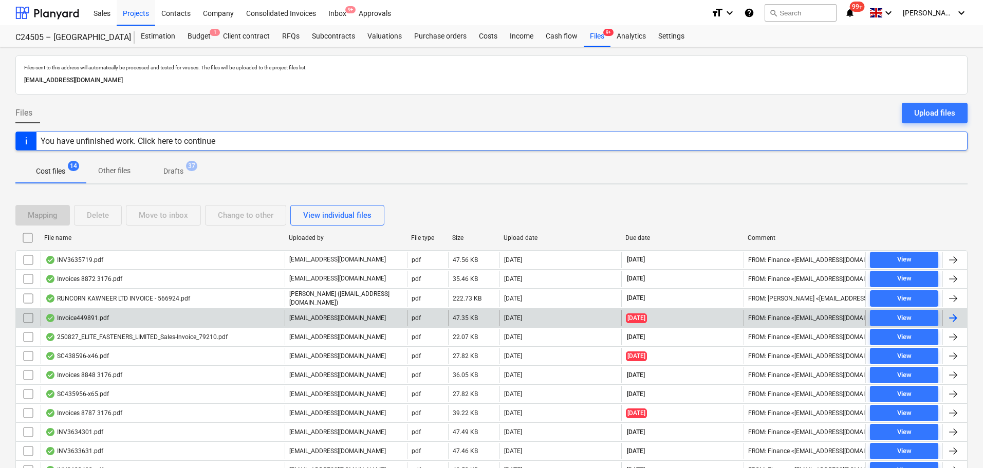
click at [205, 320] on div "Invoice449891.pdf" at bounding box center [163, 318] width 244 height 16
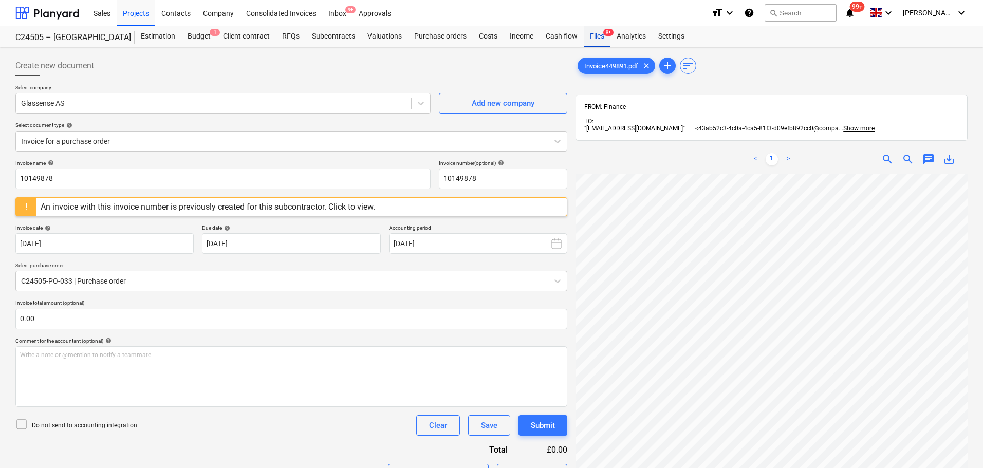
click at [603, 30] on span "9+" at bounding box center [608, 32] width 10 height 7
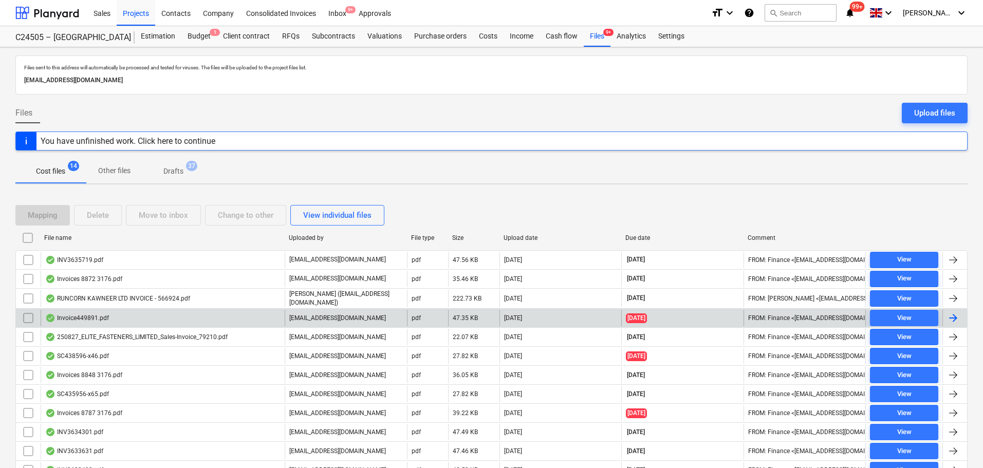
click at [126, 322] on div "Invoice449891.pdf" at bounding box center [163, 318] width 244 height 16
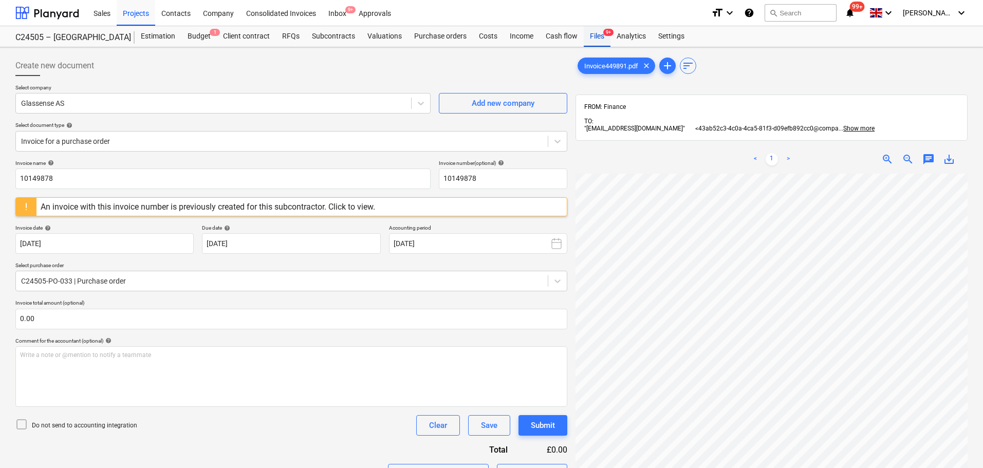
click at [600, 36] on div "Files 9+" at bounding box center [597, 36] width 27 height 21
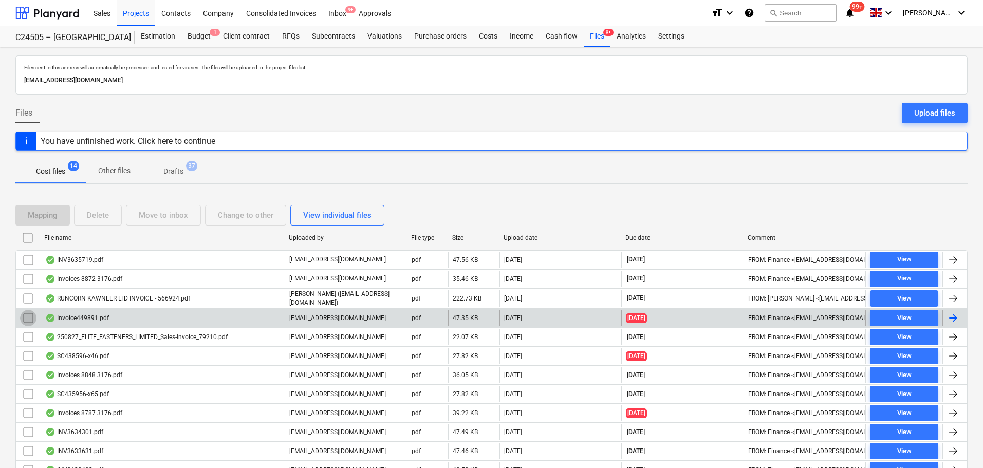
click at [30, 317] on input "checkbox" at bounding box center [28, 318] width 16 height 16
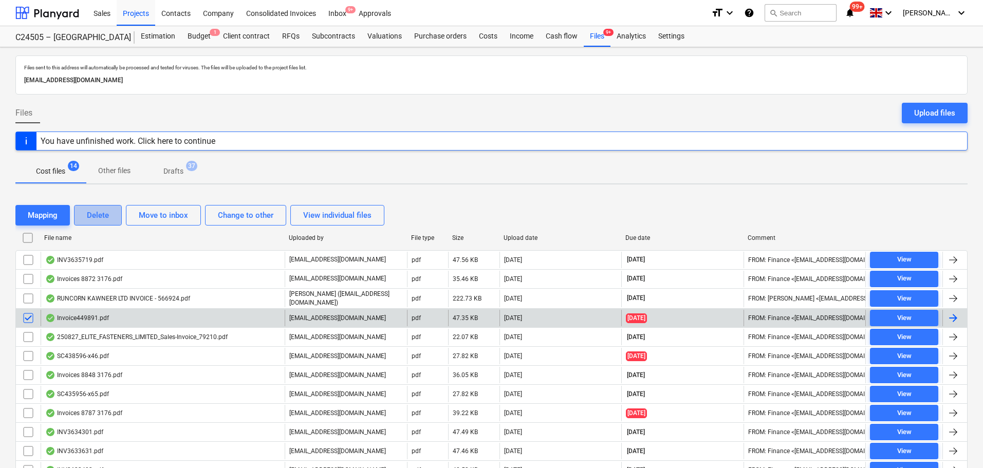
click at [110, 210] on button "Delete" at bounding box center [98, 215] width 48 height 21
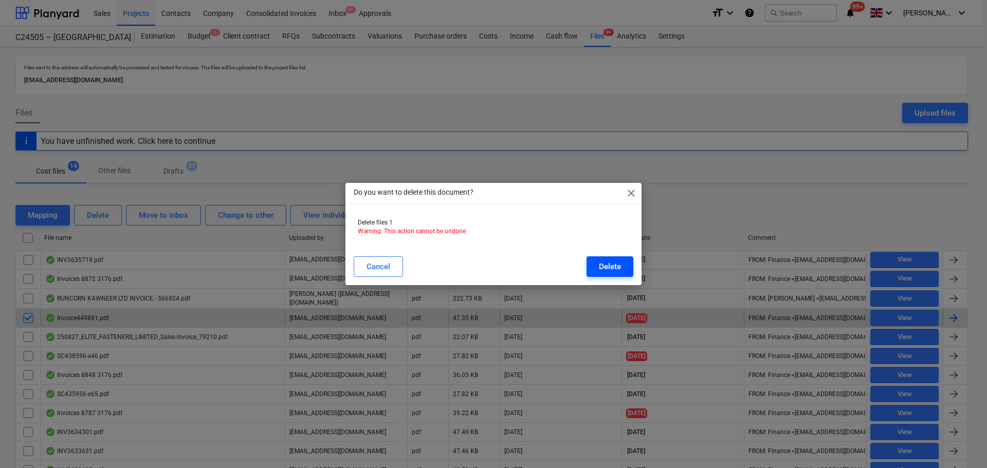
click at [610, 264] on div "Delete" at bounding box center [610, 266] width 22 height 13
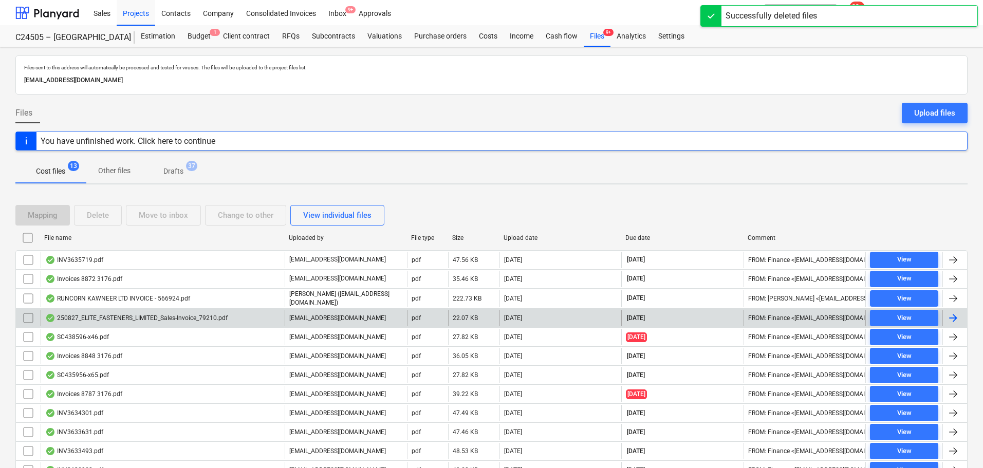
click at [181, 319] on div "250827_ELITE_FASTENERS_LIMITED_Sales-Invoice_79210.pdf" at bounding box center [136, 318] width 182 height 8
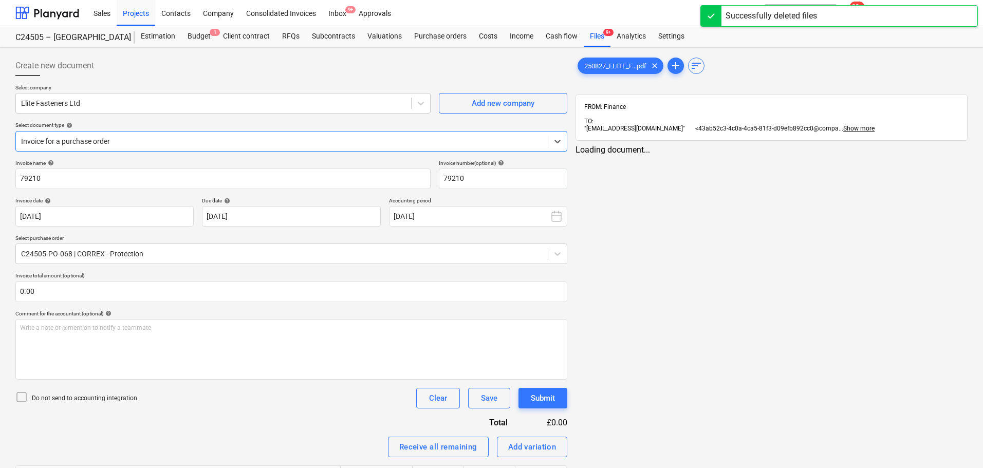
type input "79210"
type input "[DATE]"
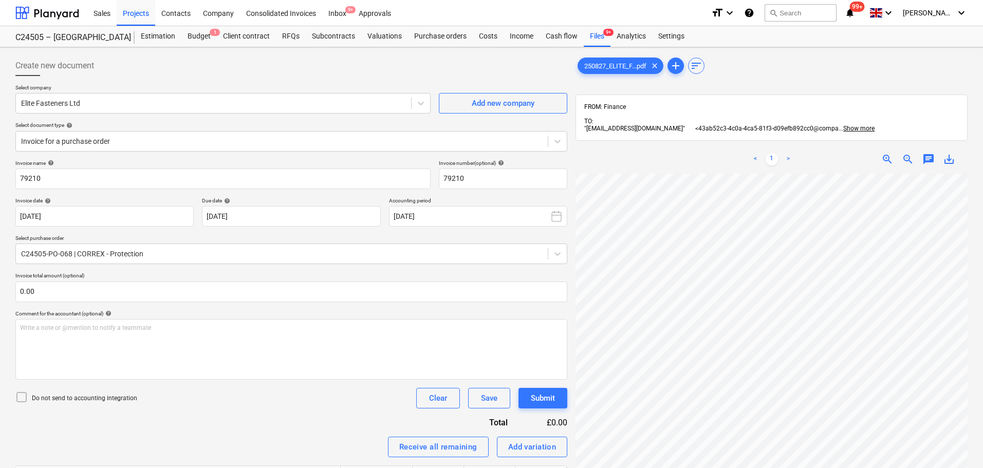
scroll to position [141, 48]
click at [909, 153] on span "zoom_out" at bounding box center [908, 159] width 12 height 12
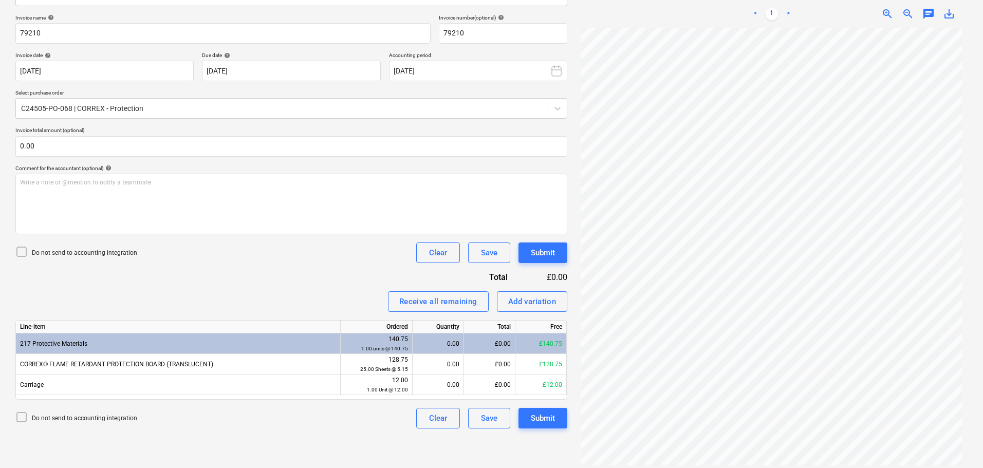
scroll to position [146, 0]
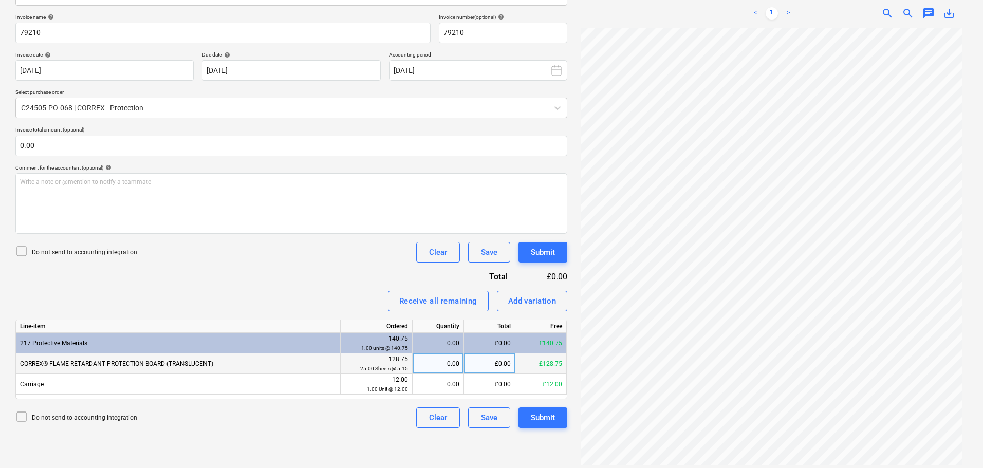
click at [494, 364] on div "£0.00" at bounding box center [489, 364] width 51 height 21
type input "128.75"
click at [315, 287] on div "Invoice name help 79210 Invoice number (optional) help 79210 Invoice date help …" at bounding box center [291, 221] width 552 height 414
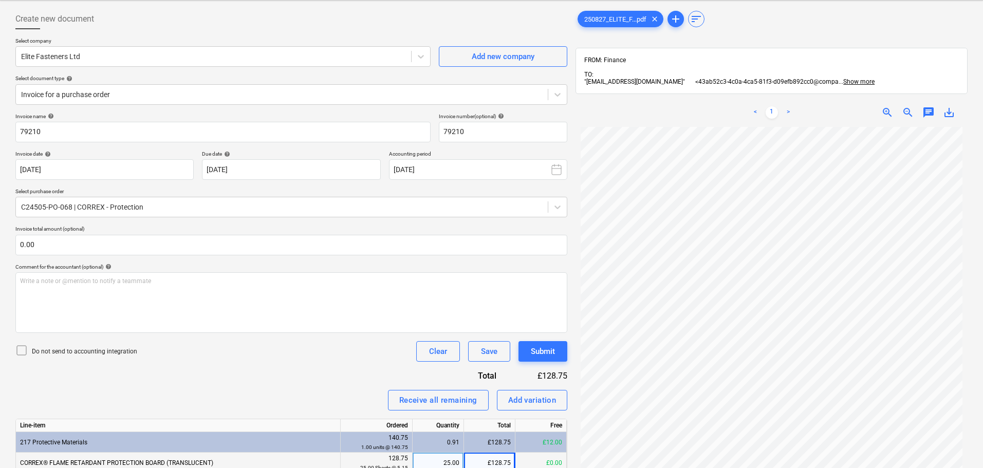
scroll to position [43, 0]
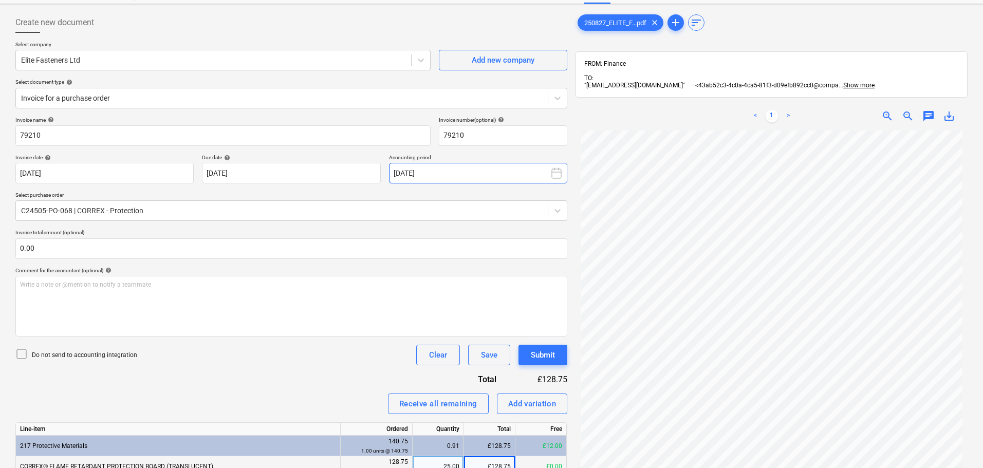
click at [561, 173] on rect at bounding box center [556, 173] width 9 height 9
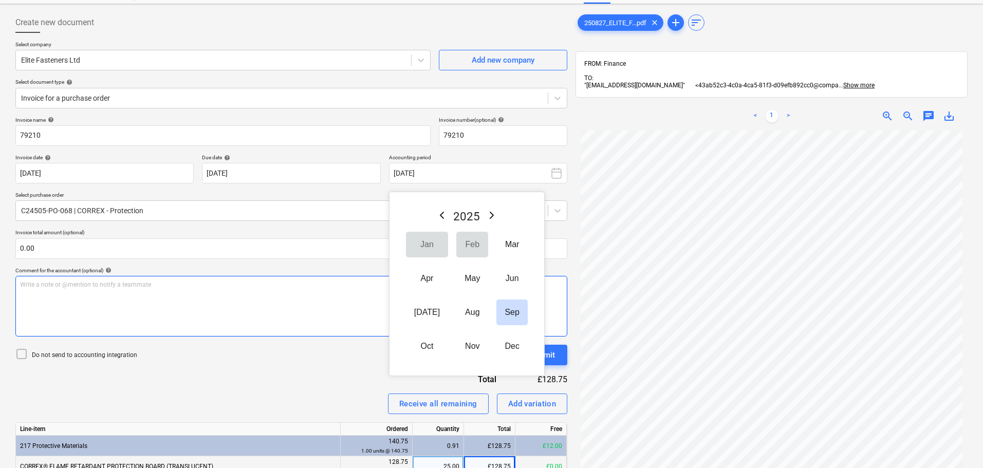
click at [459, 312] on button "Aug" at bounding box center [472, 313] width 32 height 26
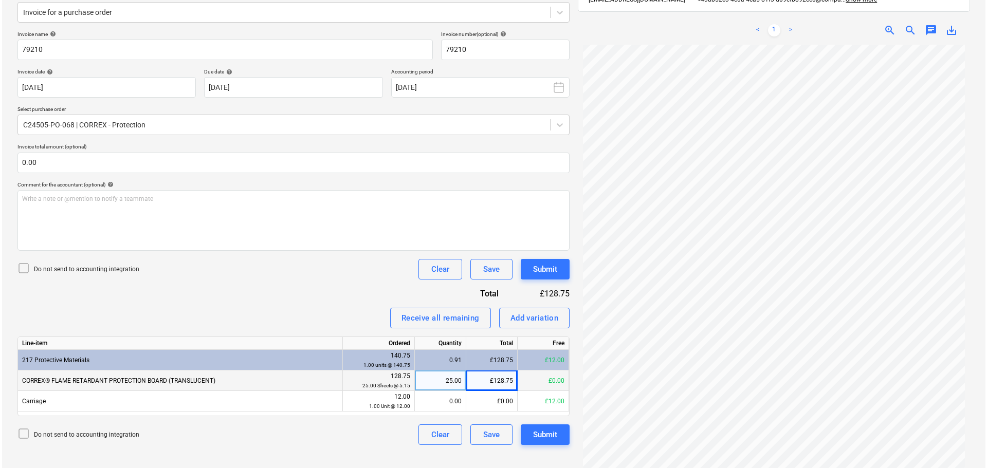
scroll to position [146, 0]
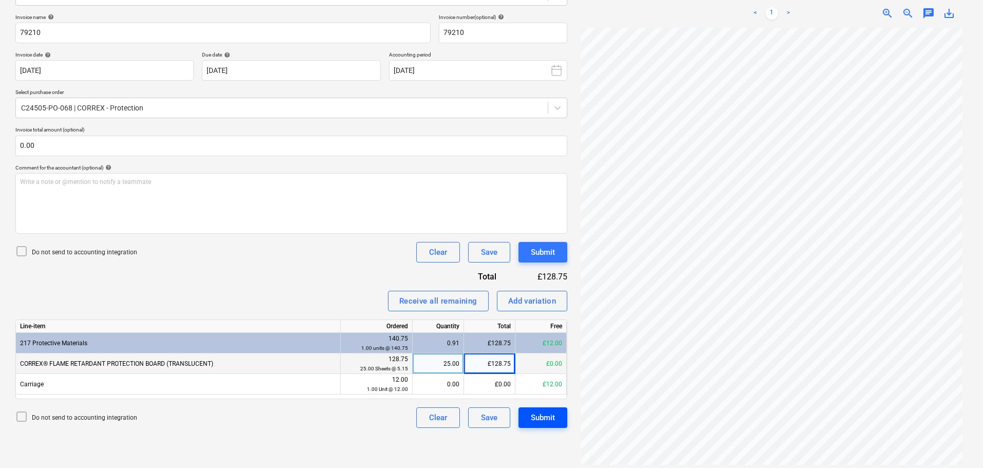
click at [554, 419] on div "Submit" at bounding box center [543, 417] width 24 height 13
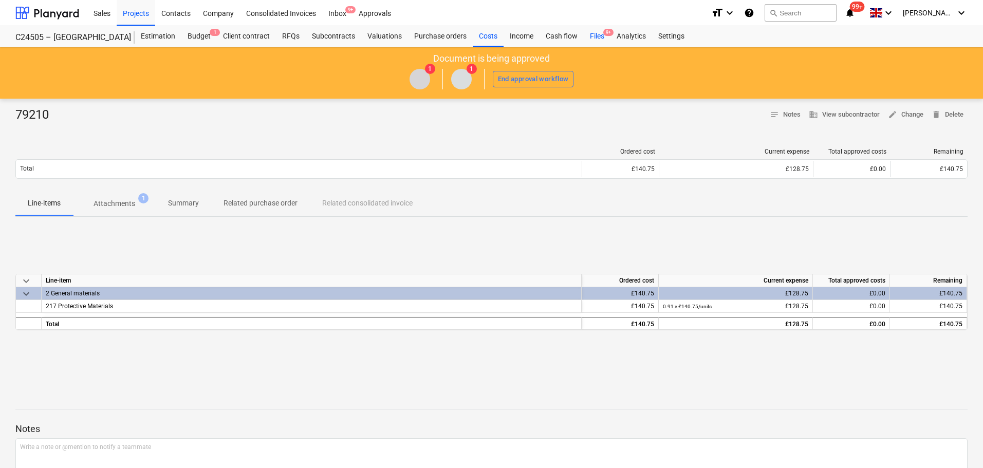
click at [601, 36] on div "Files 9+" at bounding box center [597, 36] width 27 height 21
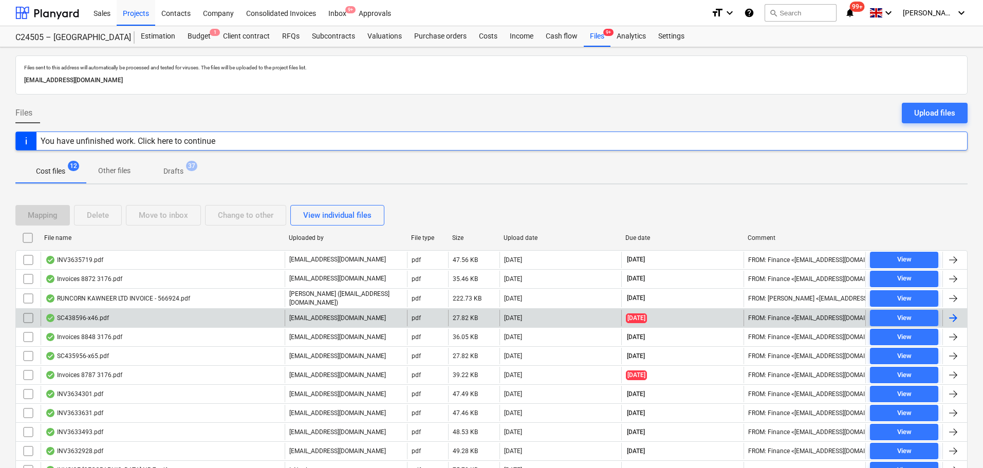
click at [101, 320] on div "SC438596-x46.pdf" at bounding box center [77, 318] width 64 height 8
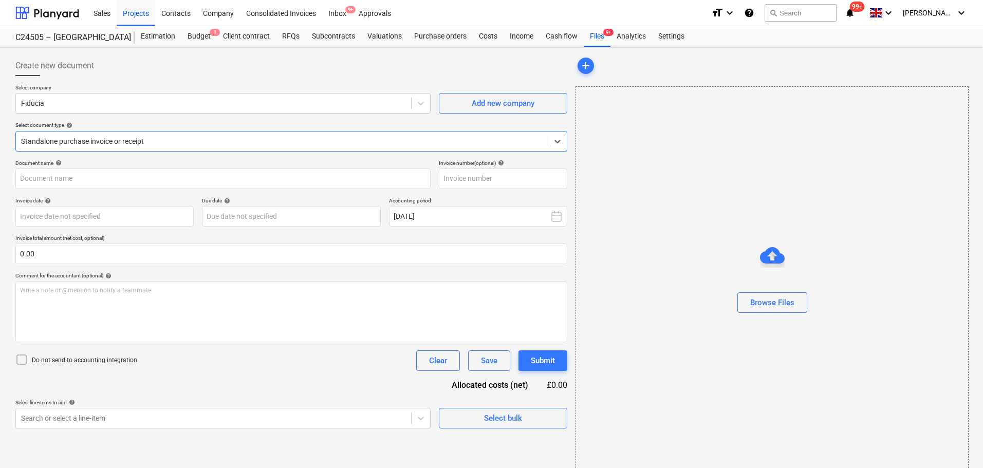
type input "25090354"
type input "[DATE]"
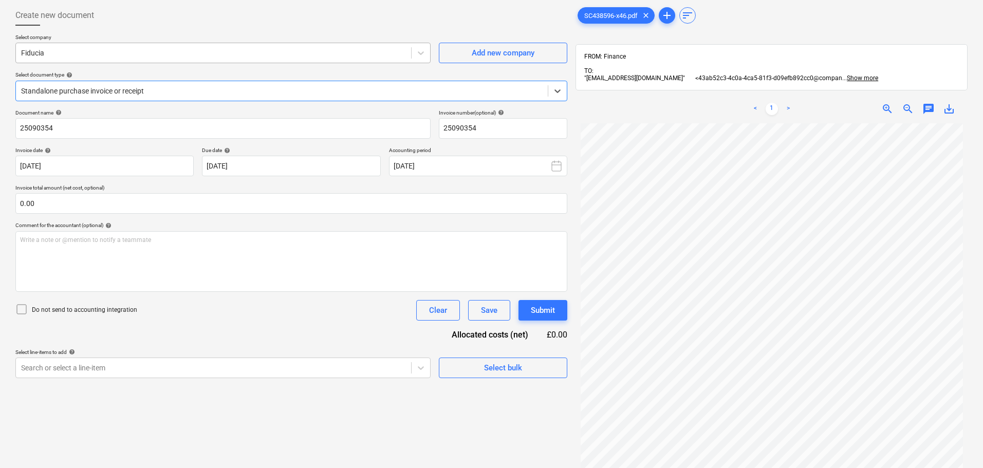
click at [193, 59] on div "Fiducia" at bounding box center [213, 53] width 395 height 14
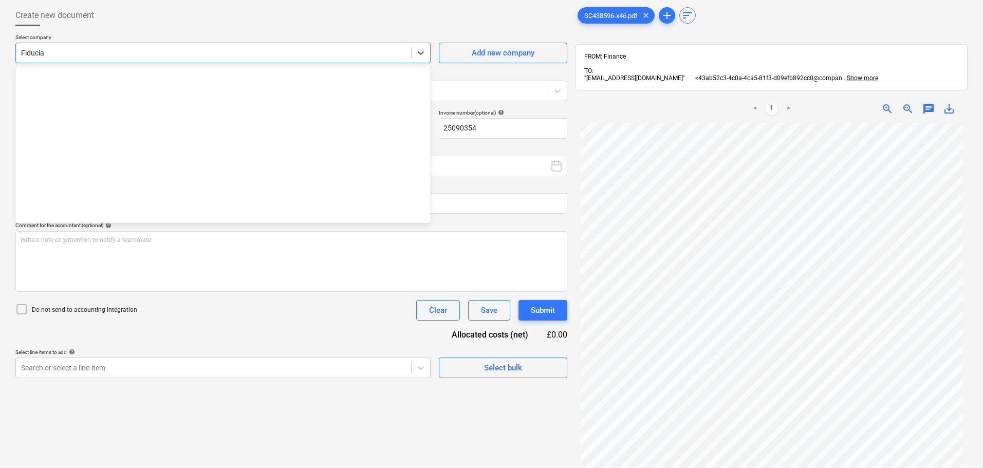
scroll to position [576, 0]
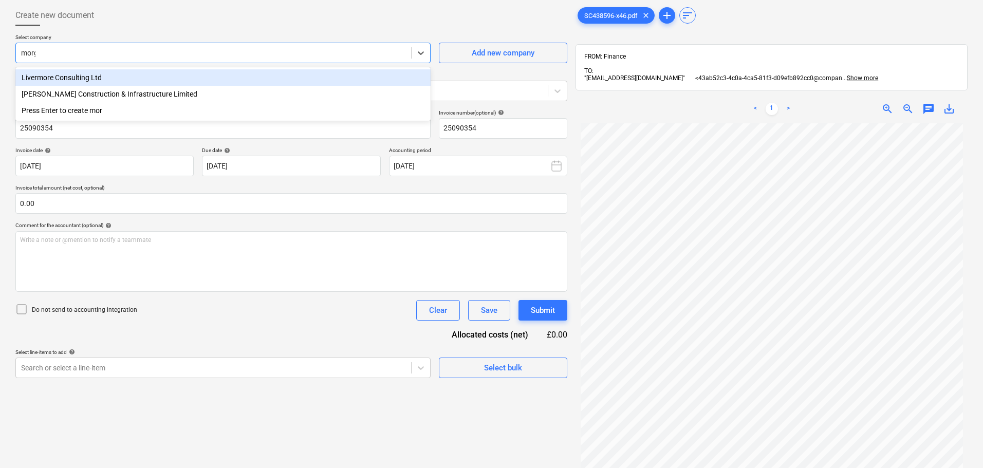
type input "[PERSON_NAME]"
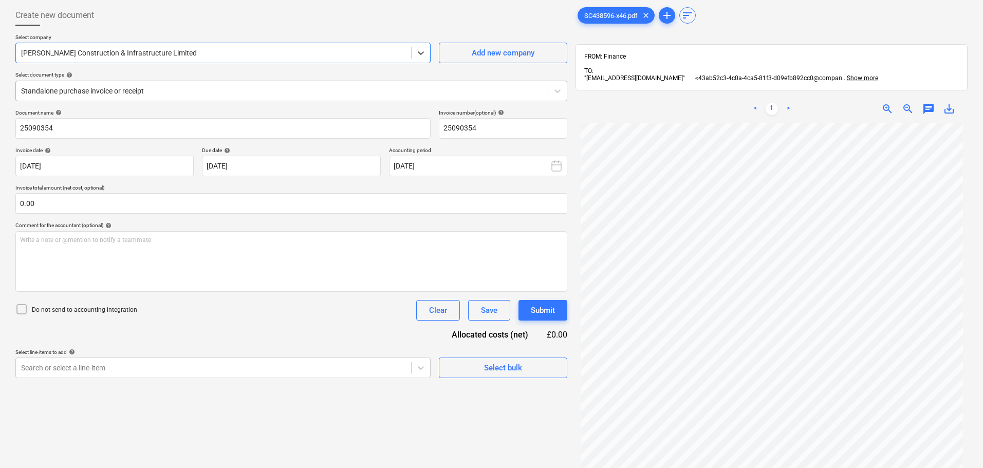
click at [330, 95] on div at bounding box center [282, 91] width 522 height 10
click at [296, 84] on div "Standalone purchase invoice or receipt" at bounding box center [282, 91] width 532 height 14
click at [930, 107] on span "chat" at bounding box center [929, 109] width 12 height 12
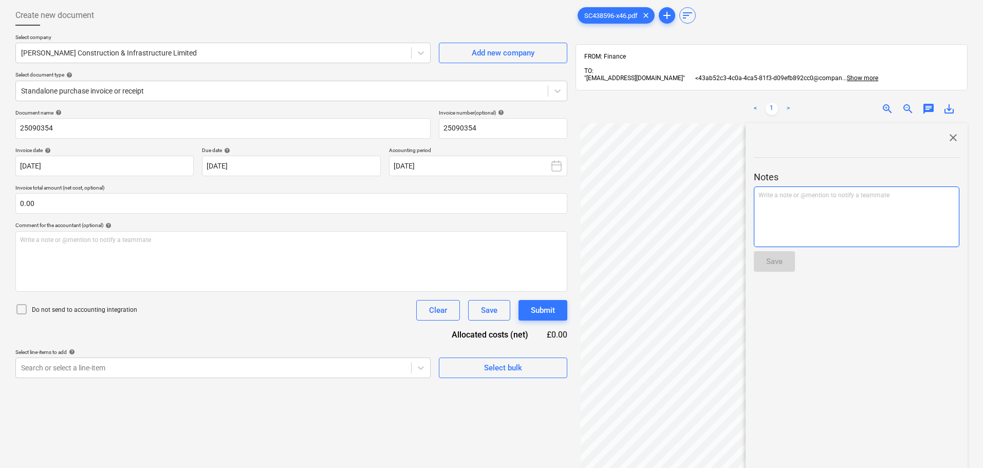
click at [853, 200] on p "Write a note or @mention to notify a teammate [PERSON_NAME]" at bounding box center [857, 195] width 196 height 9
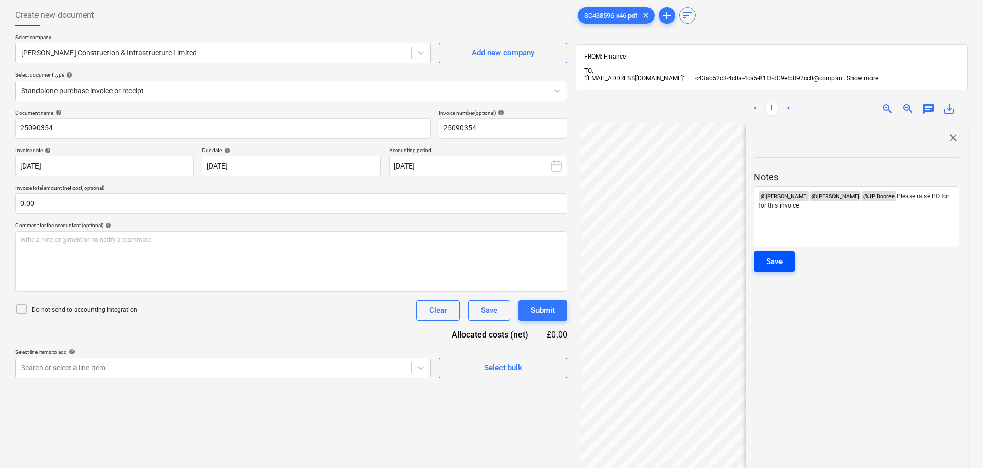
click at [789, 261] on button "Save" at bounding box center [774, 261] width 41 height 21
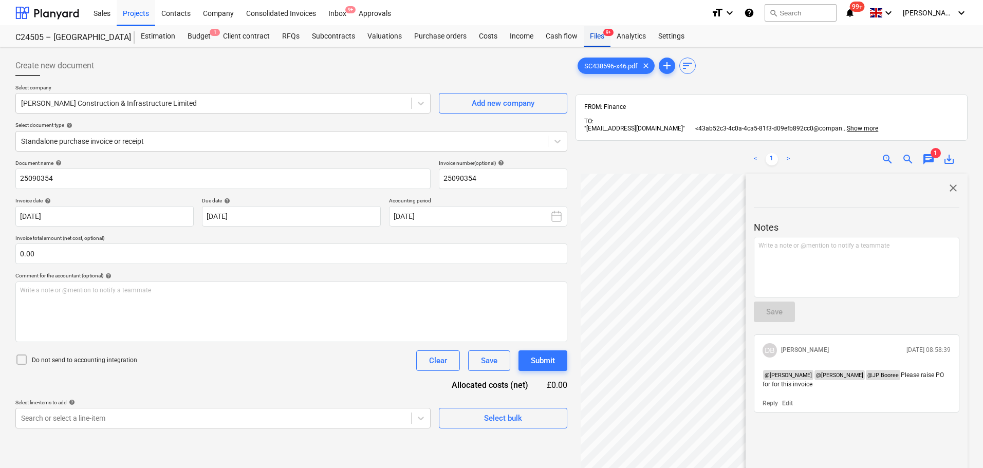
click at [597, 33] on div "Files 9+" at bounding box center [597, 36] width 27 height 21
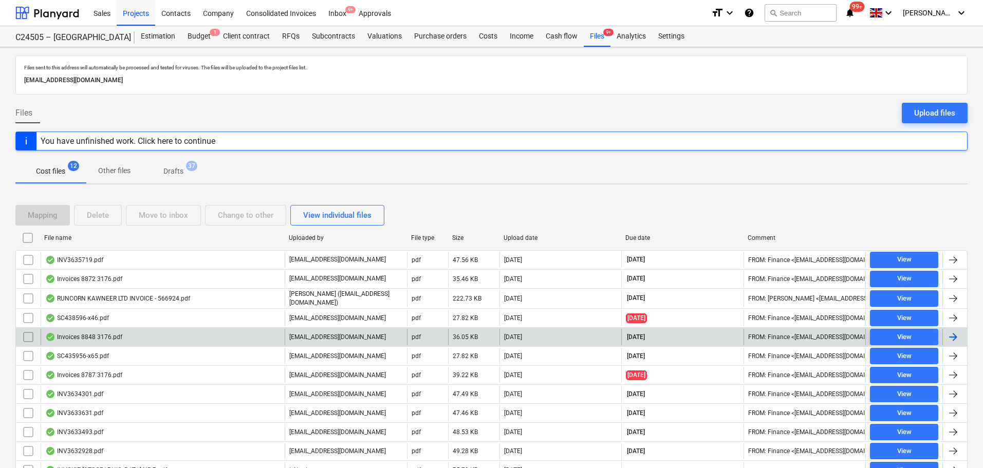
click at [101, 340] on div "Invoices 8848 3176.pdf" at bounding box center [83, 337] width 77 height 8
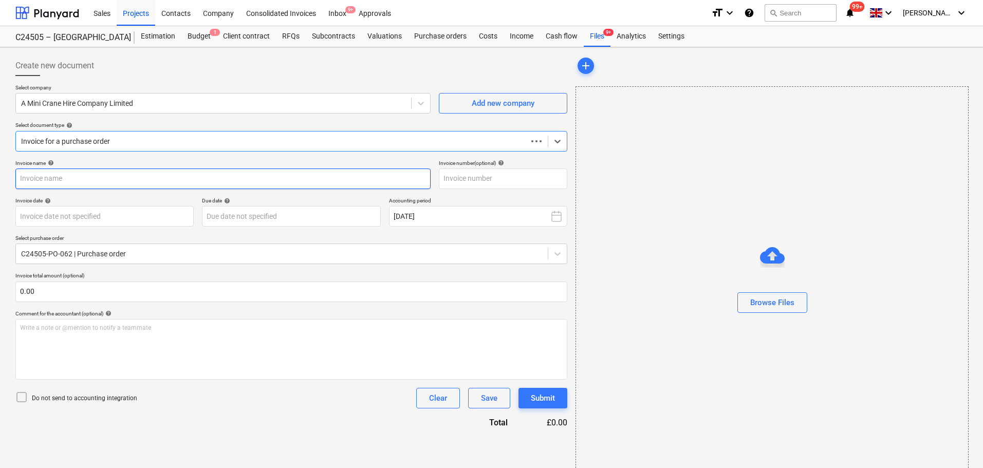
click at [328, 175] on input "text" at bounding box center [222, 179] width 415 height 21
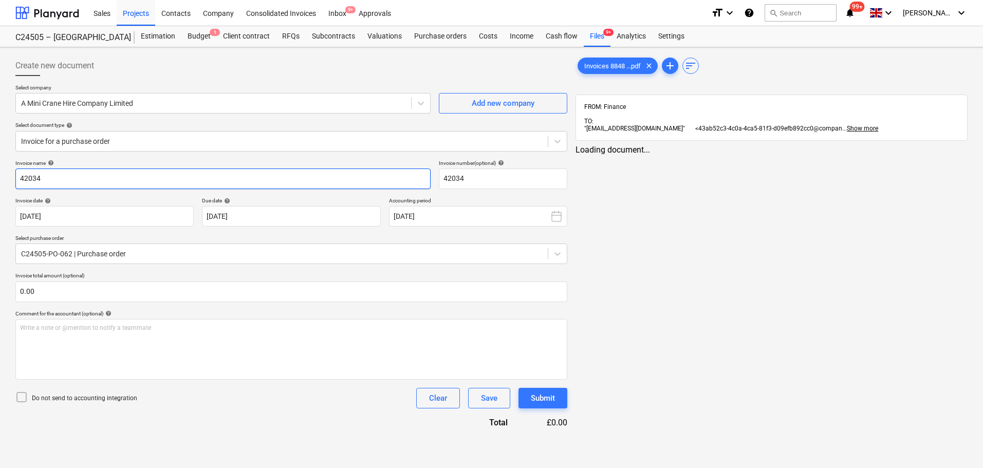
type input "42034"
type input "[DATE]"
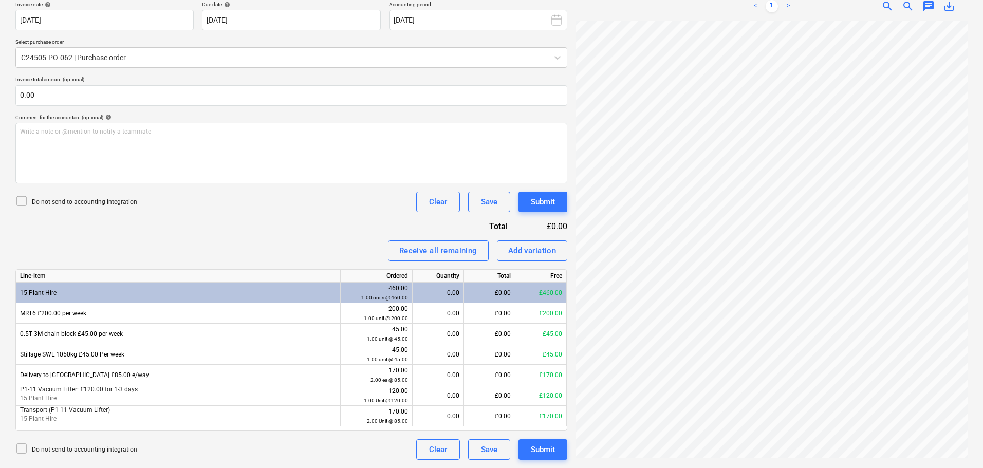
scroll to position [73, 7]
click at [504, 355] on div "£0.00" at bounding box center [489, 354] width 51 height 21
type input "45"
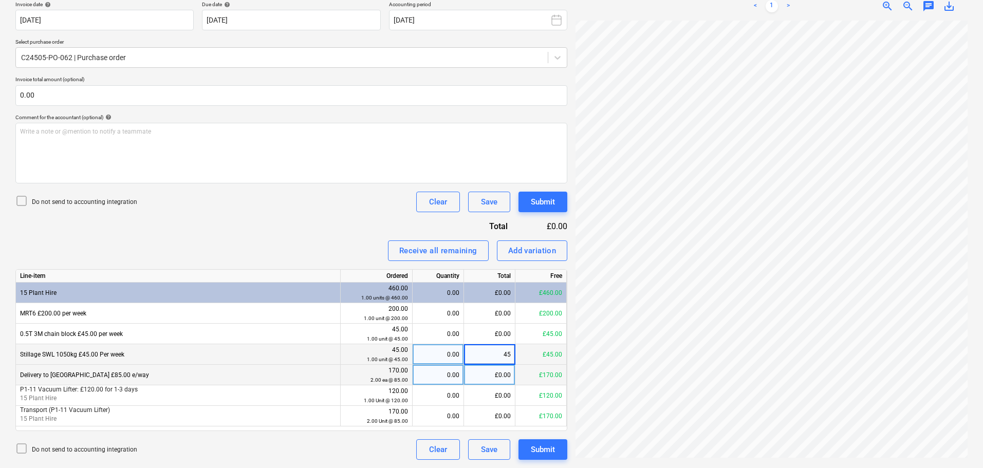
click at [499, 376] on div "£0.00" at bounding box center [489, 375] width 51 height 21
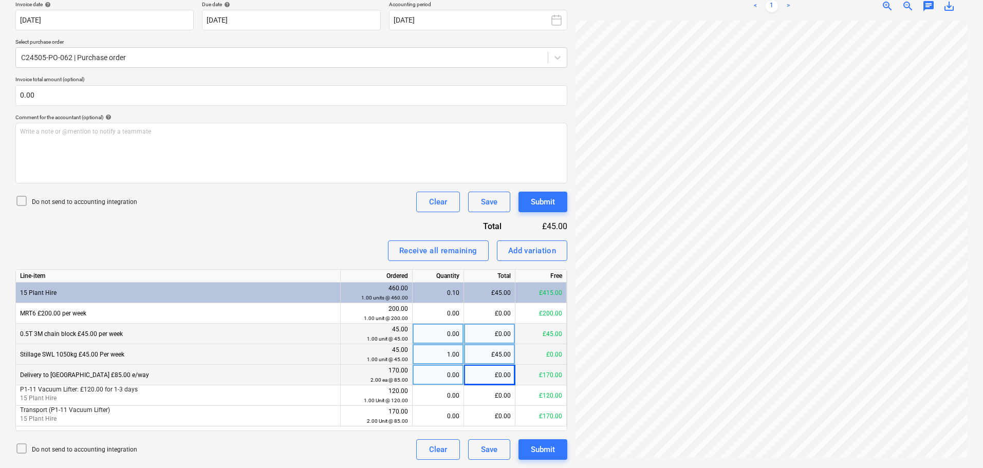
drag, startPoint x: 499, startPoint y: 376, endPoint x: 466, endPoint y: 330, distance: 56.6
click at [466, 330] on div "£0.00" at bounding box center [489, 334] width 51 height 21
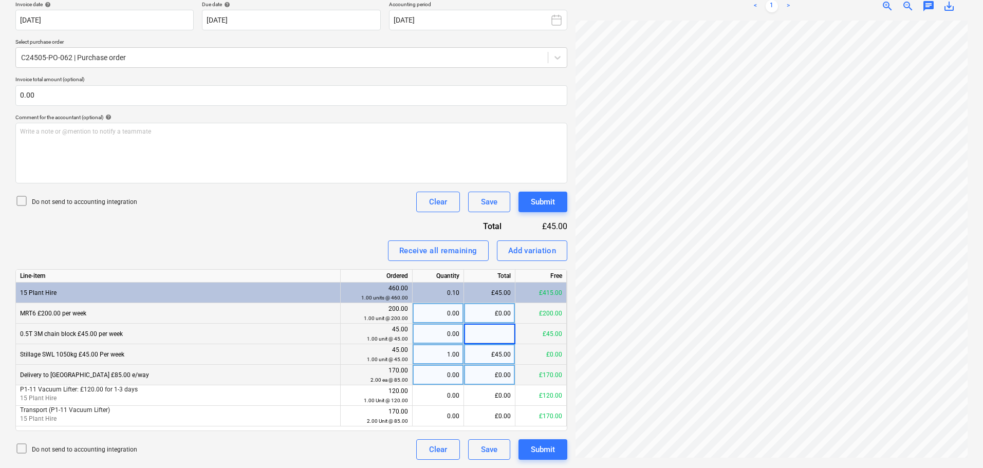
click at [499, 312] on div "£0.00" at bounding box center [489, 313] width 51 height 21
type input "200"
click at [508, 341] on div "£0.00" at bounding box center [489, 334] width 51 height 21
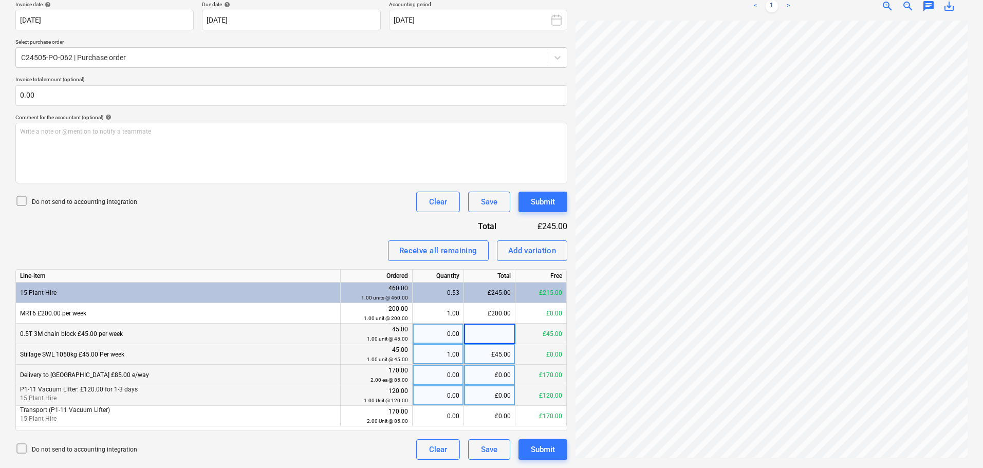
click at [499, 395] on div "£0.00" at bounding box center [489, 395] width 51 height 21
type input "120"
click at [485, 367] on div "£0.00" at bounding box center [489, 375] width 51 height 21
click at [494, 327] on div "£0.00" at bounding box center [489, 334] width 51 height 21
type input "45"
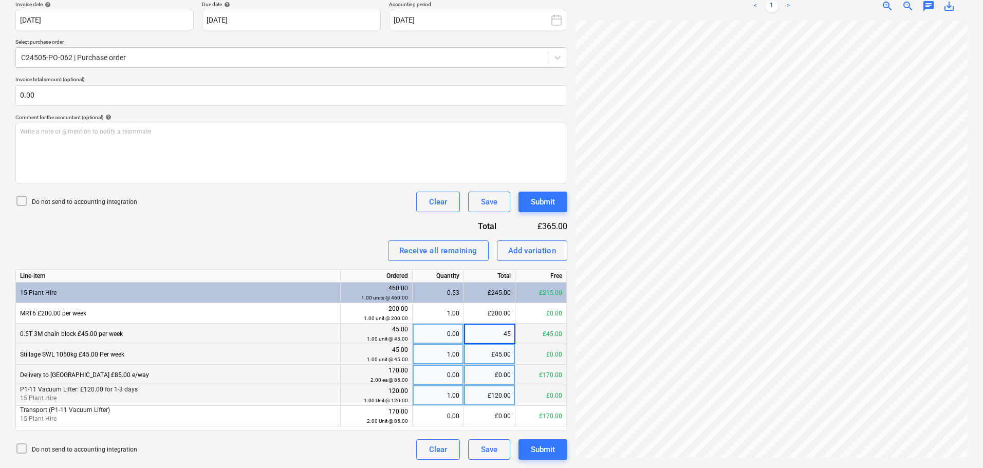
click at [520, 352] on div "£0.00" at bounding box center [540, 354] width 51 height 21
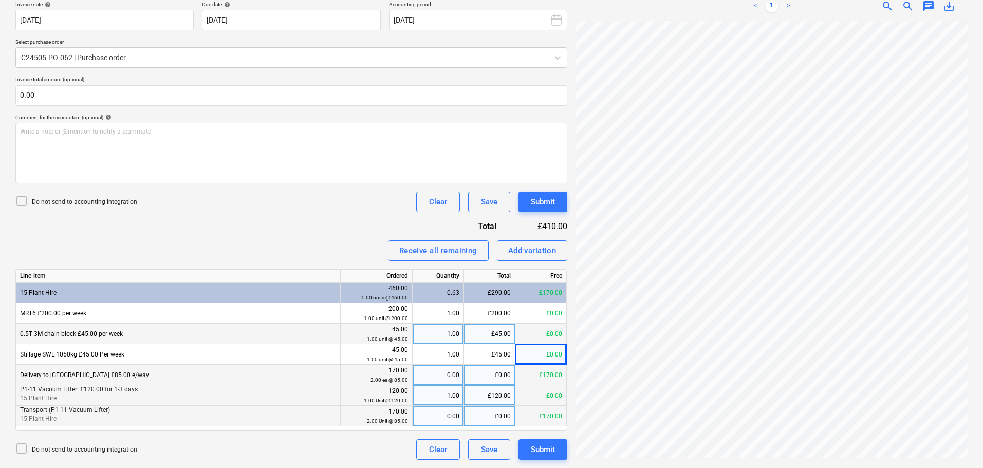
click at [494, 414] on div "£0.00" at bounding box center [489, 416] width 51 height 21
type input "50"
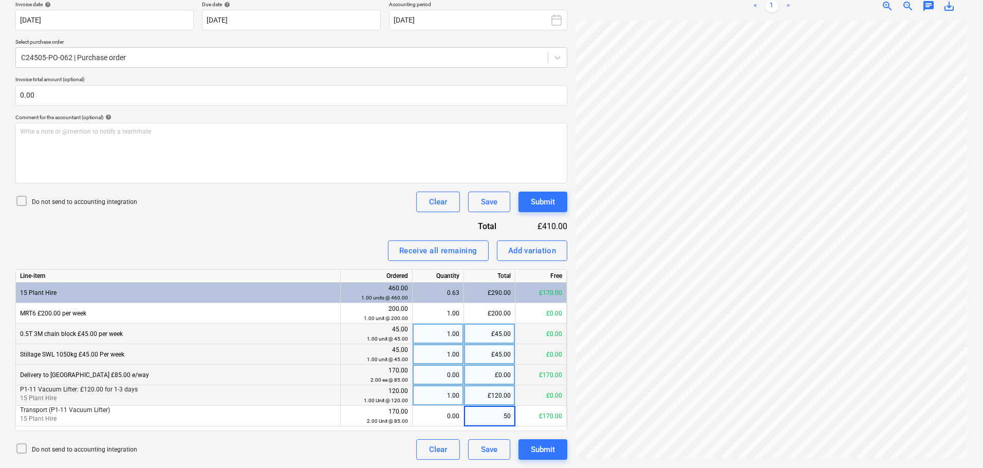
click at [510, 361] on div "£45.00" at bounding box center [489, 354] width 51 height 21
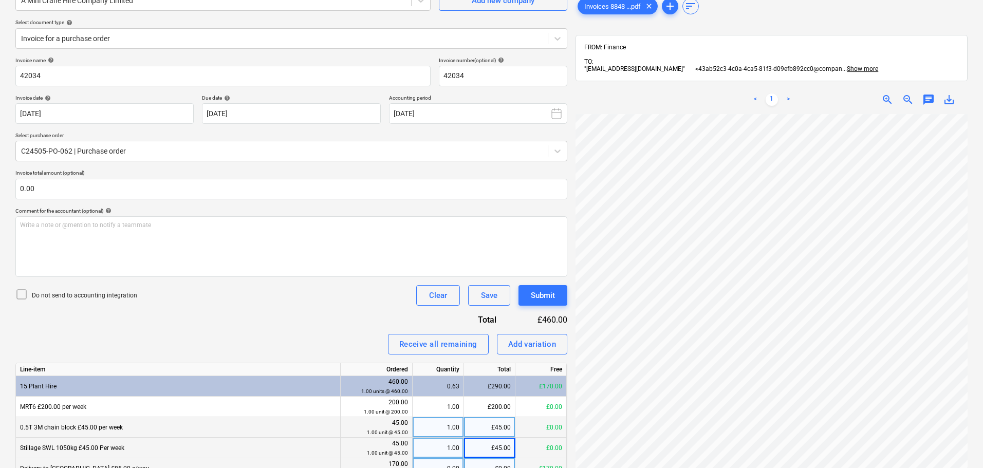
scroll to position [94, 0]
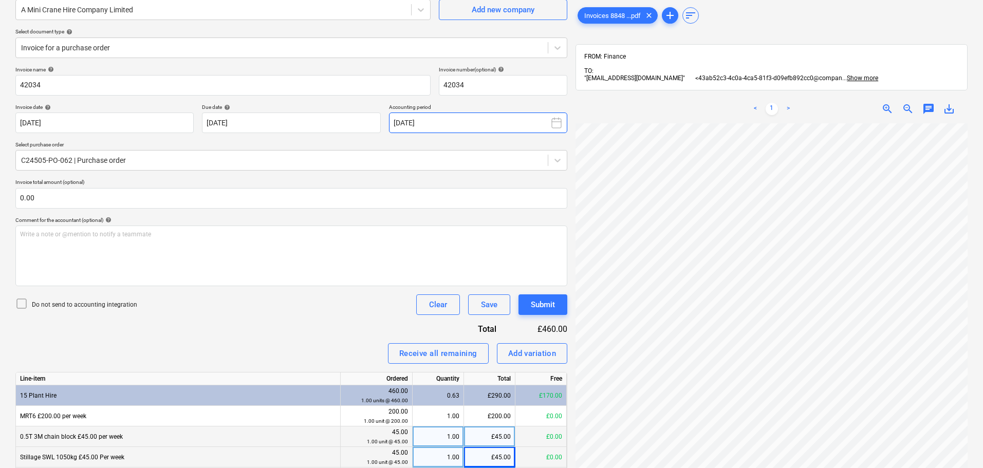
click at [552, 119] on icon at bounding box center [556, 123] width 12 height 12
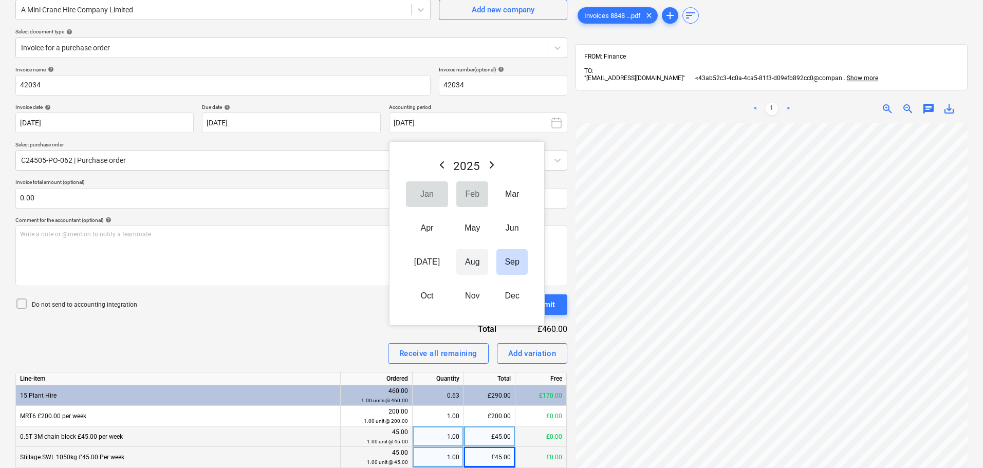
click at [457, 260] on button "Aug" at bounding box center [472, 262] width 32 height 26
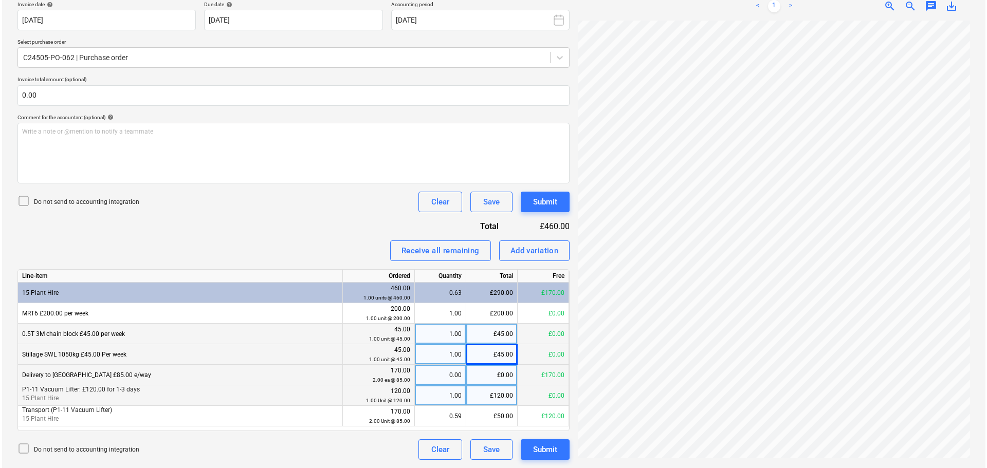
scroll to position [77, 3]
click at [559, 449] on button "Submit" at bounding box center [543, 449] width 49 height 21
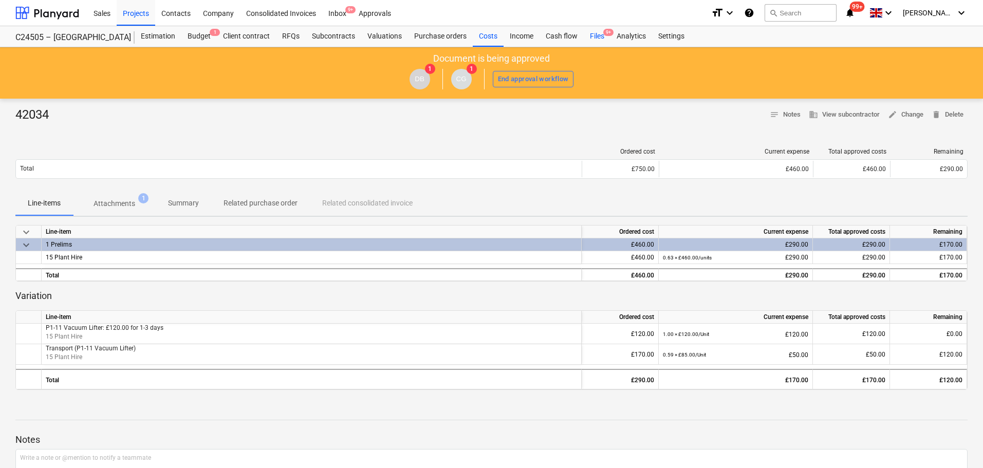
click at [600, 31] on div "Files 9+" at bounding box center [597, 36] width 27 height 21
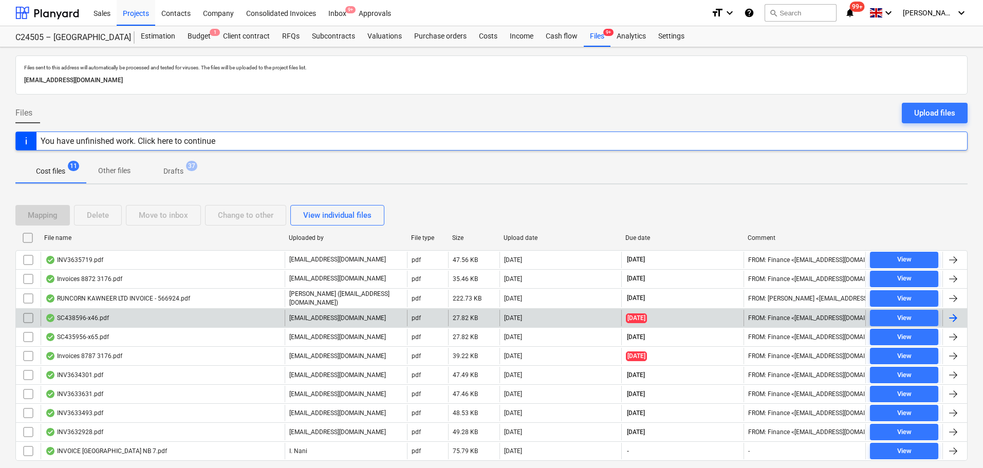
click at [109, 323] on div "SC438596-x46.pdf" at bounding box center [163, 318] width 244 height 16
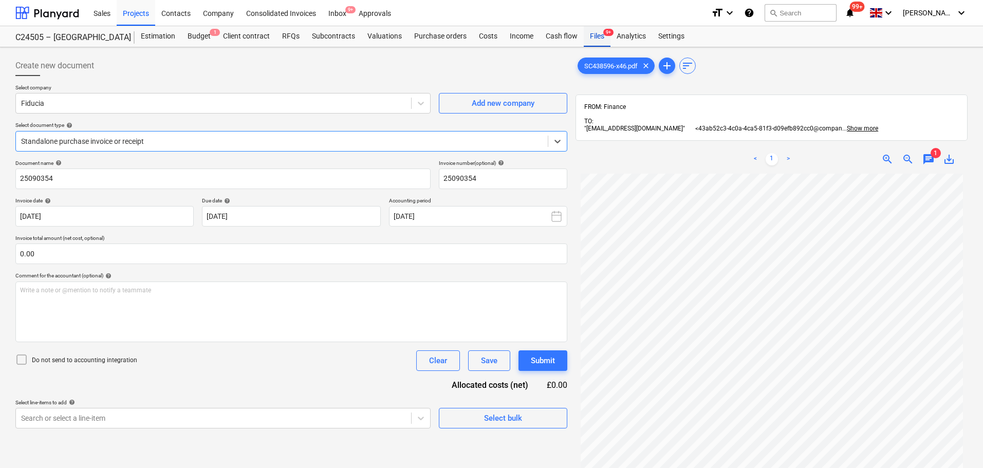
click at [598, 31] on div "Files 9+" at bounding box center [597, 36] width 27 height 21
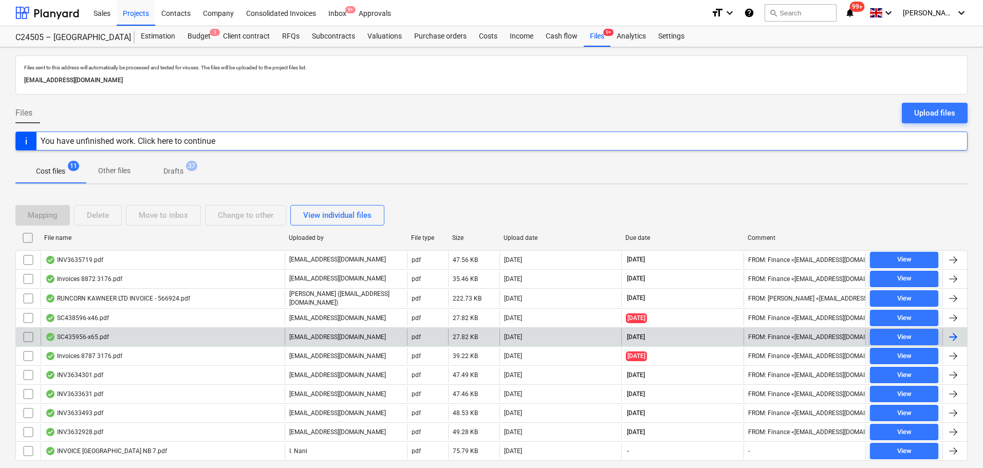
click at [144, 335] on div "SC435956-x65.pdf" at bounding box center [163, 337] width 244 height 16
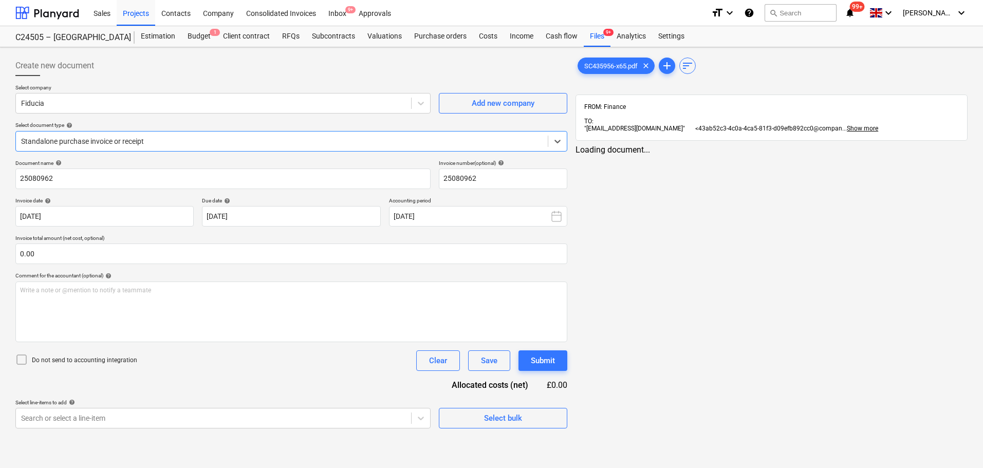
type input "25080962"
type input "[DATE]"
click at [597, 34] on div "Files 9+" at bounding box center [597, 36] width 27 height 21
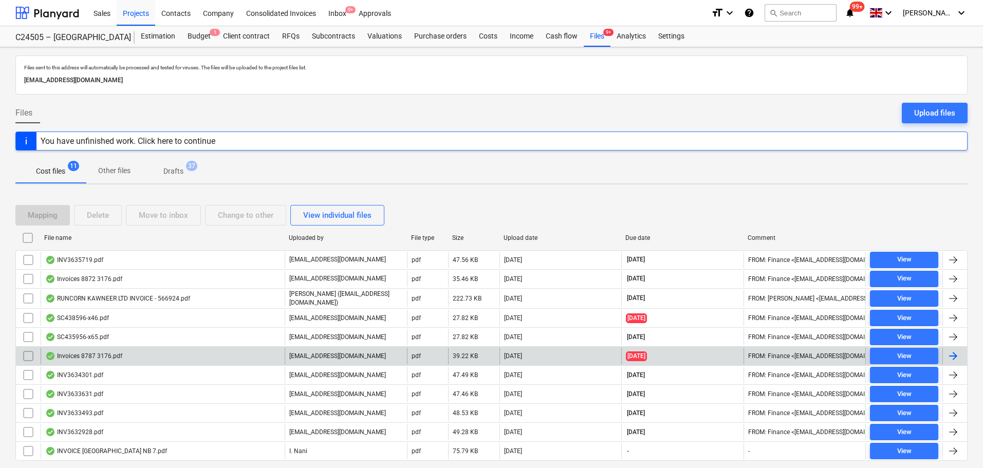
click at [156, 361] on div "Invoices 8787 3176.pdf" at bounding box center [163, 356] width 244 height 16
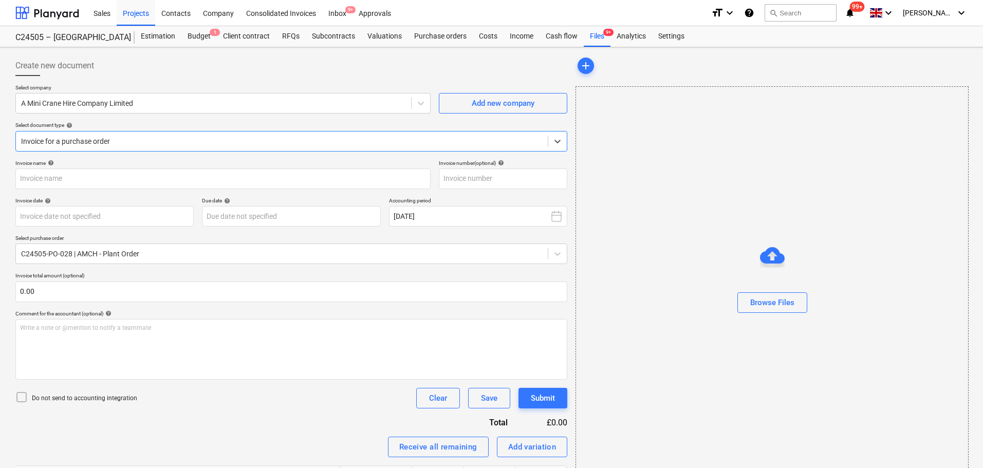
type input "41882"
type input "[DATE]"
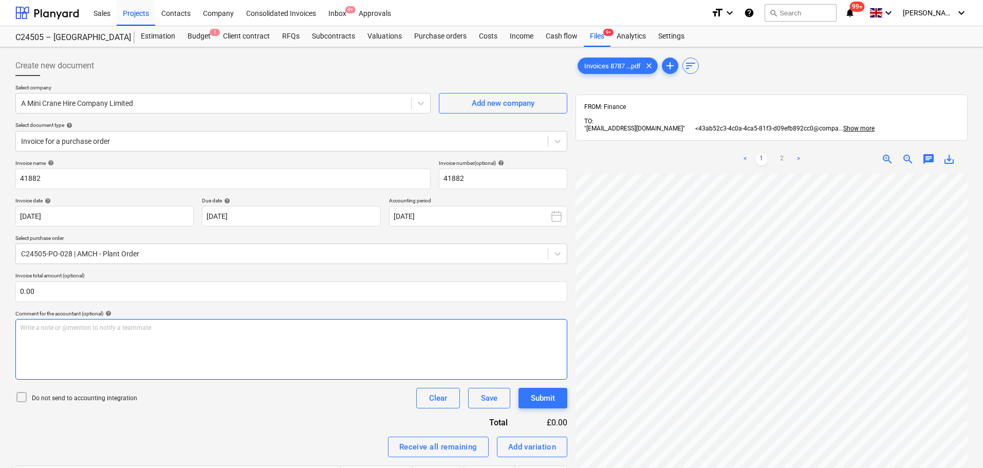
drag, startPoint x: 265, startPoint y: 244, endPoint x: 336, endPoint y: 344, distance: 123.2
click at [336, 344] on div "Write a note or @mention to notify a teammate [PERSON_NAME]" at bounding box center [291, 349] width 552 height 61
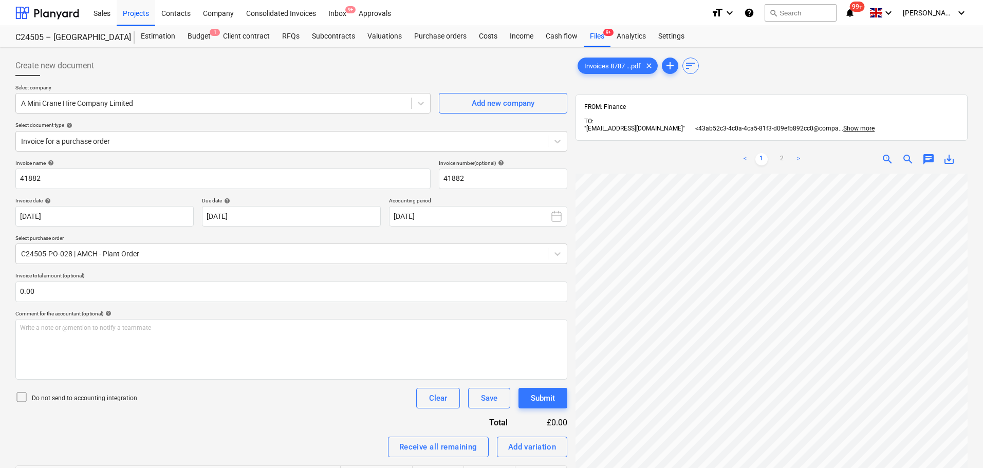
click at [795, 153] on link ">" at bounding box center [798, 159] width 12 height 12
click at [929, 153] on span "chat" at bounding box center [929, 159] width 12 height 12
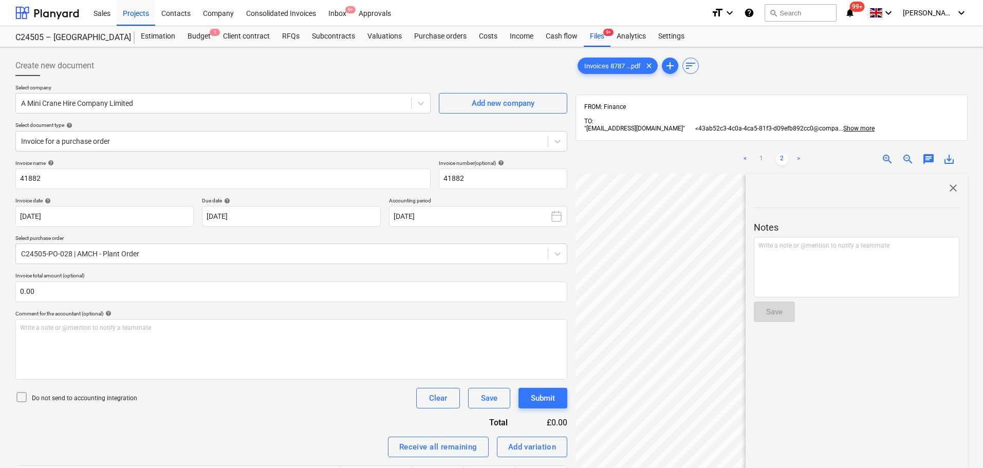
click at [801, 81] on div "Invoices 8787 ...pdf clear add sort FROM: Finance TO: "[EMAIL_ADDRESS][DOMAIN_N…" at bounding box center [772, 335] width 392 height 558
click at [949, 182] on span "close" at bounding box center [953, 188] width 12 height 12
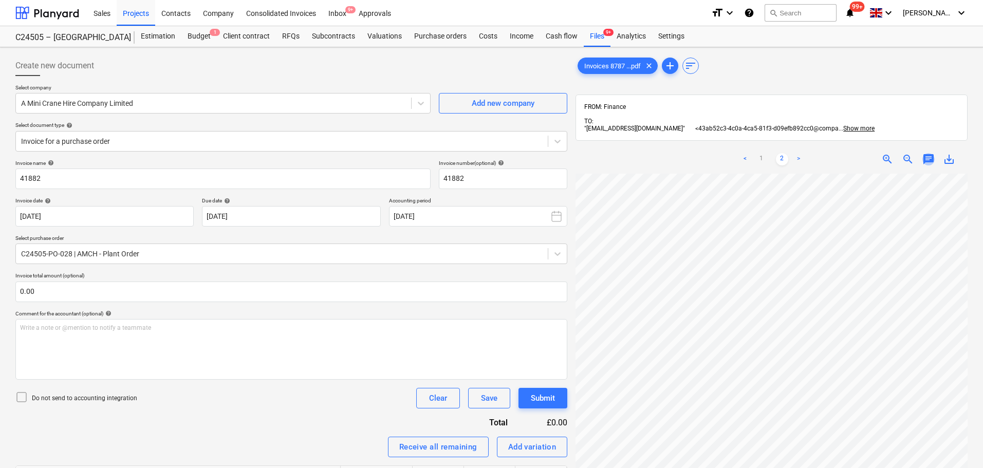
click at [924, 153] on span "chat" at bounding box center [929, 159] width 12 height 12
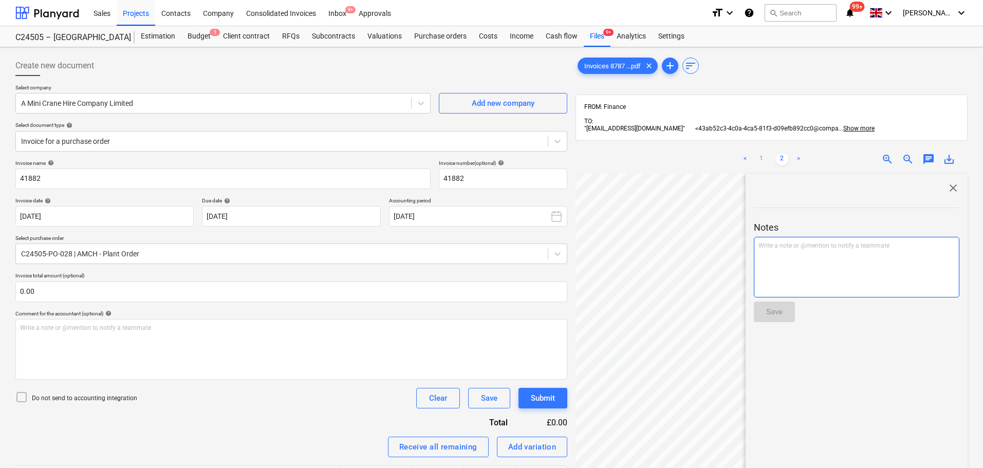
click at [893, 243] on p "Write a note or @mention to notify a teammate [PERSON_NAME]" at bounding box center [857, 246] width 196 height 9
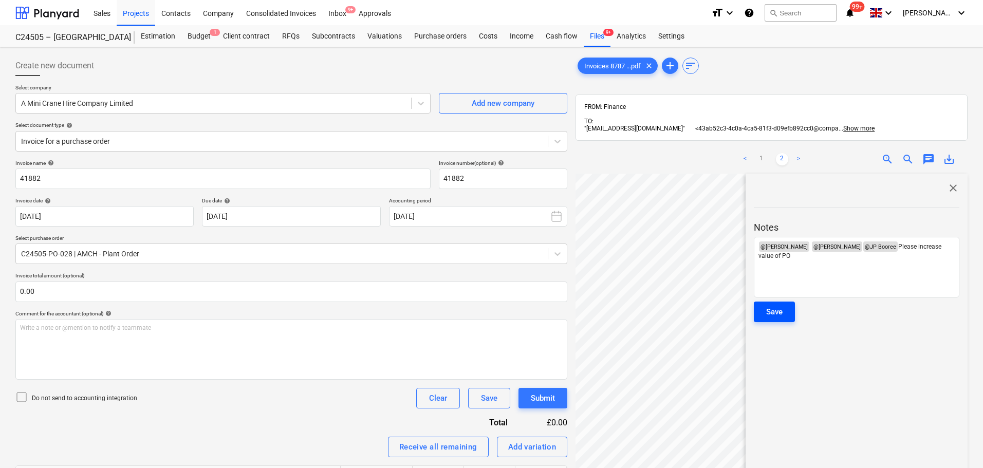
click at [775, 305] on div "Save" at bounding box center [774, 311] width 16 height 13
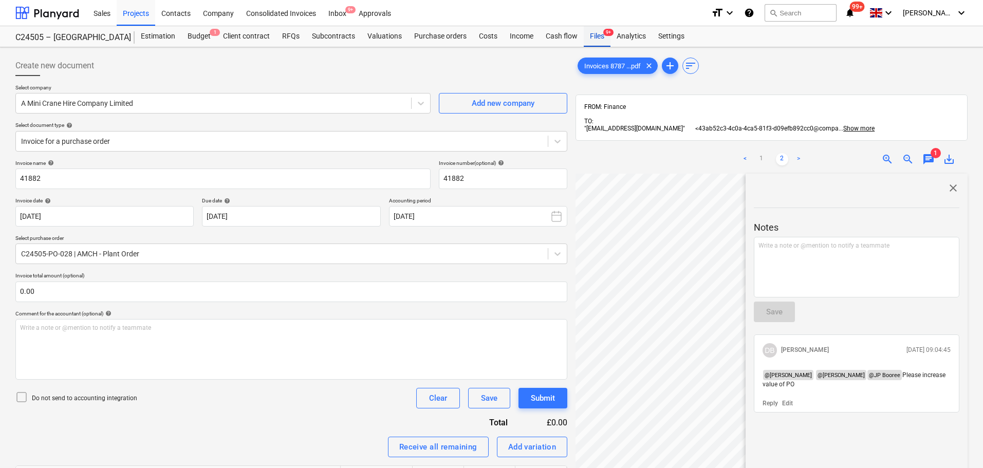
click at [594, 38] on div "Files 9+" at bounding box center [597, 36] width 27 height 21
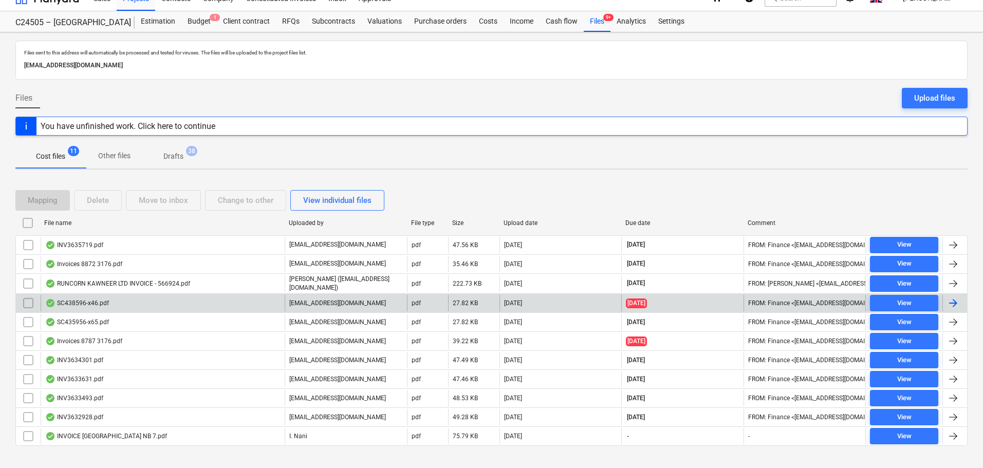
scroll to position [30, 0]
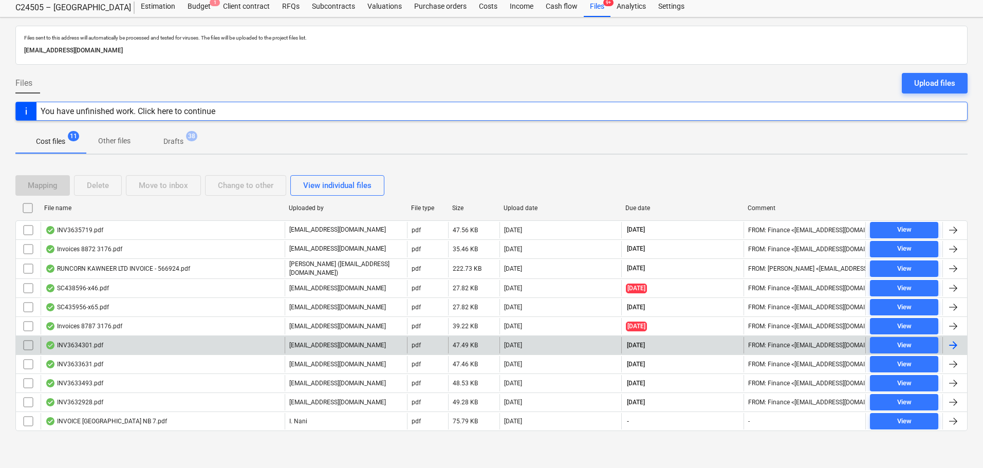
click at [91, 347] on div "INV3634301.pdf" at bounding box center [74, 345] width 58 height 8
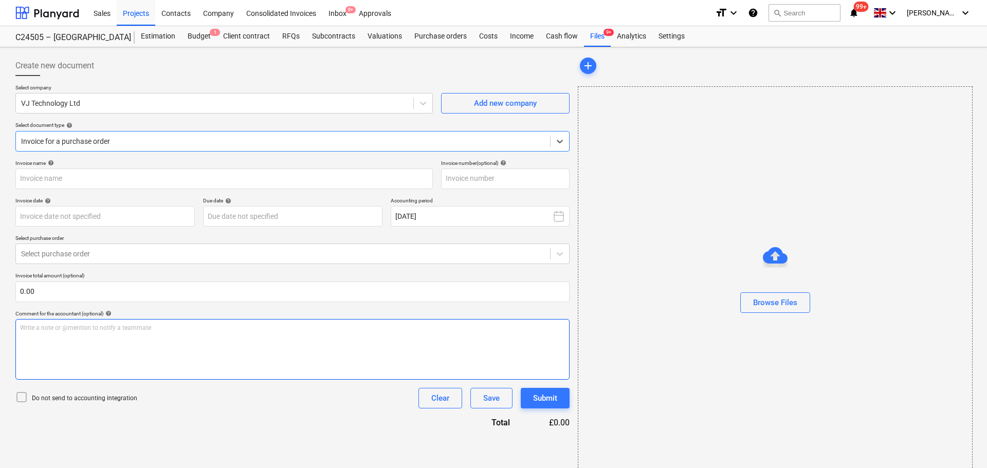
type input "INV3634301"
type input "[DATE]"
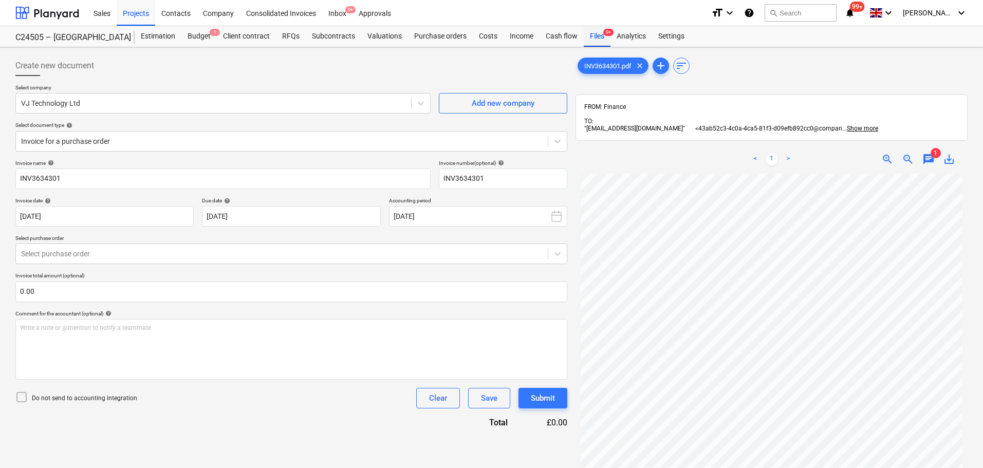
click at [603, 29] on span "9+" at bounding box center [608, 32] width 10 height 7
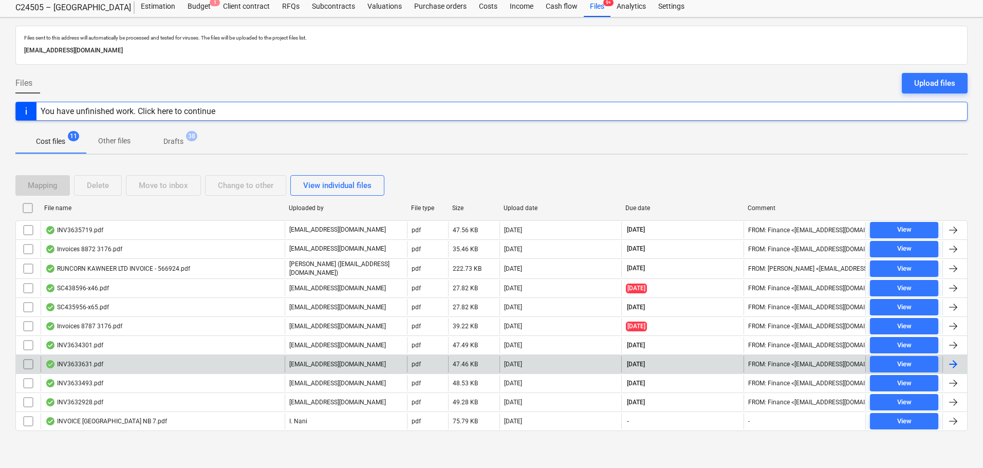
click at [129, 366] on div "INV3633631.pdf" at bounding box center [163, 364] width 244 height 16
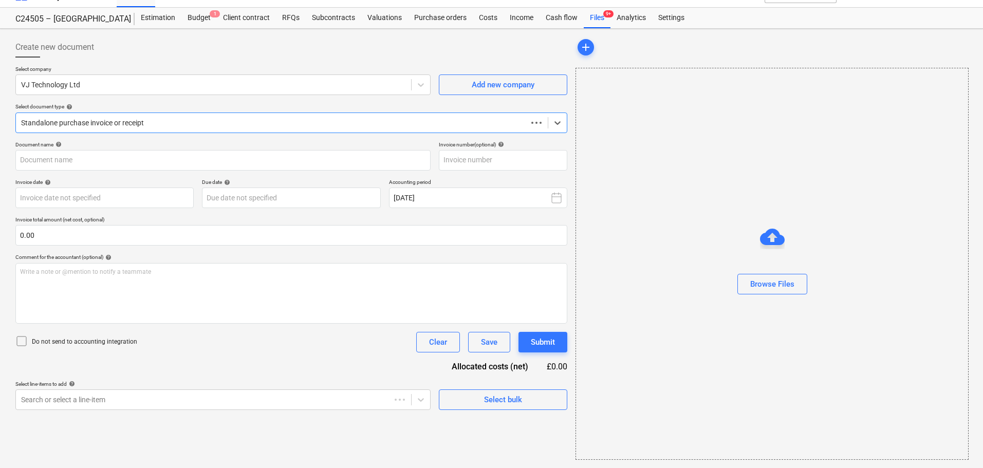
scroll to position [19, 0]
type input "INV3633631"
type input "[DATE]"
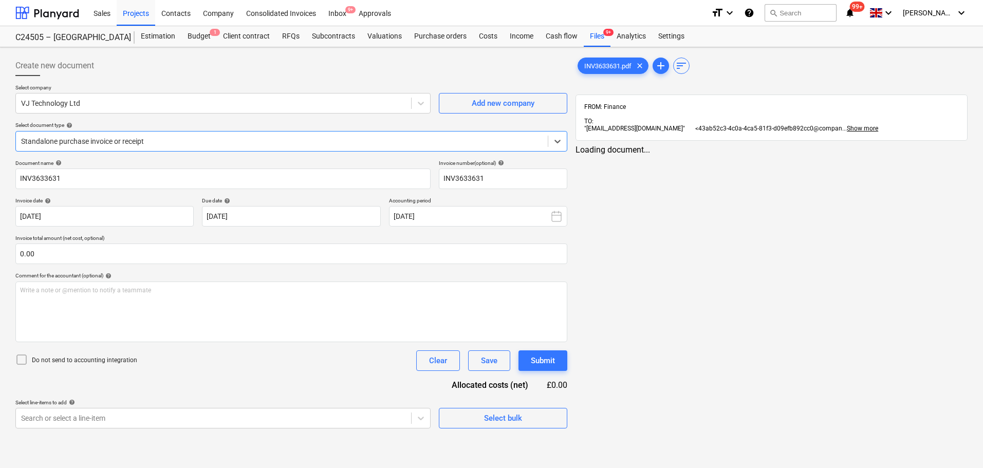
scroll to position [0, 0]
click at [603, 37] on div "Files 9+" at bounding box center [597, 36] width 27 height 21
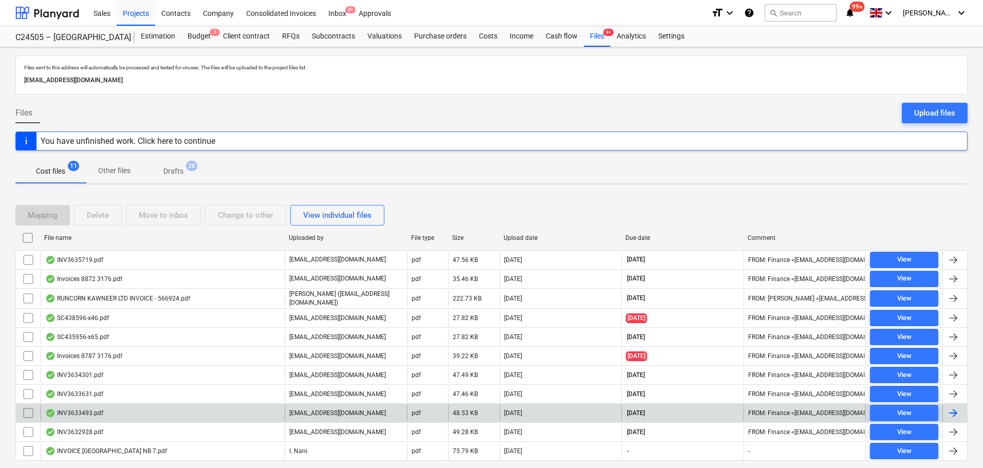
click at [95, 412] on div "INV3633493.pdf" at bounding box center [74, 413] width 58 height 8
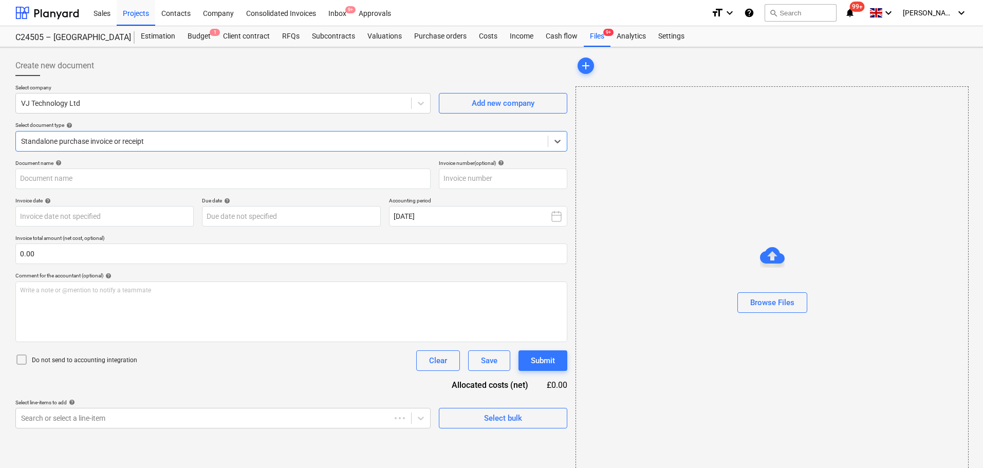
type input "INV3633493"
type input "[DATE]"
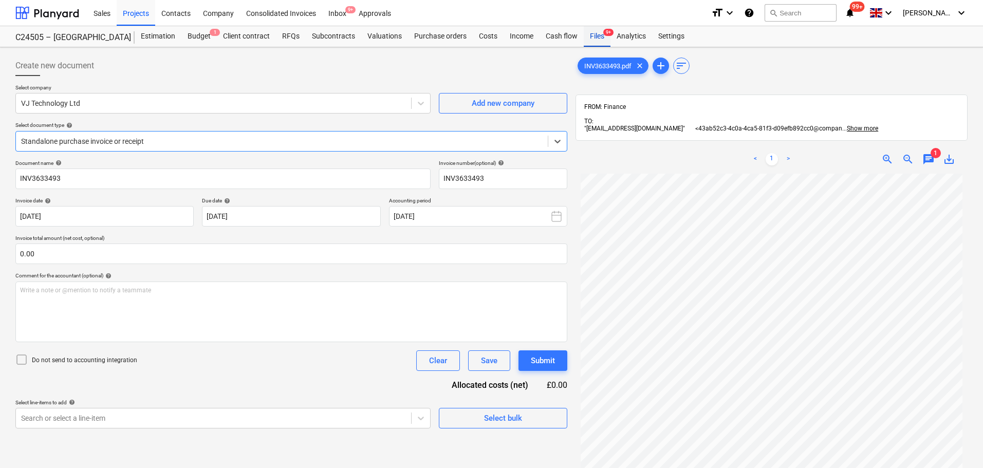
click at [597, 36] on div "Files 9+" at bounding box center [597, 36] width 27 height 21
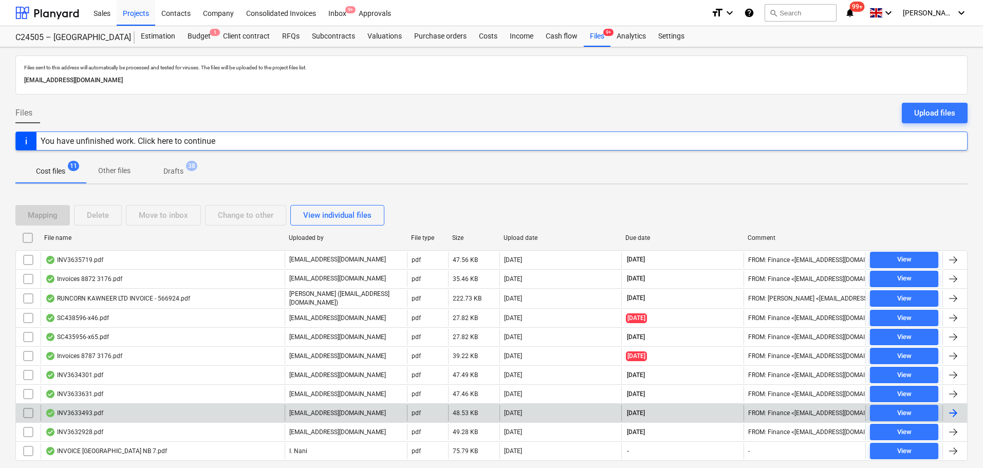
scroll to position [30, 0]
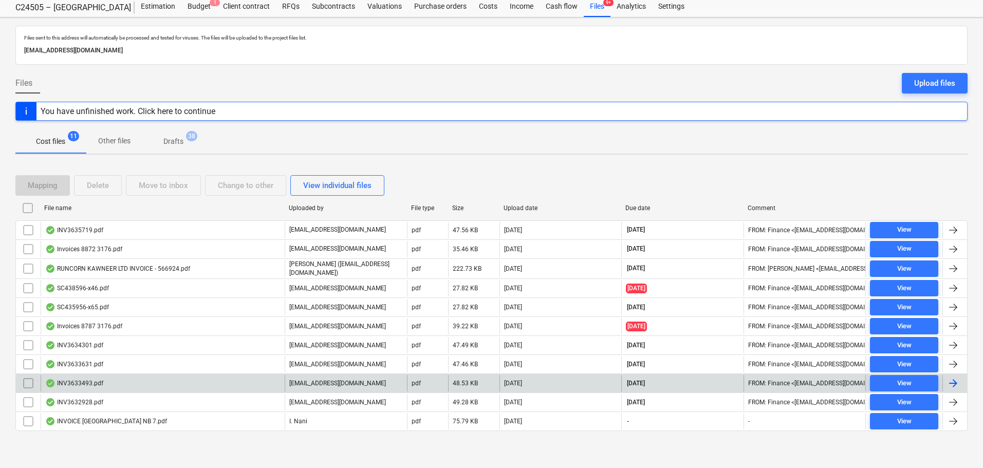
click at [161, 386] on div "INV3633493.pdf" at bounding box center [163, 383] width 244 height 16
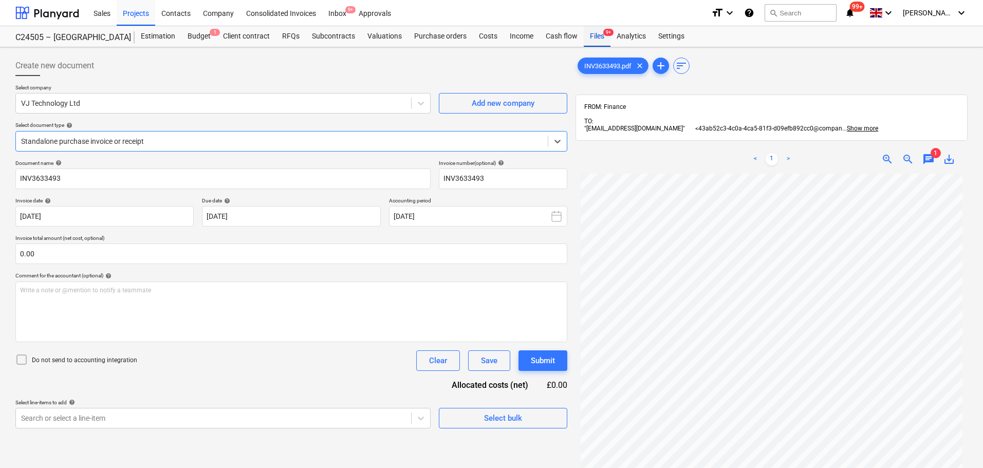
click at [605, 35] on span "9+" at bounding box center [608, 32] width 10 height 7
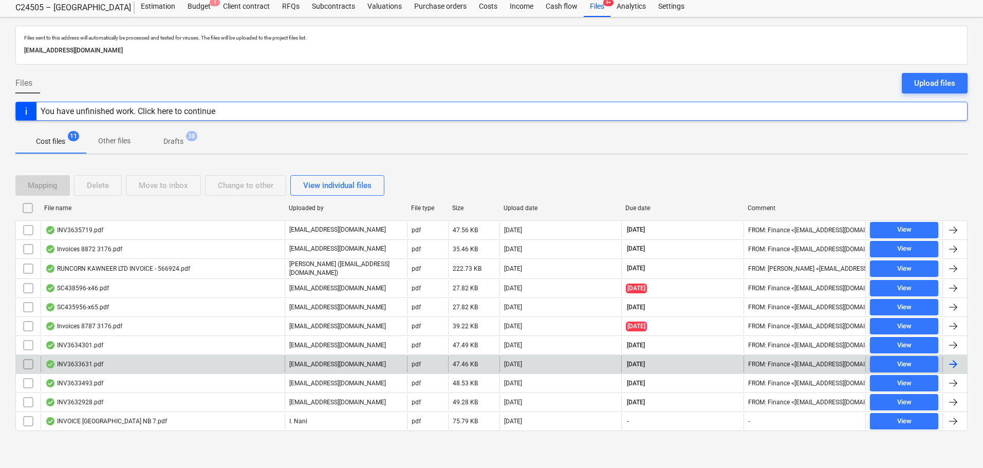
click at [157, 401] on div "INV3632928.pdf" at bounding box center [163, 402] width 244 height 16
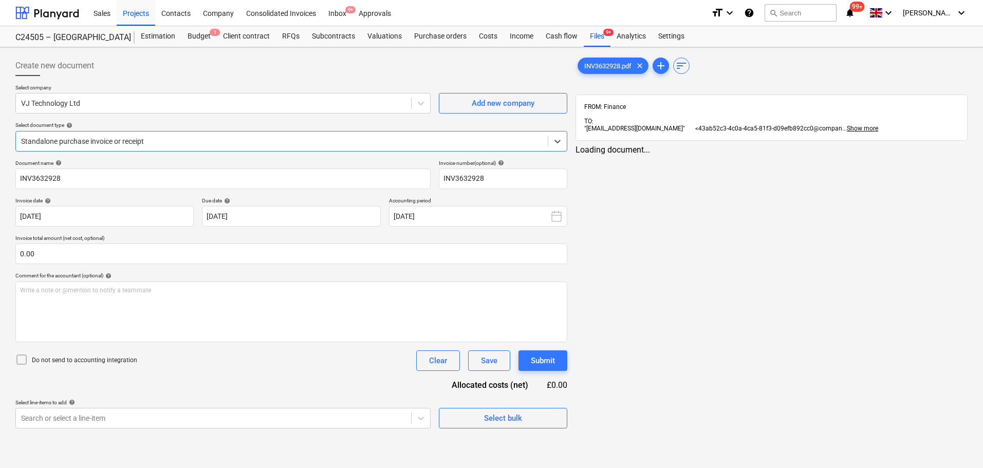
type input "INV3632928"
type input "[DATE]"
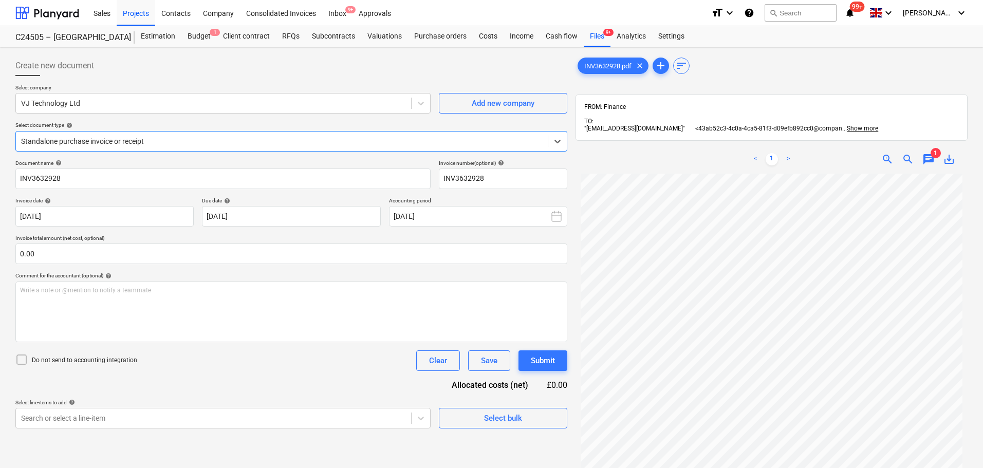
click at [926, 156] on span "chat" at bounding box center [929, 159] width 12 height 12
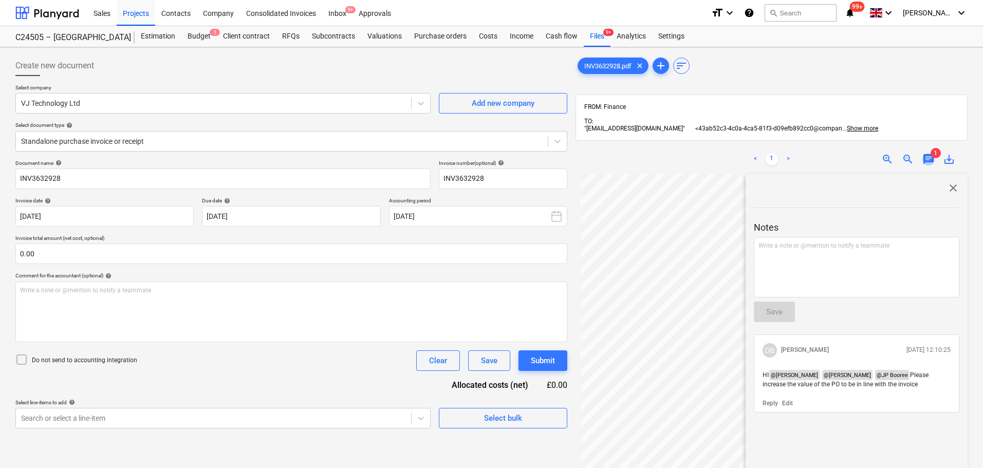
click at [926, 156] on span "chat" at bounding box center [929, 159] width 12 height 12
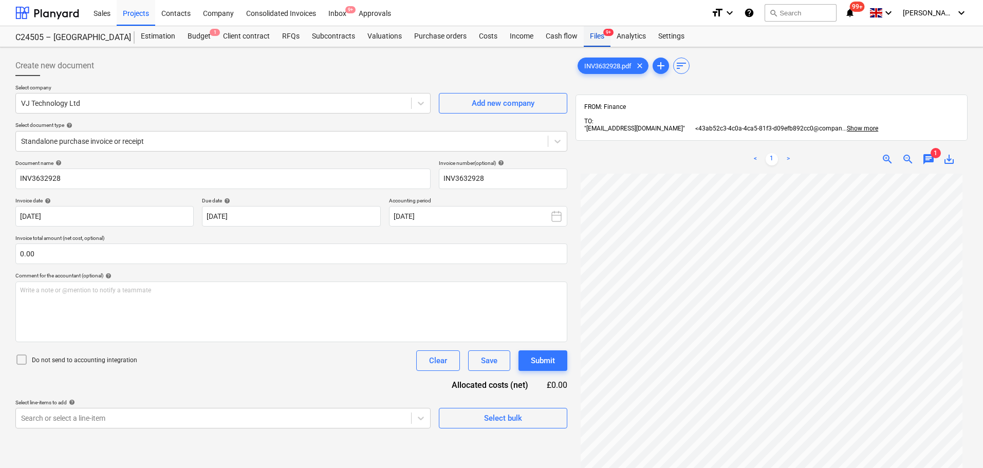
click at [596, 36] on div "Files 9+" at bounding box center [597, 36] width 27 height 21
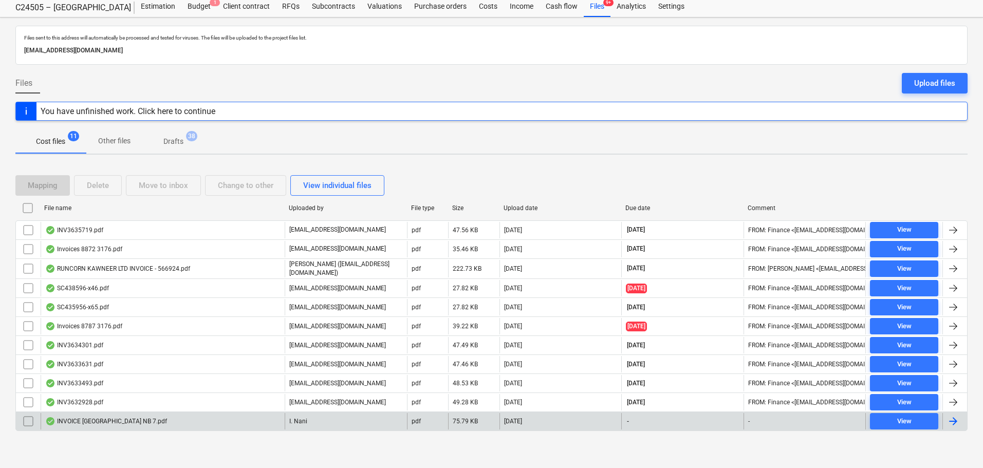
click at [244, 420] on div "INVOICE [GEOGRAPHIC_DATA] NB 7.pdf" at bounding box center [163, 421] width 244 height 16
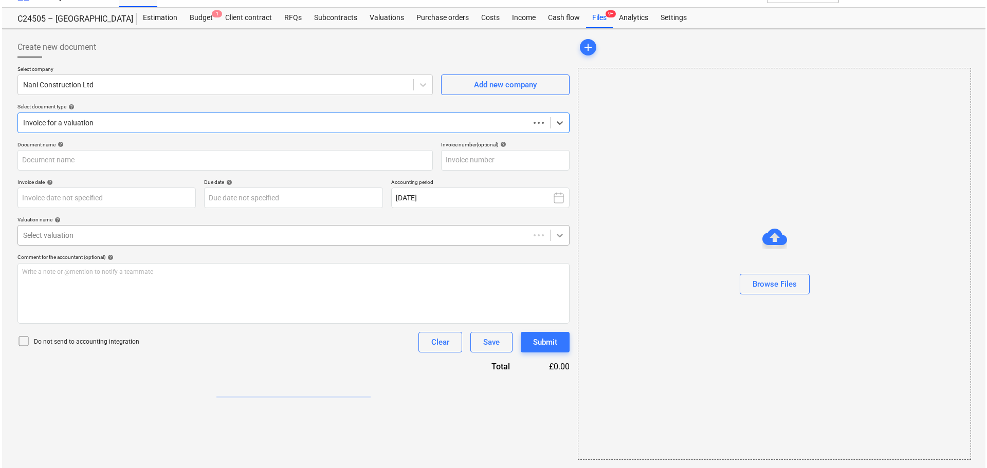
type input "7"
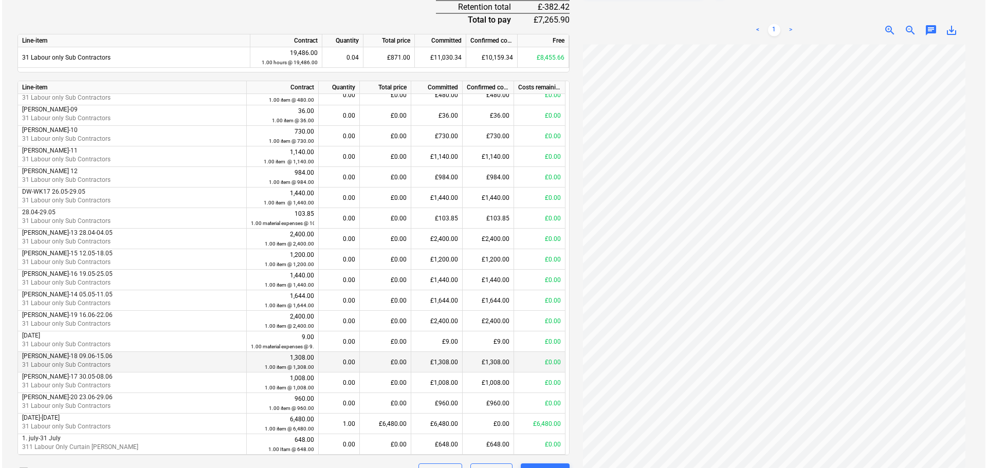
scroll to position [415, 0]
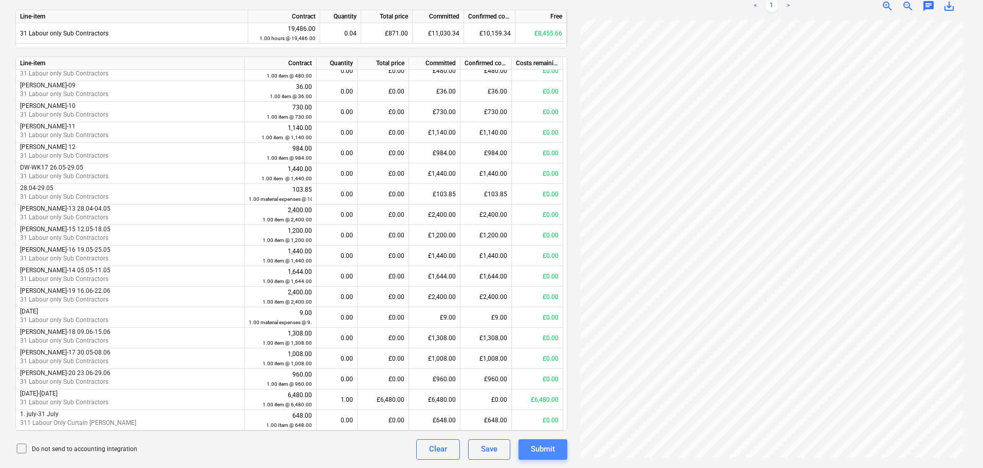
click at [557, 449] on button "Submit" at bounding box center [543, 449] width 49 height 21
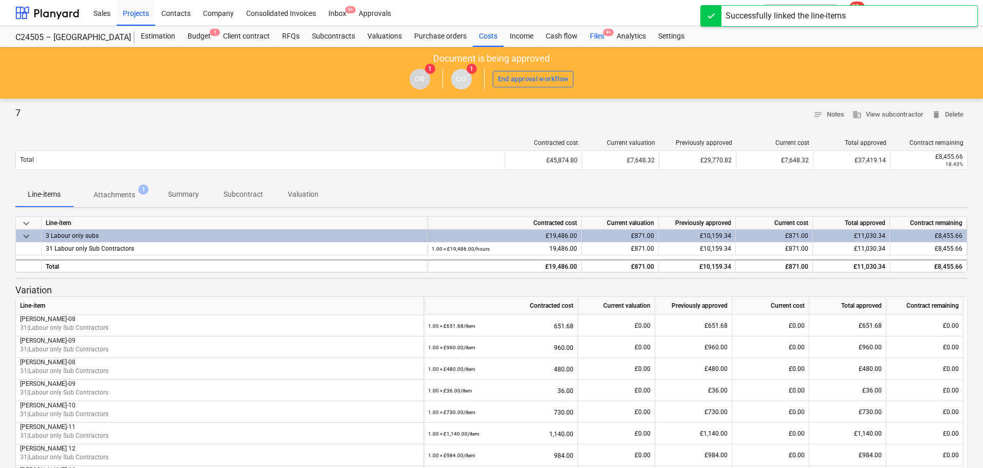
click at [605, 35] on span "9+" at bounding box center [608, 32] width 10 height 7
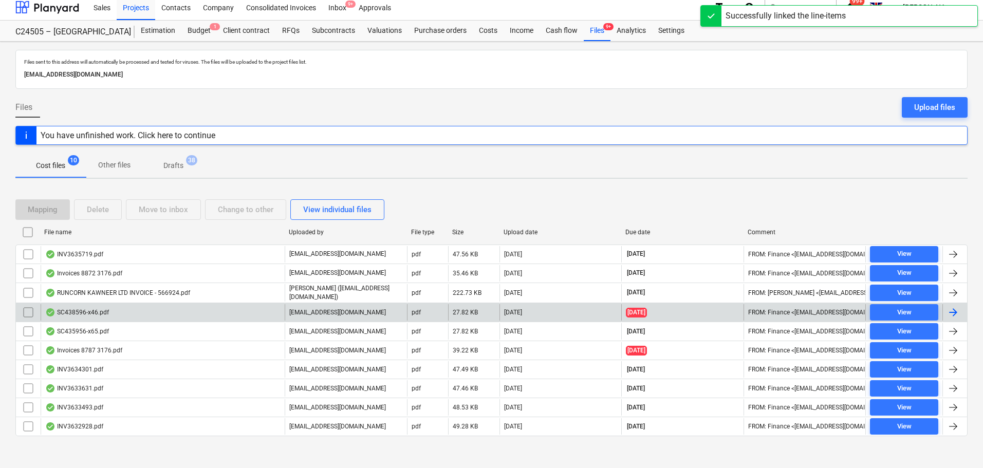
scroll to position [11, 0]
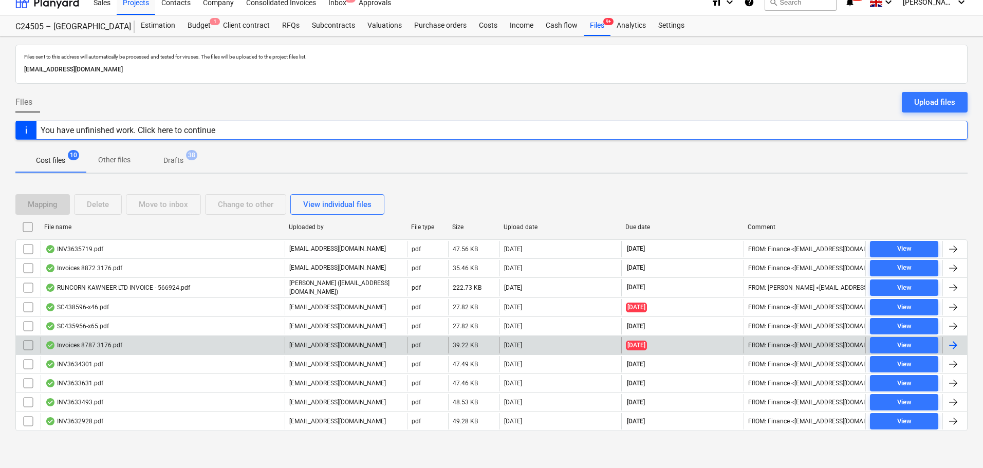
click at [158, 348] on div "Invoices 8787 3176.pdf" at bounding box center [163, 345] width 244 height 16
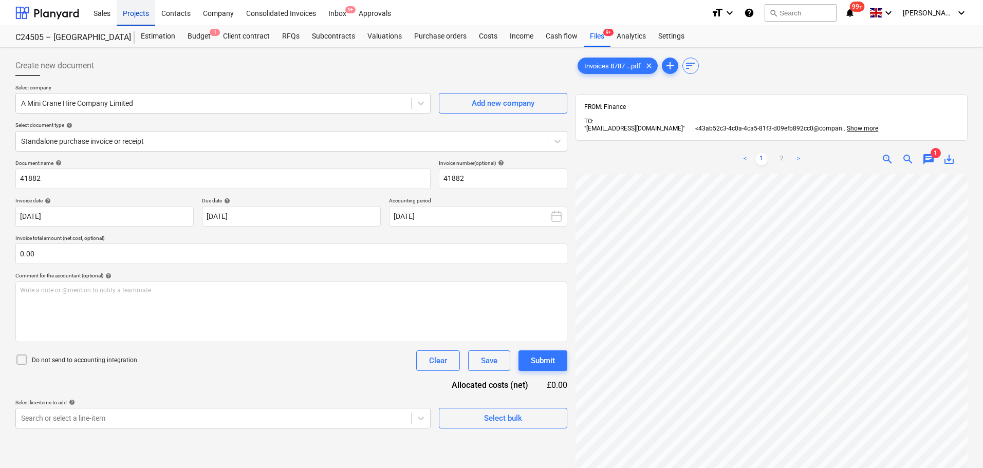
click at [131, 15] on div "Projects" at bounding box center [136, 12] width 39 height 26
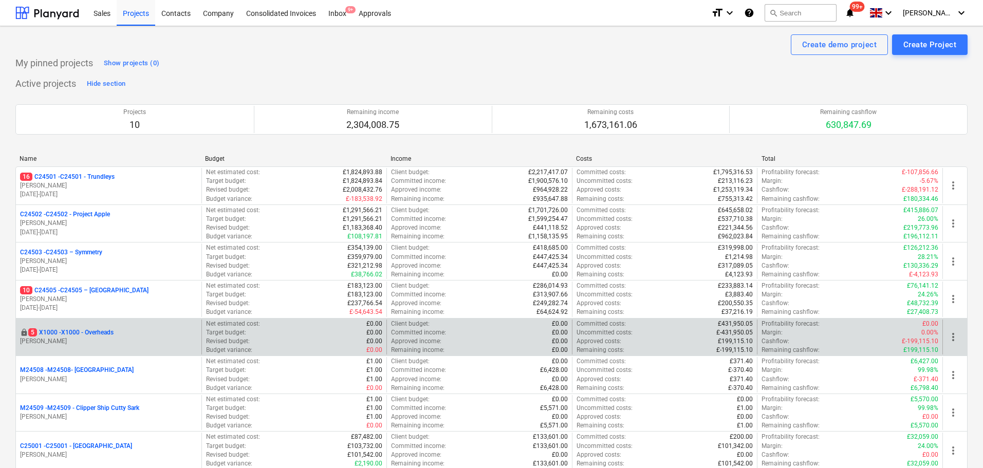
click at [140, 337] on p "[PERSON_NAME]" at bounding box center [108, 341] width 177 height 9
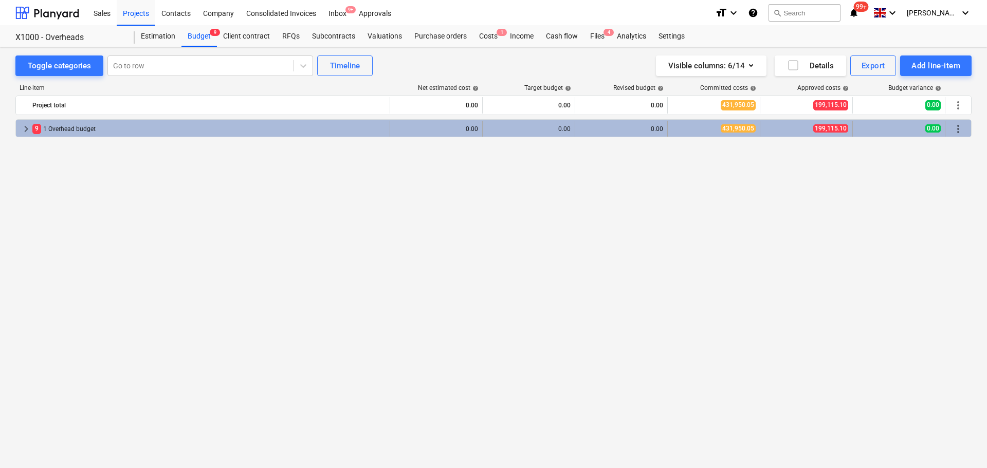
click at [24, 129] on span "keyboard_arrow_right" at bounding box center [26, 129] width 12 height 12
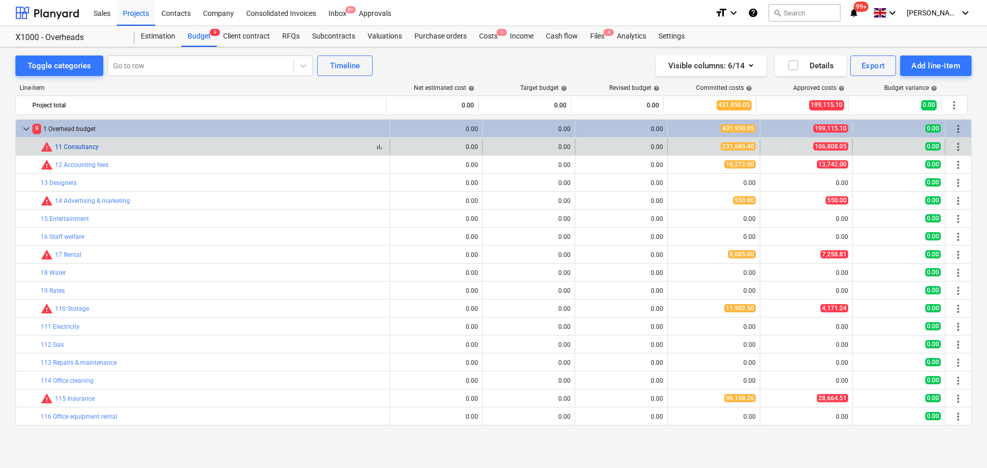
click at [84, 147] on link "11 Consultancy" at bounding box center [77, 146] width 44 height 7
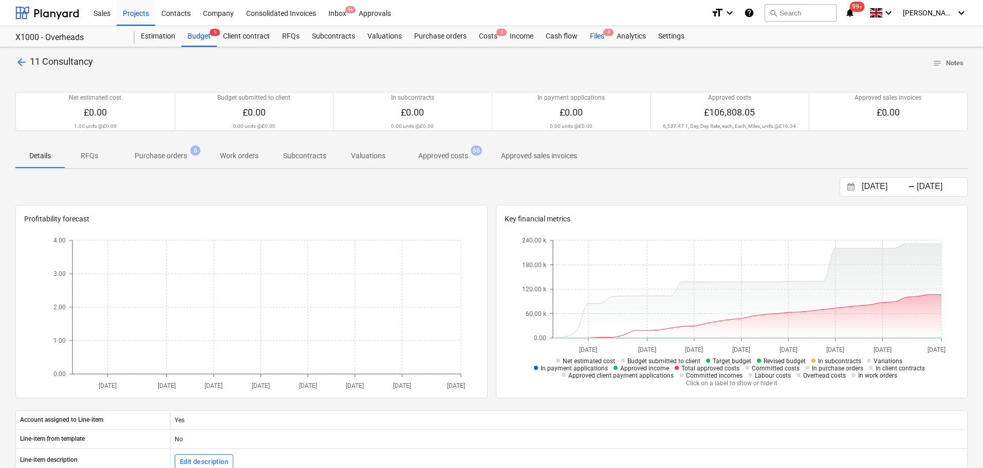
click at [594, 36] on div "Files 4" at bounding box center [597, 36] width 27 height 21
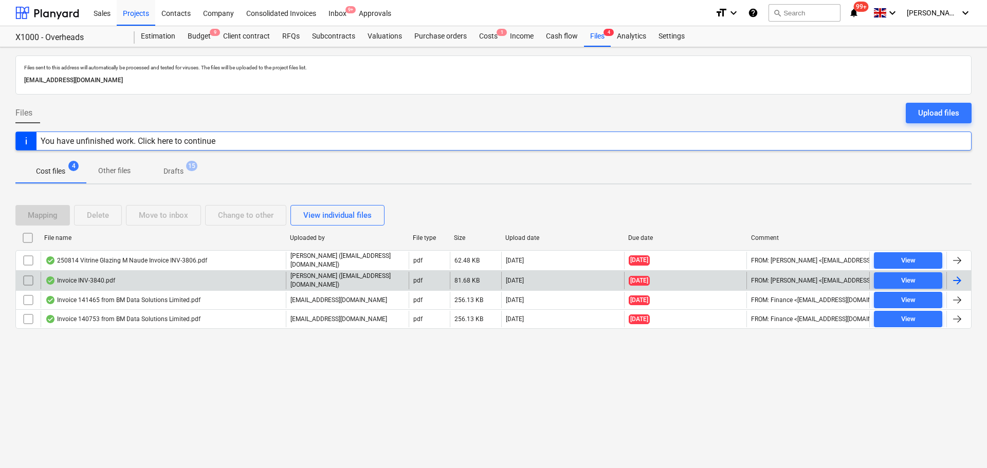
click at [105, 280] on div "Invoice INV-3840.pdf" at bounding box center [80, 281] width 70 height 8
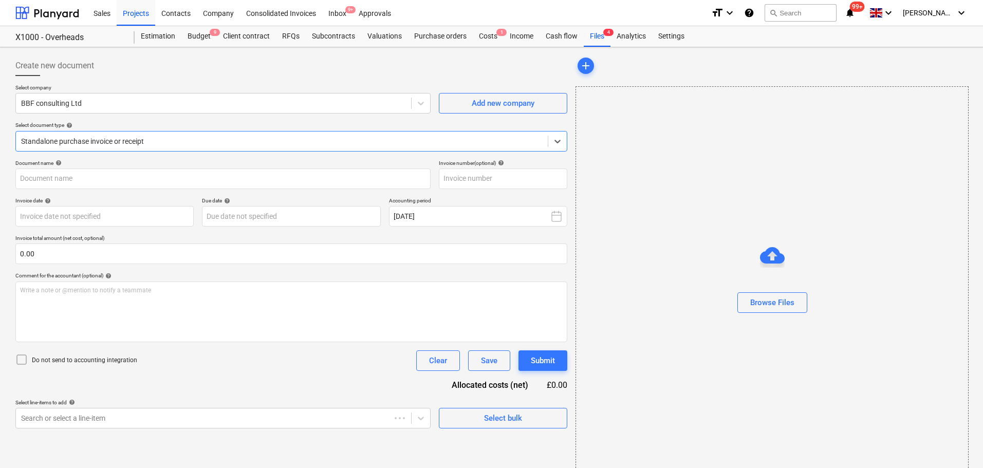
type input "INV-3840"
type input "[DATE]"
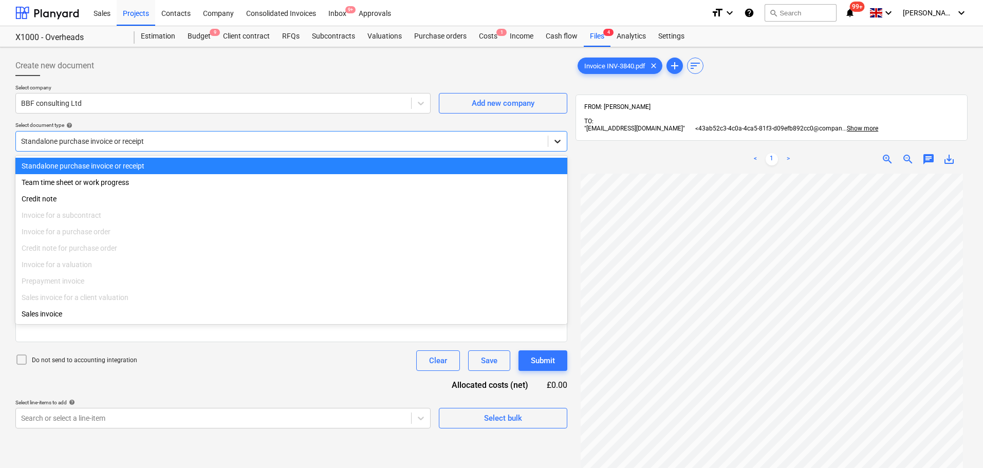
click at [550, 136] on div at bounding box center [557, 141] width 19 height 19
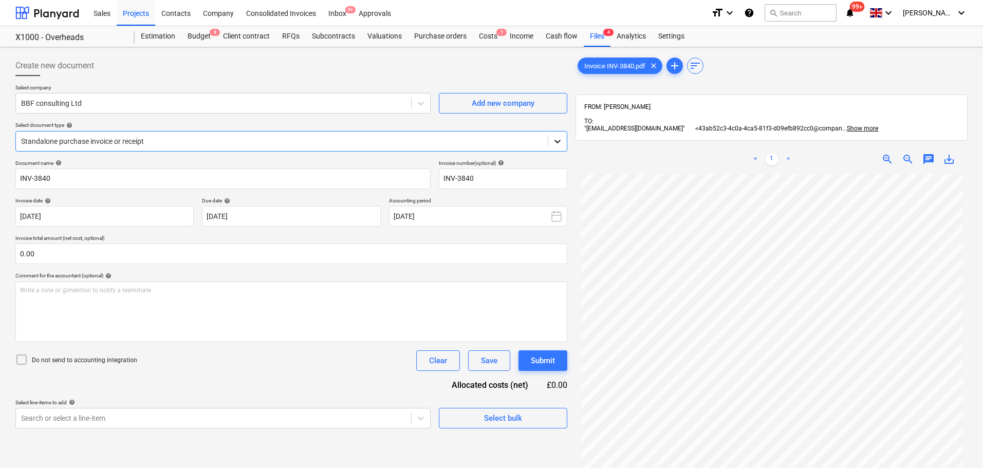
click at [551, 142] on div at bounding box center [557, 141] width 19 height 19
click at [928, 157] on span "chat" at bounding box center [929, 159] width 12 height 12
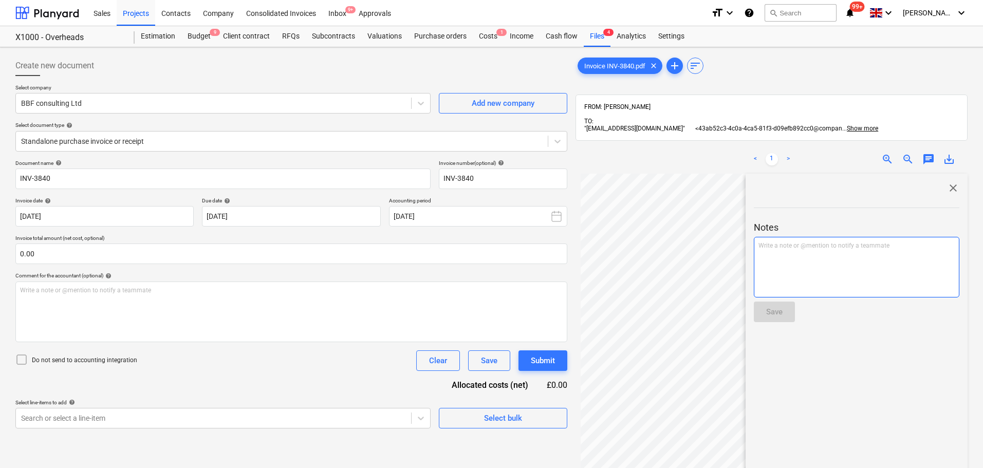
click at [823, 259] on div "Write a note or @mention to notify a teammate [PERSON_NAME]" at bounding box center [857, 267] width 206 height 61
click at [778, 313] on div "Save" at bounding box center [774, 311] width 16 height 13
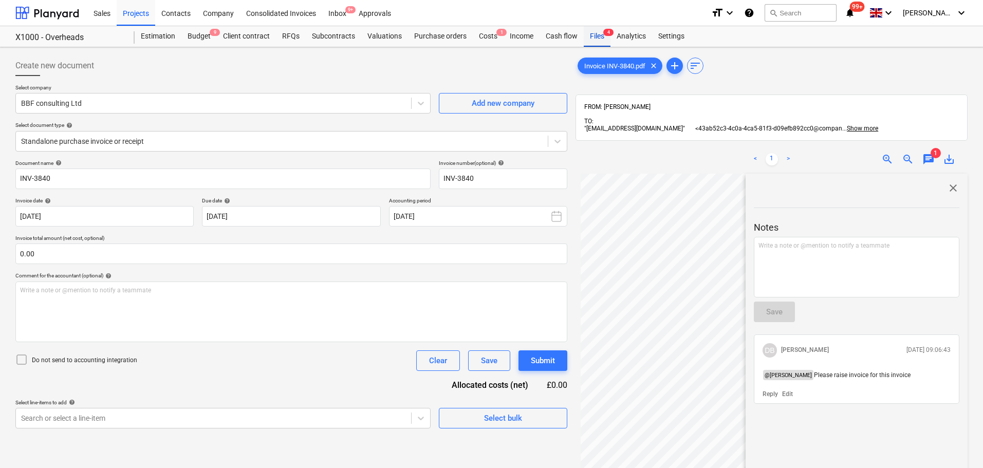
click at [602, 37] on div "Files 4" at bounding box center [597, 36] width 27 height 21
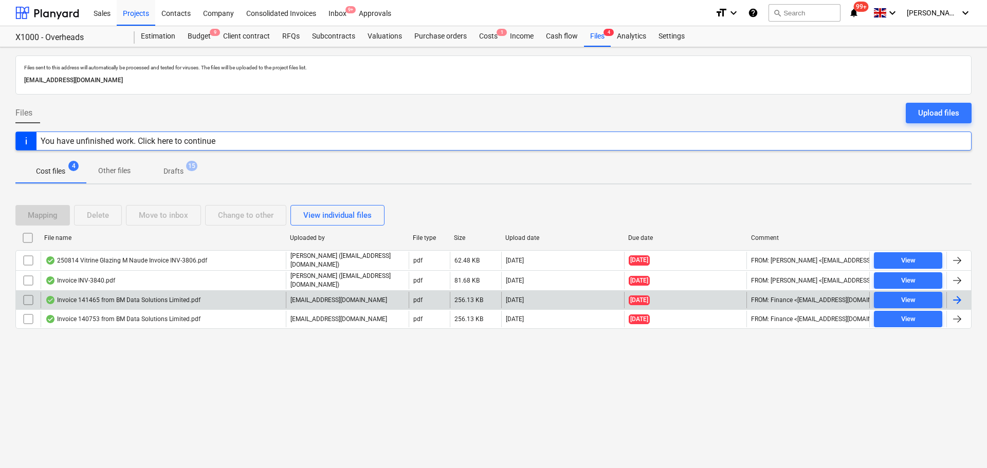
click at [174, 303] on div "Invoice 141465 from BM Data Solutions Limited.pdf" at bounding box center [163, 300] width 245 height 16
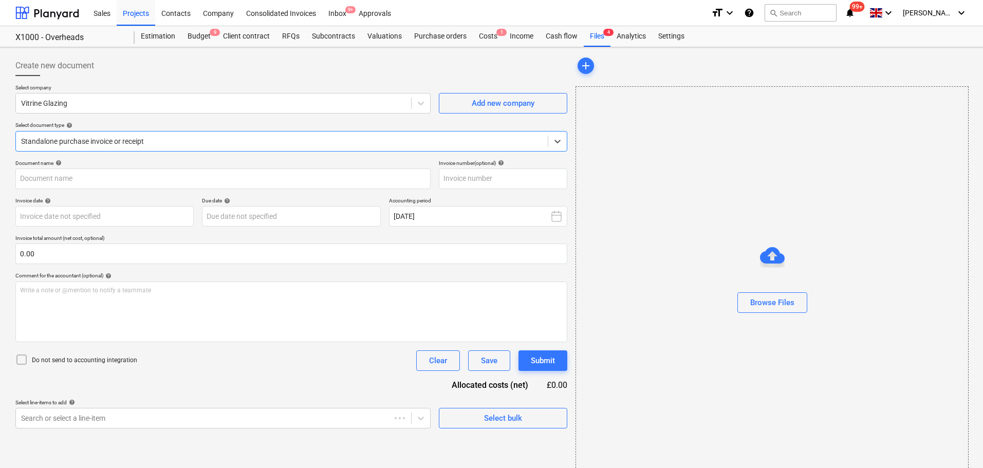
type input "00141465"
type input "[DATE]"
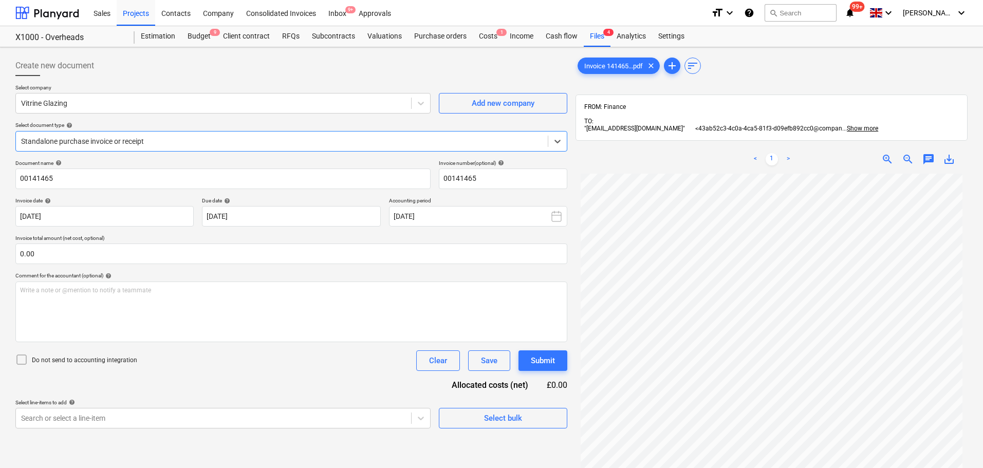
click at [209, 139] on div at bounding box center [282, 141] width 522 height 10
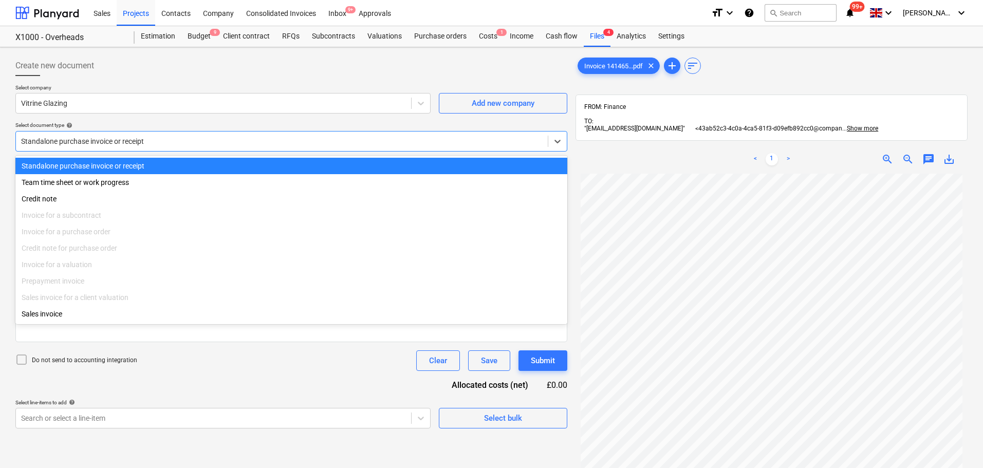
click at [208, 144] on div at bounding box center [282, 141] width 522 height 10
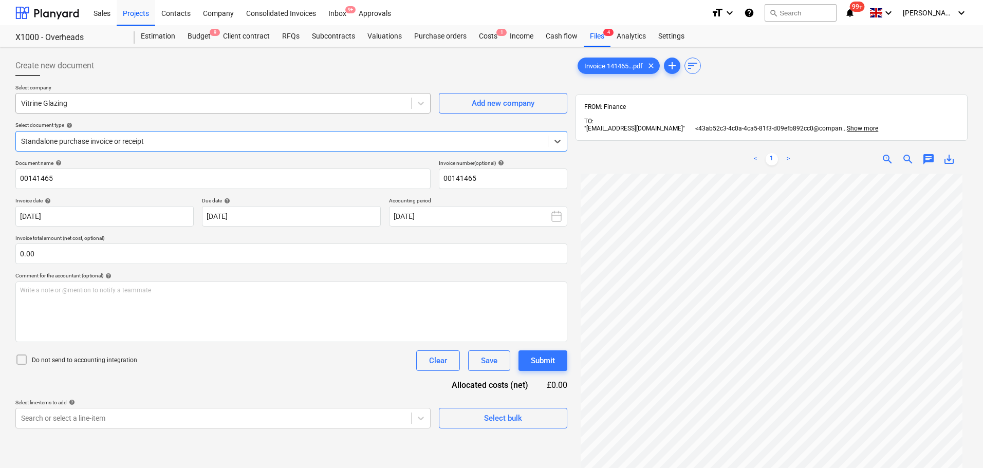
click at [208, 105] on div at bounding box center [213, 103] width 385 height 10
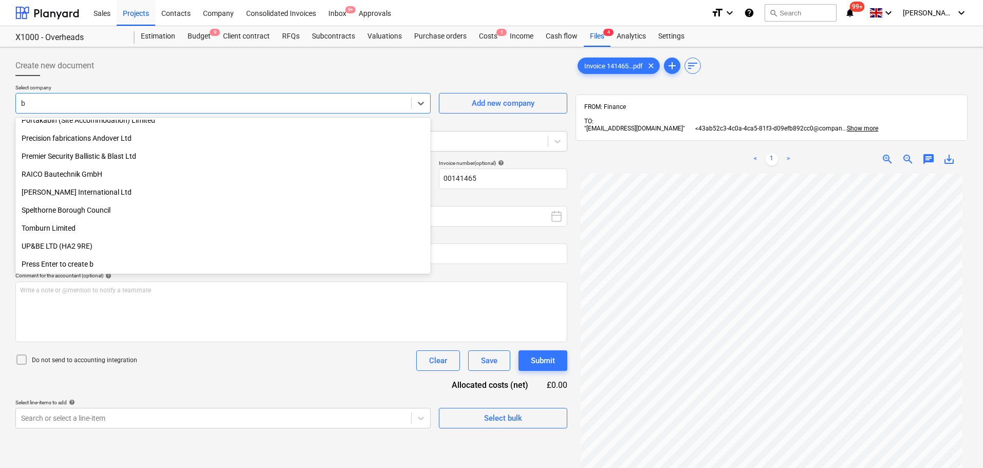
scroll to position [260, 0]
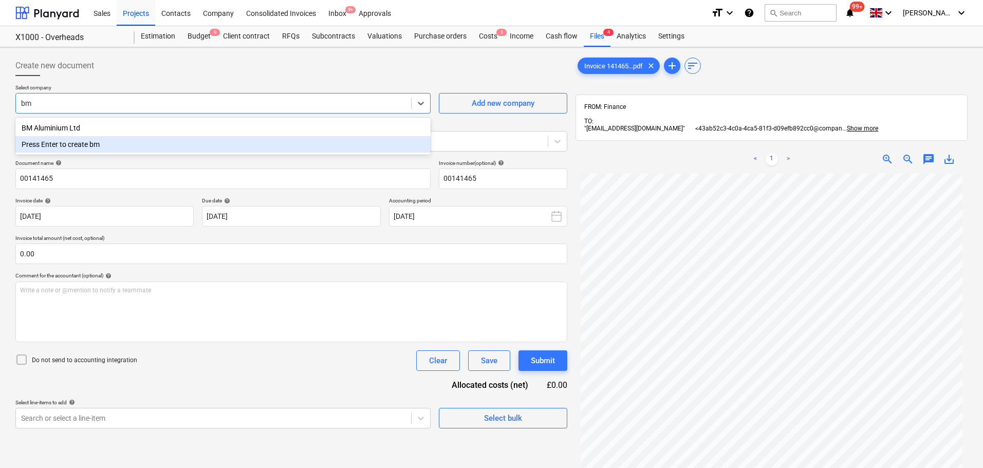
type input "bm"
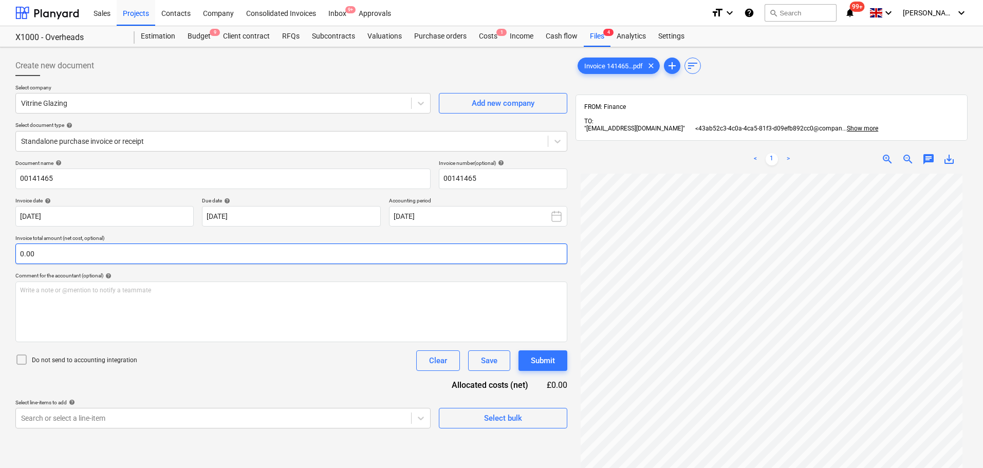
scroll to position [103, 0]
click at [930, 161] on span "chat" at bounding box center [929, 159] width 12 height 12
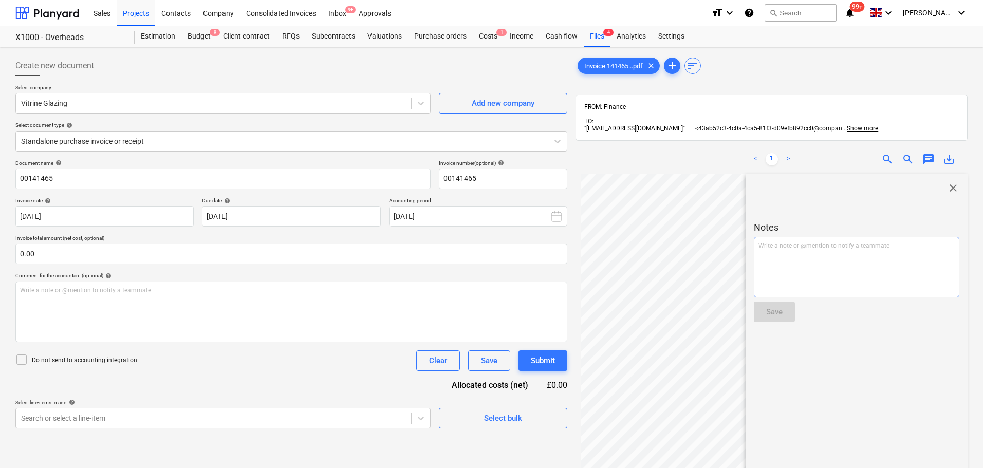
click at [854, 249] on p "Write a note or @mention to notify a teammate [PERSON_NAME]" at bounding box center [857, 246] width 196 height 9
click at [790, 316] on button "Save" at bounding box center [774, 312] width 41 height 21
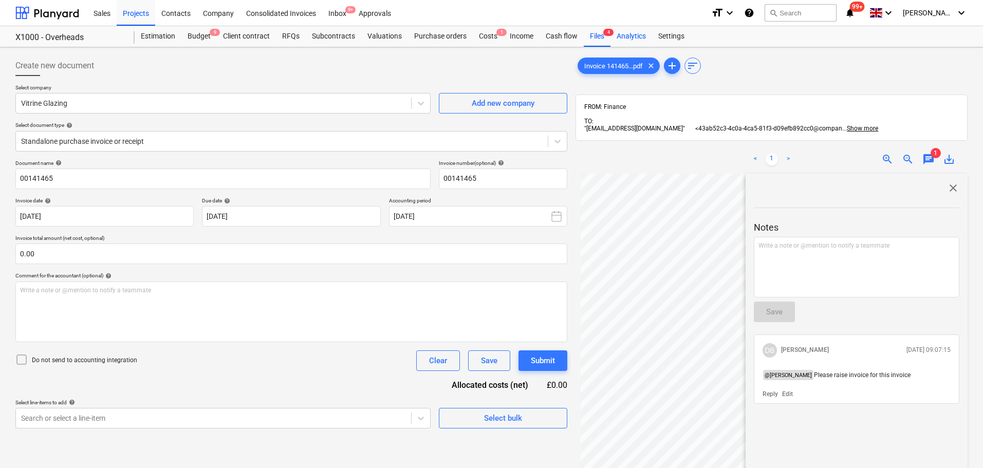
click at [617, 39] on div "Analytics" at bounding box center [632, 36] width 42 height 21
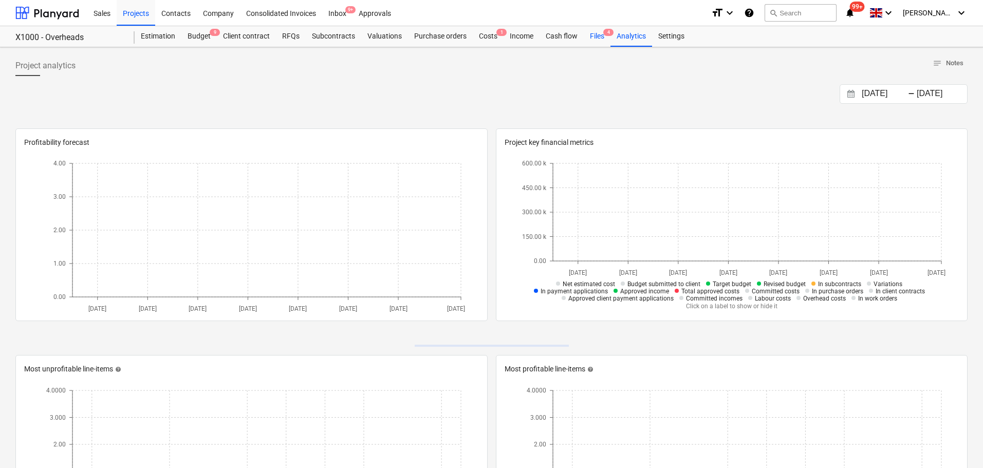
click at [603, 39] on div "Files 4" at bounding box center [597, 36] width 27 height 21
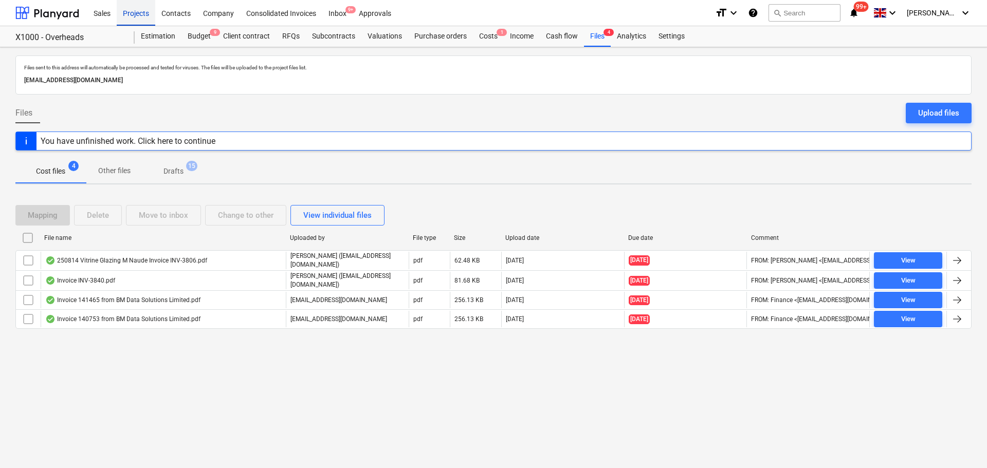
click at [145, 17] on div "Projects" at bounding box center [136, 12] width 39 height 26
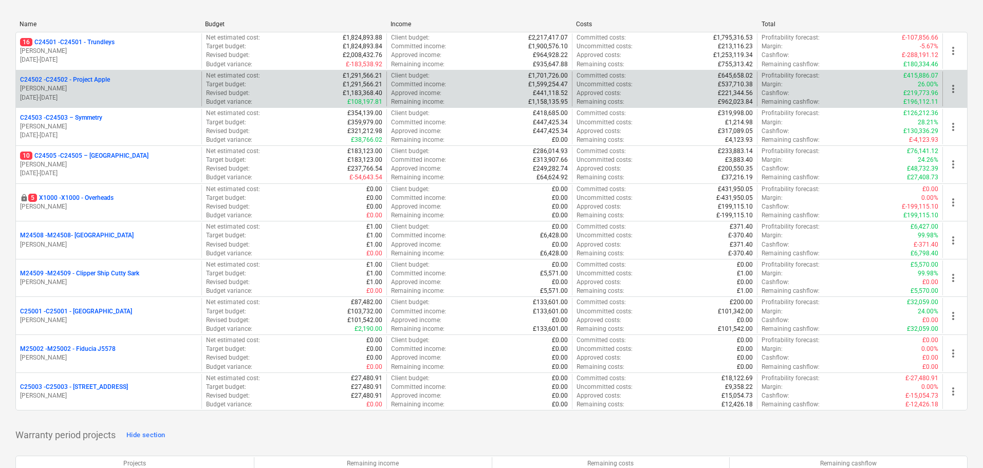
scroll to position [51, 0]
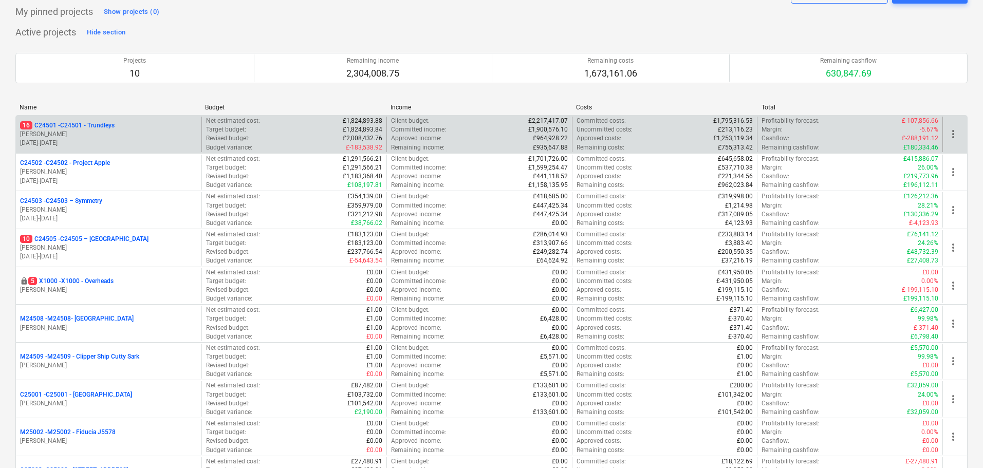
click at [113, 128] on p "16 C24501 - C24501 - Trundleys" at bounding box center [67, 125] width 95 height 9
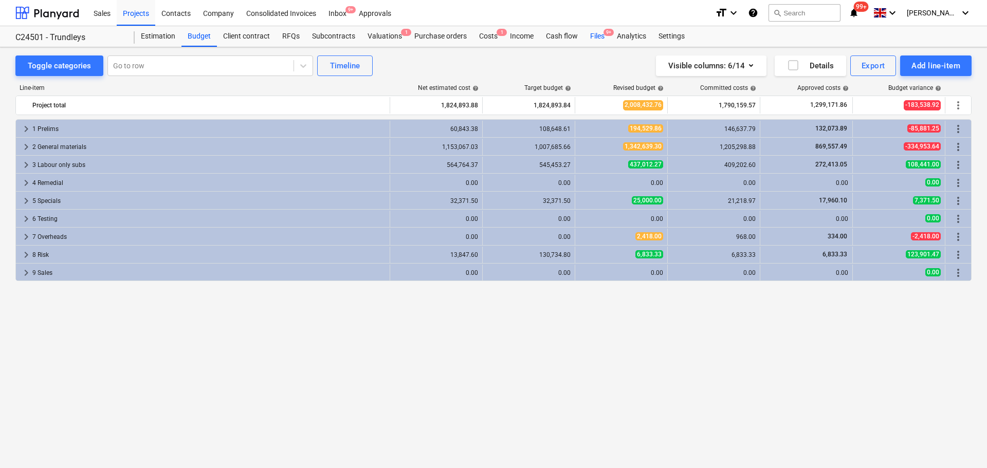
click at [597, 38] on div "Files 9+" at bounding box center [597, 36] width 27 height 21
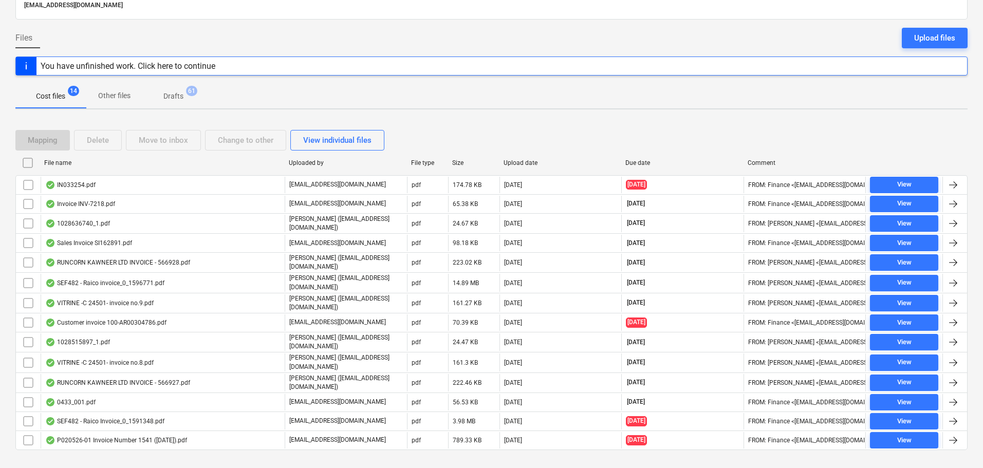
scroll to position [94, 0]
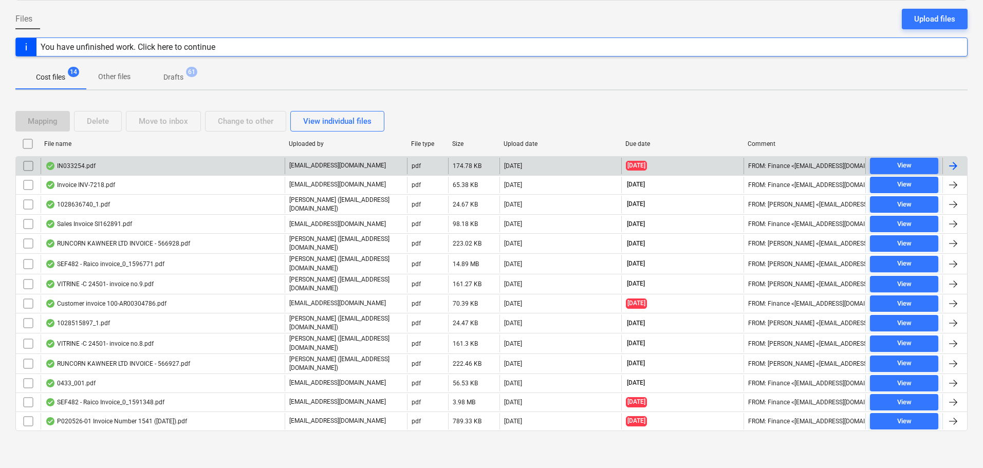
click at [84, 168] on div "IN033254.pdf" at bounding box center [70, 166] width 50 height 8
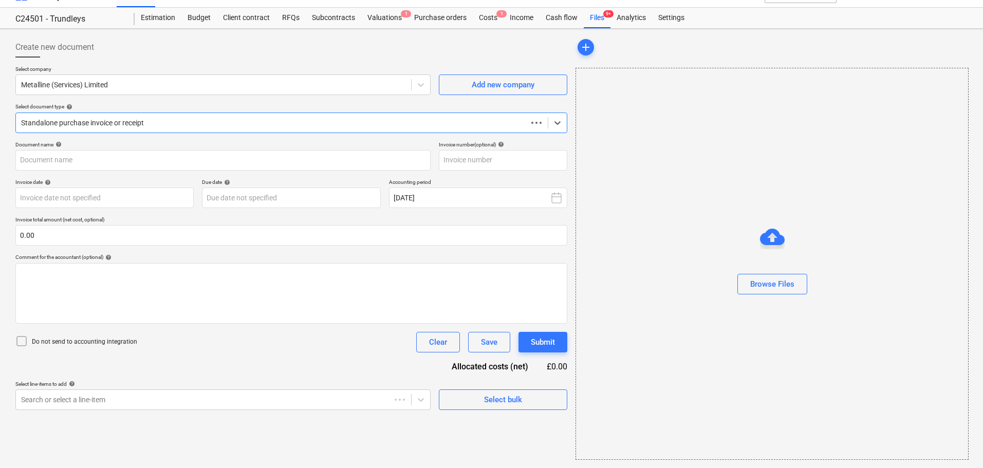
scroll to position [19, 0]
type input "IN033254"
type input "[DATE]"
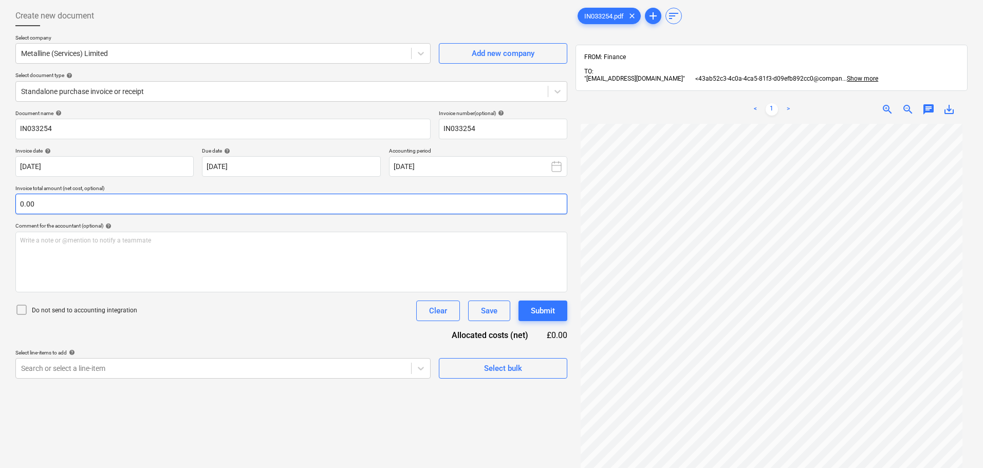
scroll to position [51, 0]
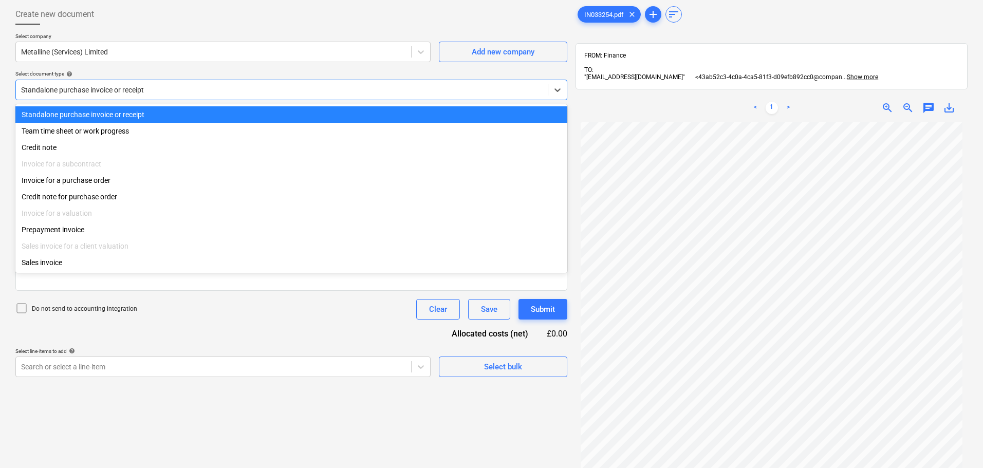
click at [454, 92] on div at bounding box center [282, 90] width 522 height 10
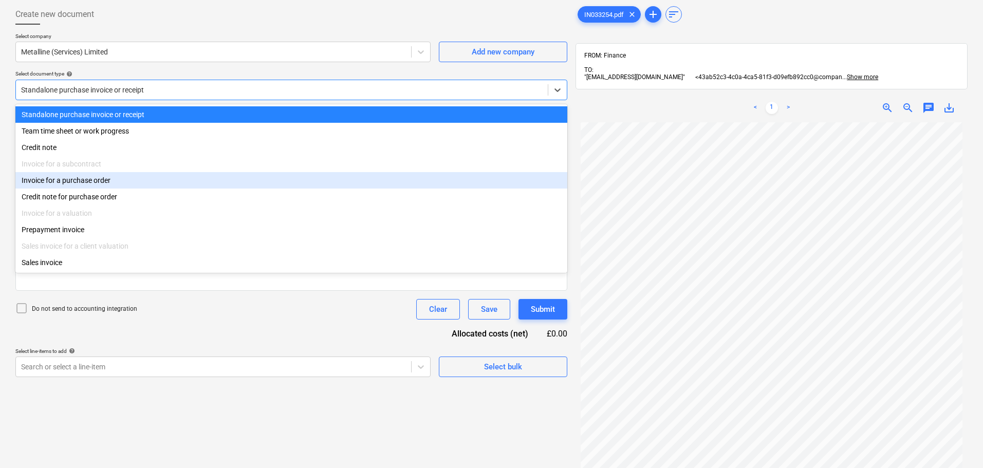
click at [79, 181] on div "Invoice for a purchase order" at bounding box center [291, 180] width 552 height 16
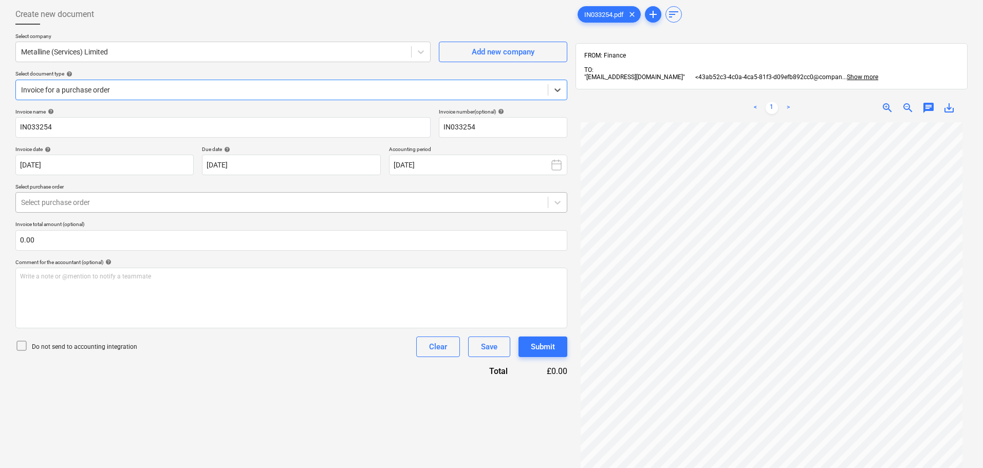
click at [419, 198] on div at bounding box center [282, 202] width 522 height 10
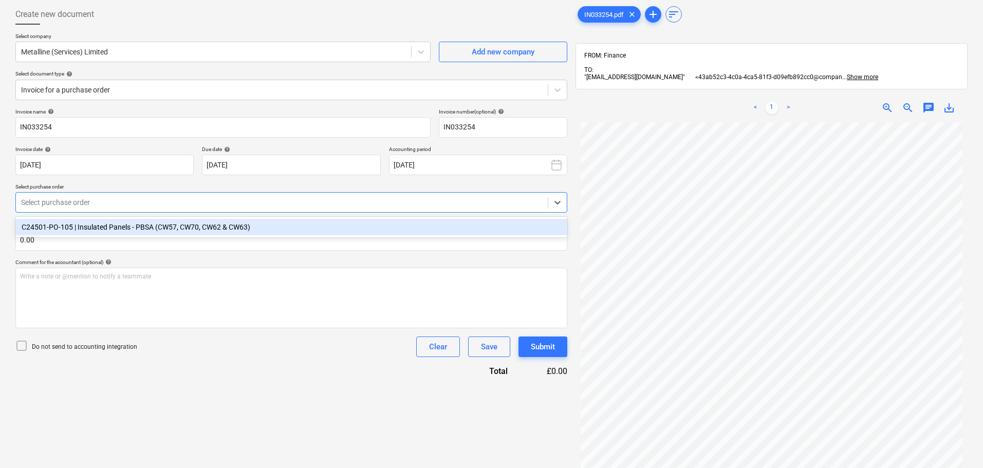
click at [368, 225] on div "C24501-PO-105 | Insulated Panels - PBSA (CW57, CW70, CW62 & CW63)" at bounding box center [291, 227] width 552 height 16
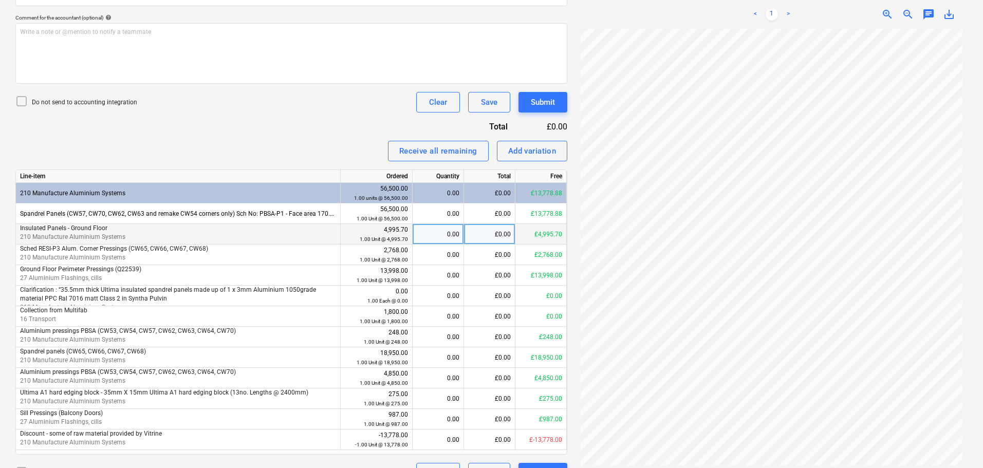
scroll to position [308, 0]
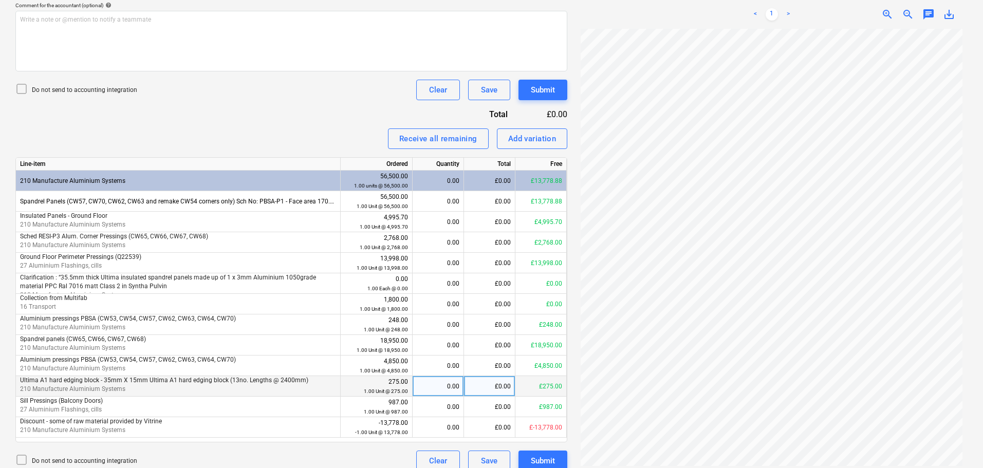
click at [489, 389] on div "£0.00" at bounding box center [489, 386] width 51 height 21
type input "275"
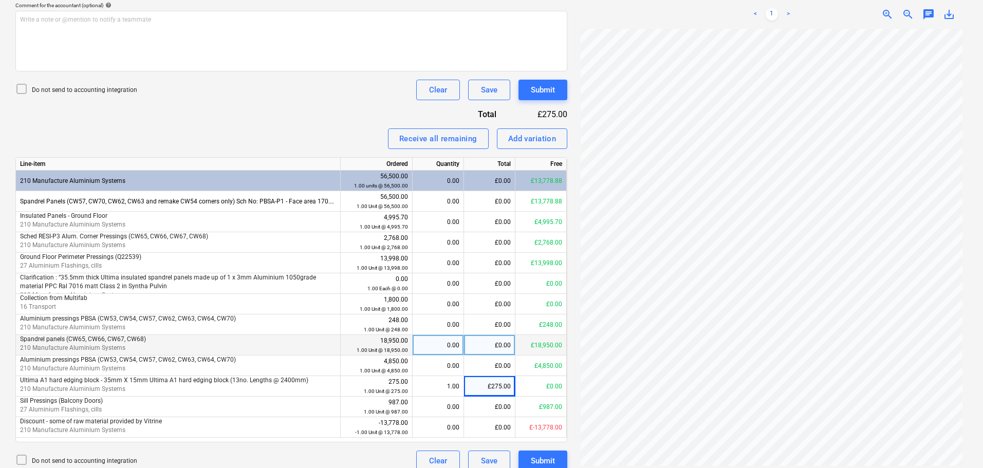
click at [511, 355] on div "£0.00" at bounding box center [489, 345] width 51 height 21
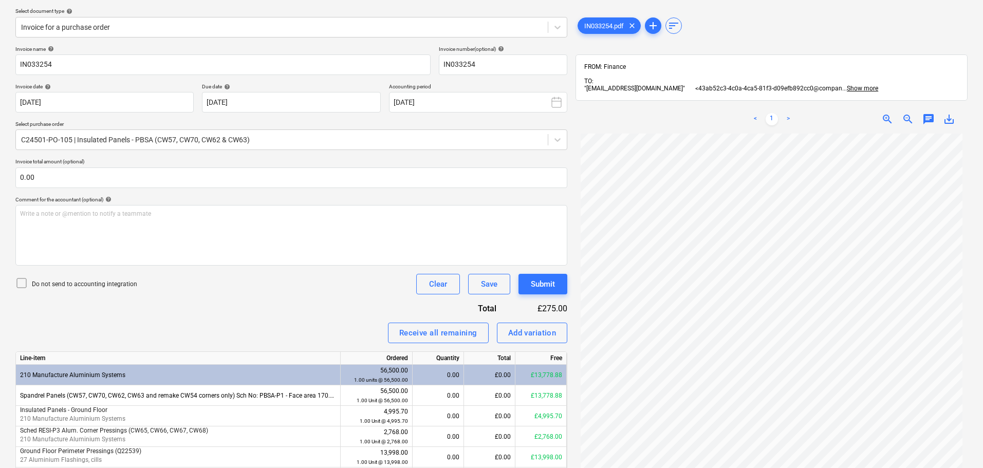
scroll to position [103, 0]
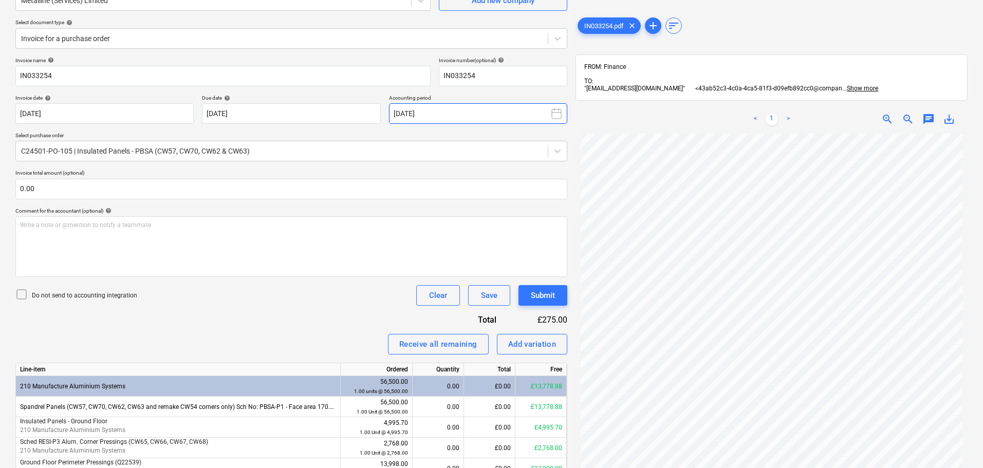
click at [557, 117] on icon at bounding box center [556, 113] width 12 height 12
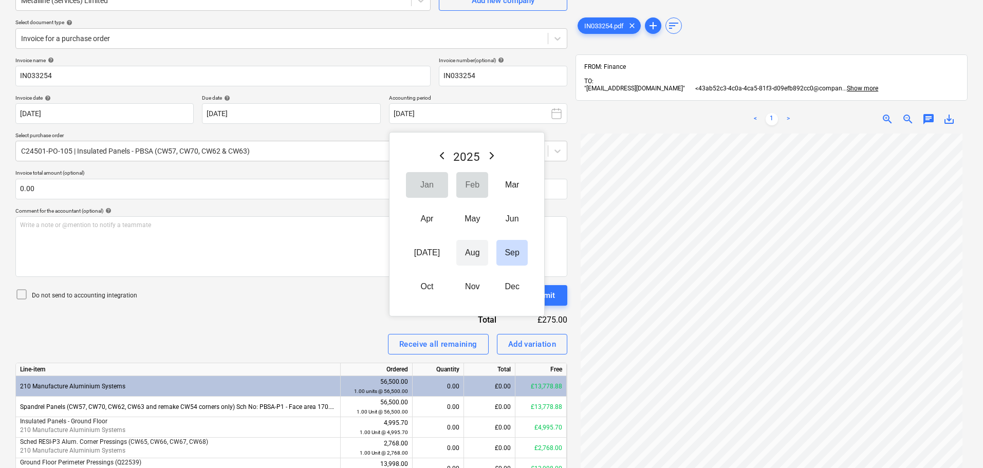
click at [456, 252] on button "Aug" at bounding box center [472, 253] width 32 height 26
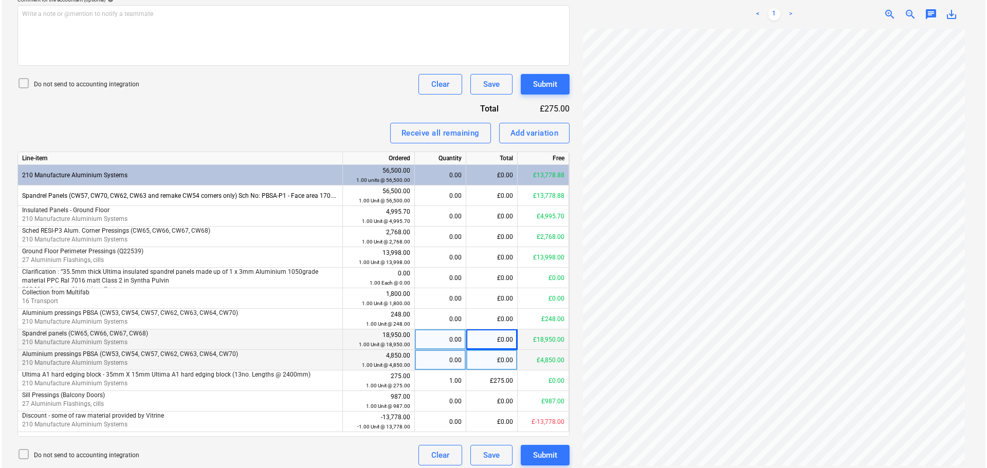
scroll to position [320, 0]
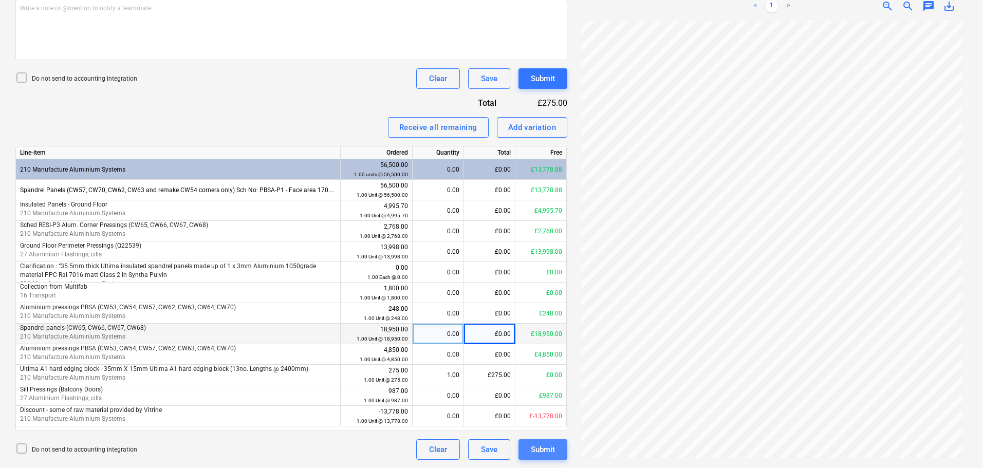
click at [550, 446] on div "Submit" at bounding box center [543, 449] width 24 height 13
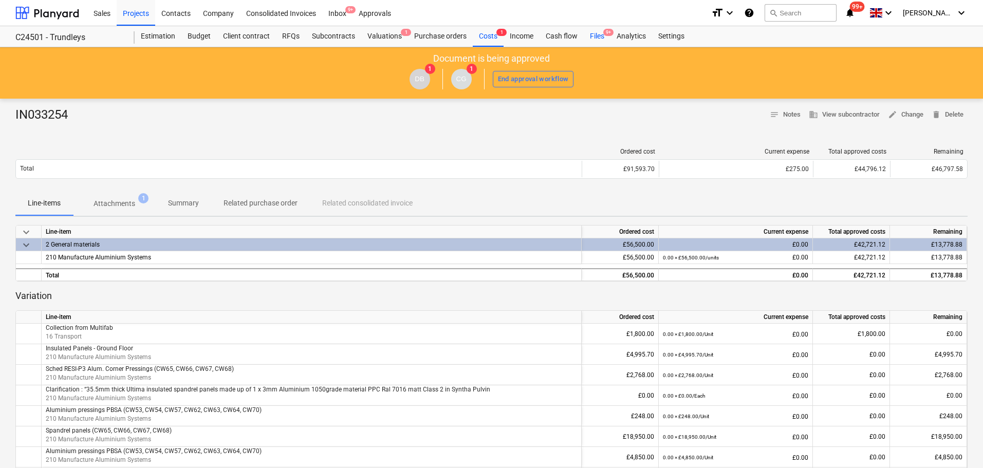
click at [604, 31] on span "9+" at bounding box center [608, 32] width 10 height 7
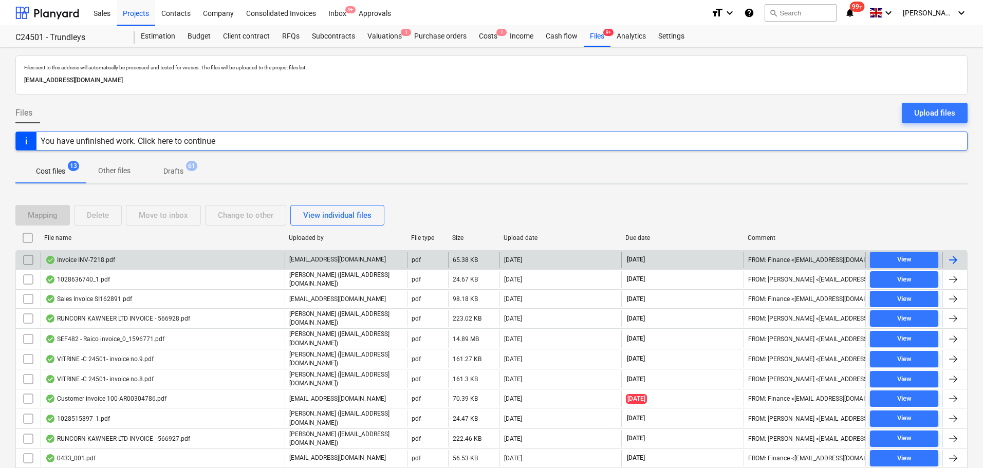
click at [105, 262] on div "Invoice INV-7218.pdf" at bounding box center [80, 260] width 70 height 8
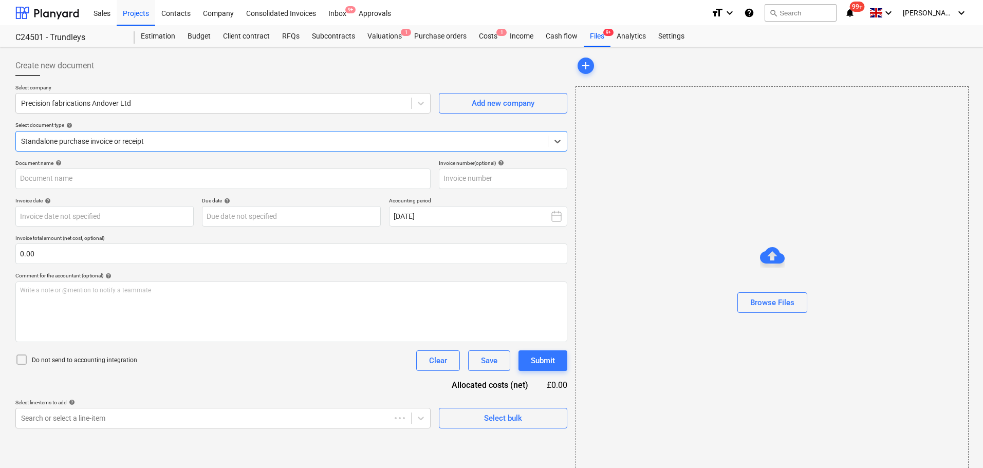
type input "INV-7218"
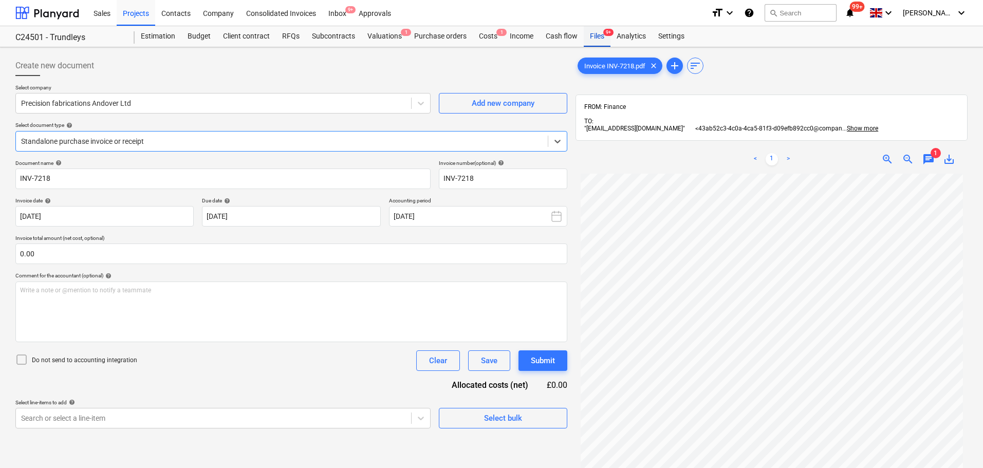
click at [600, 39] on div "Files 9+" at bounding box center [597, 36] width 27 height 21
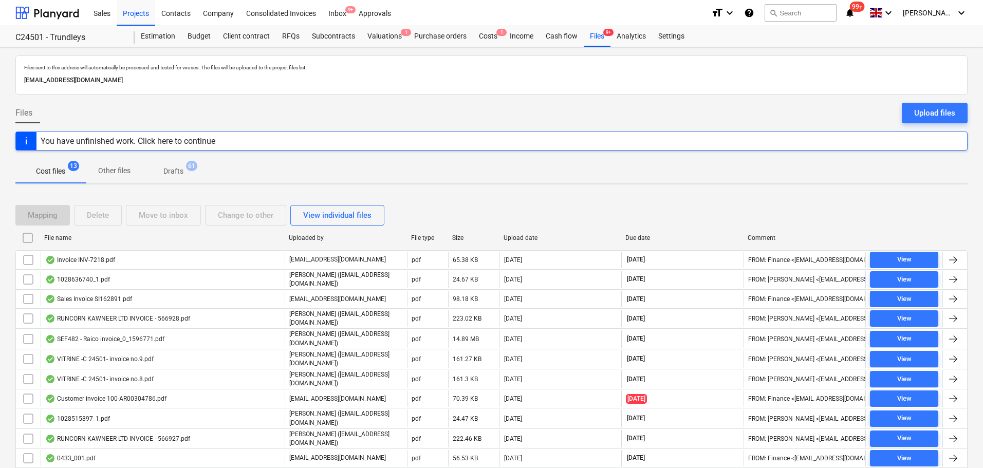
click at [105, 281] on div "1028636740_1.pdf" at bounding box center [77, 279] width 65 height 8
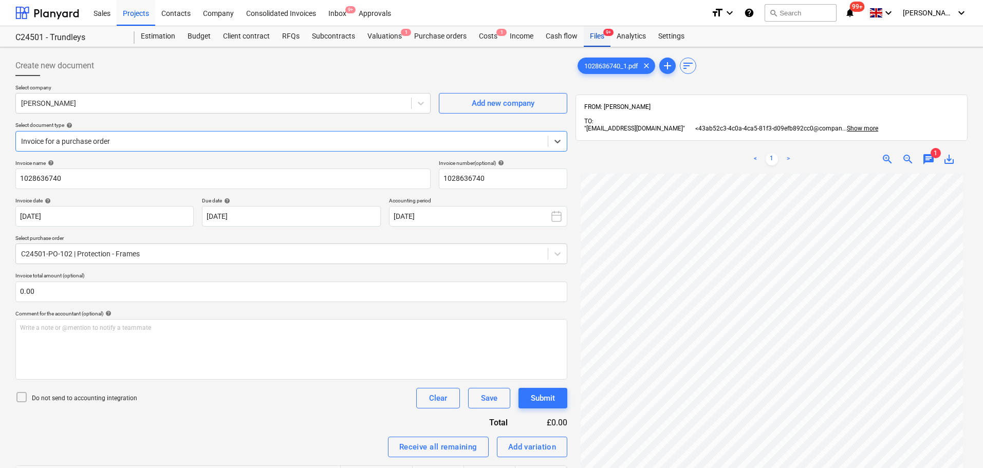
click at [590, 29] on div "Files 9+" at bounding box center [597, 36] width 27 height 21
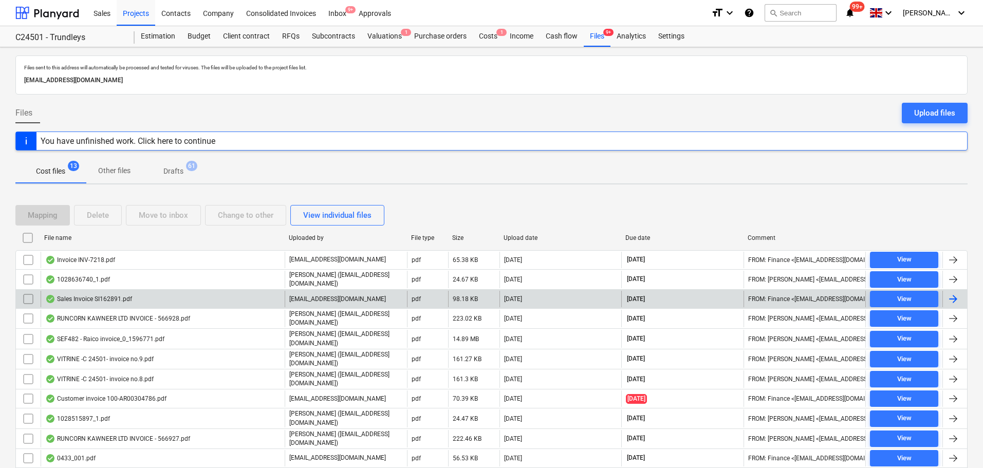
click at [139, 299] on div "Sales Invoice SI162891.pdf" at bounding box center [163, 299] width 244 height 16
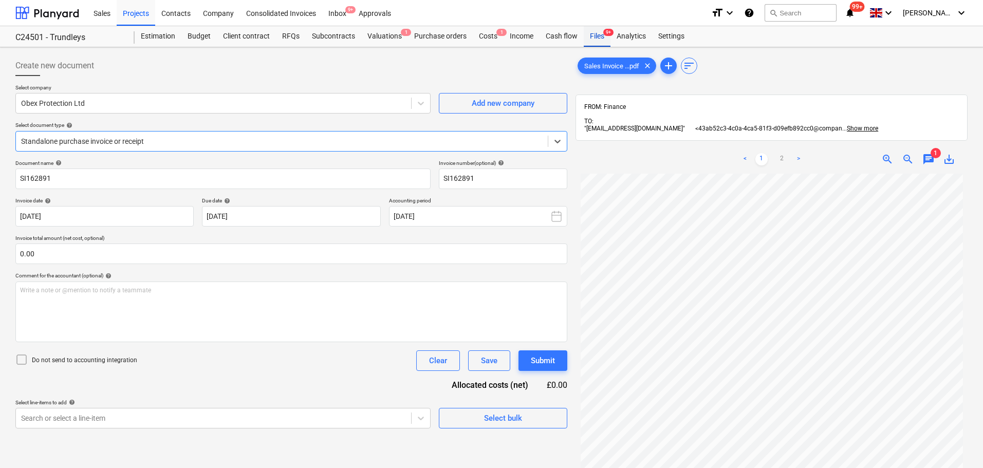
click at [599, 38] on div "Files 9+" at bounding box center [597, 36] width 27 height 21
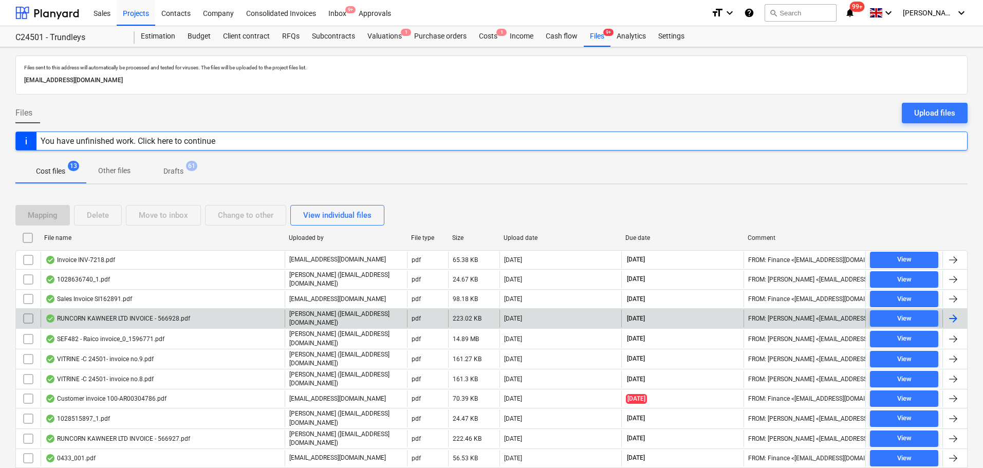
click at [142, 318] on div "RUNCORN KAWNEER LTD INVOICE - 566928.pdf" at bounding box center [117, 319] width 145 height 8
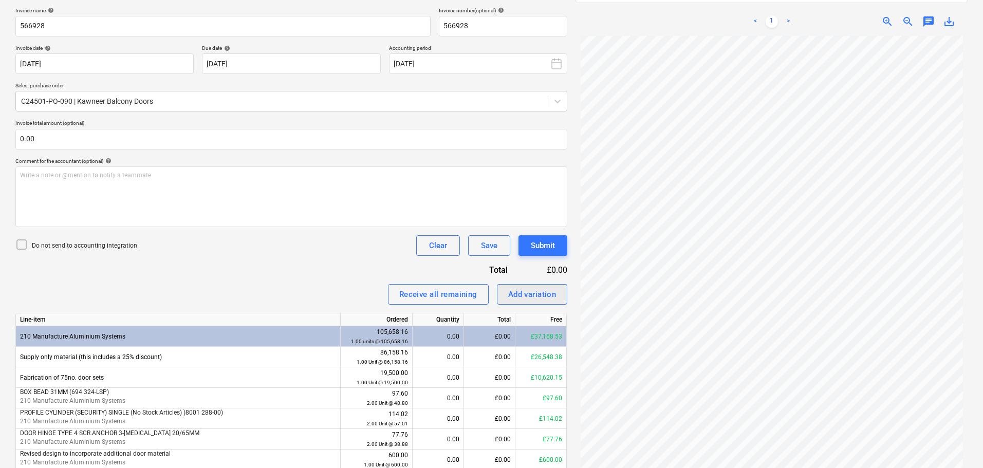
scroll to position [154, 0]
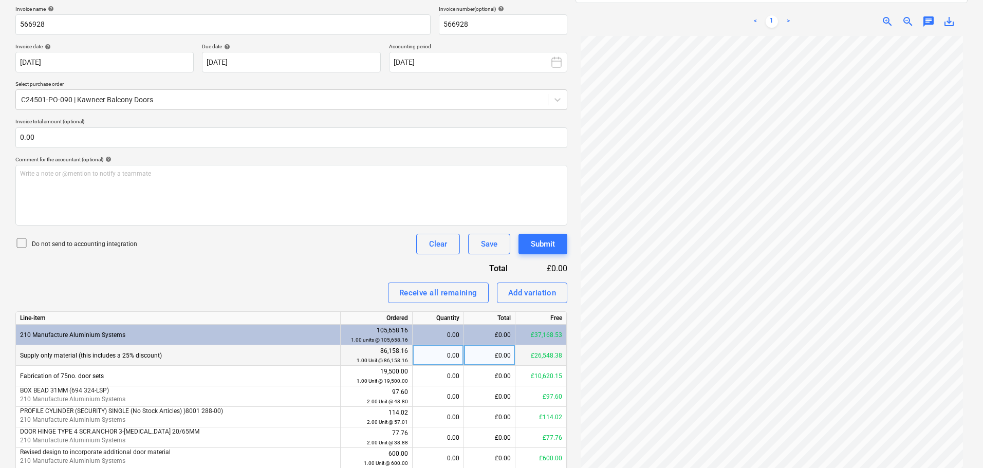
click at [469, 354] on div "£0.00" at bounding box center [489, 355] width 51 height 21
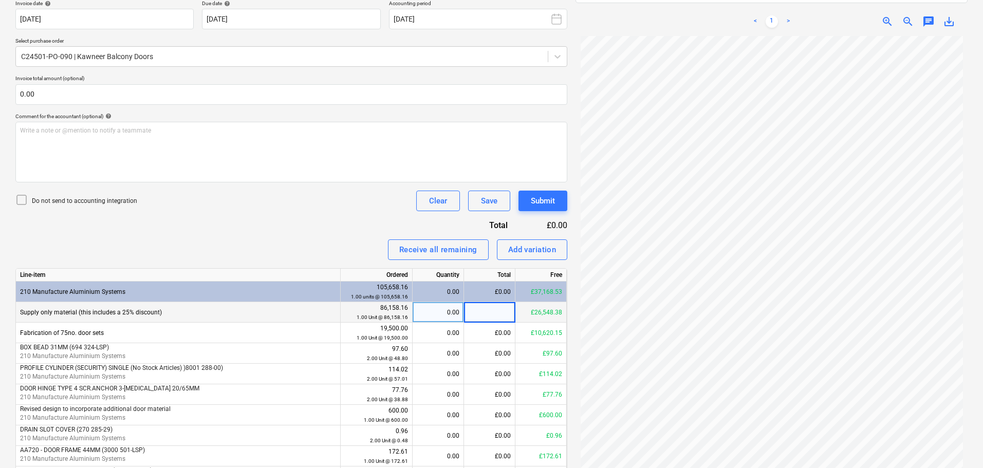
scroll to position [257, 0]
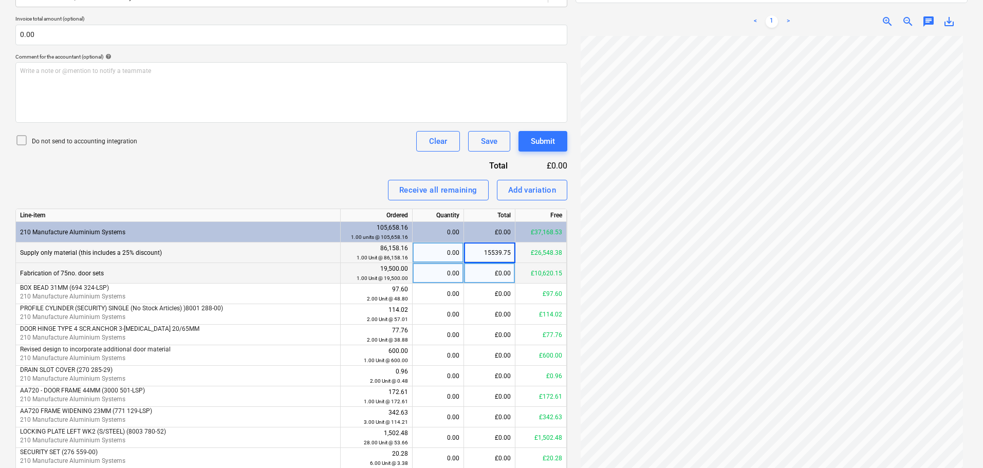
click at [486, 276] on div "£0.00" at bounding box center [489, 273] width 51 height 21
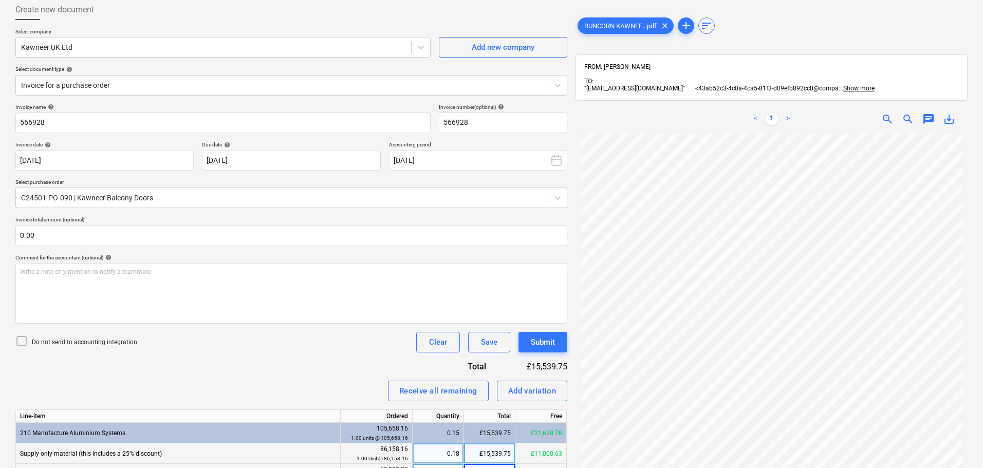
scroll to position [0, 0]
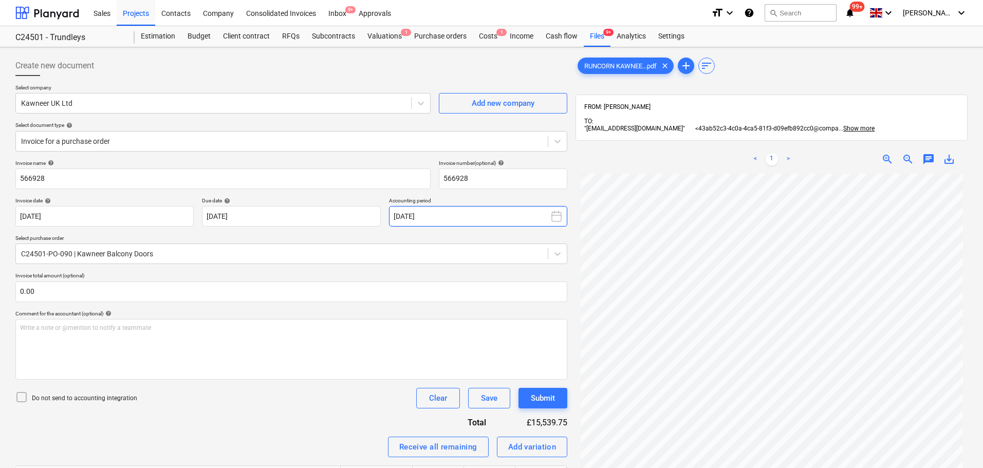
click at [561, 214] on rect at bounding box center [556, 216] width 9 height 9
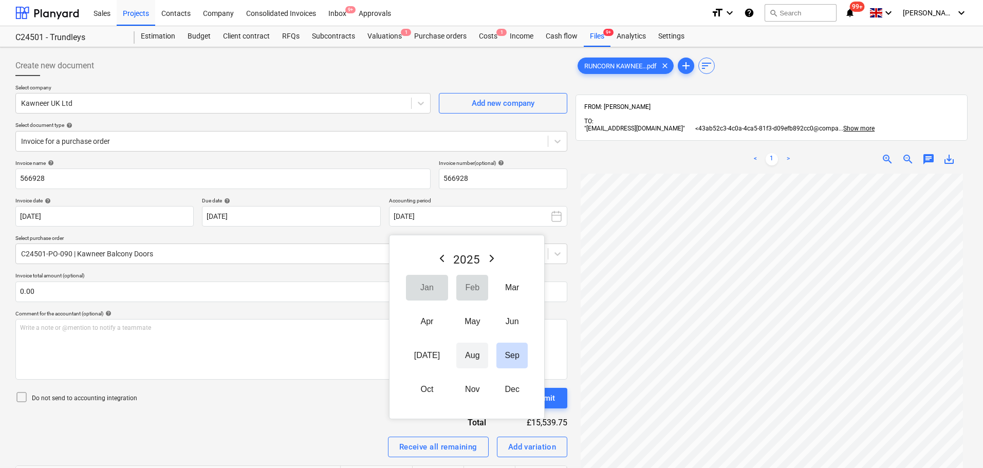
click at [456, 359] on button "Aug" at bounding box center [472, 356] width 32 height 26
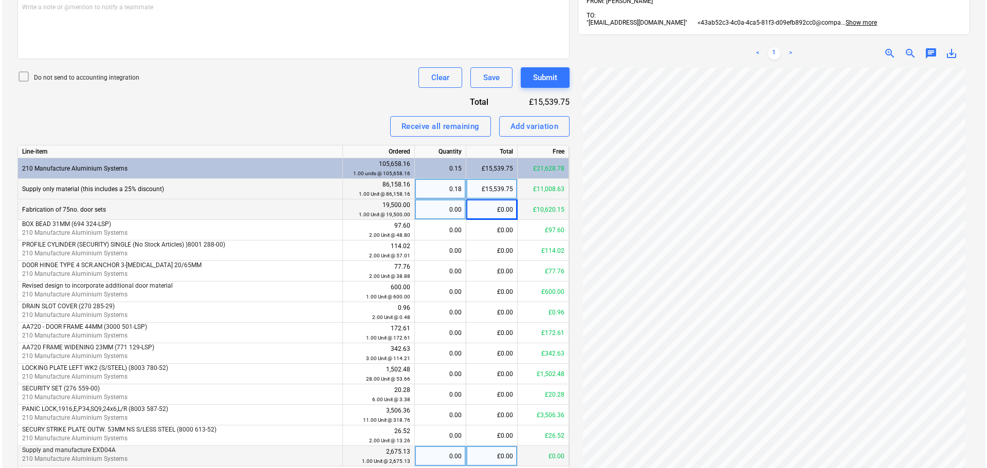
scroll to position [361, 0]
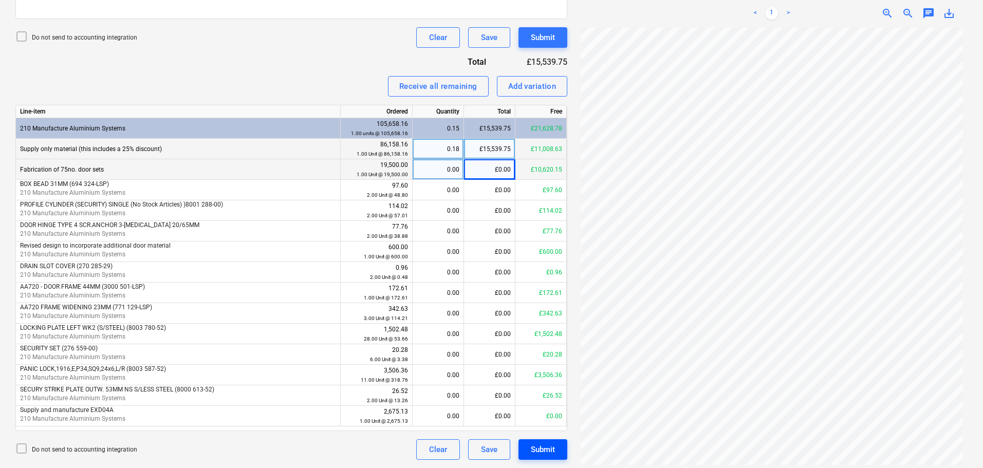
click at [547, 446] on div "Submit" at bounding box center [543, 449] width 24 height 13
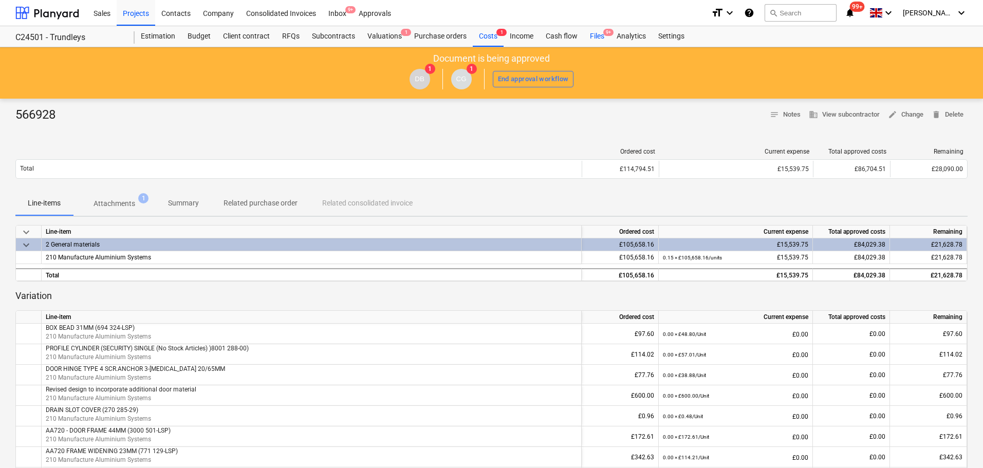
click at [591, 35] on div "Files 9+" at bounding box center [597, 36] width 27 height 21
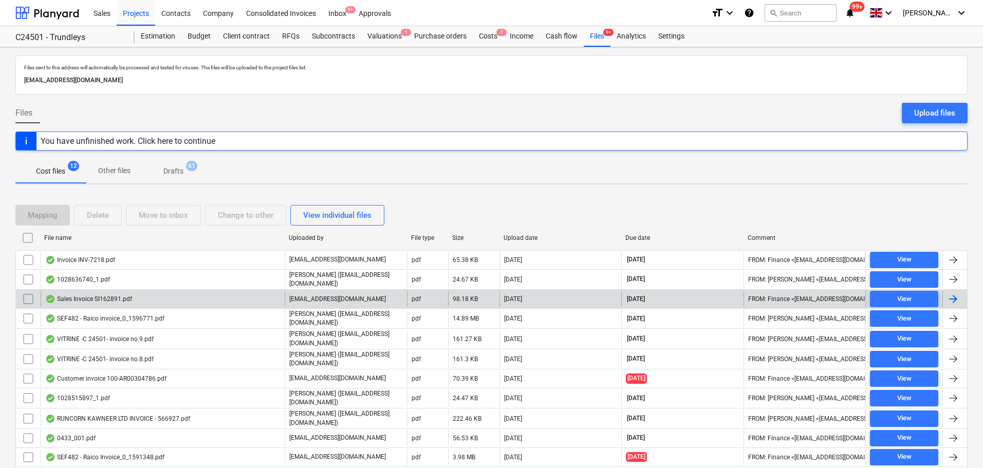
click at [119, 302] on div "Sales Invoice SI162891.pdf" at bounding box center [88, 299] width 87 height 8
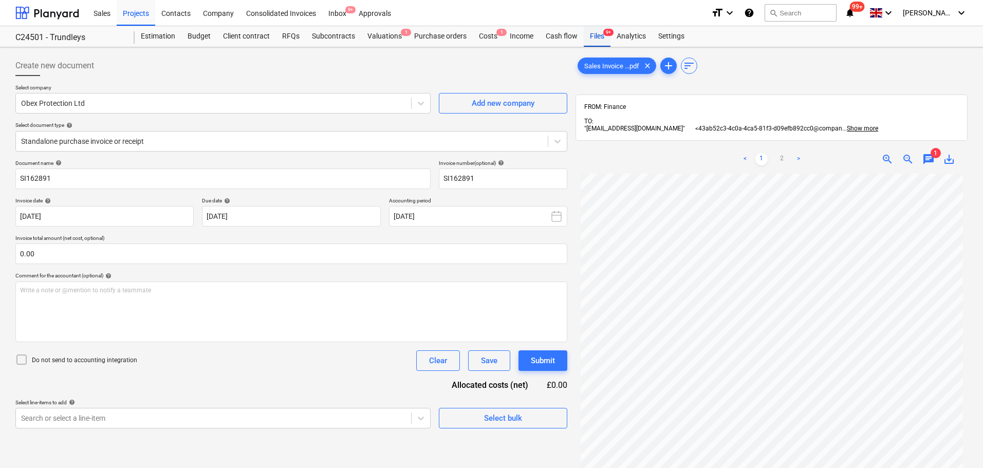
click at [598, 40] on div "Files 9+" at bounding box center [597, 36] width 27 height 21
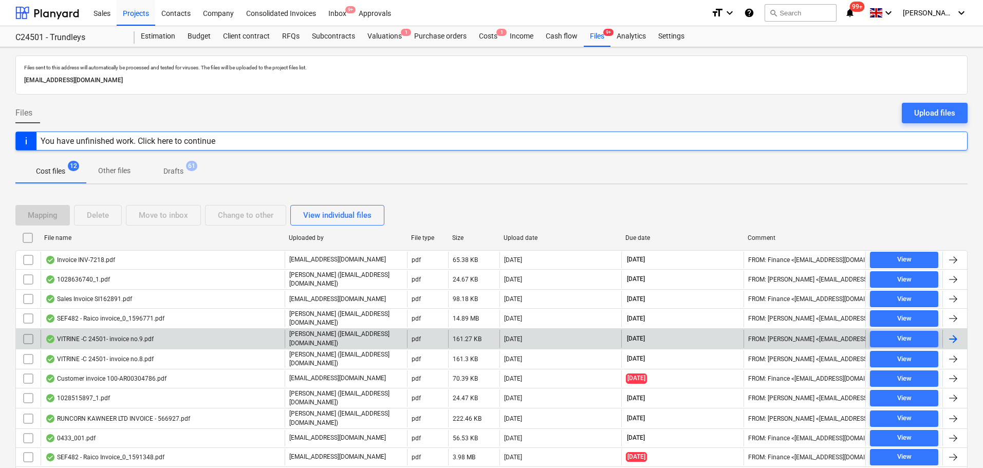
click at [154, 338] on div "VITRINE -C 24501- invoice no.9.pdf" at bounding box center [163, 338] width 244 height 17
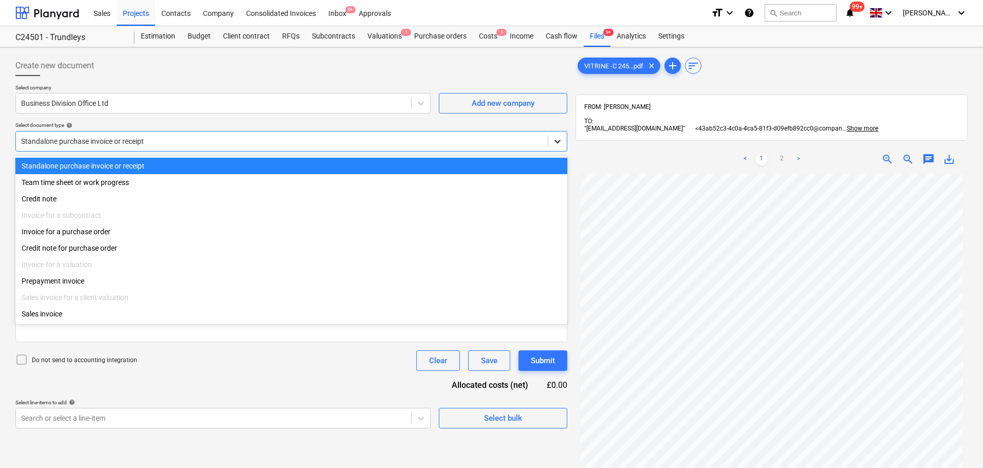
click at [552, 138] on div at bounding box center [557, 141] width 19 height 19
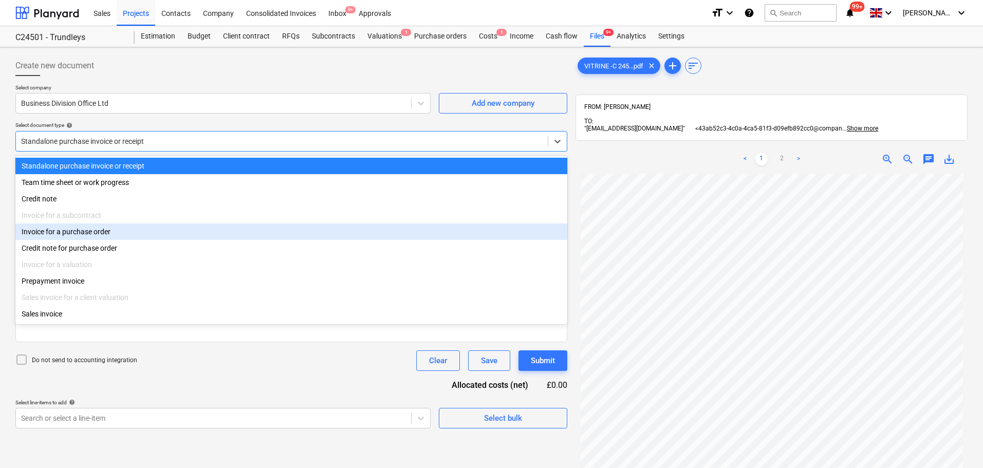
click at [208, 235] on div "Invoice for a purchase order" at bounding box center [291, 232] width 552 height 16
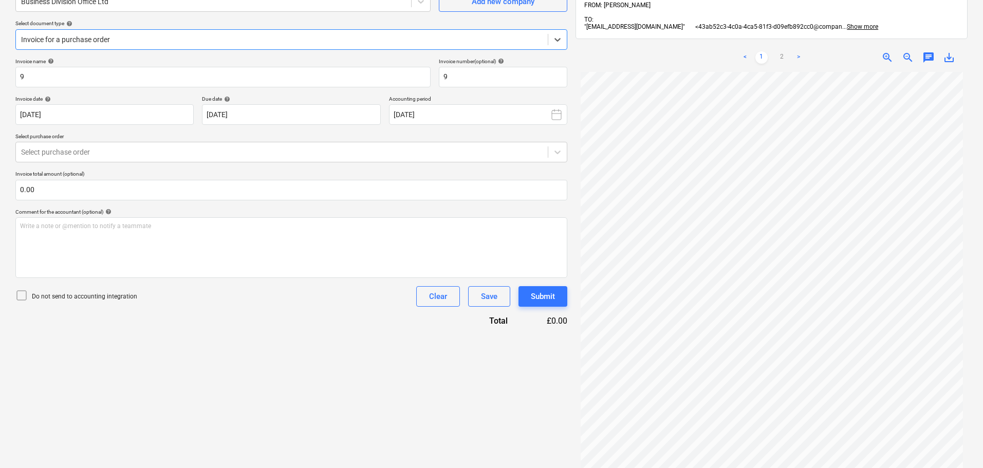
scroll to position [153, 0]
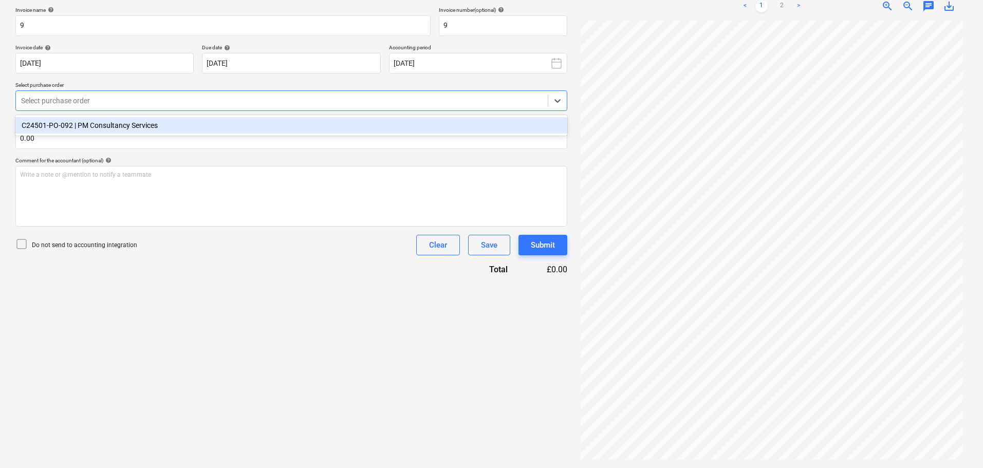
click at [518, 101] on div at bounding box center [282, 101] width 522 height 10
click at [303, 128] on div "C24501-PO-092 | PM Consultancy Services" at bounding box center [291, 125] width 552 height 16
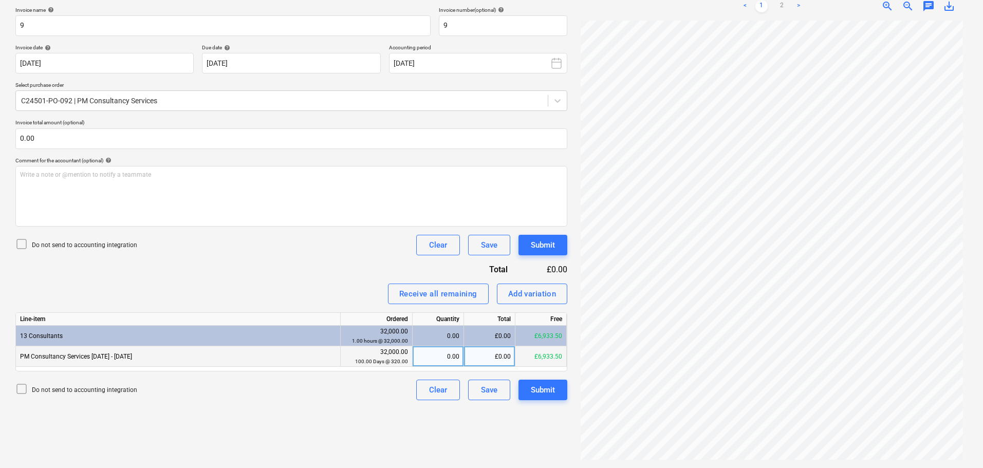
click at [499, 361] on div "£0.00" at bounding box center [489, 356] width 51 height 21
click at [274, 267] on div "Invoice name help 9 Invoice number (optional) help 9 Invoice date help [DATE] 1…" at bounding box center [291, 204] width 552 height 394
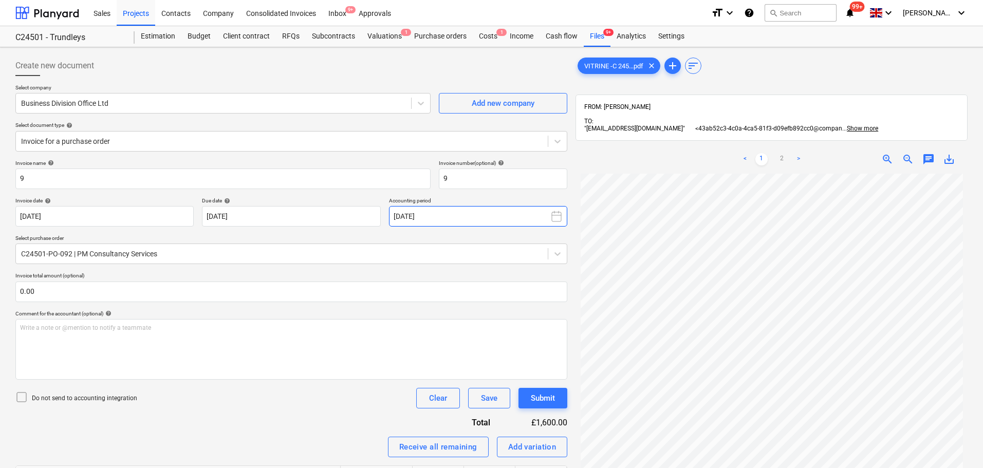
click at [562, 219] on icon at bounding box center [556, 216] width 12 height 12
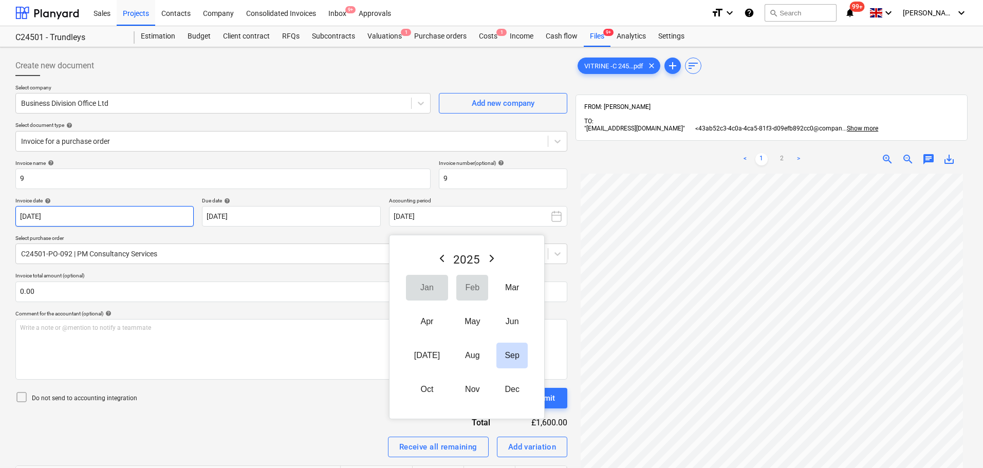
click at [127, 212] on body "Sales Projects Contacts Company Consolidated Invoices Inbox 9+ Approvals format…" at bounding box center [491, 234] width 983 height 468
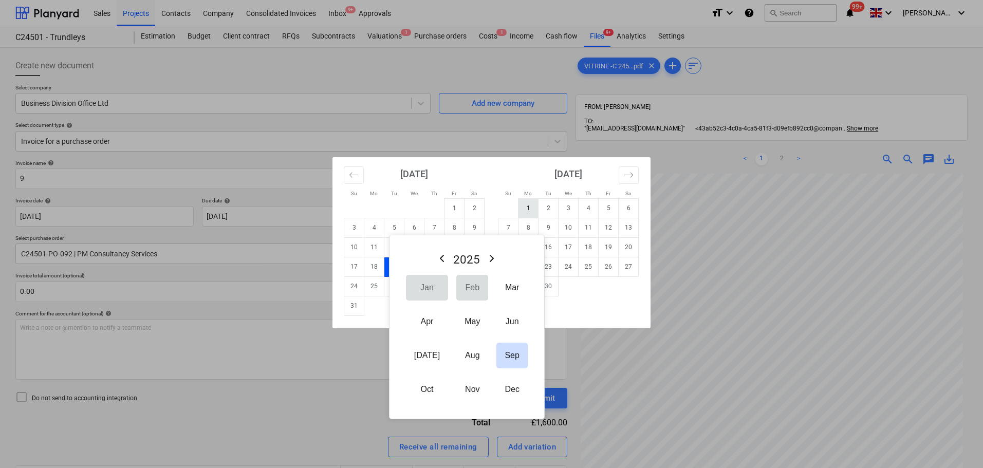
click at [537, 207] on td "1" at bounding box center [529, 208] width 20 height 20
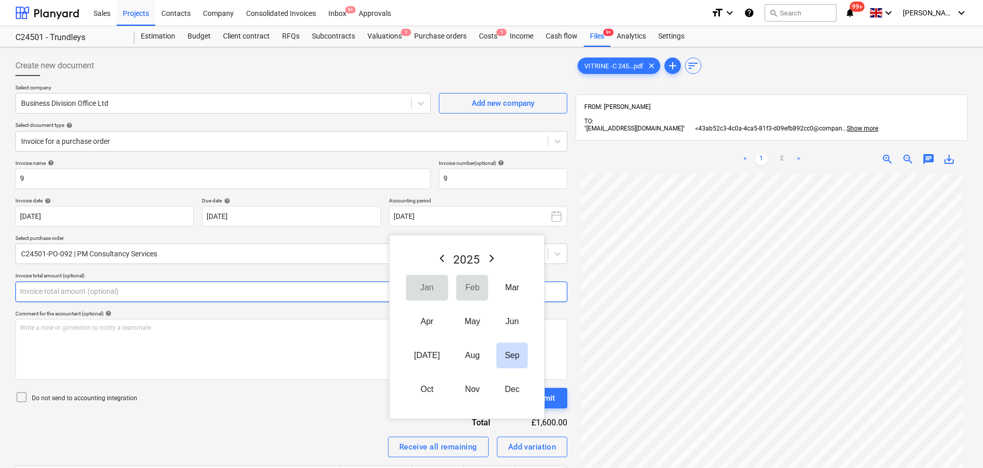
click at [344, 284] on input "text" at bounding box center [291, 292] width 552 height 21
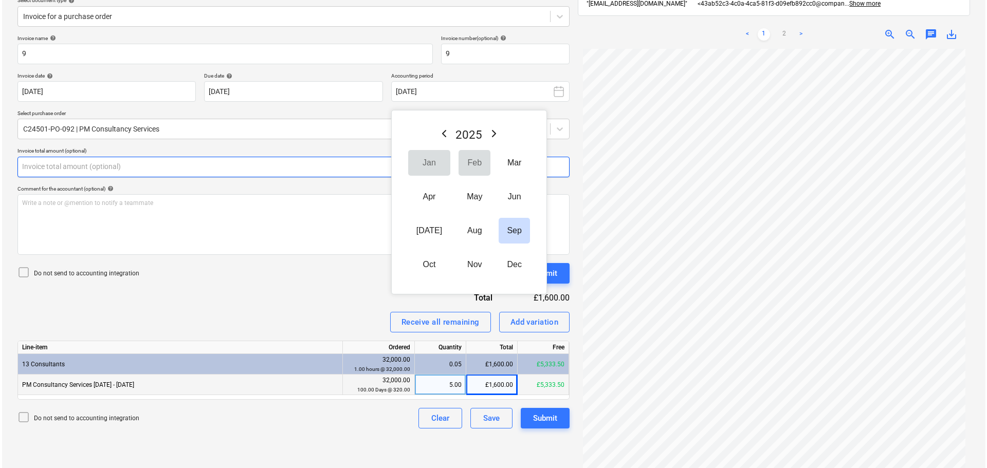
scroll to position [153, 0]
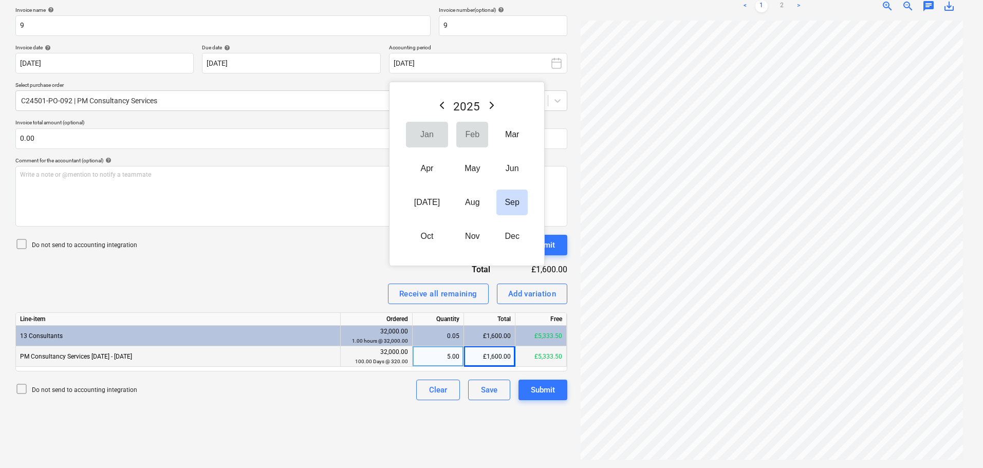
click at [360, 279] on div "Invoice name help 9 Invoice number (optional) help 9 Invoice date help [DATE] 0…" at bounding box center [291, 204] width 552 height 394
click at [501, 200] on button "Sep" at bounding box center [511, 203] width 31 height 26
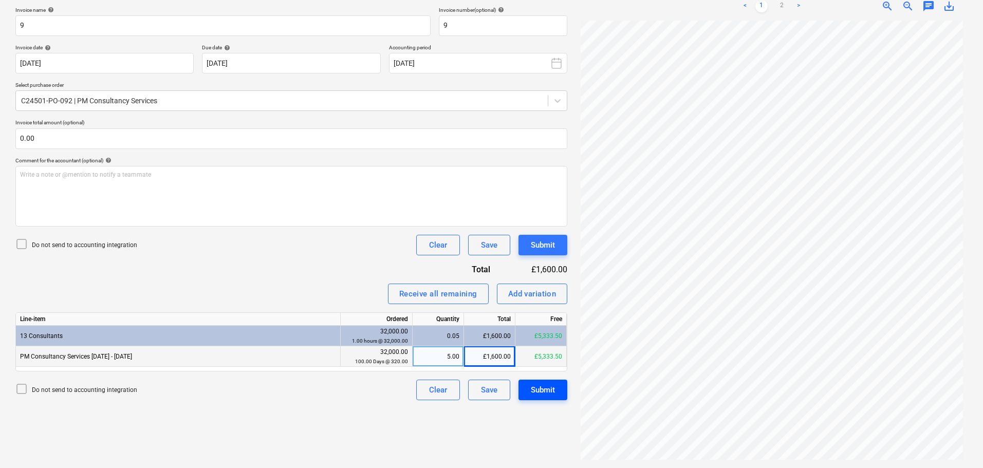
click at [550, 391] on div "Submit" at bounding box center [543, 389] width 24 height 13
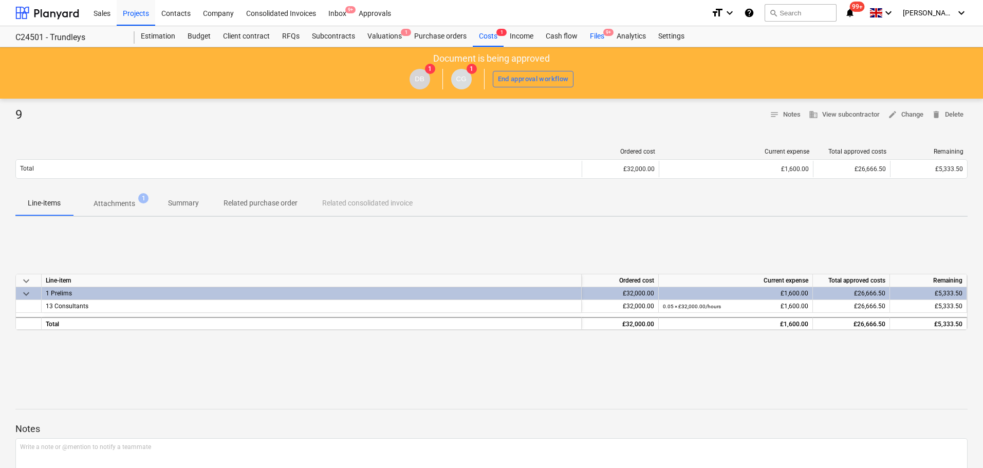
click at [597, 36] on div "Files 9+" at bounding box center [597, 36] width 27 height 21
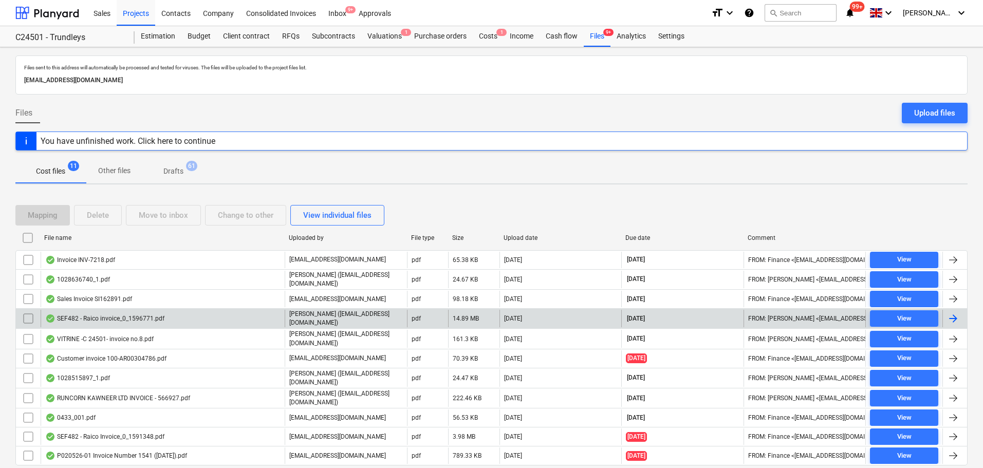
click at [123, 318] on div "SEF482 - Raico invoice_0_1596771.pdf" at bounding box center [104, 319] width 119 height 8
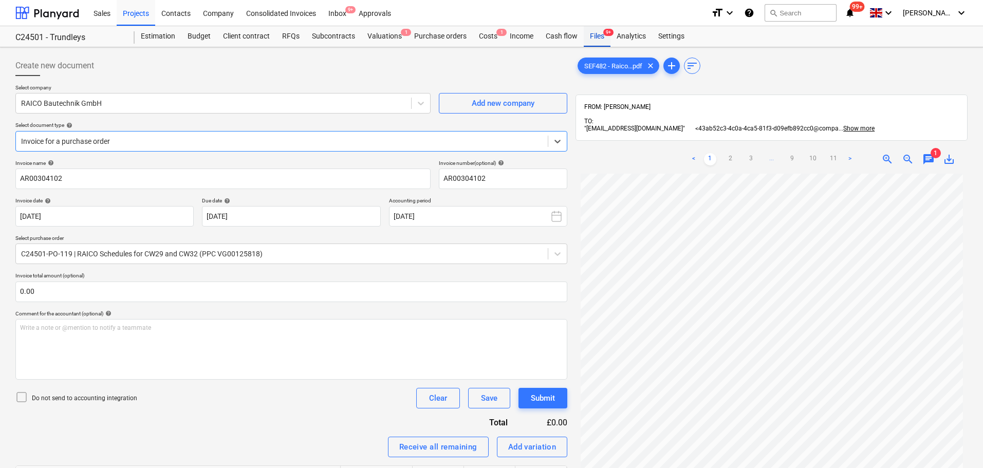
click at [587, 36] on div "Files 9+" at bounding box center [597, 36] width 27 height 21
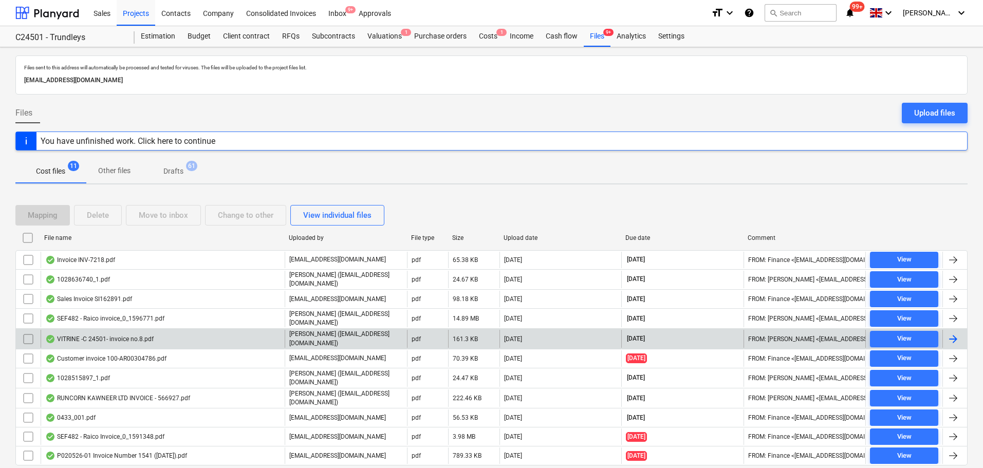
click at [162, 337] on div "VITRINE -C 24501- invoice no.8.pdf" at bounding box center [163, 338] width 244 height 17
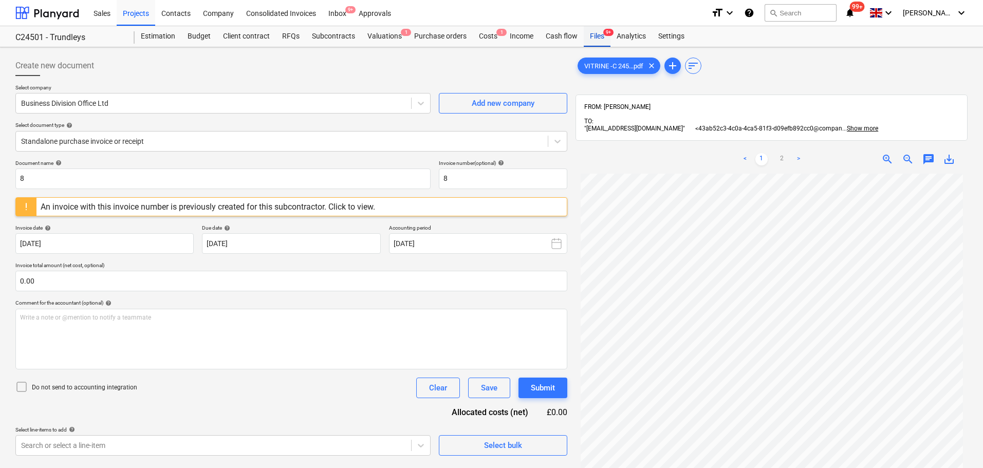
click at [601, 35] on div "Files 9+" at bounding box center [597, 36] width 27 height 21
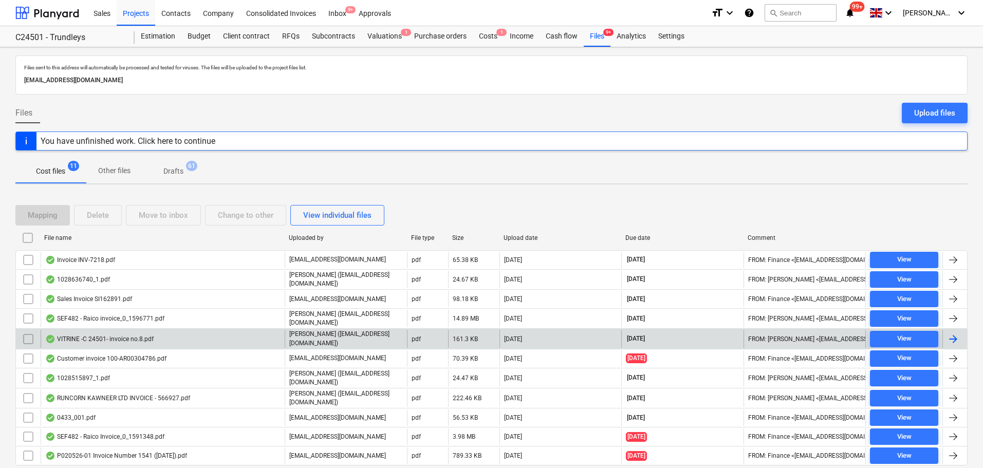
click at [24, 340] on input "checkbox" at bounding box center [28, 339] width 16 height 16
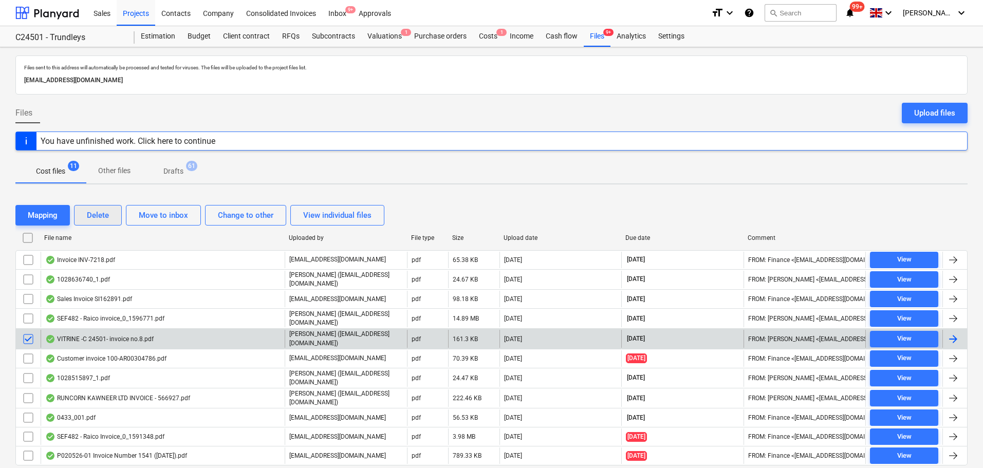
click at [100, 212] on div "Delete" at bounding box center [98, 215] width 22 height 13
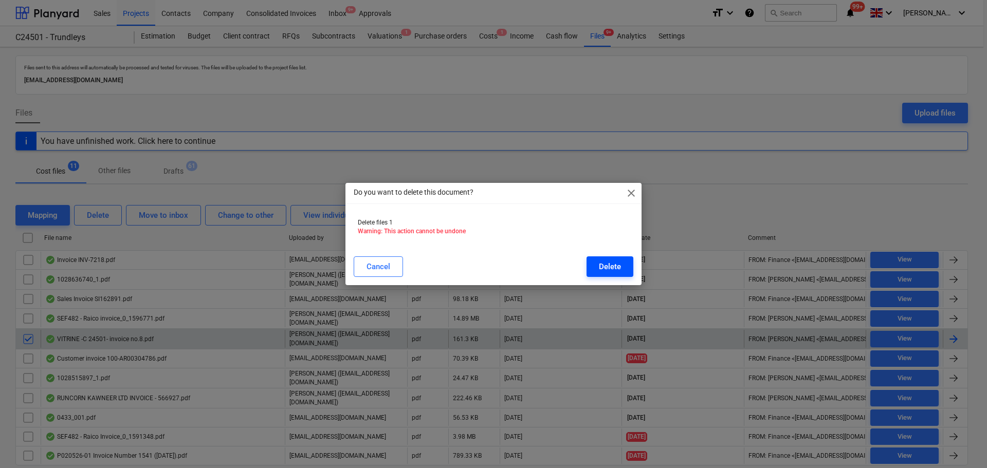
click at [607, 265] on div "Delete" at bounding box center [610, 266] width 22 height 13
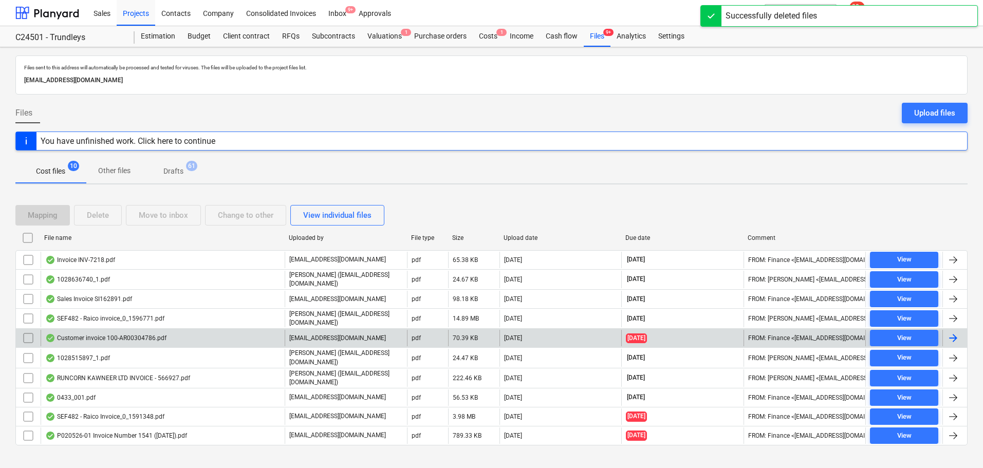
click at [155, 339] on div "Customer invoice 100-AR00304786.pdf" at bounding box center [105, 338] width 121 height 8
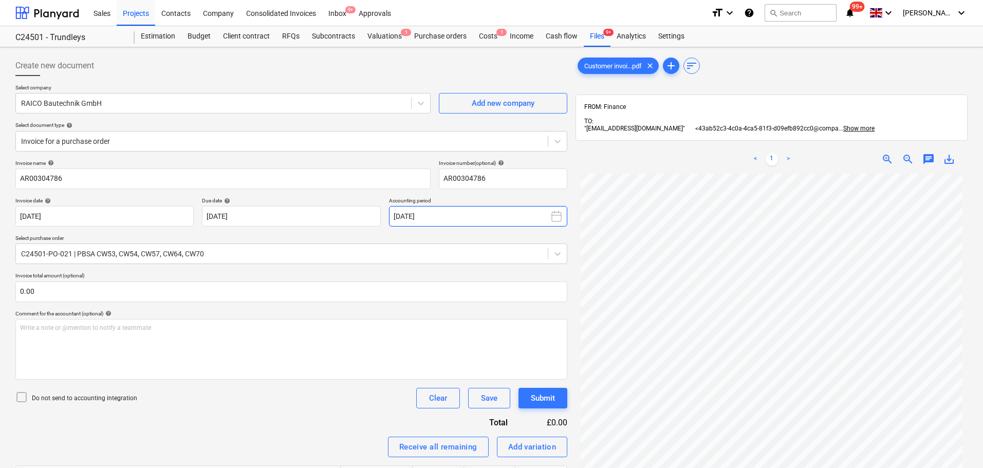
click at [552, 214] on icon at bounding box center [556, 216] width 12 height 12
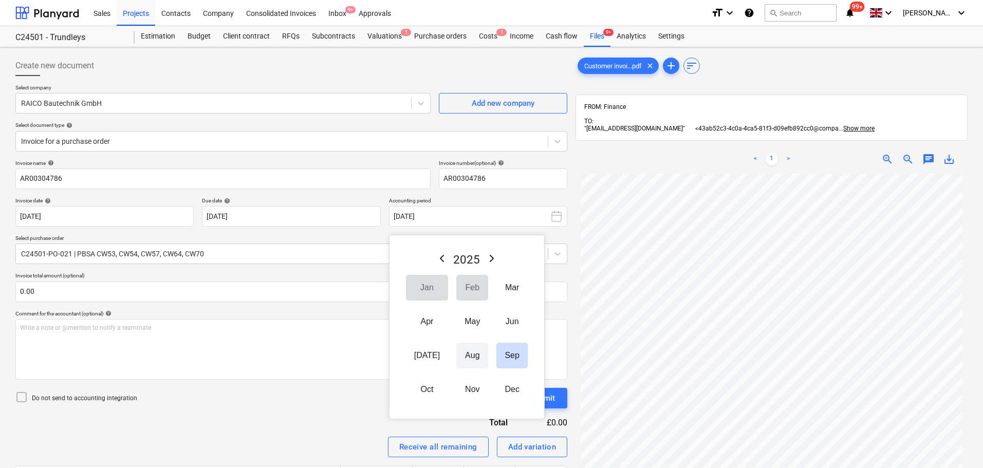
click at [464, 351] on button "Aug" at bounding box center [472, 356] width 32 height 26
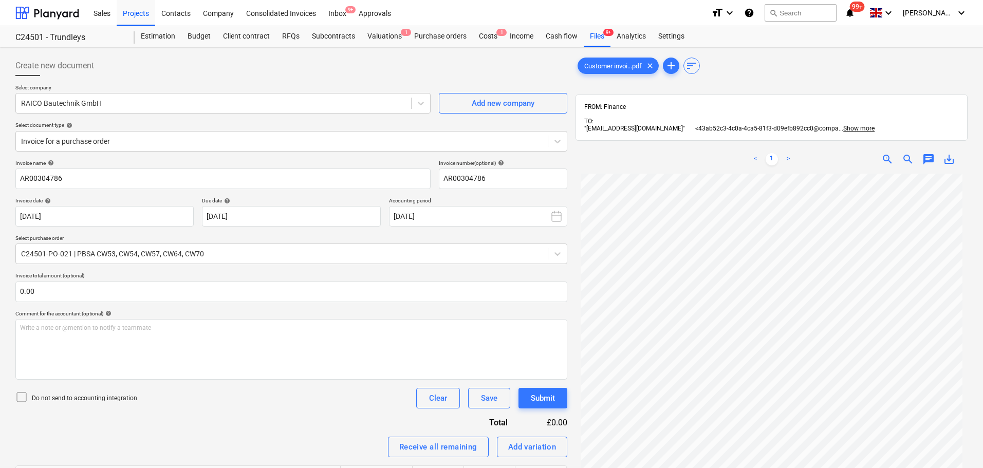
scroll to position [146, 0]
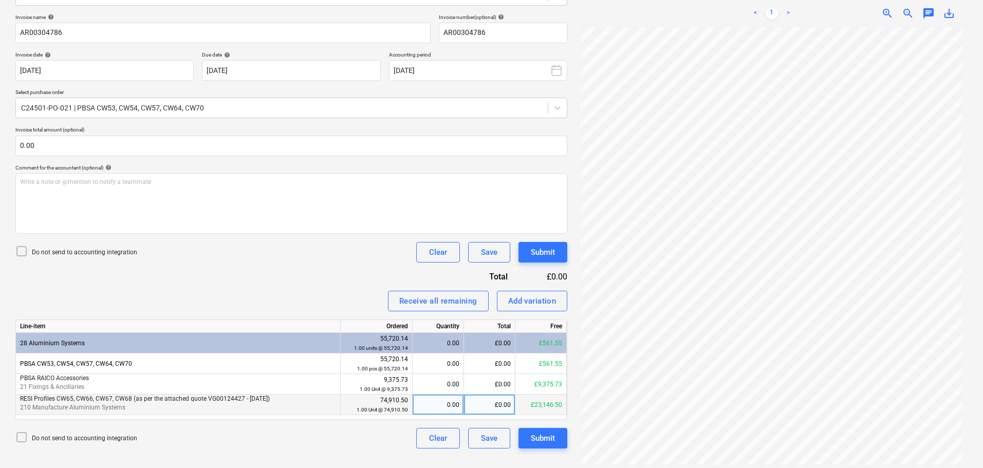
click at [492, 401] on div "£0.00" at bounding box center [489, 405] width 51 height 21
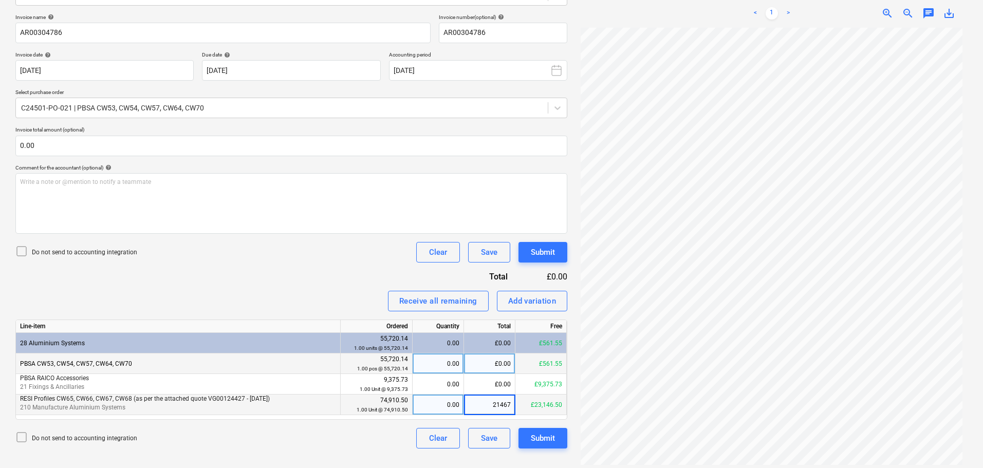
click at [511, 367] on div "£0.00" at bounding box center [489, 364] width 51 height 21
click at [543, 441] on div "Submit" at bounding box center [543, 438] width 24 height 13
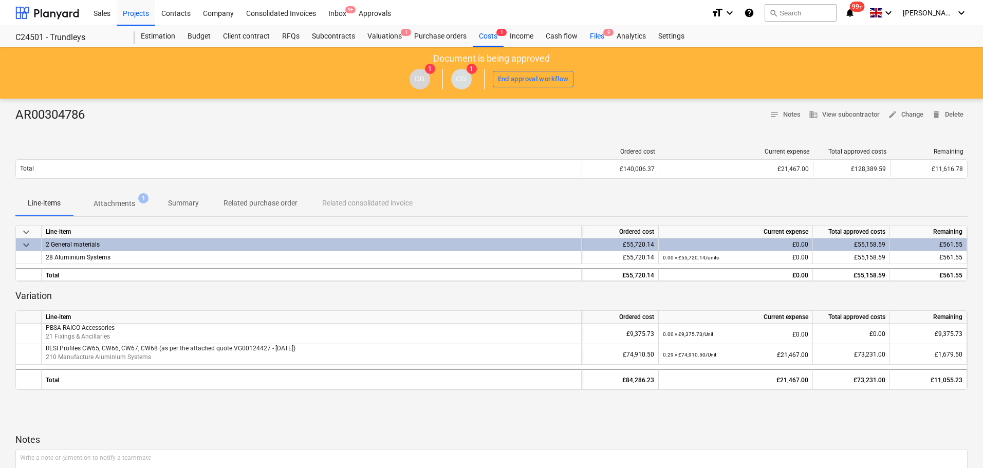
click at [596, 34] on div "Files 9" at bounding box center [597, 36] width 27 height 21
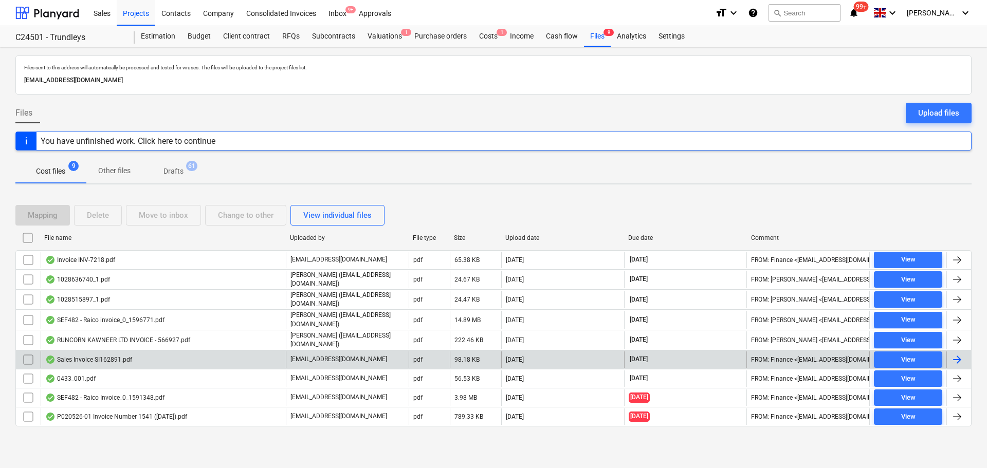
click at [115, 356] on div "Sales Invoice SI162891.pdf" at bounding box center [88, 360] width 87 height 8
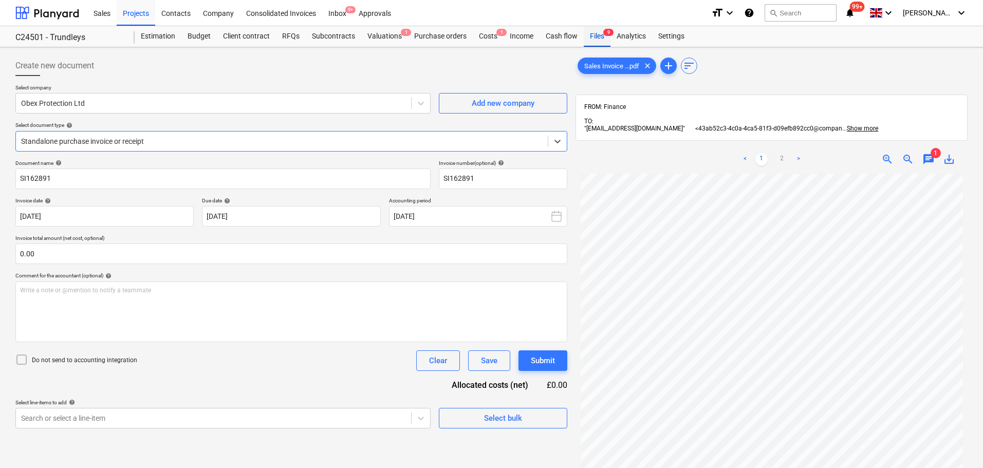
click at [604, 40] on div "Files 9" at bounding box center [597, 36] width 27 height 21
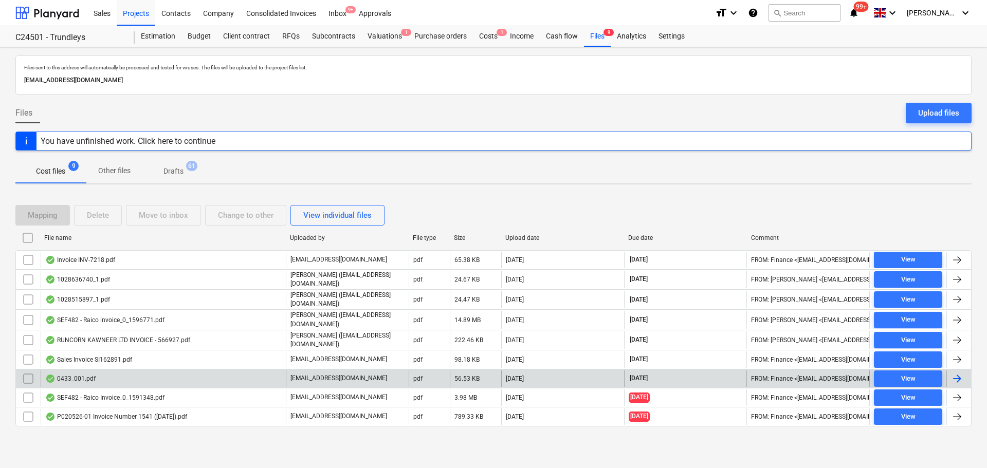
click at [118, 378] on div "0433_001.pdf" at bounding box center [163, 379] width 245 height 16
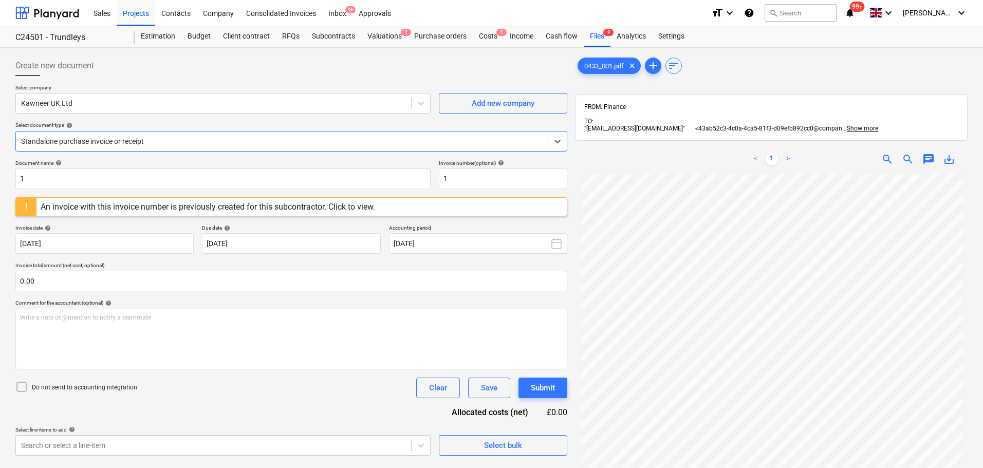
scroll to position [103, 0]
click at [353, 206] on div "An invoice with this invoice number is previously created for this subcontracto…" at bounding box center [208, 207] width 335 height 10
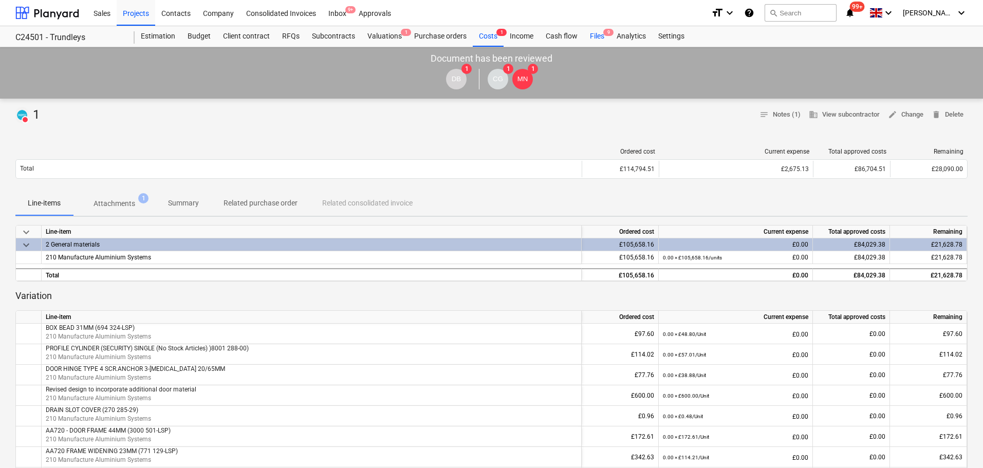
click at [597, 33] on div "Files 9" at bounding box center [597, 36] width 27 height 21
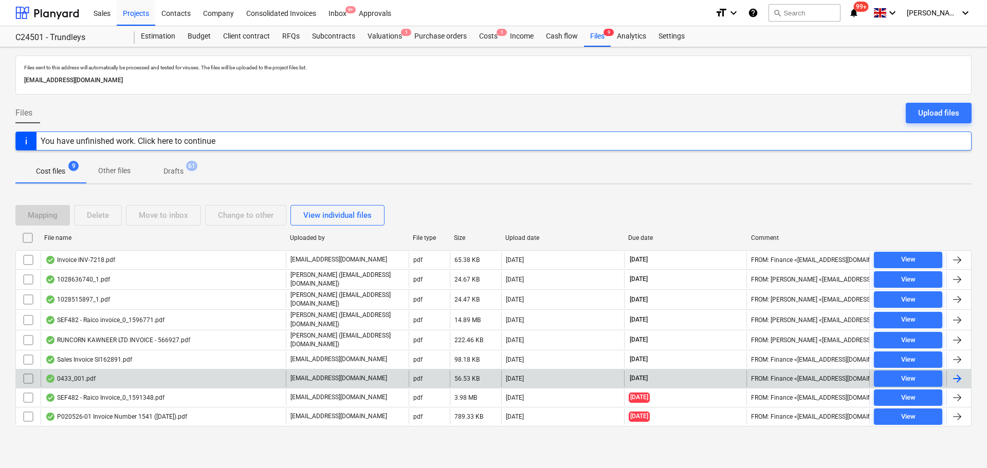
click at [65, 376] on div "0433_001.pdf" at bounding box center [70, 379] width 50 height 8
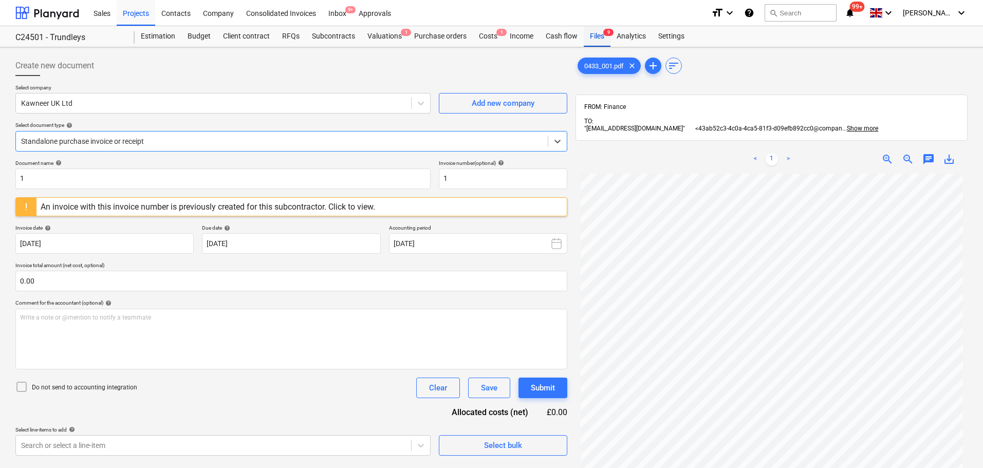
click at [605, 38] on div "Files 9" at bounding box center [597, 36] width 27 height 21
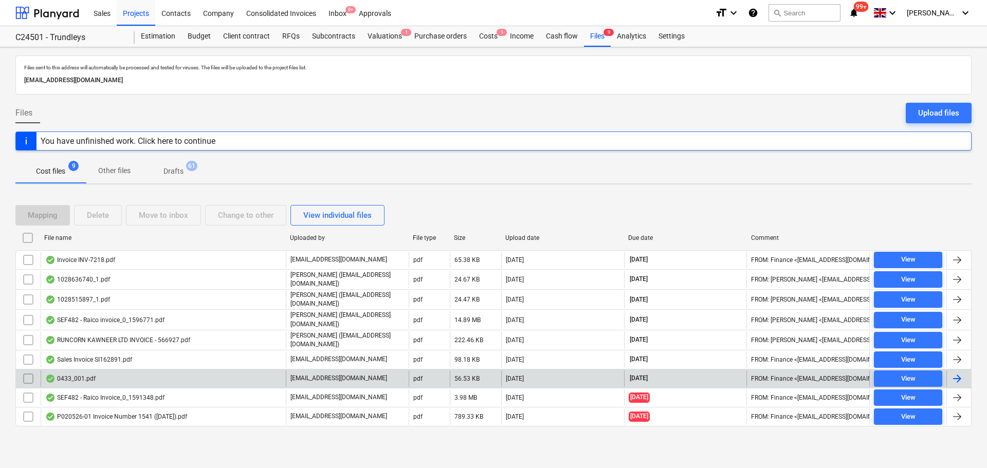
click at [25, 372] on input "checkbox" at bounding box center [28, 379] width 16 height 16
click at [96, 213] on div "Delete" at bounding box center [98, 215] width 22 height 13
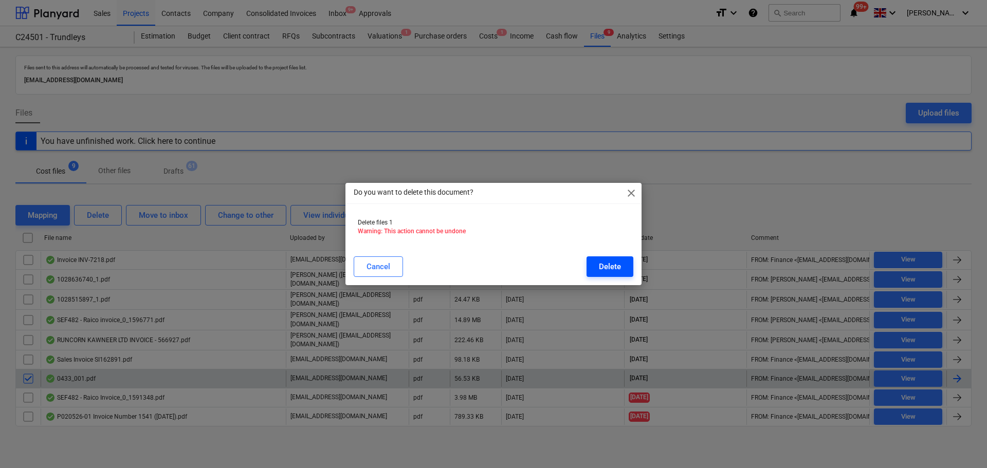
click at [623, 268] on button "Delete" at bounding box center [609, 266] width 47 height 21
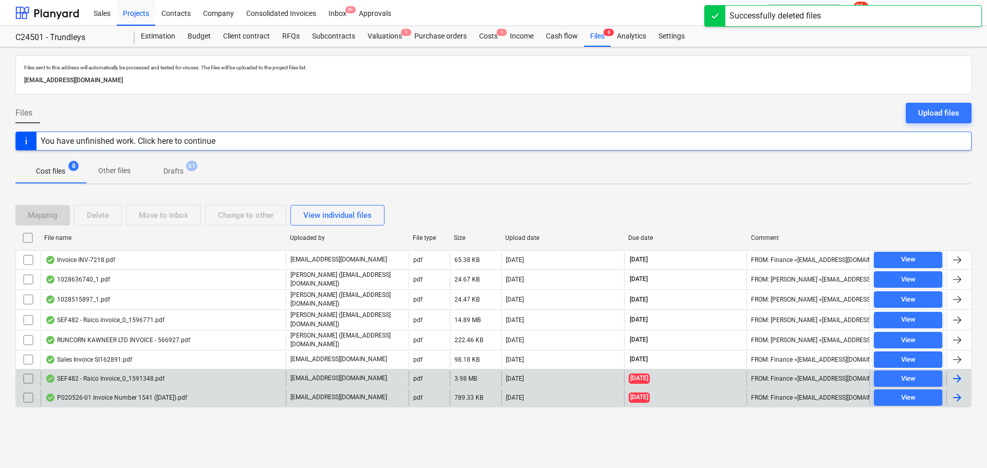
click at [187, 394] on div "P020526-01 Invoice Number 1541 ([DATE]).pdf" at bounding box center [116, 398] width 142 height 8
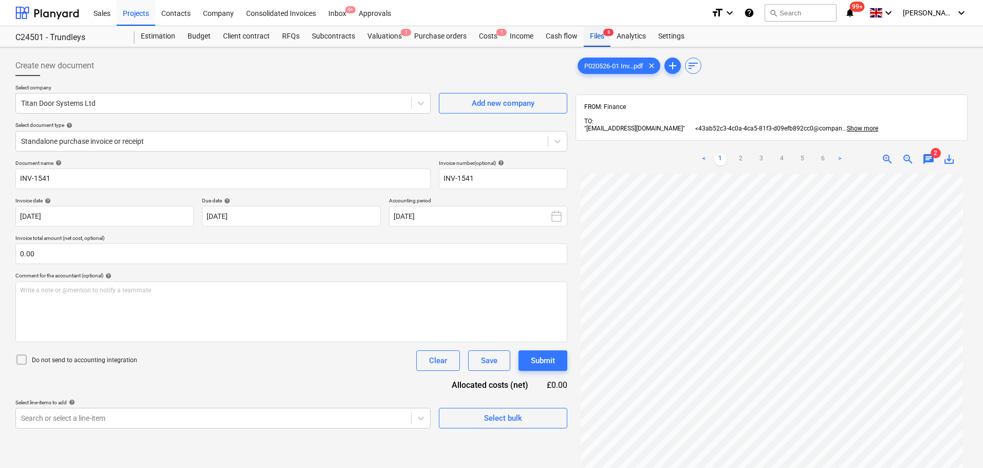
click at [603, 34] on span "8" at bounding box center [608, 32] width 10 height 7
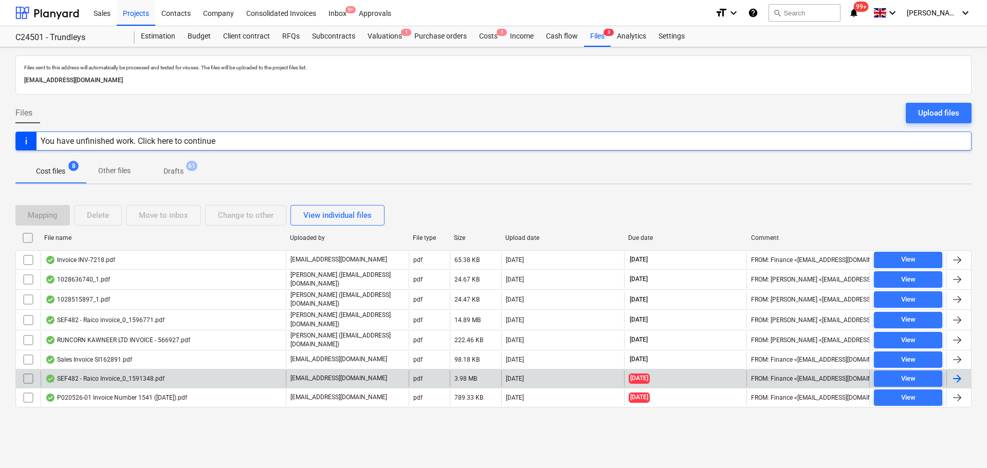
click at [148, 376] on div "SEF482 - Raico Invoice_0_1591348.pdf" at bounding box center [104, 379] width 119 height 8
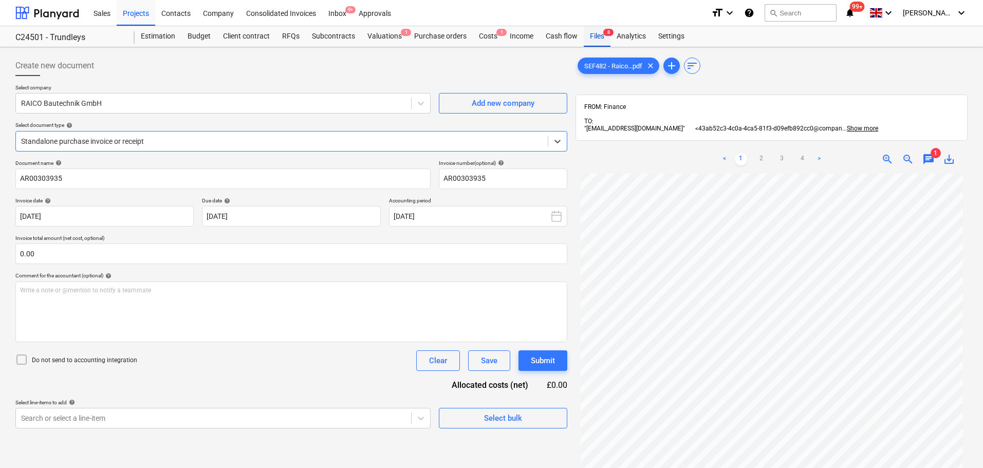
click at [604, 37] on div "Files 8" at bounding box center [597, 36] width 27 height 21
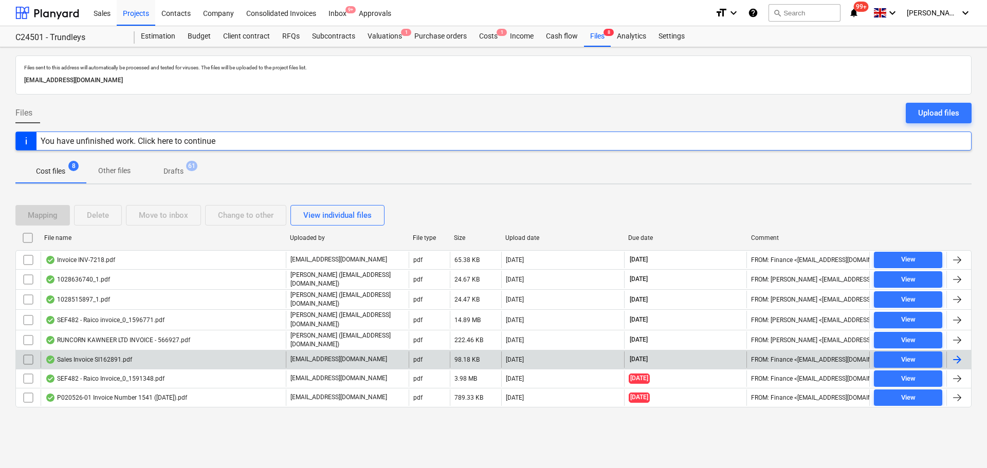
click at [140, 358] on div "Sales Invoice SI162891.pdf" at bounding box center [163, 360] width 245 height 16
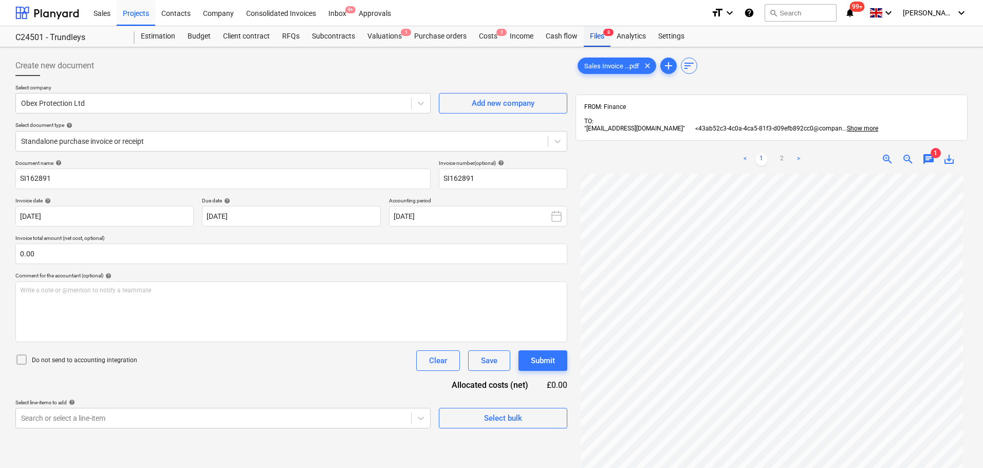
click at [601, 40] on div "Files 8" at bounding box center [597, 36] width 27 height 21
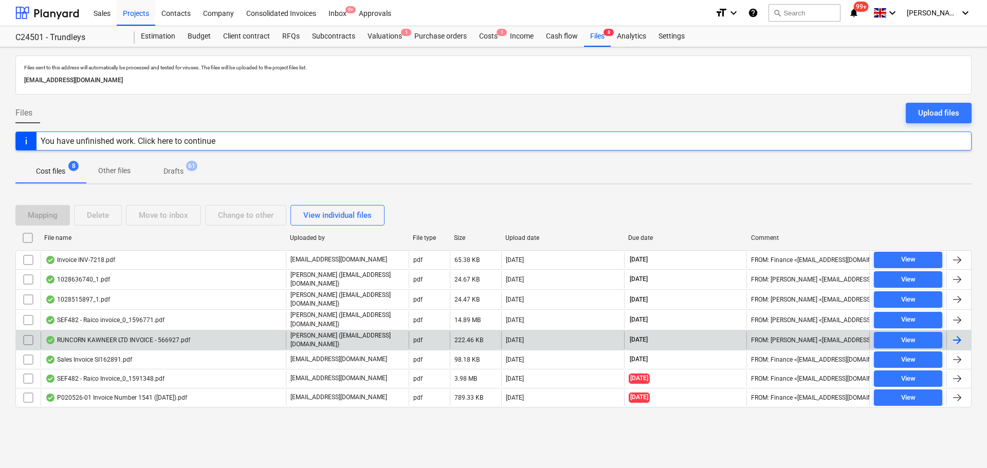
click at [155, 331] on div "RUNCORN KAWNEER LTD INVOICE - 566927.pdf" at bounding box center [163, 339] width 245 height 17
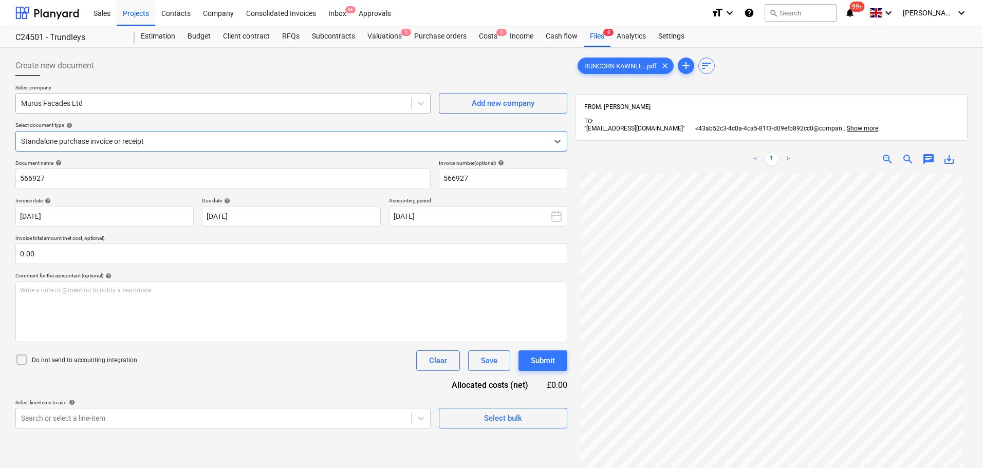
click at [284, 107] on div at bounding box center [213, 103] width 385 height 10
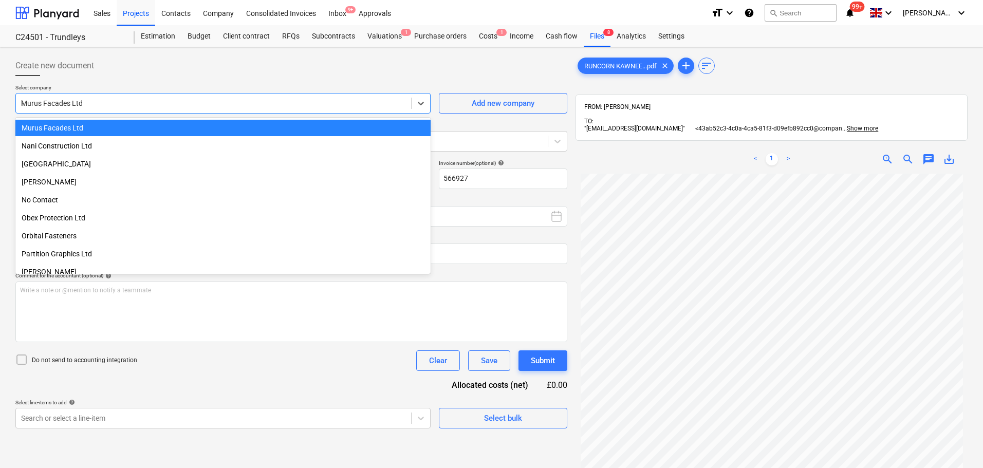
scroll to position [206, 0]
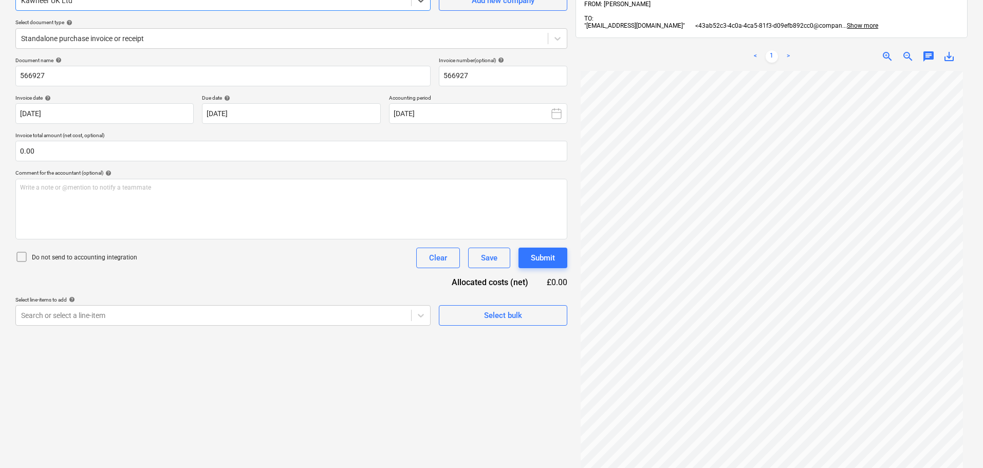
scroll to position [51, 0]
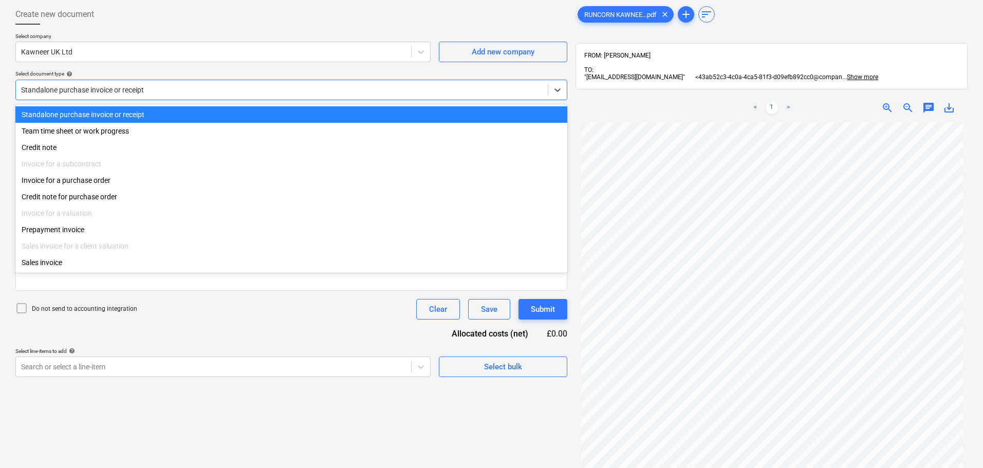
click at [290, 88] on div at bounding box center [282, 90] width 522 height 10
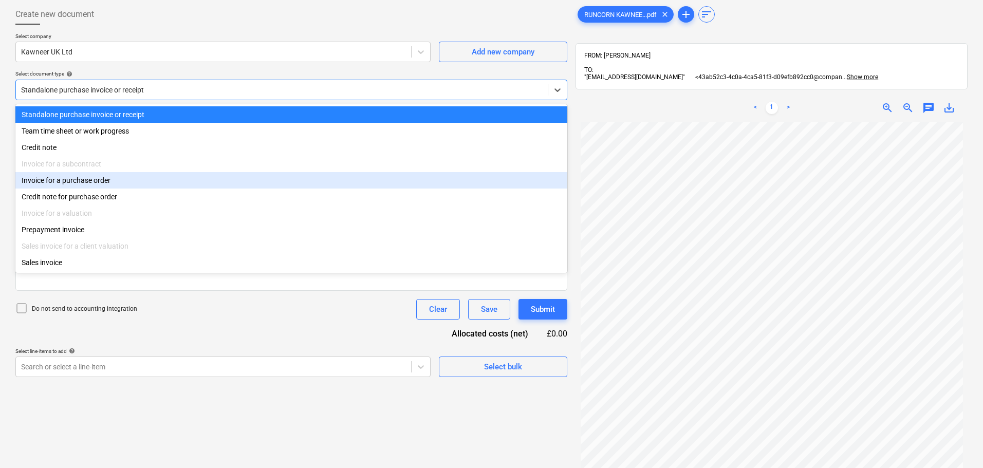
click at [160, 182] on div "Invoice for a purchase order" at bounding box center [291, 180] width 552 height 16
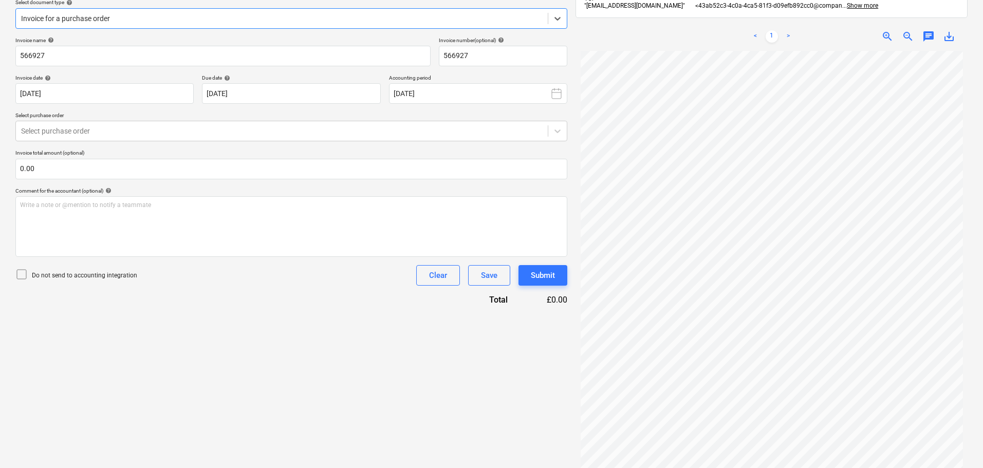
scroll to position [153, 0]
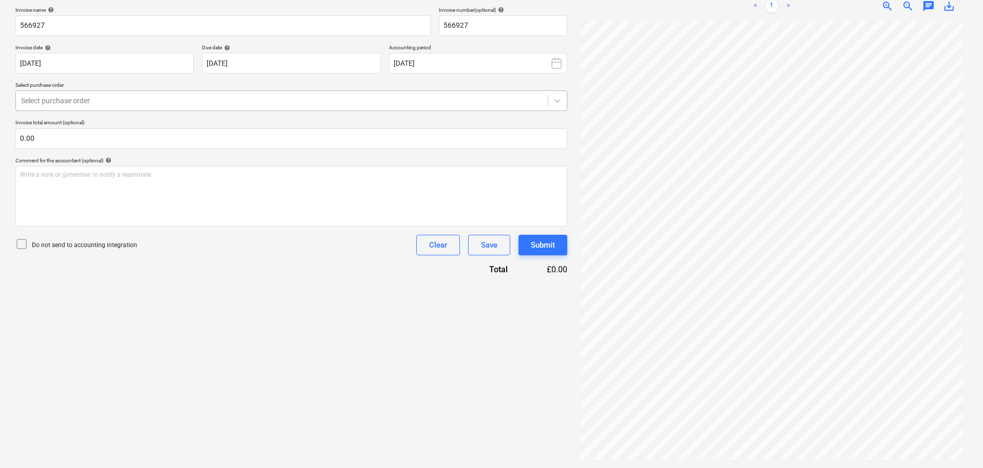
click at [411, 104] on div at bounding box center [282, 101] width 522 height 10
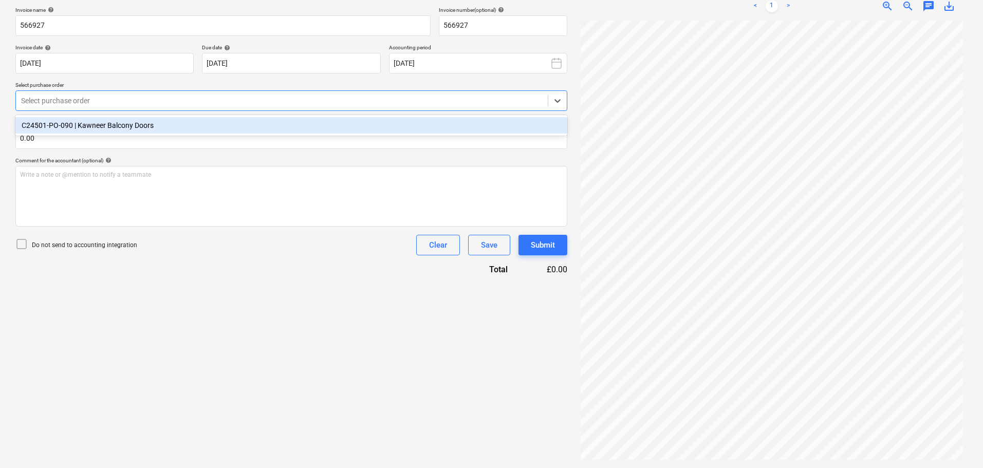
click at [397, 122] on div "C24501-PO-090 | Kawneer Balcony Doors" at bounding box center [291, 125] width 552 height 16
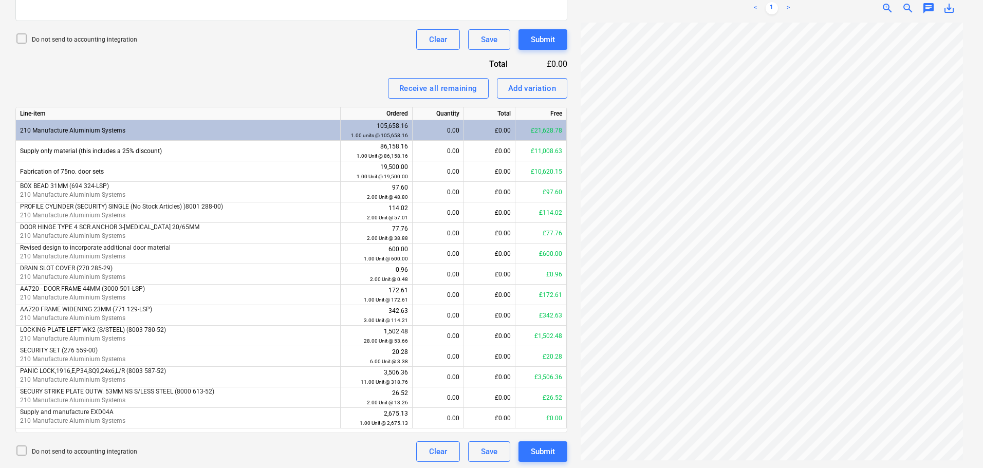
scroll to position [103, 0]
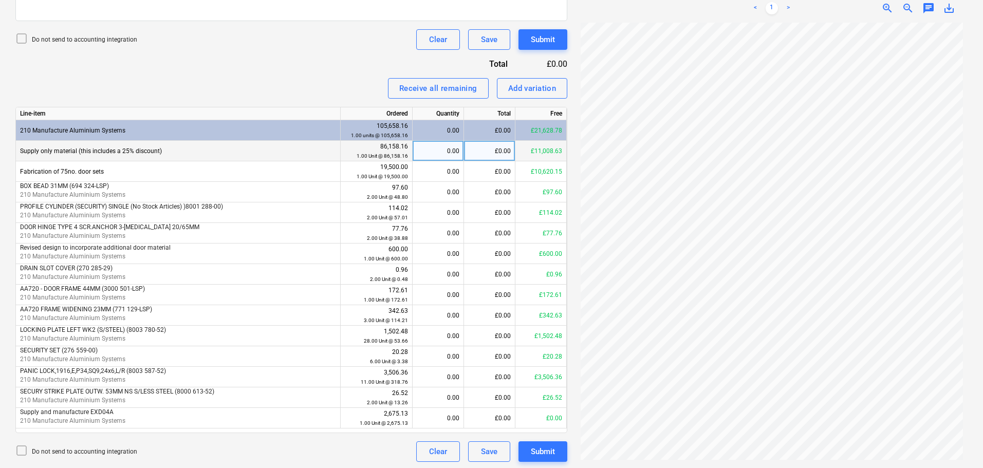
click at [494, 154] on div "£0.00" at bounding box center [489, 151] width 51 height 21
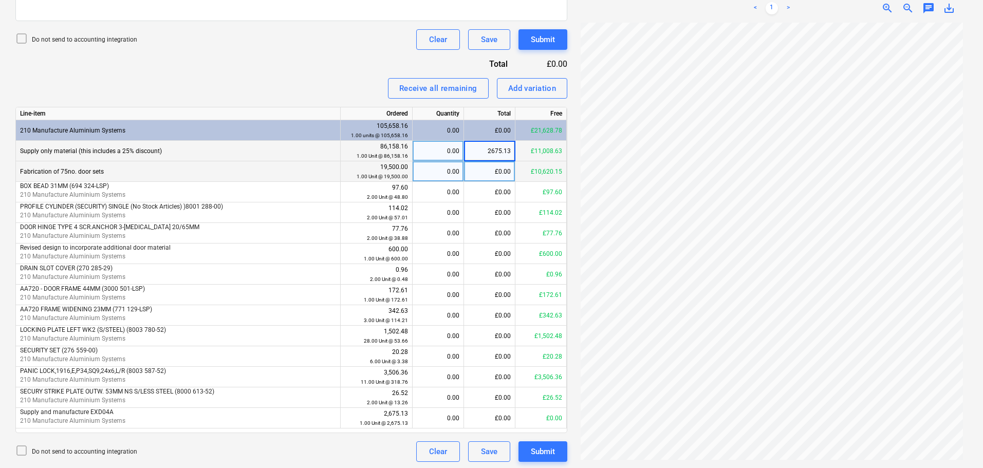
click at [494, 171] on div "£0.00" at bounding box center [489, 171] width 51 height 21
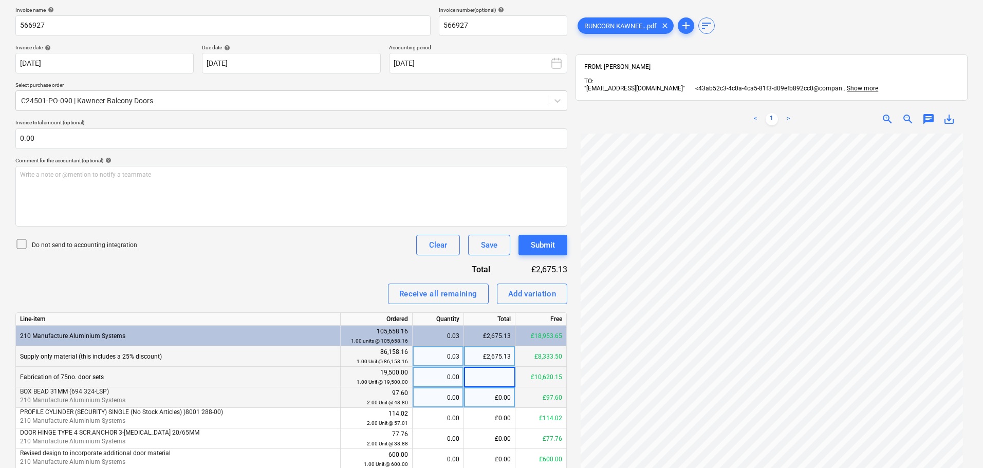
scroll to position [102, 0]
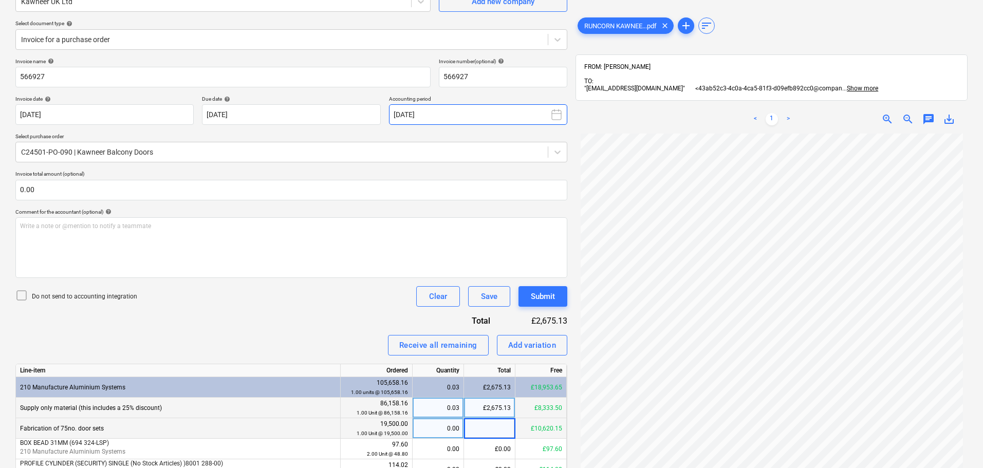
click at [558, 116] on icon at bounding box center [556, 114] width 12 height 12
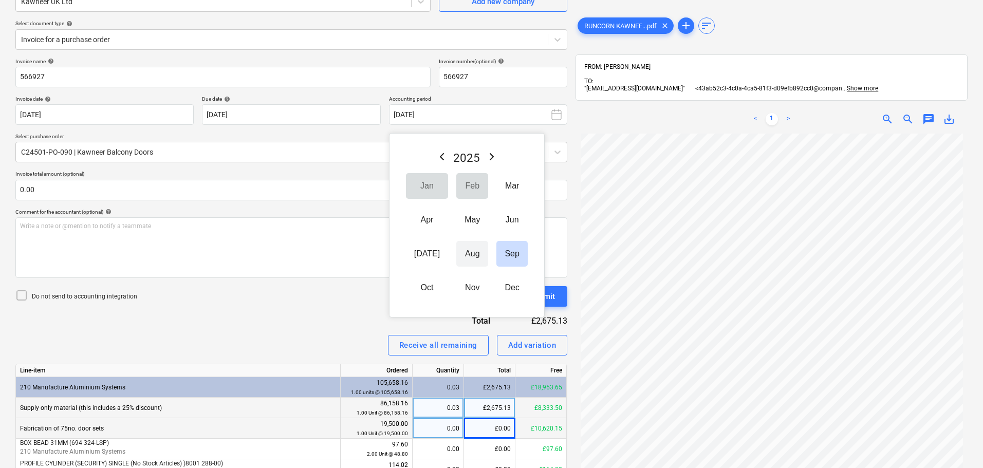
click at [458, 247] on button "Aug" at bounding box center [472, 254] width 32 height 26
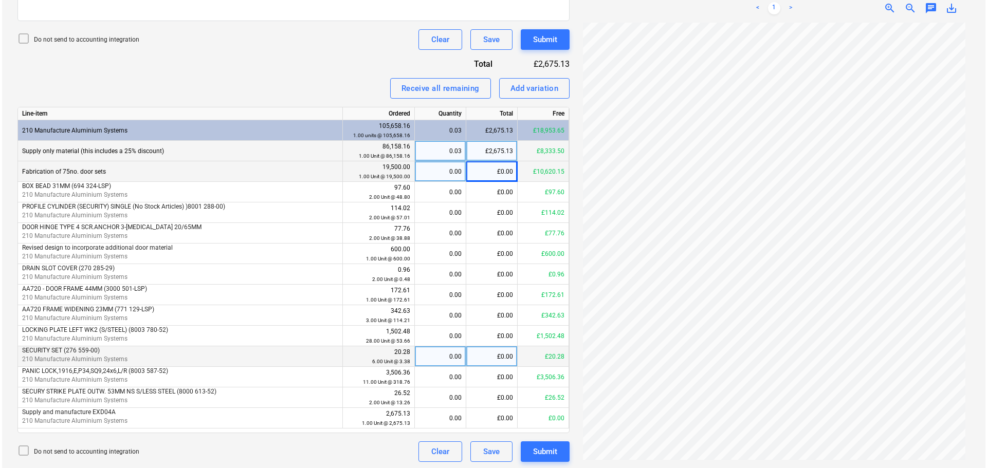
scroll to position [361, 0]
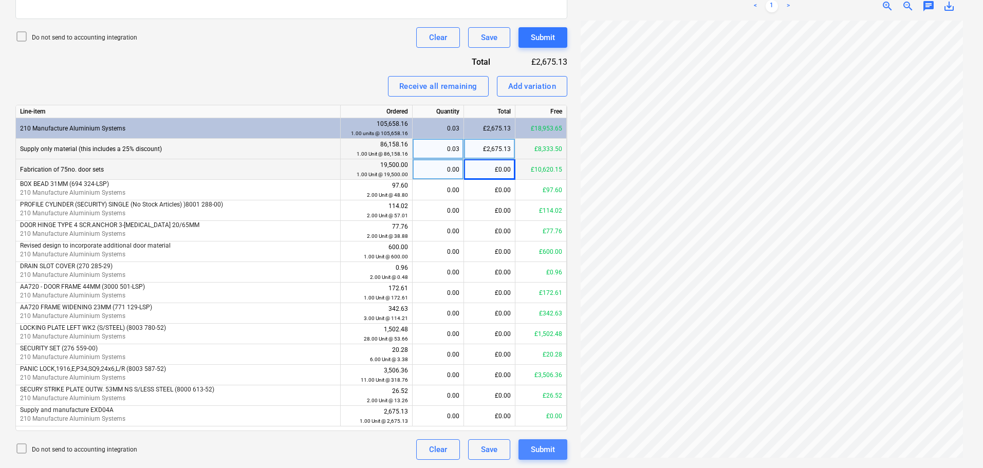
click at [554, 452] on div "Submit" at bounding box center [543, 449] width 24 height 13
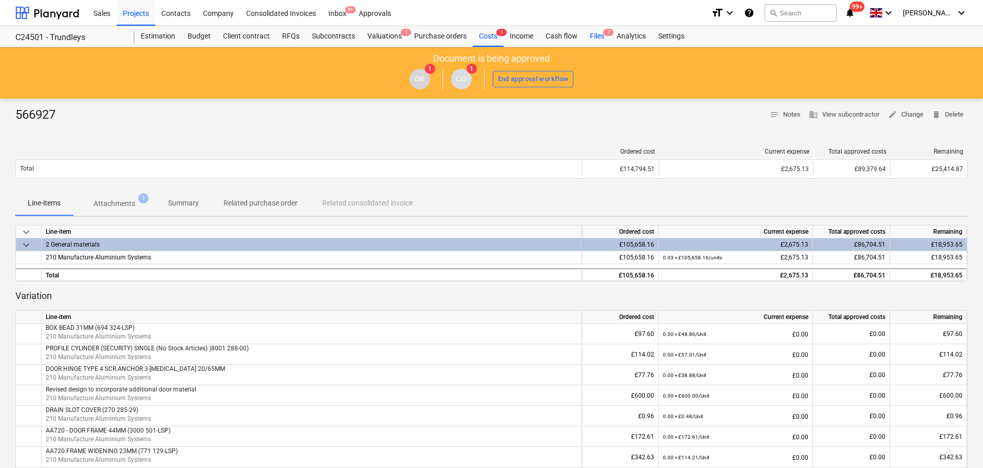
click at [594, 33] on div "Files 7" at bounding box center [597, 36] width 27 height 21
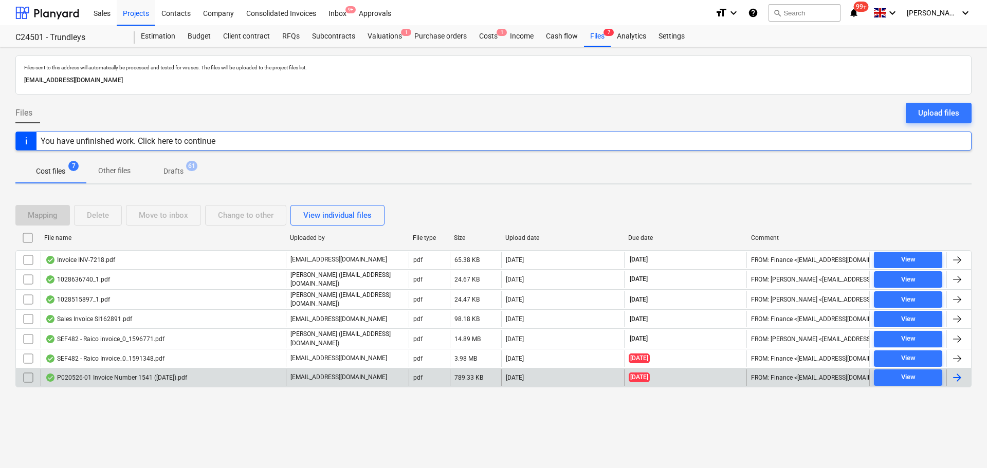
click at [162, 374] on div "P020526-01 Invoice Number 1541 ([DATE]).pdf" at bounding box center [116, 378] width 142 height 8
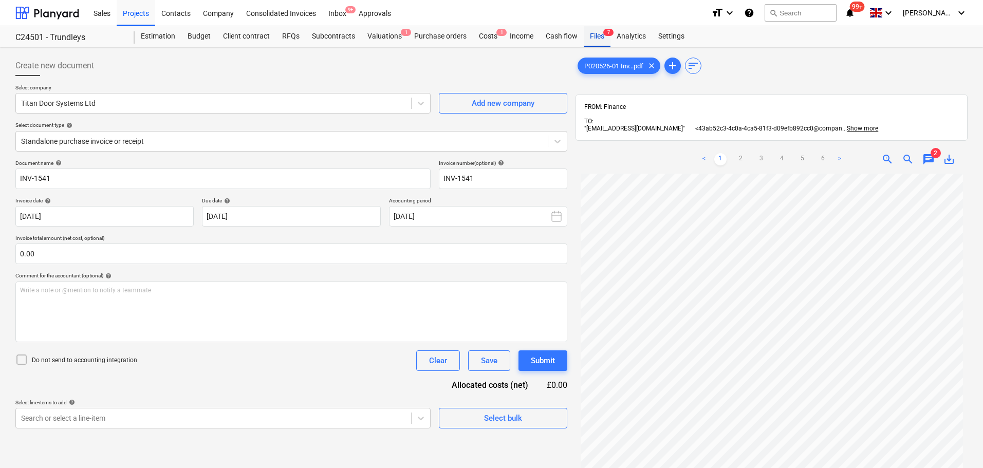
click at [601, 33] on div "Files 7" at bounding box center [597, 36] width 27 height 21
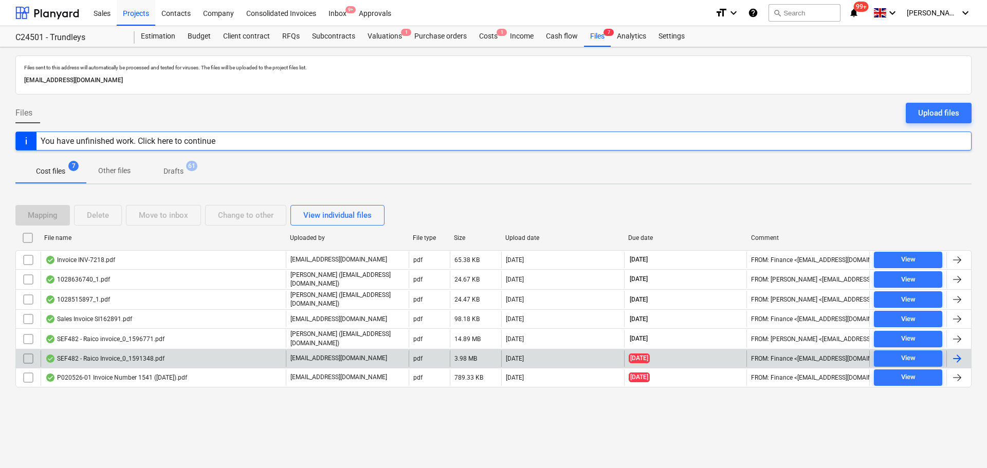
click at [192, 354] on div "SEF482 - Raico Invoice_0_1591348.pdf" at bounding box center [163, 359] width 245 height 16
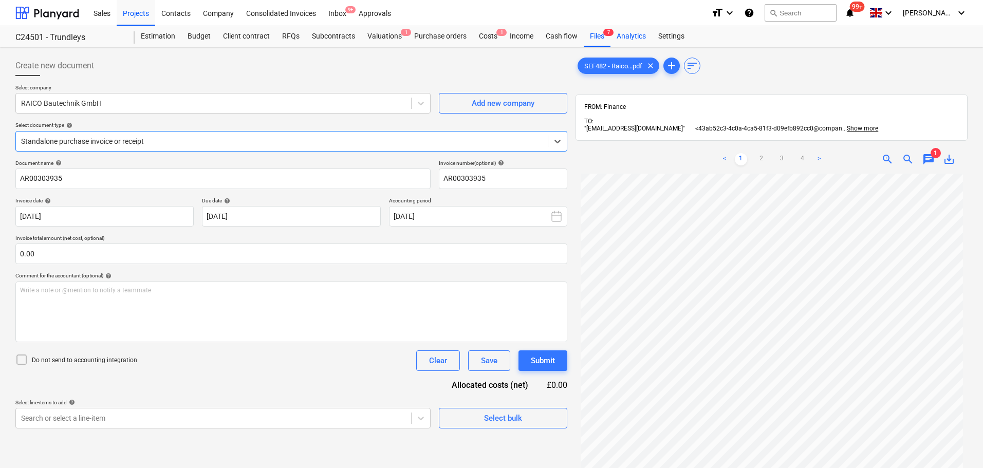
click at [611, 39] on div "Analytics" at bounding box center [632, 36] width 42 height 21
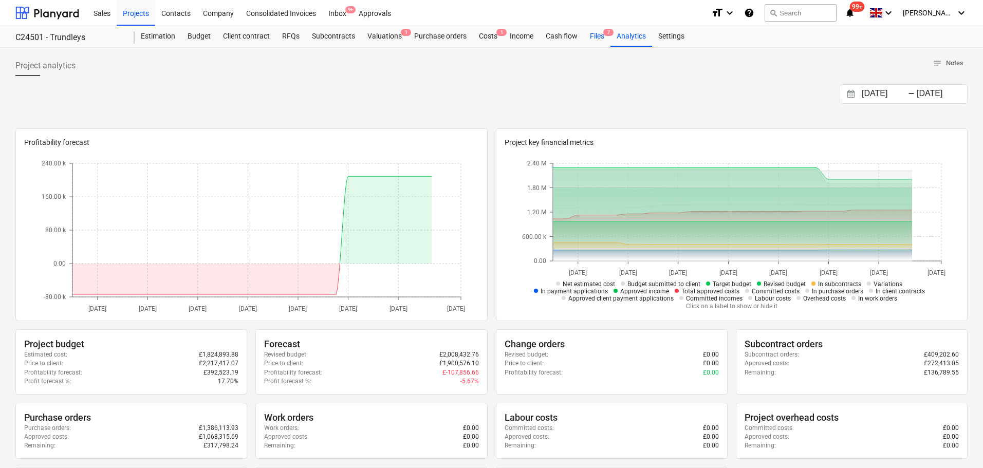
click at [591, 37] on div "Files 7" at bounding box center [597, 36] width 27 height 21
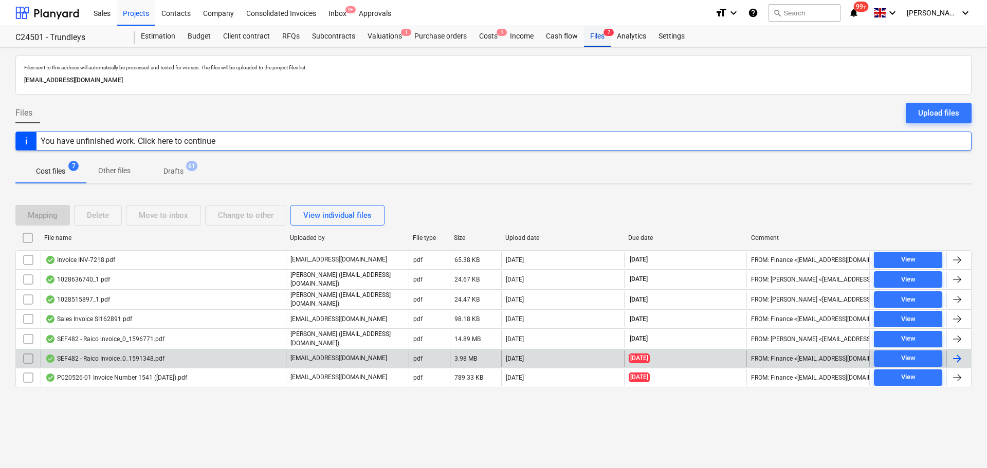
click at [593, 31] on div "Files 7" at bounding box center [597, 36] width 27 height 21
